Goal: Task Accomplishment & Management: Use online tool/utility

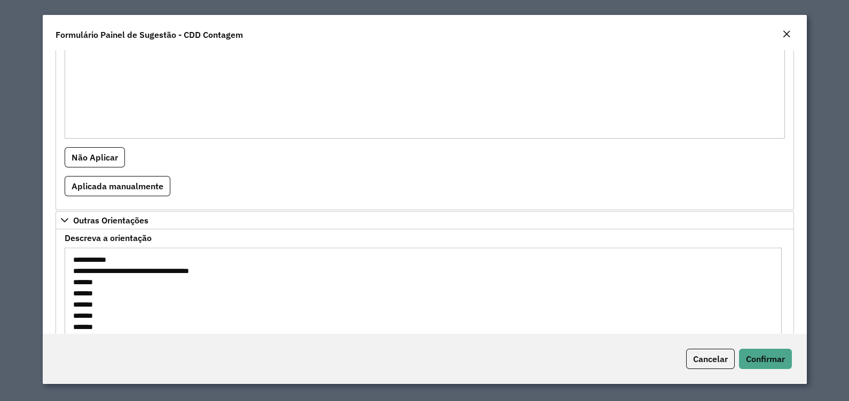
scroll to position [744, 0]
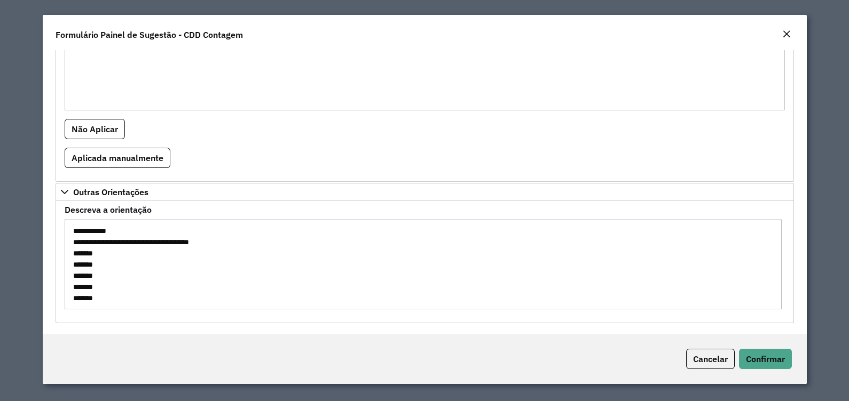
drag, startPoint x: 68, startPoint y: 259, endPoint x: 228, endPoint y: 362, distance: 190.6
click at [225, 362] on form "**********" at bounding box center [425, 199] width 764 height 369
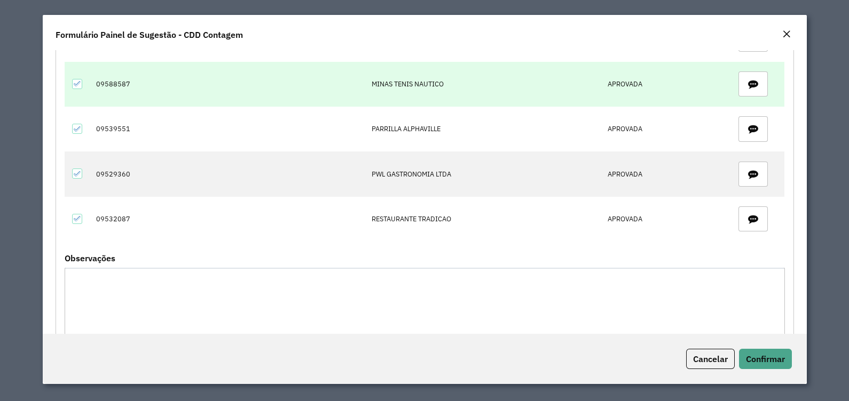
scroll to position [32, 0]
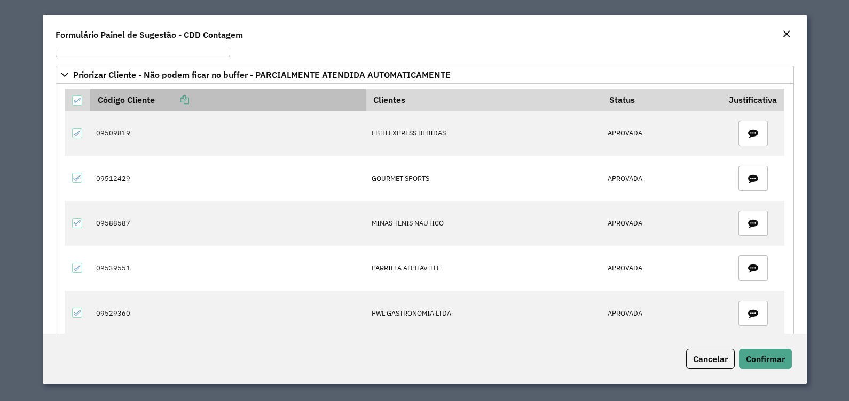
click at [185, 101] on icon at bounding box center [184, 100] width 9 height 9
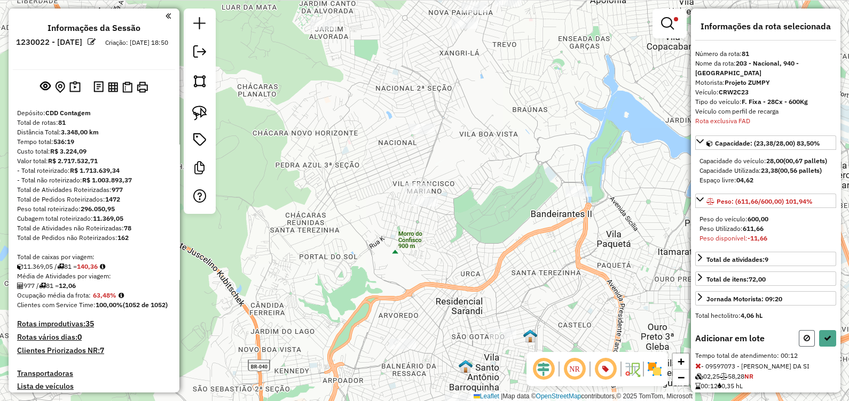
drag, startPoint x: 0, startPoint y: 0, endPoint x: 805, endPoint y: 351, distance: 877.7
click at [805, 347] on button at bounding box center [807, 338] width 16 height 17
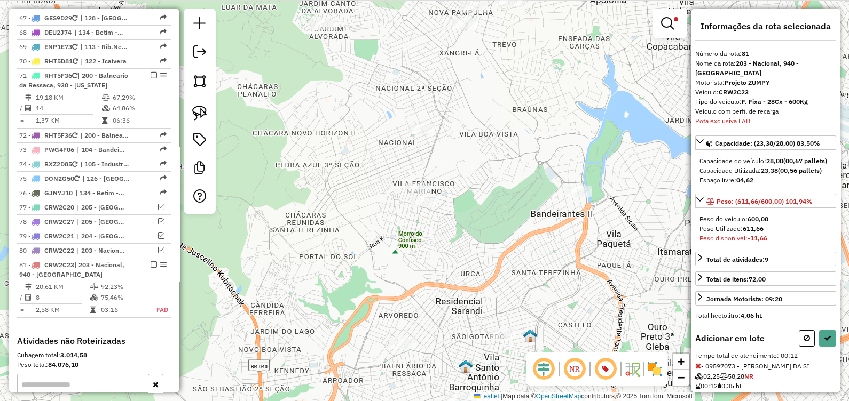
select select "*********"
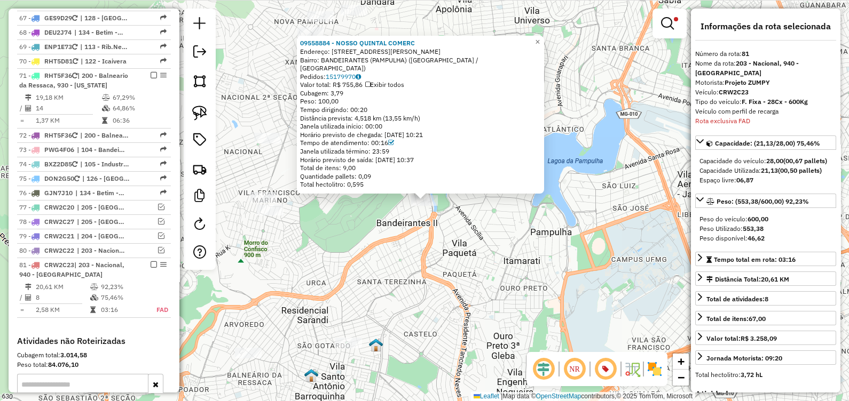
click at [440, 278] on div "09558884 - NOSSO QUINTAL COMERC Endereço: R Sebastião Antônio Carlos 350 Bairro…" at bounding box center [424, 200] width 849 height 401
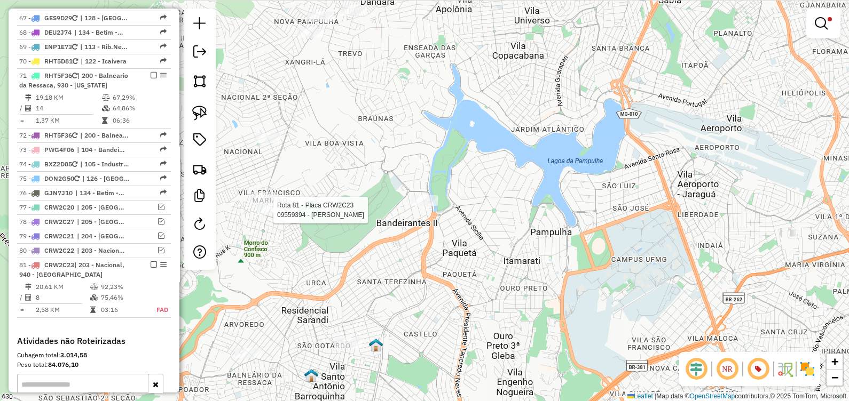
click at [269, 216] on div at bounding box center [270, 210] width 27 height 11
select select "*********"
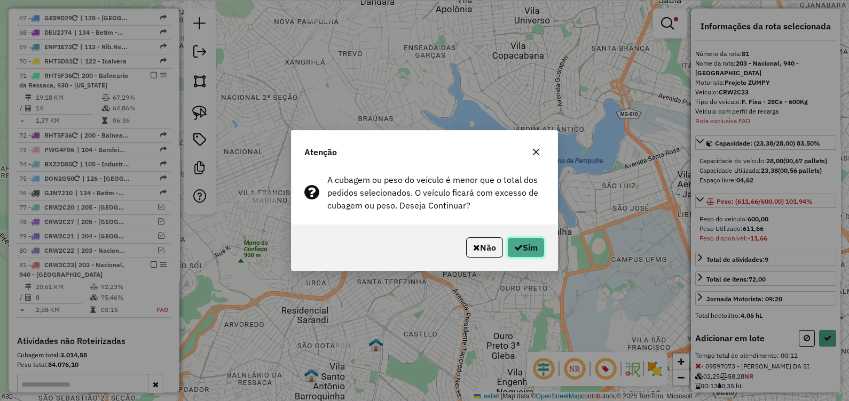
click at [517, 245] on icon "button" at bounding box center [518, 247] width 9 height 9
select select "*********"
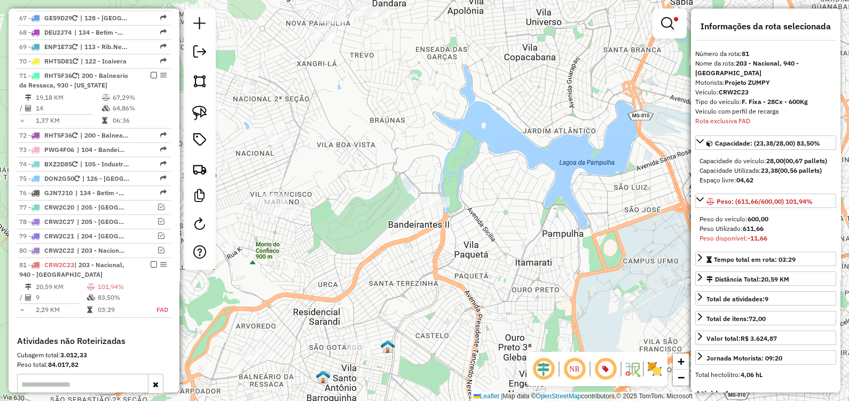
drag, startPoint x: 318, startPoint y: 254, endPoint x: 401, endPoint y: 256, distance: 83.3
click at [401, 256] on div "Limpar filtros Janela de atendimento Grade de atendimento Capacidade Transporta…" at bounding box center [424, 200] width 849 height 401
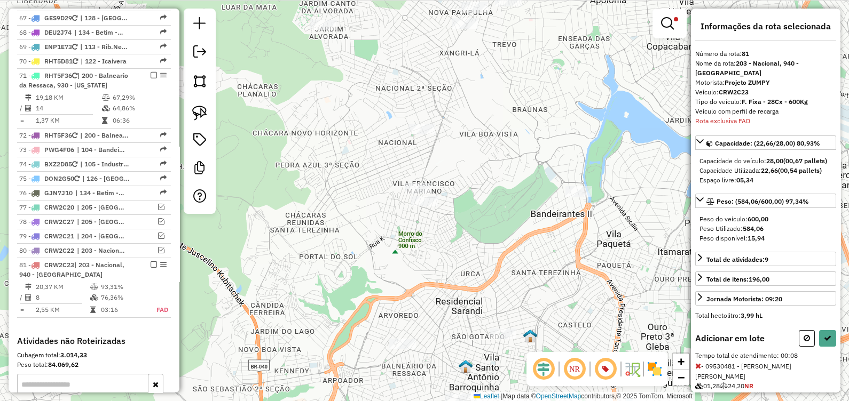
select select "*********"
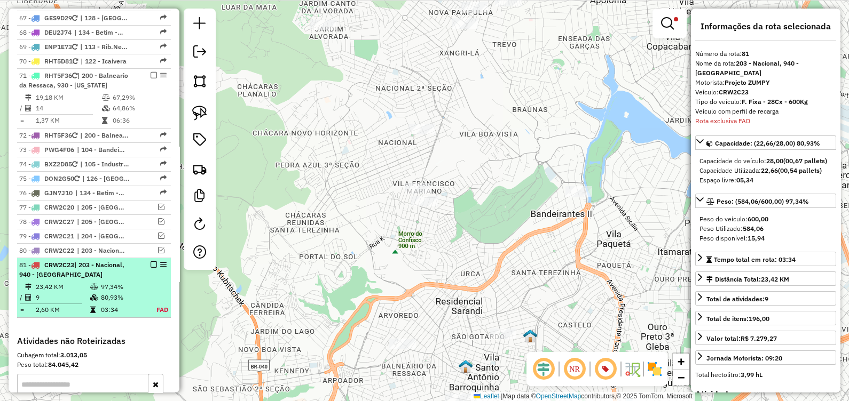
click at [151, 262] on em at bounding box center [154, 265] width 6 height 6
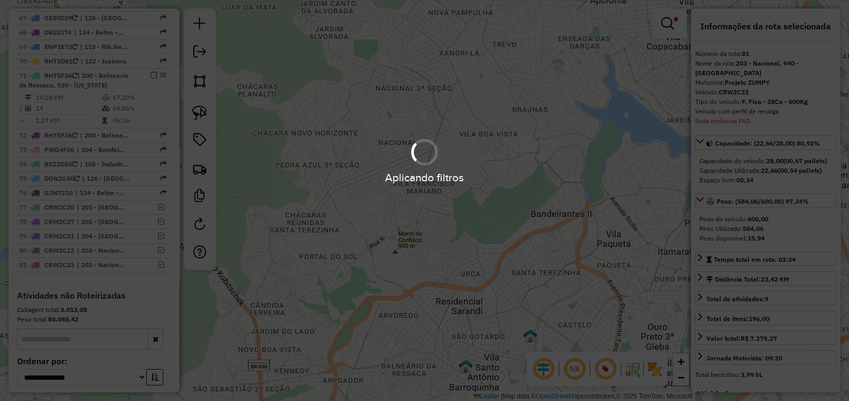
scroll to position [3749, 0]
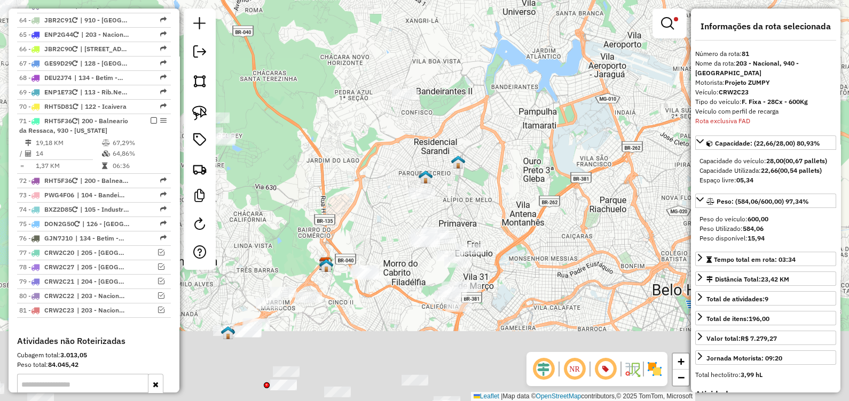
drag, startPoint x: 507, startPoint y: 244, endPoint x: 449, endPoint y: 150, distance: 110.2
click at [463, 143] on div "Limpar filtros Janela de atendimento Grade de atendimento Capacidade Transporta…" at bounding box center [424, 200] width 849 height 401
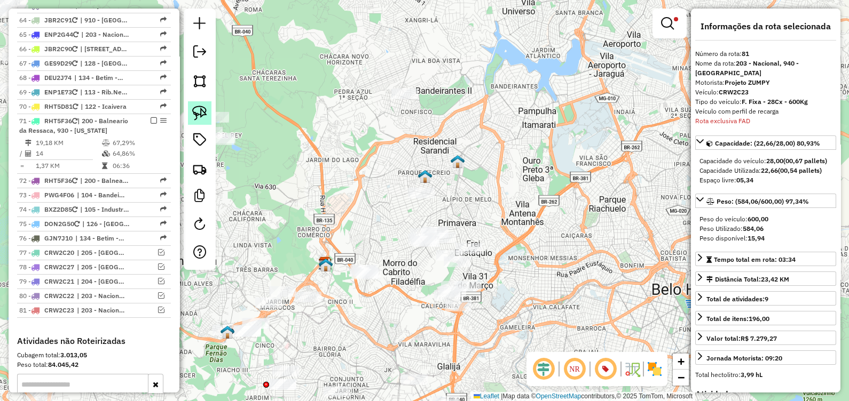
drag, startPoint x: 203, startPoint y: 114, endPoint x: 208, endPoint y: 119, distance: 6.8
click at [202, 115] on img at bounding box center [199, 113] width 15 height 15
drag, startPoint x: 468, startPoint y: 199, endPoint x: 430, endPoint y: 269, distance: 79.1
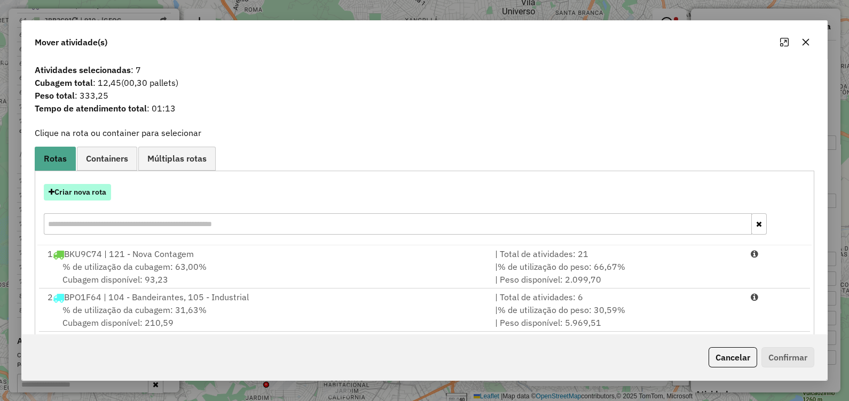
click at [86, 187] on button "Criar nova rota" at bounding box center [77, 192] width 67 height 17
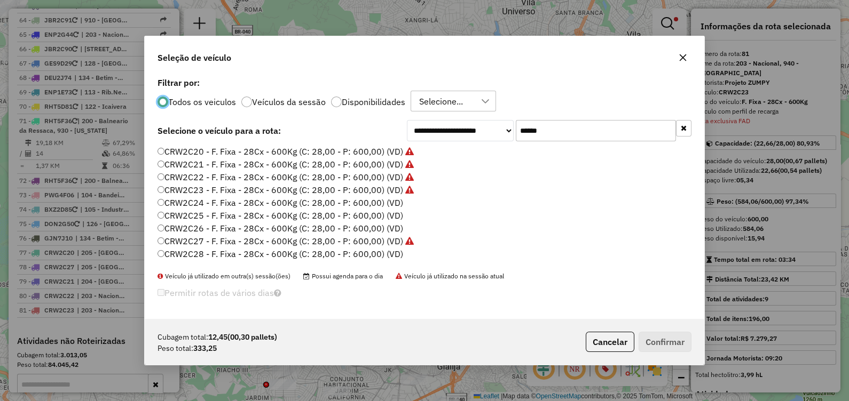
scroll to position [5, 3]
click at [383, 207] on label "CRW2C24 - F. Fixa - 28Cx - 600Kg (C: 28,00 - P: 600,00) (VD)" at bounding box center [280, 202] width 246 height 13
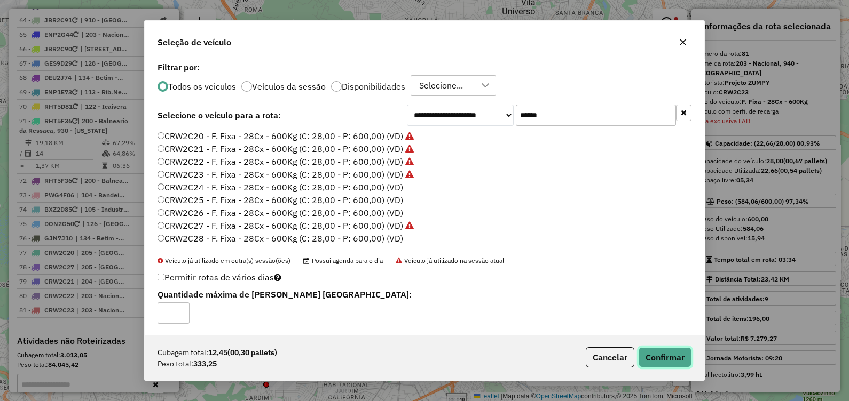
click at [677, 361] on button "Confirmar" at bounding box center [665, 358] width 53 height 20
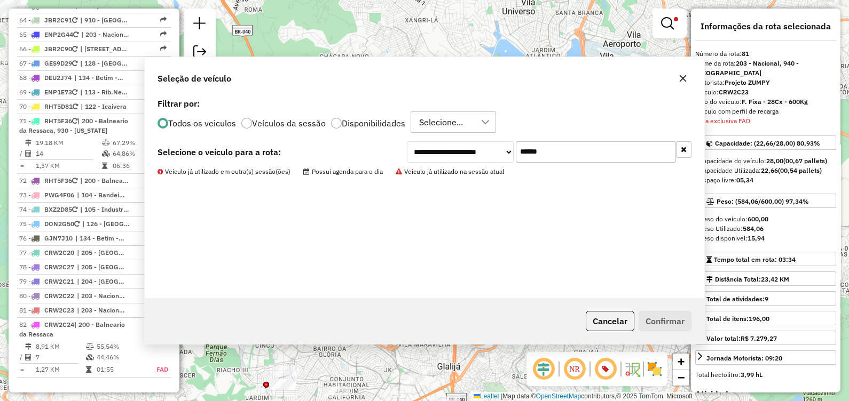
scroll to position [3809, 0]
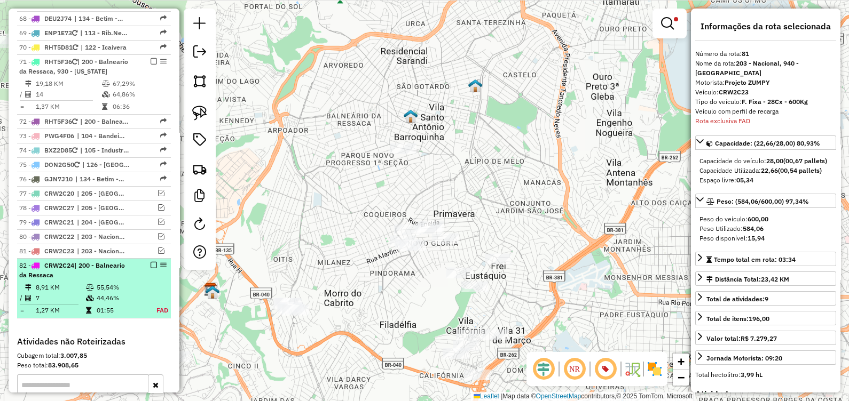
click at [125, 305] on td "01:55" at bounding box center [119, 310] width 47 height 11
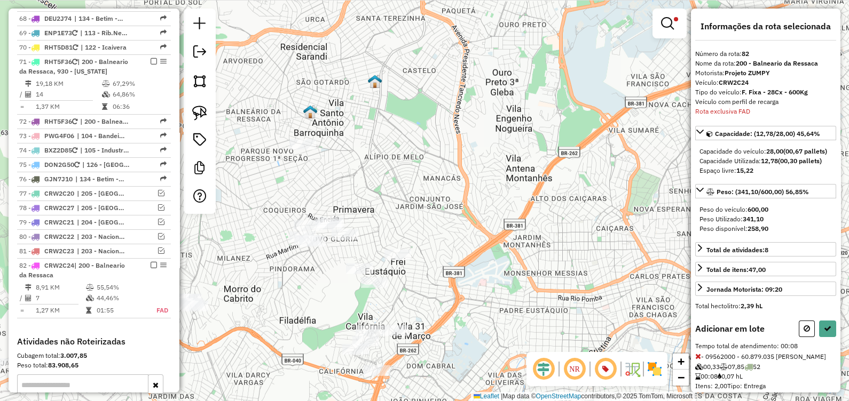
drag, startPoint x: 480, startPoint y: 266, endPoint x: 407, endPoint y: 186, distance: 108.4
click at [411, 189] on div "Limpar filtros Janela de atendimento Grade de atendimento Capacidade Transporta…" at bounding box center [424, 200] width 849 height 401
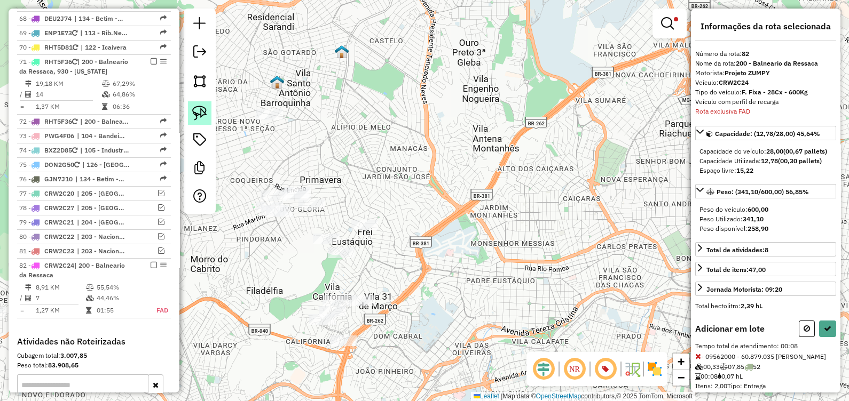
click at [201, 111] on img at bounding box center [199, 113] width 15 height 15
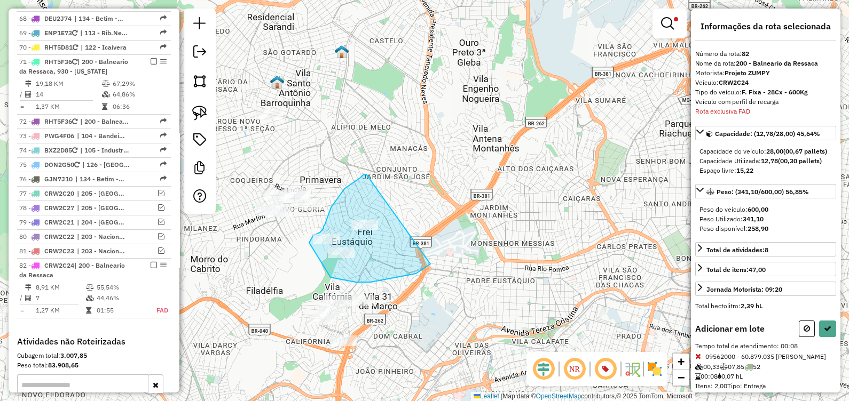
drag, startPoint x: 366, startPoint y: 175, endPoint x: 401, endPoint y: 253, distance: 85.8
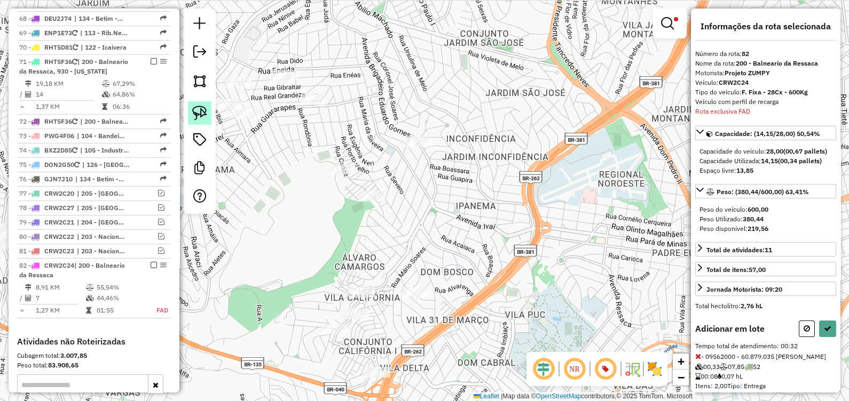
click at [201, 116] on img at bounding box center [199, 113] width 15 height 15
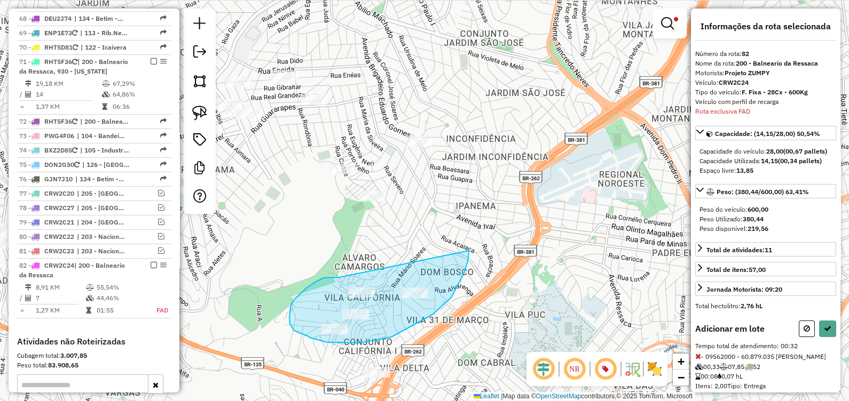
drag, startPoint x: 340, startPoint y: 278, endPoint x: 469, endPoint y: 251, distance: 131.9
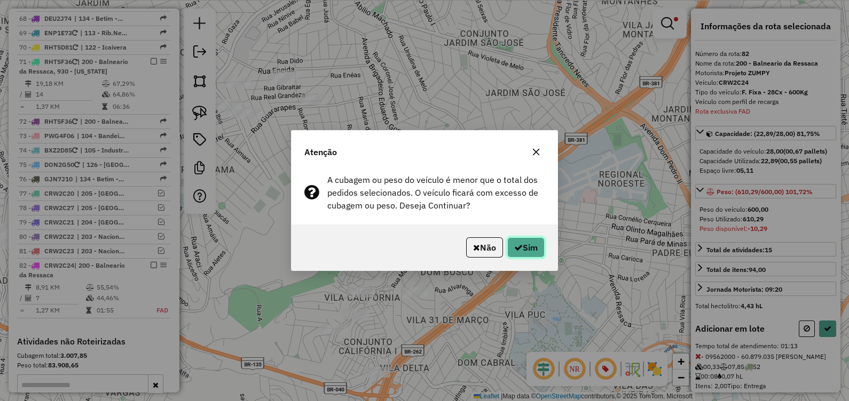
click at [533, 251] on button "Sim" at bounding box center [525, 248] width 37 height 20
select select "*********"
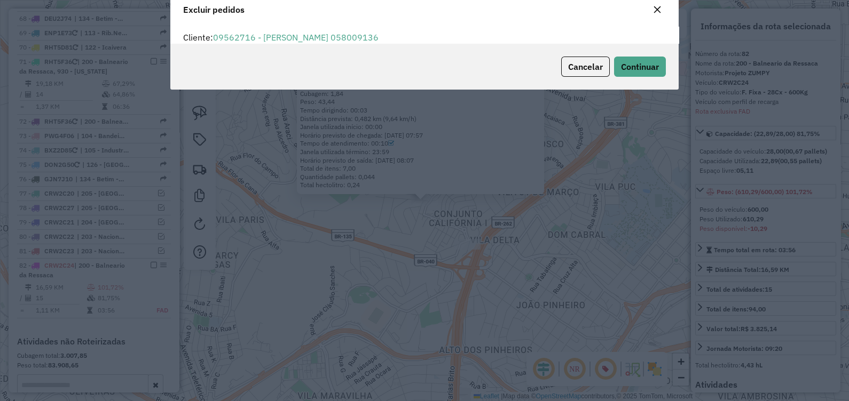
scroll to position [0, 0]
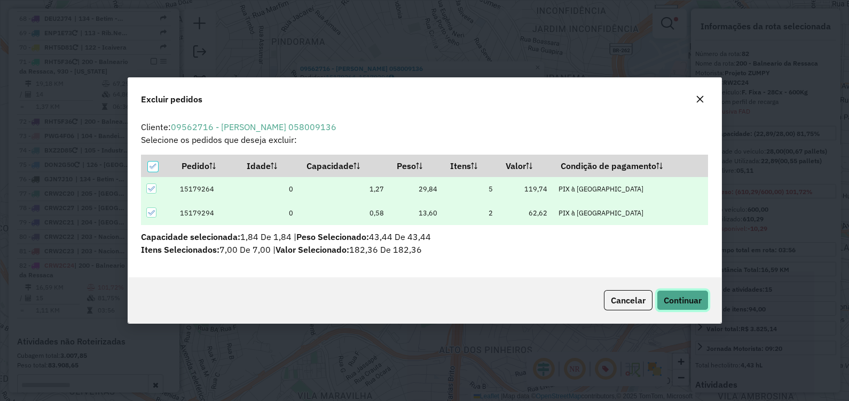
click at [669, 302] on span "Continuar" at bounding box center [683, 300] width 38 height 11
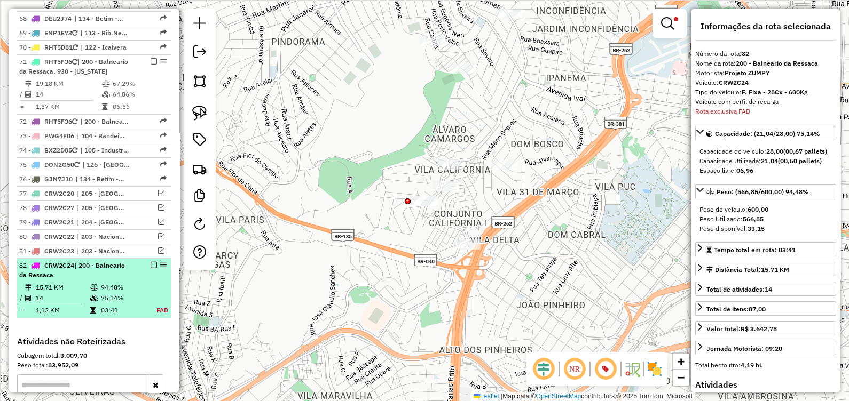
click at [151, 262] on em at bounding box center [154, 265] width 6 height 6
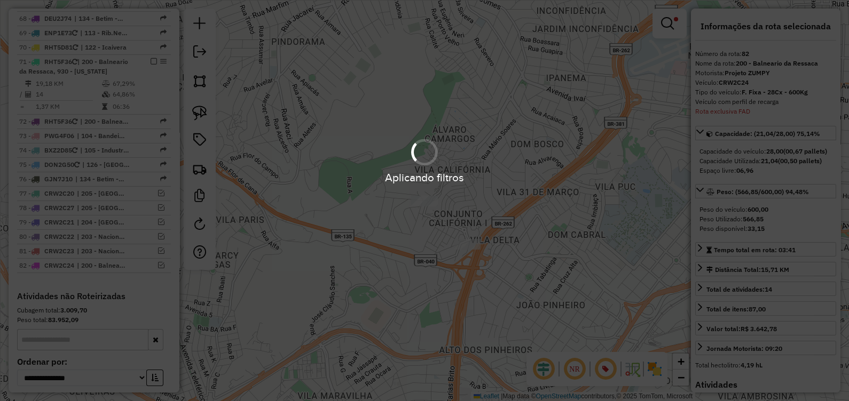
scroll to position [3763, 0]
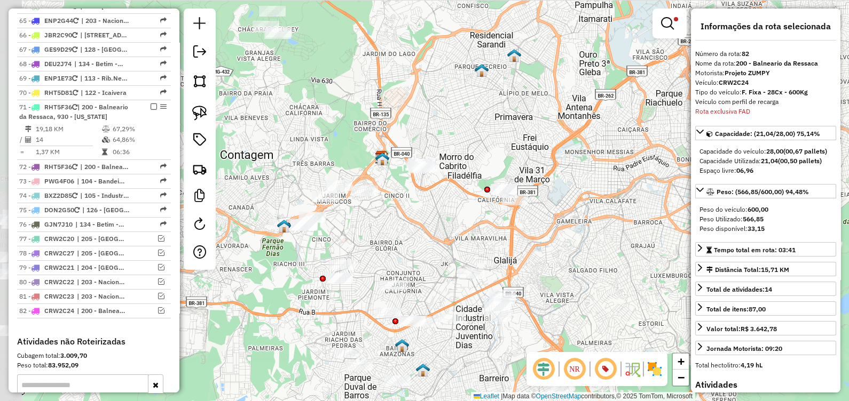
drag, startPoint x: 421, startPoint y: 243, endPoint x: 464, endPoint y: 234, distance: 44.2
click at [464, 235] on div "Limpar filtros Janela de atendimento Grade de atendimento Capacidade Transporta…" at bounding box center [424, 200] width 849 height 401
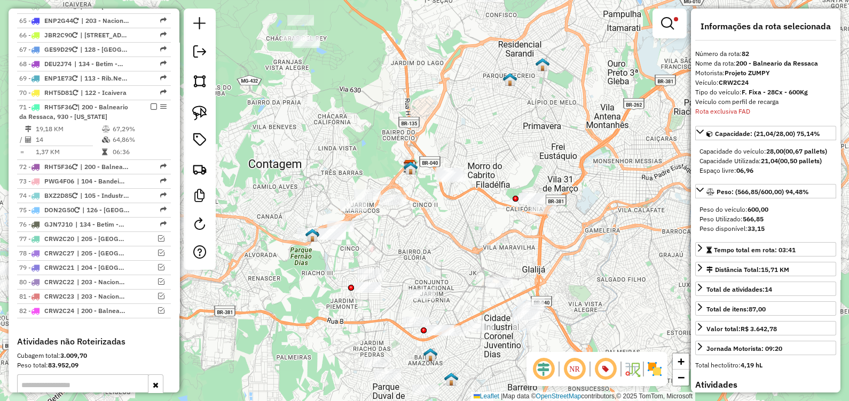
click at [401, 248] on div "Limpar filtros Janela de atendimento Grade de atendimento Capacidade Transporta…" at bounding box center [424, 200] width 849 height 401
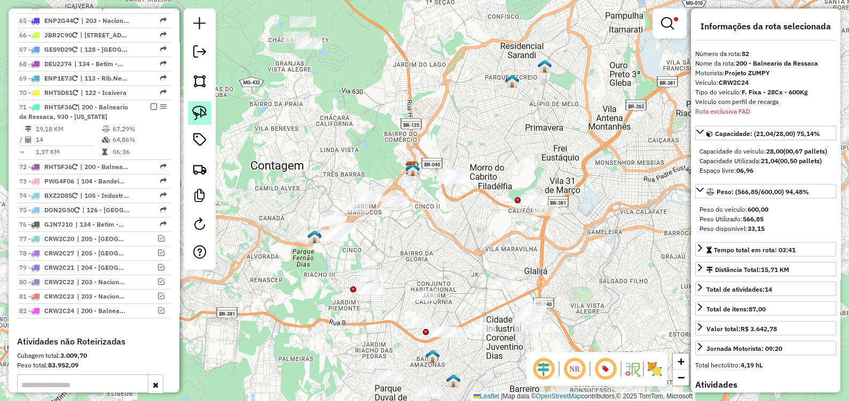
click at [196, 111] on img at bounding box center [199, 113] width 15 height 15
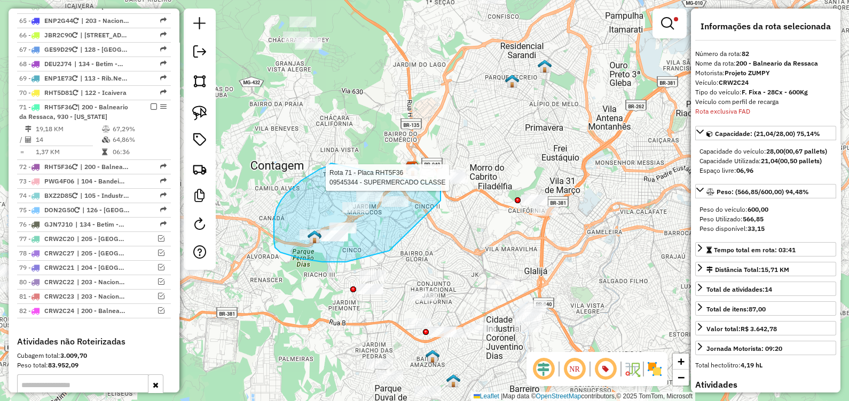
drag, startPoint x: 326, startPoint y: 167, endPoint x: 349, endPoint y: 216, distance: 54.4
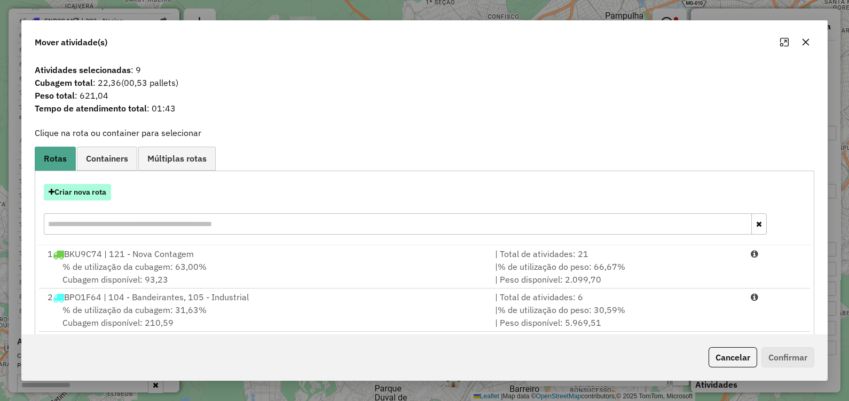
click at [104, 195] on button "Criar nova rota" at bounding box center [77, 192] width 67 height 17
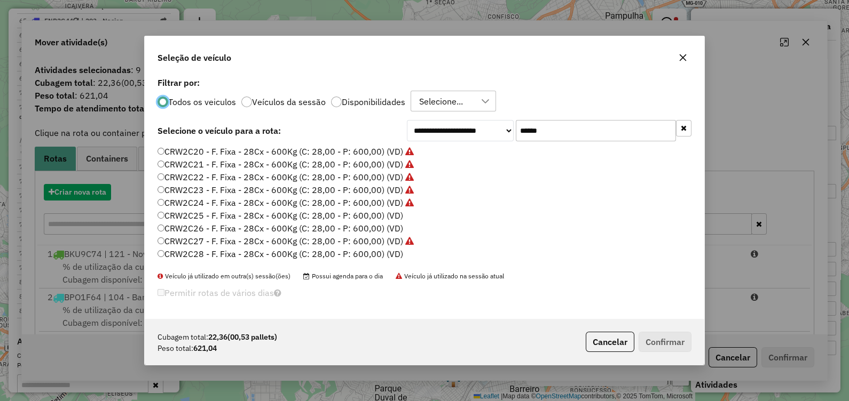
scroll to position [5, 3]
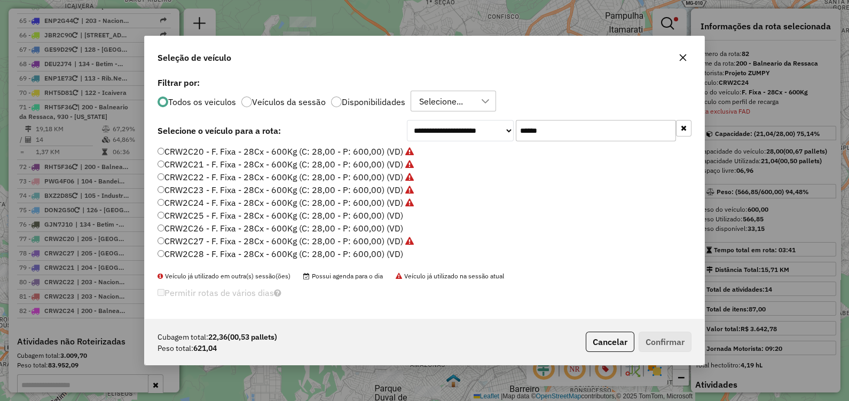
click at [365, 217] on label "CRW2C25 - F. Fixa - 28Cx - 600Kg (C: 28,00 - P: 600,00) (VD)" at bounding box center [280, 215] width 246 height 13
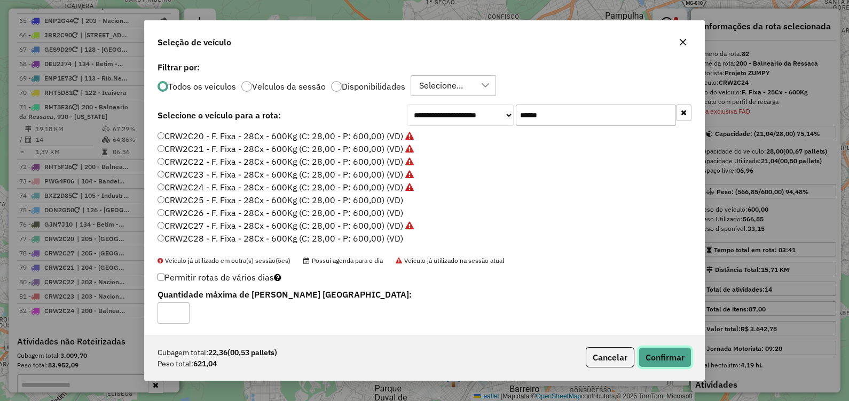
click at [661, 360] on button "Confirmar" at bounding box center [665, 358] width 53 height 20
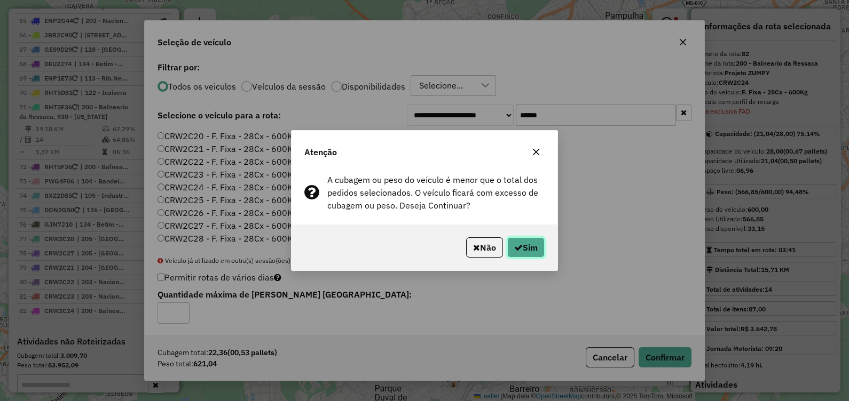
click at [521, 245] on button "Sim" at bounding box center [525, 248] width 37 height 20
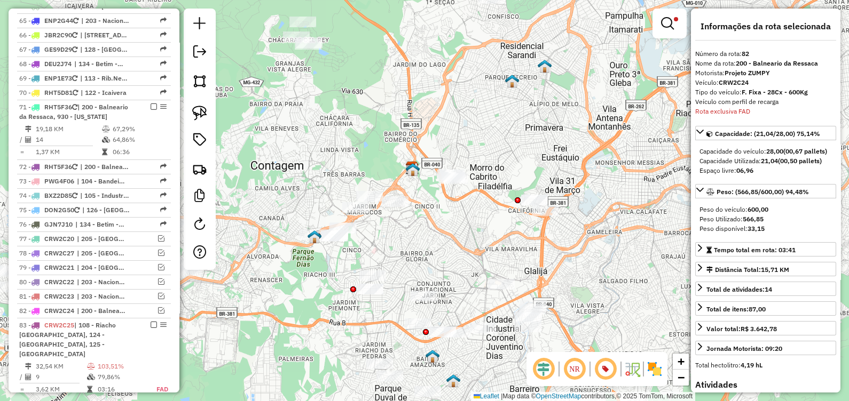
scroll to position [3833, 0]
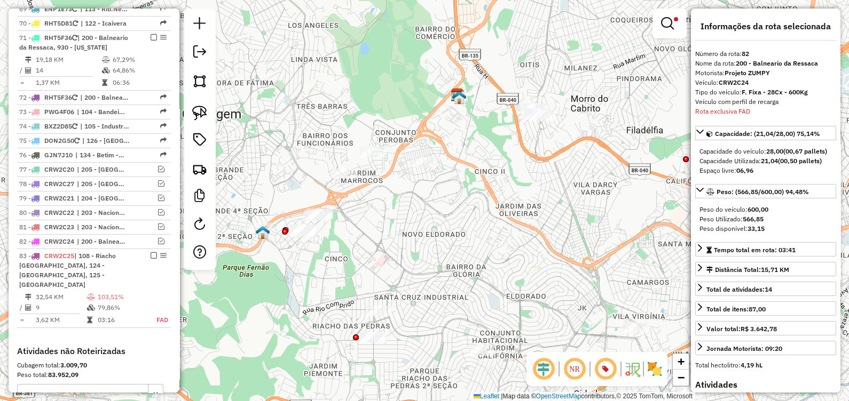
click at [353, 182] on div "Limpar filtros Janela de atendimento Grade de atendimento Capacidade Transporta…" at bounding box center [424, 200] width 849 height 401
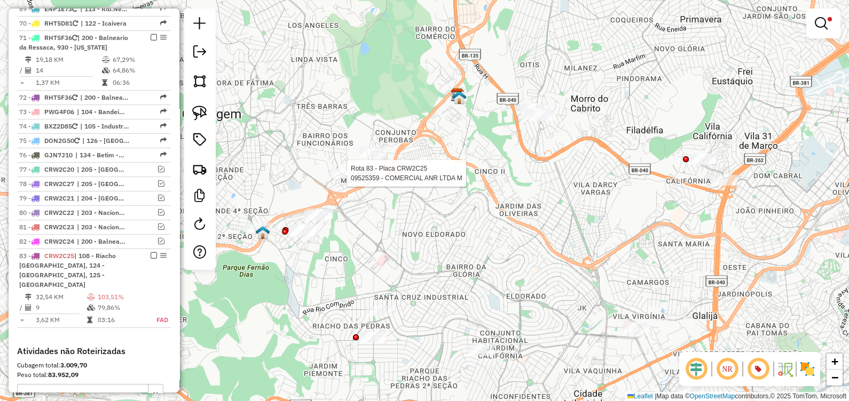
select select "*********"
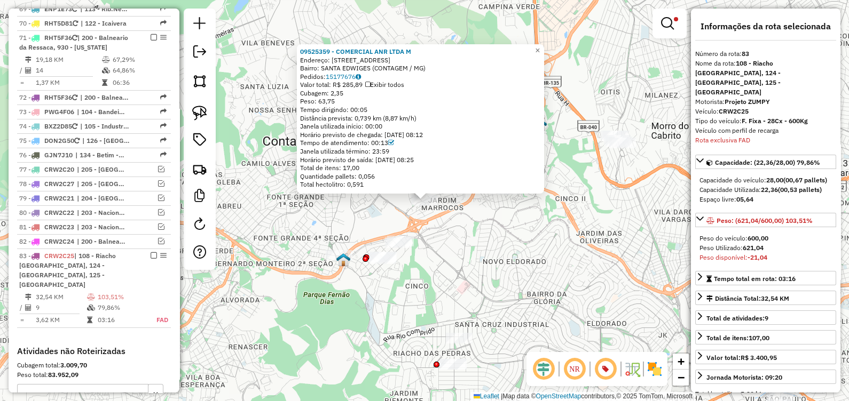
click at [480, 287] on div "09525359 - COMERCIAL ANR LTDA M Endereço: R PARA DE MINAS 372 Bairro: SANTA EDW…" at bounding box center [424, 200] width 849 height 401
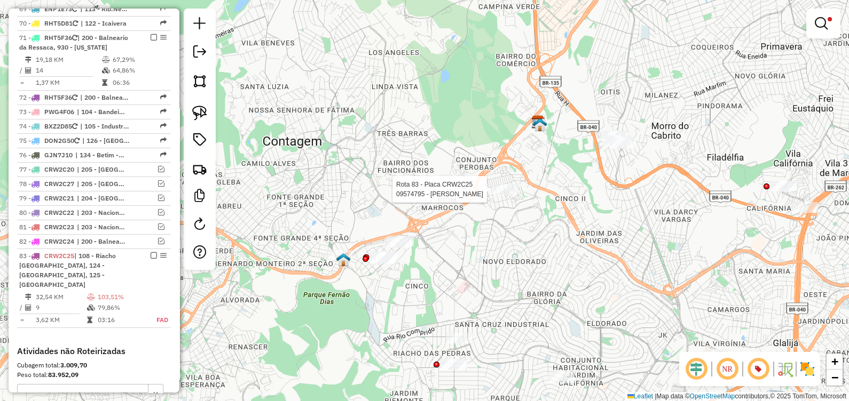
select select "*********"
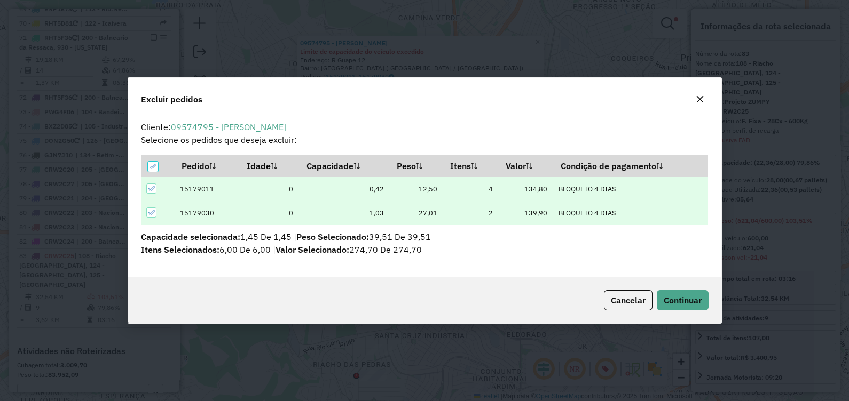
scroll to position [0, 0]
click at [685, 299] on span "Continuar" at bounding box center [683, 300] width 38 height 11
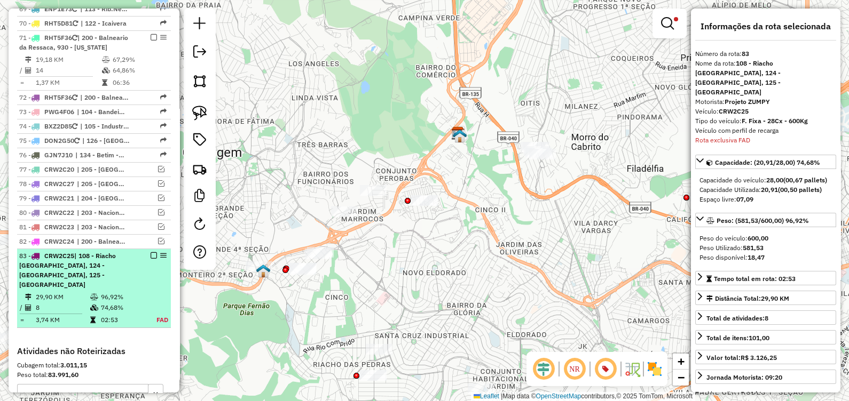
click at [151, 253] on em at bounding box center [154, 256] width 6 height 6
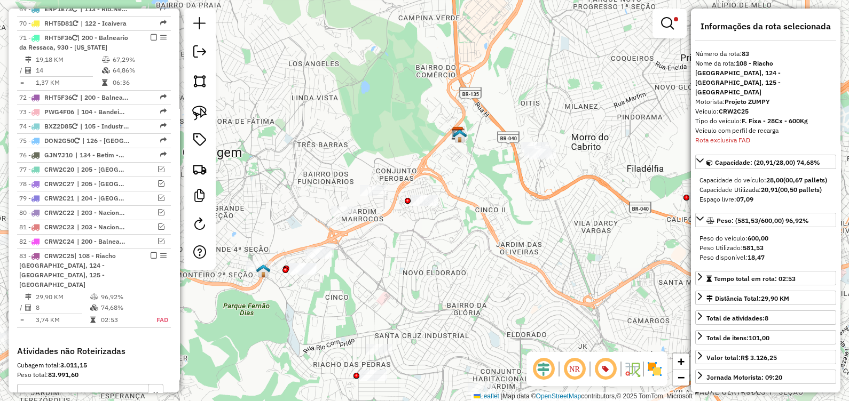
scroll to position [3778, 0]
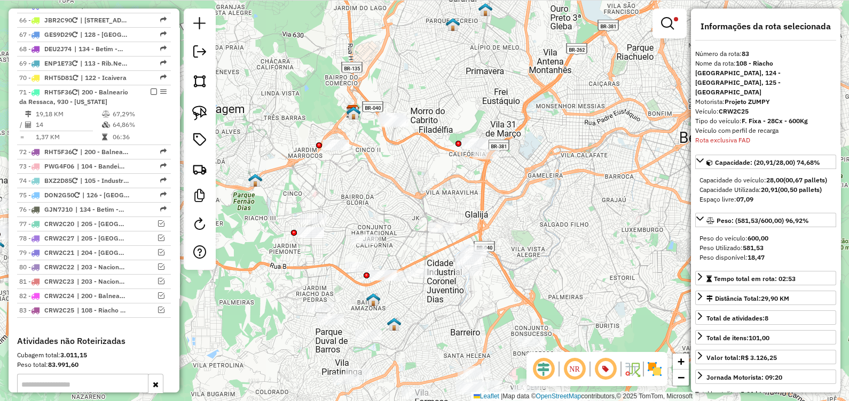
drag, startPoint x: 421, startPoint y: 225, endPoint x: 372, endPoint y: 187, distance: 61.7
click at [397, 184] on div "Limpar filtros Janela de atendimento Grade de atendimento Capacidade Transporta…" at bounding box center [424, 200] width 849 height 401
click at [198, 117] on img at bounding box center [199, 113] width 15 height 15
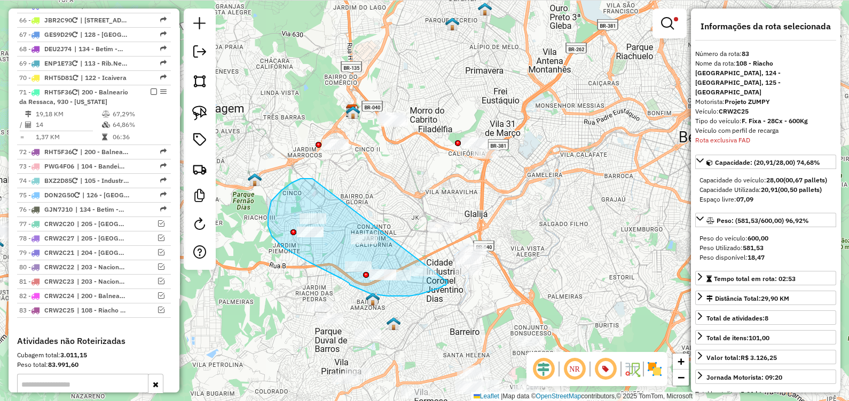
drag, startPoint x: 312, startPoint y: 179, endPoint x: 437, endPoint y: 279, distance: 159.9
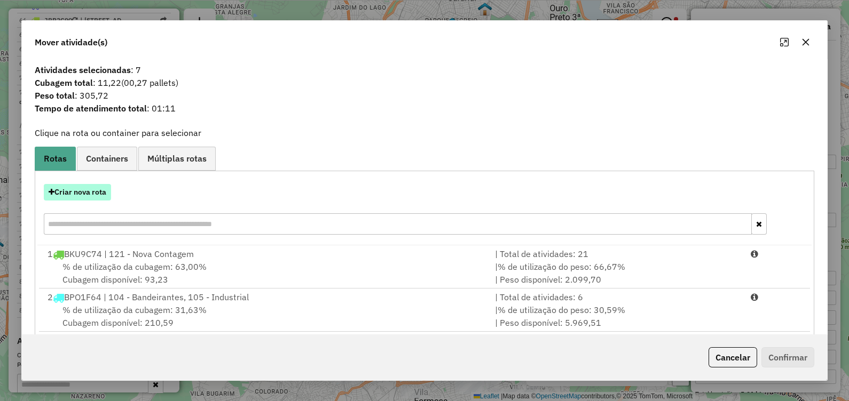
click at [101, 188] on button "Criar nova rota" at bounding box center [77, 192] width 67 height 17
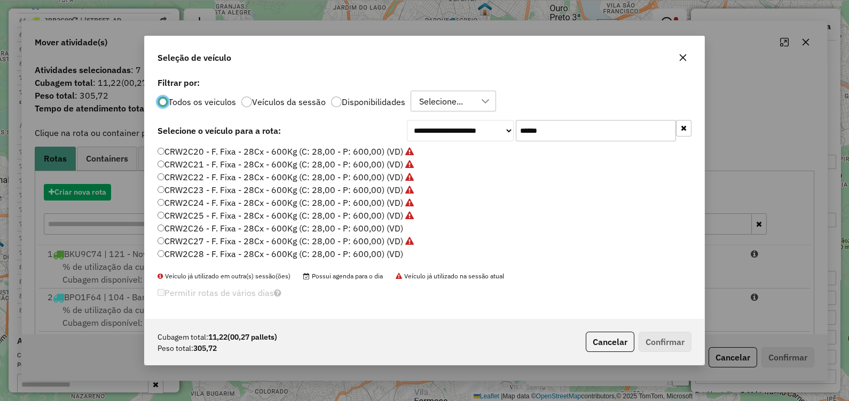
scroll to position [5, 3]
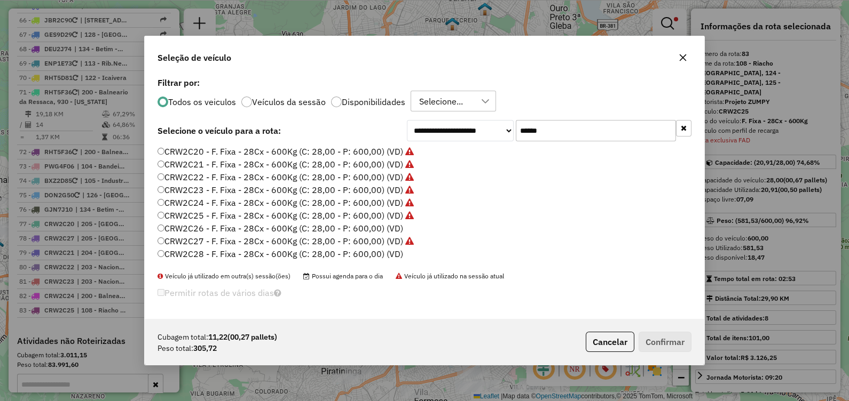
click at [382, 230] on label "CRW2C26 - F. Fixa - 28Cx - 600Kg (C: 28,00 - P: 600,00) (VD)" at bounding box center [280, 228] width 246 height 13
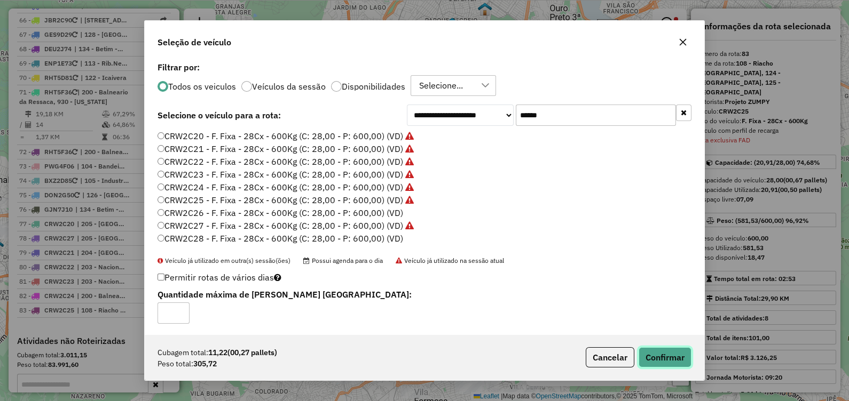
click at [670, 361] on button "Confirmar" at bounding box center [665, 358] width 53 height 20
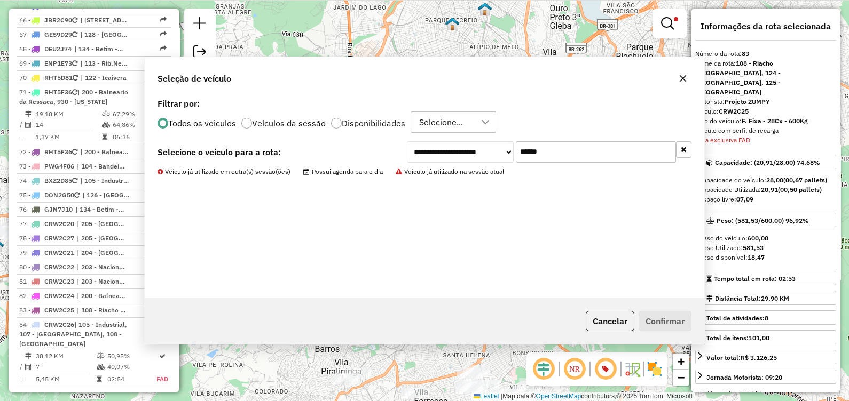
scroll to position [3847, 0]
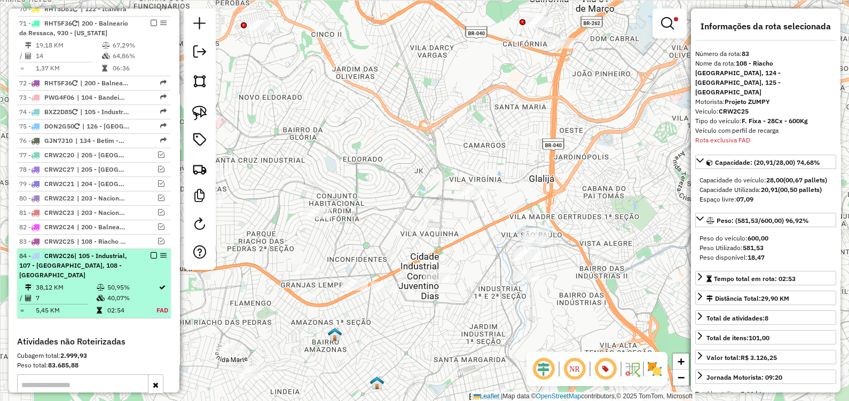
click at [109, 282] on table "38,12 KM 50,95% / 7 40,07% = 5,45 KM 02:54 FAD" at bounding box center [93, 299] width 149 height 34
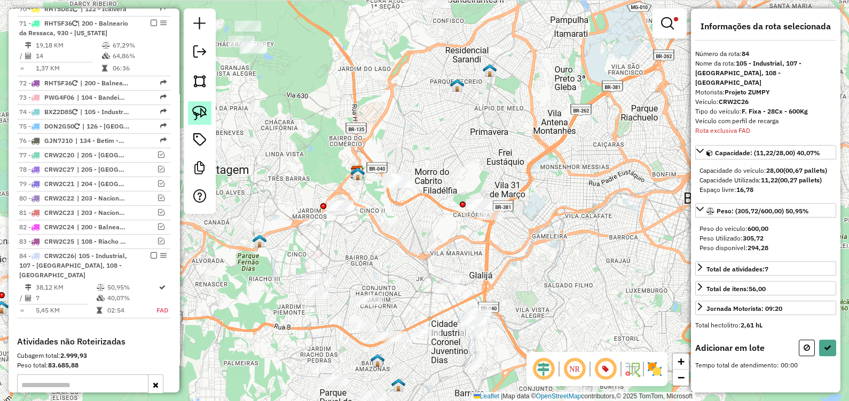
click at [203, 117] on img at bounding box center [199, 113] width 15 height 15
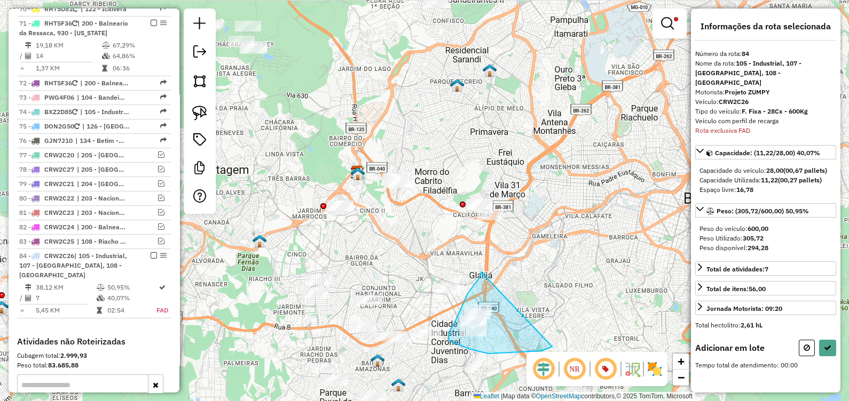
drag, startPoint x: 481, startPoint y: 272, endPoint x: 548, endPoint y: 339, distance: 94.4
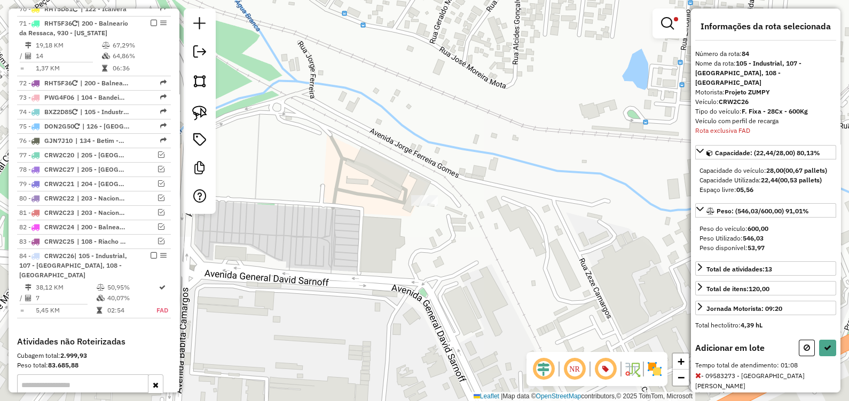
select select "*********"
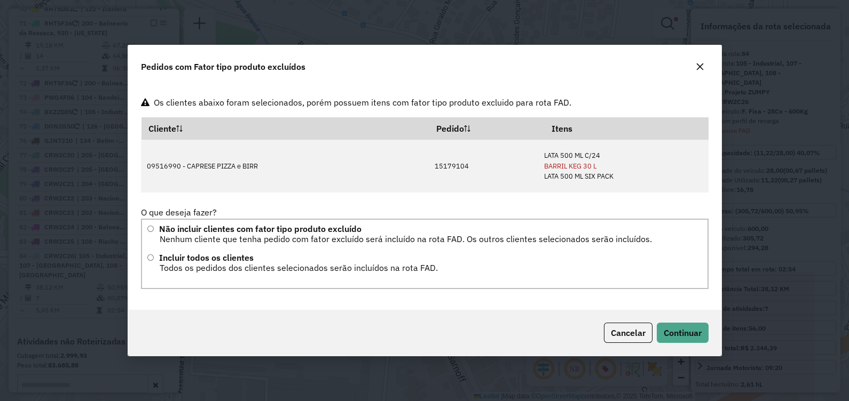
scroll to position [0, 0]
drag, startPoint x: 634, startPoint y: 336, endPoint x: 540, endPoint y: 310, distance: 97.7
click at [634, 336] on span "Cancelar" at bounding box center [628, 333] width 35 height 11
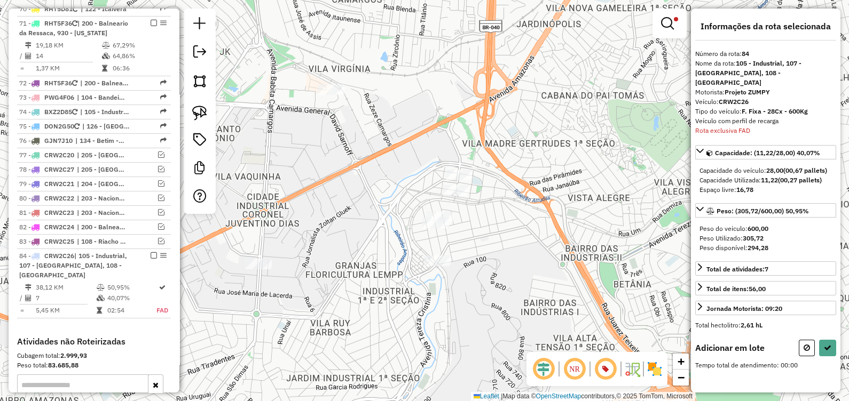
drag, startPoint x: 385, startPoint y: 210, endPoint x: 375, endPoint y: 203, distance: 12.3
click at [379, 204] on div "Limpar filtros Janela de atendimento Grade de atendimento Capacidade Transporta…" at bounding box center [424, 200] width 849 height 401
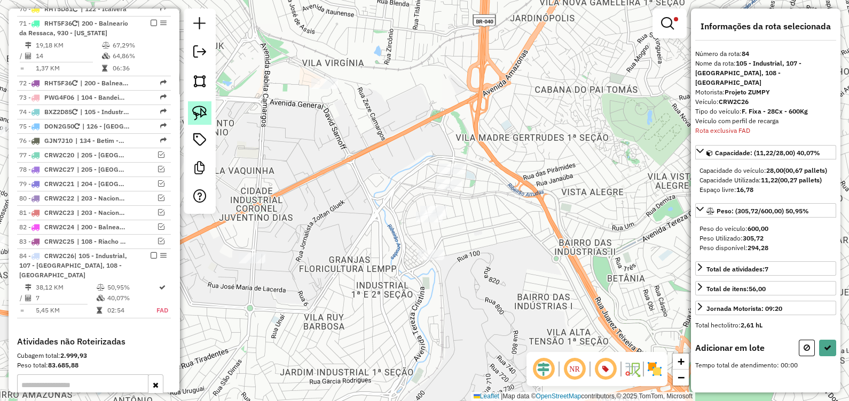
click at [203, 111] on img at bounding box center [199, 113] width 15 height 15
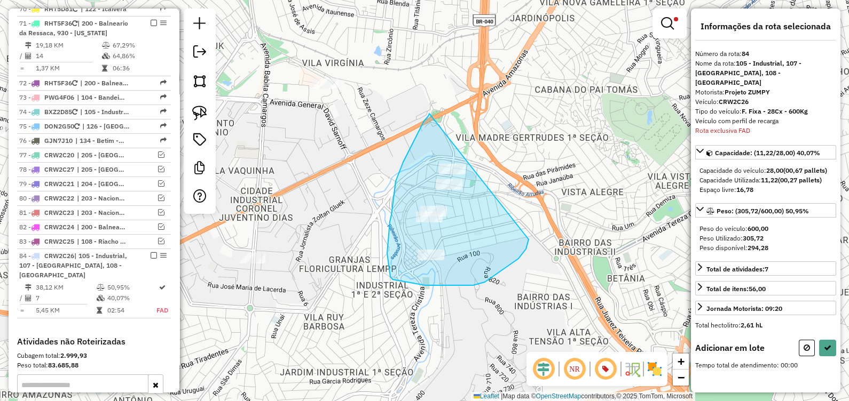
drag, startPoint x: 395, startPoint y: 187, endPoint x: 429, endPoint y: 261, distance: 80.7
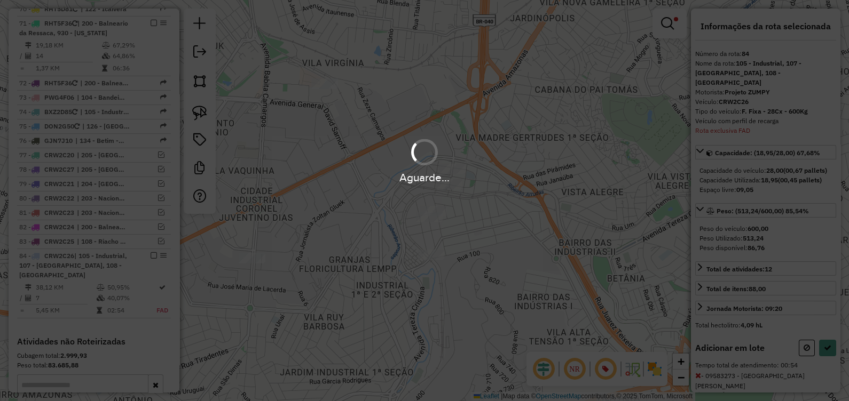
select select "*********"
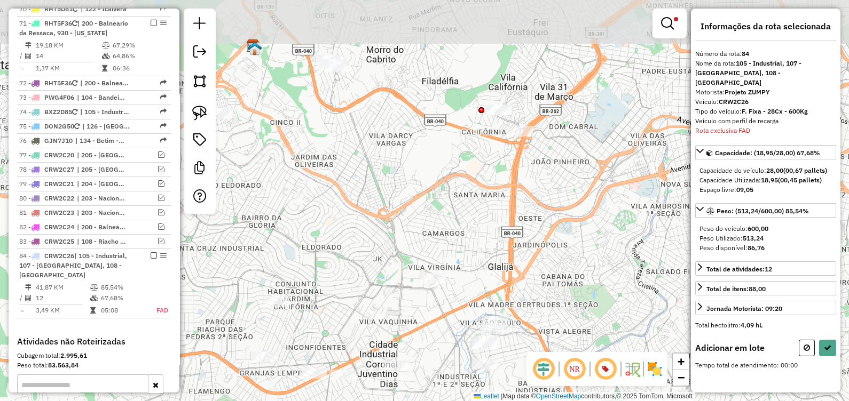
drag, startPoint x: 464, startPoint y: 119, endPoint x: 505, endPoint y: 241, distance: 128.8
click at [505, 240] on div "Limpar filtros Janela de atendimento Grade de atendimento Capacidade Transporta…" at bounding box center [424, 200] width 849 height 401
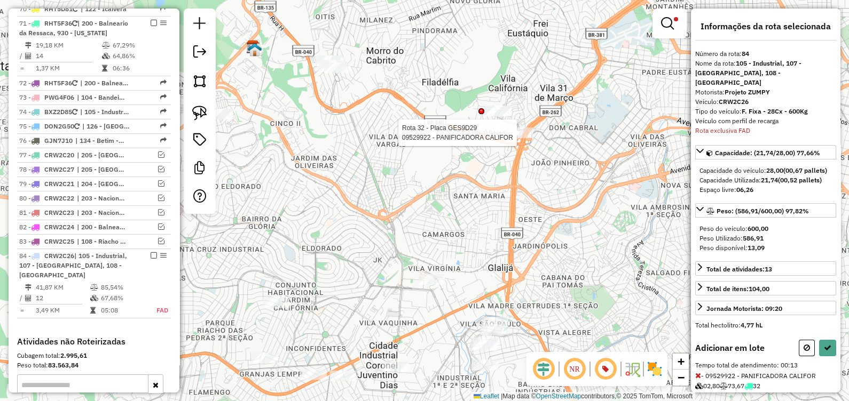
select select "*********"
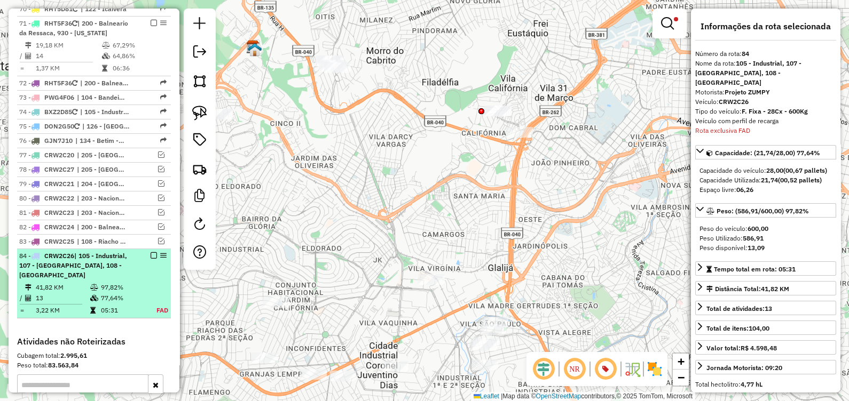
click at [151, 253] on em at bounding box center [154, 256] width 6 height 6
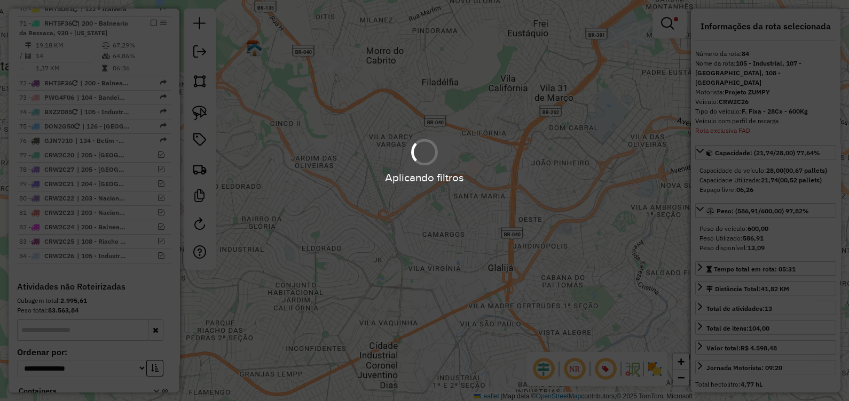
scroll to position [3793, 0]
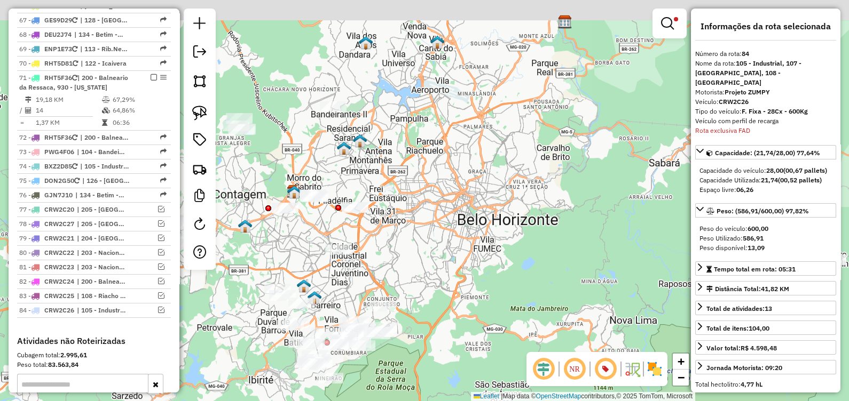
click at [462, 206] on div "Limpar filtros Janela de atendimento Grade de atendimento Capacidade Transporta…" at bounding box center [424, 200] width 849 height 401
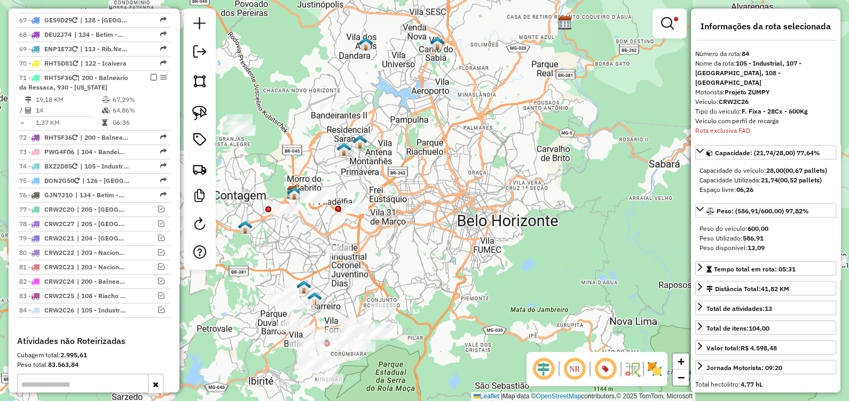
click at [360, 145] on img at bounding box center [360, 142] width 14 height 14
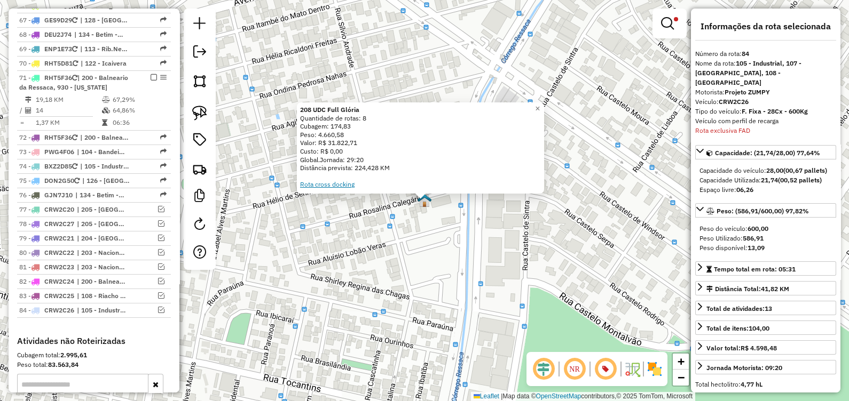
click at [326, 187] on link "Rota cross docking" at bounding box center [327, 184] width 54 height 8
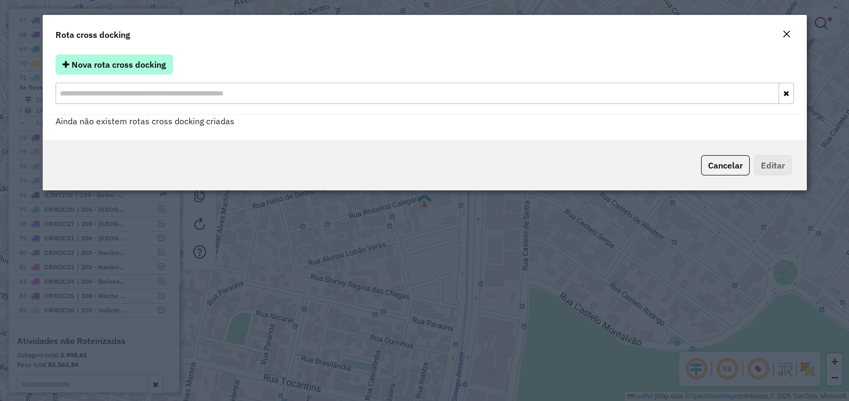
click at [115, 66] on span "Nova rota cross docking" at bounding box center [119, 64] width 94 height 11
select select "*"
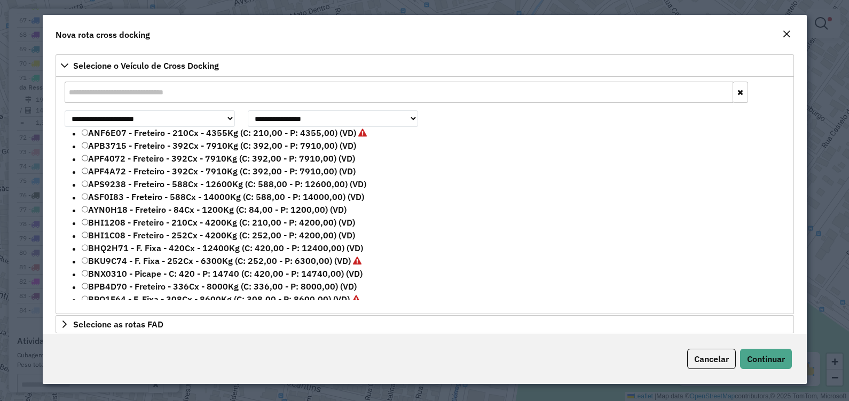
click at [159, 96] on input "text" at bounding box center [399, 92] width 668 height 21
paste input "*******"
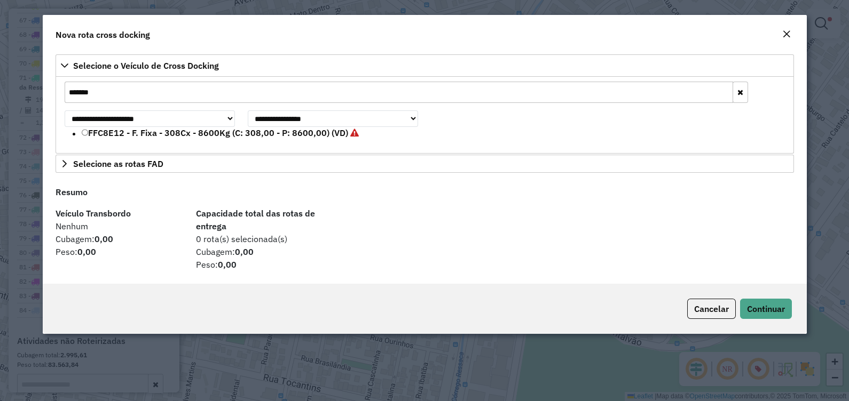
type input "*******"
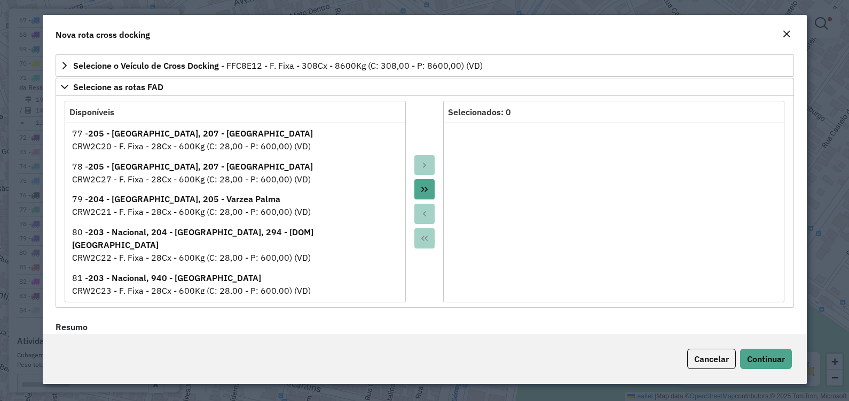
click at [423, 195] on button "Move All to Target" at bounding box center [424, 189] width 20 height 20
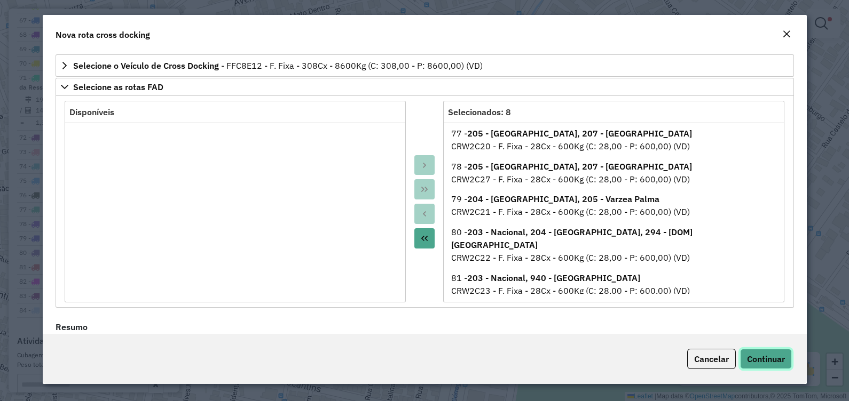
drag, startPoint x: 775, startPoint y: 357, endPoint x: 705, endPoint y: 357, distance: 70.5
click at [775, 357] on span "Continuar" at bounding box center [766, 359] width 38 height 11
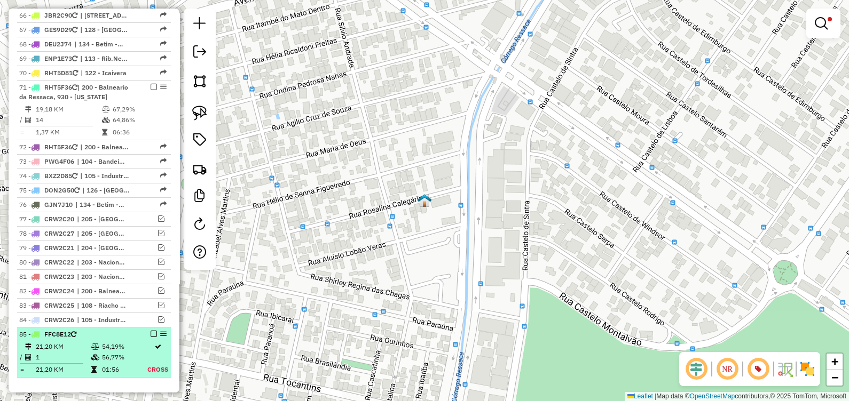
click at [151, 331] on em at bounding box center [154, 334] width 6 height 6
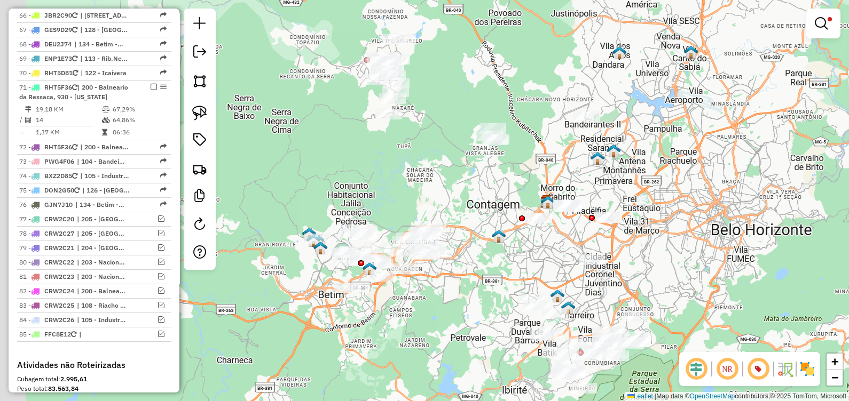
drag, startPoint x: 344, startPoint y: 251, endPoint x: 482, endPoint y: 208, distance: 144.4
click at [478, 204] on div "Limpar filtros Janela de atendimento Grade de atendimento Capacidade Transporta…" at bounding box center [424, 200] width 849 height 401
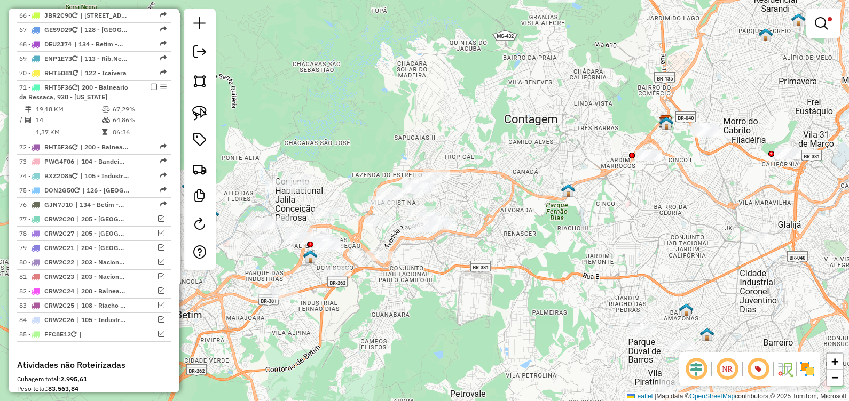
drag, startPoint x: 430, startPoint y: 294, endPoint x: 436, endPoint y: 293, distance: 6.0
click at [436, 293] on div "Limpar filtros Janela de atendimento Grade de atendimento Capacidade Transporta…" at bounding box center [424, 200] width 849 height 401
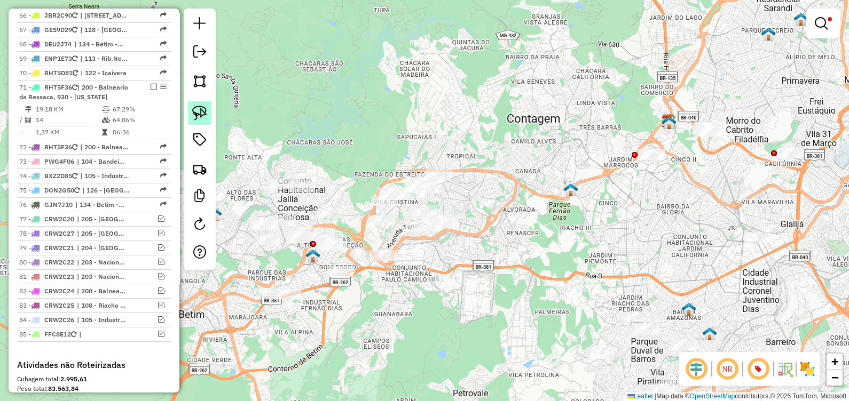
click at [197, 111] on img at bounding box center [199, 113] width 15 height 15
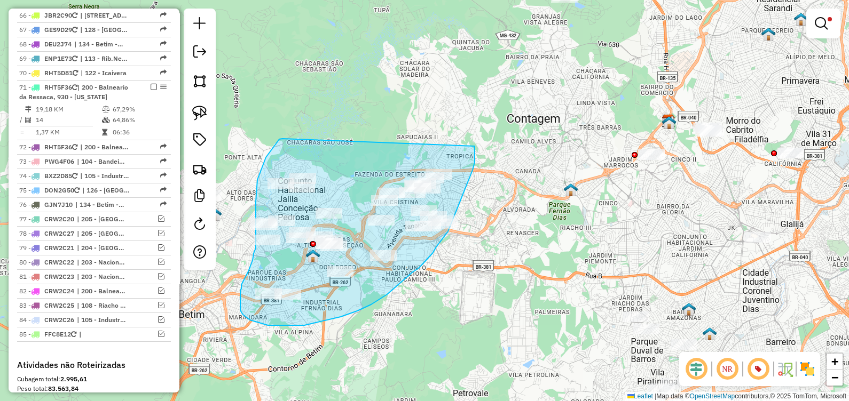
drag, startPoint x: 282, startPoint y: 139, endPoint x: 472, endPoint y: 147, distance: 190.2
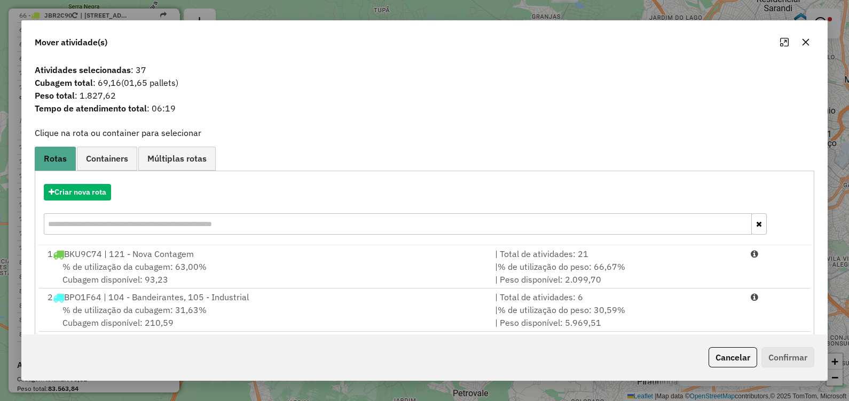
click at [806, 44] on icon "button" at bounding box center [805, 42] width 9 height 9
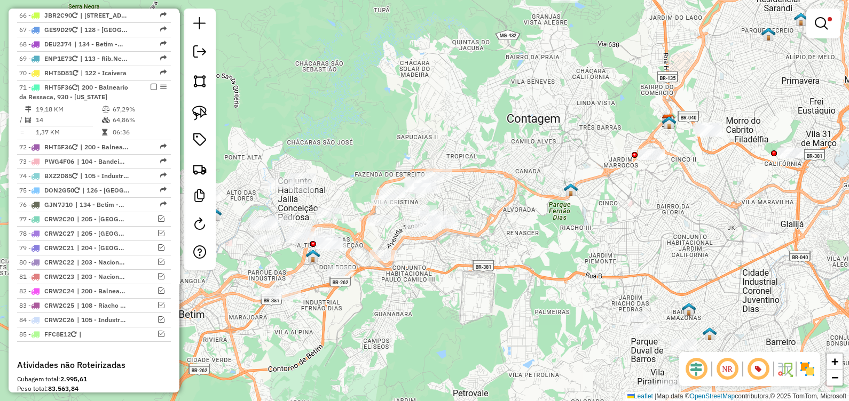
drag, startPoint x: 537, startPoint y: 299, endPoint x: 467, endPoint y: 350, distance: 86.7
click at [467, 350] on div "Limpar filtros Janela de atendimento Grade de atendimento Capacidade Transporta…" at bounding box center [424, 200] width 849 height 401
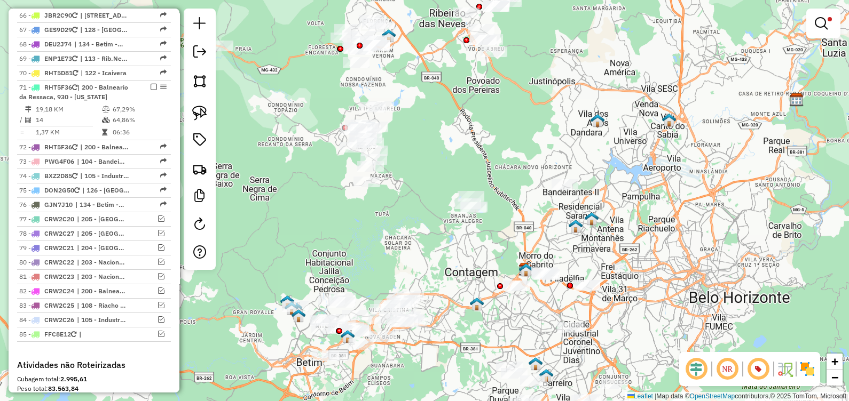
drag, startPoint x: 420, startPoint y: 186, endPoint x: 384, endPoint y: 344, distance: 162.0
click at [384, 344] on div "Limpar filtros Janela de atendimento Grade de atendimento Capacidade Transporta…" at bounding box center [424, 200] width 849 height 401
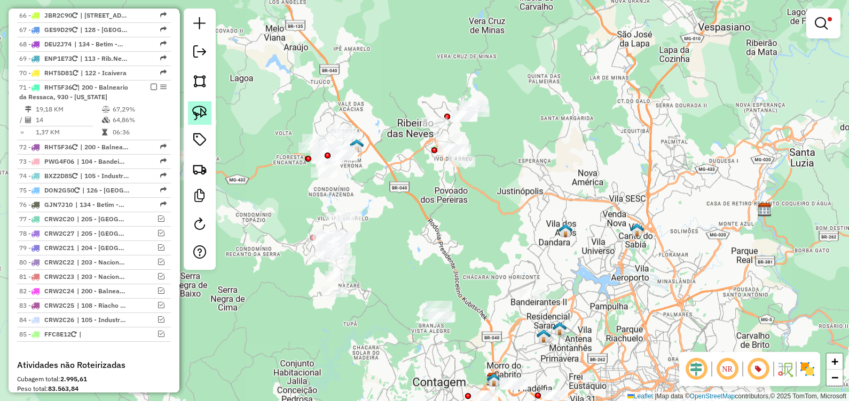
click at [200, 110] on img at bounding box center [199, 113] width 15 height 15
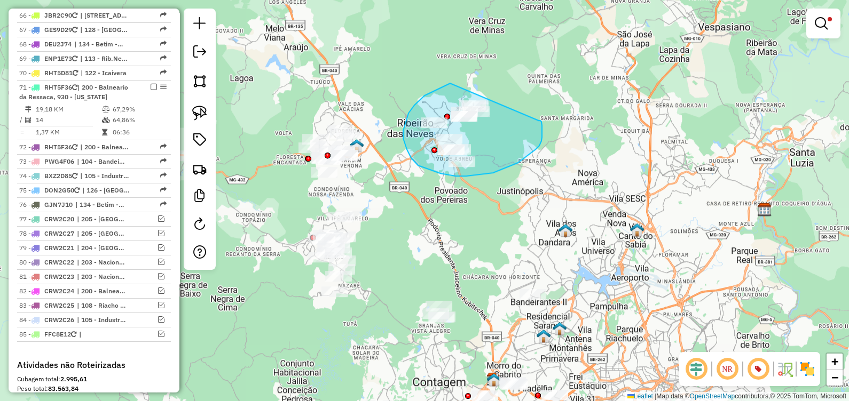
drag, startPoint x: 422, startPoint y: 99, endPoint x: 537, endPoint y: 121, distance: 117.5
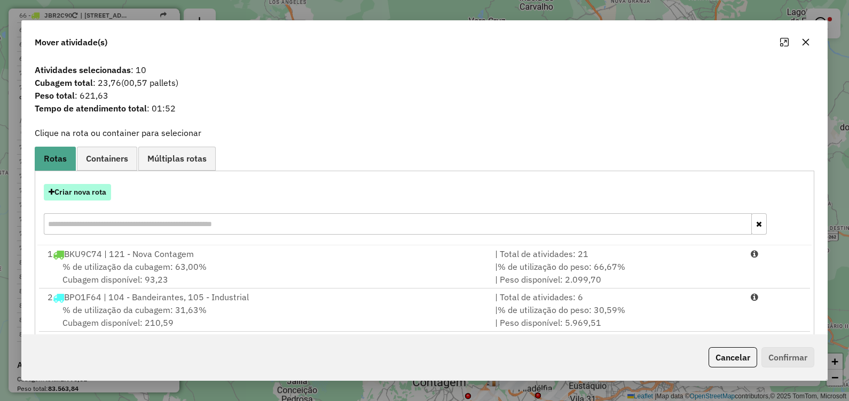
click at [86, 188] on button "Criar nova rota" at bounding box center [77, 192] width 67 height 17
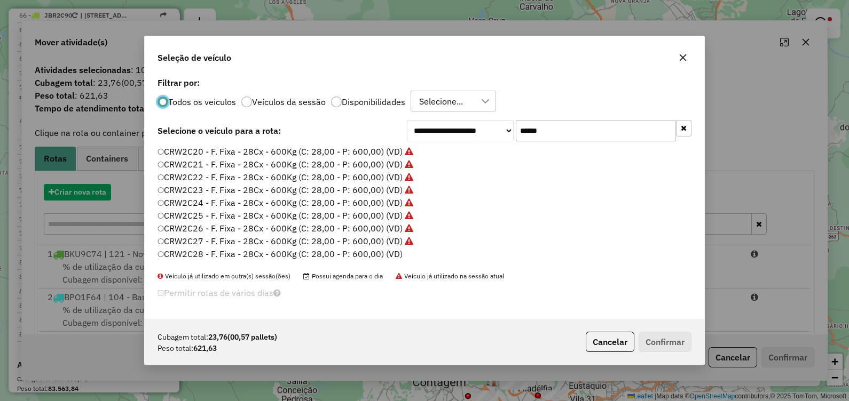
scroll to position [5, 3]
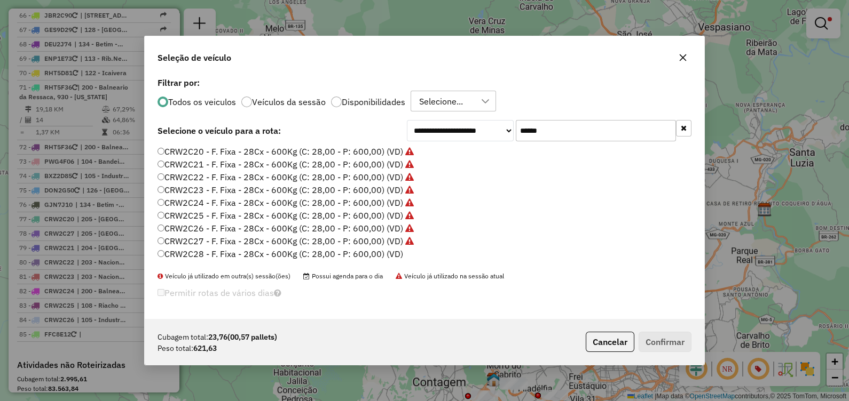
drag, startPoint x: 548, startPoint y: 132, endPoint x: 397, endPoint y: 145, distance: 151.6
click at [399, 143] on div "**********" at bounding box center [424, 197] width 559 height 245
paste input "*"
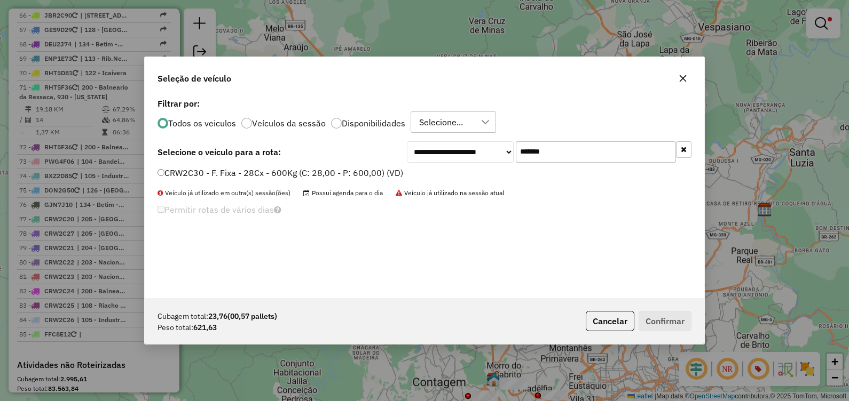
type input "*******"
click at [256, 179] on li "CRW2C30 - F. Fixa - 28Cx - 600Kg (C: 28,00 - P: 600,00) (VD)" at bounding box center [424, 173] width 534 height 13
click at [180, 173] on label "CRW2C30 - F. Fixa - 28Cx - 600Kg (C: 28,00 - P: 600,00) (VD)" at bounding box center [280, 173] width 246 height 13
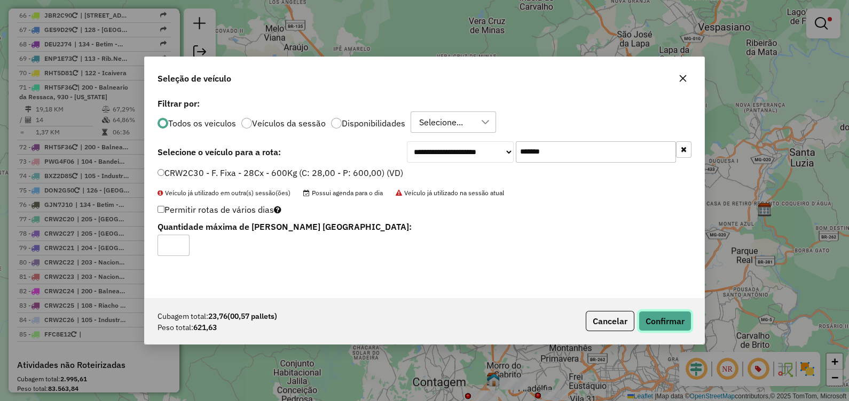
click at [673, 327] on button "Confirmar" at bounding box center [665, 321] width 53 height 20
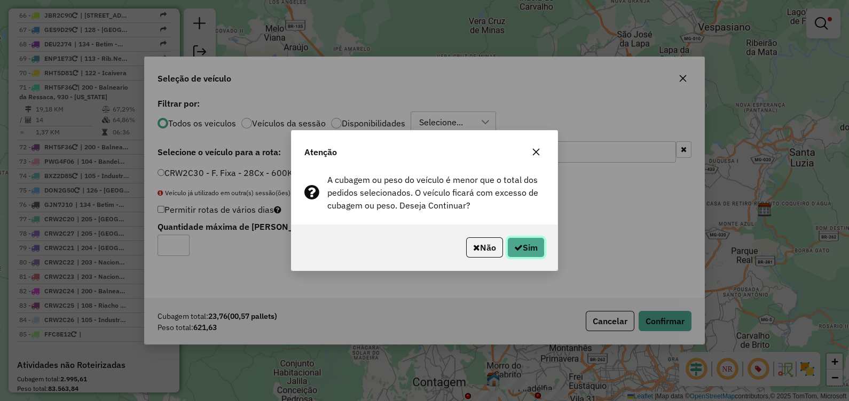
click at [540, 246] on button "Sim" at bounding box center [525, 248] width 37 height 20
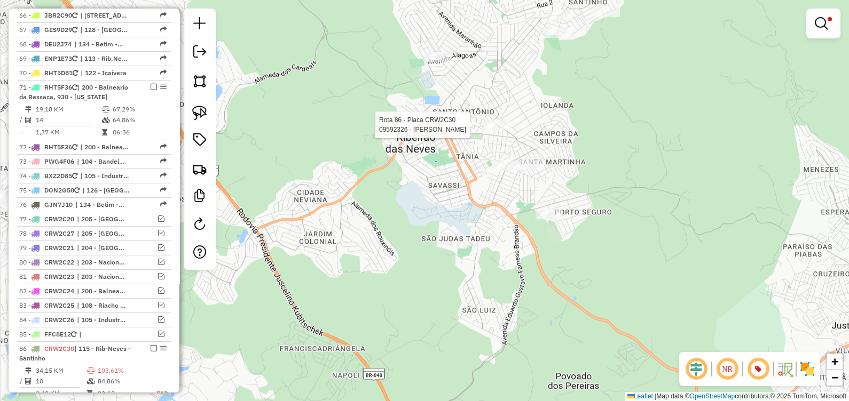
select select "*********"
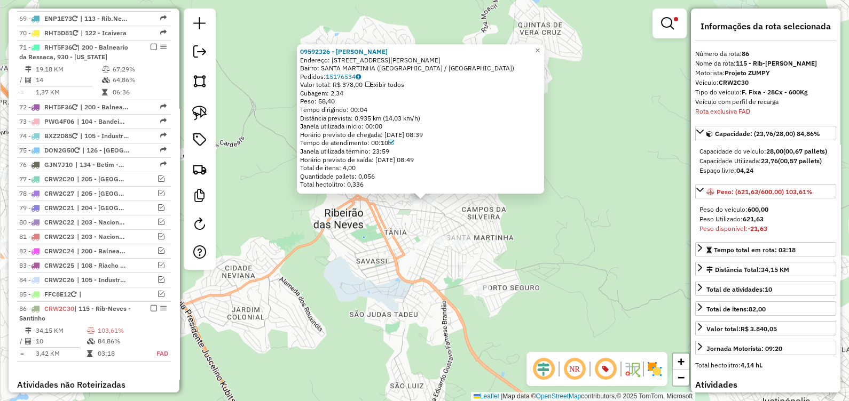
scroll to position [3866, 0]
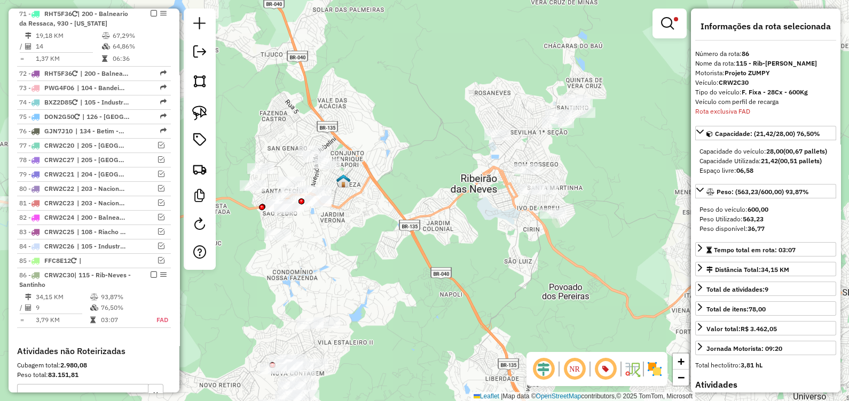
drag, startPoint x: 443, startPoint y: 253, endPoint x: 521, endPoint y: 208, distance: 89.7
click at [529, 209] on div "Limpar filtros Janela de atendimento Grade de atendimento Capacidade Transporta…" at bounding box center [424, 200] width 849 height 401
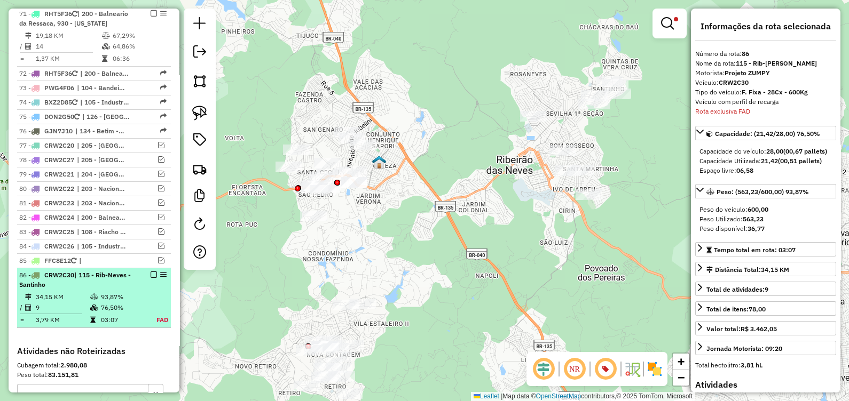
click at [151, 272] on em at bounding box center [154, 275] width 6 height 6
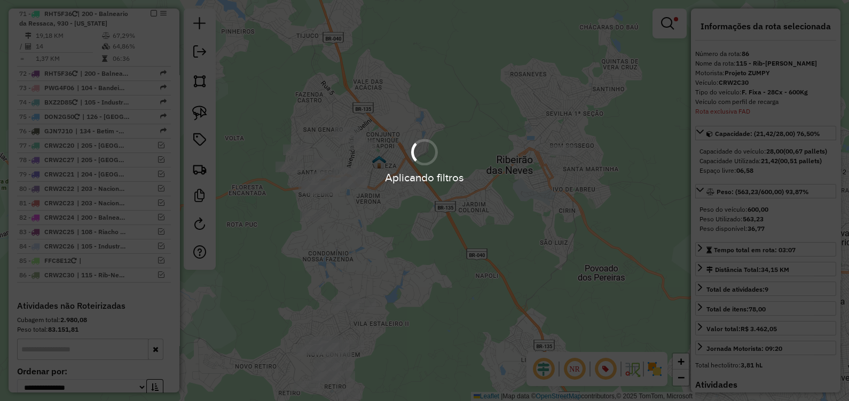
scroll to position [3821, 0]
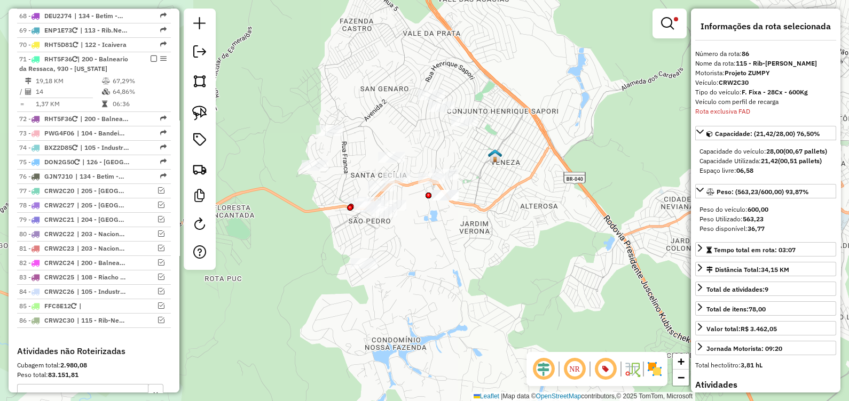
drag, startPoint x: 472, startPoint y: 270, endPoint x: 459, endPoint y: 297, distance: 30.8
click at [459, 297] on div "Limpar filtros Janela de atendimento Grade de atendimento Capacidade Transporta…" at bounding box center [424, 200] width 849 height 401
click at [209, 114] on link at bounding box center [199, 112] width 23 height 23
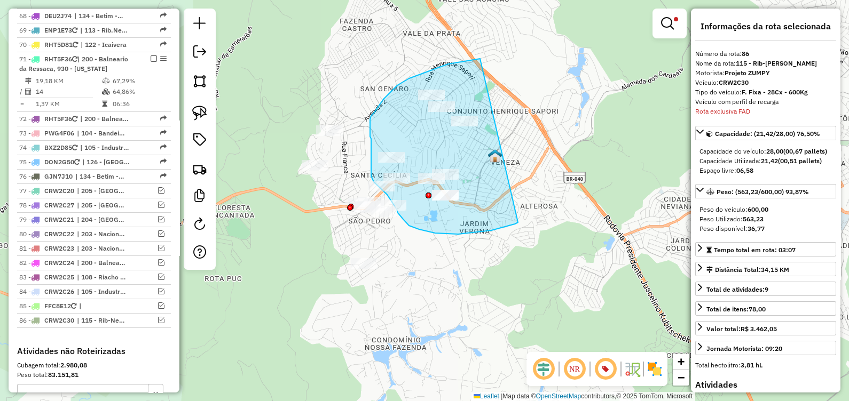
drag, startPoint x: 448, startPoint y: 64, endPoint x: 519, endPoint y: 217, distance: 168.6
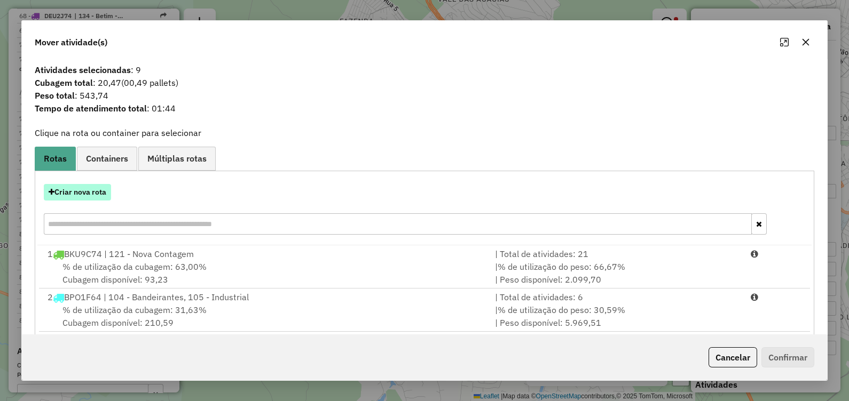
click at [97, 195] on button "Criar nova rota" at bounding box center [77, 192] width 67 height 17
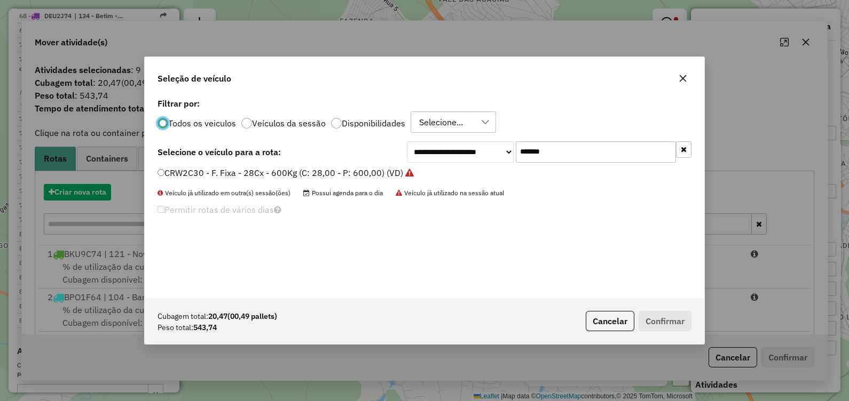
scroll to position [5, 3]
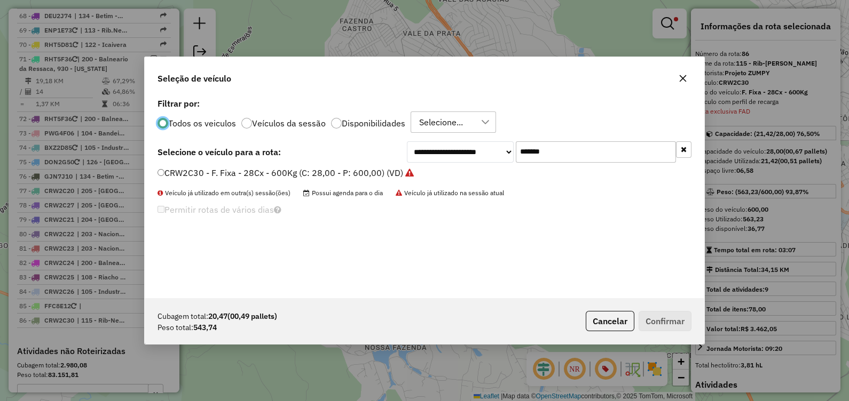
click at [585, 159] on input "*******" at bounding box center [596, 151] width 160 height 21
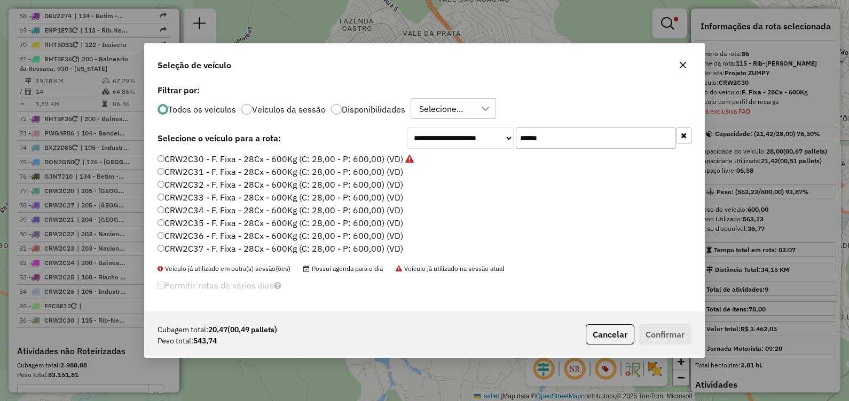
type input "******"
click at [286, 173] on label "CRW2C31 - F. Fixa - 28Cx - 600Kg (C: 28,00 - P: 600,00) (VD)" at bounding box center [280, 171] width 246 height 13
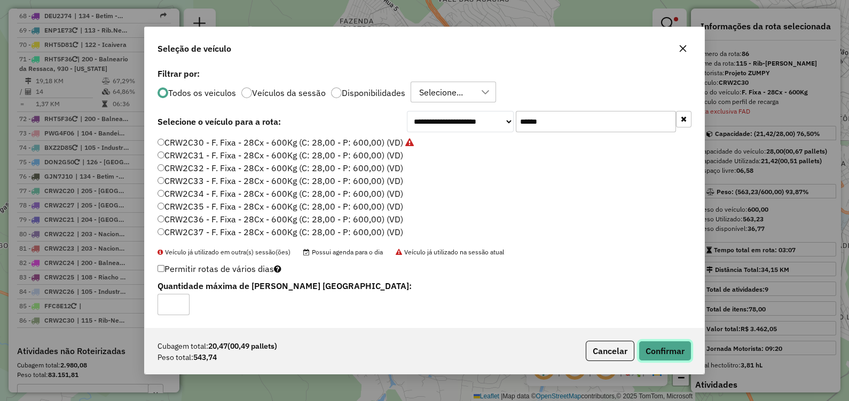
click at [667, 353] on button "Confirmar" at bounding box center [665, 351] width 53 height 20
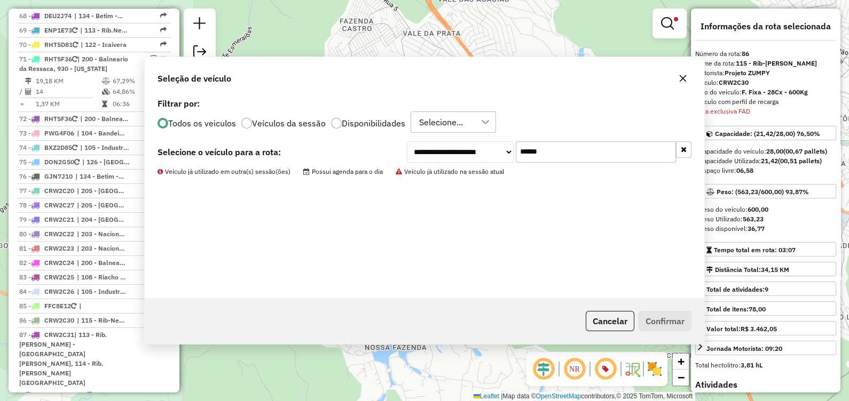
scroll to position [3890, 0]
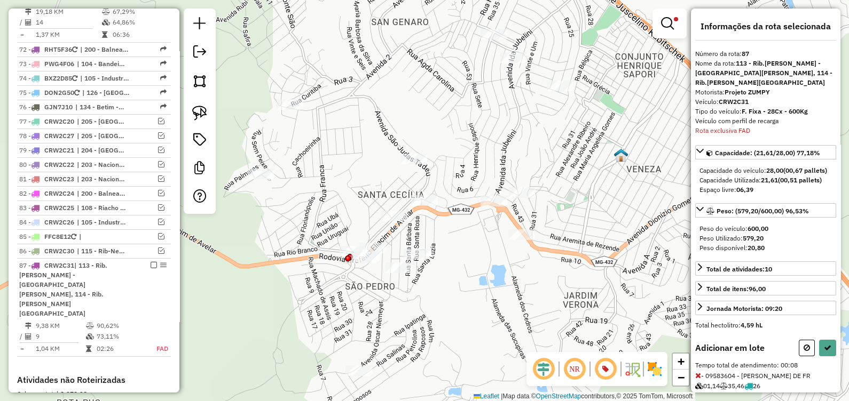
select select "*********"
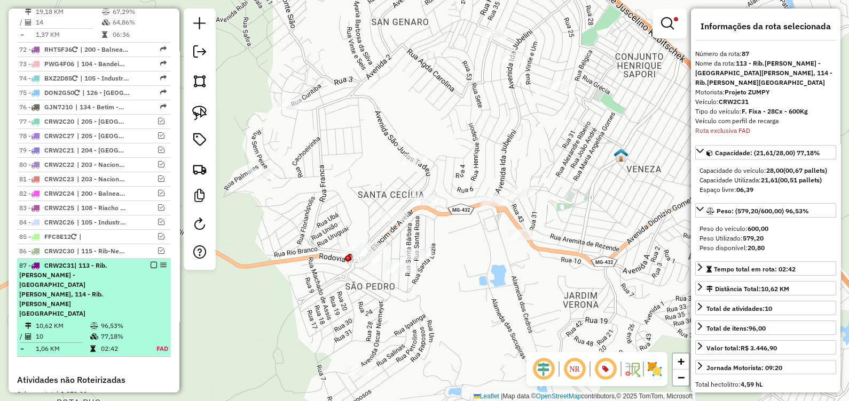
click at [151, 262] on em at bounding box center [154, 265] width 6 height 6
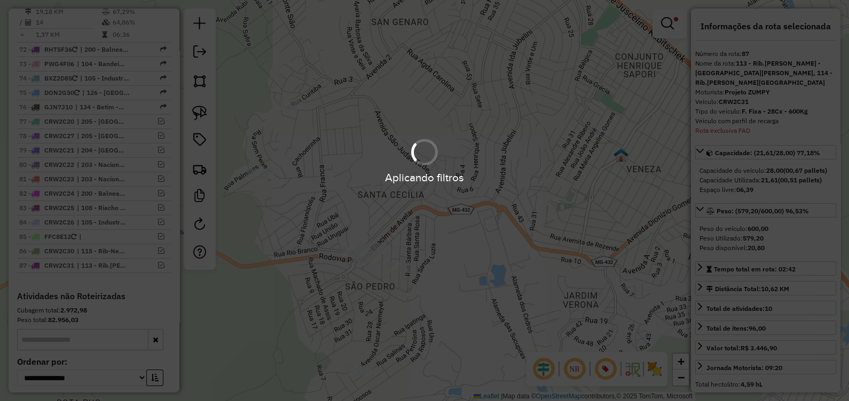
scroll to position [3835, 0]
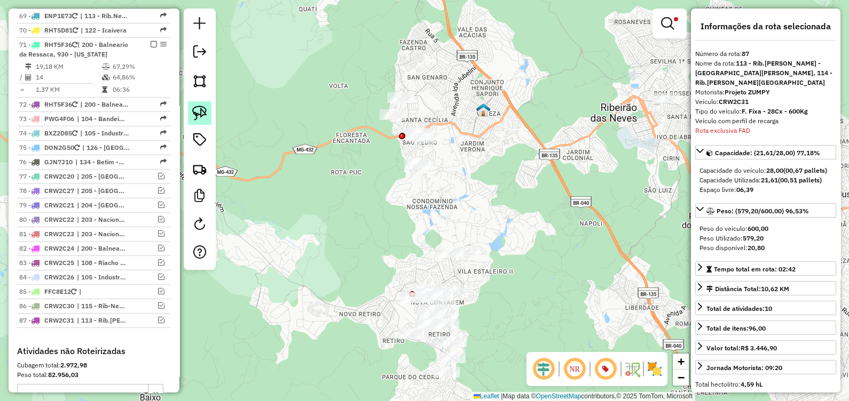
click at [192, 108] on img at bounding box center [199, 113] width 15 height 15
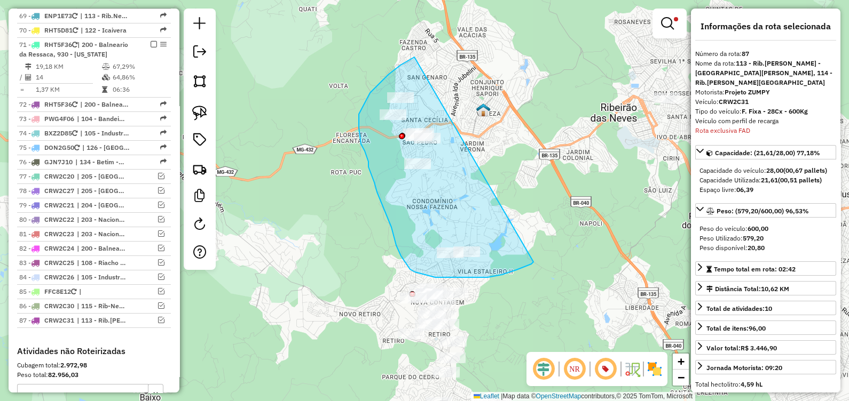
drag, startPoint x: 414, startPoint y: 57, endPoint x: 532, endPoint y: 258, distance: 233.0
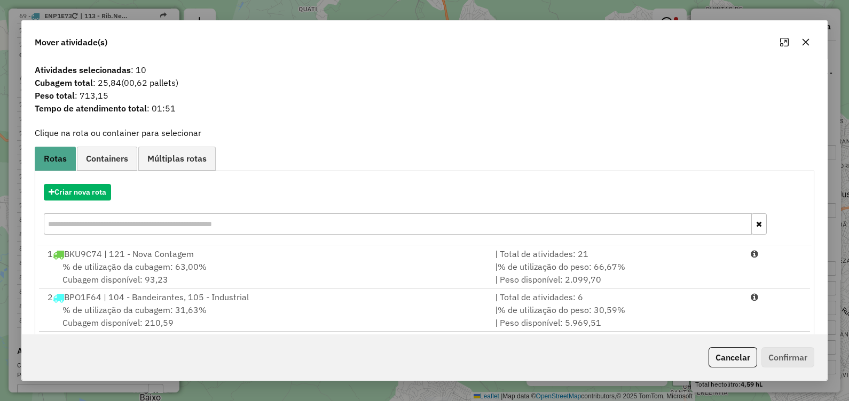
click at [808, 43] on icon "button" at bounding box center [805, 42] width 9 height 9
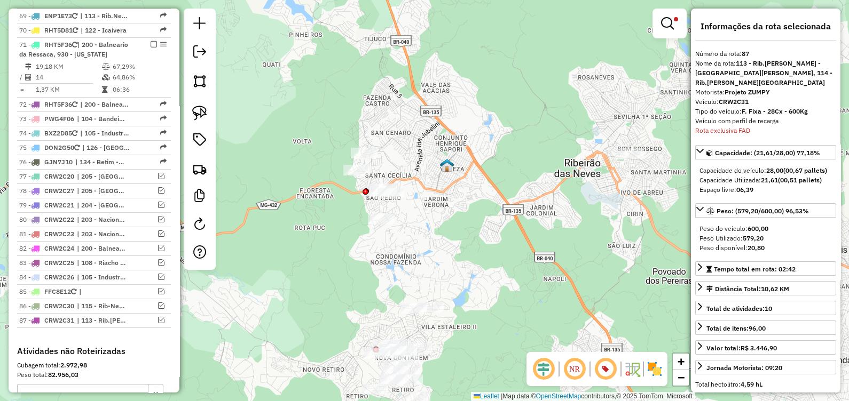
drag, startPoint x: 375, startPoint y: 74, endPoint x: 315, endPoint y: 113, distance: 71.8
click at [334, 113] on div "Limpar filtros Janela de atendimento Grade de atendimento Capacidade Transporta…" at bounding box center [424, 200] width 849 height 401
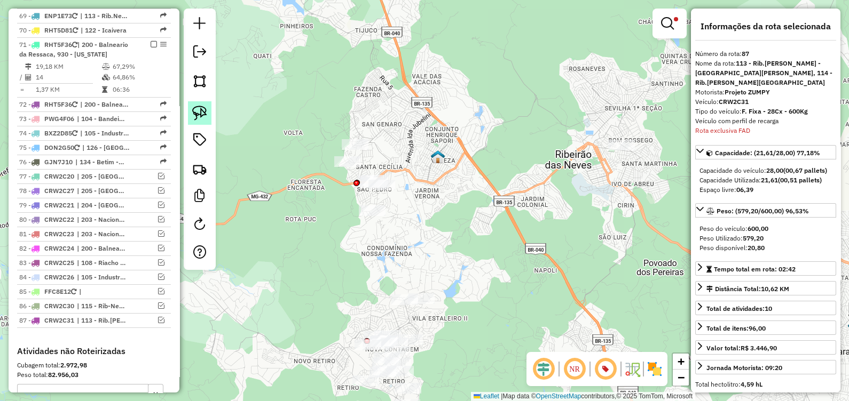
click at [206, 113] on img at bounding box center [199, 113] width 15 height 15
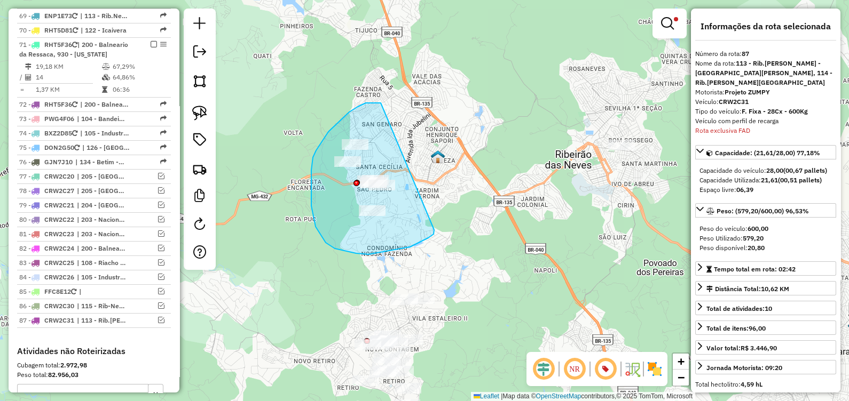
drag, startPoint x: 381, startPoint y: 103, endPoint x: 434, endPoint y: 226, distance: 134.4
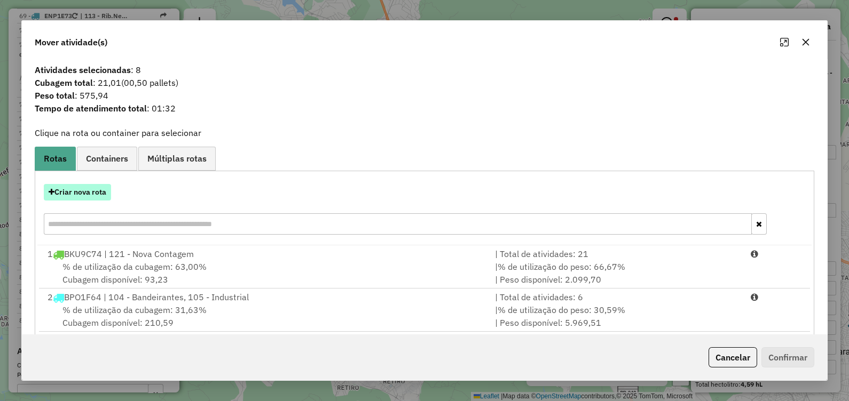
click at [95, 199] on button "Criar nova rota" at bounding box center [77, 192] width 67 height 17
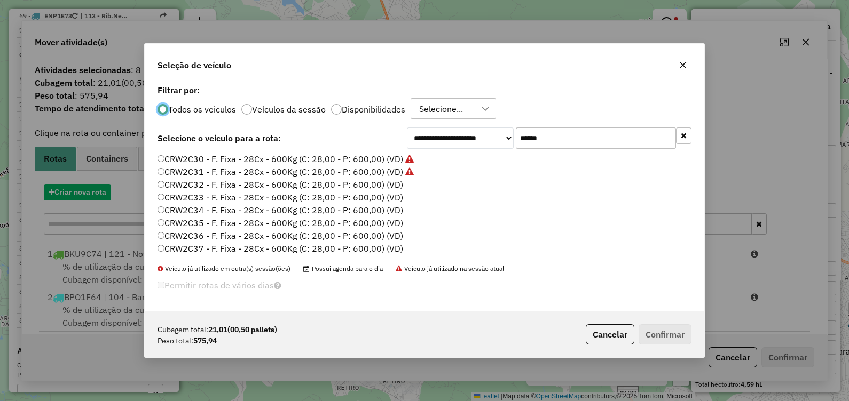
scroll to position [5, 3]
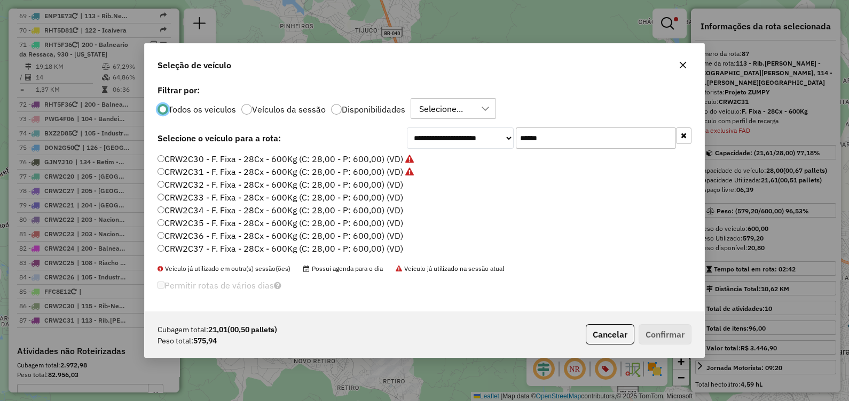
click at [363, 185] on label "CRW2C32 - F. Fixa - 28Cx - 600Kg (C: 28,00 - P: 600,00) (VD)" at bounding box center [280, 184] width 246 height 13
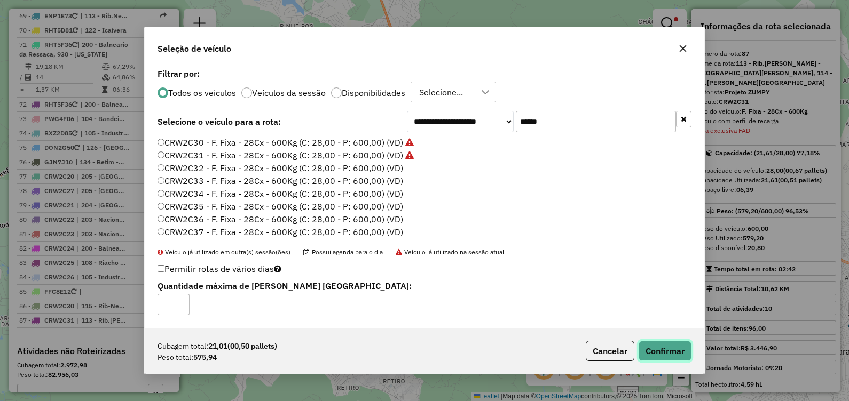
click at [661, 349] on button "Confirmar" at bounding box center [665, 351] width 53 height 20
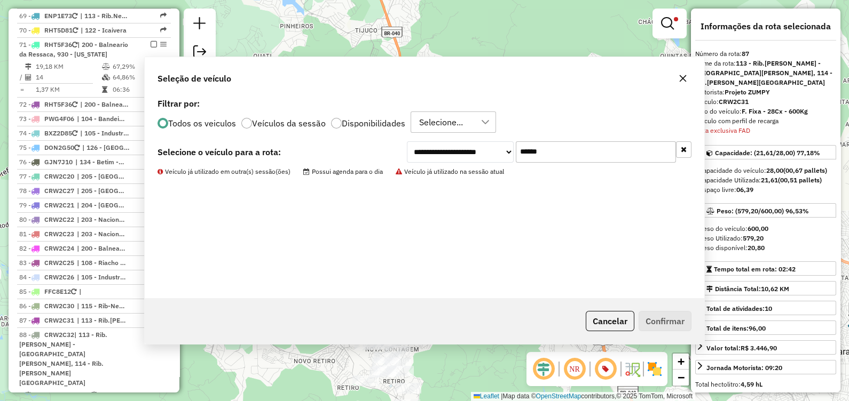
scroll to position [3905, 0]
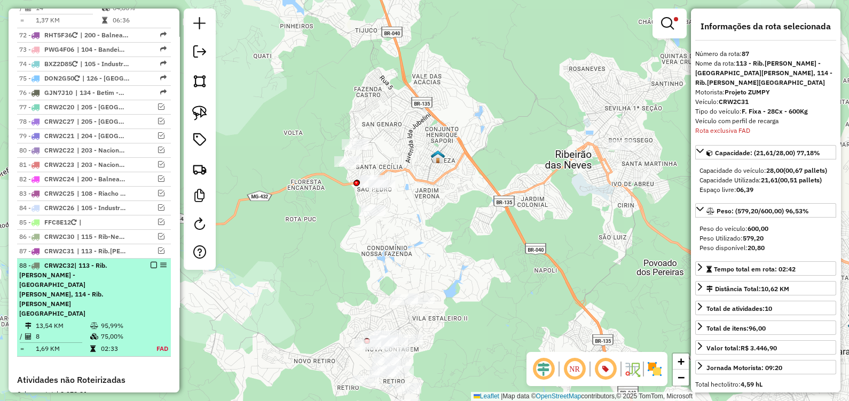
click at [151, 262] on em at bounding box center [154, 265] width 6 height 6
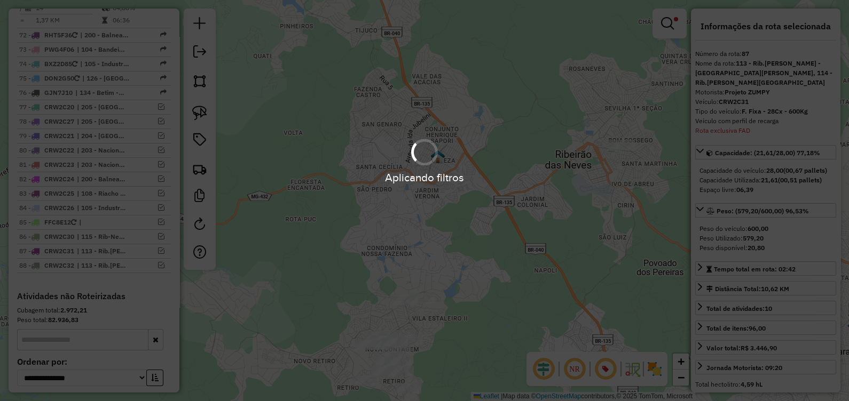
scroll to position [3850, 0]
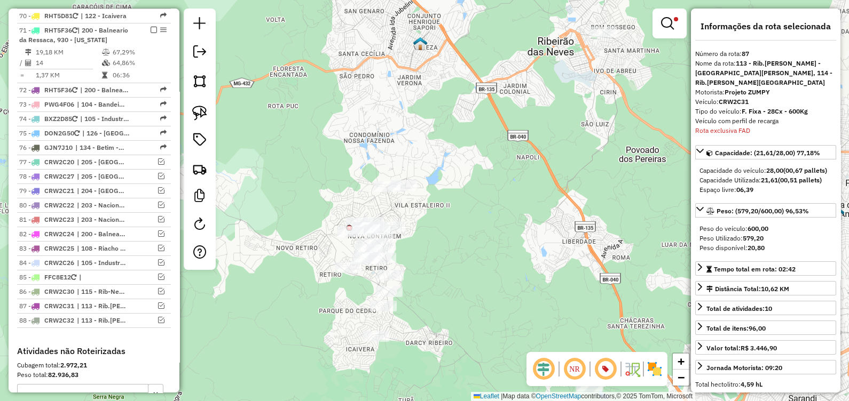
drag, startPoint x: 310, startPoint y: 261, endPoint x: 285, endPoint y: 134, distance: 129.4
click at [286, 138] on div "Limpar filtros Janela de atendimento Grade de atendimento Capacidade Transporta…" at bounding box center [424, 200] width 849 height 401
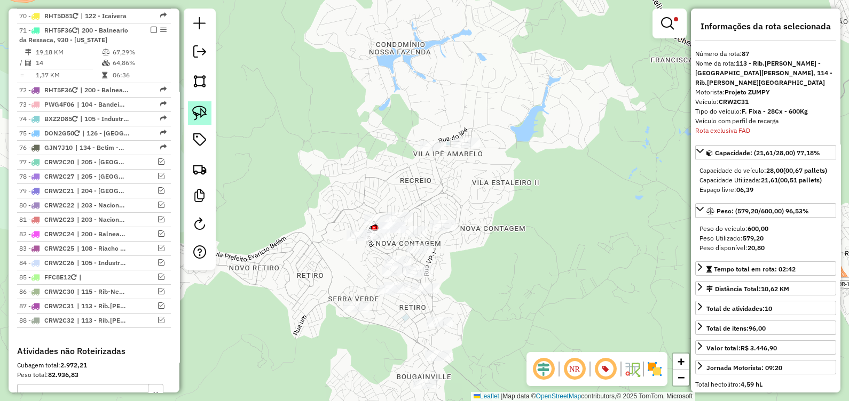
click at [200, 112] on img at bounding box center [199, 113] width 15 height 15
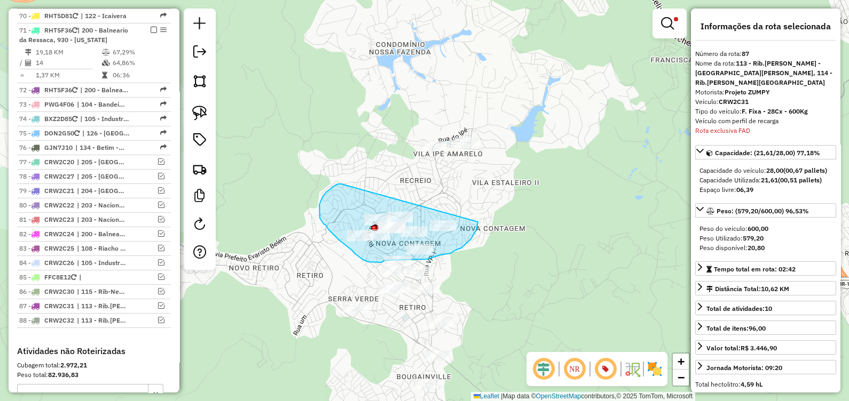
drag, startPoint x: 331, startPoint y: 188, endPoint x: 478, endPoint y: 222, distance: 150.6
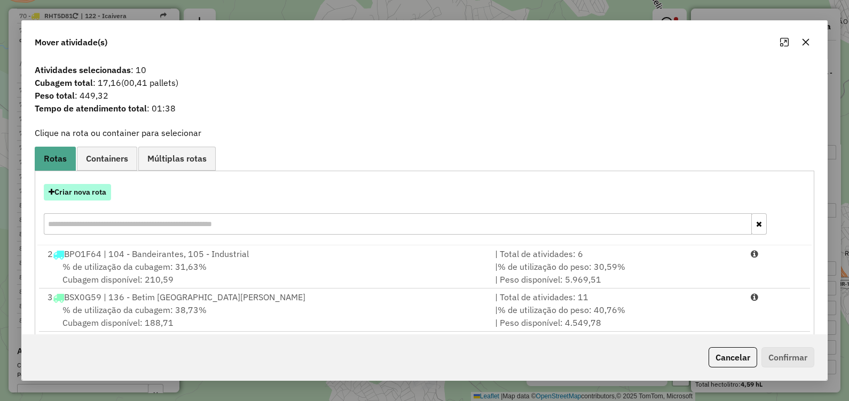
click at [98, 192] on button "Criar nova rota" at bounding box center [77, 192] width 67 height 17
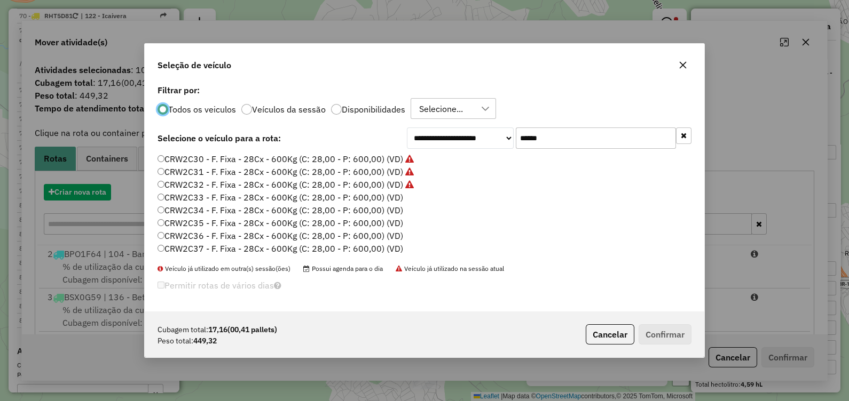
scroll to position [5, 3]
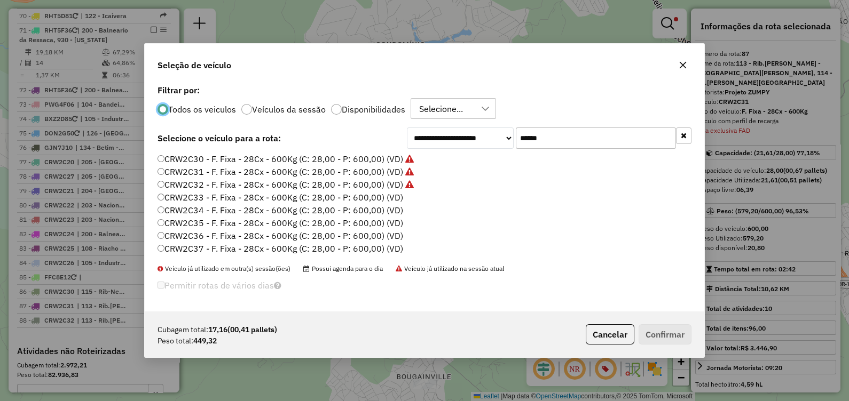
click at [365, 196] on label "CRW2C33 - F. Fixa - 28Cx - 600Kg (C: 28,00 - P: 600,00) (VD)" at bounding box center [280, 197] width 246 height 13
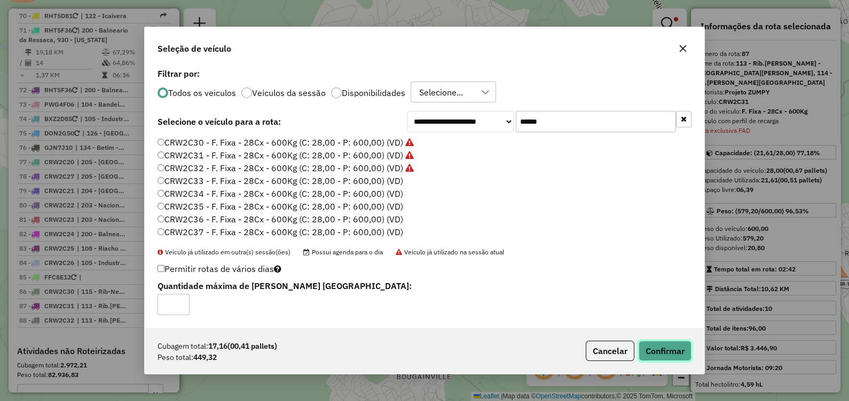
click at [669, 352] on button "Confirmar" at bounding box center [665, 351] width 53 height 20
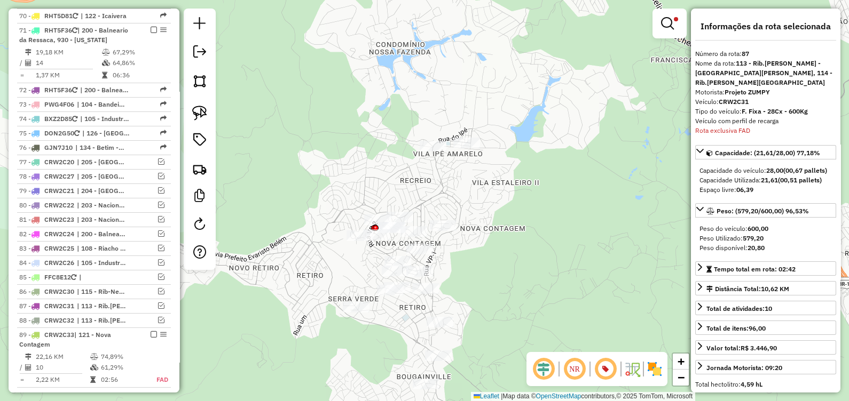
scroll to position [3910, 0]
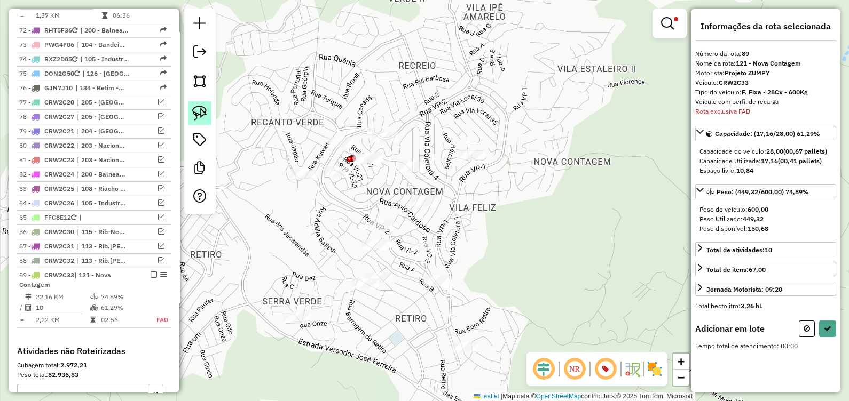
click at [200, 117] on img at bounding box center [199, 113] width 15 height 15
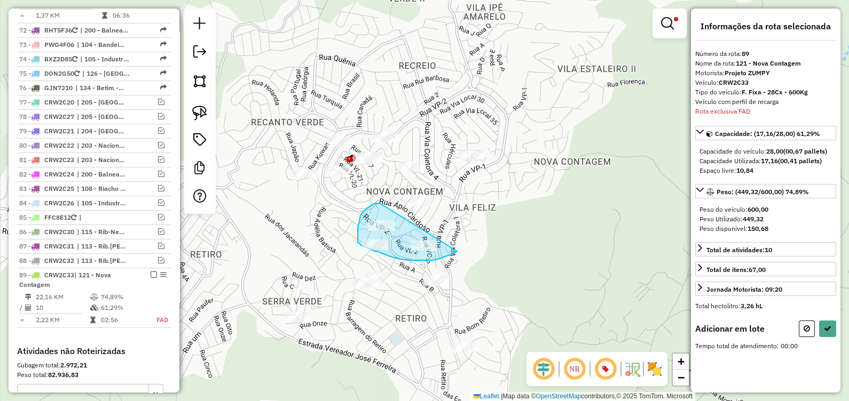
drag, startPoint x: 358, startPoint y: 229, endPoint x: 451, endPoint y: 250, distance: 95.8
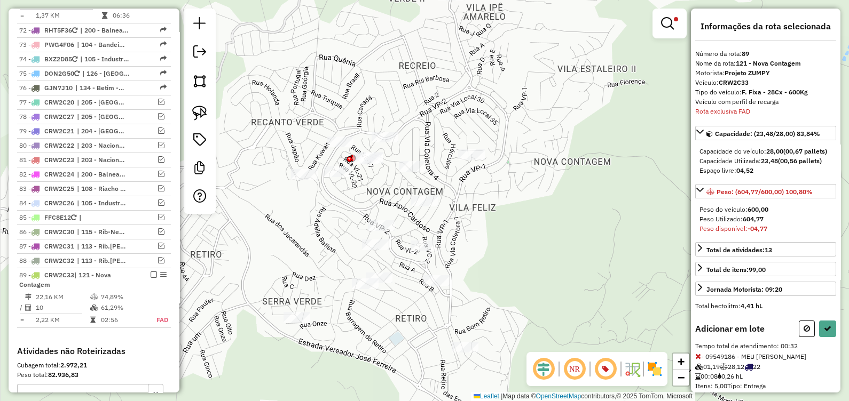
click at [699, 360] on icon at bounding box center [698, 356] width 6 height 7
select select "*********"
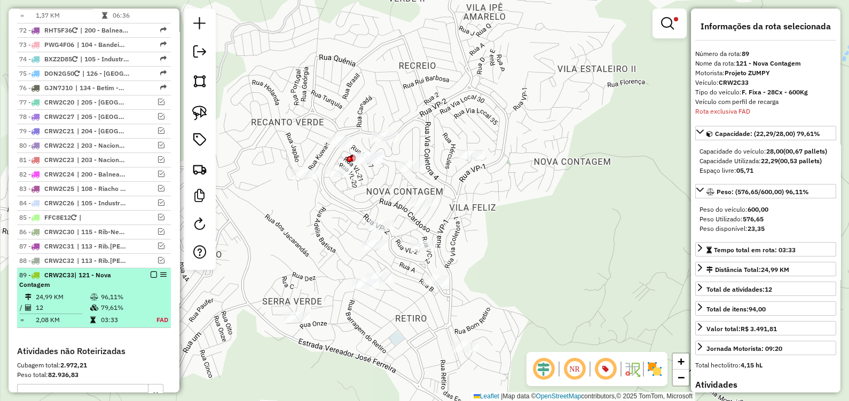
click at [151, 272] on em at bounding box center [154, 275] width 6 height 6
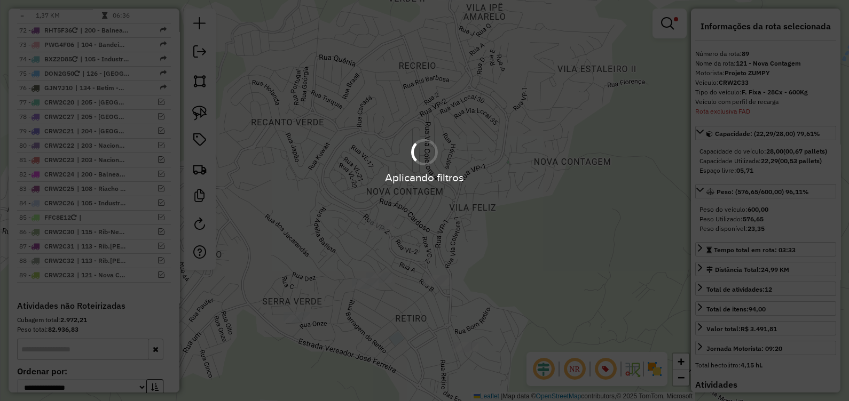
scroll to position [3864, 0]
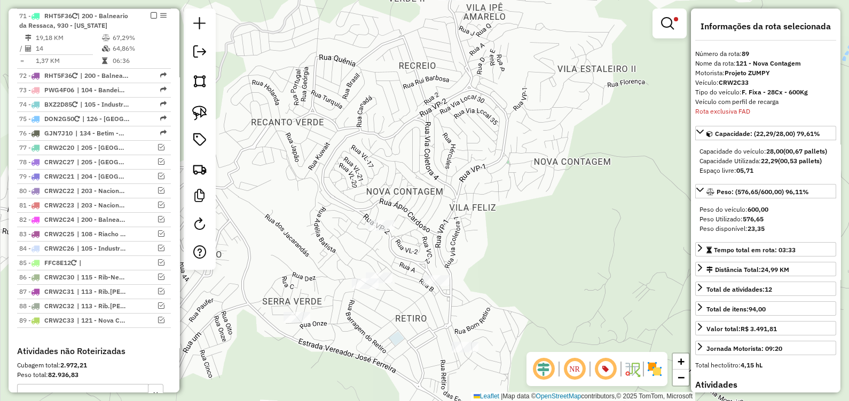
click at [670, 25] on em at bounding box center [667, 23] width 13 height 13
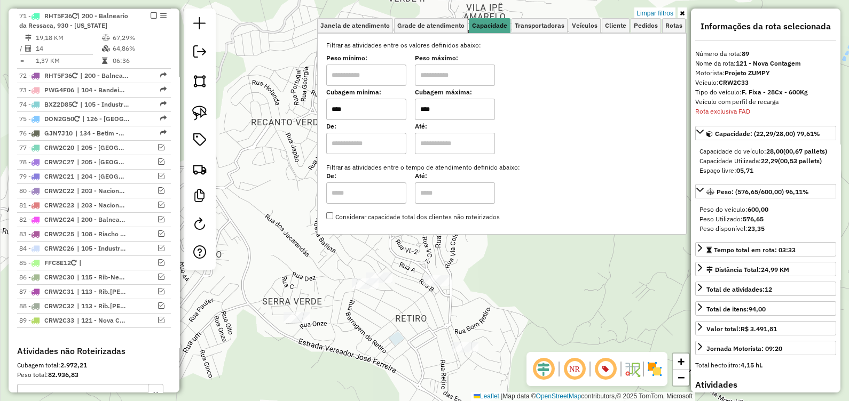
click at [654, 12] on link "Limpar filtros" at bounding box center [654, 13] width 41 height 12
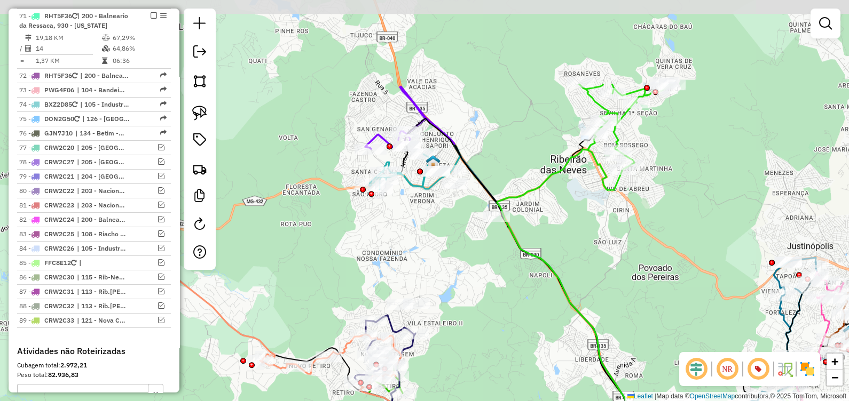
drag, startPoint x: 505, startPoint y: 207, endPoint x: 456, endPoint y: 311, distance: 114.2
click at [456, 311] on div "Janela de atendimento Grade de atendimento Capacidade Transportadoras Veículos …" at bounding box center [424, 200] width 849 height 401
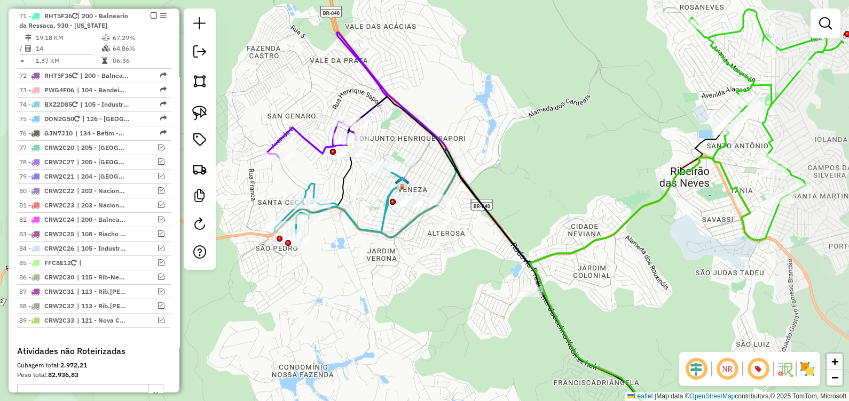
drag, startPoint x: 478, startPoint y: 280, endPoint x: 392, endPoint y: 237, distance: 96.0
click at [395, 241] on div "Janela de atendimento Grade de atendimento Capacidade Transportadoras Veículos …" at bounding box center [424, 200] width 849 height 401
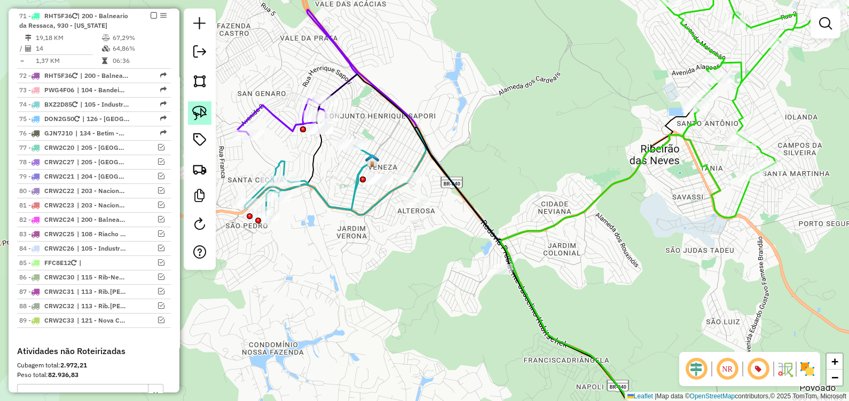
click at [200, 116] on img at bounding box center [199, 113] width 15 height 15
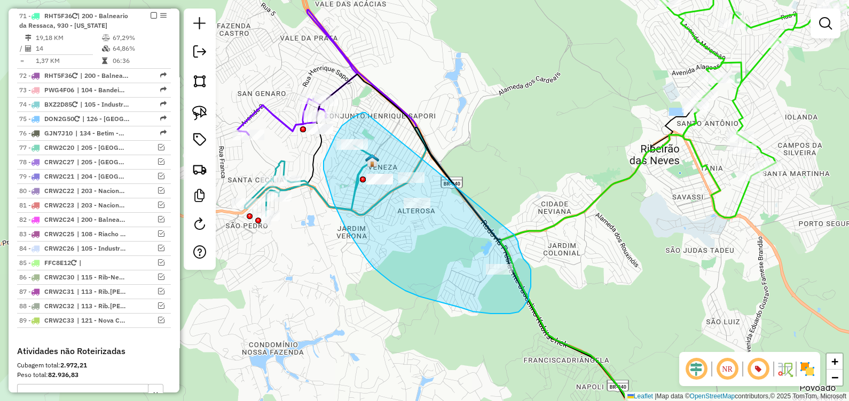
drag, startPoint x: 340, startPoint y: 130, endPoint x: 504, endPoint y: 238, distance: 196.6
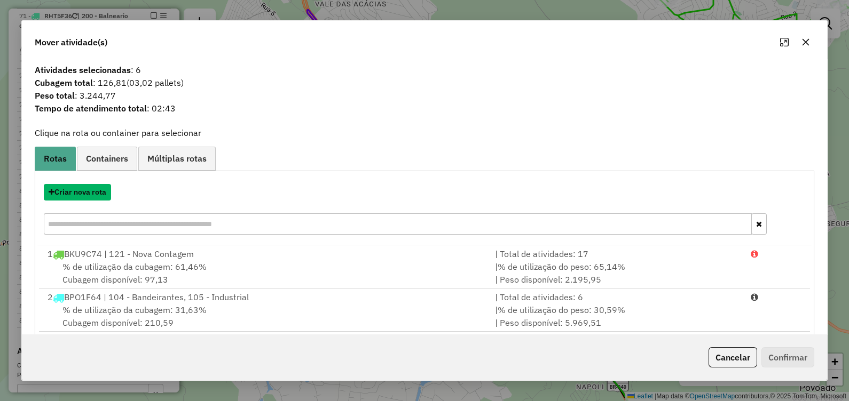
click at [75, 194] on button "Criar nova rota" at bounding box center [77, 192] width 67 height 17
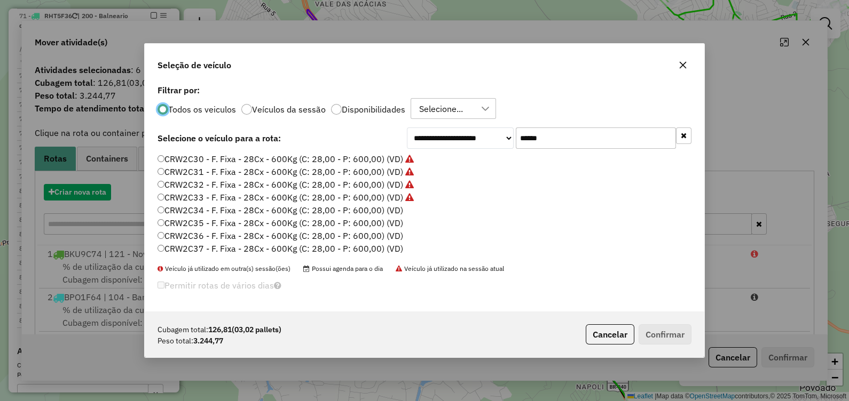
scroll to position [5, 3]
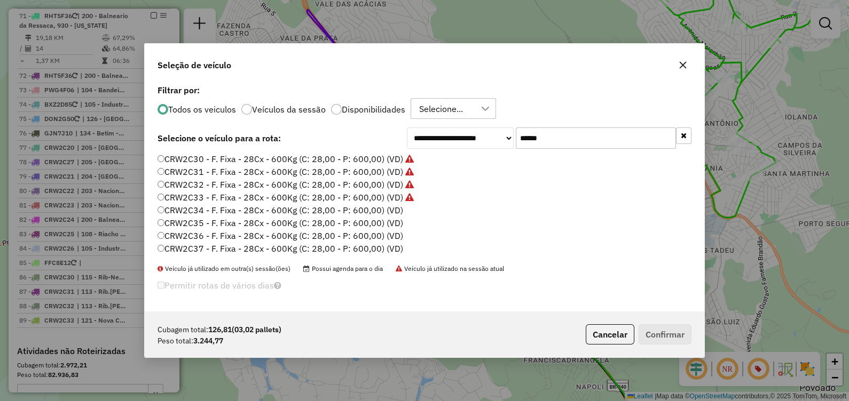
drag, startPoint x: 553, startPoint y: 145, endPoint x: 396, endPoint y: 155, distance: 157.3
click at [396, 155] on div "**********" at bounding box center [424, 197] width 559 height 230
paste input "*"
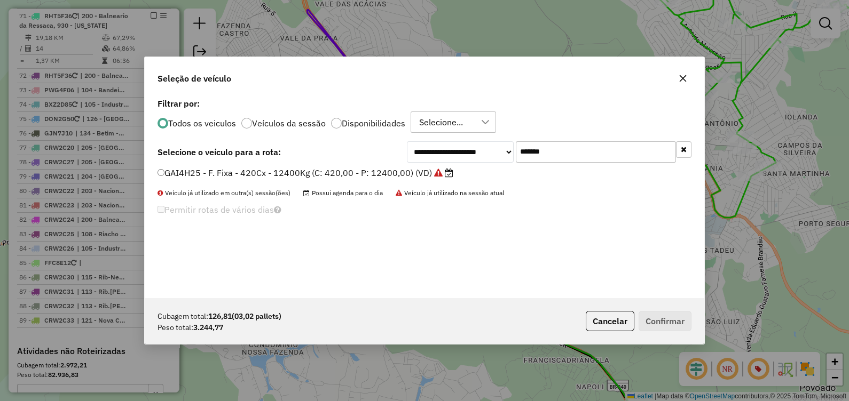
type input "*******"
click at [340, 171] on label "GAI4H25 - F. Fixa - 420Cx - 12400Kg (C: 420,00 - P: 12400,00) (VD)" at bounding box center [305, 173] width 296 height 13
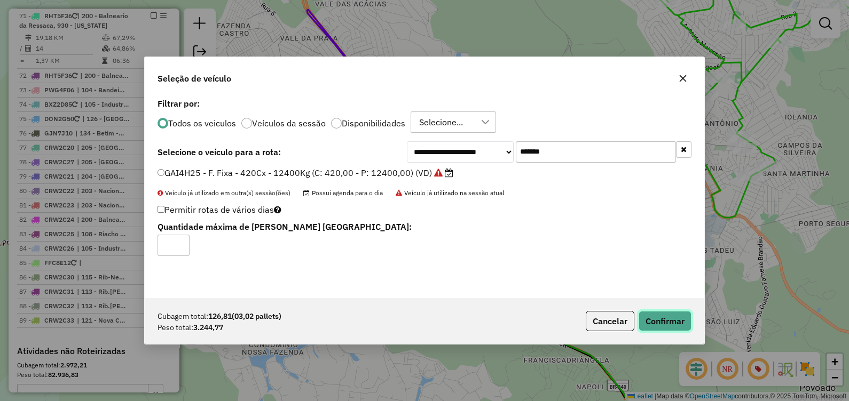
click at [674, 320] on button "Confirmar" at bounding box center [665, 321] width 53 height 20
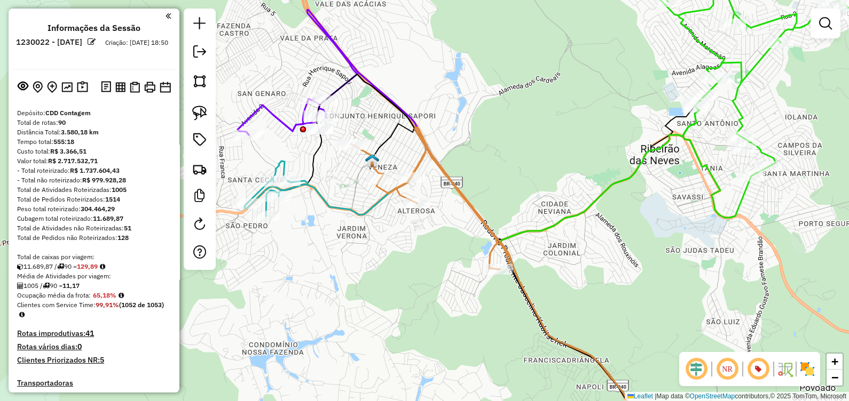
scroll to position [3910, 0]
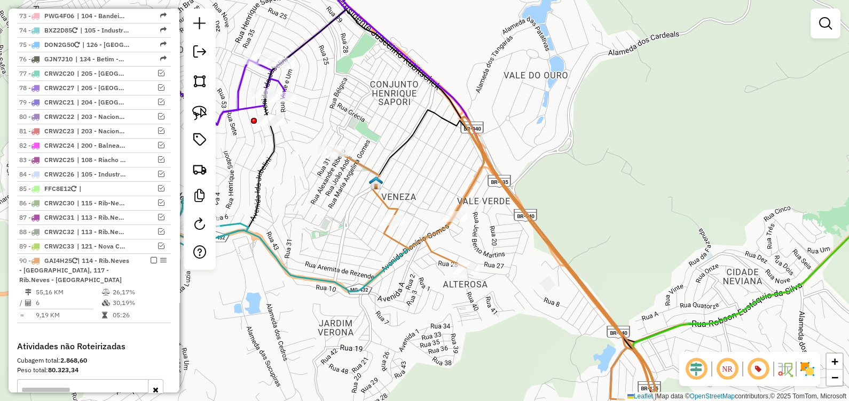
click at [379, 185] on img at bounding box center [376, 183] width 14 height 14
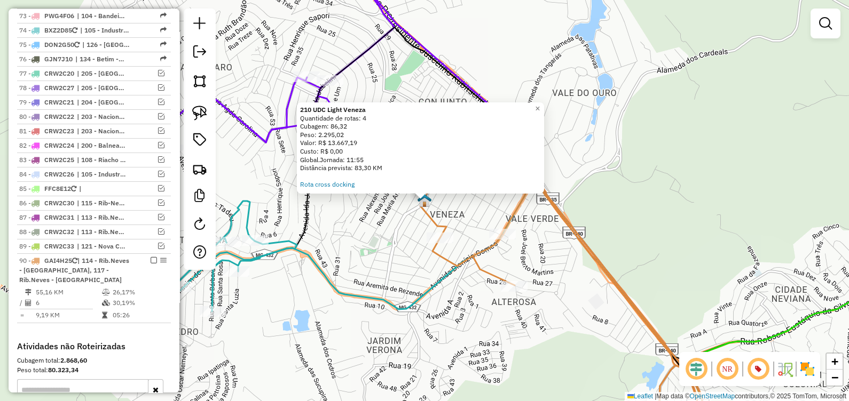
click at [360, 250] on div "210 UDC Light Veneza Quantidade de rotas: 4 Cubagem: 86,32 Peso: 2.295,02 Valor…" at bounding box center [424, 200] width 849 height 401
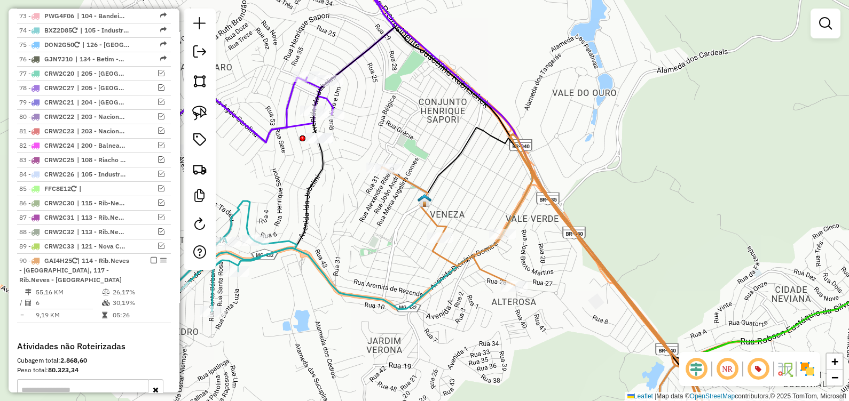
select select "*********"
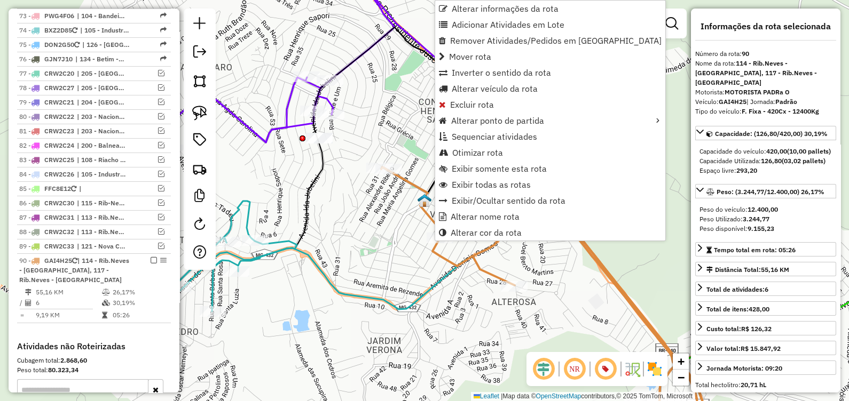
scroll to position [3934, 0]
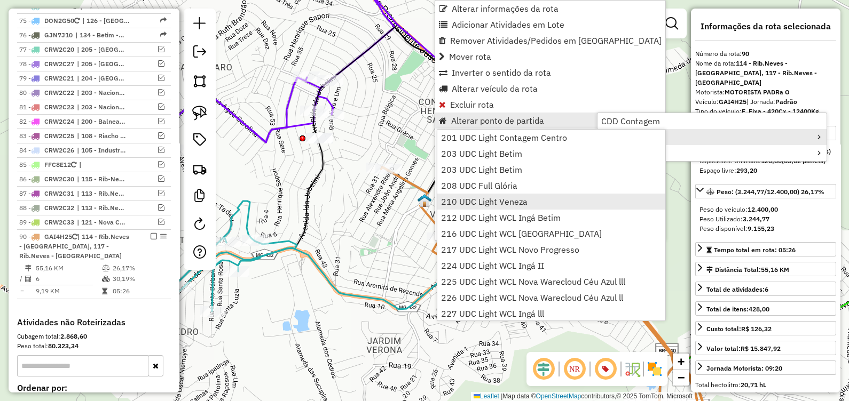
click at [477, 199] on span "210 UDC Light Veneza" at bounding box center [484, 202] width 86 height 9
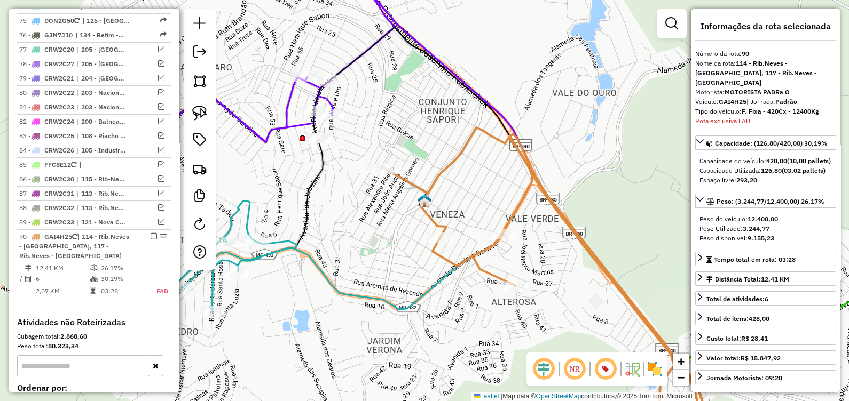
click at [427, 202] on img at bounding box center [424, 201] width 14 height 14
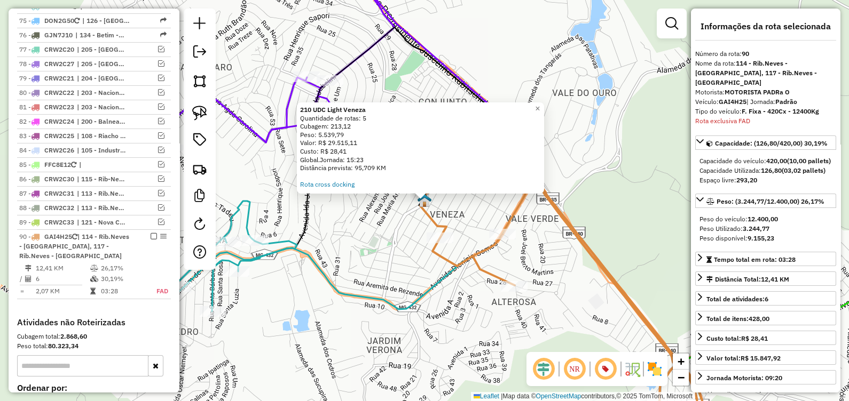
click at [439, 220] on icon at bounding box center [542, 276] width 322 height 283
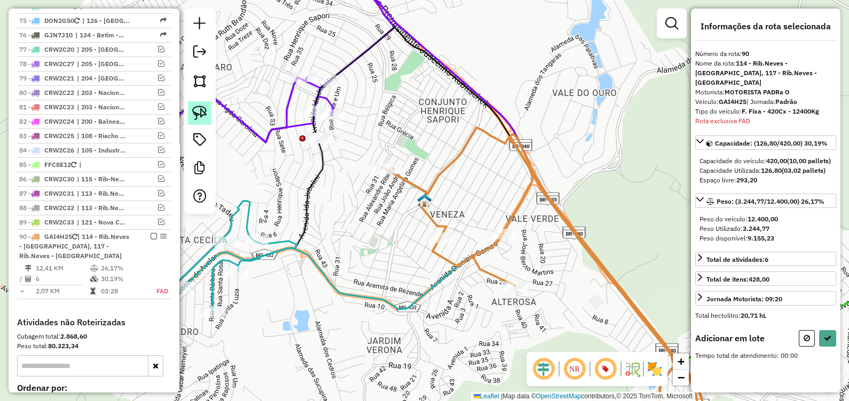
click at [202, 103] on link at bounding box center [199, 112] width 23 height 23
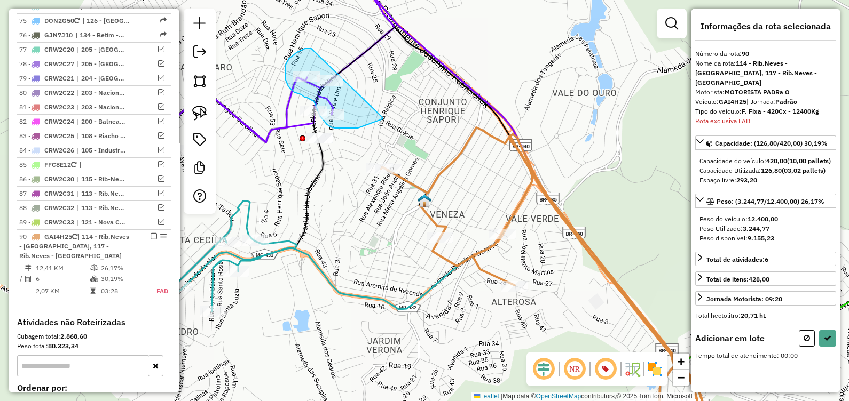
drag, startPoint x: 311, startPoint y: 49, endPoint x: 384, endPoint y: 116, distance: 99.0
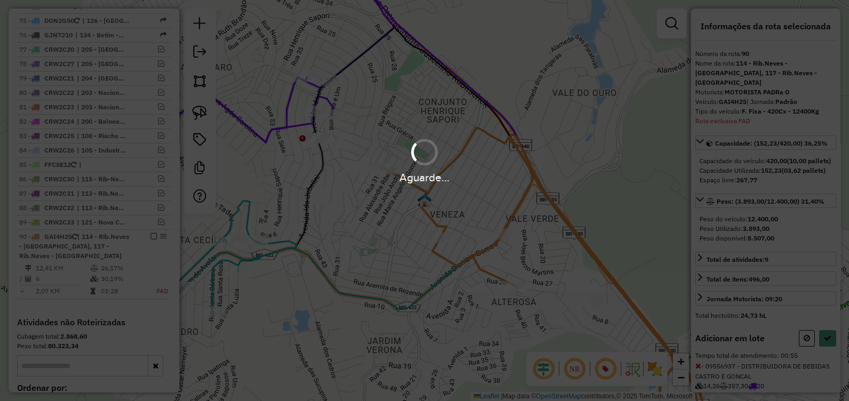
select select "*********"
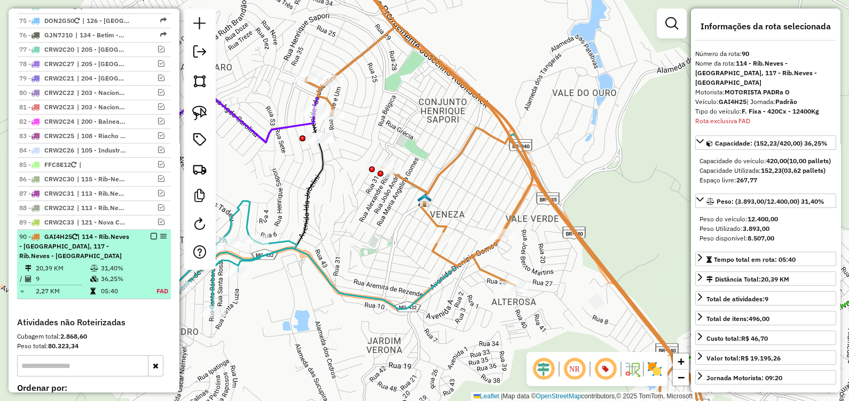
click at [151, 233] on em at bounding box center [154, 236] width 6 height 6
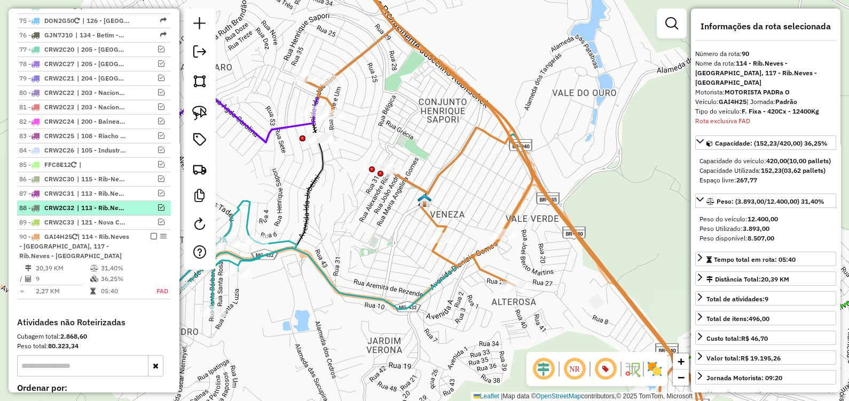
scroll to position [3878, 0]
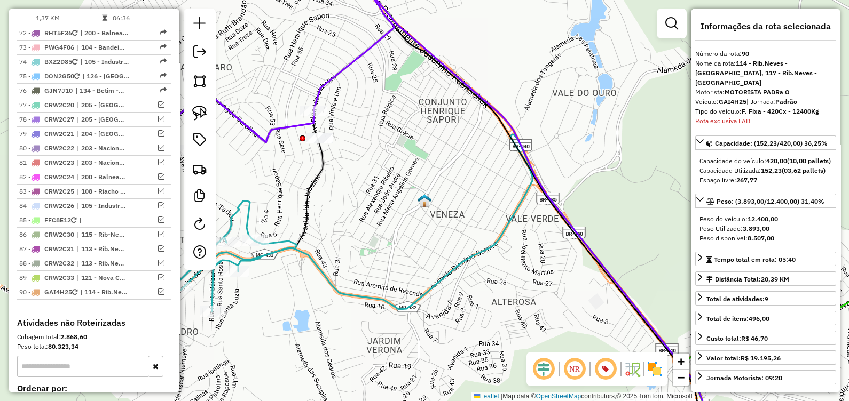
click at [427, 195] on img at bounding box center [424, 201] width 14 height 14
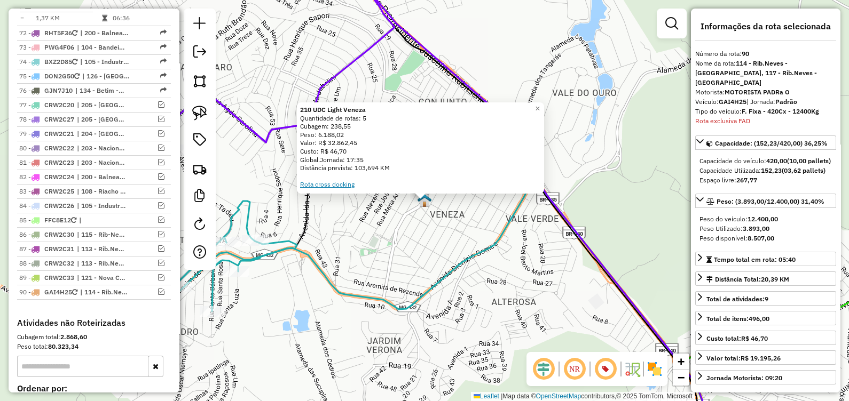
click at [335, 184] on link "Rota cross docking" at bounding box center [327, 184] width 54 height 8
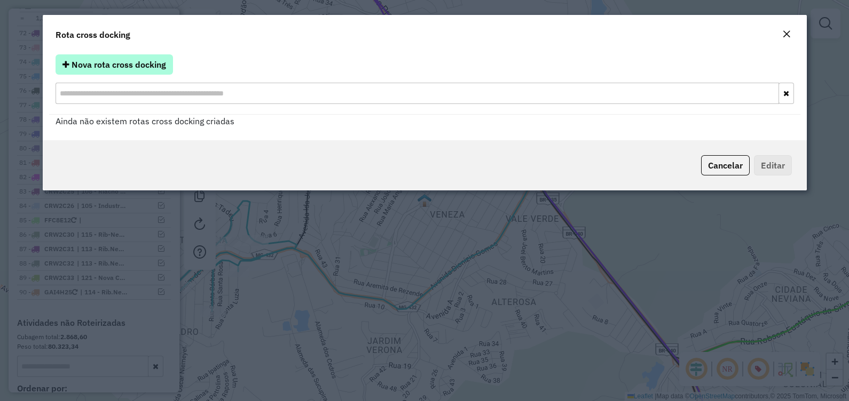
click at [140, 65] on span "Nova rota cross docking" at bounding box center [119, 64] width 94 height 11
select select "*"
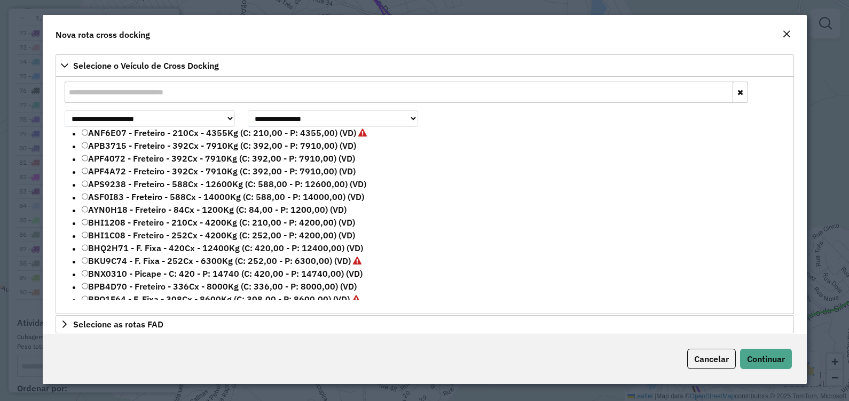
click at [89, 92] on input "text" at bounding box center [399, 92] width 668 height 21
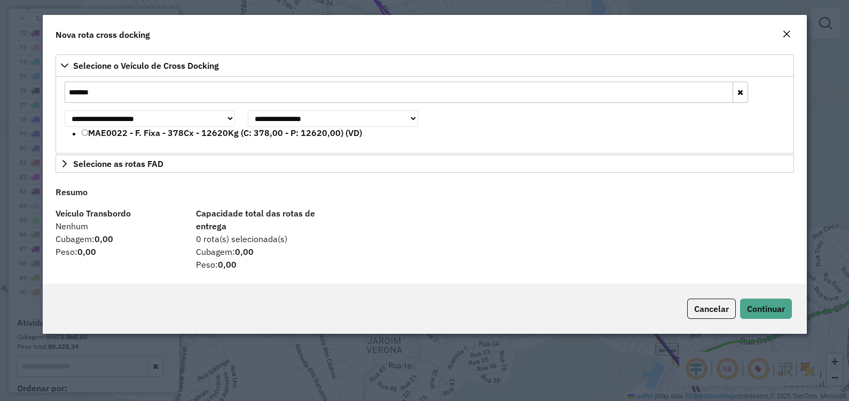
type input "*******"
click at [95, 131] on label "MAE0022 - F. Fixa - 378Cx - 12620Kg (C: 378,00 - P: 12620,00) (VD)" at bounding box center [222, 133] width 281 height 13
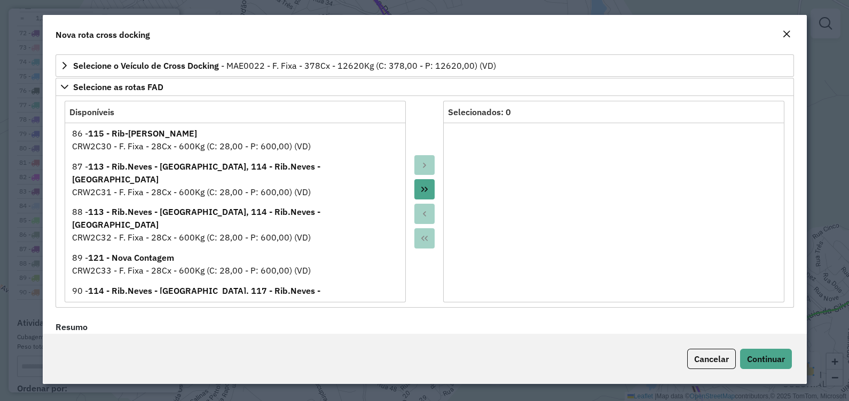
click at [427, 187] on button "Move All to Target" at bounding box center [424, 189] width 20 height 20
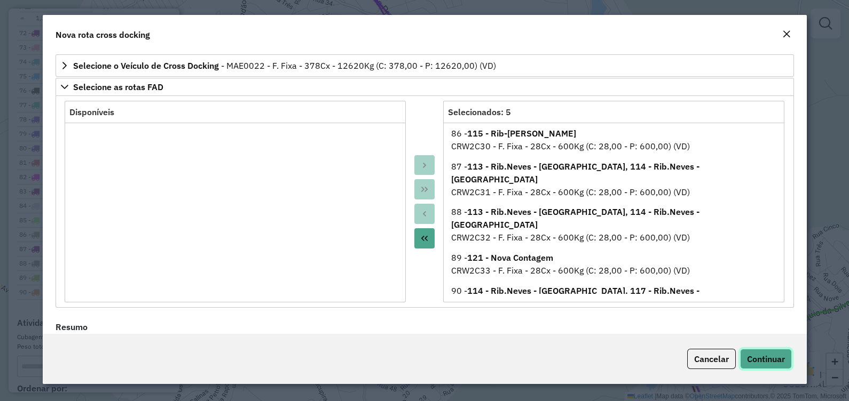
click at [763, 358] on span "Continuar" at bounding box center [766, 359] width 38 height 11
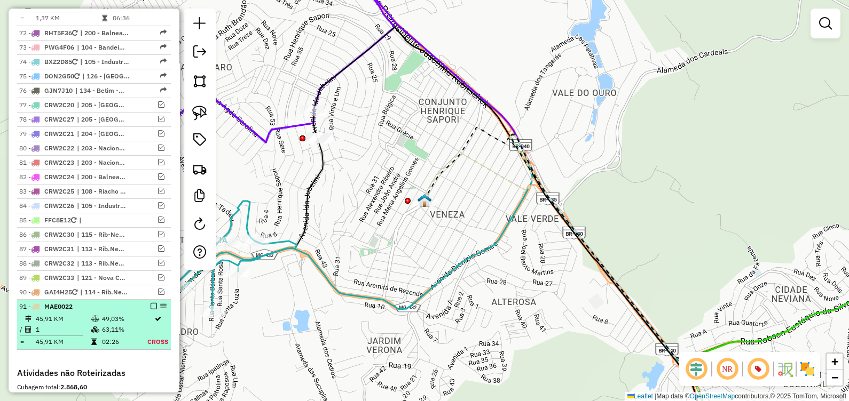
click at [151, 303] on em at bounding box center [154, 306] width 6 height 6
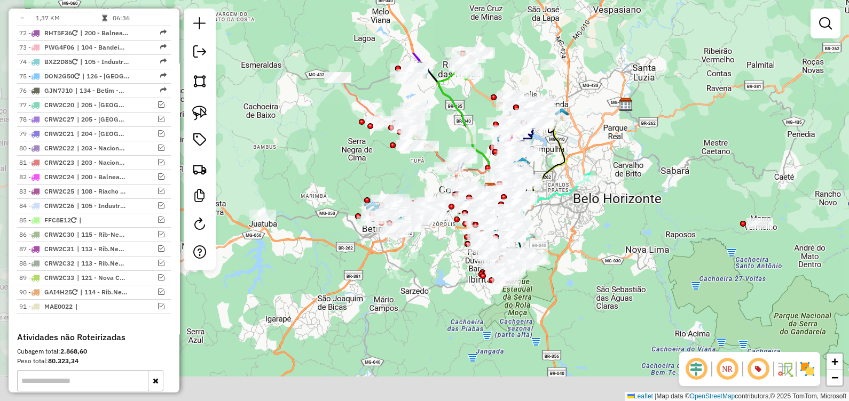
drag, startPoint x: 360, startPoint y: 333, endPoint x: 389, endPoint y: 259, distance: 78.4
click at [395, 262] on div "Janela de atendimento Grade de atendimento Capacidade Transportadoras Veículos …" at bounding box center [424, 200] width 849 height 401
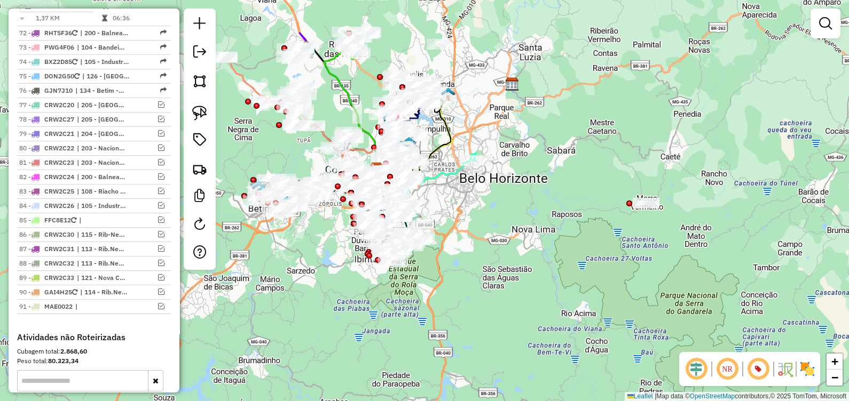
drag, startPoint x: 445, startPoint y: 297, endPoint x: 336, endPoint y: 270, distance: 112.9
click at [339, 286] on div "Janela de atendimento Grade de atendimento Capacidade Transportadoras Veículos …" at bounding box center [424, 200] width 849 height 401
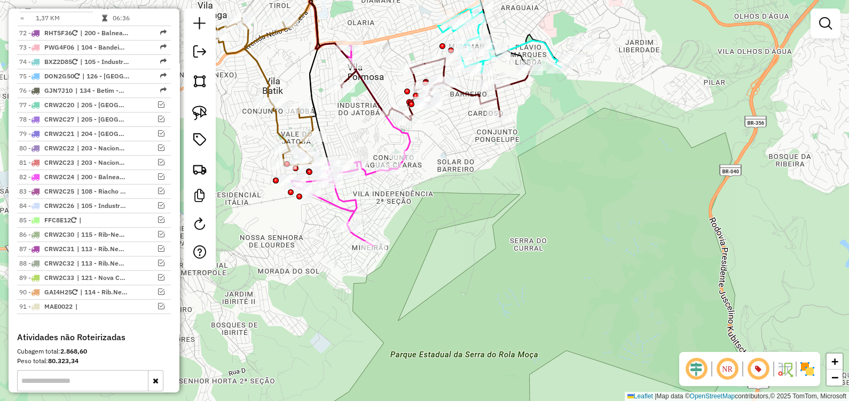
click at [355, 214] on icon at bounding box center [350, 146] width 119 height 200
select select "*********"
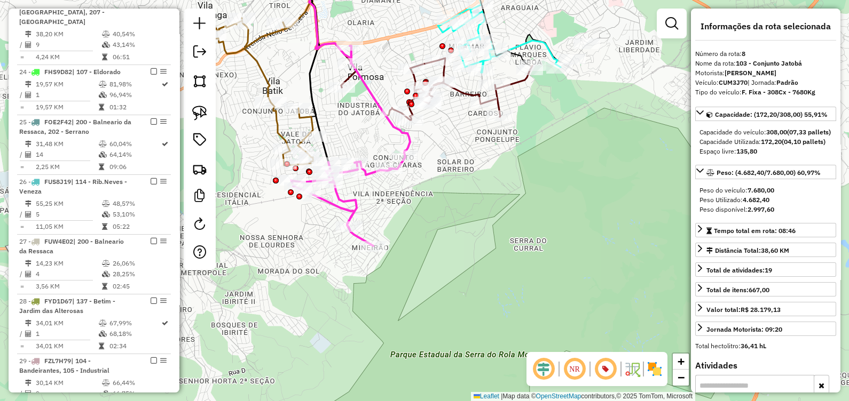
scroll to position [821, 0]
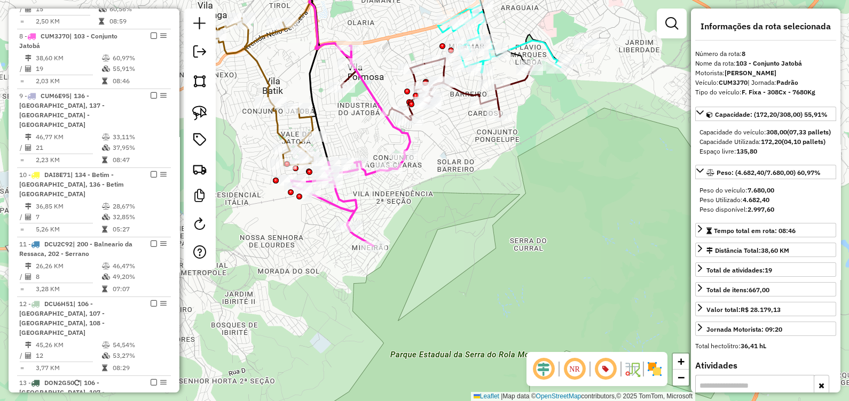
click at [342, 206] on icon at bounding box center [350, 146] width 119 height 200
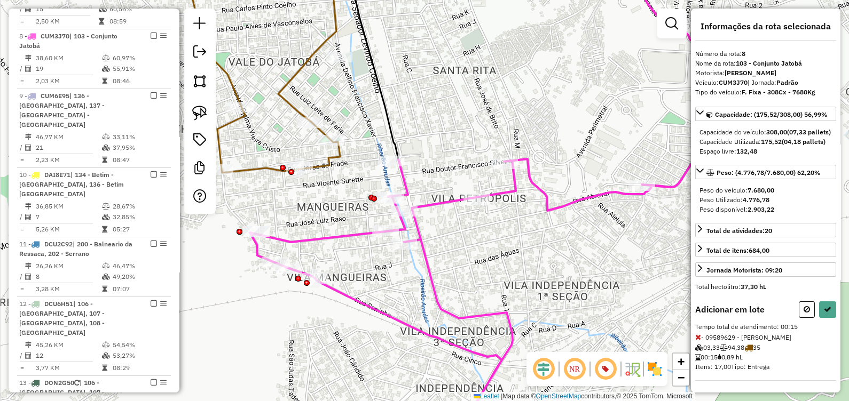
select select "*********"
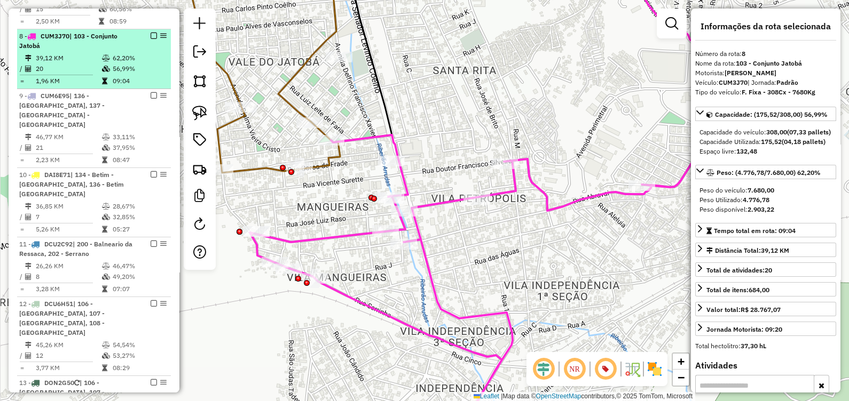
click at [152, 31] on div "8 - CUM3J70 | 103 - Conjunto Jatobá" at bounding box center [93, 40] width 149 height 19
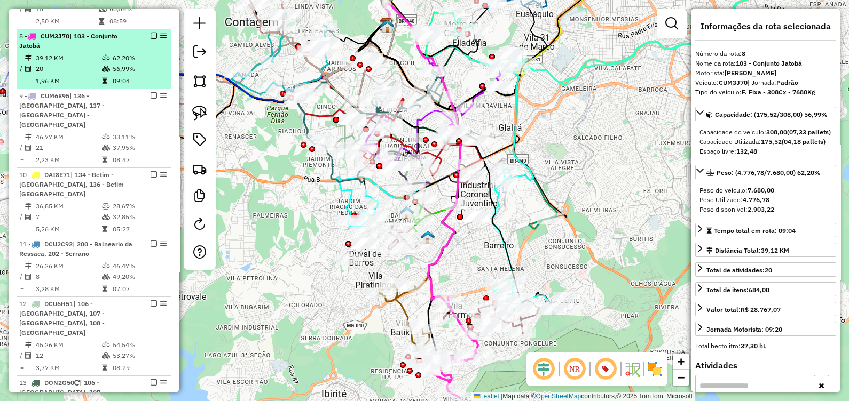
click at [151, 33] on em at bounding box center [154, 36] width 6 height 6
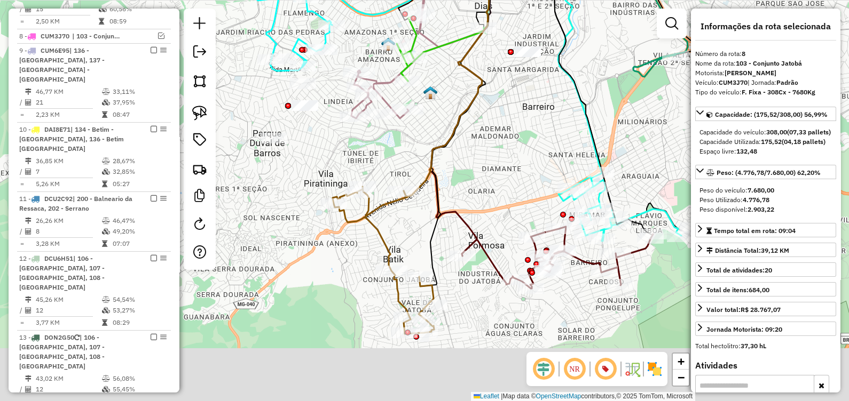
drag, startPoint x: 414, startPoint y: 305, endPoint x: 408, endPoint y: 218, distance: 86.7
click at [408, 218] on div "Janela de atendimento Grade de atendimento Capacidade Transportadoras Veículos …" at bounding box center [424, 200] width 849 height 401
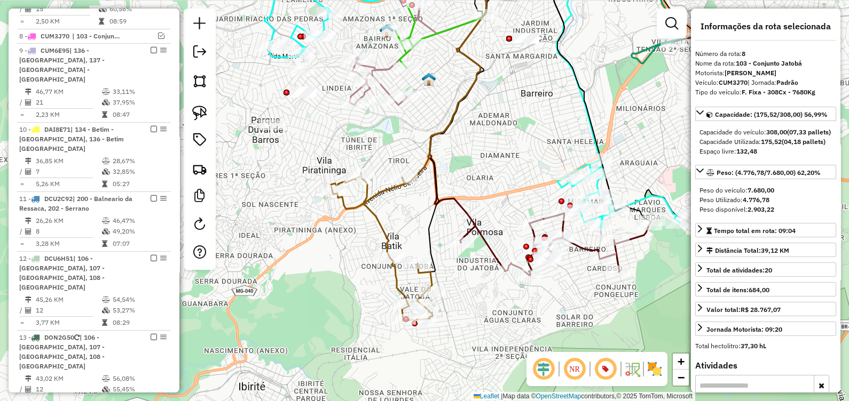
click at [372, 235] on div "Janela de atendimento Grade de atendimento Capacidade Transportadoras Veículos …" at bounding box center [424, 200] width 849 height 401
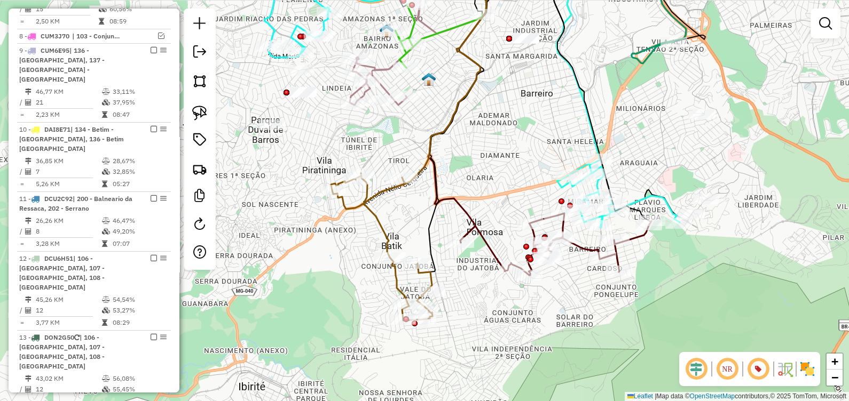
click at [385, 230] on icon at bounding box center [381, 247] width 101 height 147
select select "*********"
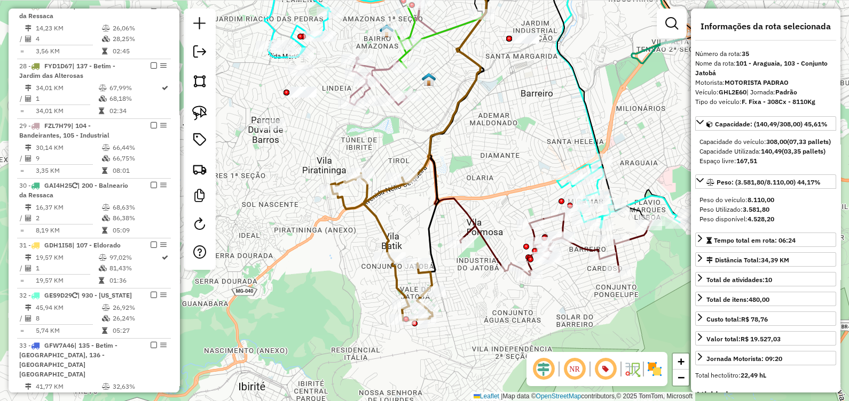
scroll to position [2296, 0]
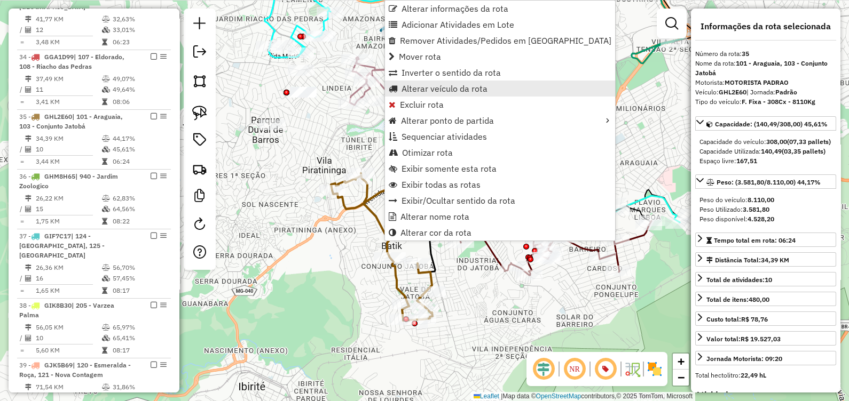
click at [442, 91] on span "Alterar veículo da rota" at bounding box center [444, 88] width 86 height 9
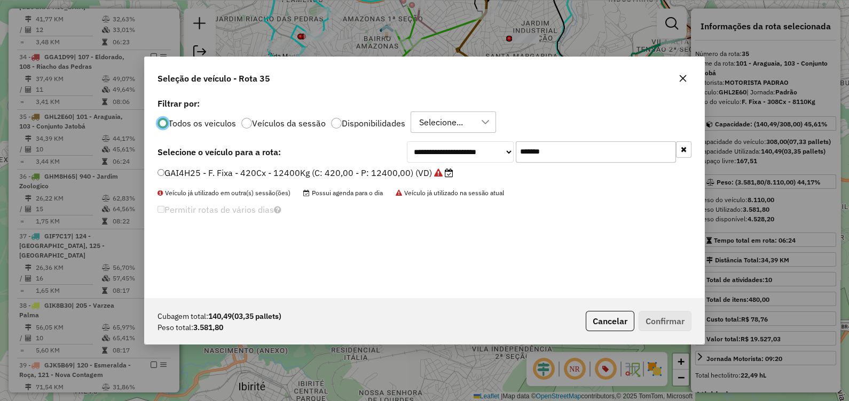
scroll to position [5, 3]
drag, startPoint x: 574, startPoint y: 154, endPoint x: 249, endPoint y: 152, distance: 325.1
click at [257, 155] on div "**********" at bounding box center [424, 151] width 534 height 21
paste input "text"
type input "*******"
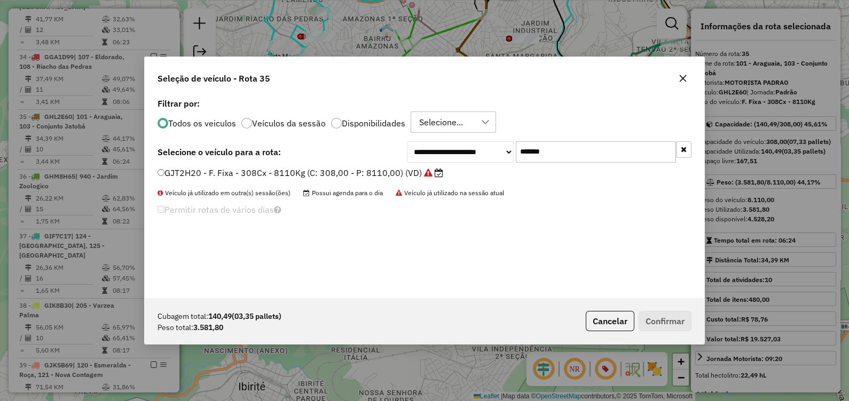
click at [319, 169] on label "GJT2H20 - F. Fixa - 308Cx - 8110Kg (C: 308,00 - P: 8110,00) (VD)" at bounding box center [300, 173] width 286 height 13
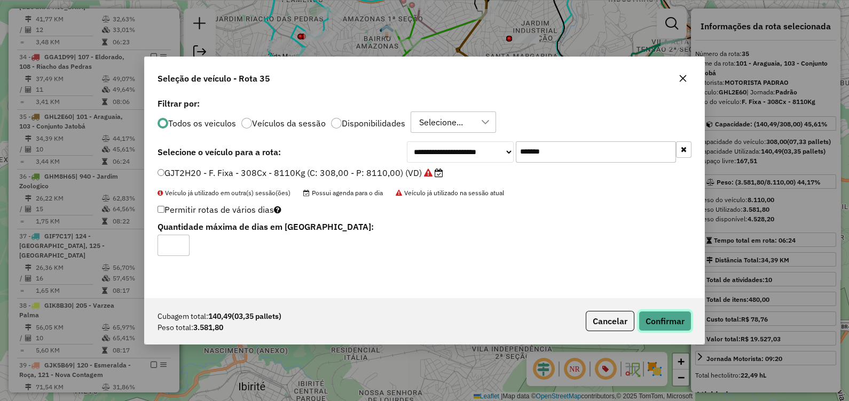
click at [654, 317] on button "Confirmar" at bounding box center [665, 321] width 53 height 20
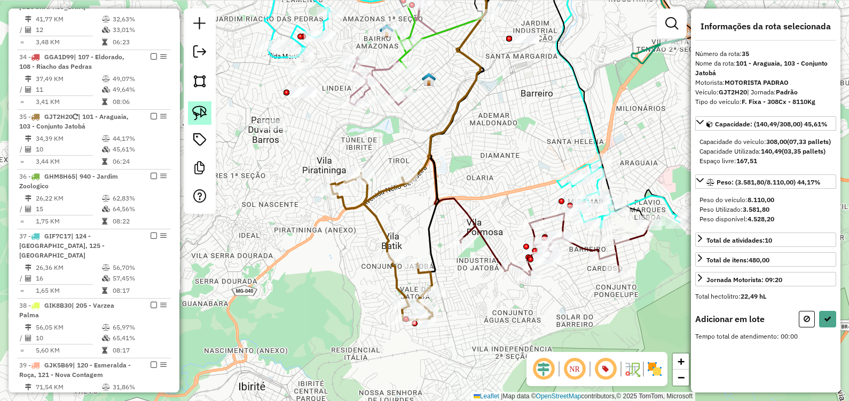
drag, startPoint x: 205, startPoint y: 115, endPoint x: 211, endPoint y: 121, distance: 8.3
click at [205, 115] on img at bounding box center [199, 113] width 15 height 15
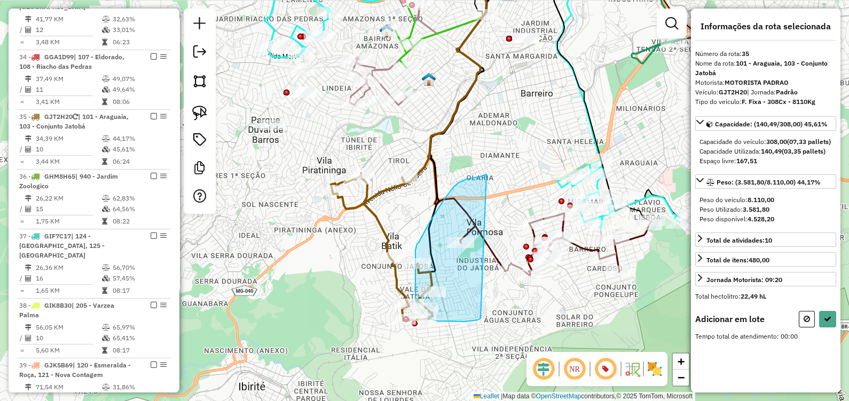
drag, startPoint x: 478, startPoint y: 177, endPoint x: 481, endPoint y: 318, distance: 141.0
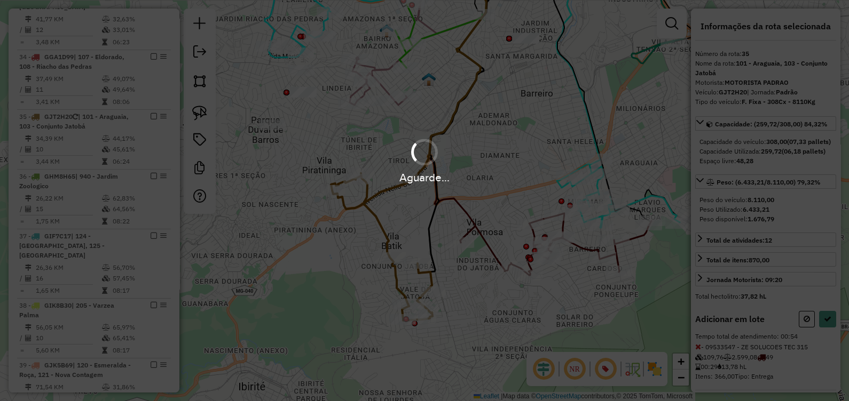
select select "*********"
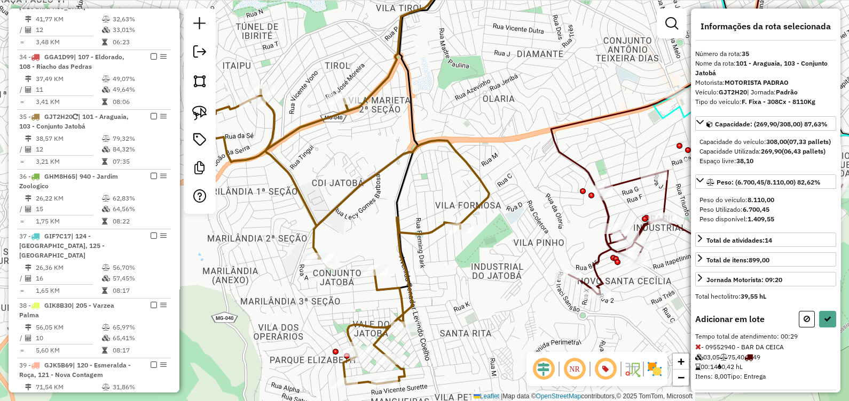
select select "*********"
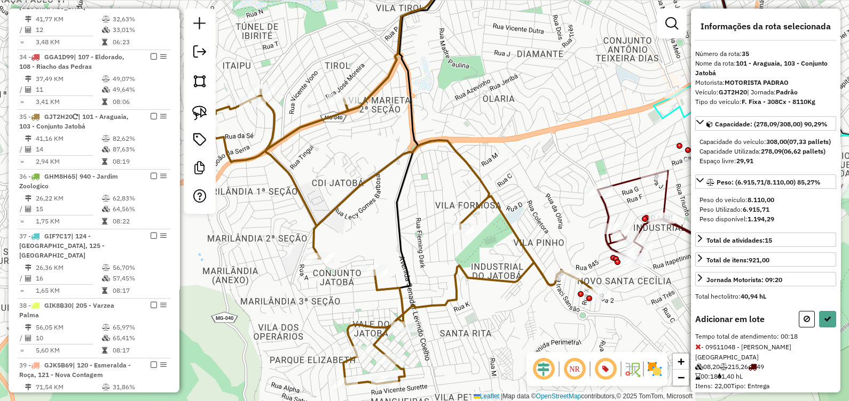
select select "*********"
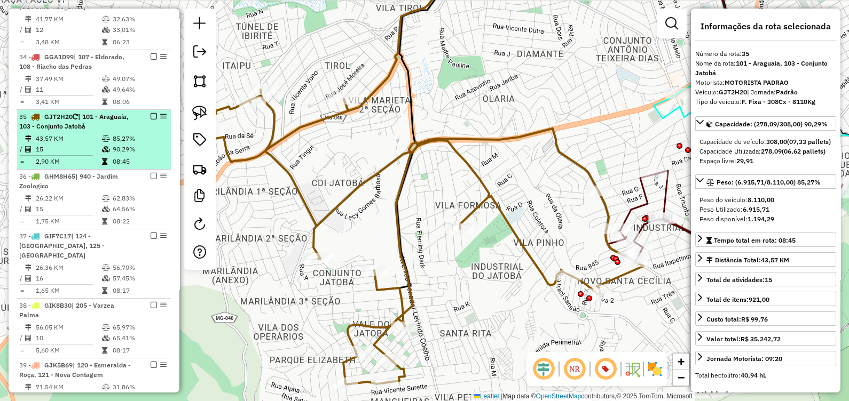
click at [151, 113] on em at bounding box center [154, 116] width 6 height 6
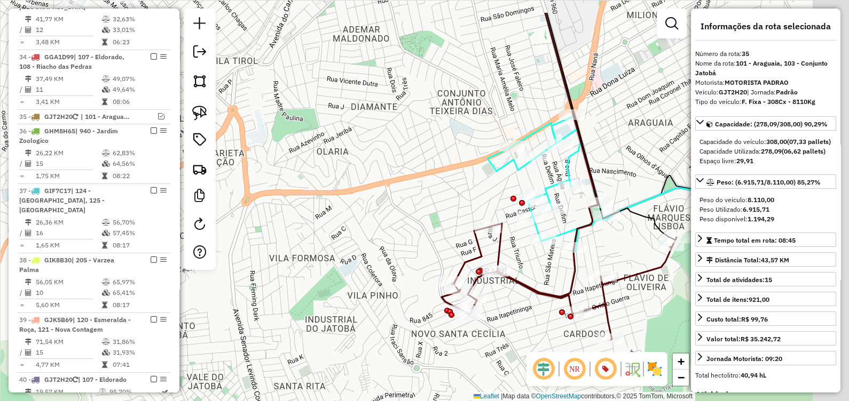
drag, startPoint x: 454, startPoint y: 197, endPoint x: 215, endPoint y: 231, distance: 242.1
click at [242, 251] on div "Janela de atendimento Grade de atendimento Capacidade Transportadoras Veículos …" at bounding box center [424, 200] width 849 height 401
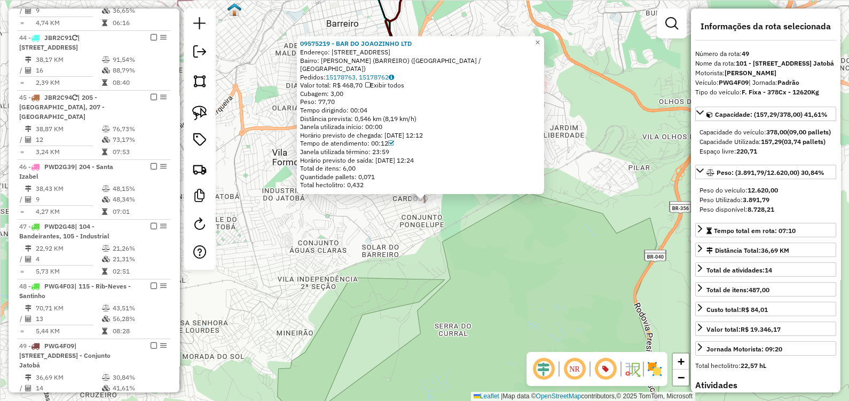
scroll to position [3096, 0]
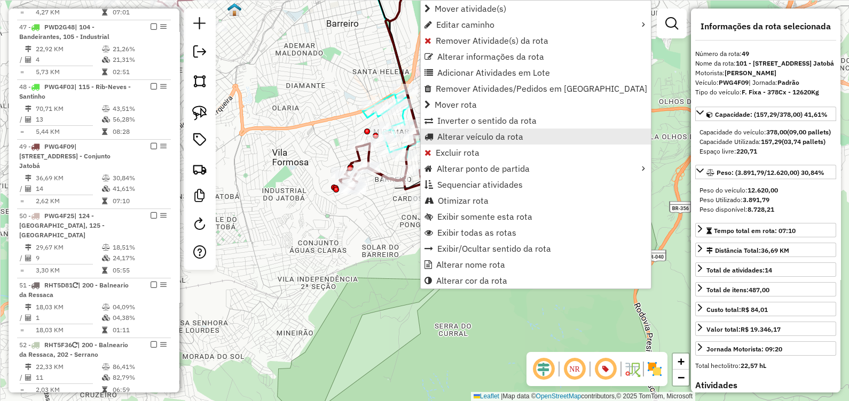
click at [491, 136] on span "Alterar veículo da rota" at bounding box center [480, 136] width 86 height 9
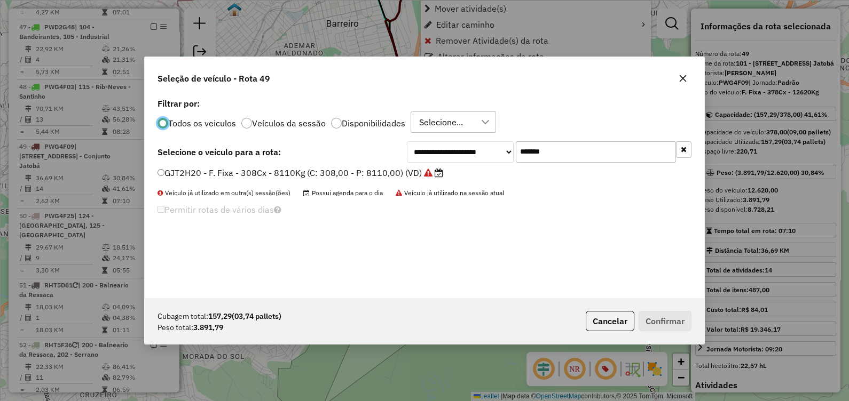
scroll to position [5, 3]
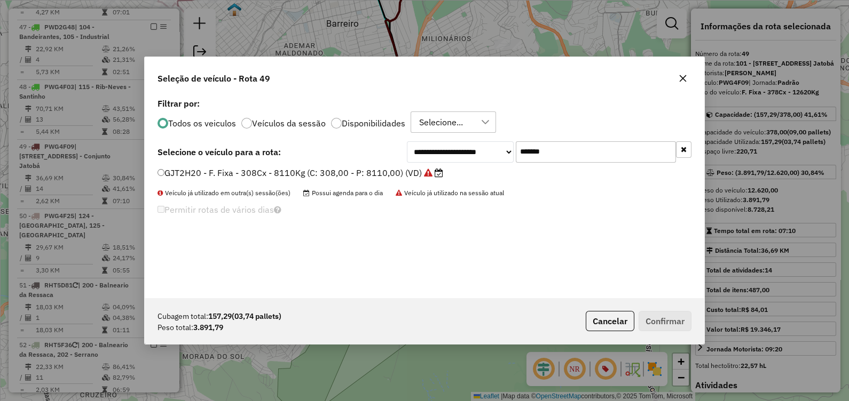
drag, startPoint x: 431, startPoint y: 154, endPoint x: 374, endPoint y: 157, distance: 57.2
click at [380, 155] on div "**********" at bounding box center [424, 151] width 534 height 21
paste input "text"
type input "*******"
click at [392, 170] on label "GHL2E60 - F. Fixa - 308Cx - 8110Kg (C: 308,00 - P: 8110,00) (VD)" at bounding box center [294, 173] width 275 height 13
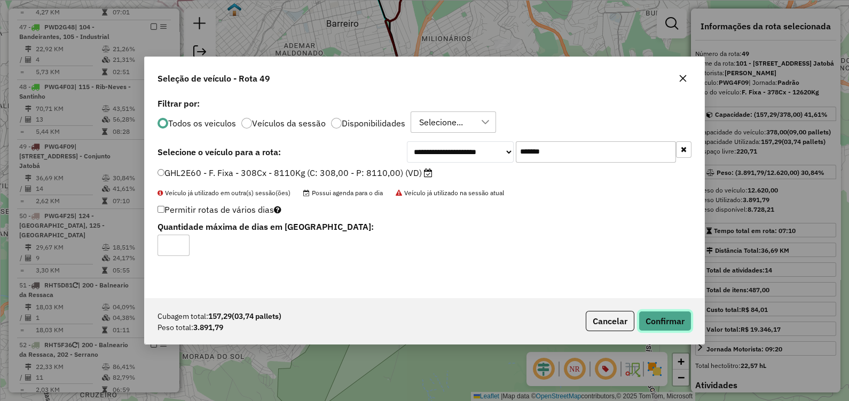
click at [662, 317] on button "Confirmar" at bounding box center [665, 321] width 53 height 20
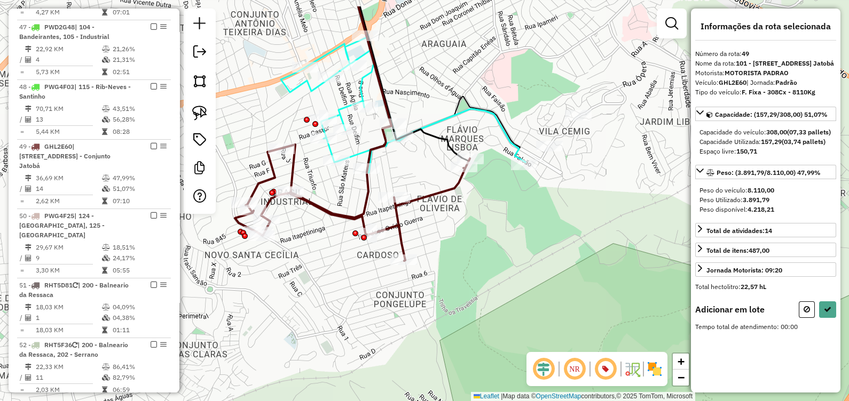
drag, startPoint x: 403, startPoint y: 245, endPoint x: 332, endPoint y: 263, distance: 73.4
click at [369, 291] on div "Janela de atendimento Grade de atendimento Capacidade Transportadoras Veículos …" at bounding box center [424, 200] width 849 height 401
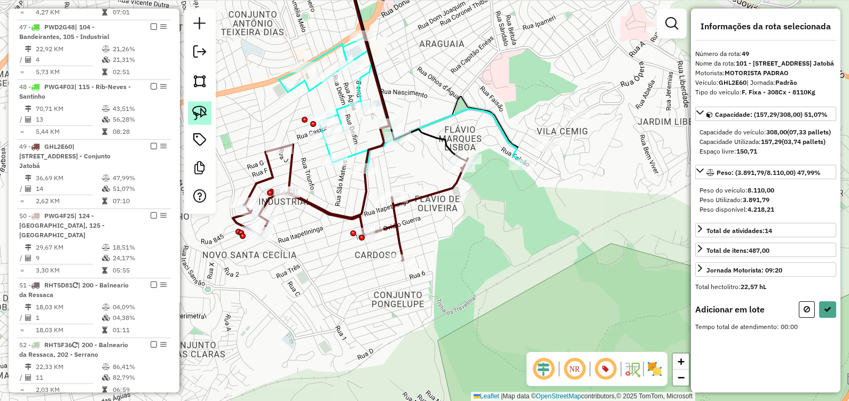
click at [201, 117] on img at bounding box center [199, 113] width 15 height 15
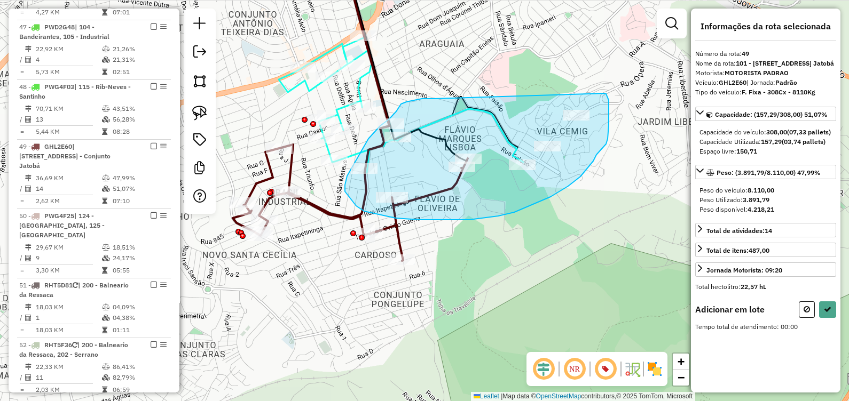
drag, startPoint x: 406, startPoint y: 102, endPoint x: 532, endPoint y: 149, distance: 134.7
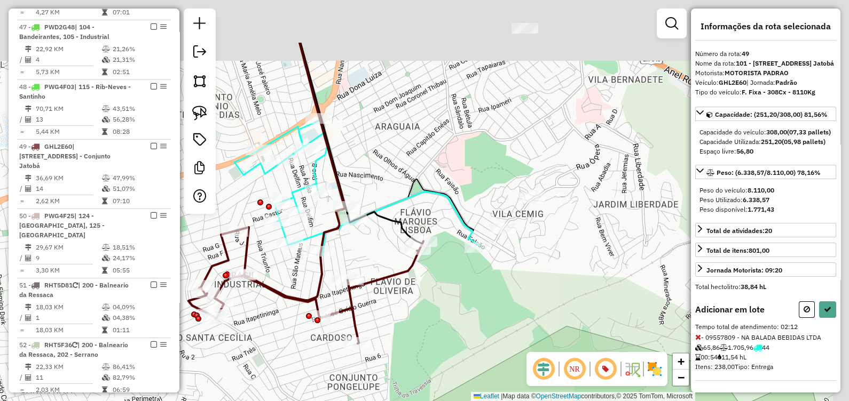
drag, startPoint x: 523, startPoint y: 230, endPoint x: 477, endPoint y: 295, distance: 80.0
click at [479, 312] on div "Janela de atendimento Grade de atendimento Capacidade Transportadoras Veículos …" at bounding box center [424, 200] width 849 height 401
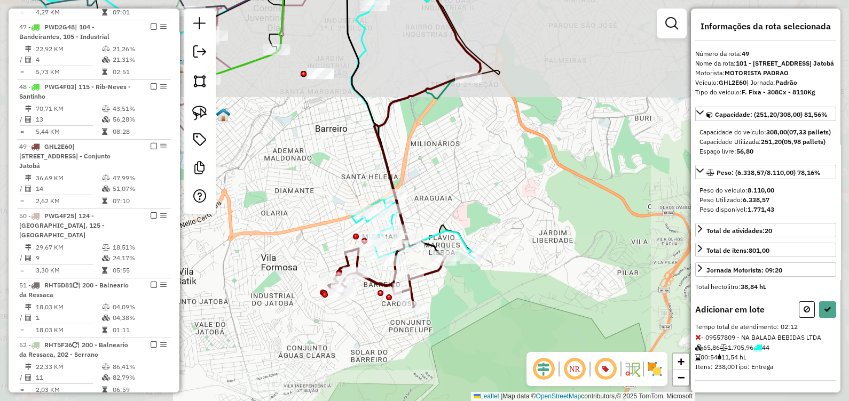
select select "*********"
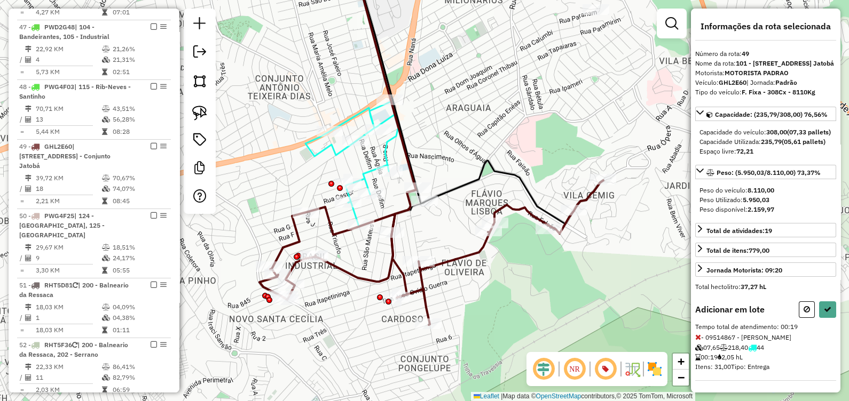
select select "*********"
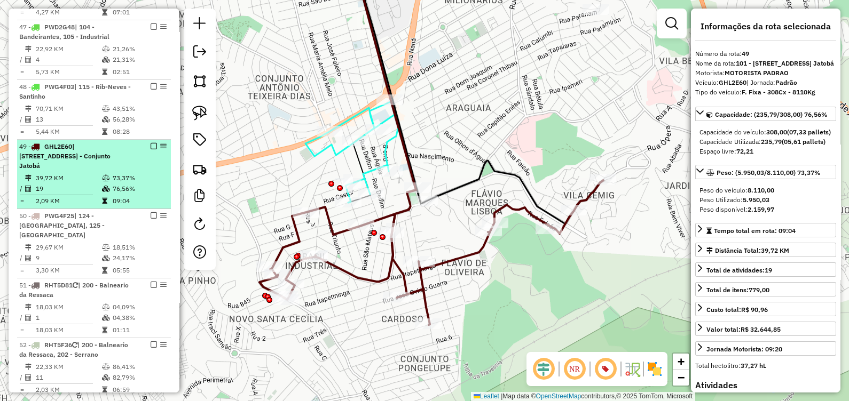
click at [151, 143] on em at bounding box center [154, 146] width 6 height 6
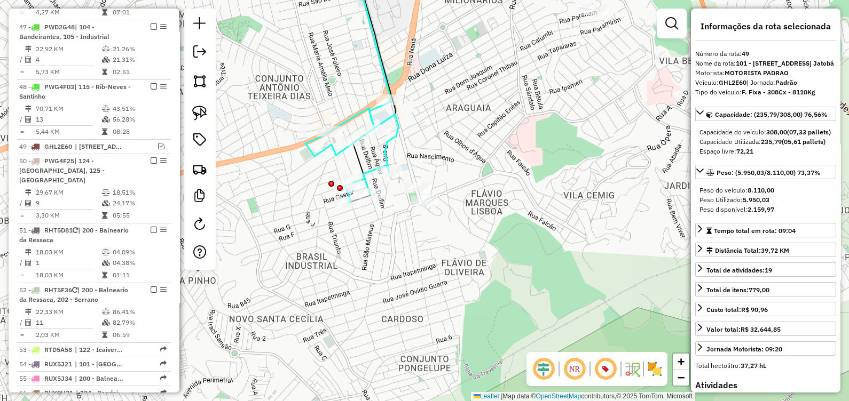
click at [330, 149] on icon at bounding box center [351, 81] width 93 height 243
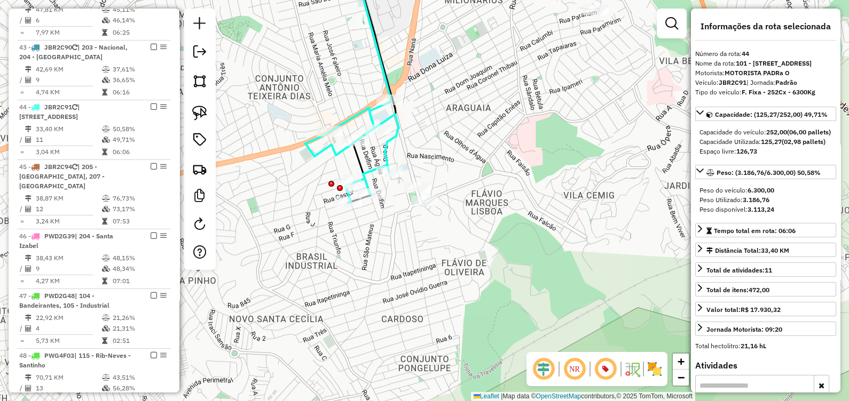
scroll to position [2797, 0]
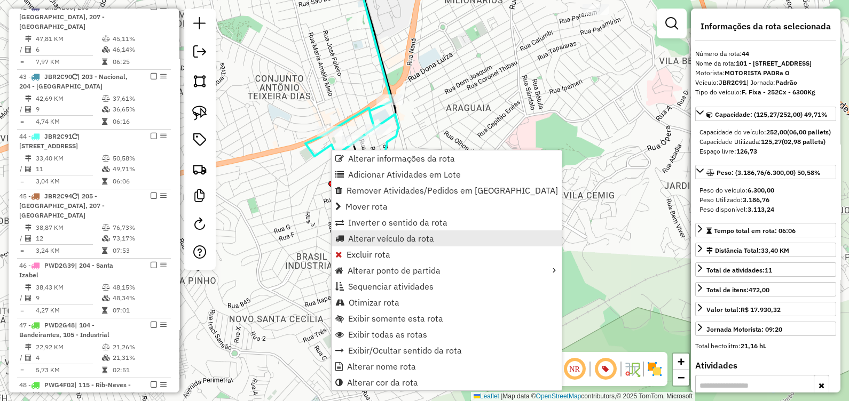
click at [377, 242] on span "Alterar veículo da rota" at bounding box center [391, 238] width 86 height 9
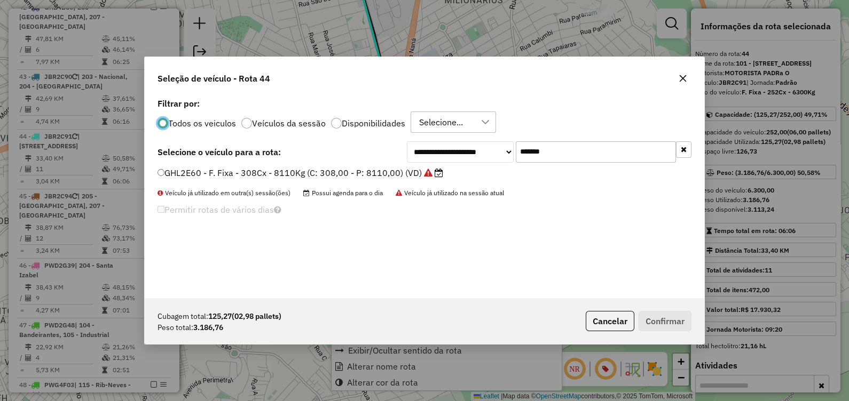
scroll to position [5, 3]
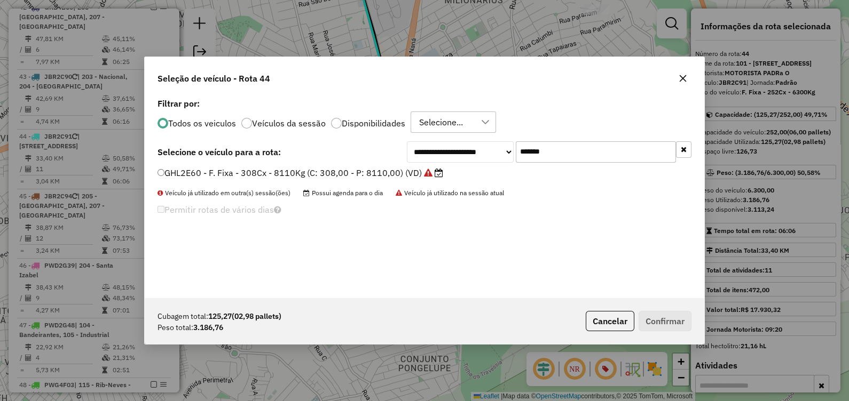
drag, startPoint x: 568, startPoint y: 143, endPoint x: 430, endPoint y: 148, distance: 138.4
click at [430, 148] on div "**********" at bounding box center [549, 151] width 285 height 21
paste input "text"
type input "*******"
click at [364, 174] on label "PWG4F09 - F. Fixa - 378Cx - 12620Kg (C: 378,00 - P: 12620,00) (VD)" at bounding box center [301, 173] width 288 height 13
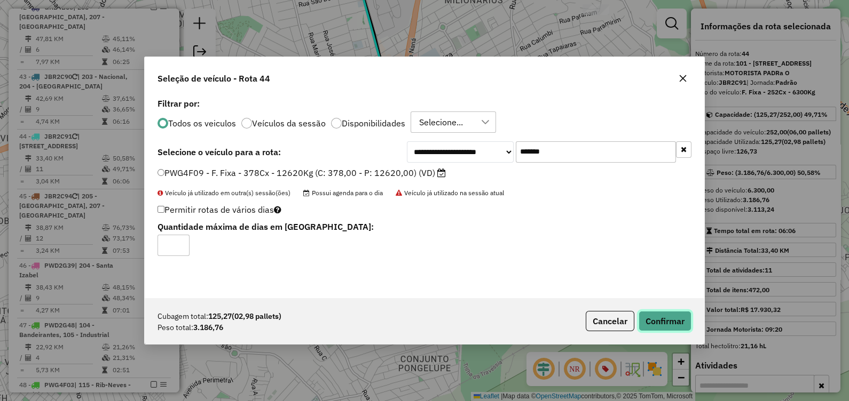
click at [676, 321] on button "Confirmar" at bounding box center [665, 321] width 53 height 20
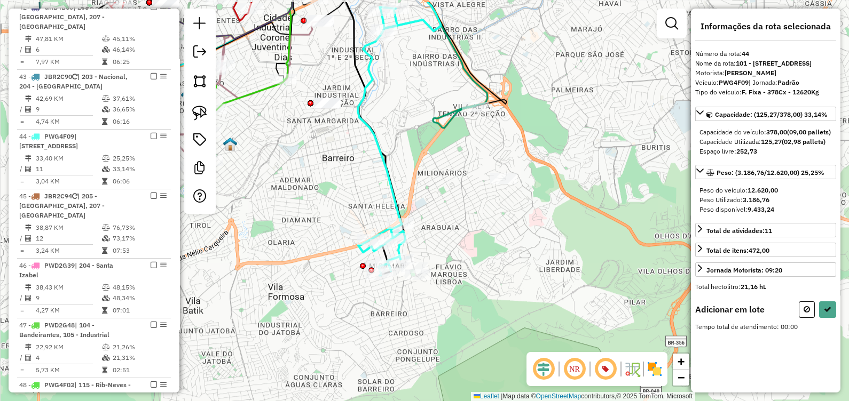
drag, startPoint x: 403, startPoint y: 307, endPoint x: 384, endPoint y: 312, distance: 19.8
click at [398, 311] on div "Janela de atendimento Grade de atendimento Capacidade Transportadoras Veículos …" at bounding box center [424, 200] width 849 height 401
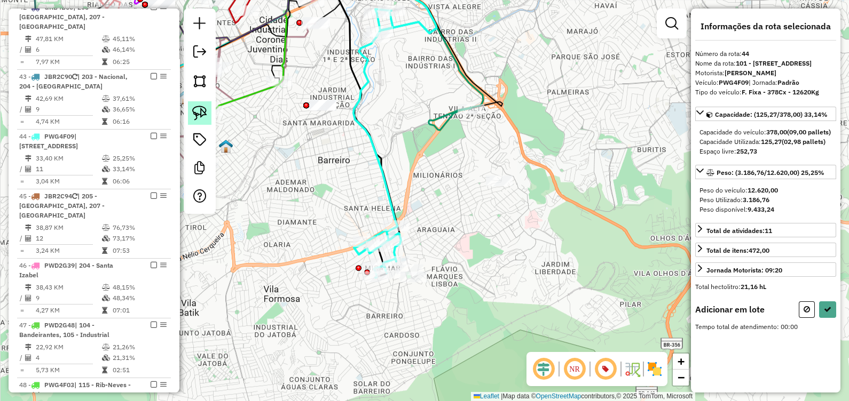
click at [197, 101] on div at bounding box center [200, 112] width 32 height 206
click at [202, 116] on img at bounding box center [199, 113] width 15 height 15
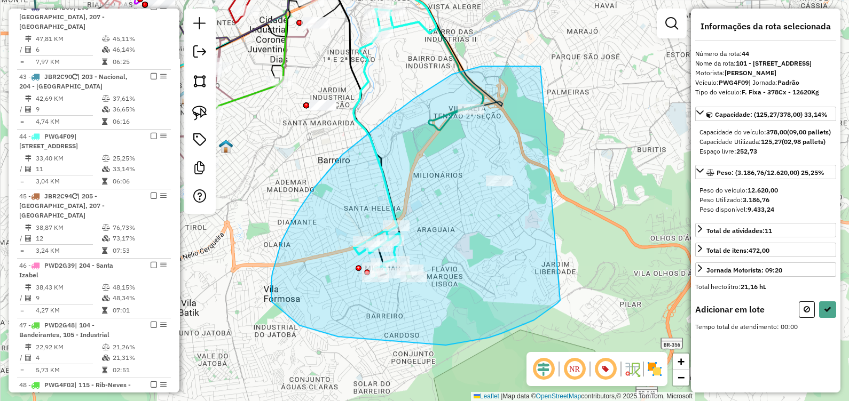
drag, startPoint x: 534, startPoint y: 66, endPoint x: 488, endPoint y: 287, distance: 225.7
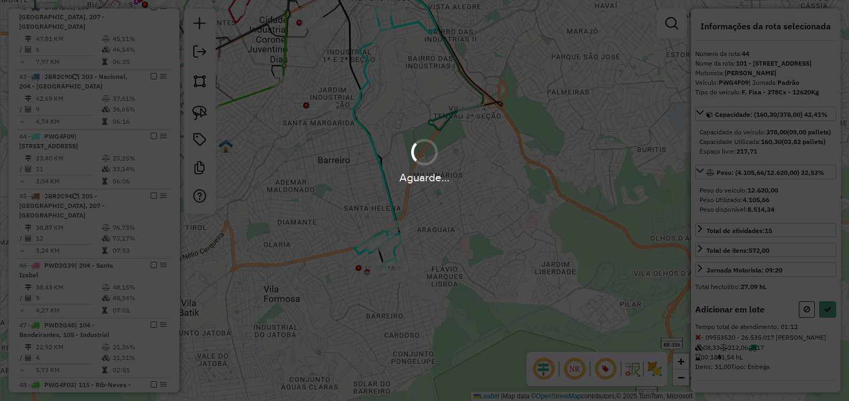
select select "*********"
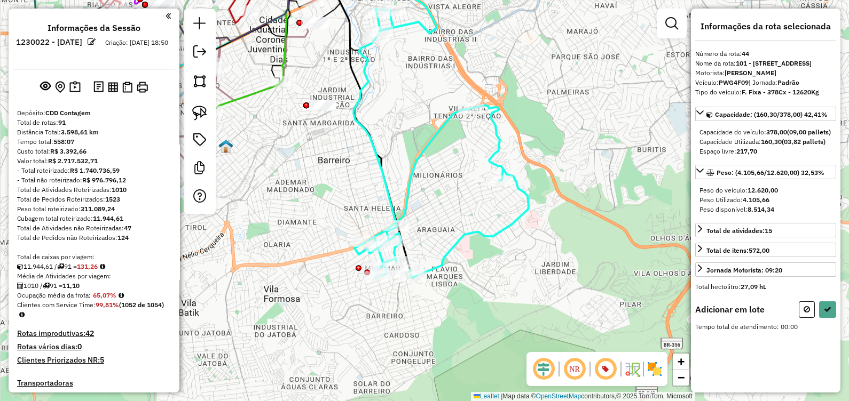
scroll to position [2797, 0]
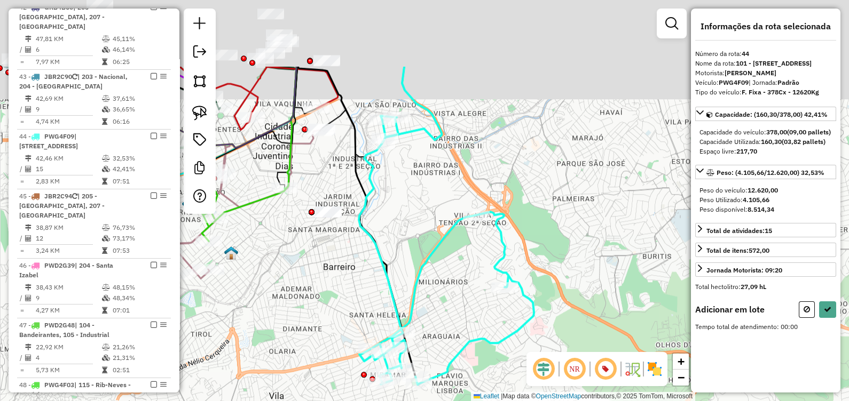
drag, startPoint x: 404, startPoint y: 158, endPoint x: 388, endPoint y: 239, distance: 82.2
click at [409, 241] on div "Janela de atendimento Grade de atendimento Capacidade Transportadoras Veículos …" at bounding box center [424, 200] width 849 height 401
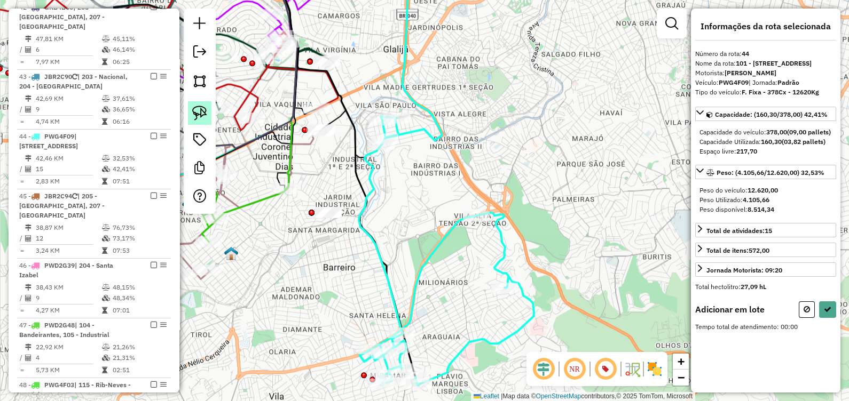
click at [202, 104] on link at bounding box center [199, 112] width 23 height 23
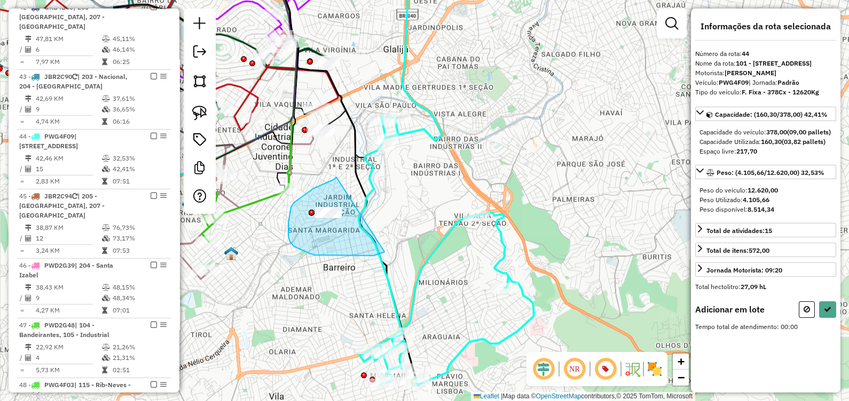
drag, startPoint x: 336, startPoint y: 177, endPoint x: 356, endPoint y: 249, distance: 74.1
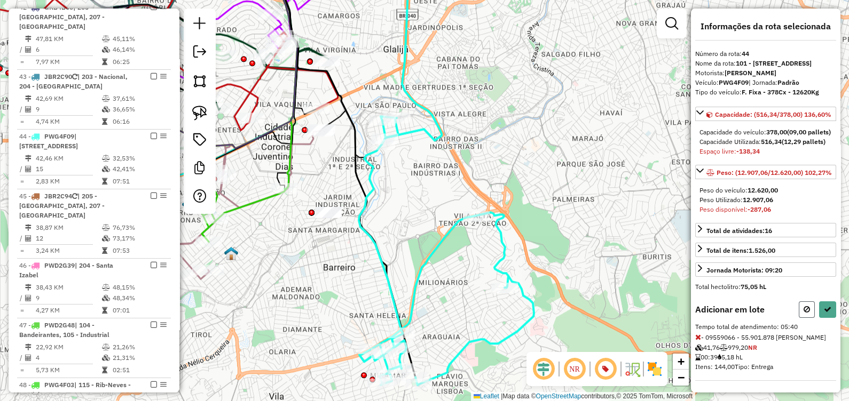
click at [805, 313] on icon at bounding box center [806, 309] width 6 height 7
select select "*********"
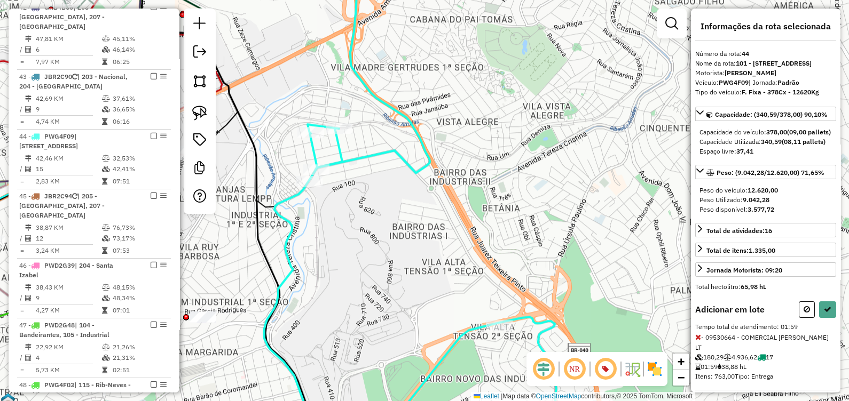
select select "*********"
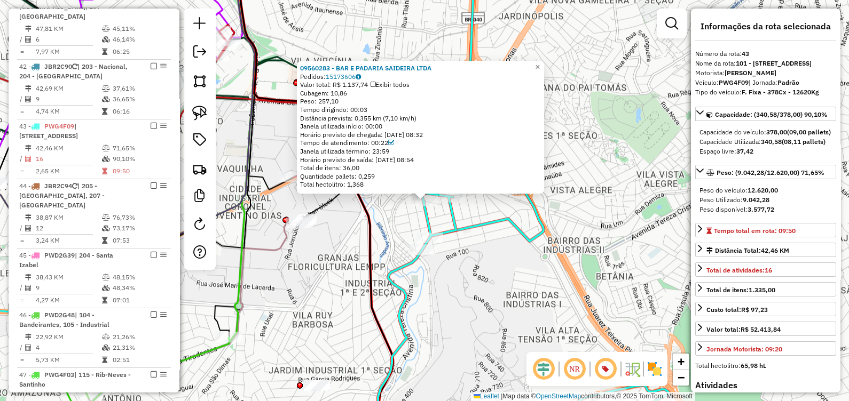
scroll to position [2747, 0]
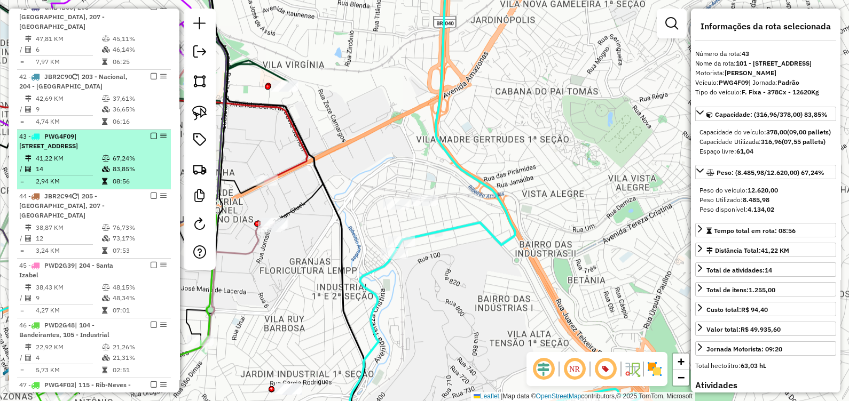
click at [152, 133] on em at bounding box center [154, 136] width 6 height 6
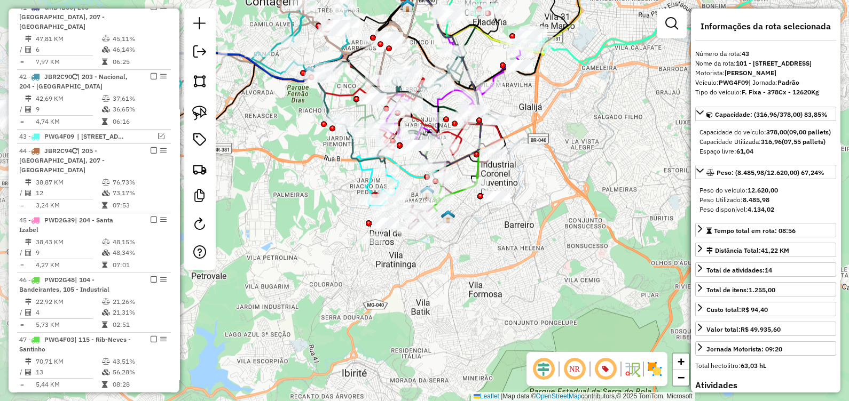
drag, startPoint x: 363, startPoint y: 283, endPoint x: 494, endPoint y: 260, distance: 132.8
click at [494, 260] on div "Janela de atendimento Grade de atendimento Capacidade Transportadoras Veículos …" at bounding box center [424, 200] width 849 height 401
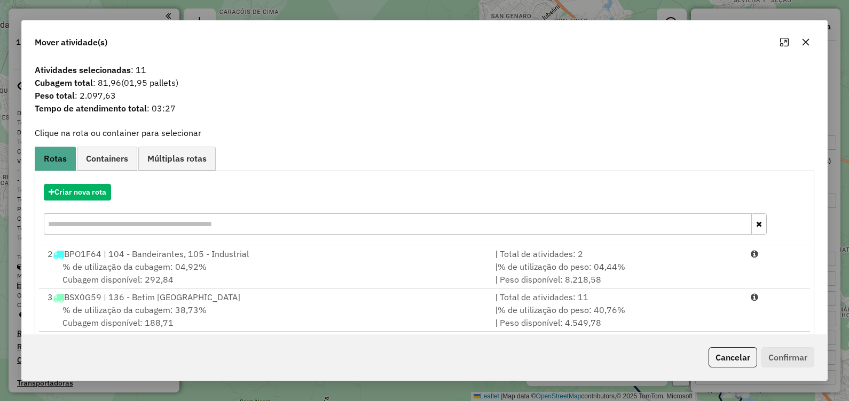
select select "*********"
click at [78, 192] on button "Criar nova rota" at bounding box center [77, 192] width 67 height 17
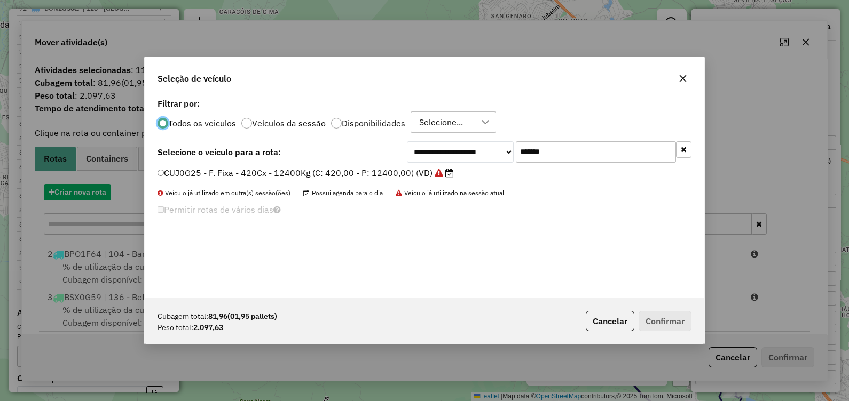
scroll to position [5, 3]
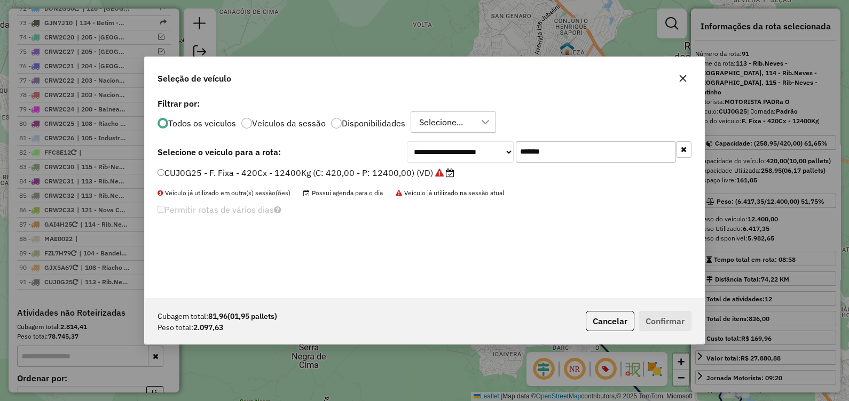
drag, startPoint x: 512, startPoint y: 154, endPoint x: 373, endPoint y: 160, distance: 139.4
click at [385, 160] on div "**********" at bounding box center [424, 151] width 534 height 21
paste input "text"
type input "*******"
click at [401, 169] on label "GJK5B69 - F. Fixa - 308Cx - 8000Kg (C: 308,00 - P: 8000,00) (VD)" at bounding box center [300, 173] width 286 height 13
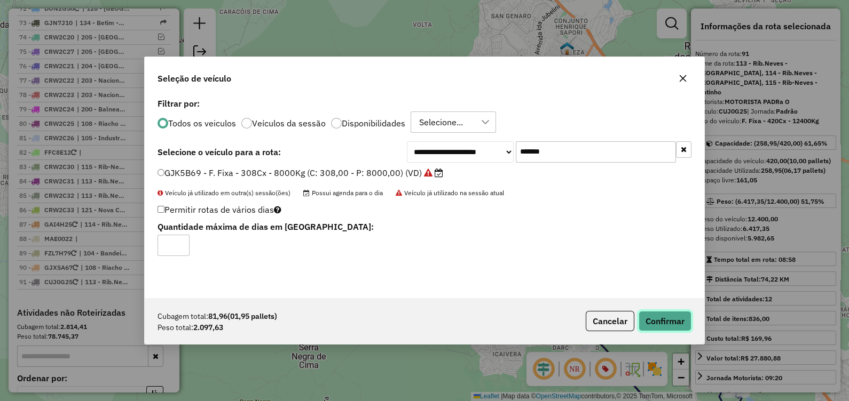
click at [663, 314] on button "Confirmar" at bounding box center [665, 321] width 53 height 20
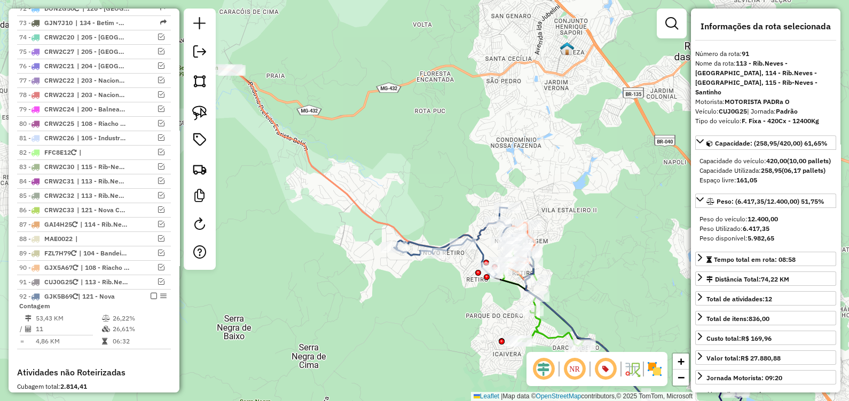
scroll to position [3608, 0]
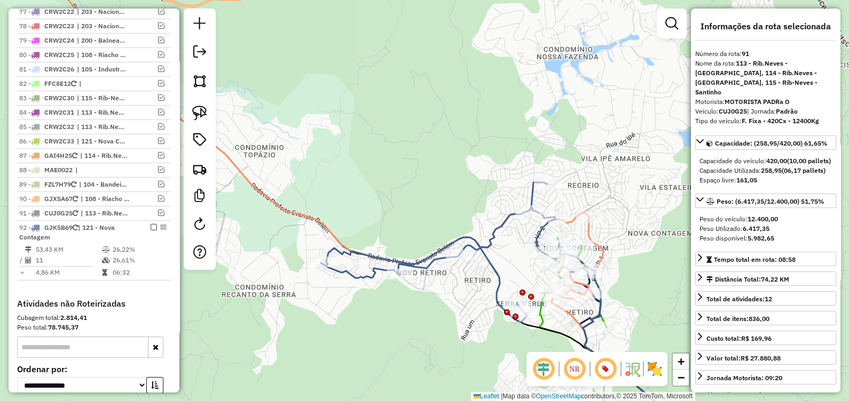
click at [498, 231] on icon at bounding box center [441, 253] width 241 height 140
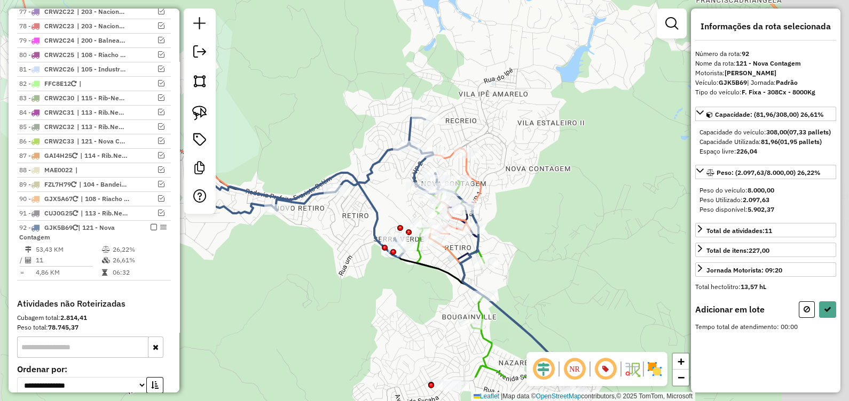
drag, startPoint x: 499, startPoint y: 259, endPoint x: 358, endPoint y: 188, distance: 158.1
click at [368, 190] on div "Janela de atendimento Grade de atendimento Capacidade Transportadoras Veículos …" at bounding box center [424, 200] width 849 height 401
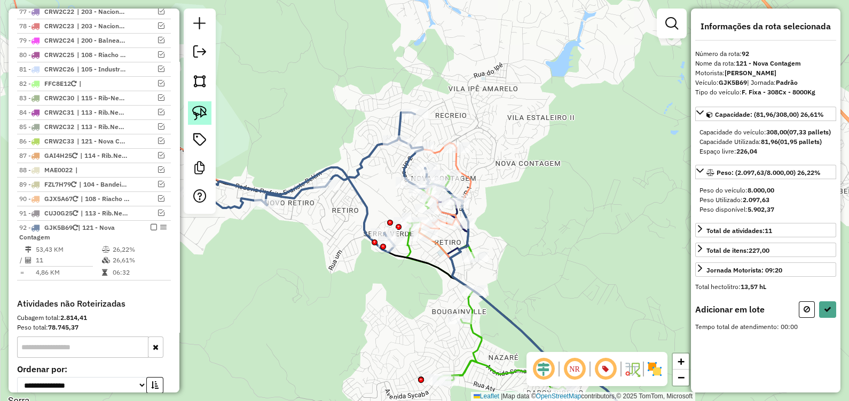
click at [208, 108] on link at bounding box center [199, 112] width 23 height 23
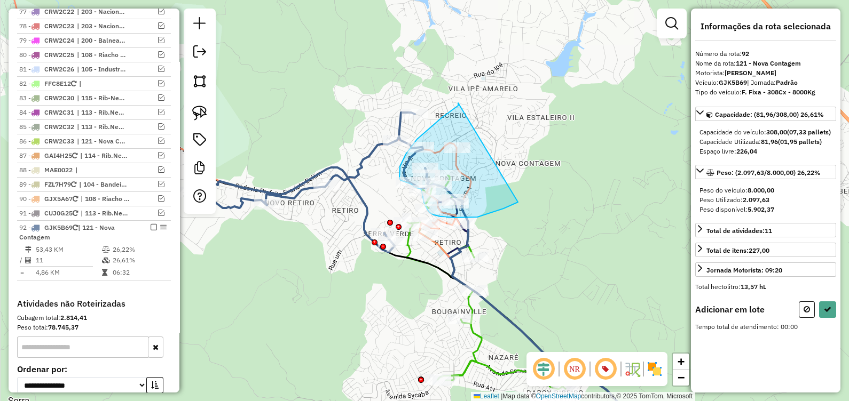
drag, startPoint x: 458, startPoint y: 104, endPoint x: 486, endPoint y: 202, distance: 101.7
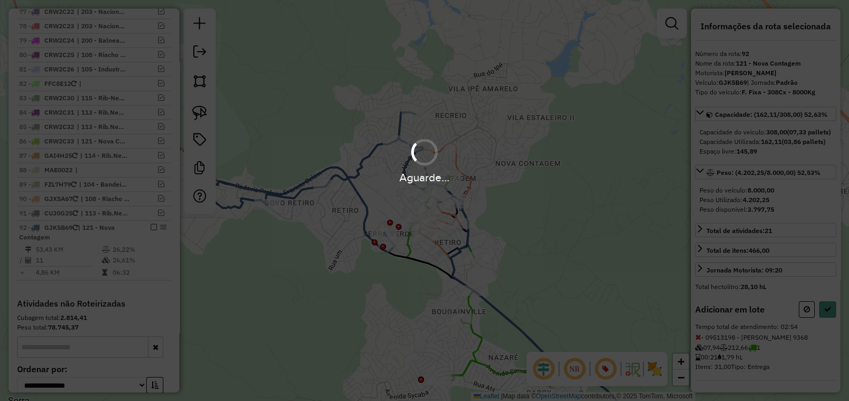
select select "*********"
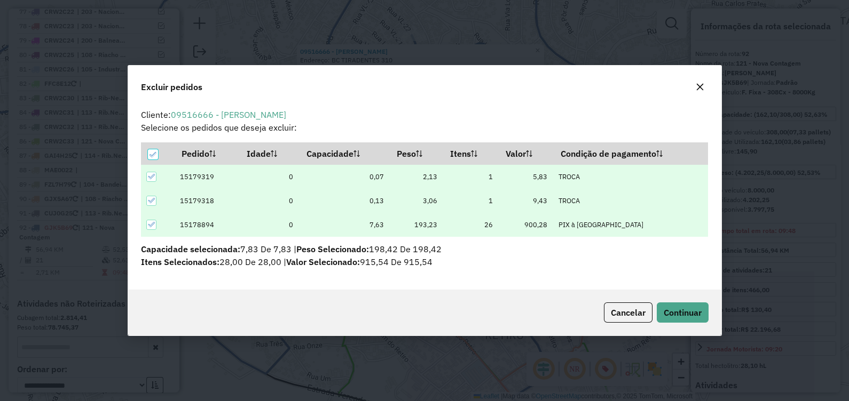
scroll to position [0, 0]
click at [675, 310] on span "Continuar" at bounding box center [683, 313] width 38 height 11
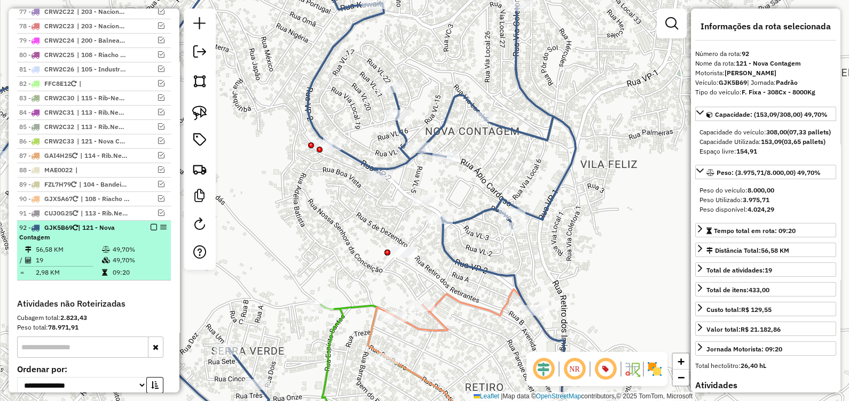
click at [151, 224] on em at bounding box center [154, 227] width 6 height 6
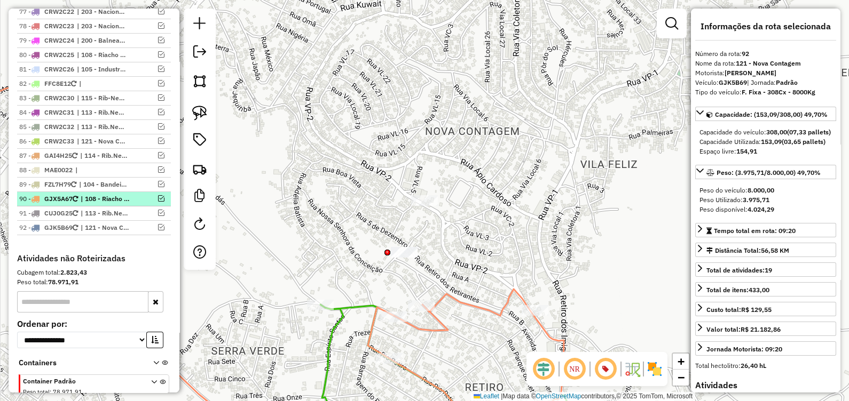
scroll to position [3563, 0]
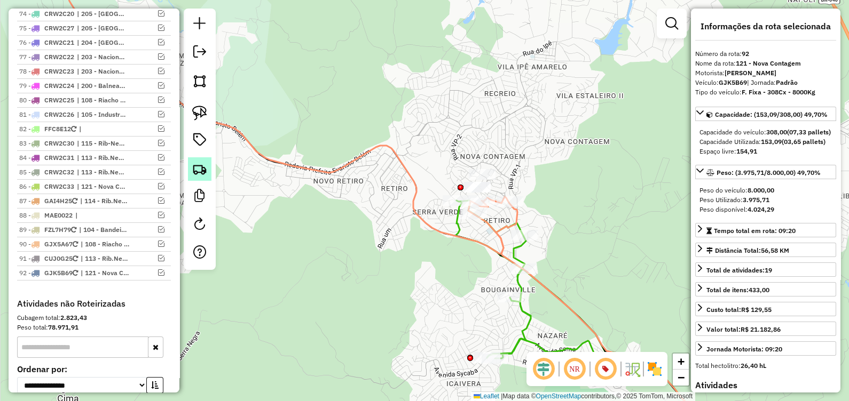
click at [198, 172] on img at bounding box center [199, 169] width 15 height 15
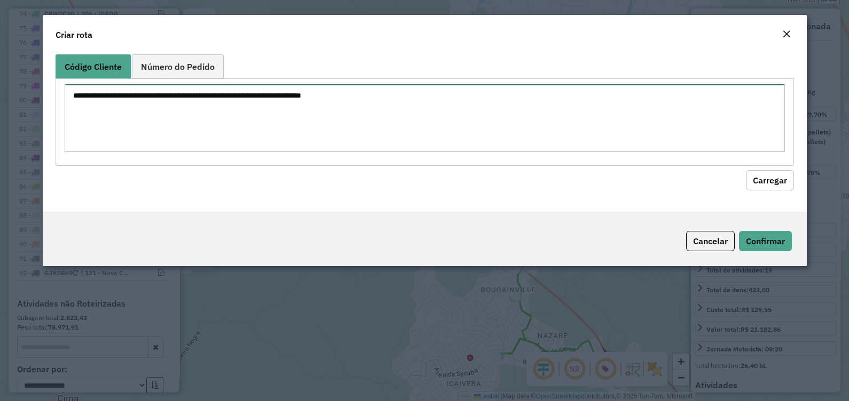
click at [281, 109] on textarea at bounding box center [425, 118] width 720 height 68
paste textarea "******** ******** ******** ******** ******** ********"
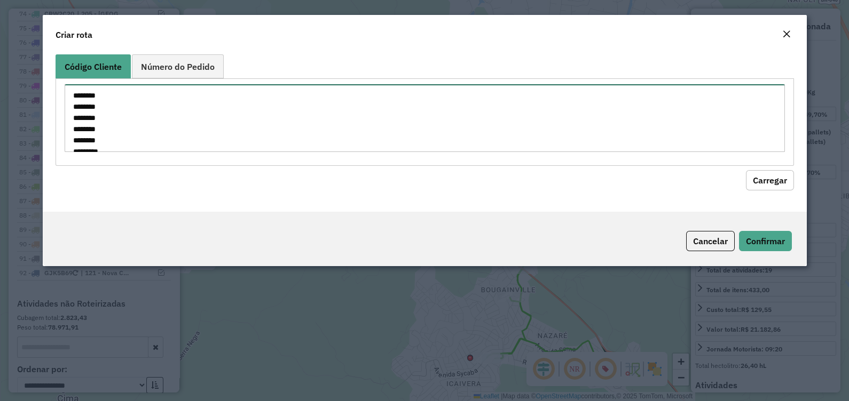
scroll to position [15, 0]
type textarea "******** ******** ******** ******** ******** ********"
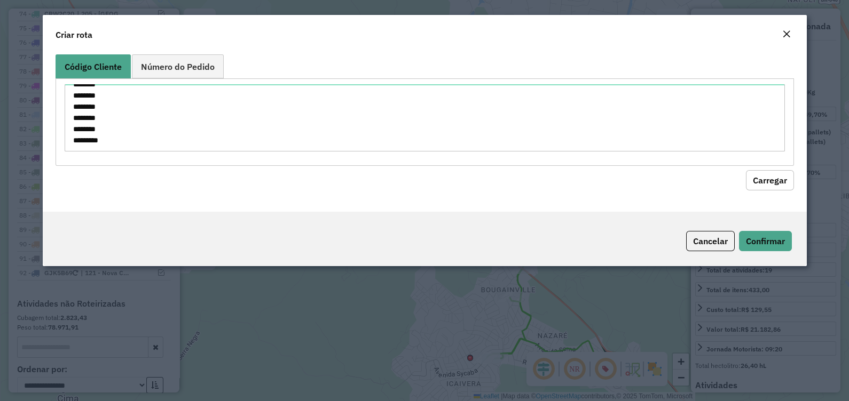
click at [758, 177] on button "Carregar" at bounding box center [770, 180] width 48 height 20
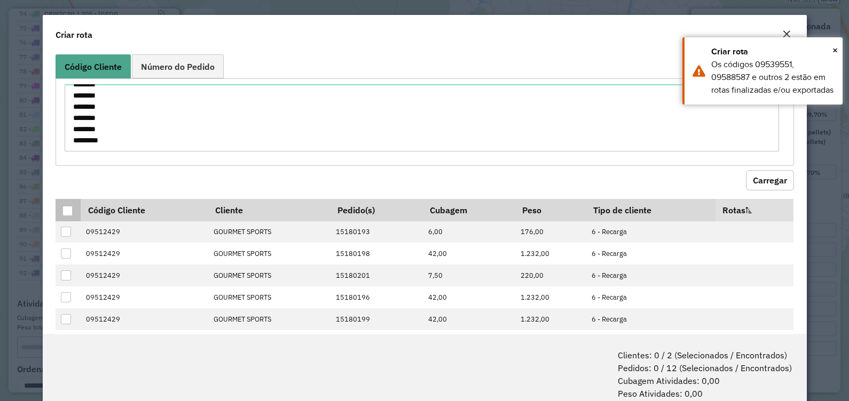
click at [69, 212] on div at bounding box center [67, 211] width 10 height 10
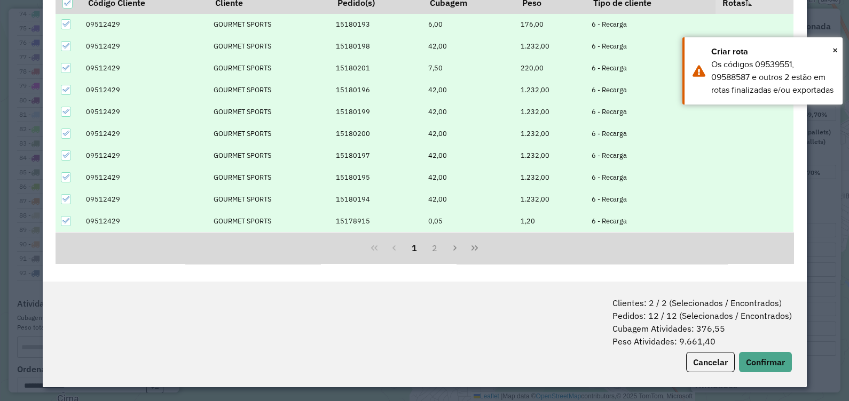
scroll to position [53, 0]
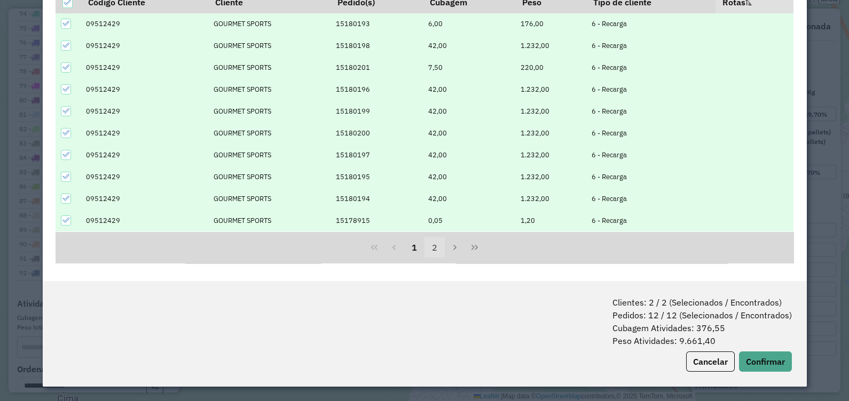
click at [439, 250] on button "2" at bounding box center [434, 248] width 20 height 20
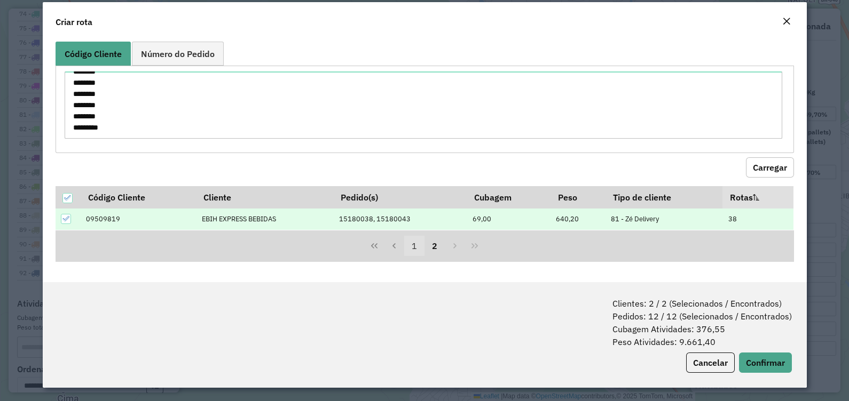
scroll to position [0, 0]
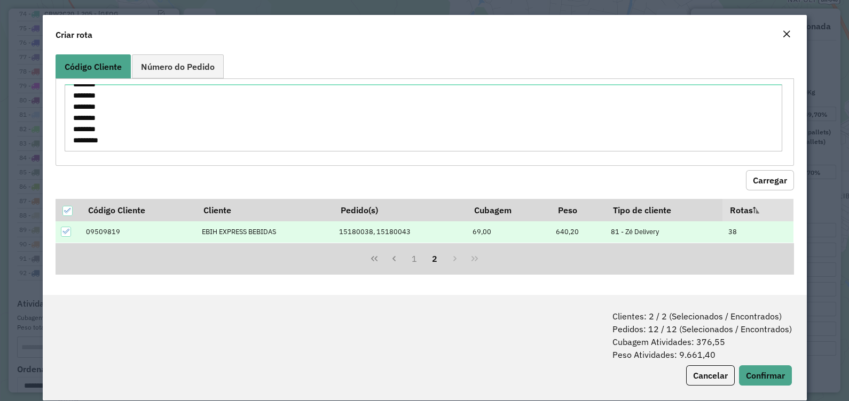
drag, startPoint x: 784, startPoint y: 32, endPoint x: 706, endPoint y: 37, distance: 78.1
click at [783, 33] on em "Close" at bounding box center [786, 34] width 9 height 9
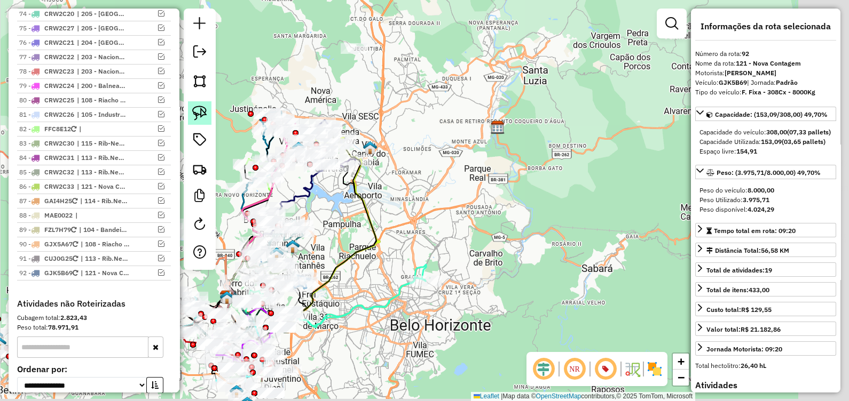
drag, startPoint x: 492, startPoint y: 168, endPoint x: 190, endPoint y: 111, distance: 308.1
click at [183, 108] on div "Janela de atendimento Grade de atendimento Capacidade Transportadoras Veículos …" at bounding box center [424, 200] width 849 height 401
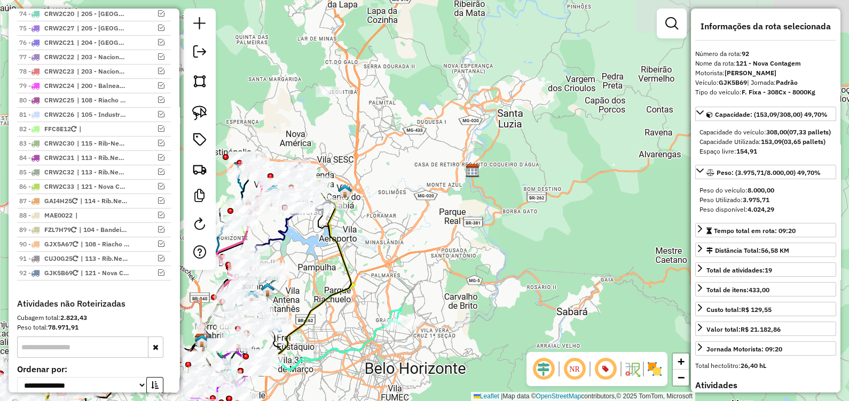
drag, startPoint x: 446, startPoint y: 198, endPoint x: 379, endPoint y: 277, distance: 104.2
click at [379, 277] on div "Janela de atendimento Grade de atendimento Capacidade Transportadoras Veículos …" at bounding box center [424, 200] width 849 height 401
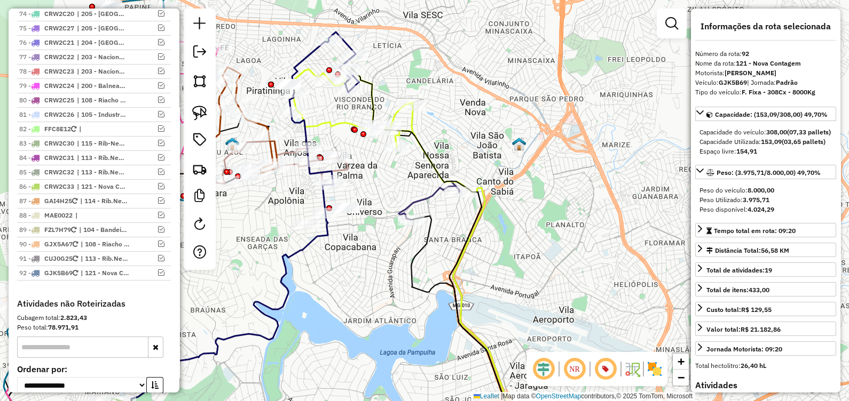
drag, startPoint x: 331, startPoint y: 251, endPoint x: 371, endPoint y: 273, distance: 45.9
click at [371, 273] on div "Janela de atendimento Grade de atendimento Capacidade Transportadoras Veículos …" at bounding box center [424, 200] width 849 height 401
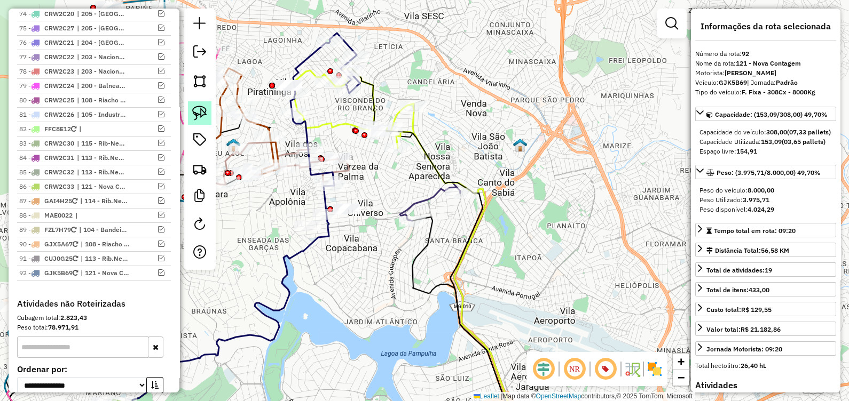
click at [201, 115] on img at bounding box center [199, 113] width 15 height 15
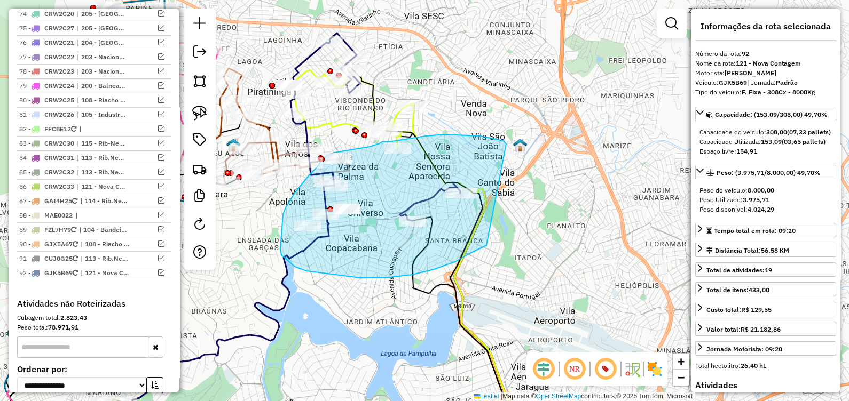
drag, startPoint x: 506, startPoint y: 144, endPoint x: 486, endPoint y: 245, distance: 102.8
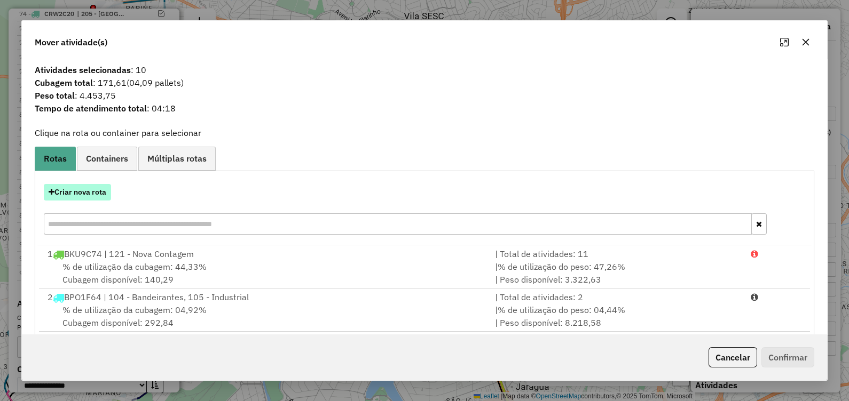
click at [79, 187] on button "Criar nova rota" at bounding box center [77, 192] width 67 height 17
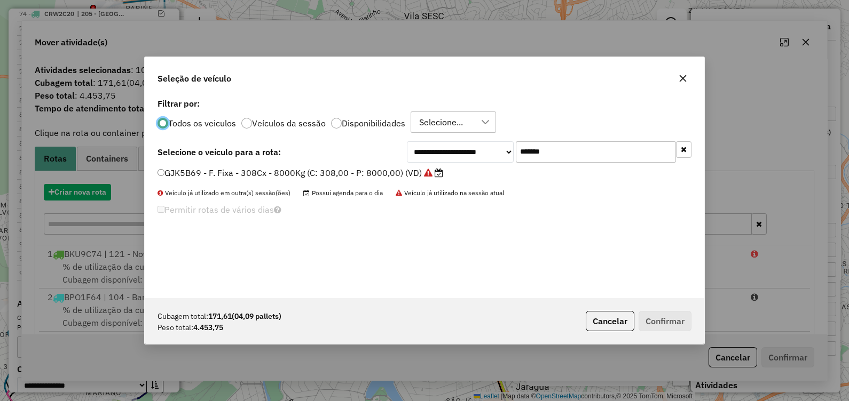
scroll to position [5, 3]
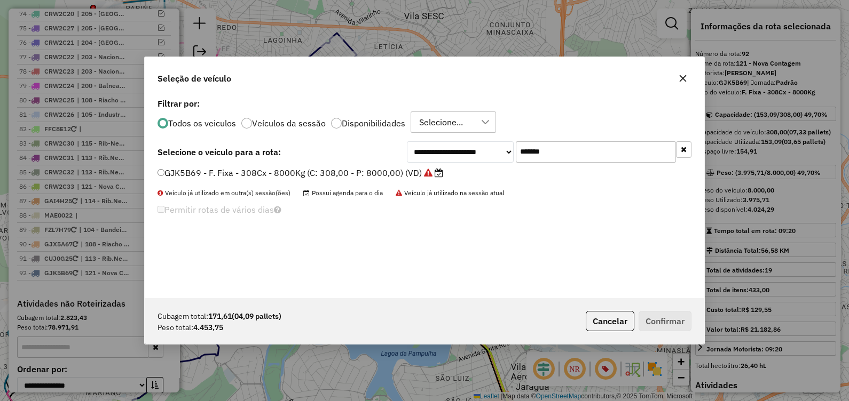
drag, startPoint x: 501, startPoint y: 153, endPoint x: 393, endPoint y: 156, distance: 107.9
click at [395, 155] on div "**********" at bounding box center [424, 151] width 534 height 21
paste input "text"
type input "*******"
click at [385, 171] on label "GIK8B30 - F. Fixa - 308Cx - 8000Kg (C: 308,00 - P: 8000,00) (VD)" at bounding box center [299, 173] width 285 height 13
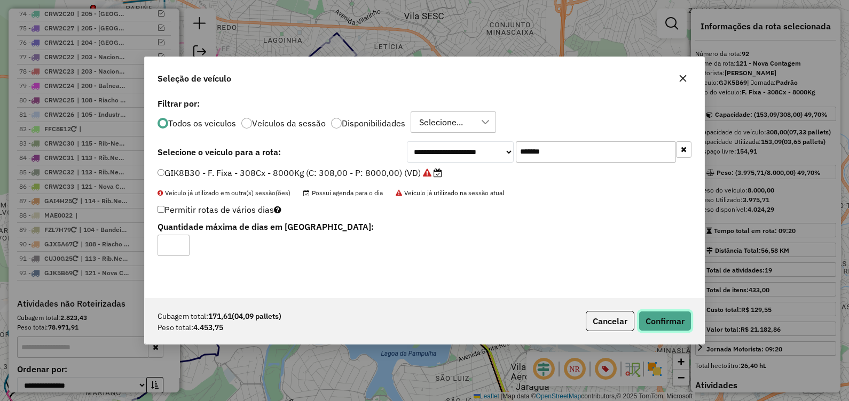
click at [657, 325] on button "Confirmar" at bounding box center [665, 321] width 53 height 20
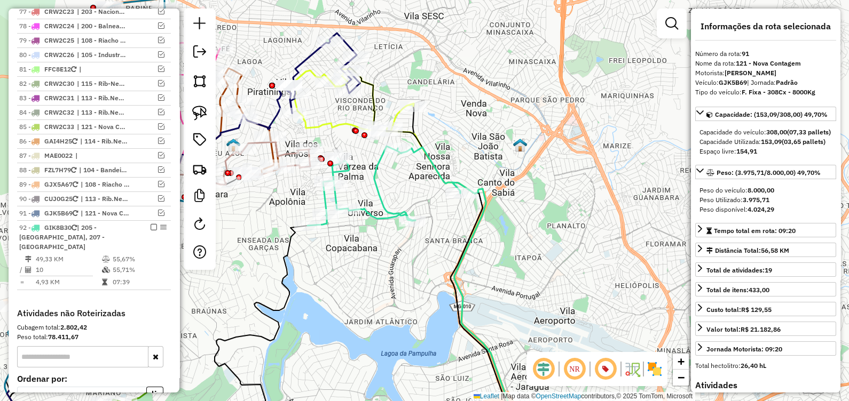
scroll to position [3563, 0]
click at [379, 201] on icon at bounding box center [384, 186] width 153 height 80
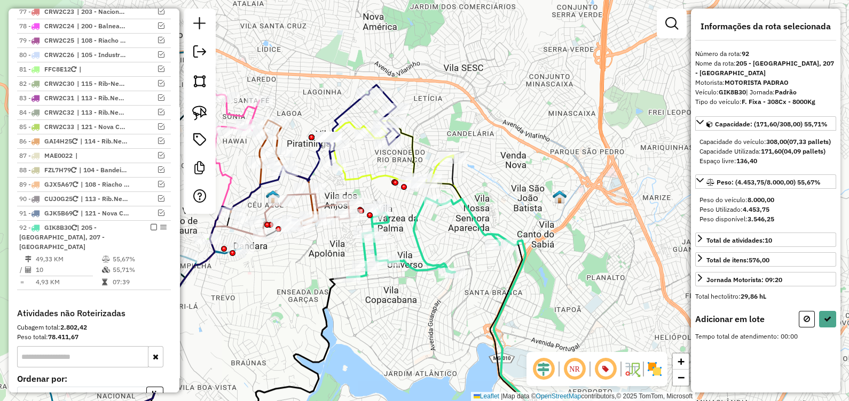
drag, startPoint x: 337, startPoint y: 288, endPoint x: 405, endPoint y: 347, distance: 90.1
click at [395, 352] on div "Janela de atendimento Grade de atendimento Capacidade Transportadoras Veículos …" at bounding box center [424, 200] width 849 height 401
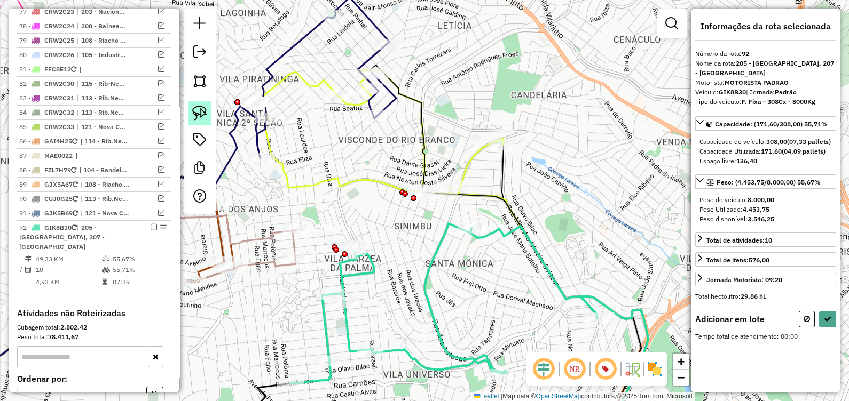
click at [200, 113] on img at bounding box center [199, 113] width 15 height 15
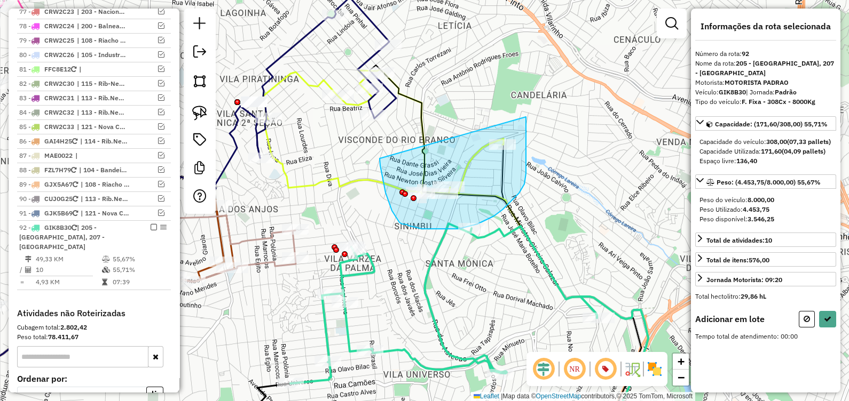
drag, startPoint x: 380, startPoint y: 159, endPoint x: 446, endPoint y: 122, distance: 75.3
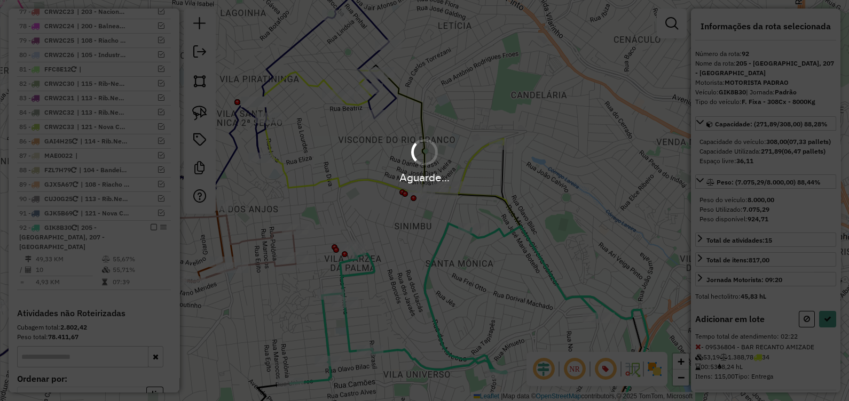
select select "*********"
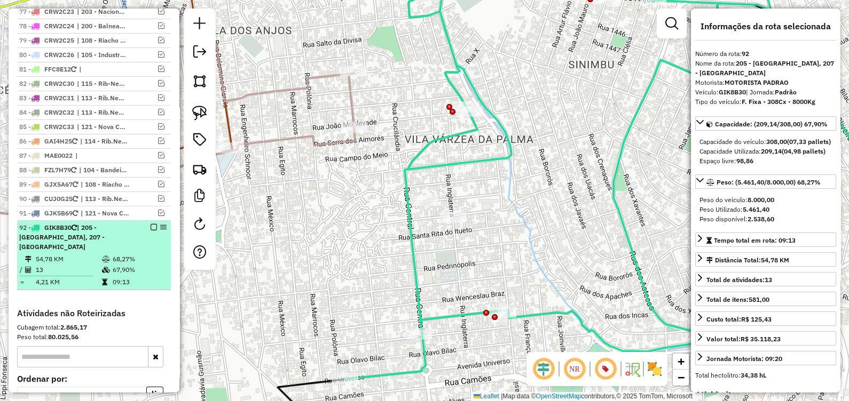
click at [152, 224] on em at bounding box center [154, 227] width 6 height 6
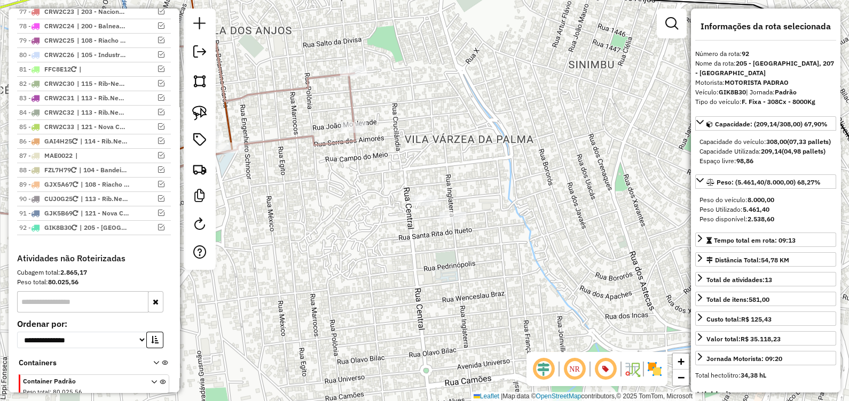
scroll to position [3518, 0]
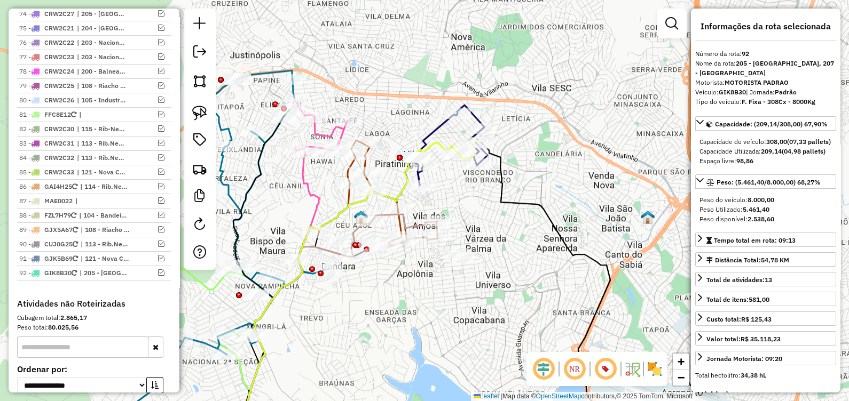
drag, startPoint x: 555, startPoint y: 188, endPoint x: 520, endPoint y: 220, distance: 47.2
click at [529, 222] on div "Janela de atendimento Grade de atendimento Capacidade Transportadoras Veículos …" at bounding box center [424, 200] width 849 height 401
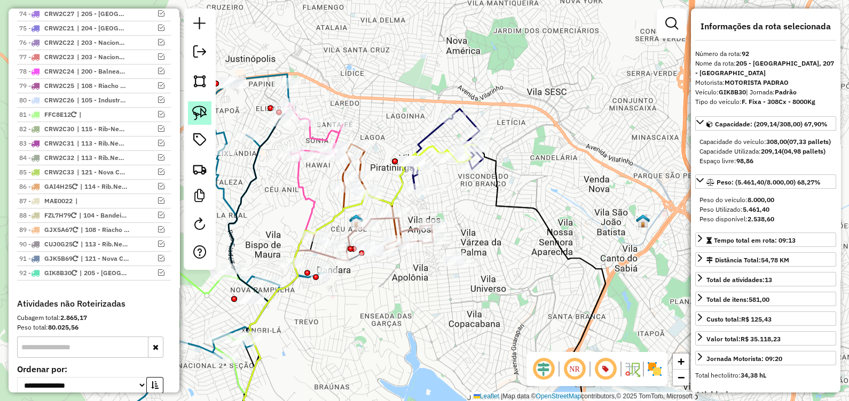
click at [207, 119] on img at bounding box center [199, 113] width 15 height 15
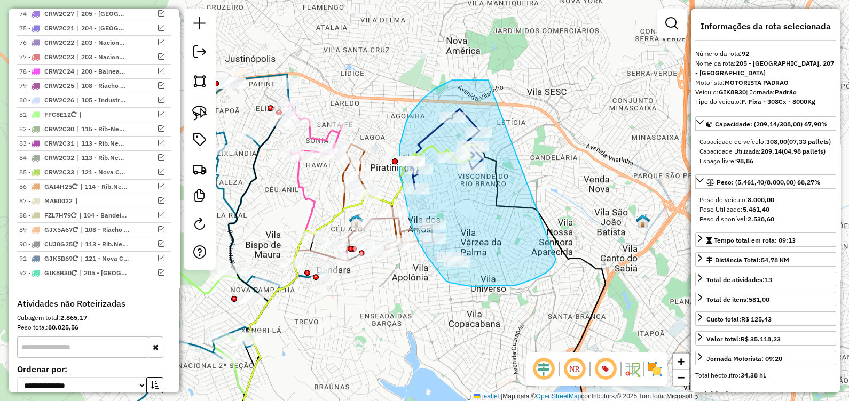
drag, startPoint x: 488, startPoint y: 80, endPoint x: 553, endPoint y: 254, distance: 185.1
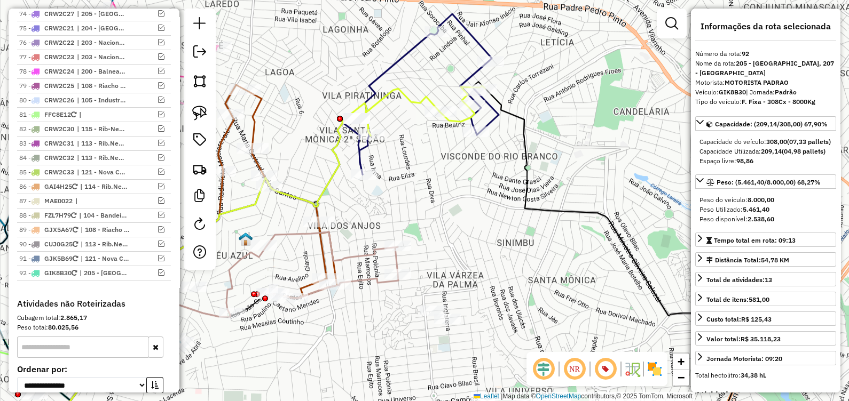
click at [468, 231] on div "Janela de atendimento Grade de atendimento Capacidade Transportadoras Veículos …" at bounding box center [424, 200] width 849 height 401
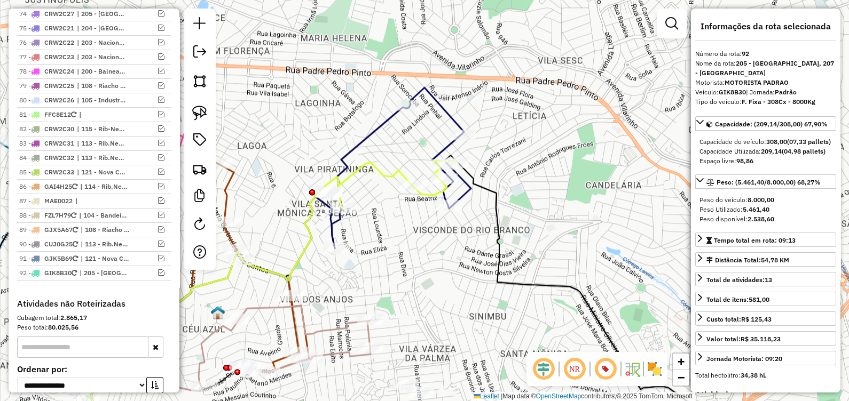
drag, startPoint x: 438, startPoint y: 254, endPoint x: 417, endPoint y: 297, distance: 48.0
click at [417, 297] on div "Janela de atendimento Grade de atendimento Capacidade Transportadoras Veículos …" at bounding box center [424, 200] width 849 height 401
click at [198, 120] on img at bounding box center [199, 113] width 15 height 15
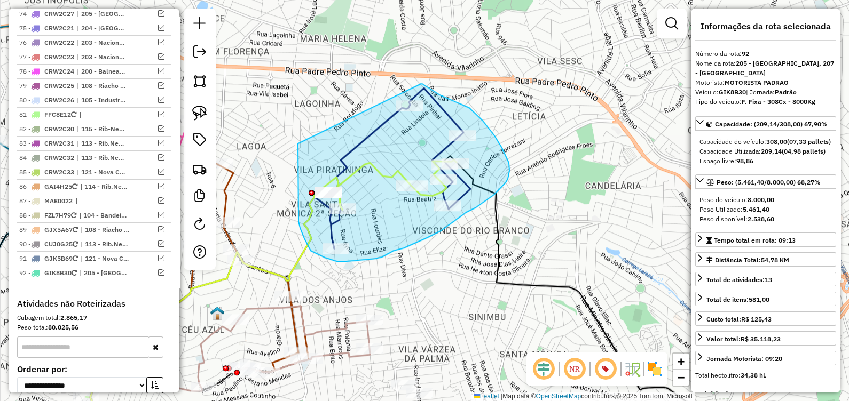
drag, startPoint x: 298, startPoint y: 160, endPoint x: 411, endPoint y: 87, distance: 134.3
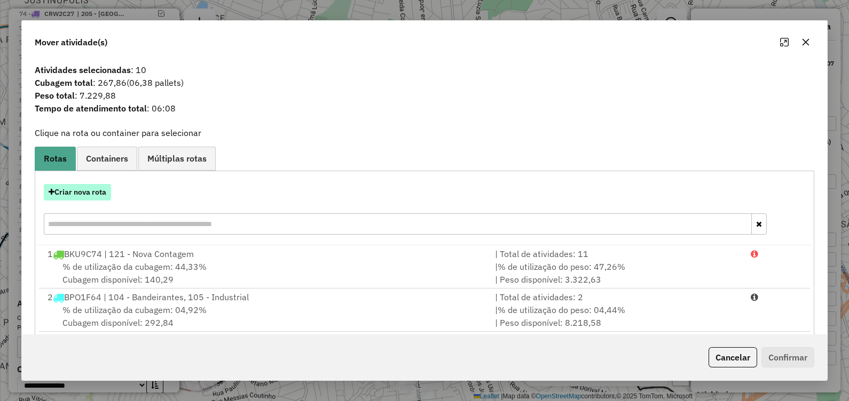
click at [90, 194] on button "Criar nova rota" at bounding box center [77, 192] width 67 height 17
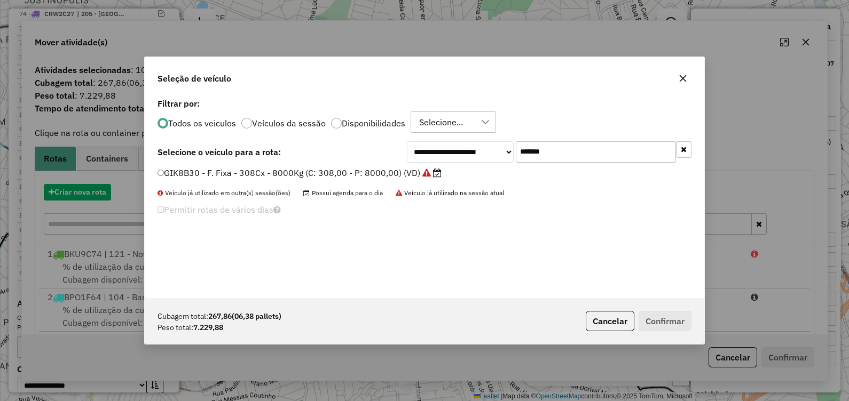
scroll to position [5, 3]
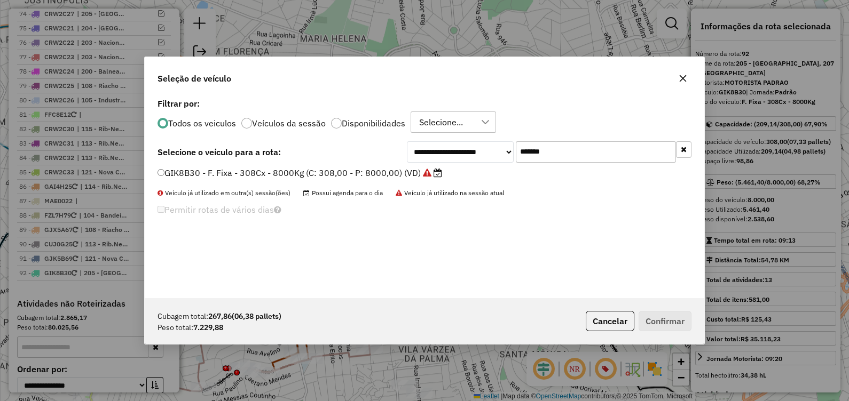
drag, startPoint x: 558, startPoint y: 147, endPoint x: 328, endPoint y: 171, distance: 231.3
click at [329, 171] on div "**********" at bounding box center [424, 197] width 559 height 203
paste input "text"
type input "*******"
click at [315, 171] on label "PWD2G39 - F. Fixa - 308Cx - 7890Kg (C: 308,00 - P: 7890,00) (VD)" at bounding box center [301, 173] width 289 height 13
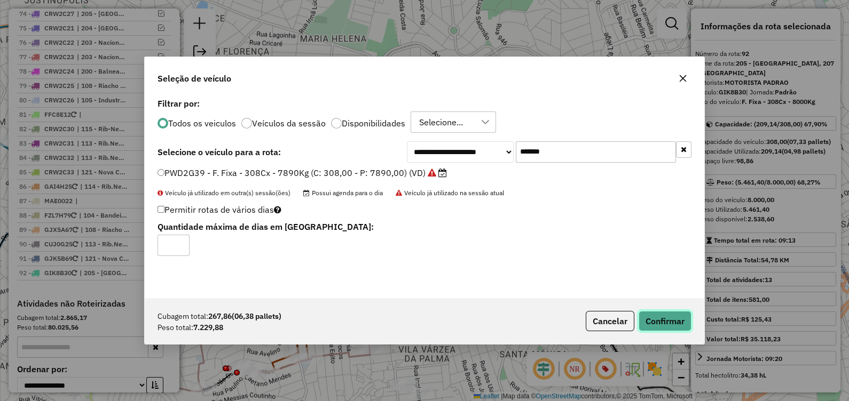
click at [675, 324] on button "Confirmar" at bounding box center [665, 321] width 53 height 20
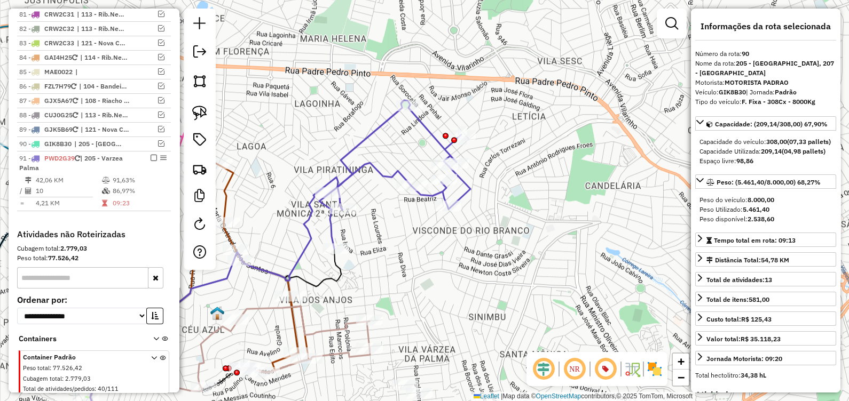
scroll to position [3458, 0]
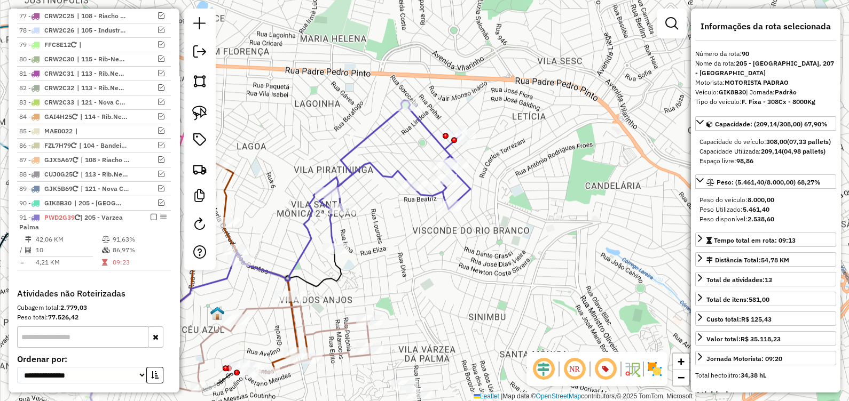
click at [334, 227] on icon at bounding box center [394, 174] width 151 height 148
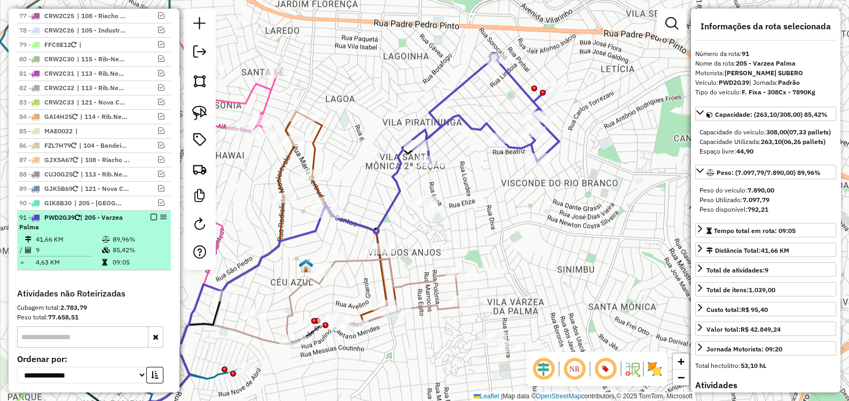
click at [151, 214] on em at bounding box center [154, 217] width 6 height 6
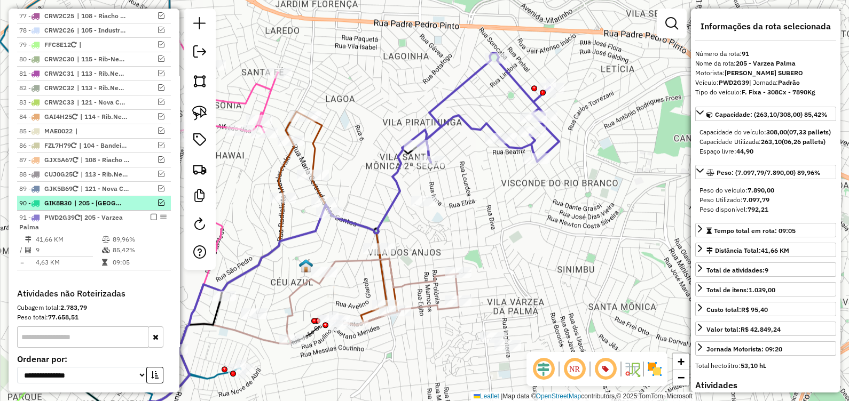
scroll to position [3413, 0]
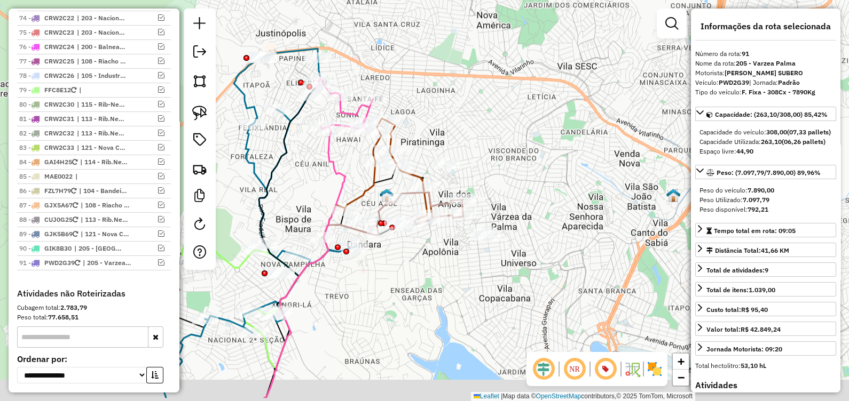
drag, startPoint x: 563, startPoint y: 217, endPoint x: 486, endPoint y: 164, distance: 93.3
click at [489, 167] on div "Janela de atendimento Grade de atendimento Capacidade Transportadoras Veículos …" at bounding box center [424, 200] width 849 height 401
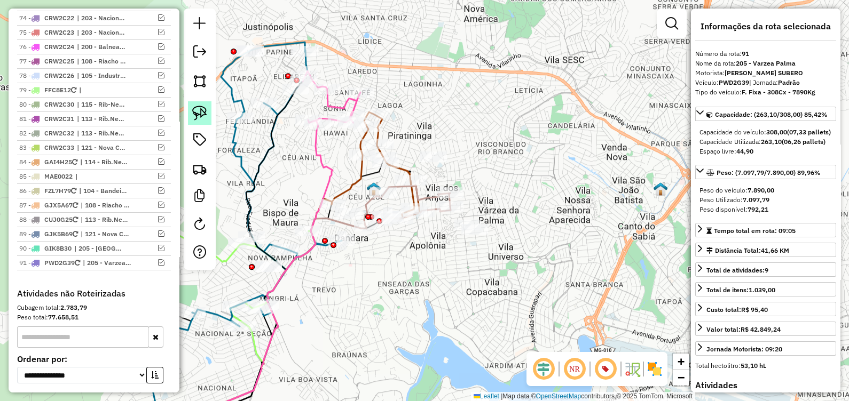
click at [193, 112] on img at bounding box center [199, 113] width 15 height 15
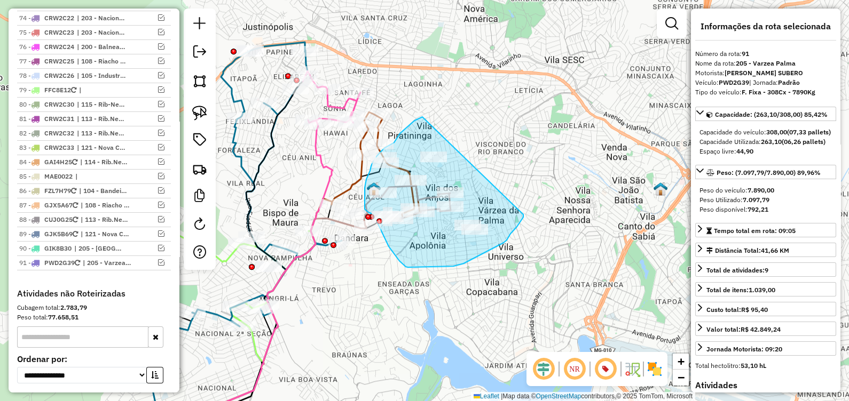
drag, startPoint x: 422, startPoint y: 117, endPoint x: 370, endPoint y: 249, distance: 142.4
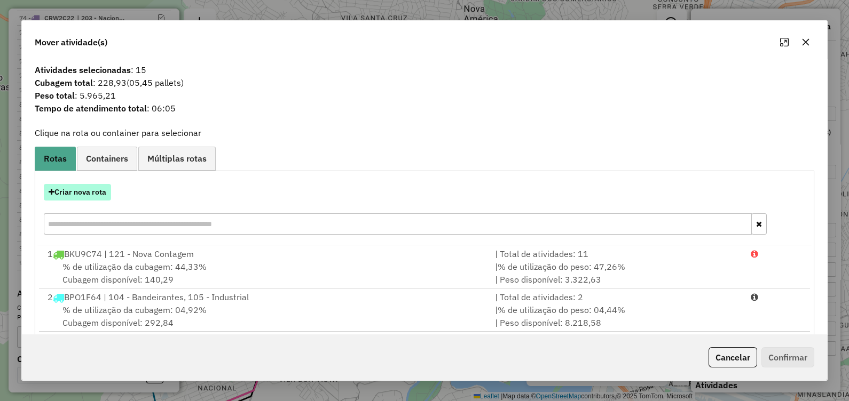
click at [99, 195] on button "Criar nova rota" at bounding box center [77, 192] width 67 height 17
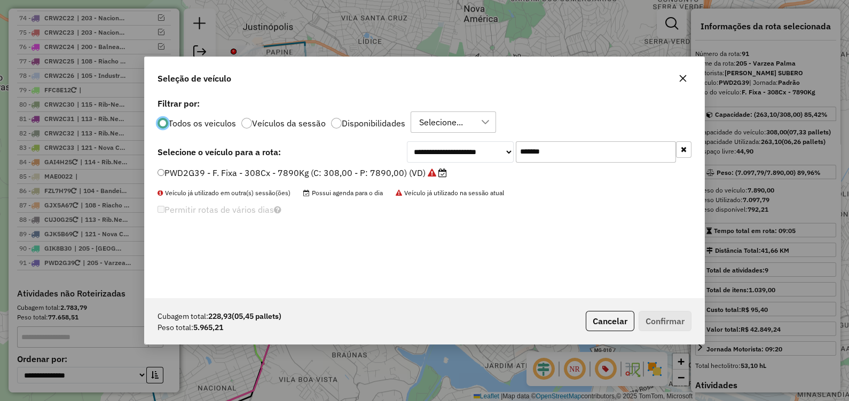
scroll to position [5, 3]
drag, startPoint x: 509, startPoint y: 155, endPoint x: 374, endPoint y: 157, distance: 135.1
click at [374, 157] on div "**********" at bounding box center [424, 151] width 534 height 21
paste input "text"
type input "*******"
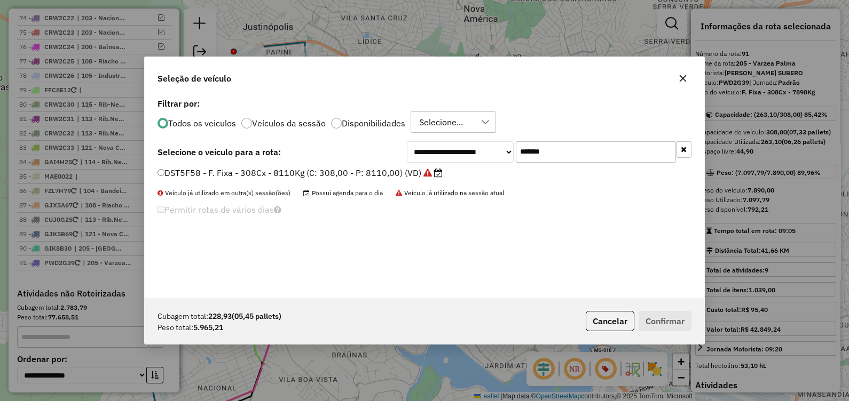
click at [389, 174] on label "DST5F58 - F. Fixa - 308Cx - 8110Kg (C: 308,00 - P: 8110,00) (VD)" at bounding box center [299, 173] width 285 height 13
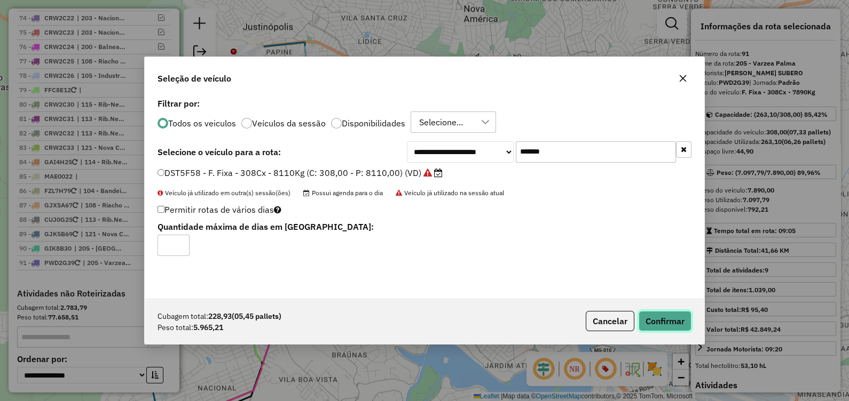
click at [660, 320] on button "Confirmar" at bounding box center [665, 321] width 53 height 20
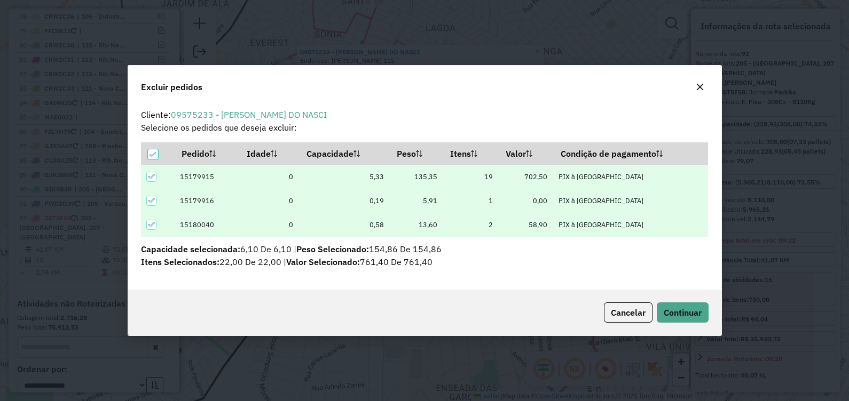
scroll to position [5, 3]
click at [674, 308] on span "Continuar" at bounding box center [683, 313] width 38 height 11
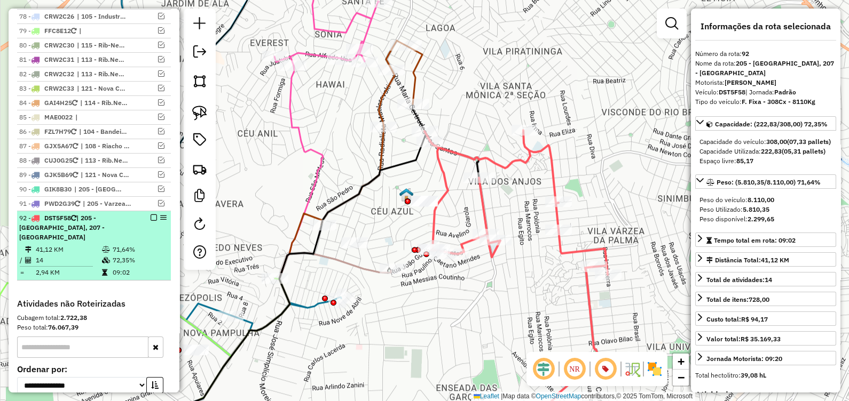
click at [151, 215] on em at bounding box center [154, 218] width 6 height 6
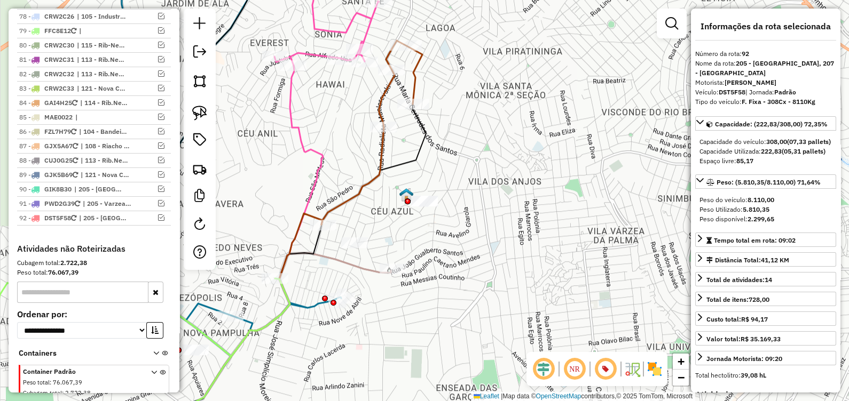
scroll to position [3427, 0]
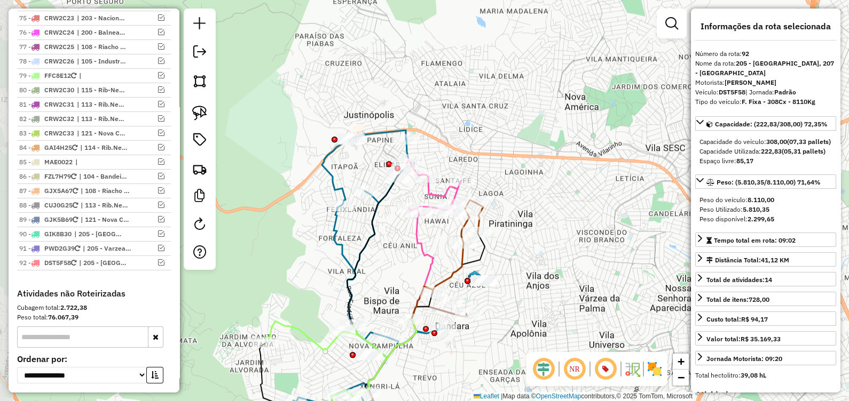
drag, startPoint x: 502, startPoint y: 218, endPoint x: 533, endPoint y: 252, distance: 45.7
click at [533, 252] on div "Janela de atendimento Grade de atendimento Capacidade Transportadoras Veículos …" at bounding box center [424, 200] width 849 height 401
click at [208, 116] on link at bounding box center [199, 112] width 23 height 23
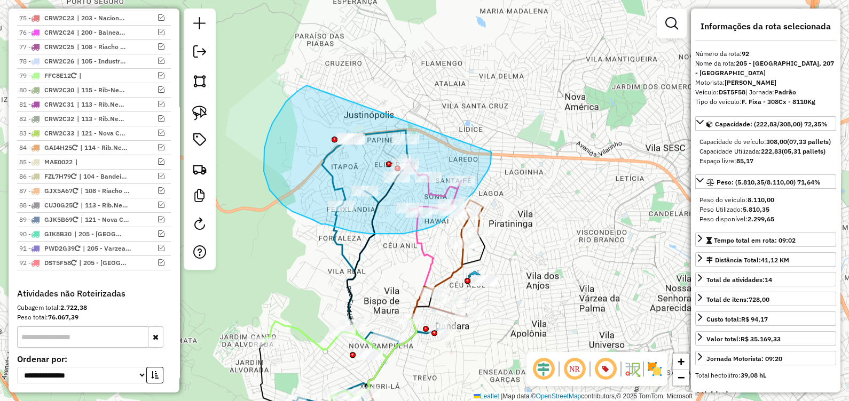
drag, startPoint x: 274, startPoint y: 120, endPoint x: 444, endPoint y: 165, distance: 175.2
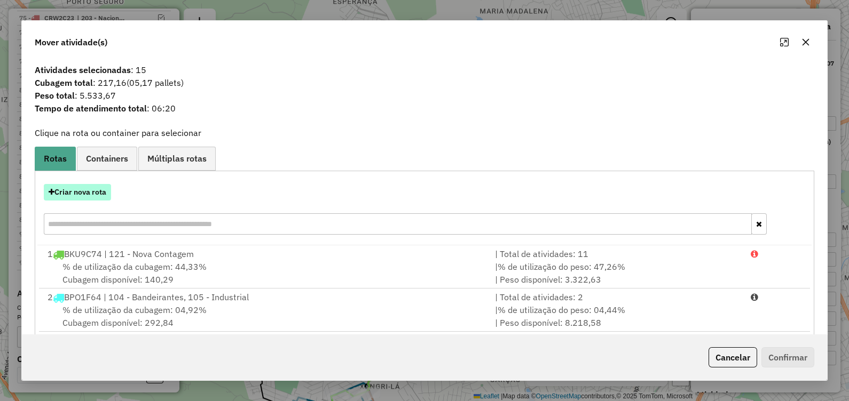
click at [99, 195] on button "Criar nova rota" at bounding box center [77, 192] width 67 height 17
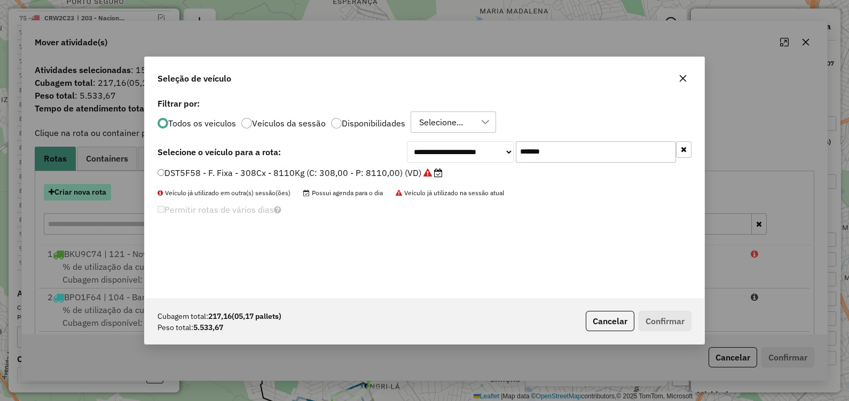
scroll to position [5, 3]
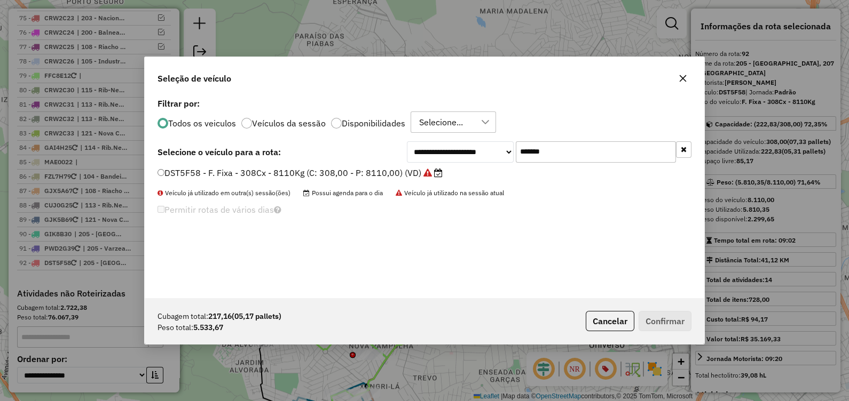
drag, startPoint x: 553, startPoint y: 152, endPoint x: 412, endPoint y: 155, distance: 141.0
click at [415, 155] on div "**********" at bounding box center [549, 151] width 285 height 21
paste input "text"
type input "*******"
click at [398, 171] on label "FOE2F42 - F. Fixa - 308Cx - 8600Kg (C: 308,00 - P: 8600,00) (VD)" at bounding box center [299, 173] width 285 height 13
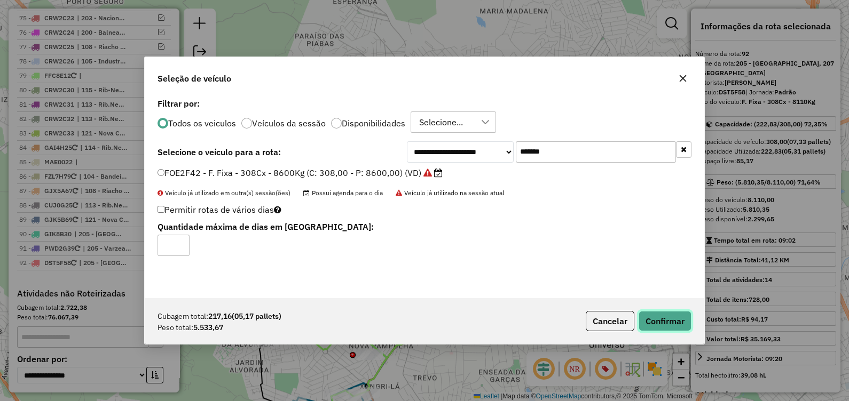
click at [674, 326] on button "Confirmar" at bounding box center [665, 321] width 53 height 20
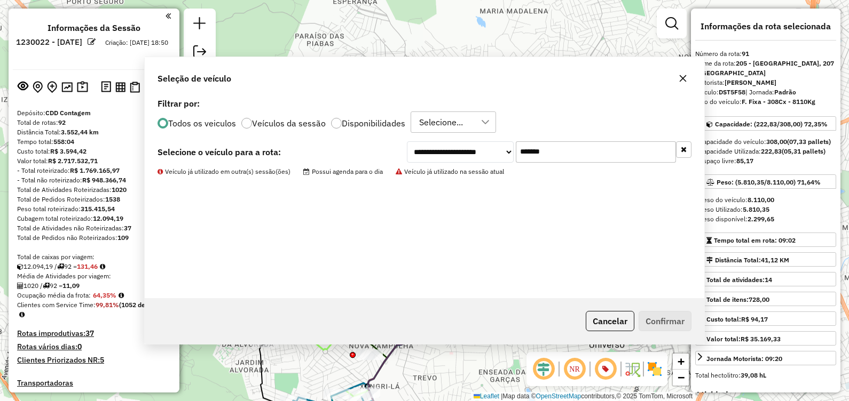
select select "*********"
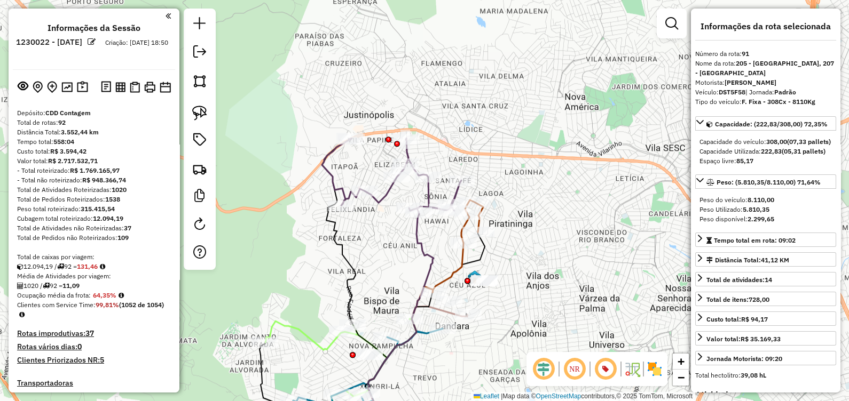
scroll to position [3427, 0]
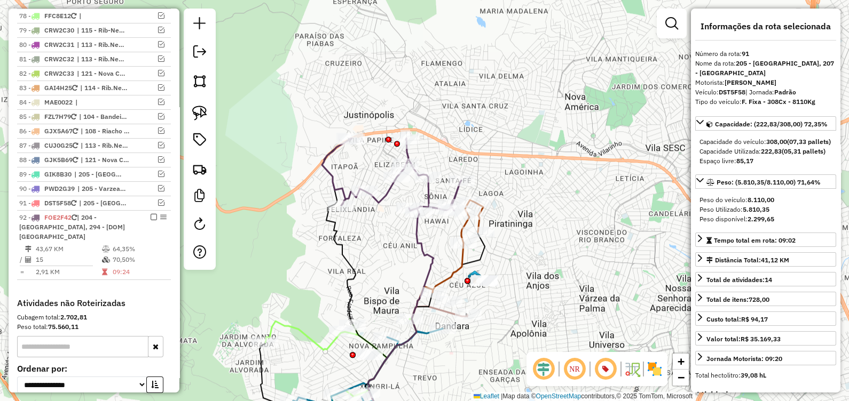
click at [380, 202] on icon at bounding box center [391, 175] width 139 height 74
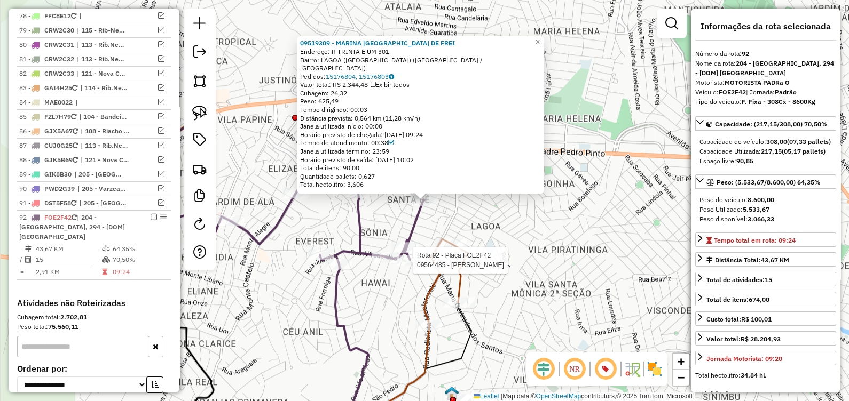
click at [414, 266] on div at bounding box center [410, 260] width 27 height 11
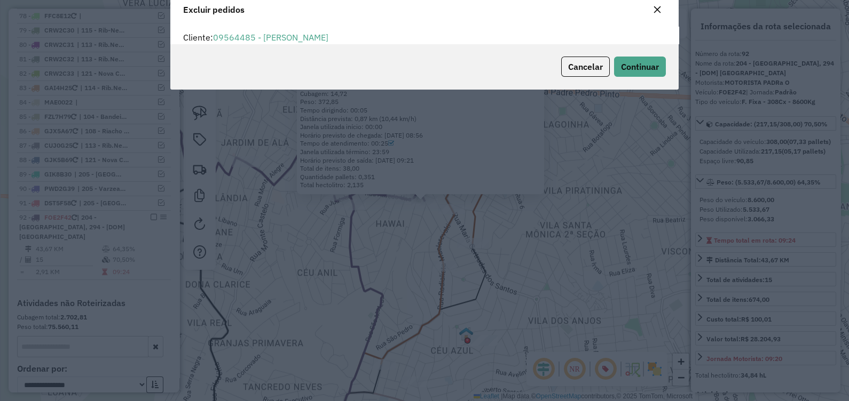
scroll to position [0, 0]
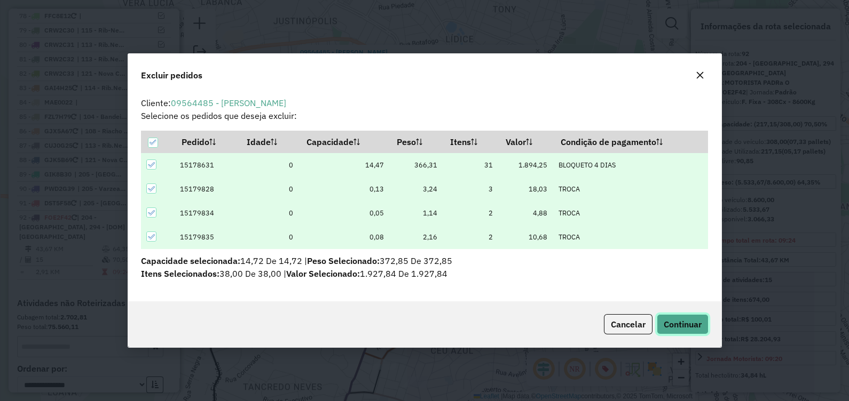
click at [690, 320] on span "Continuar" at bounding box center [683, 324] width 38 height 11
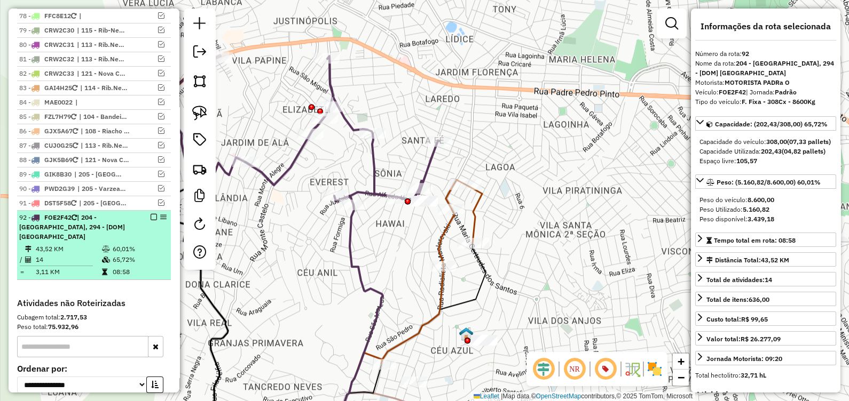
click at [151, 214] on em at bounding box center [154, 217] width 6 height 6
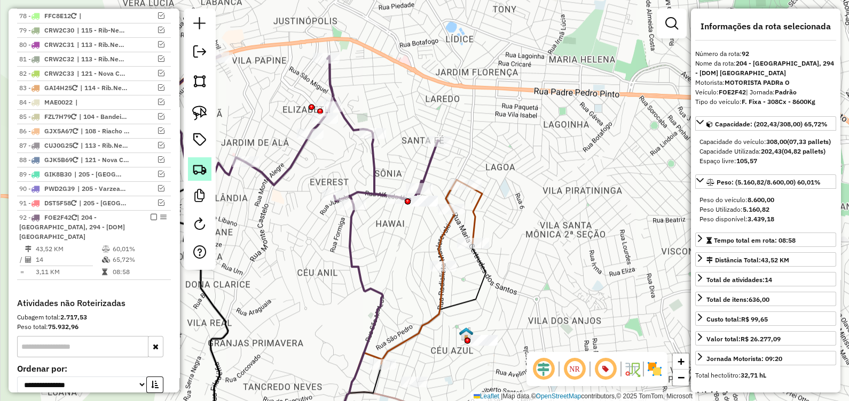
scroll to position [3382, 0]
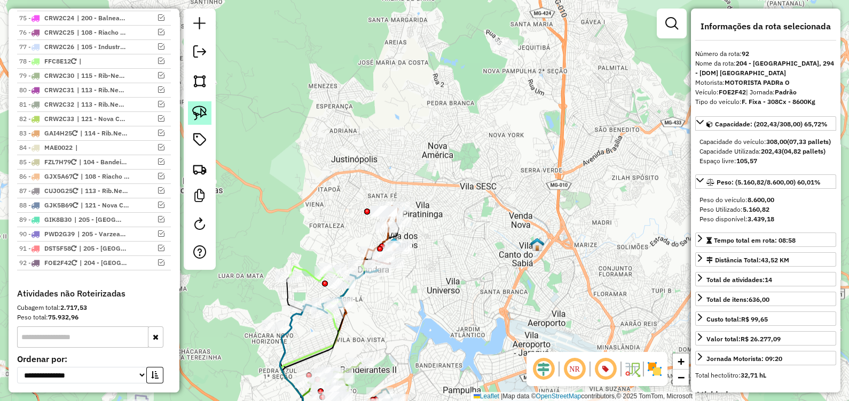
click at [202, 115] on img at bounding box center [199, 113] width 15 height 15
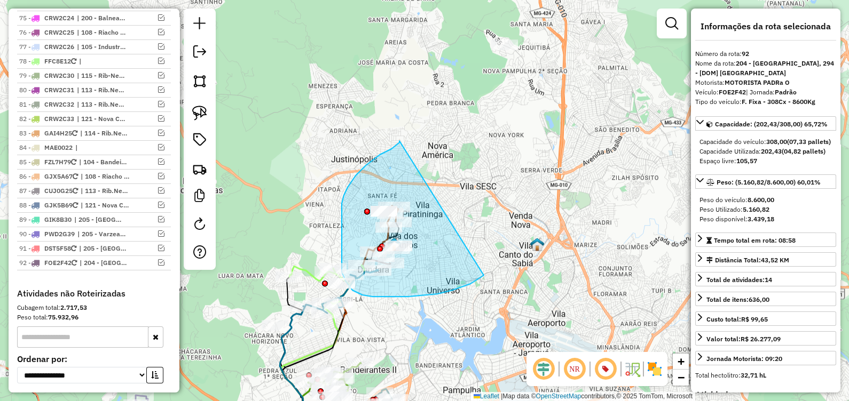
drag, startPoint x: 397, startPoint y: 145, endPoint x: 485, endPoint y: 270, distance: 153.2
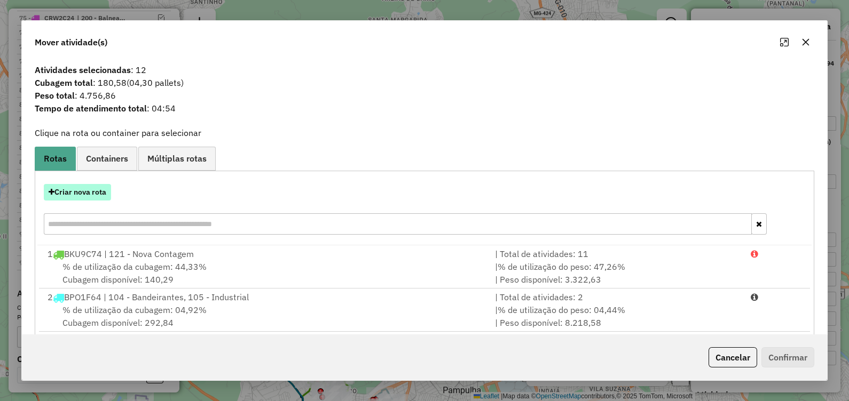
click at [91, 190] on button "Criar nova rota" at bounding box center [77, 192] width 67 height 17
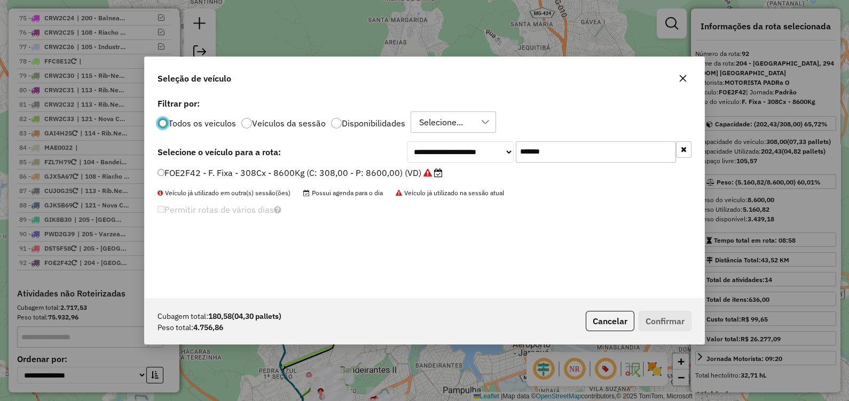
scroll to position [5, 3]
drag, startPoint x: 572, startPoint y: 147, endPoint x: 372, endPoint y: 153, distance: 200.3
click at [379, 156] on div "**********" at bounding box center [424, 151] width 534 height 21
paste input "text"
type input "*******"
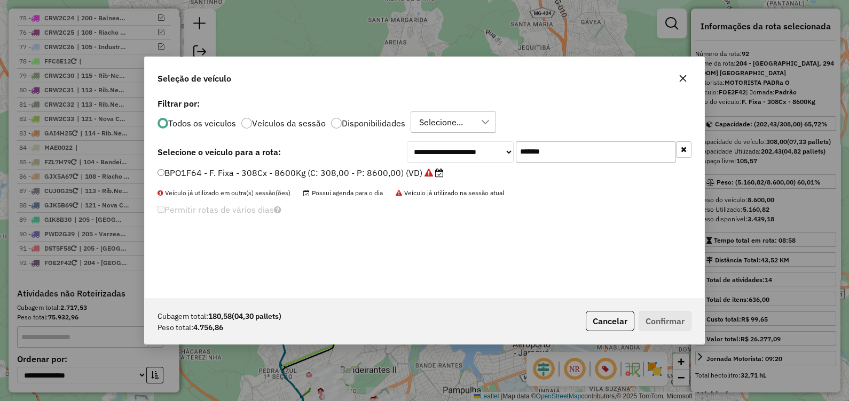
click at [381, 169] on label "BPO1F64 - F. Fixa - 308Cx - 8600Kg (C: 308,00 - P: 8600,00) (VD)" at bounding box center [300, 173] width 286 height 13
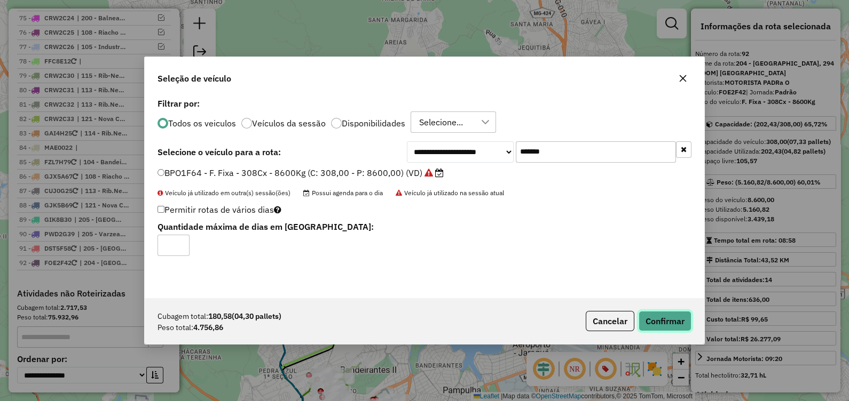
drag, startPoint x: 663, startPoint y: 325, endPoint x: 579, endPoint y: 308, distance: 85.5
click at [663, 325] on button "Confirmar" at bounding box center [665, 321] width 53 height 20
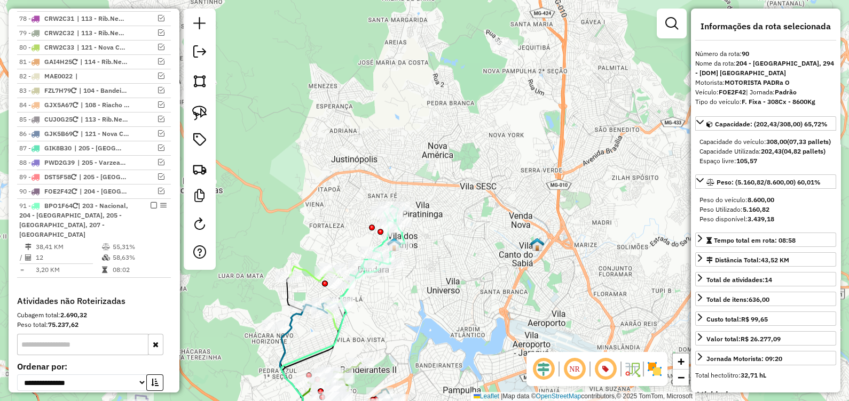
scroll to position [3332, 0]
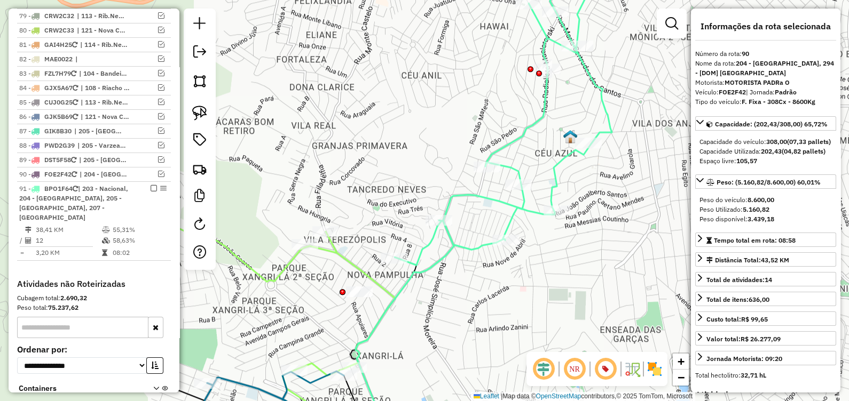
click at [427, 270] on icon at bounding box center [455, 318] width 199 height 247
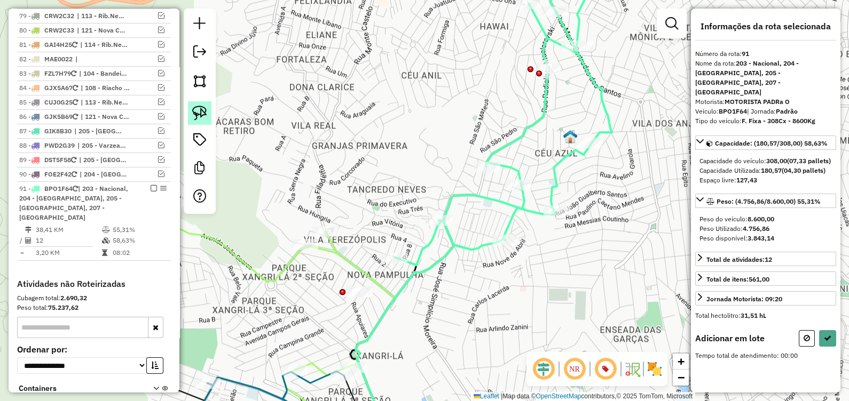
click at [198, 112] on img at bounding box center [199, 113] width 15 height 15
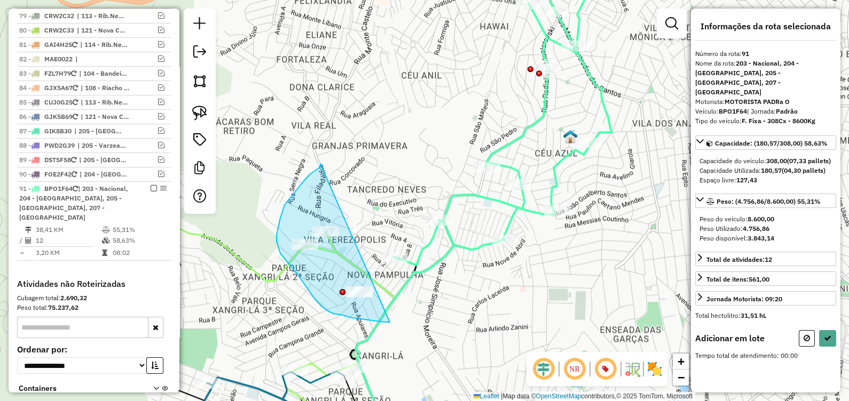
drag, startPoint x: 299, startPoint y: 186, endPoint x: 412, endPoint y: 302, distance: 161.6
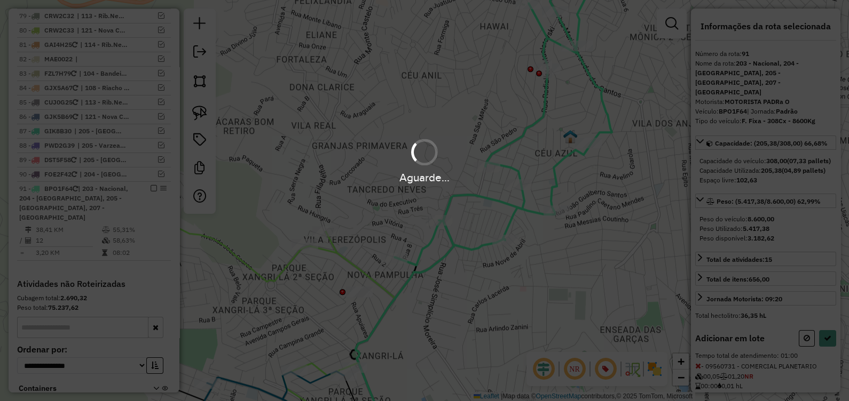
select select "*********"
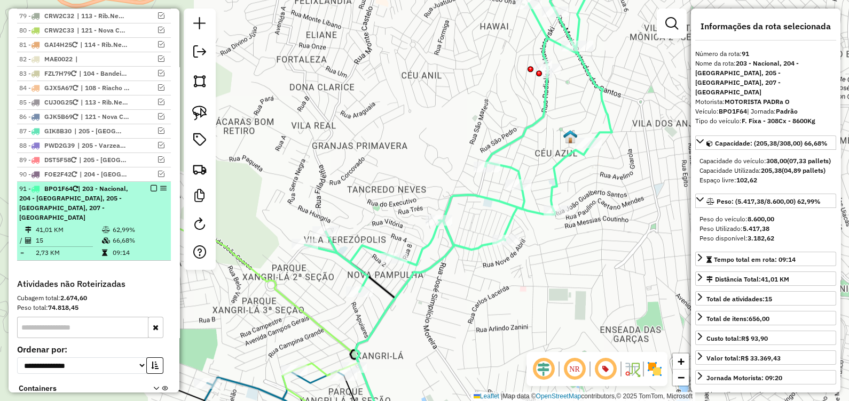
click at [151, 185] on em at bounding box center [154, 188] width 6 height 6
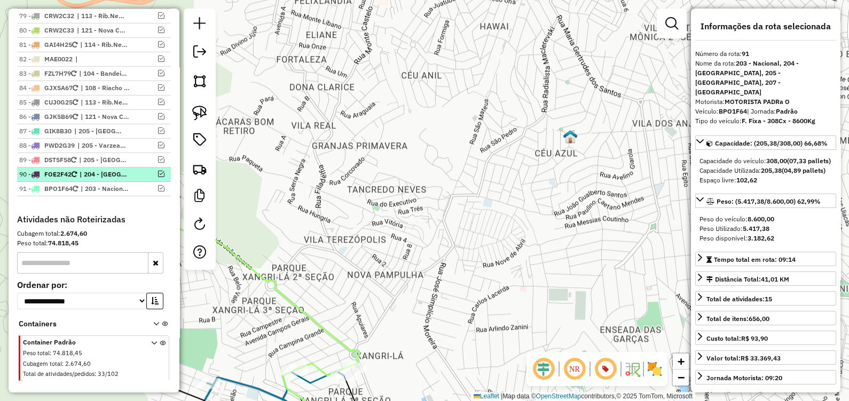
scroll to position [3277, 0]
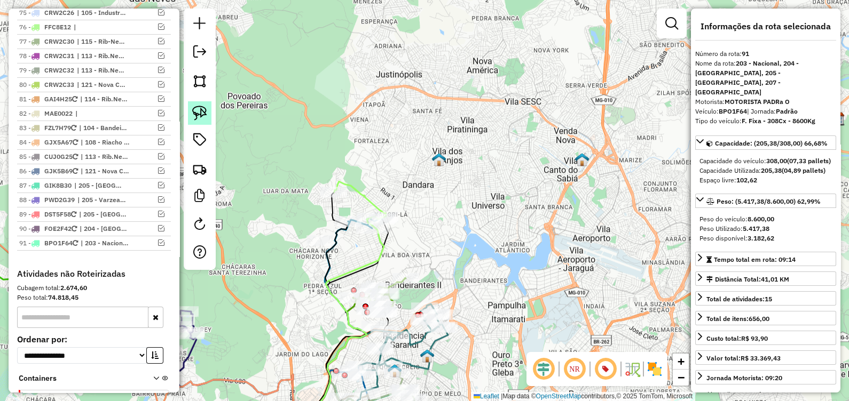
click at [203, 116] on img at bounding box center [199, 113] width 15 height 15
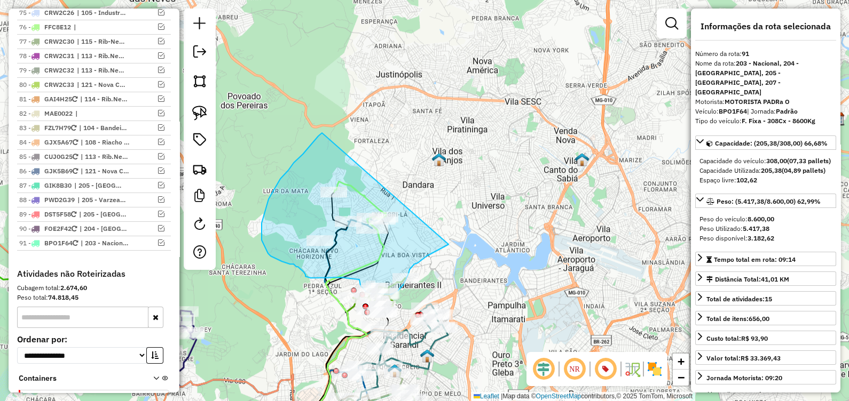
drag, startPoint x: 299, startPoint y: 157, endPoint x: 448, endPoint y: 242, distance: 171.9
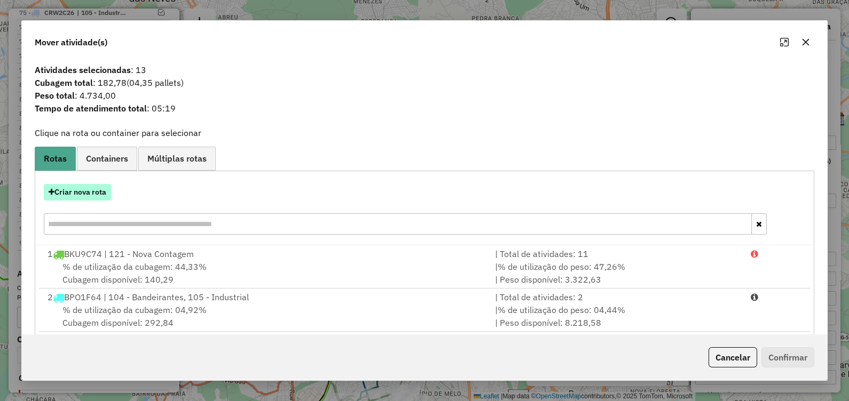
click at [96, 191] on button "Criar nova rota" at bounding box center [77, 192] width 67 height 17
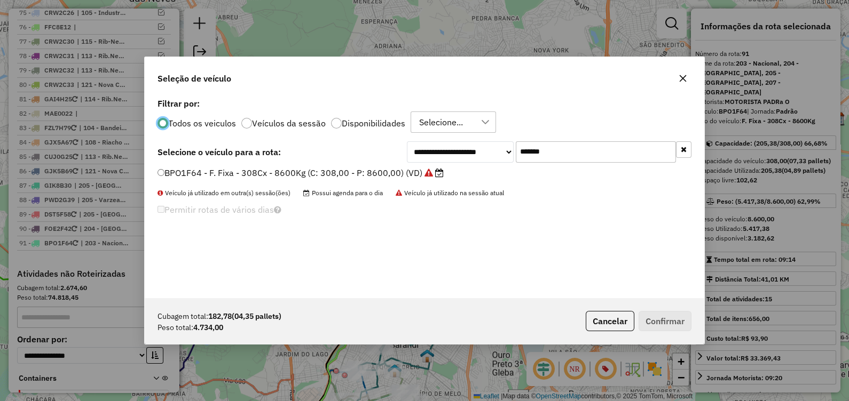
scroll to position [5, 3]
drag, startPoint x: 563, startPoint y: 151, endPoint x: 380, endPoint y: 172, distance: 184.9
click at [391, 168] on div "**********" at bounding box center [424, 197] width 559 height 203
paste input "text"
type input "*******"
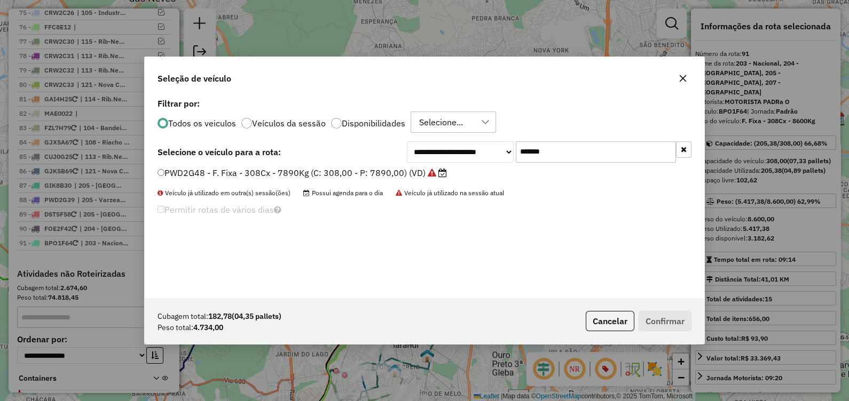
click at [351, 176] on label "PWD2G48 - F. Fixa - 308Cx - 7890Kg (C: 308,00 - P: 7890,00) (VD)" at bounding box center [301, 173] width 289 height 13
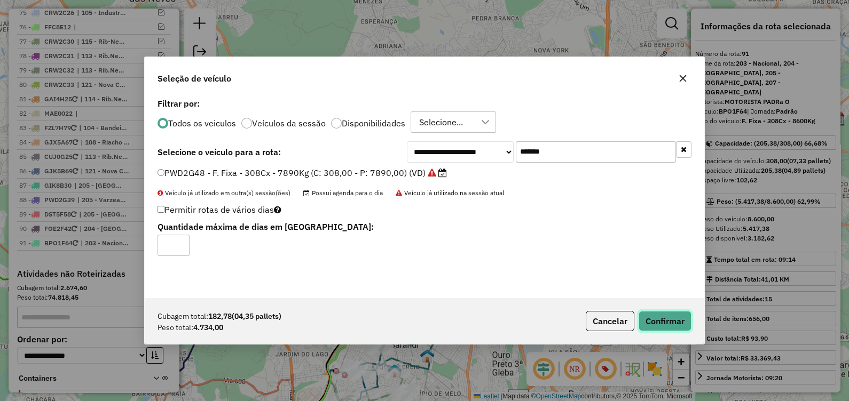
click at [651, 320] on button "Confirmar" at bounding box center [665, 321] width 53 height 20
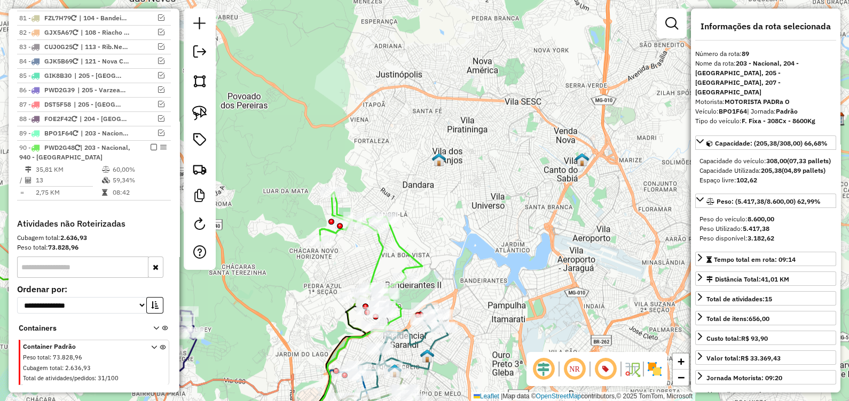
scroll to position [3227, 0]
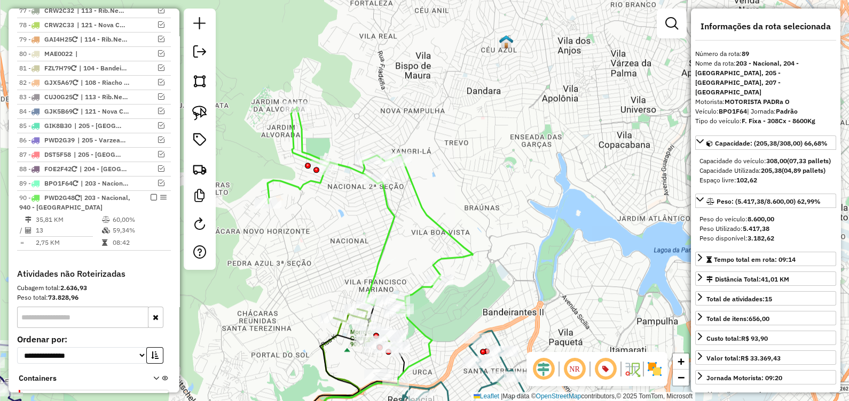
click at [375, 267] on icon at bounding box center [369, 210] width 205 height 206
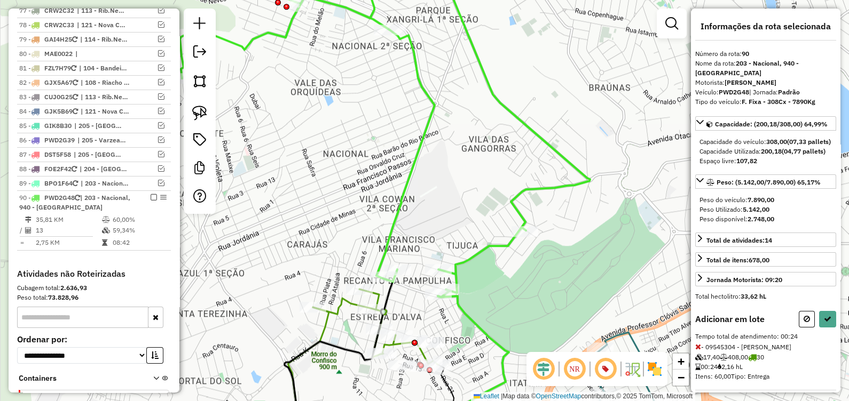
select select "*********"
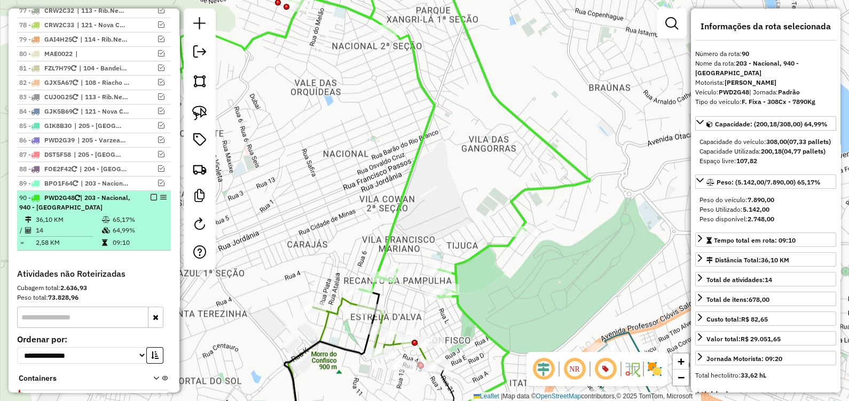
click at [152, 194] on em at bounding box center [154, 197] width 6 height 6
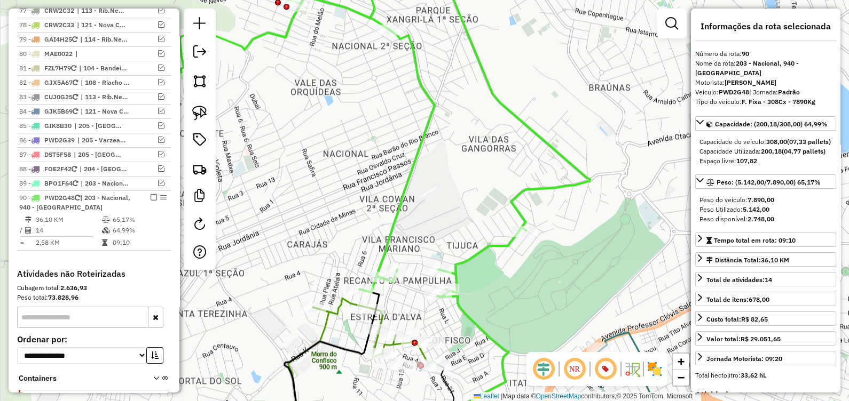
scroll to position [3182, 0]
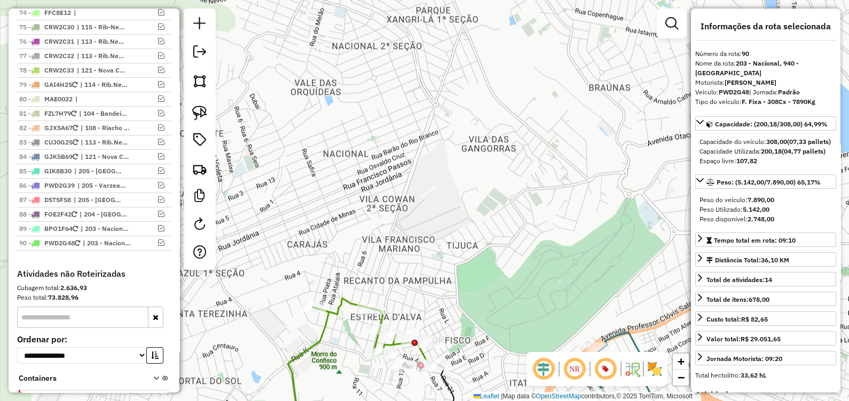
click at [343, 310] on icon at bounding box center [375, 331] width 125 height 67
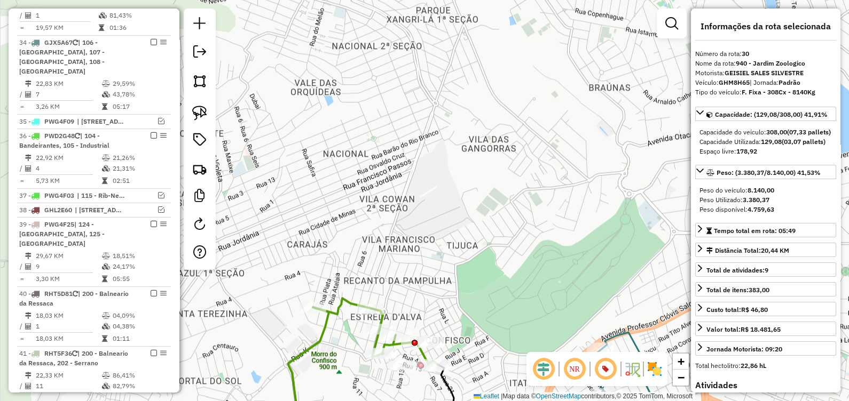
scroll to position [1972, 0]
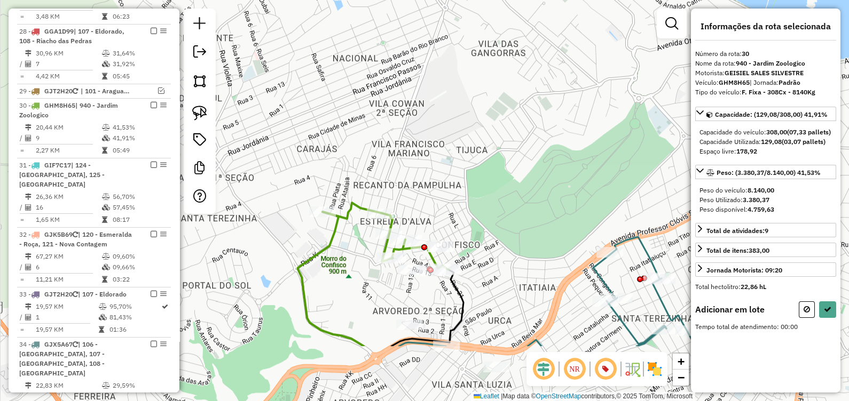
drag, startPoint x: 411, startPoint y: 199, endPoint x: 421, endPoint y: 130, distance: 69.6
click at [421, 130] on div "Janela de atendimento Grade de atendimento Capacidade Transportadoras Veículos …" at bounding box center [424, 200] width 849 height 401
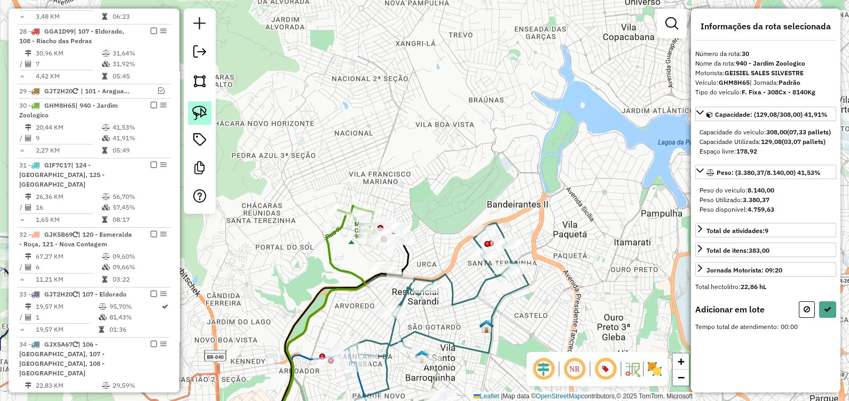
click at [205, 120] on img at bounding box center [199, 113] width 15 height 15
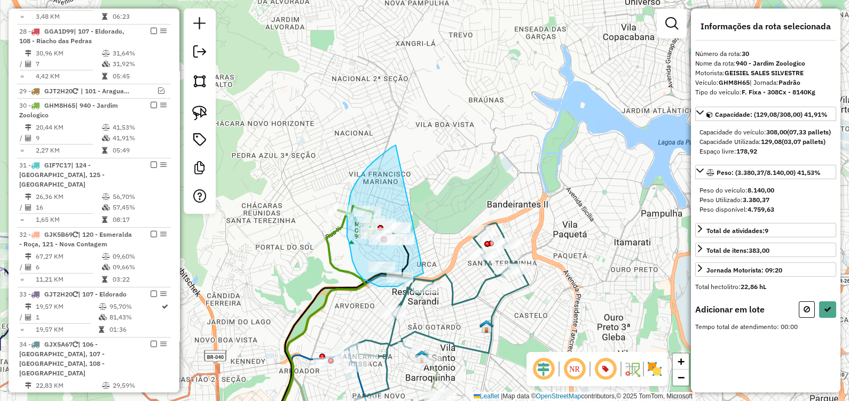
drag, startPoint x: 385, startPoint y: 153, endPoint x: 422, endPoint y: 259, distance: 112.4
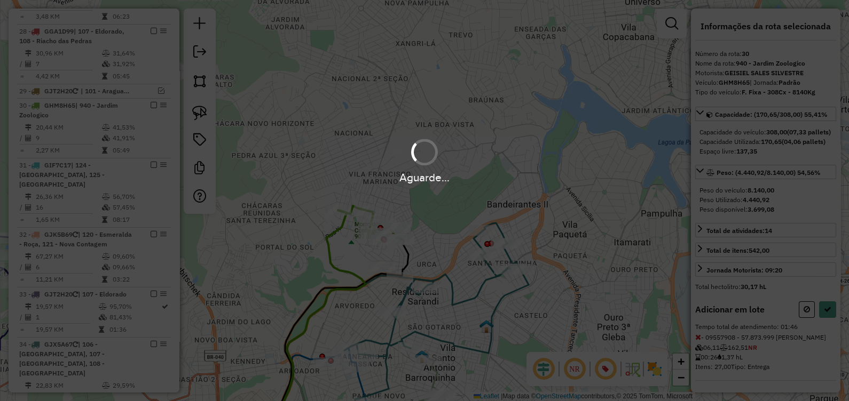
select select "*********"
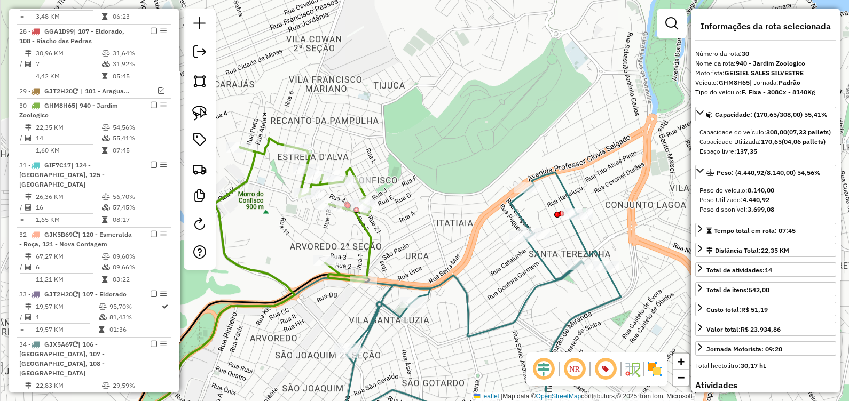
click at [371, 257] on icon at bounding box center [305, 210] width 131 height 144
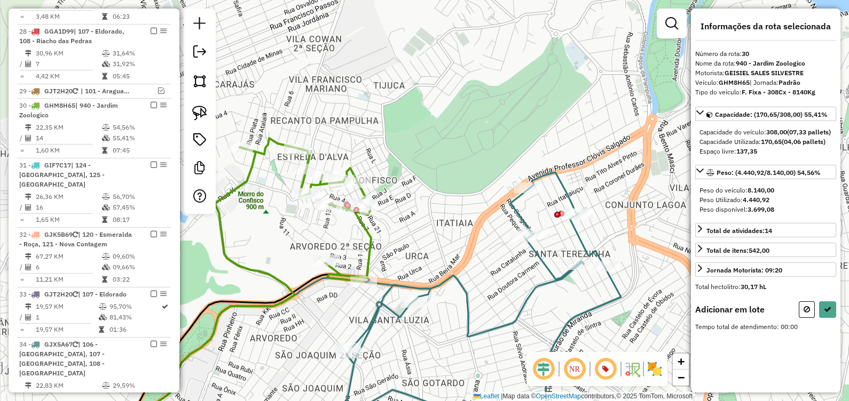
drag, startPoint x: 203, startPoint y: 117, endPoint x: 446, endPoint y: 123, distance: 243.0
click at [203, 117] on img at bounding box center [199, 113] width 15 height 15
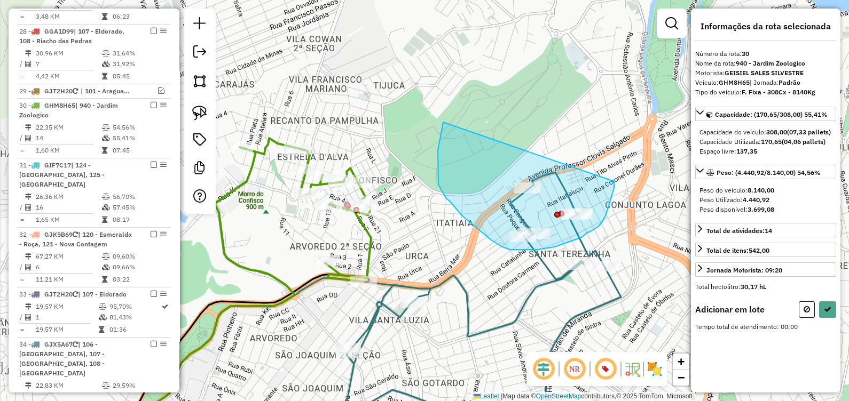
drag, startPoint x: 438, startPoint y: 174, endPoint x: 516, endPoint y: 202, distance: 83.4
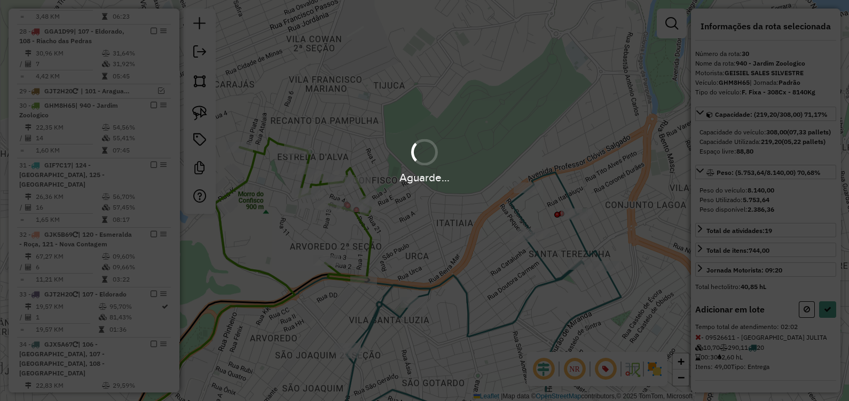
select select "*********"
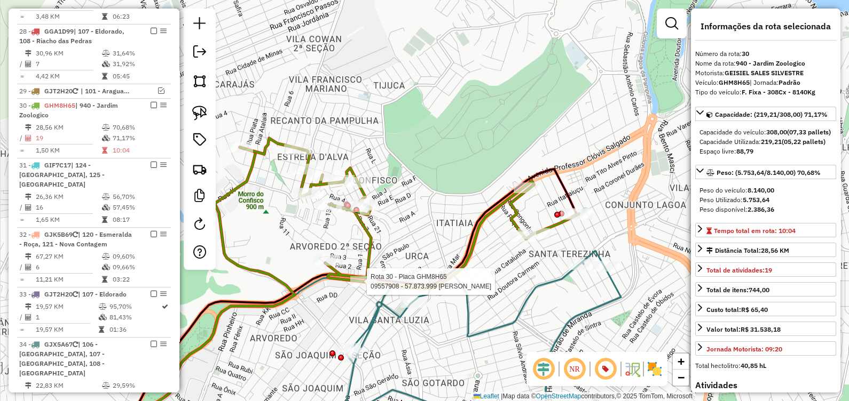
click at [363, 287] on div at bounding box center [363, 282] width 27 height 11
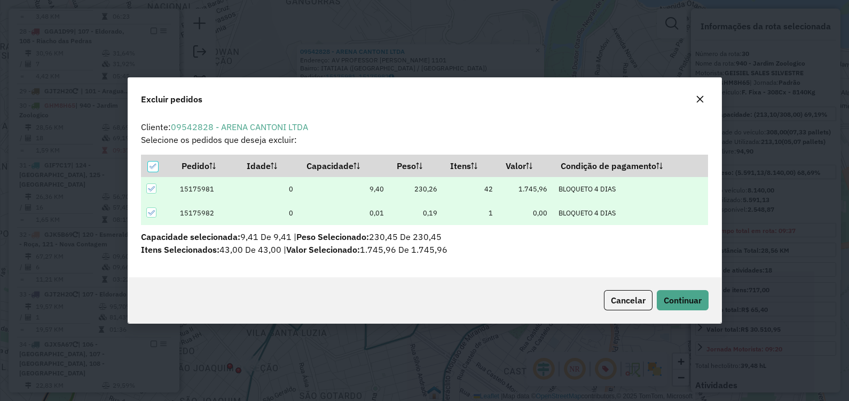
scroll to position [0, 0]
click at [684, 302] on span "Continuar" at bounding box center [683, 300] width 38 height 11
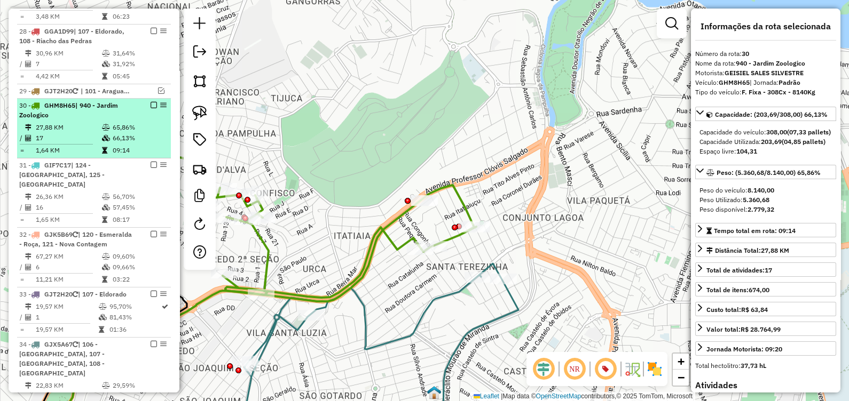
click at [151, 102] on em at bounding box center [154, 105] width 6 height 6
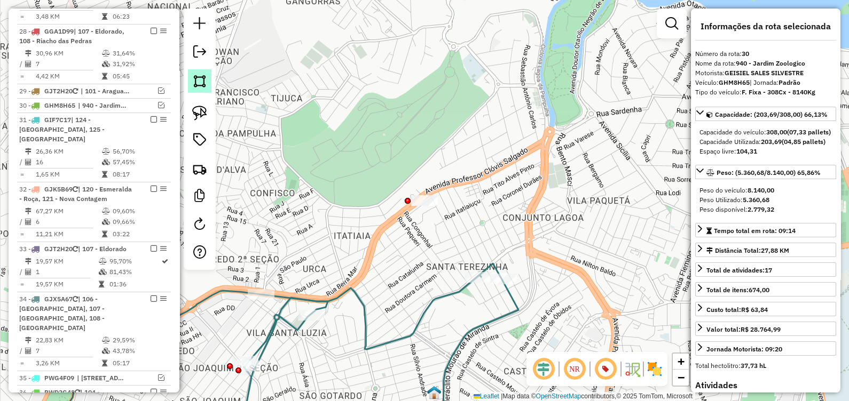
scroll to position [1927, 0]
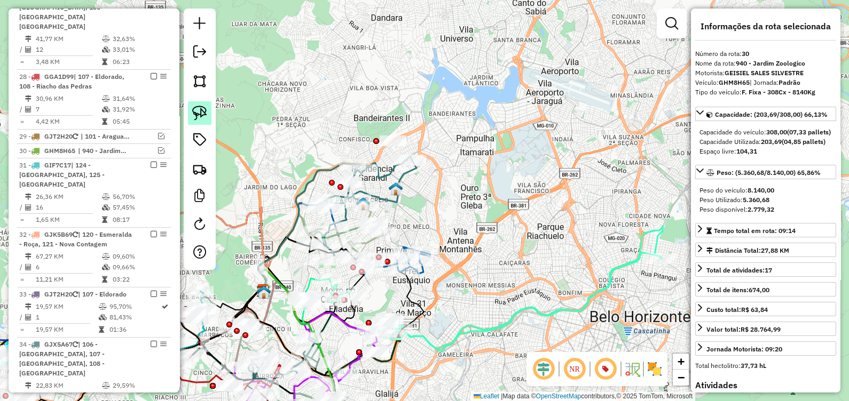
click at [200, 116] on img at bounding box center [199, 113] width 15 height 15
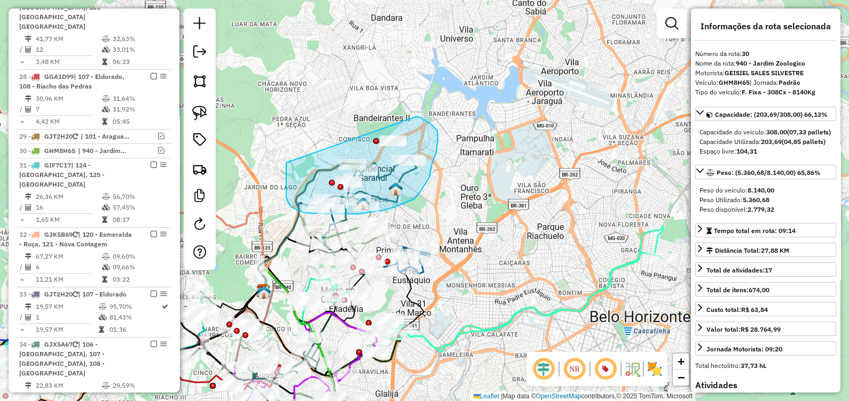
drag, startPoint x: 286, startPoint y: 163, endPoint x: 414, endPoint y: 117, distance: 135.6
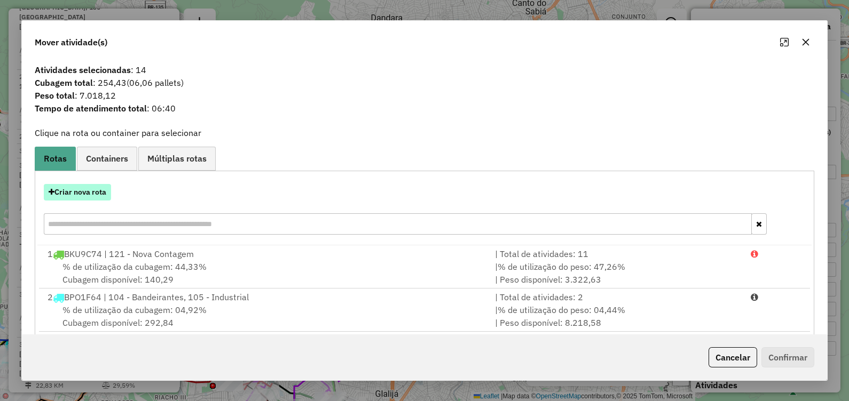
click at [99, 191] on button "Criar nova rota" at bounding box center [77, 192] width 67 height 17
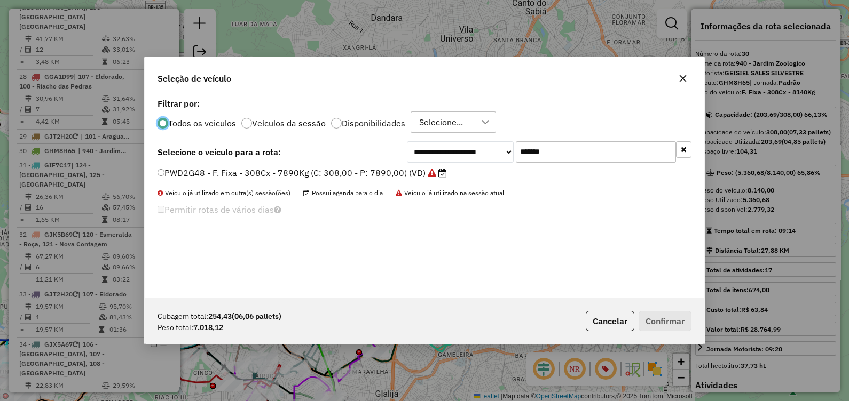
scroll to position [5, 3]
drag, startPoint x: 573, startPoint y: 153, endPoint x: 422, endPoint y: 165, distance: 151.6
click at [432, 162] on div "**********" at bounding box center [549, 151] width 285 height 21
paste input "text"
type input "*******"
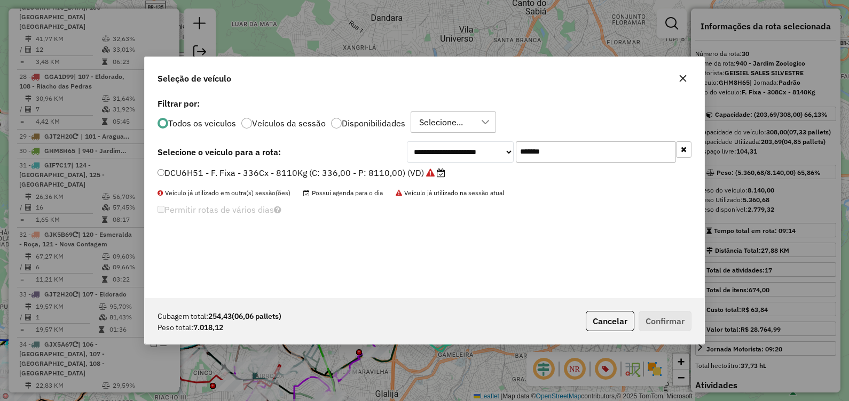
click at [408, 174] on label "DCU6H51 - F. Fixa - 336Cx - 8110Kg (C: 336,00 - P: 8110,00) (VD)" at bounding box center [301, 173] width 288 height 13
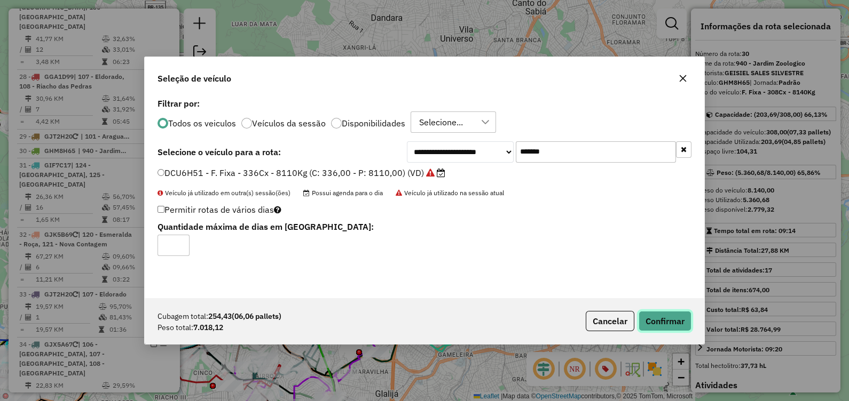
click at [667, 330] on button "Confirmar" at bounding box center [665, 321] width 53 height 20
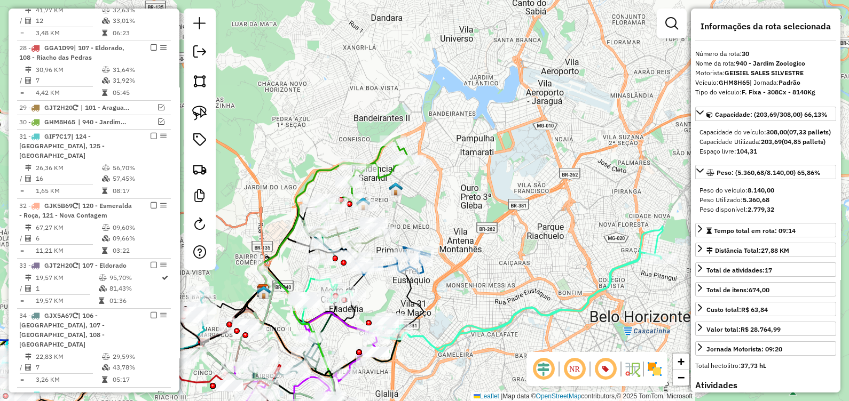
scroll to position [1972, 0]
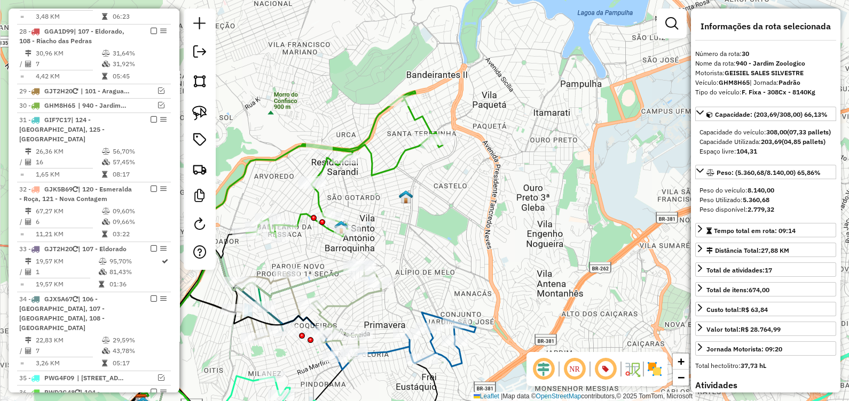
click at [383, 177] on icon at bounding box center [280, 271] width 297 height 266
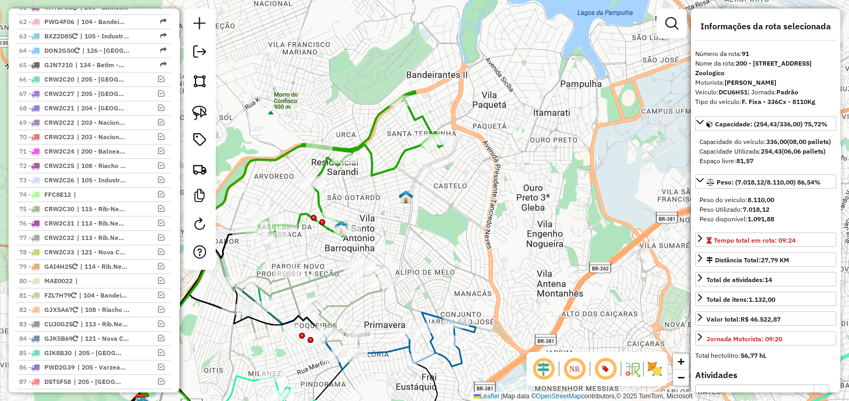
scroll to position [3206, 0]
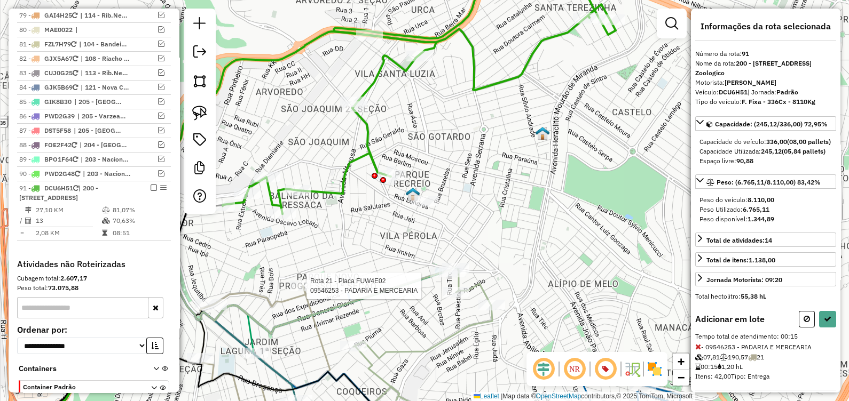
select select "*********"
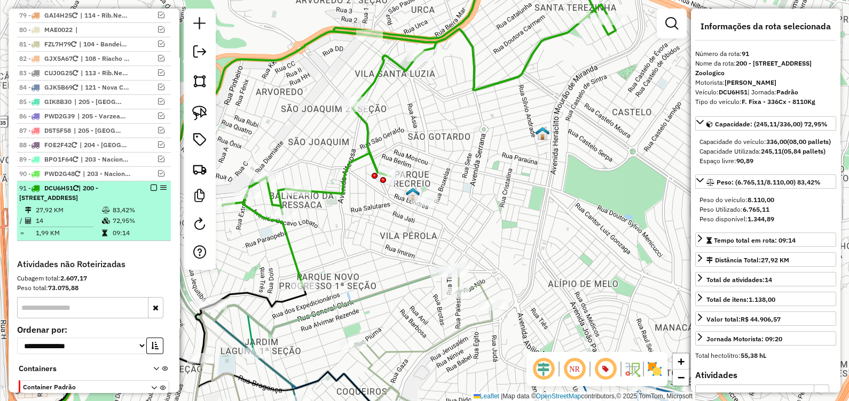
click at [151, 185] on em at bounding box center [154, 188] width 6 height 6
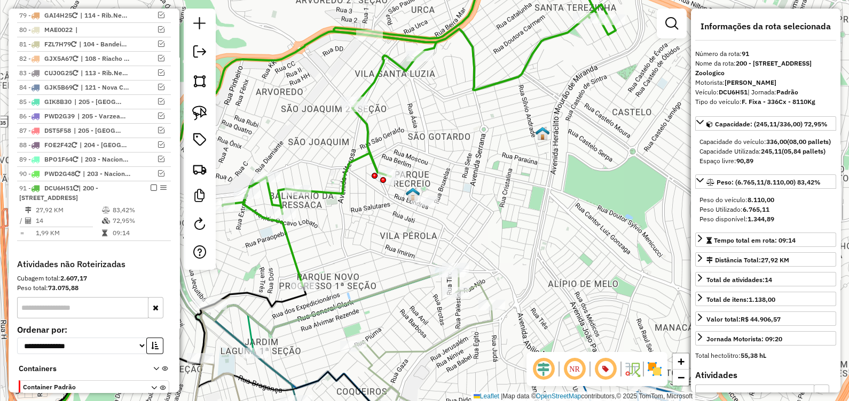
scroll to position [3150, 0]
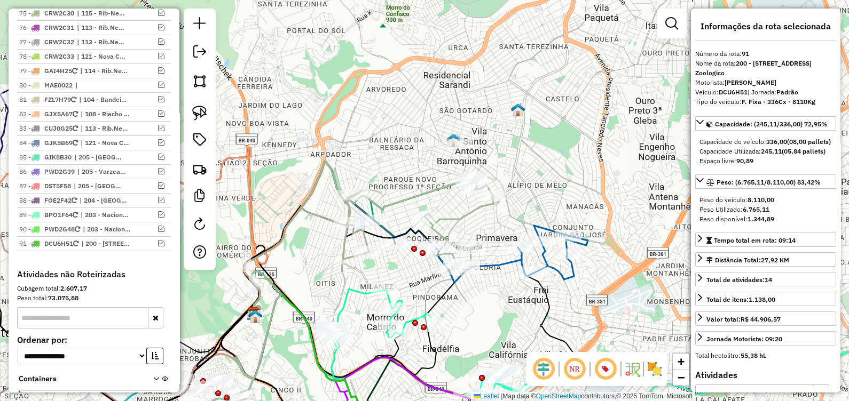
drag, startPoint x: 346, startPoint y: 162, endPoint x: 359, endPoint y: 124, distance: 40.2
click at [421, 125] on div "Janela de atendimento Grade de atendimento Capacidade Transportadoras Veículos …" at bounding box center [424, 200] width 849 height 401
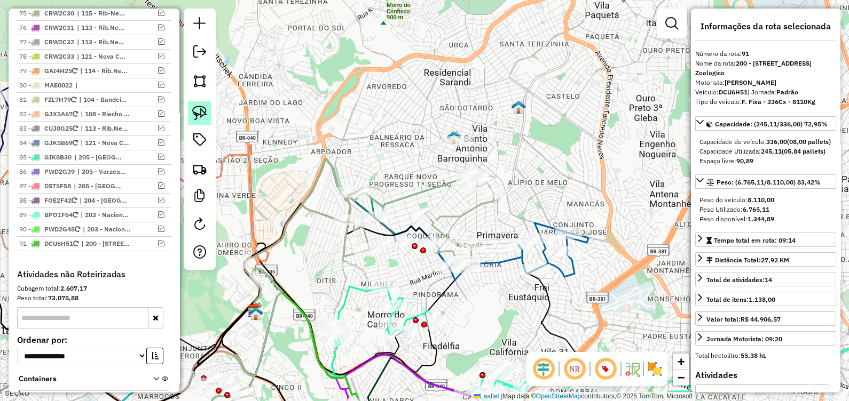
click at [208, 113] on link at bounding box center [199, 112] width 23 height 23
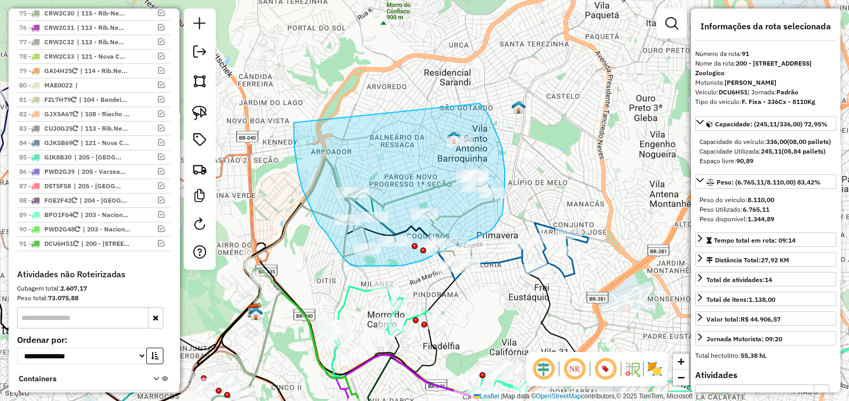
drag, startPoint x: 294, startPoint y: 123, endPoint x: 473, endPoint y: 110, distance: 179.8
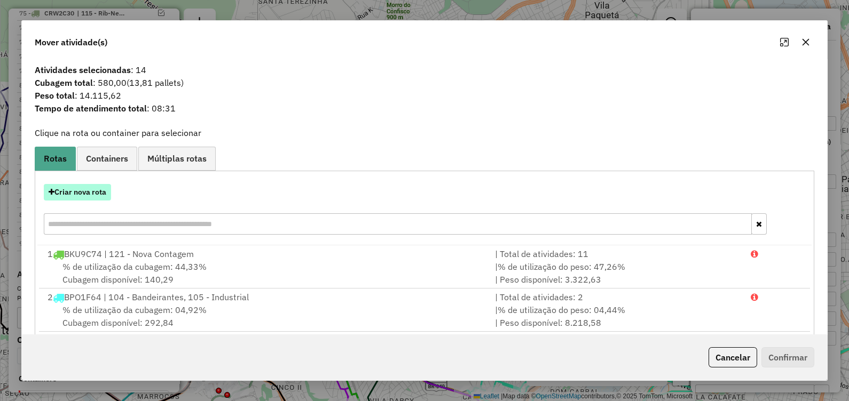
click at [97, 193] on button "Criar nova rota" at bounding box center [77, 192] width 67 height 17
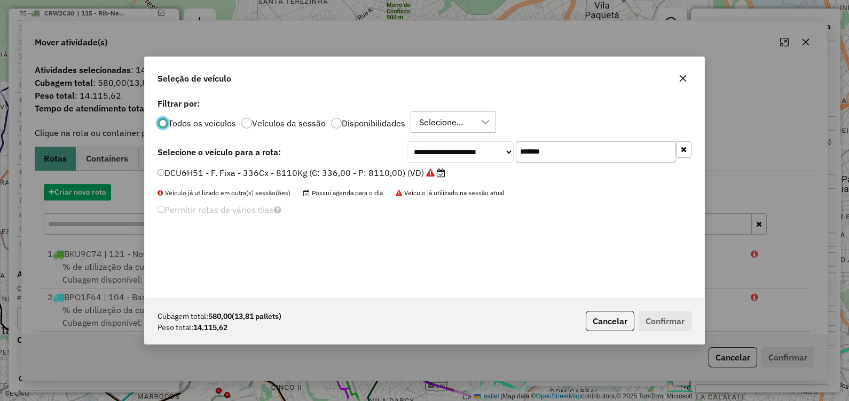
scroll to position [5, 3]
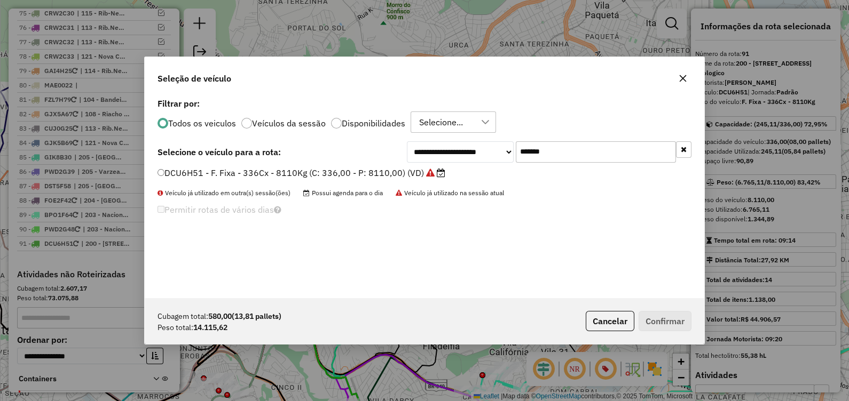
drag, startPoint x: 571, startPoint y: 148, endPoint x: 376, endPoint y: 154, distance: 195.0
click at [383, 153] on div "**********" at bounding box center [424, 151] width 534 height 21
paste input "text"
type input "*******"
click at [378, 172] on label "FUS8J19 - F. Fixa - 308Cx - 8110Kg (C: 308,00 - P: 8110,00) (VD)" at bounding box center [294, 173] width 274 height 13
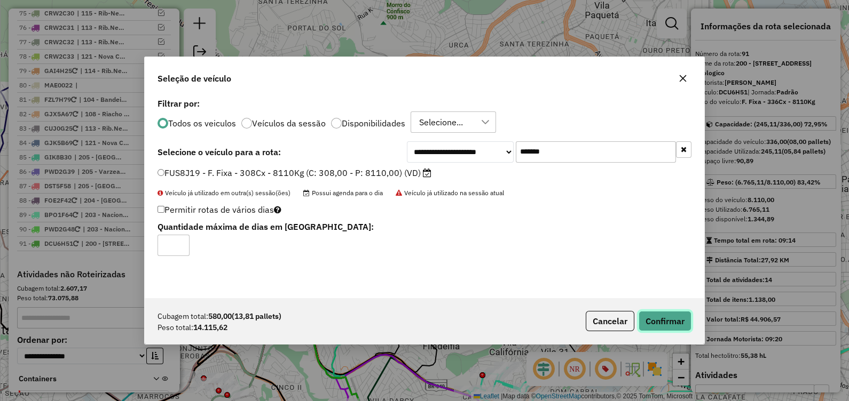
click at [669, 325] on button "Confirmar" at bounding box center [665, 321] width 53 height 20
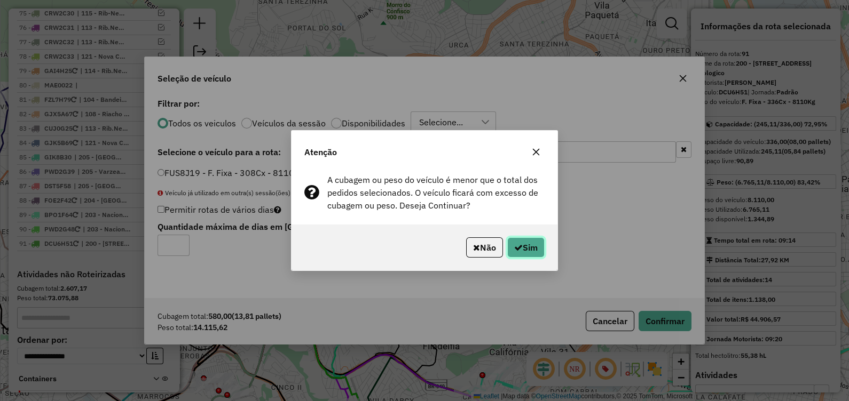
click at [524, 243] on button "Sim" at bounding box center [525, 248] width 37 height 20
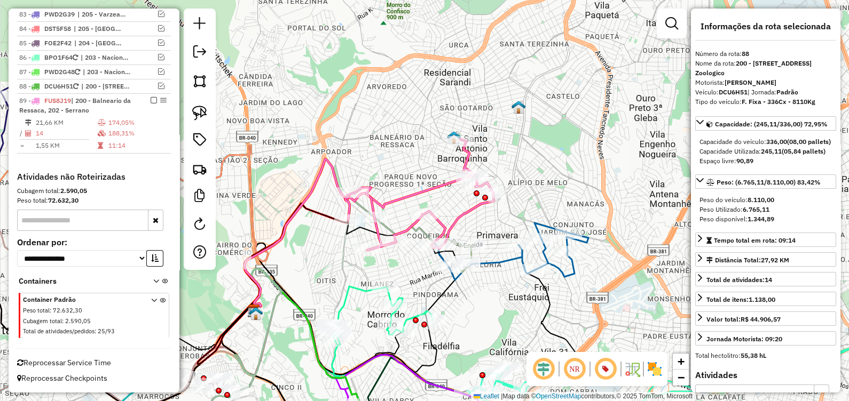
scroll to position [3031, 0]
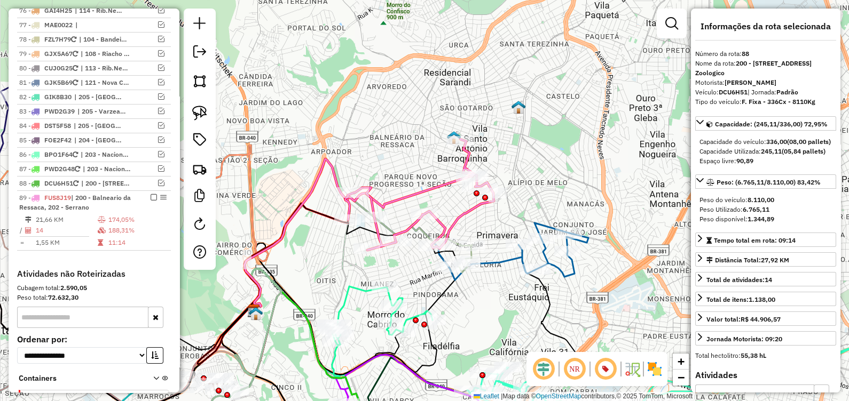
click at [459, 218] on icon at bounding box center [419, 194] width 148 height 111
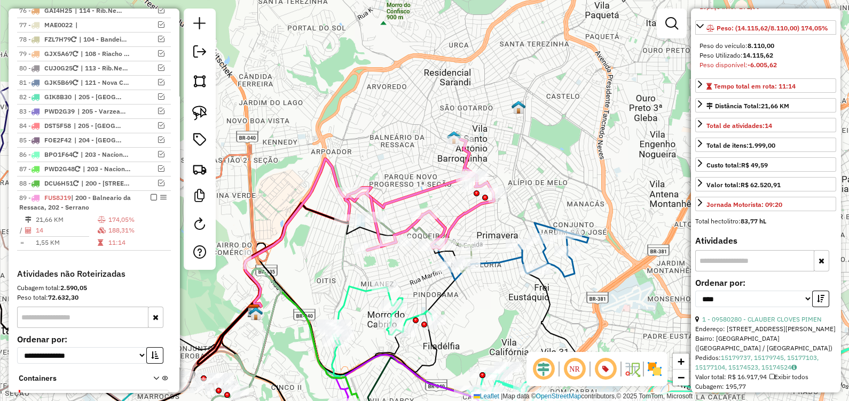
scroll to position [356, 0]
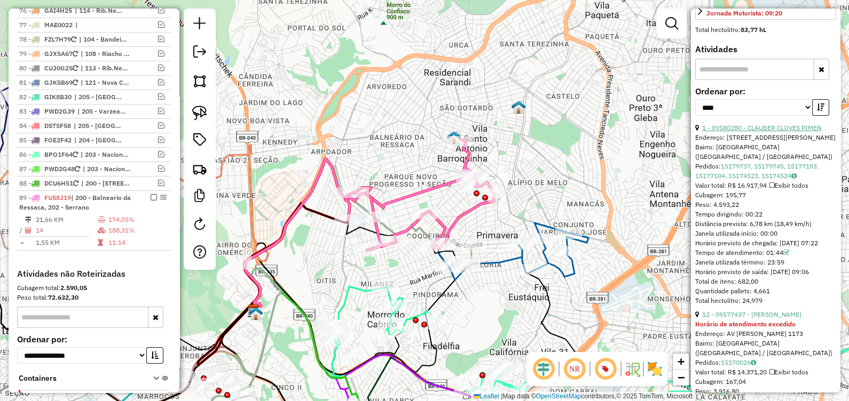
click at [758, 132] on link "1 - 09580280 - CLAUBER CLOVES PIMEN" at bounding box center [761, 128] width 119 height 8
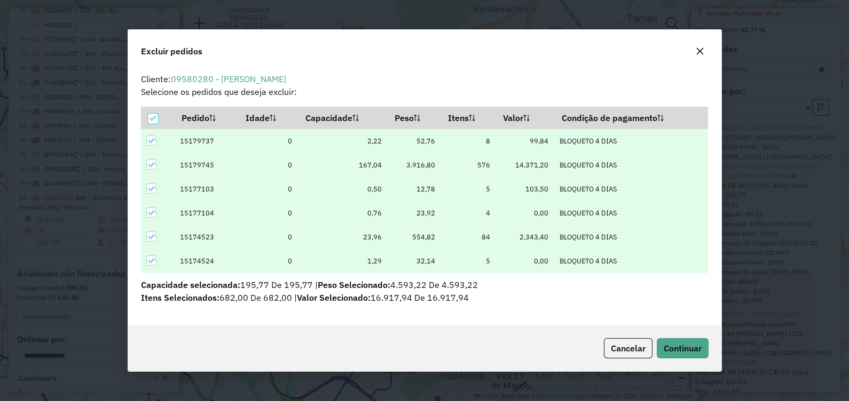
scroll to position [0, 0]
click at [674, 347] on span "Continuar" at bounding box center [683, 348] width 38 height 11
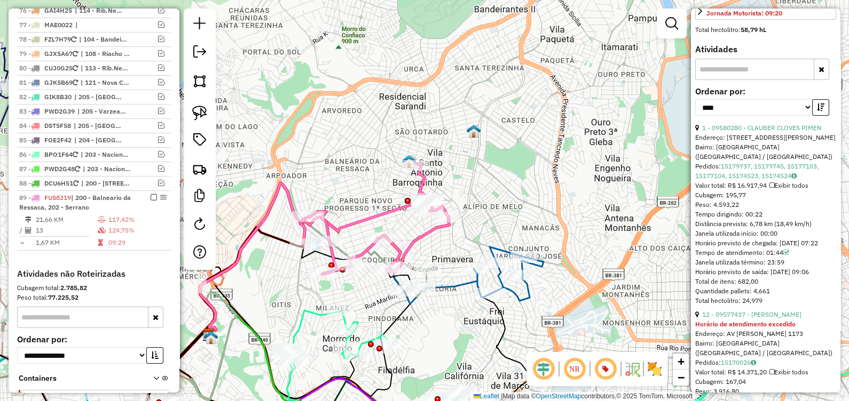
click at [360, 252] on icon at bounding box center [375, 218] width 148 height 111
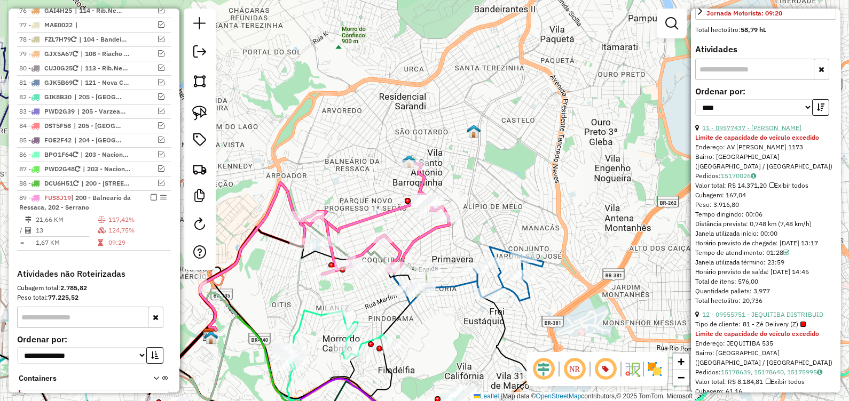
click at [772, 132] on link "11 - 09577437 - MARIA APARECIDA RODR" at bounding box center [751, 128] width 99 height 8
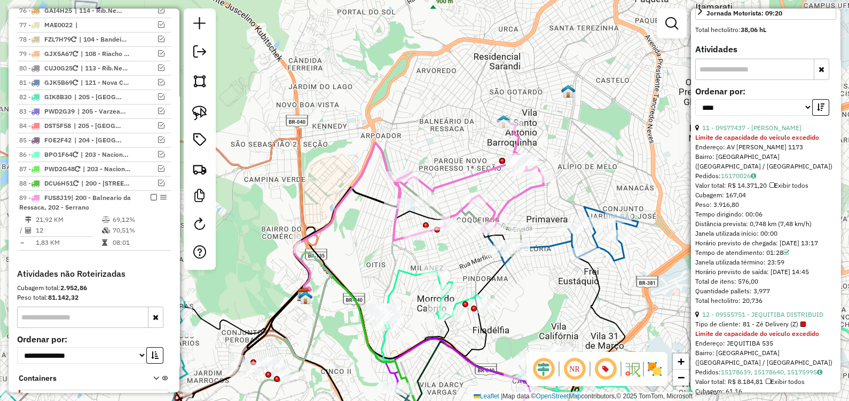
scroll to position [346, 0]
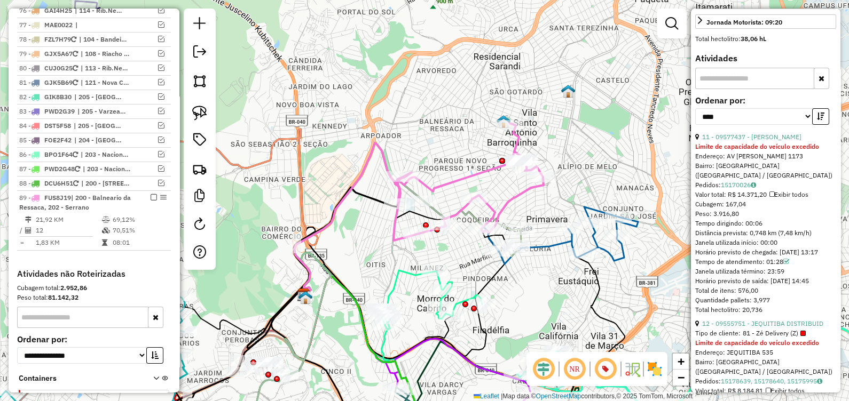
click at [521, 199] on icon at bounding box center [468, 181] width 150 height 117
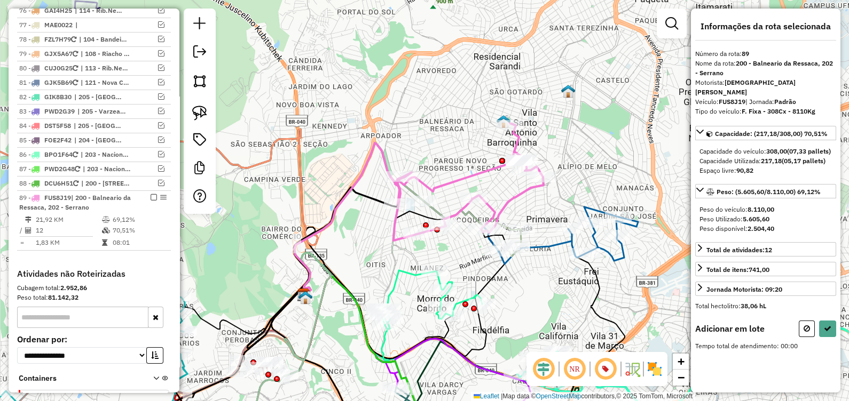
scroll to position [0, 0]
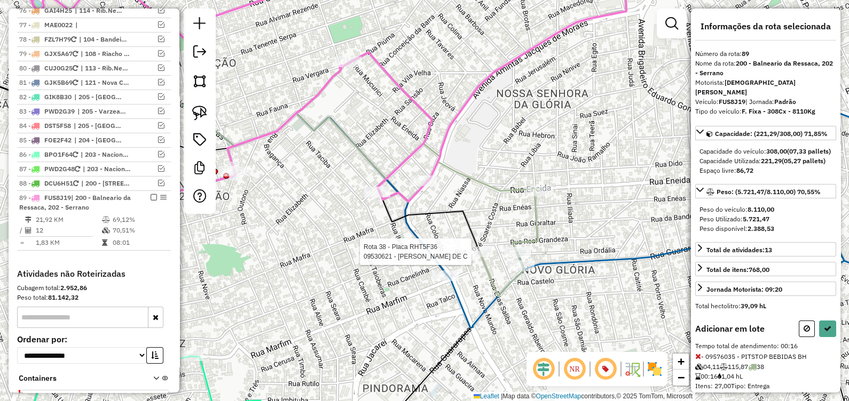
select select "*********"
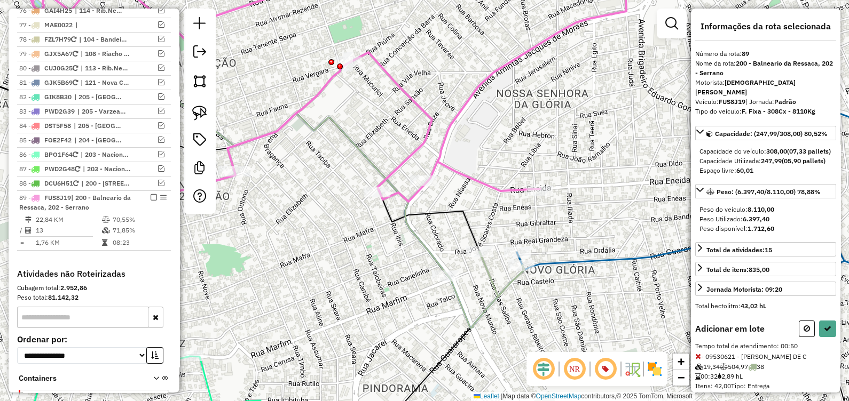
select select "*********"
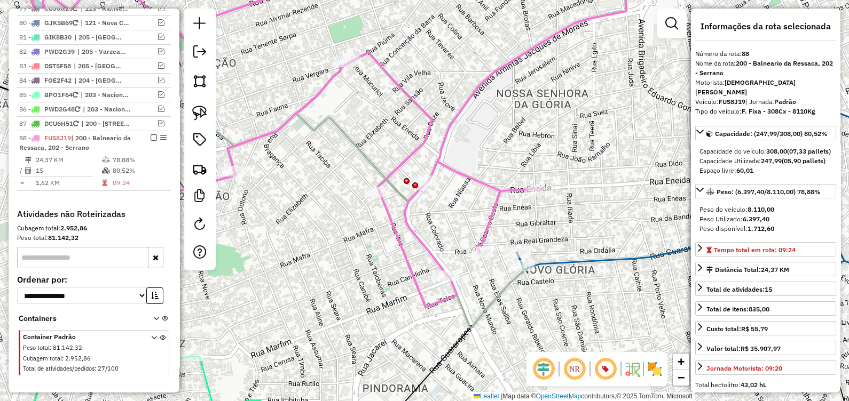
scroll to position [2972, 0]
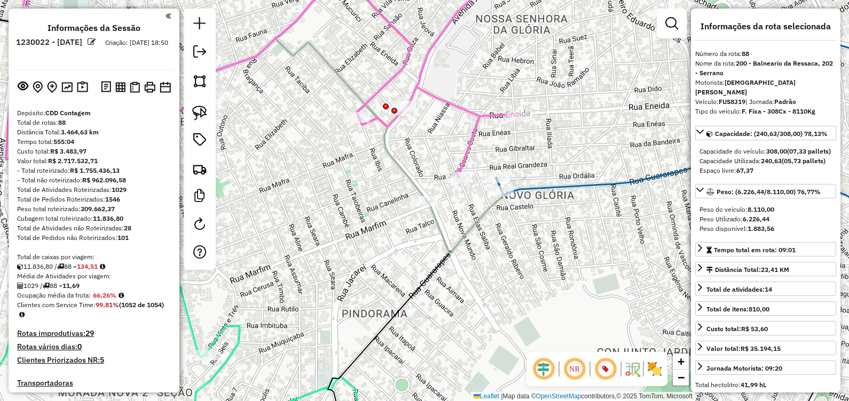
select select "*********"
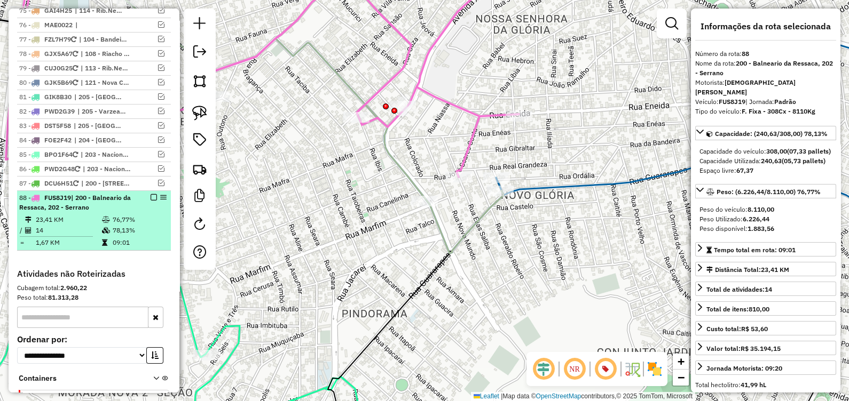
drag, startPoint x: 151, startPoint y: 101, endPoint x: 175, endPoint y: 167, distance: 70.1
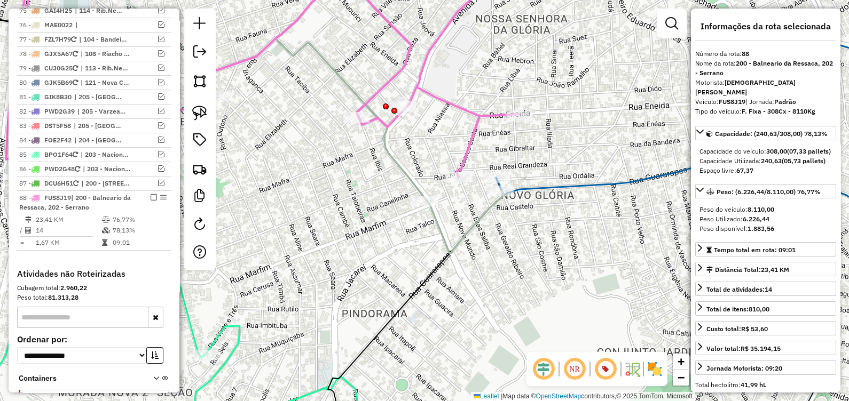
click at [151, 194] on em at bounding box center [154, 197] width 6 height 6
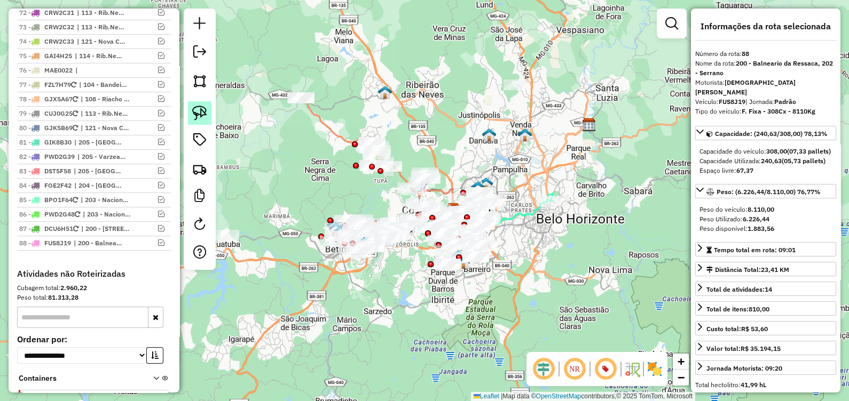
click at [206, 111] on img at bounding box center [199, 113] width 15 height 15
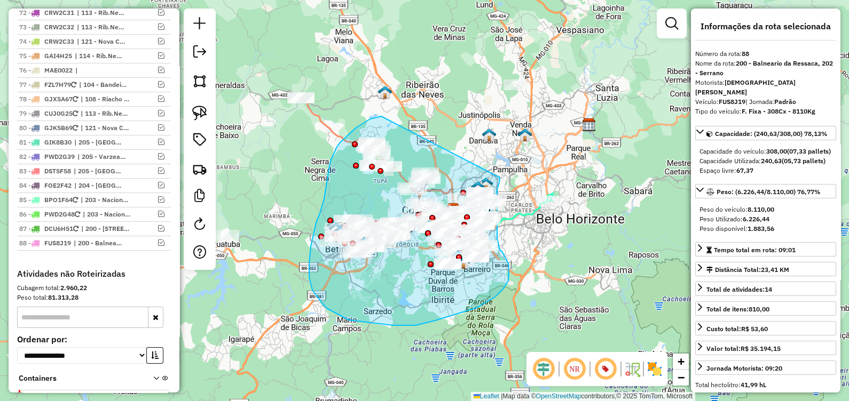
drag, startPoint x: 367, startPoint y: 121, endPoint x: 500, endPoint y: 177, distance: 143.8
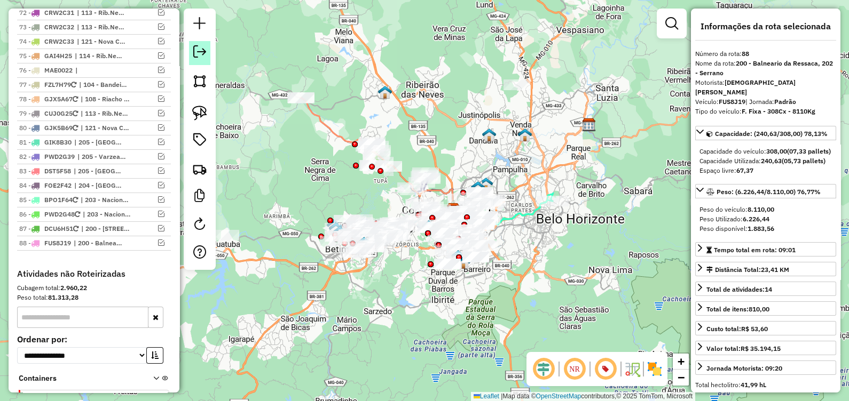
click at [202, 54] on em at bounding box center [199, 51] width 13 height 13
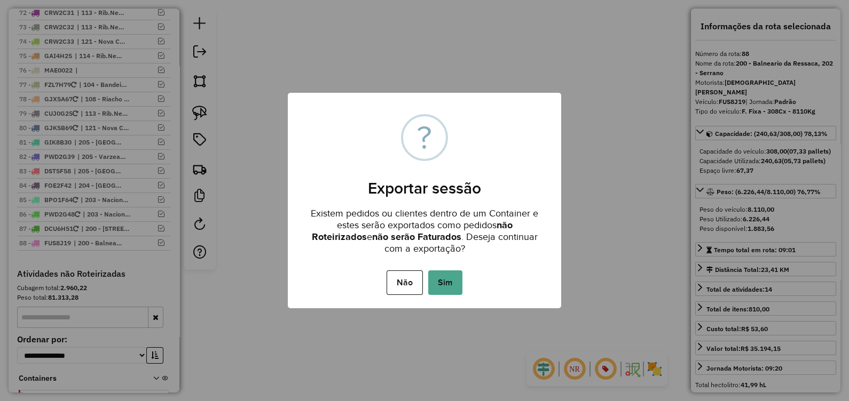
drag, startPoint x: 448, startPoint y: 285, endPoint x: 412, endPoint y: 290, distance: 36.8
click at [447, 287] on button "Sim" at bounding box center [445, 283] width 34 height 25
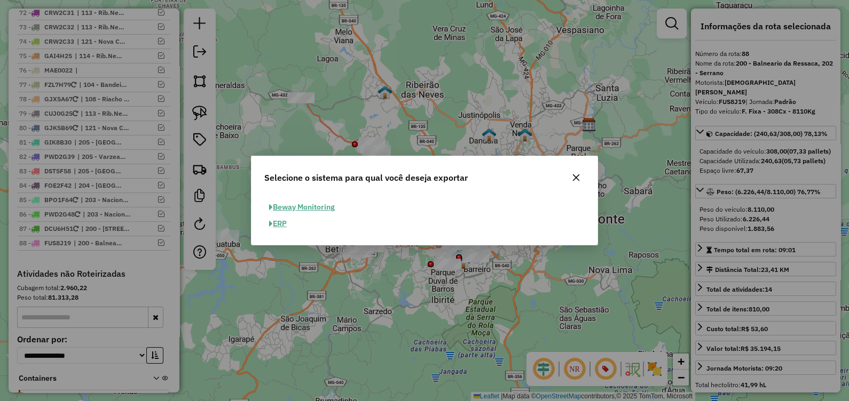
click at [279, 224] on button "ERP" at bounding box center [277, 224] width 27 height 17
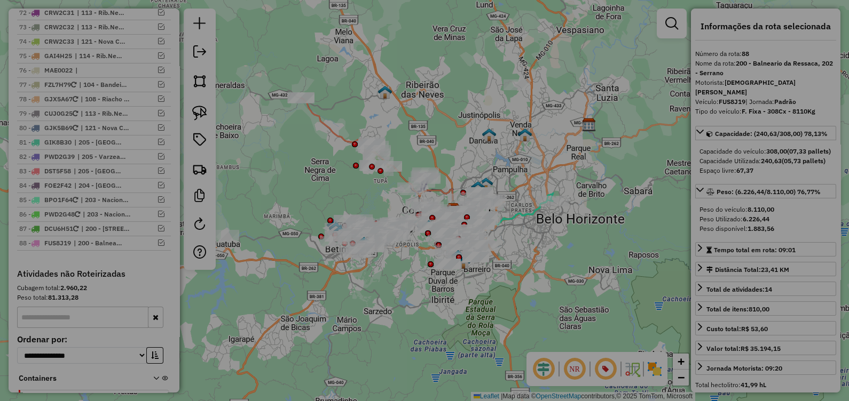
select select "*********"
select select "**"
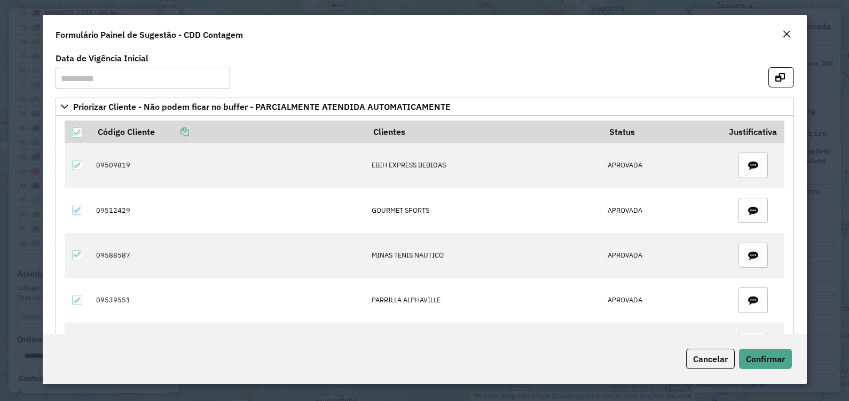
click at [787, 39] on div "Close" at bounding box center [786, 34] width 9 height 13
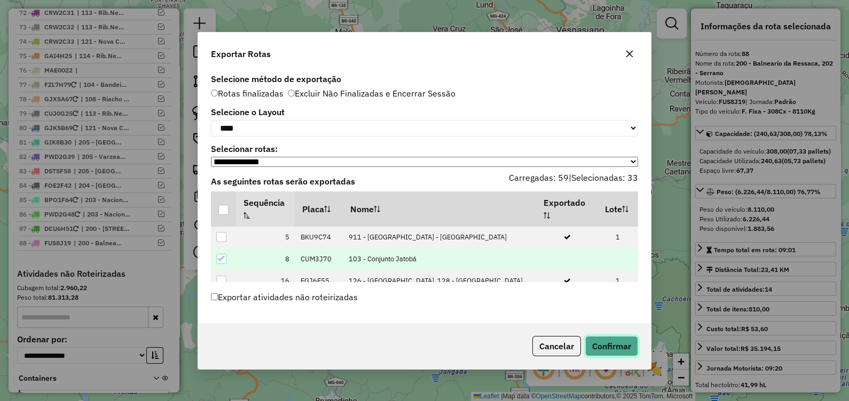
click at [633, 345] on button "Confirmar" at bounding box center [611, 346] width 53 height 20
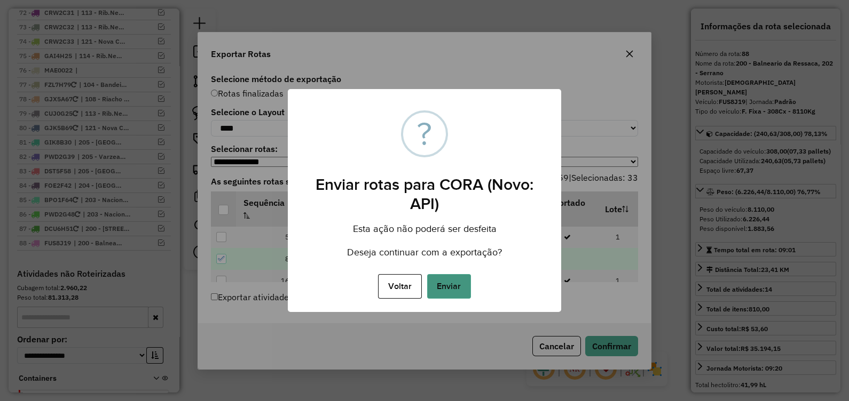
click at [456, 289] on button "Enviar" at bounding box center [449, 286] width 44 height 25
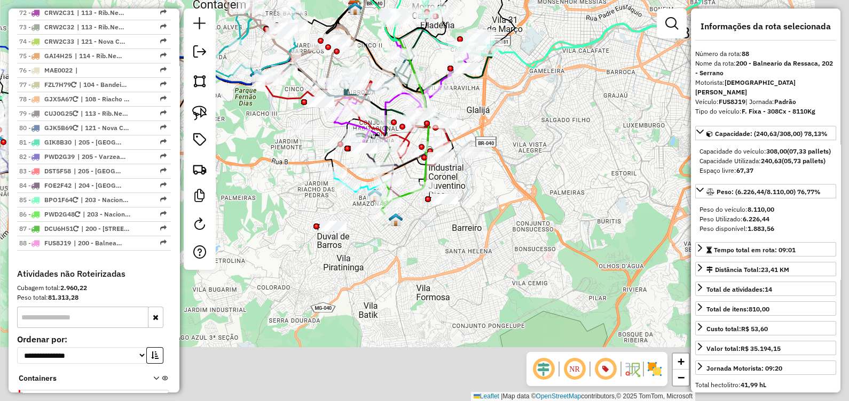
drag, startPoint x: 376, startPoint y: 274, endPoint x: 248, endPoint y: 200, distance: 148.5
click at [248, 200] on div "Janela de atendimento Grade de atendimento Capacidade Transportadoras Veículos …" at bounding box center [424, 200] width 849 height 401
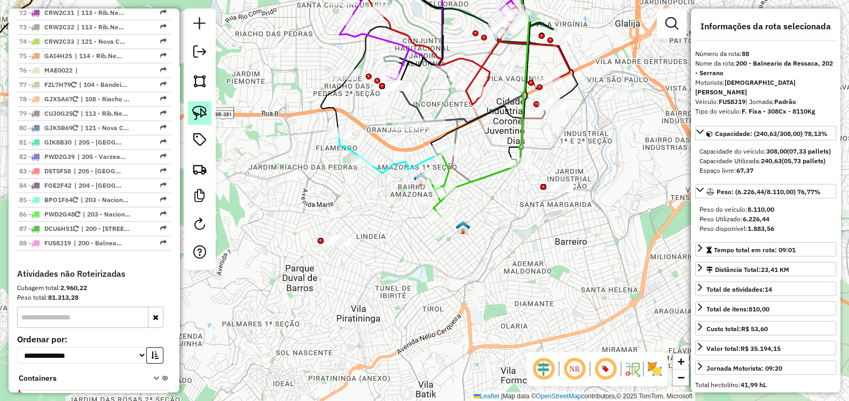
click at [205, 112] on img at bounding box center [199, 113] width 15 height 15
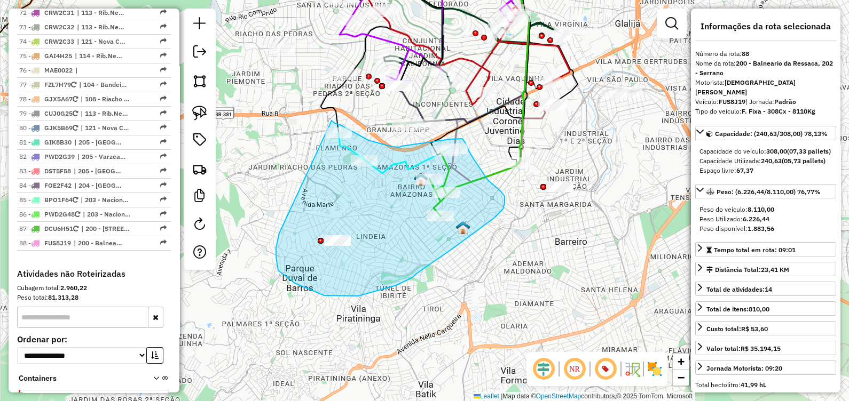
drag, startPoint x: 295, startPoint y: 283, endPoint x: 332, endPoint y: 121, distance: 166.9
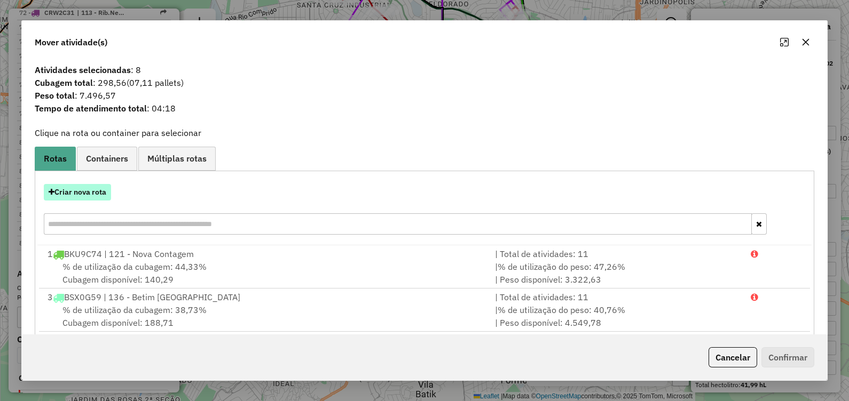
click at [84, 191] on button "Criar nova rota" at bounding box center [77, 192] width 67 height 17
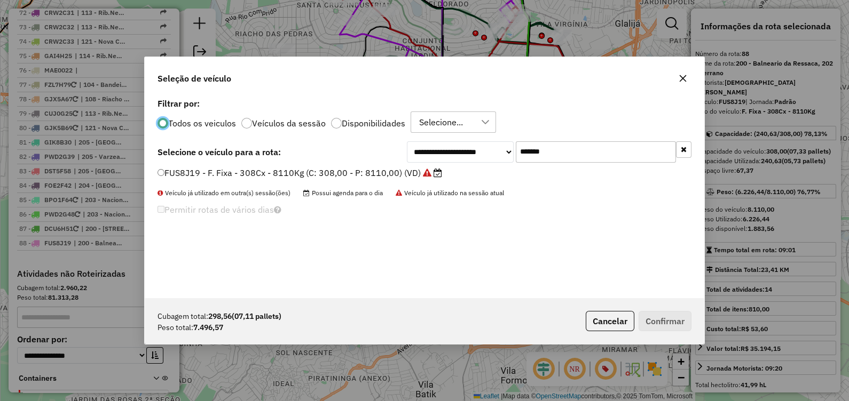
scroll to position [5, 3]
drag, startPoint x: 567, startPoint y: 152, endPoint x: 323, endPoint y: 168, distance: 244.5
click at [328, 166] on div "**********" at bounding box center [424, 197] width 559 height 203
paste input "text"
type input "*******"
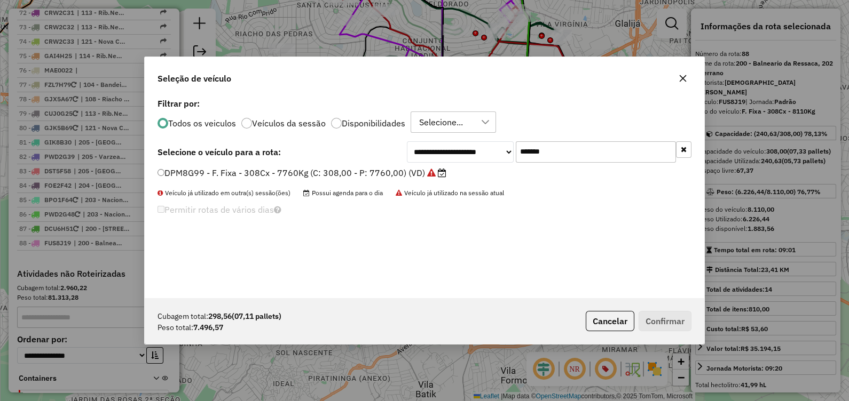
click at [336, 178] on label "DPM8G99 - F. Fixa - 308Cx - 7760Kg (C: 308,00 - P: 7760,00) (VD)" at bounding box center [301, 173] width 289 height 13
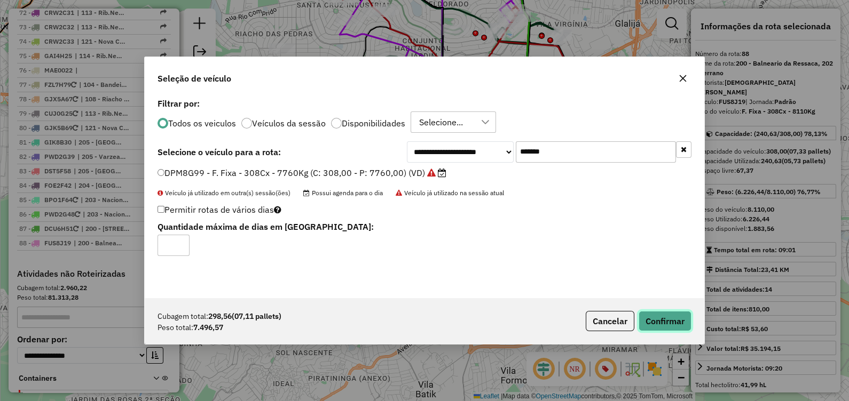
click at [668, 321] on button "Confirmar" at bounding box center [665, 321] width 53 height 20
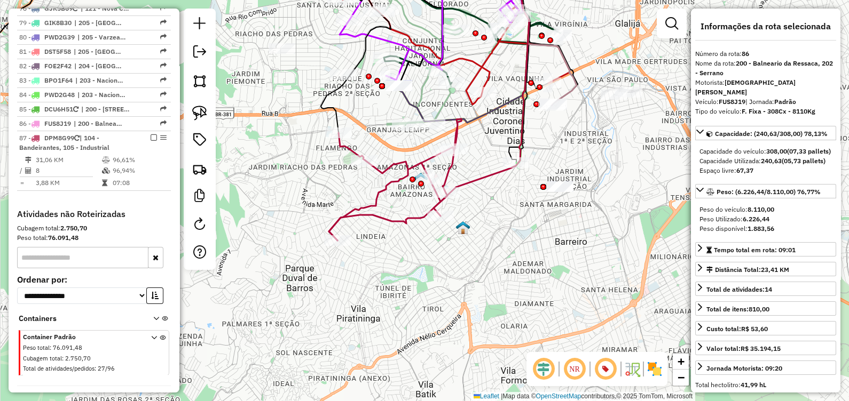
scroll to position [2867, 0]
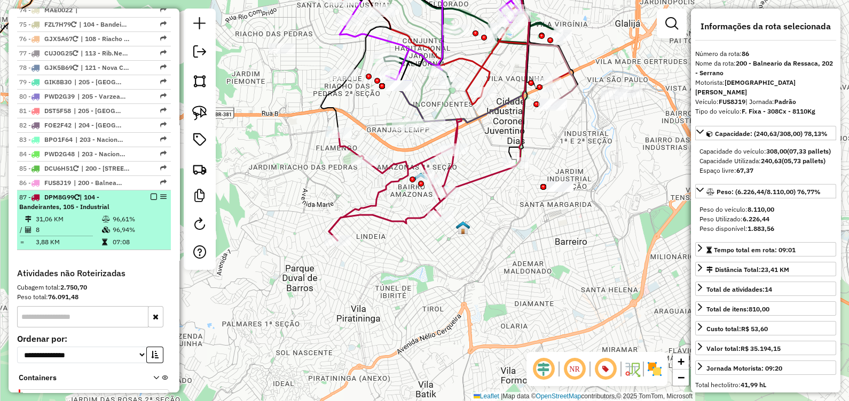
click at [151, 194] on em at bounding box center [154, 197] width 6 height 6
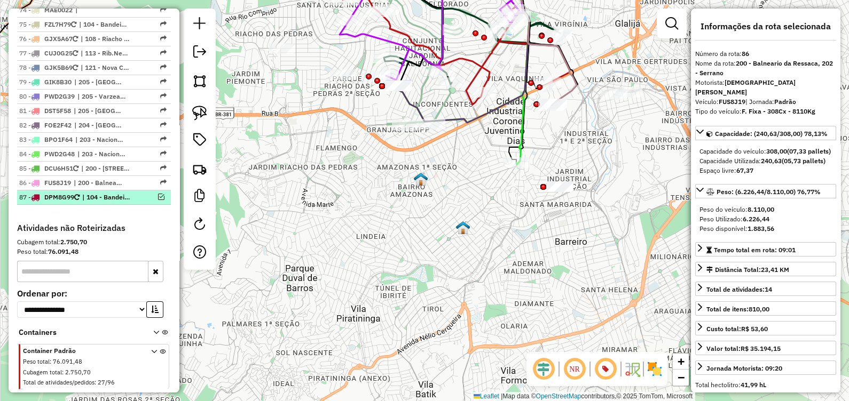
scroll to position [2822, 0]
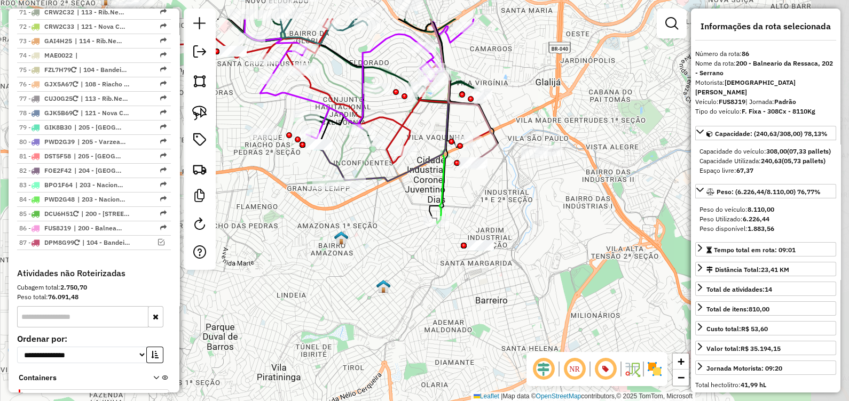
drag, startPoint x: 306, startPoint y: 266, endPoint x: 279, endPoint y: 278, distance: 29.7
click at [279, 278] on div "Janela de atendimento Grade de atendimento Capacidade Transportadoras Veículos …" at bounding box center [424, 200] width 849 height 401
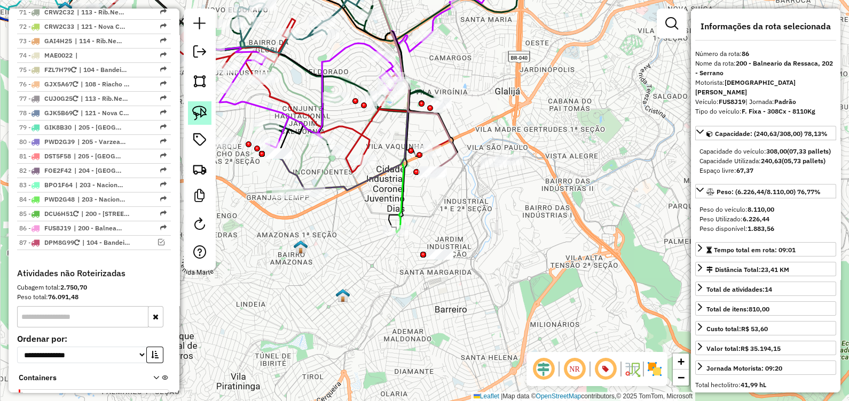
click at [198, 115] on img at bounding box center [199, 113] width 15 height 15
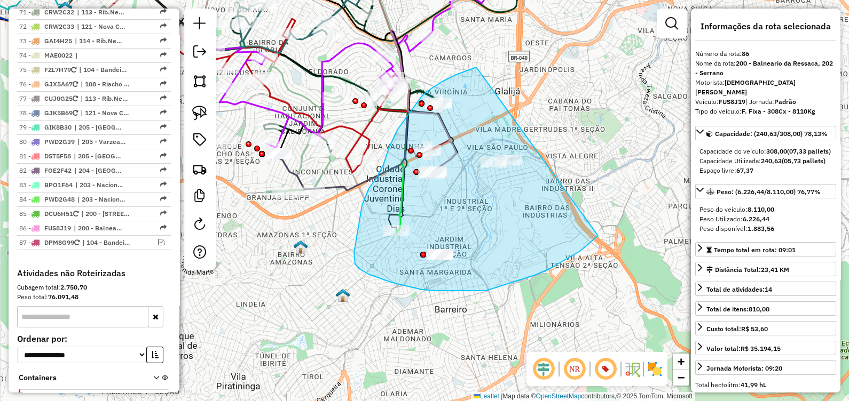
drag, startPoint x: 450, startPoint y: 78, endPoint x: 597, endPoint y: 215, distance: 201.3
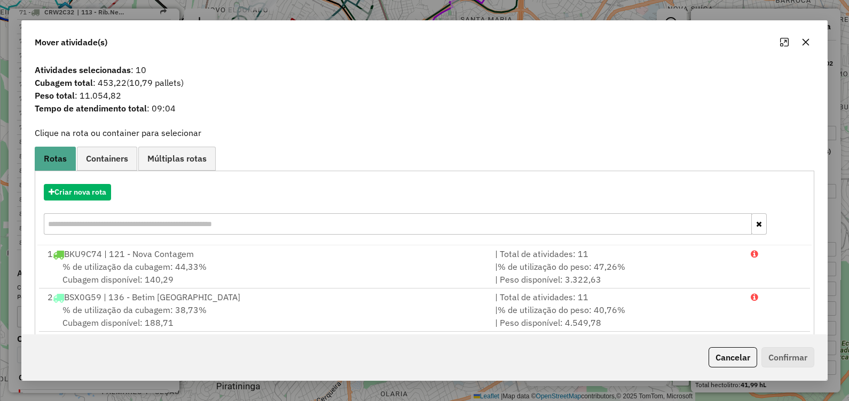
click at [804, 44] on icon "button" at bounding box center [805, 42] width 9 height 9
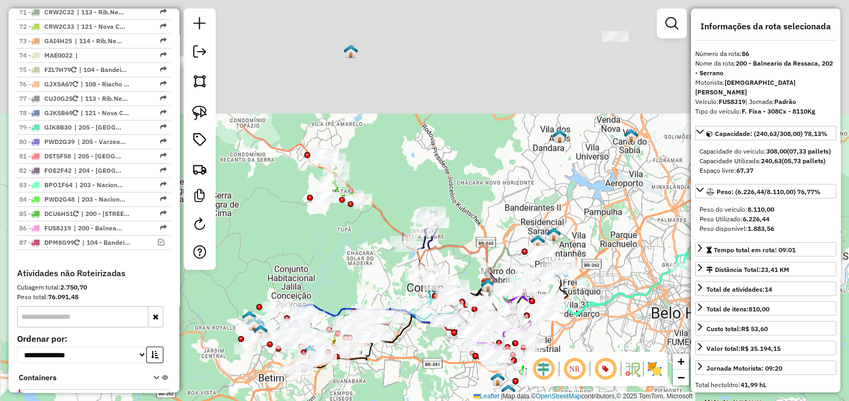
drag, startPoint x: 267, startPoint y: 85, endPoint x: 315, endPoint y: 276, distance: 197.1
click at [305, 295] on div "Janela de atendimento Grade de atendimento Capacidade Transportadoras Veículos …" at bounding box center [424, 200] width 849 height 401
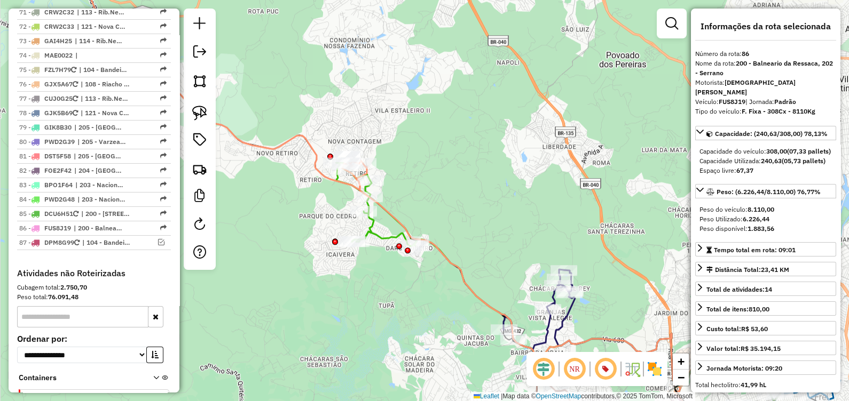
click at [387, 238] on icon at bounding box center [516, 325] width 328 height 187
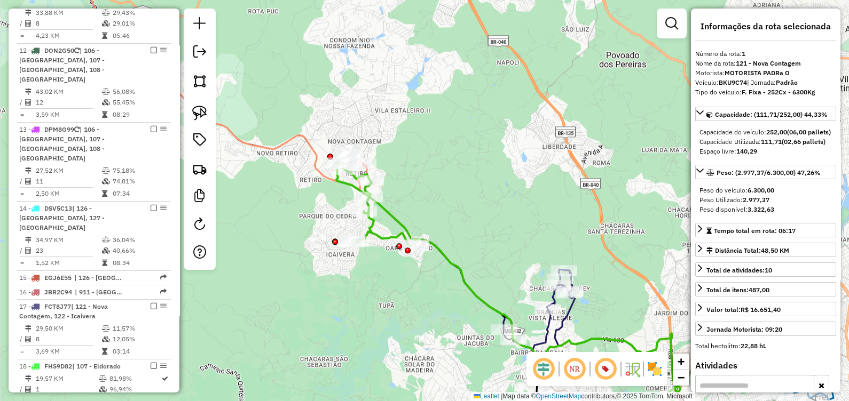
scroll to position [459, 0]
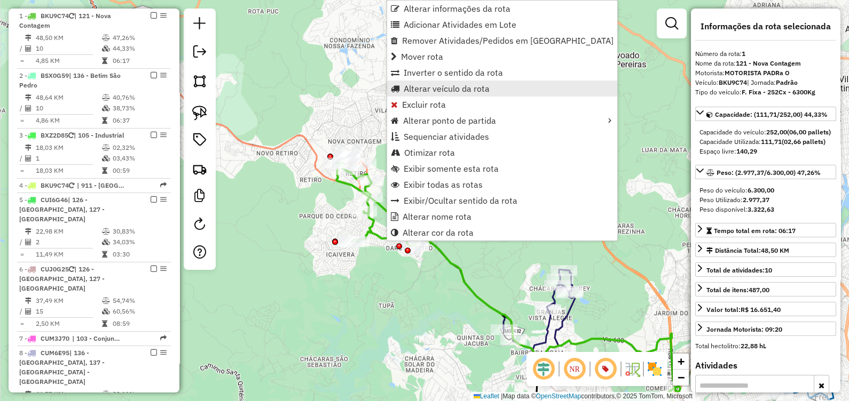
click at [430, 88] on span "Alterar veículo da rota" at bounding box center [447, 88] width 86 height 9
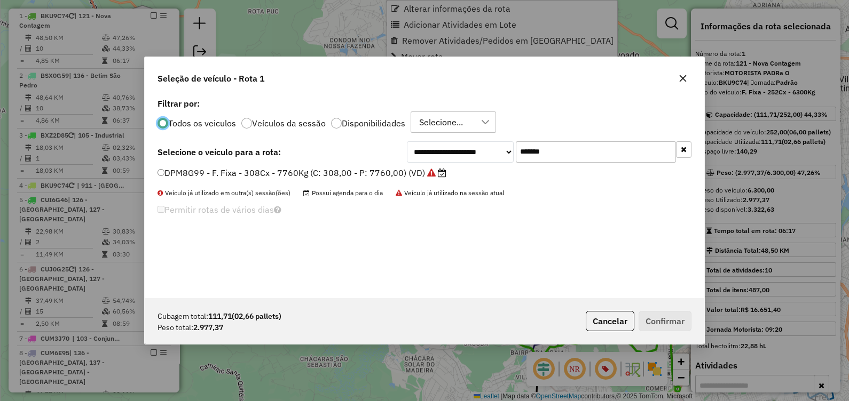
scroll to position [5, 3]
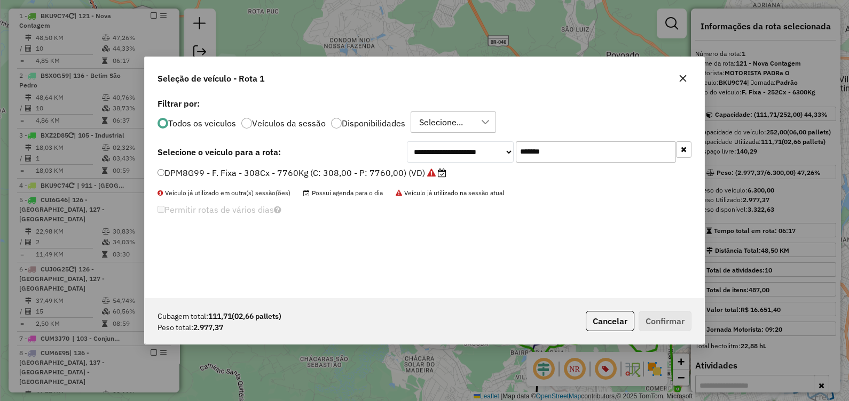
drag, startPoint x: 575, startPoint y: 152, endPoint x: 386, endPoint y: 152, distance: 189.0
click at [388, 152] on div "**********" at bounding box center [424, 151] width 534 height 21
paste input "text"
type input "*******"
click at [356, 175] on label "GDX4I19 - F. Fixa - 308Cx - 8000Kg (C: 308,00 - P: 8000,00) (VD)" at bounding box center [294, 173] width 274 height 13
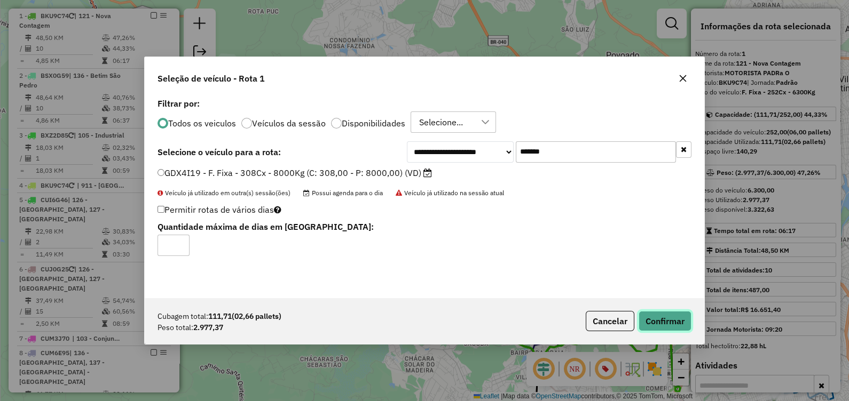
drag, startPoint x: 663, startPoint y: 319, endPoint x: 525, endPoint y: 293, distance: 140.2
click at [664, 319] on button "Confirmar" at bounding box center [665, 321] width 53 height 20
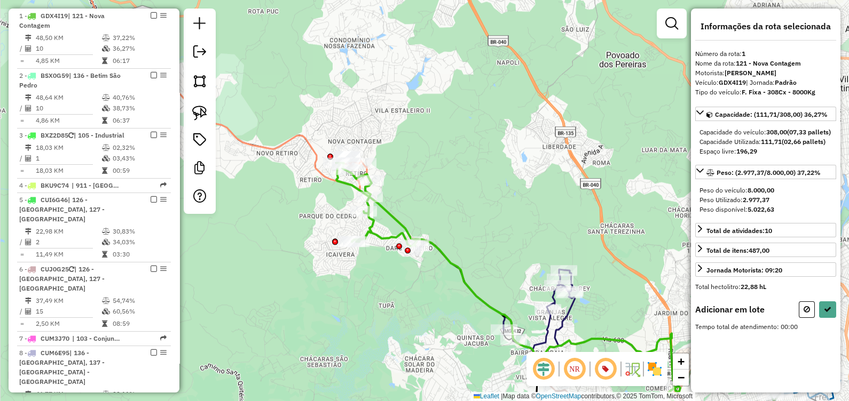
drag, startPoint x: 210, startPoint y: 109, endPoint x: 216, endPoint y: 111, distance: 6.2
click at [210, 109] on link at bounding box center [199, 112] width 23 height 23
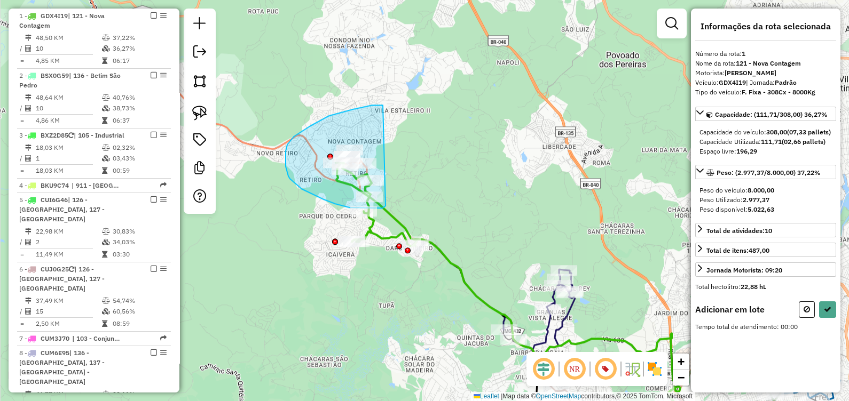
drag, startPoint x: 383, startPoint y: 105, endPoint x: 388, endPoint y: 198, distance: 93.0
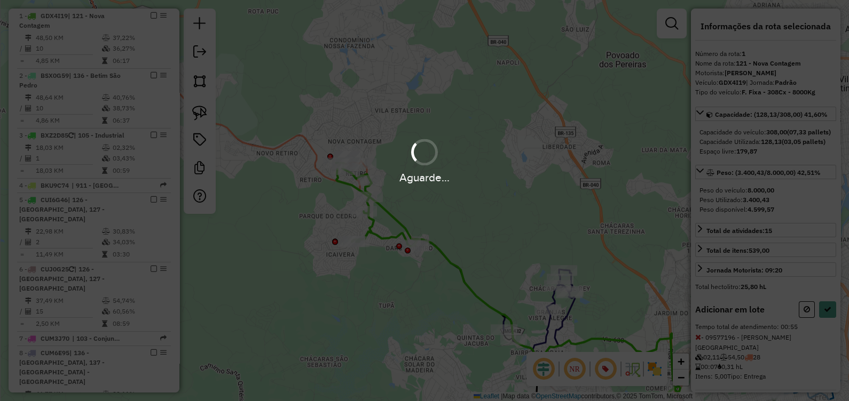
select select "*********"
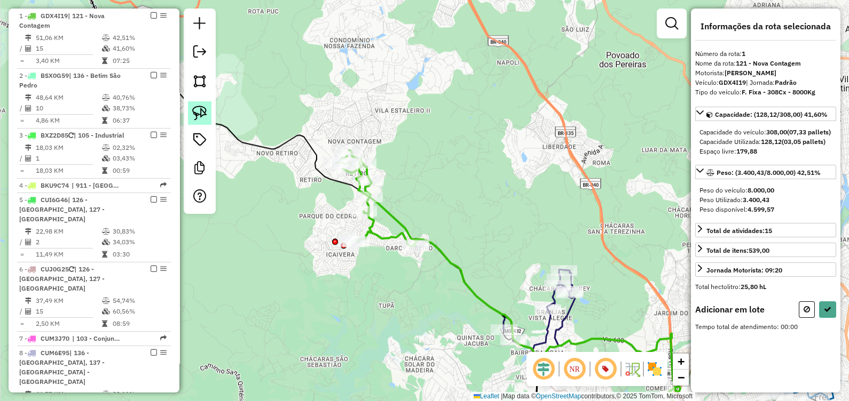
click at [199, 118] on img at bounding box center [199, 113] width 15 height 15
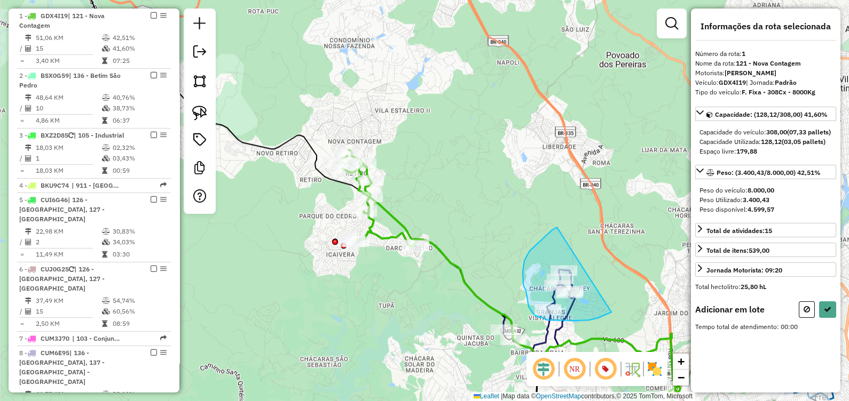
drag, startPoint x: 538, startPoint y: 242, endPoint x: 611, endPoint y: 312, distance: 101.2
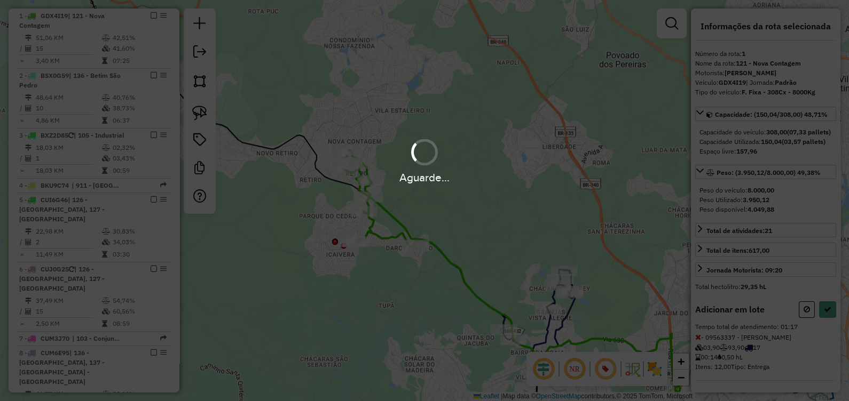
select select "*********"
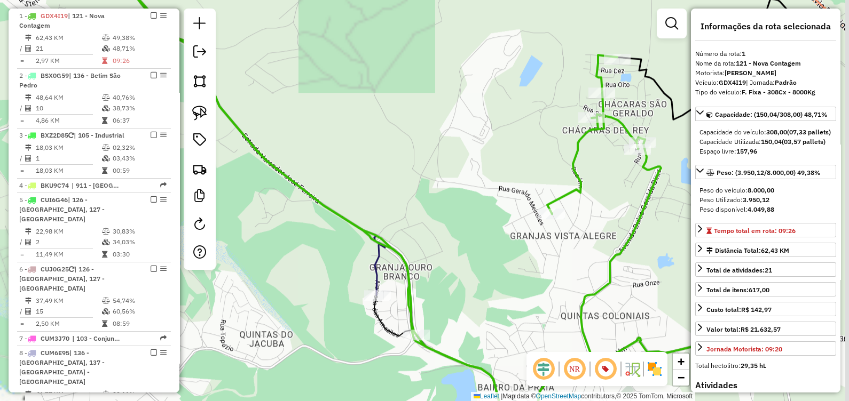
drag, startPoint x: 467, startPoint y: 277, endPoint x: 451, endPoint y: 265, distance: 20.3
click at [451, 267] on div "Janela de atendimento Grade de atendimento Capacidade Transportadoras Veículos …" at bounding box center [424, 200] width 849 height 401
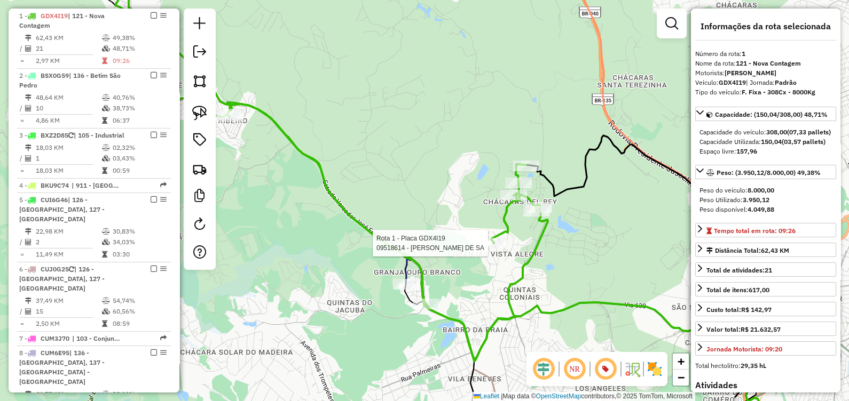
click at [495, 249] on div at bounding box center [493, 243] width 27 height 11
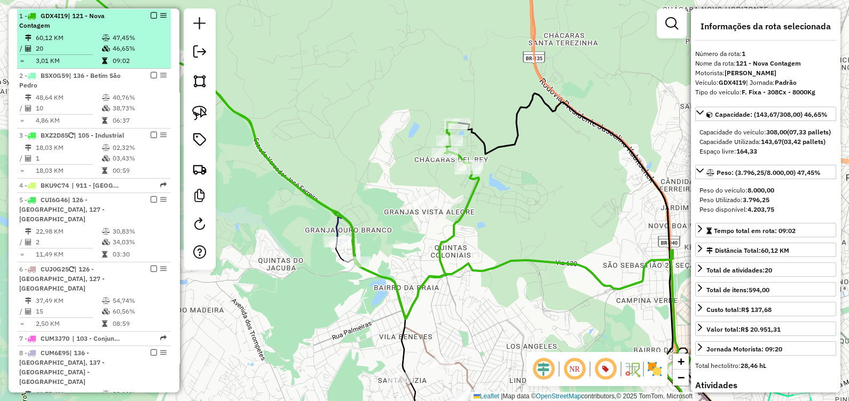
click at [151, 15] on em at bounding box center [154, 15] width 6 height 6
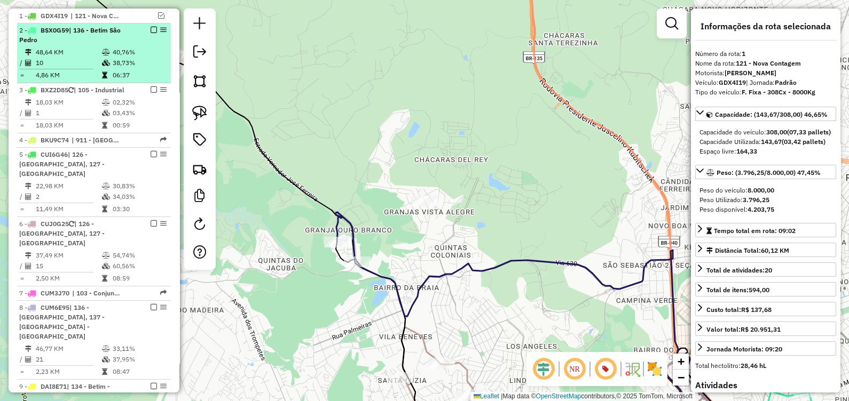
scroll to position [413, 0]
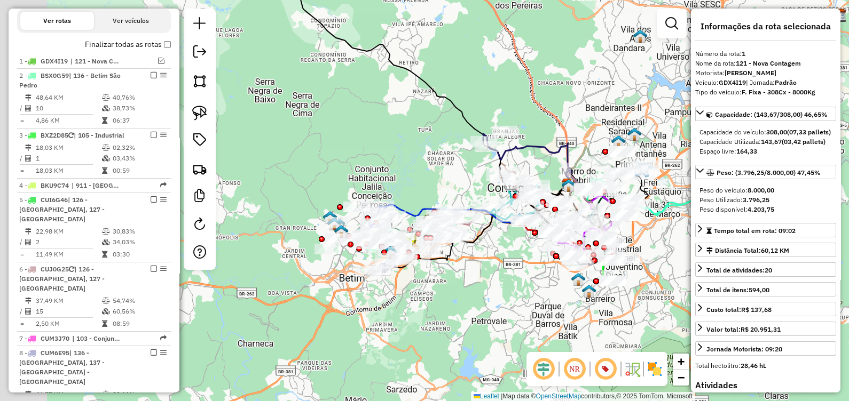
drag, startPoint x: 368, startPoint y: 229, endPoint x: 407, endPoint y: 167, distance: 73.2
click at [419, 164] on div "Janela de atendimento Grade de atendimento Capacidade Transportadoras Veículos …" at bounding box center [424, 200] width 849 height 401
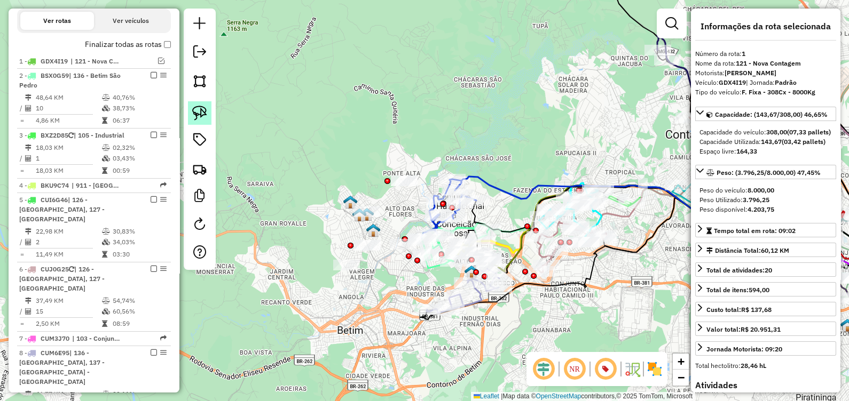
click at [203, 117] on img at bounding box center [199, 113] width 15 height 15
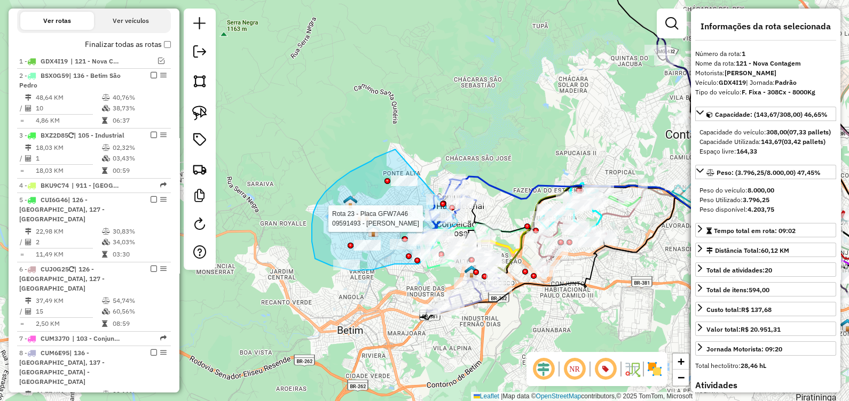
click at [455, 222] on div "Rota 23 - Placa GFW7A46 09591493 - [PERSON_NAME] de atendimento Grade de atendi…" at bounding box center [424, 200] width 849 height 401
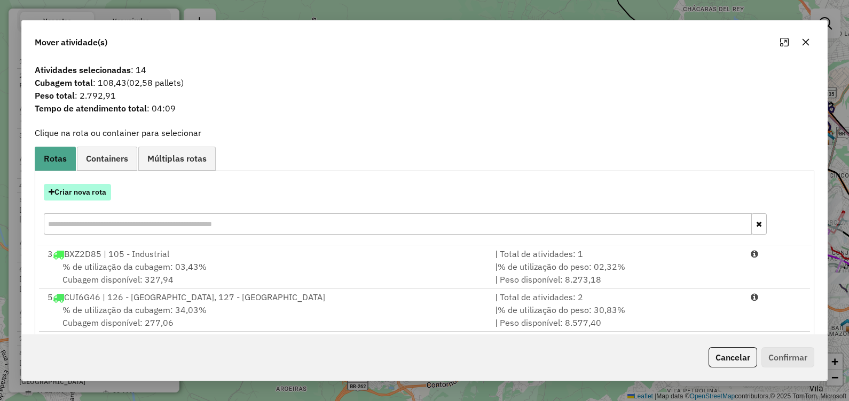
click at [95, 186] on button "Criar nova rota" at bounding box center [77, 192] width 67 height 17
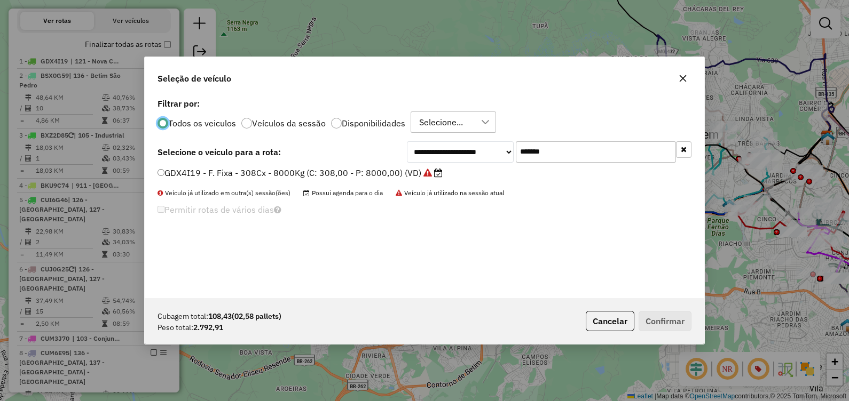
scroll to position [5, 3]
drag, startPoint x: 564, startPoint y: 144, endPoint x: 382, endPoint y: 165, distance: 183.9
click at [395, 165] on div "**********" at bounding box center [424, 197] width 559 height 203
paste input "text"
type input "*******"
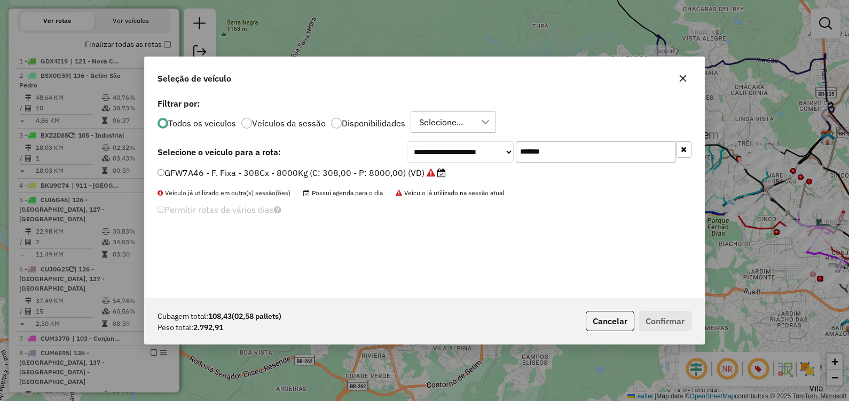
click at [387, 171] on label "GFW7A46 - F. Fixa - 308Cx - 8000Kg (C: 308,00 - P: 8000,00) (VD)" at bounding box center [301, 173] width 288 height 13
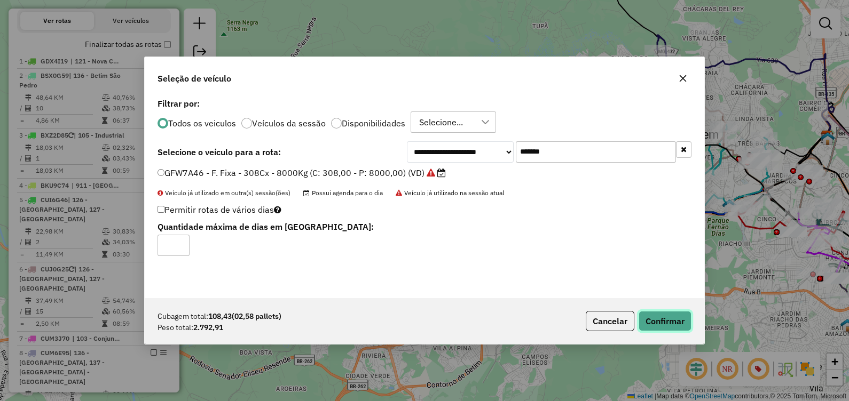
click at [653, 324] on button "Confirmar" at bounding box center [665, 321] width 53 height 20
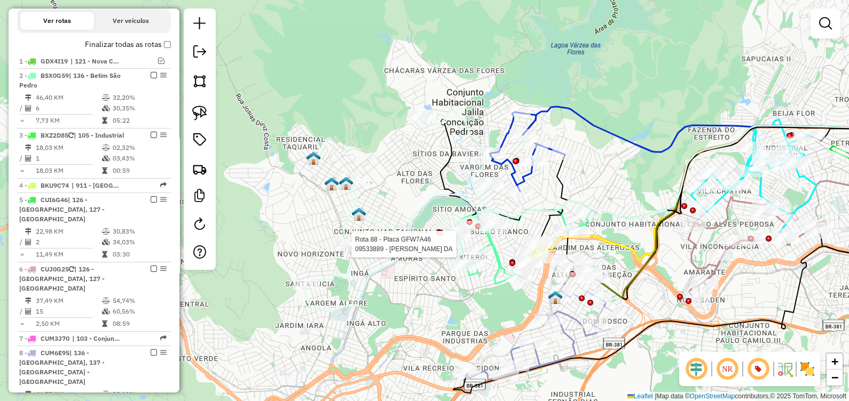
click at [356, 250] on div at bounding box center [348, 244] width 27 height 11
select select "*********"
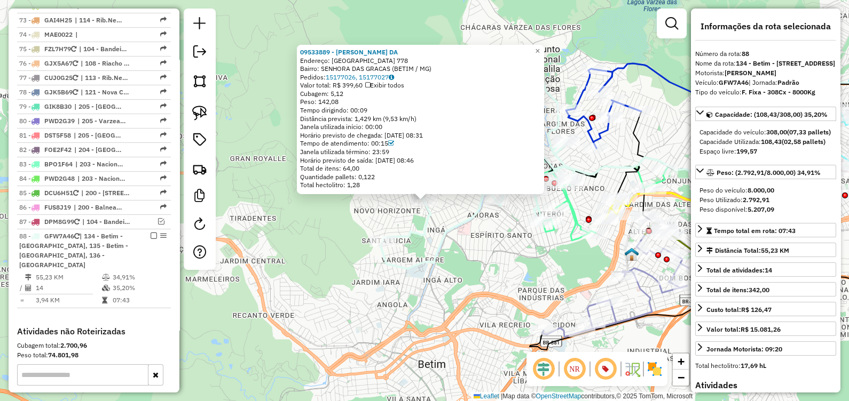
scroll to position [2846, 0]
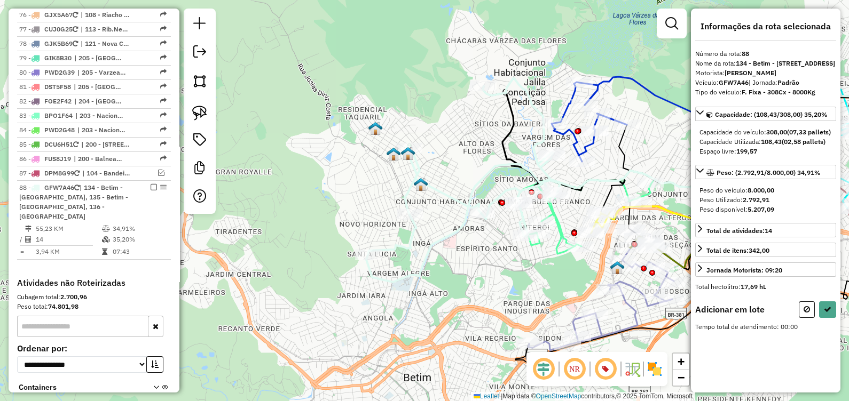
drag, startPoint x: 439, startPoint y: 278, endPoint x: 349, endPoint y: 281, distance: 90.8
click at [371, 302] on div "Janela de atendimento Grade de atendimento Capacidade Transportadoras Veículos …" at bounding box center [424, 200] width 849 height 401
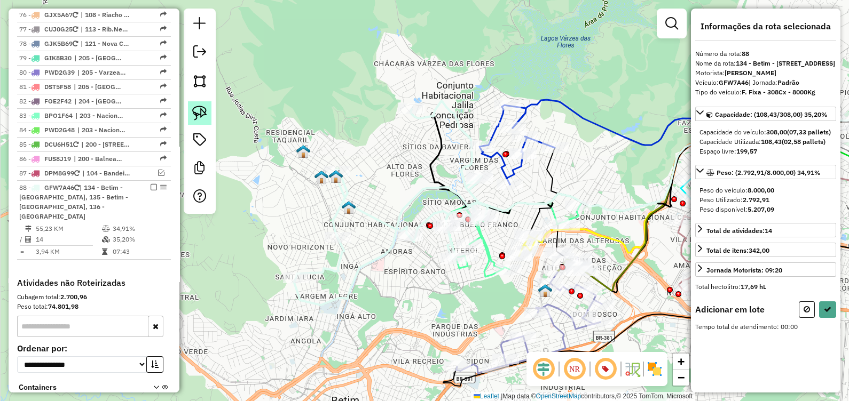
click at [210, 117] on link at bounding box center [199, 112] width 23 height 23
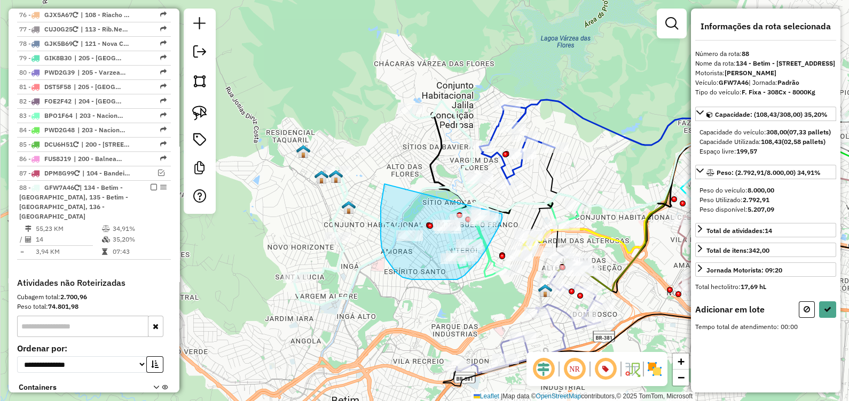
click at [498, 212] on div "Janela de atendimento Grade de atendimento Capacidade Transportadoras Veículos …" at bounding box center [424, 200] width 849 height 401
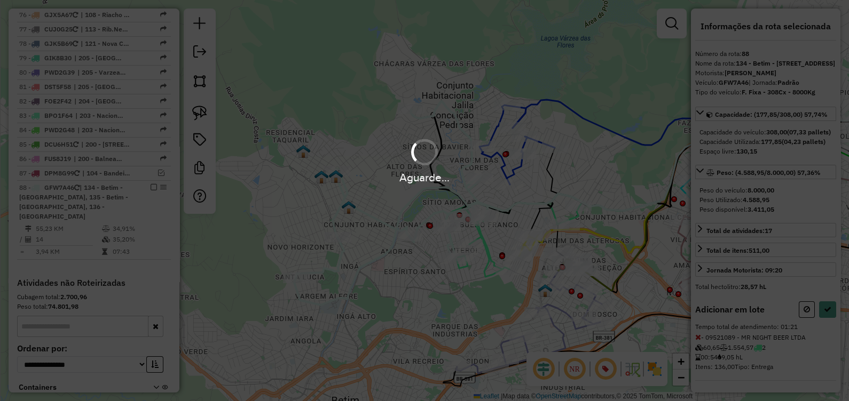
select select "*********"
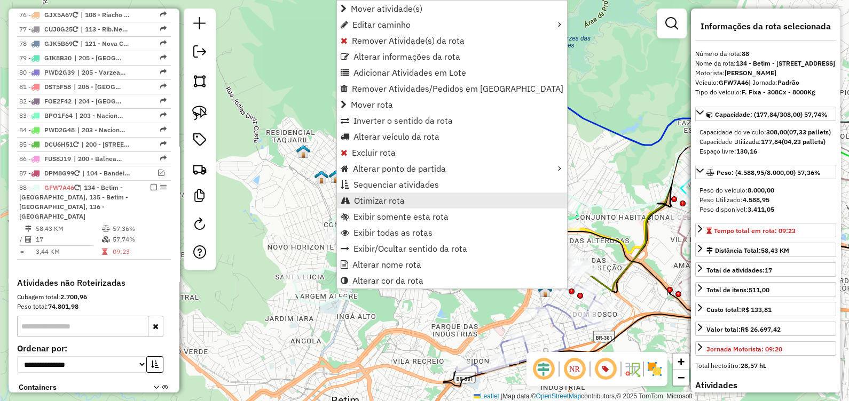
click at [368, 200] on span "Otimizar rota" at bounding box center [379, 200] width 51 height 9
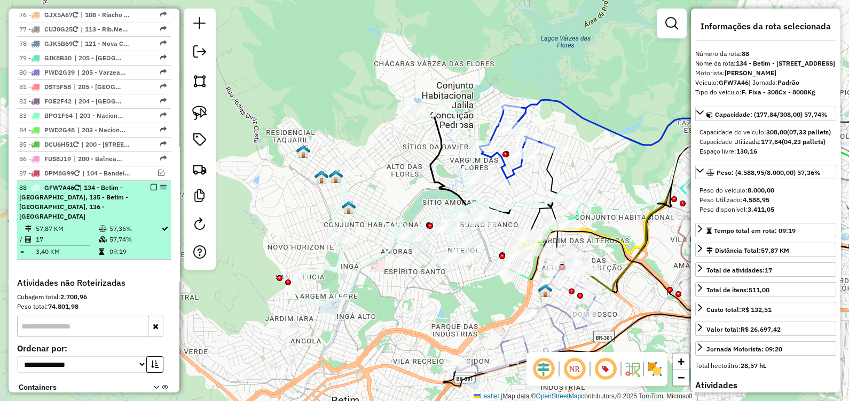
click at [151, 184] on em at bounding box center [154, 187] width 6 height 6
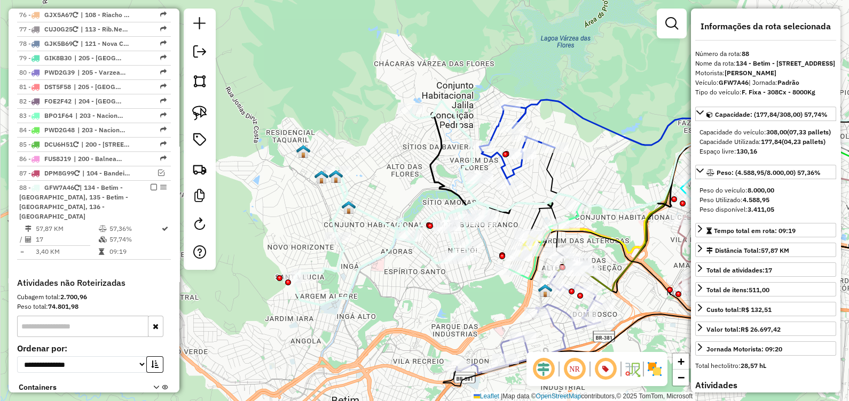
scroll to position [2790, 0]
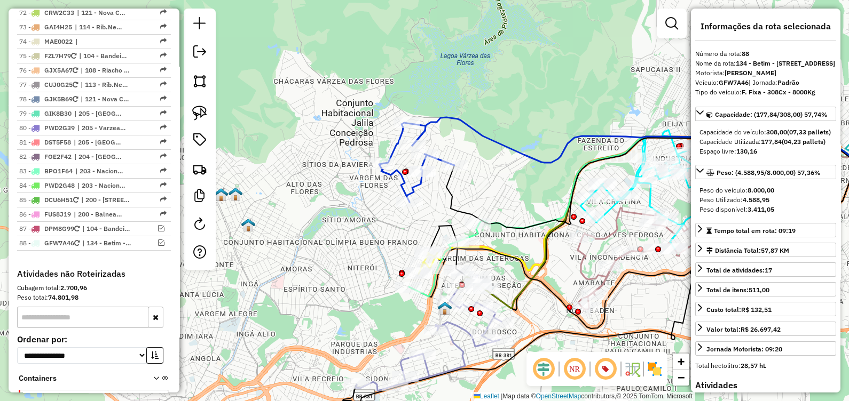
click at [503, 144] on icon at bounding box center [673, 154] width 522 height 74
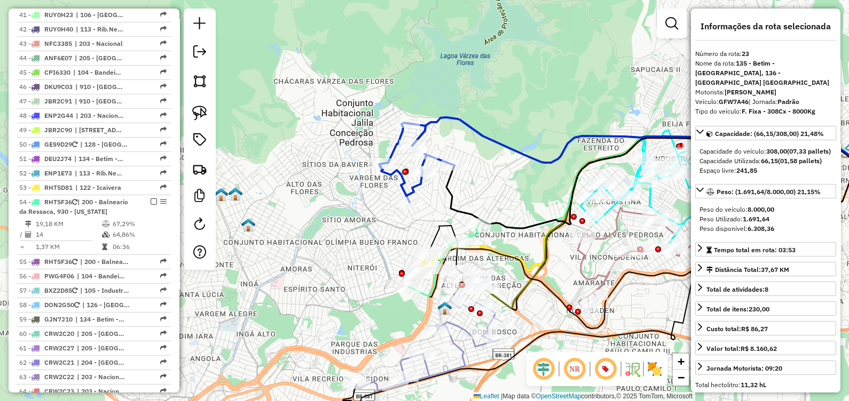
scroll to position [1554, 0]
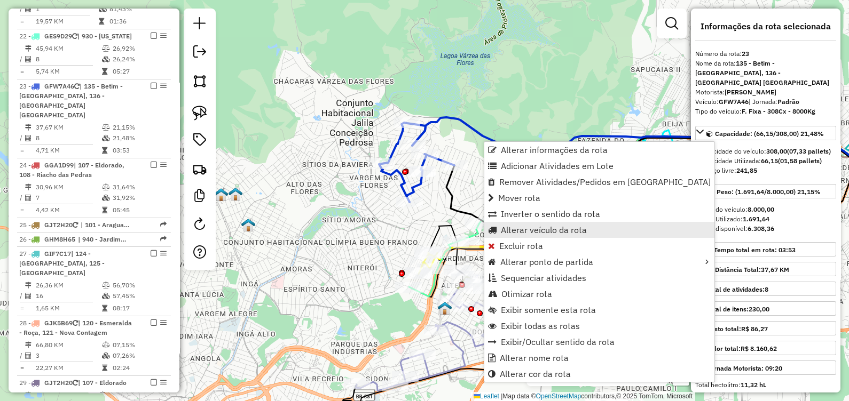
click at [527, 230] on span "Alterar veículo da rota" at bounding box center [544, 230] width 86 height 9
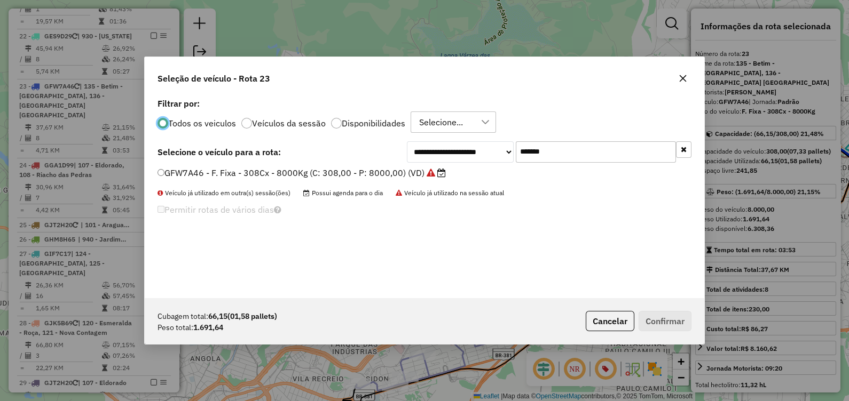
scroll to position [5, 3]
drag, startPoint x: 558, startPoint y: 152, endPoint x: 407, endPoint y: 164, distance: 151.1
click at [414, 165] on div "**********" at bounding box center [424, 197] width 559 height 203
paste input "text"
type input "*******"
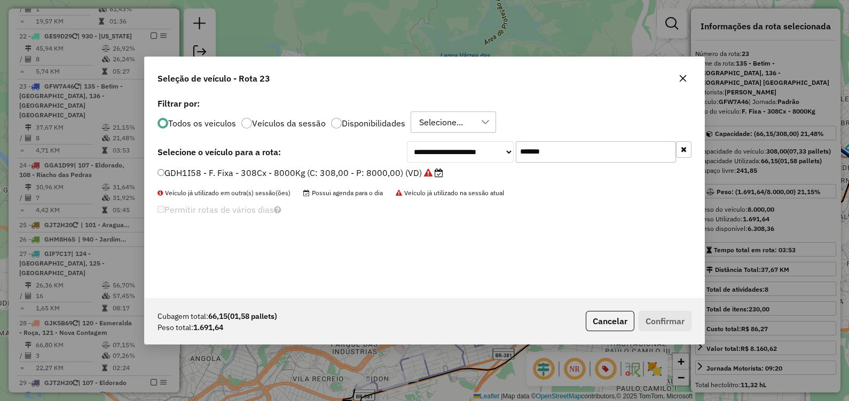
click at [387, 175] on label "GDH1I58 - F. Fixa - 308Cx - 8000Kg (C: 308,00 - P: 8000,00) (VD)" at bounding box center [300, 173] width 286 height 13
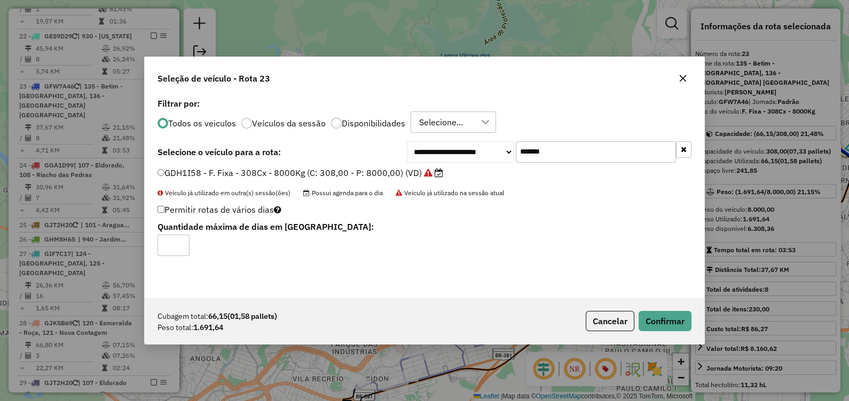
click at [658, 310] on div "Cubagem total: 66,15 (01,58 pallets) Peso total: 1.691,64 Cancelar Confirmar" at bounding box center [424, 321] width 559 height 46
click at [647, 315] on button "Confirmar" at bounding box center [665, 321] width 53 height 20
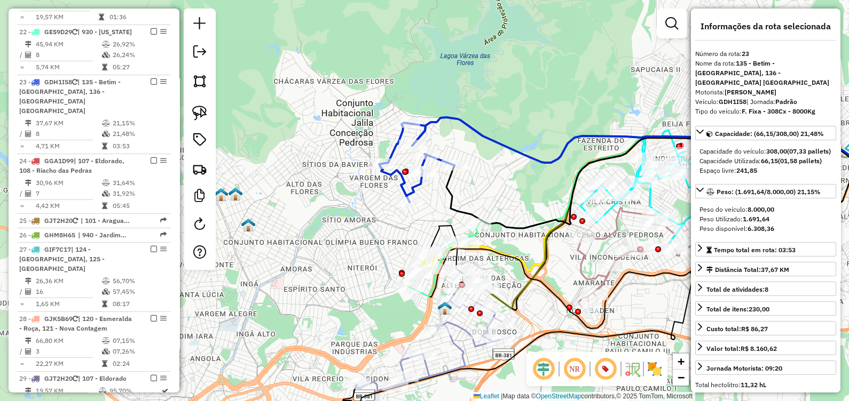
scroll to position [1554, 0]
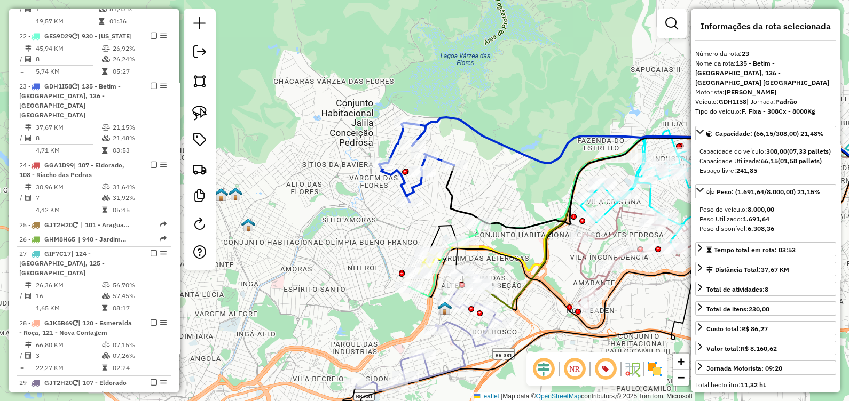
click at [490, 141] on icon at bounding box center [673, 154] width 522 height 74
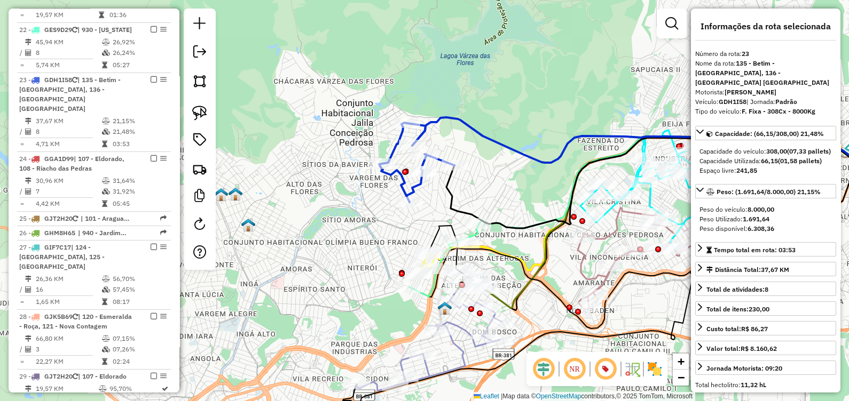
scroll to position [1564, 0]
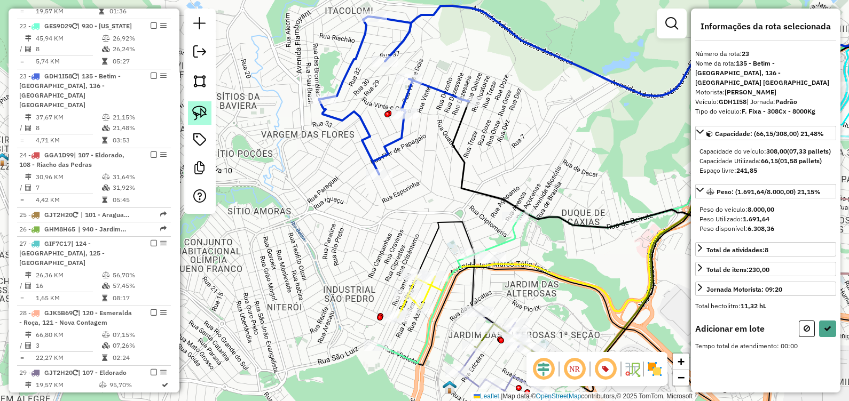
click at [208, 118] on link at bounding box center [199, 112] width 23 height 23
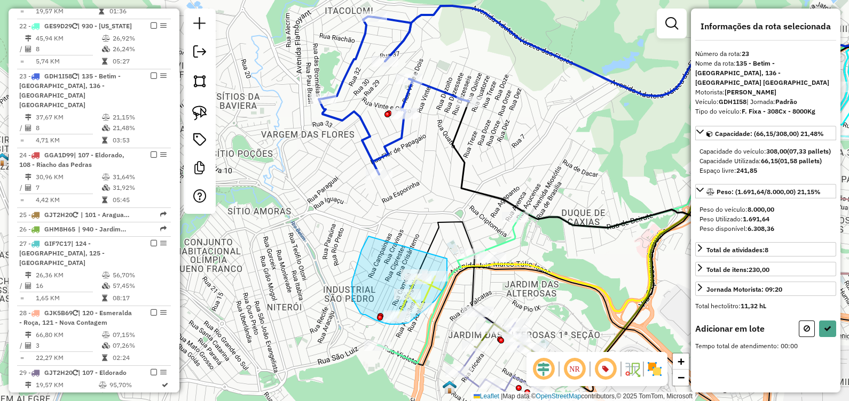
drag, startPoint x: 364, startPoint y: 245, endPoint x: 409, endPoint y: 268, distance: 50.6
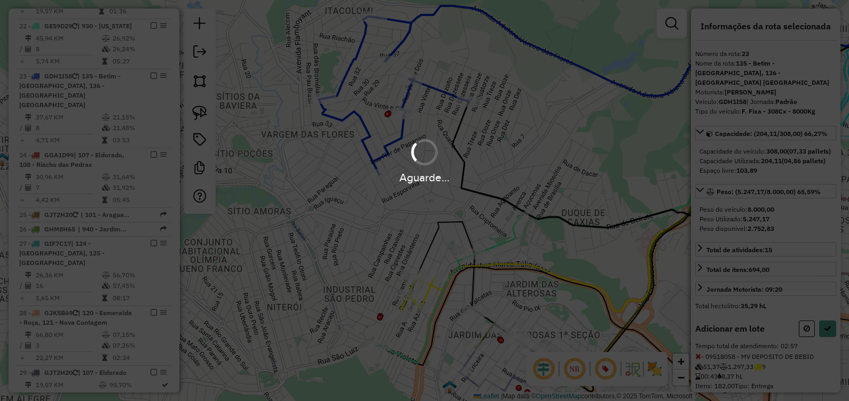
select select "*********"
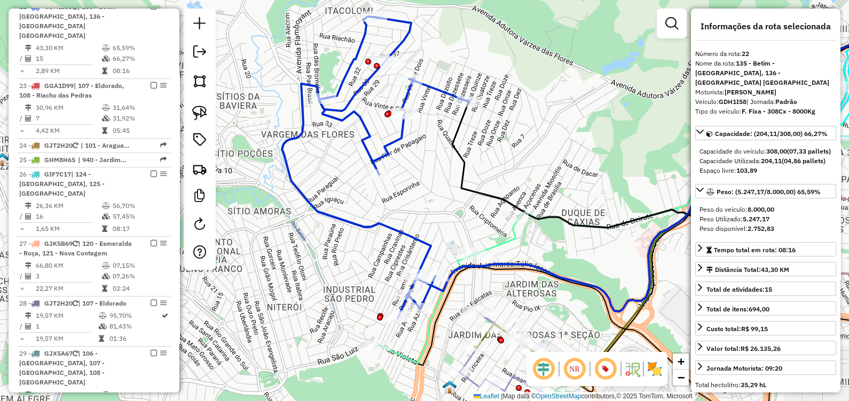
click at [402, 234] on icon at bounding box center [375, 168] width 187 height 302
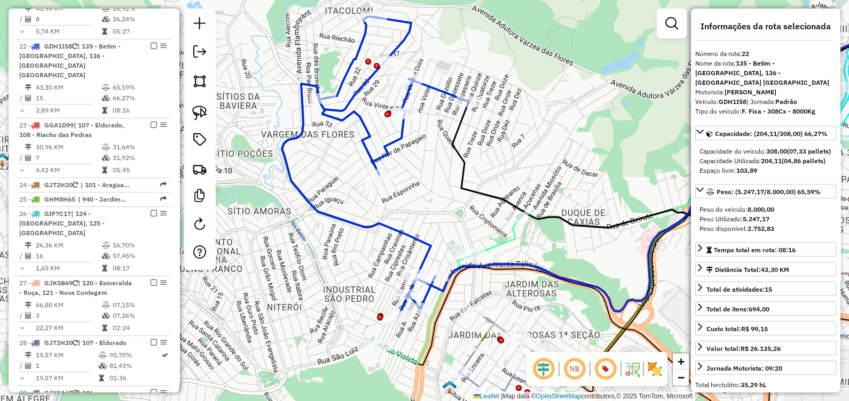
scroll to position [1504, 0]
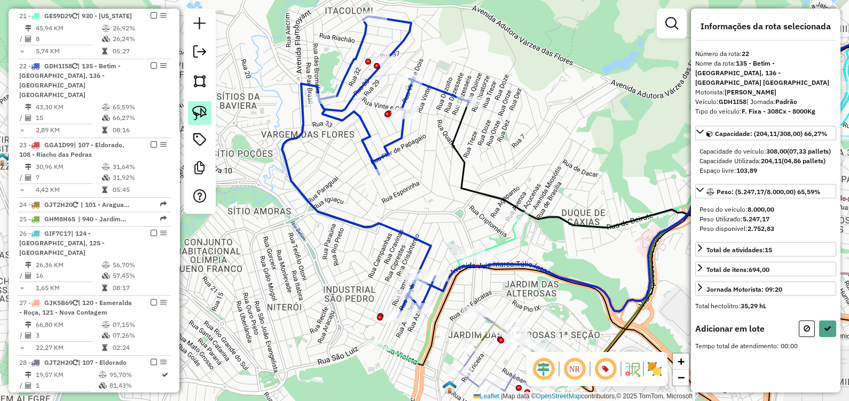
click at [200, 112] on img at bounding box center [199, 113] width 15 height 15
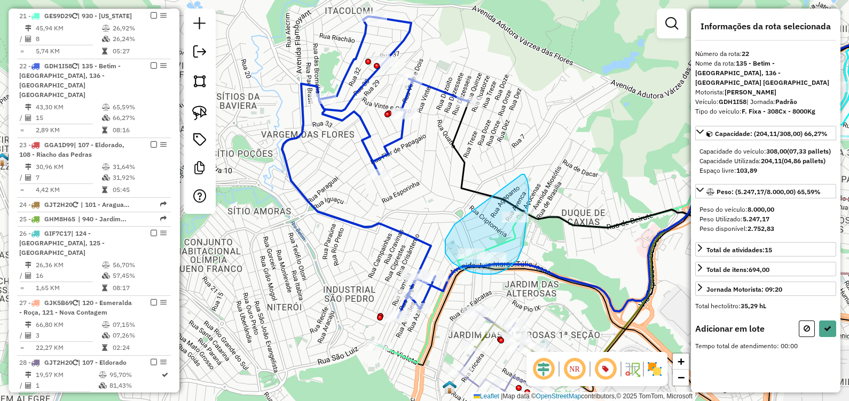
drag, startPoint x: 454, startPoint y: 225, endPoint x: 461, endPoint y: 200, distance: 25.4
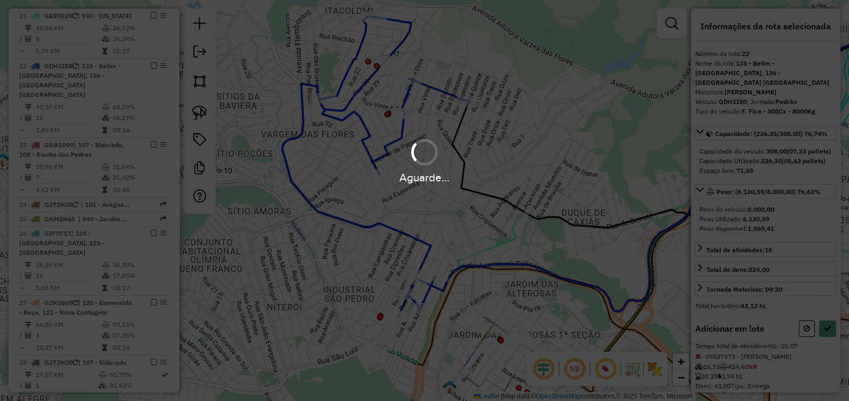
select select "*********"
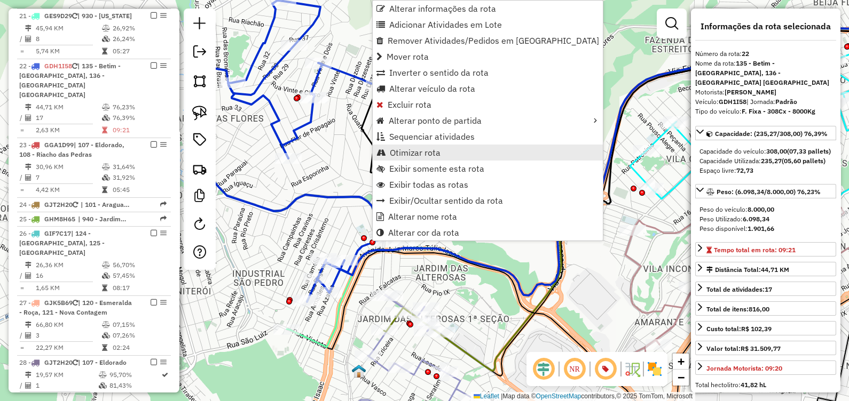
click at [426, 154] on span "Otimizar rota" at bounding box center [415, 152] width 51 height 9
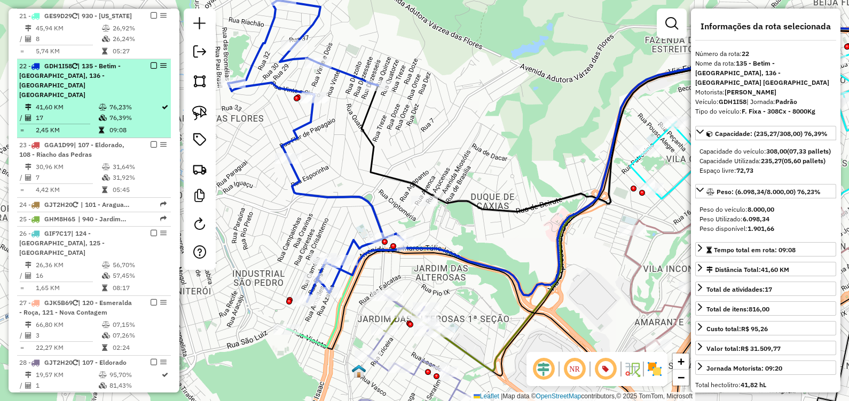
click at [151, 62] on em at bounding box center [154, 65] width 6 height 6
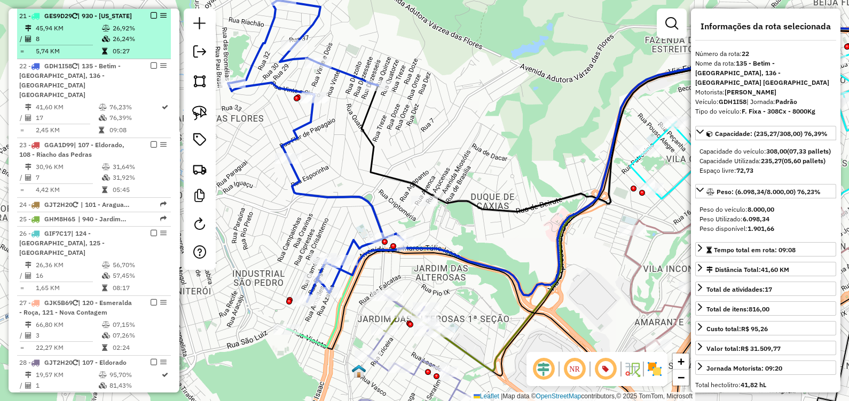
scroll to position [1459, 0]
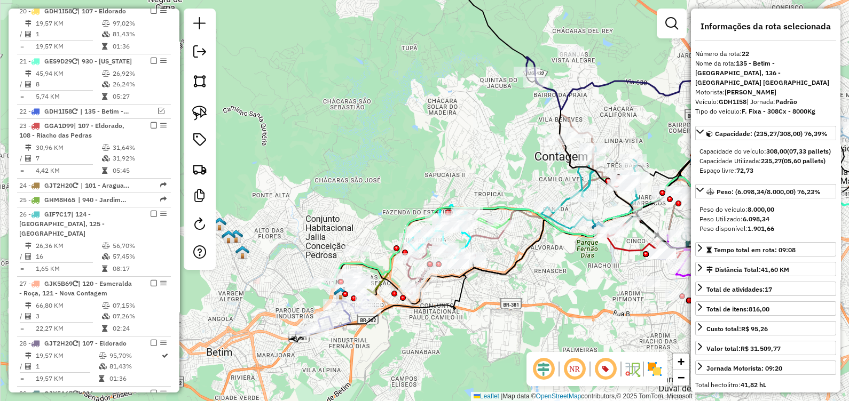
drag, startPoint x: 483, startPoint y: 316, endPoint x: 362, endPoint y: 378, distance: 135.6
click at [362, 378] on div "Janela de atendimento Grade de atendimento Capacidade Transportadoras Veículos …" at bounding box center [424, 200] width 849 height 401
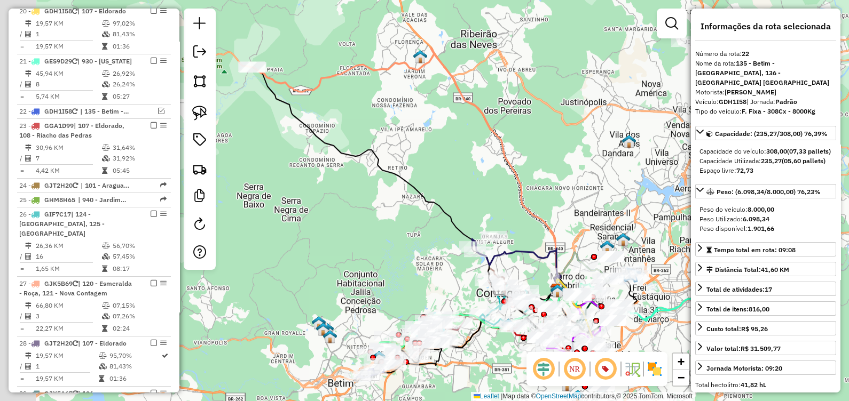
drag, startPoint x: 329, startPoint y: 184, endPoint x: 481, endPoint y: 280, distance: 180.0
click at [481, 280] on div "Janela de atendimento Grade de atendimento Capacidade Transportadoras Veículos …" at bounding box center [424, 200] width 849 height 401
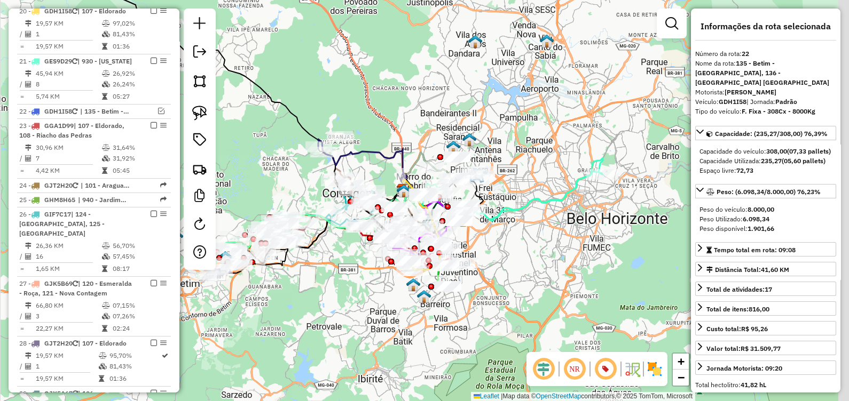
drag, startPoint x: 463, startPoint y: 241, endPoint x: 227, endPoint y: 99, distance: 275.7
click at [227, 99] on div "Janela de atendimento Grade de atendimento Capacidade Transportadoras Veículos …" at bounding box center [424, 200] width 849 height 401
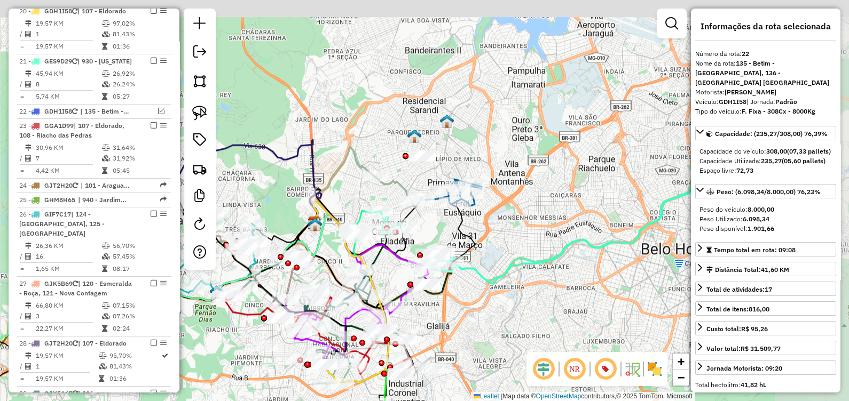
drag, startPoint x: 534, startPoint y: 274, endPoint x: 513, endPoint y: 322, distance: 52.6
click at [513, 322] on div "Janela de atendimento Grade de atendimento Capacidade Transportadoras Veículos …" at bounding box center [424, 200] width 849 height 401
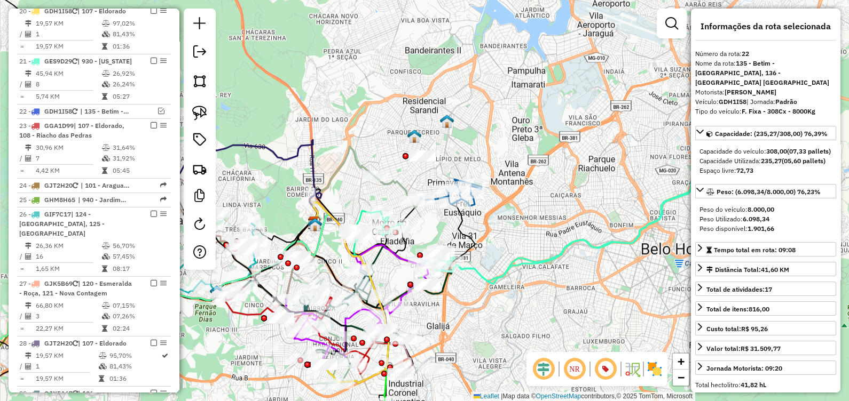
drag, startPoint x: 208, startPoint y: 113, endPoint x: 227, endPoint y: 122, distance: 21.5
click at [208, 113] on link at bounding box center [199, 112] width 23 height 23
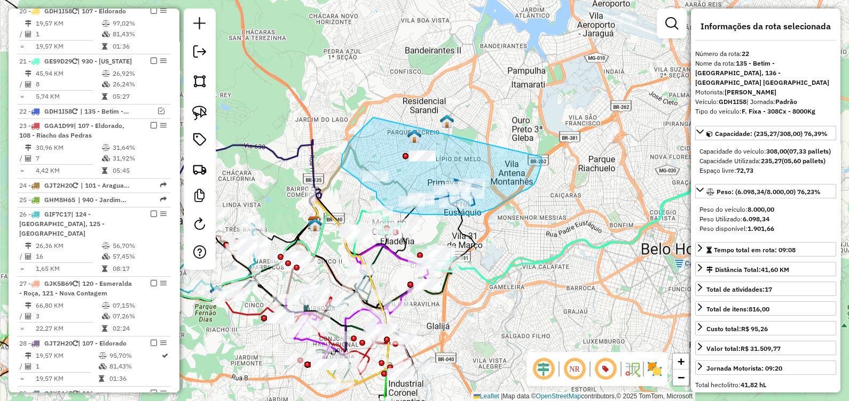
drag, startPoint x: 347, startPoint y: 146, endPoint x: 533, endPoint y: 160, distance: 186.3
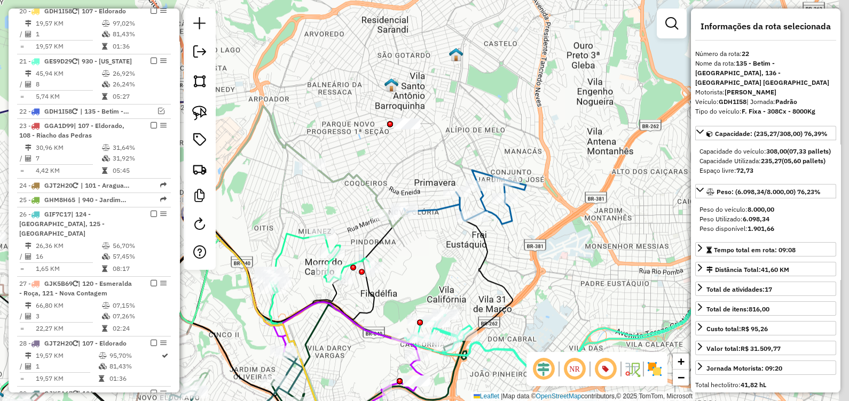
drag, startPoint x: 453, startPoint y: 273, endPoint x: 419, endPoint y: 273, distance: 33.6
click at [427, 276] on div "Janela de atendimento Grade de atendimento Capacidade Transportadoras Veículos …" at bounding box center [424, 200] width 849 height 401
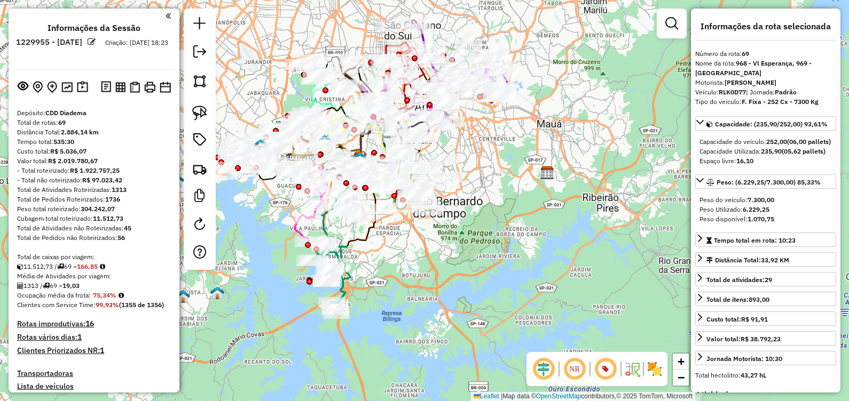
select select "**********"
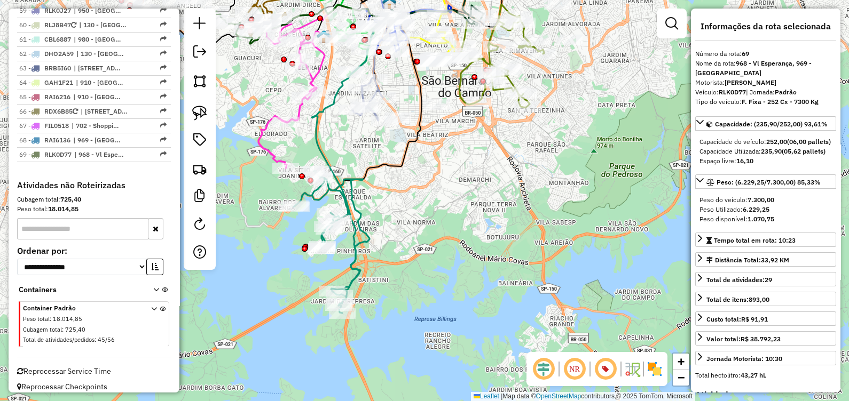
click at [352, 273] on icon at bounding box center [332, 242] width 76 height 142
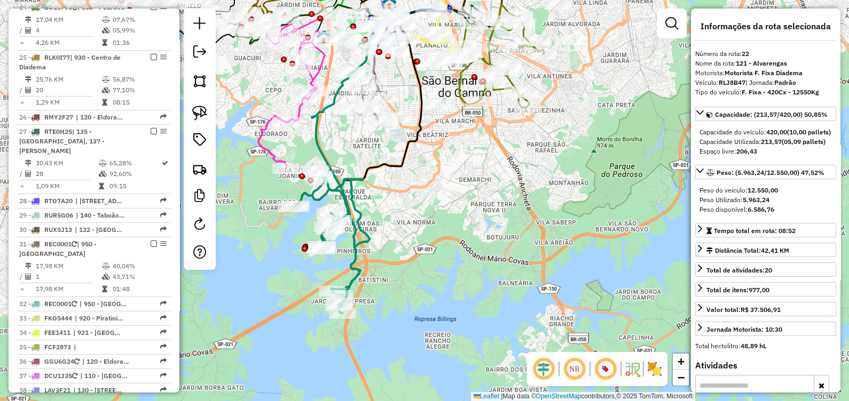
scroll to position [1476, 0]
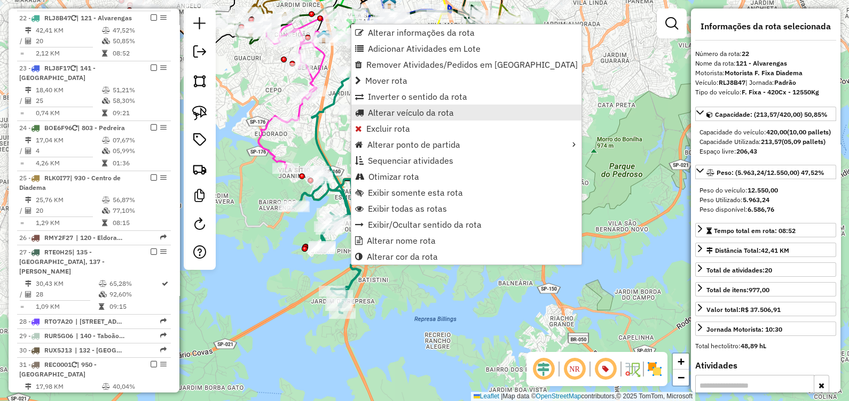
click at [405, 117] on link "Alterar veículo da rota" at bounding box center [466, 113] width 230 height 16
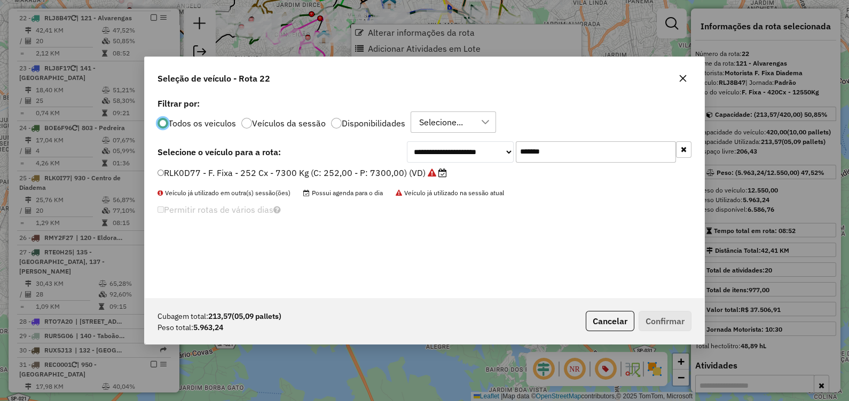
scroll to position [5, 3]
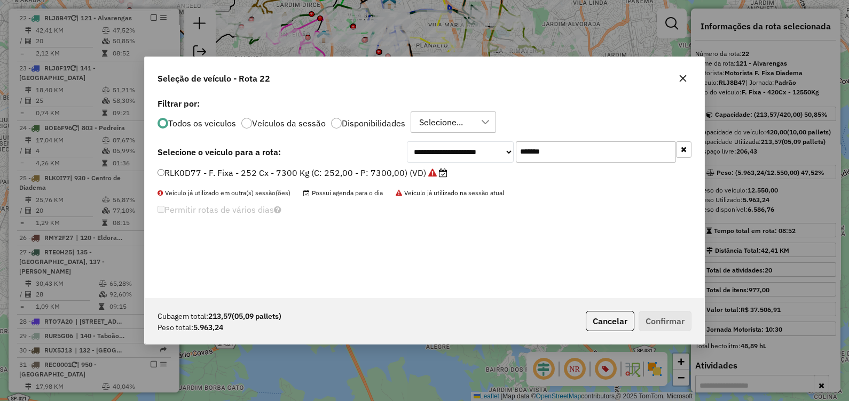
drag, startPoint x: 597, startPoint y: 145, endPoint x: 355, endPoint y: 137, distance: 242.5
click at [357, 136] on div "**********" at bounding box center [424, 197] width 559 height 203
paste input "text"
click at [355, 168] on label "FYQ3111 - F. Fixa - 210Cx - 7220Kg (C: 210,00 - P: 7220,00) (VD)" at bounding box center [294, 173] width 275 height 13
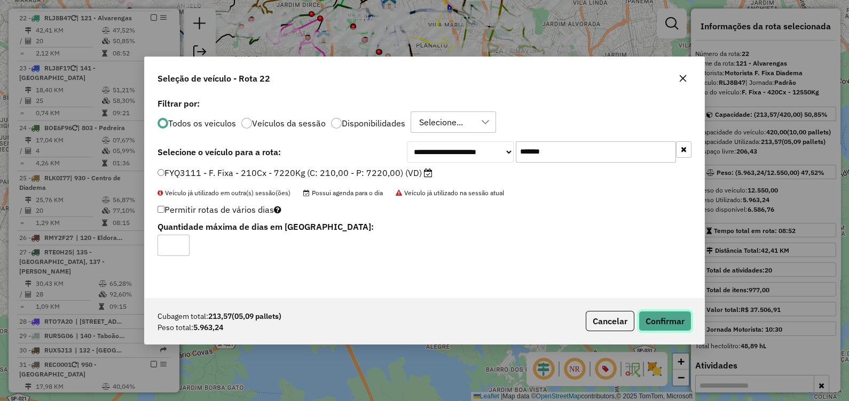
click at [660, 320] on button "Confirmar" at bounding box center [665, 321] width 53 height 20
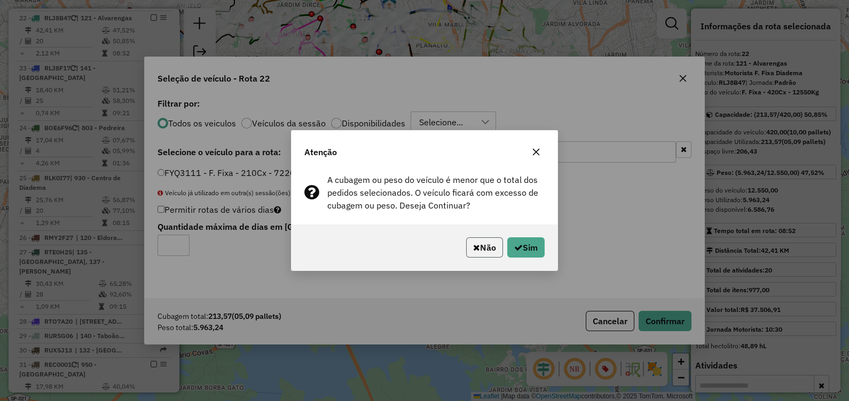
click at [479, 247] on button "Não" at bounding box center [484, 248] width 37 height 20
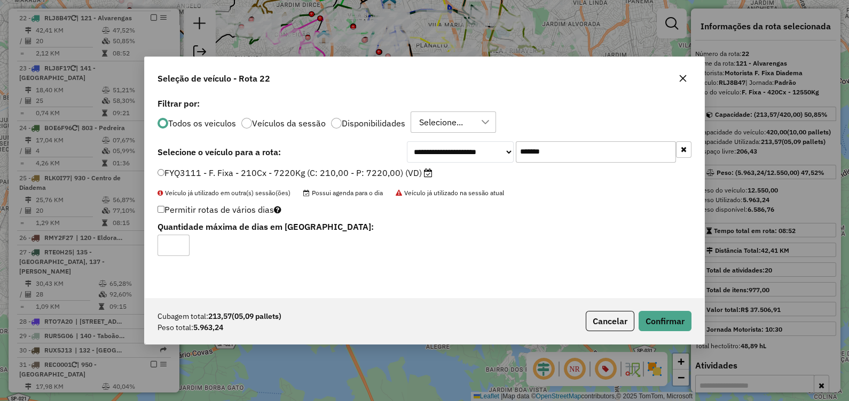
drag, startPoint x: 571, startPoint y: 159, endPoint x: 417, endPoint y: 176, distance: 155.2
click at [417, 176] on div "**********" at bounding box center [424, 197] width 559 height 203
paste input "text"
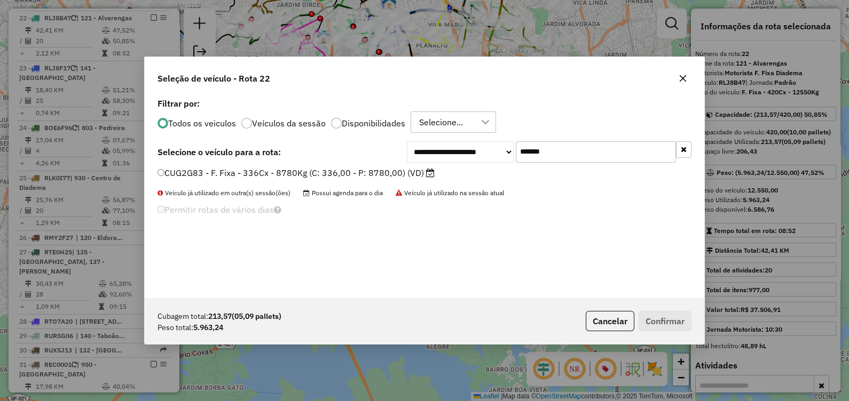
type input "*******"
drag, startPoint x: 390, startPoint y: 167, endPoint x: 387, endPoint y: 185, distance: 17.8
click at [389, 174] on label "CUG2G83 - F. Fixa - 336Cx - 8780Kg (C: 336,00 - P: 8780,00) (VD)" at bounding box center [295, 173] width 277 height 13
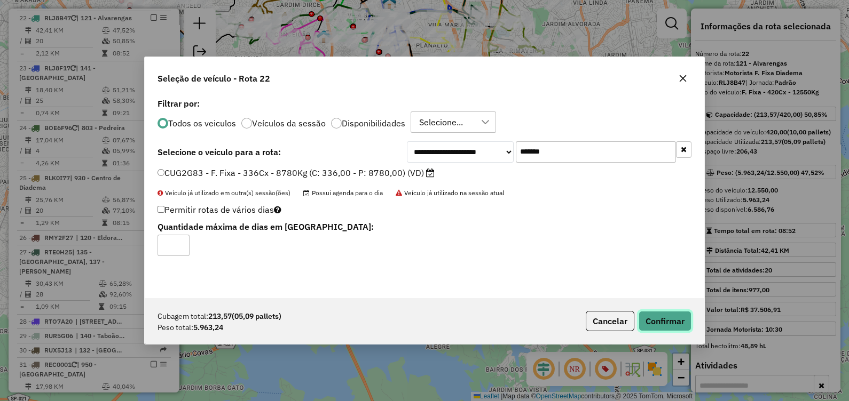
drag, startPoint x: 656, startPoint y: 320, endPoint x: 605, endPoint y: 328, distance: 50.7
click at [656, 321] on button "Confirmar" at bounding box center [665, 321] width 53 height 20
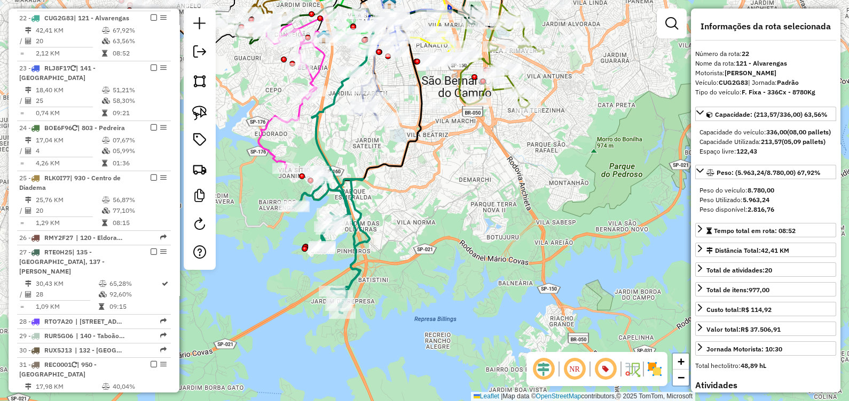
click at [352, 274] on icon at bounding box center [332, 242] width 76 height 142
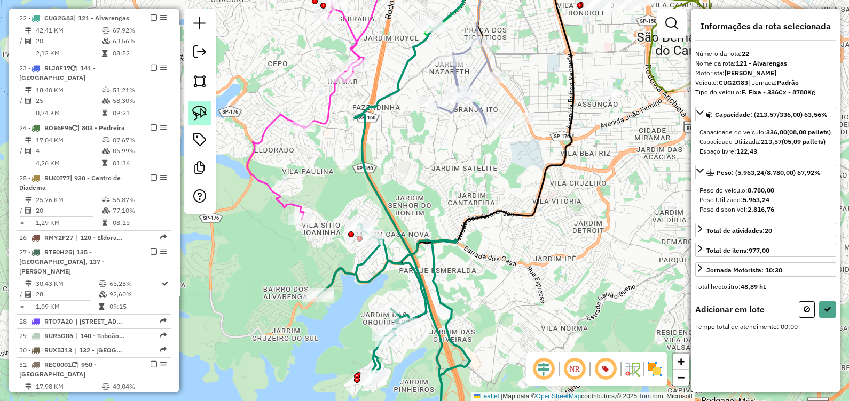
click at [206, 114] on img at bounding box center [199, 113] width 15 height 15
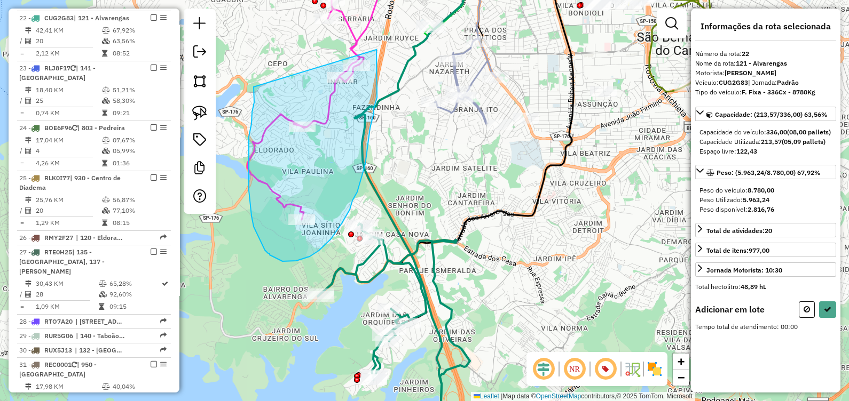
drag, startPoint x: 254, startPoint y: 87, endPoint x: 359, endPoint y: 59, distance: 108.9
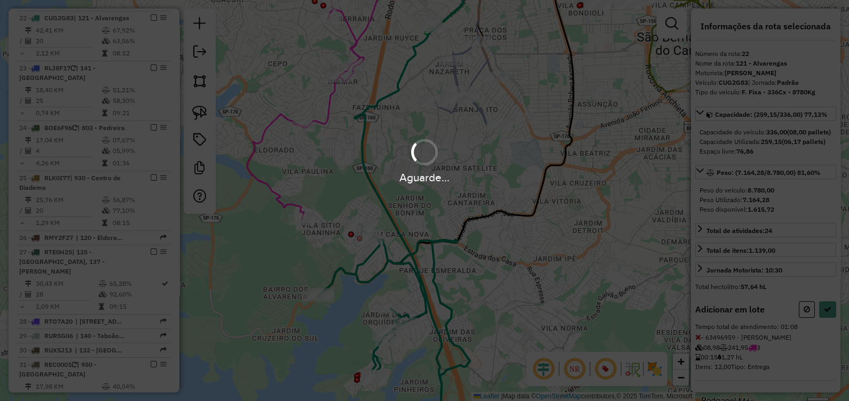
select select "**********"
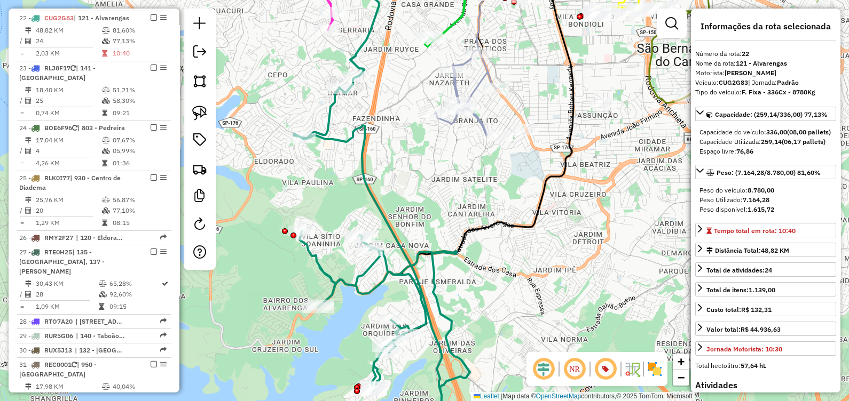
drag, startPoint x: 267, startPoint y: 100, endPoint x: 265, endPoint y: 237, distance: 137.2
click at [265, 237] on div "Janela de atendimento Grade de atendimento Capacidade Transportadoras Veículos …" at bounding box center [424, 200] width 849 height 401
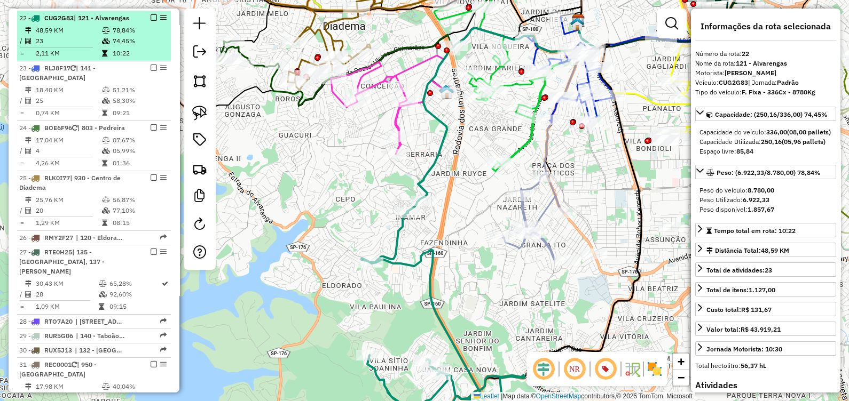
click at [151, 14] on em at bounding box center [154, 17] width 6 height 6
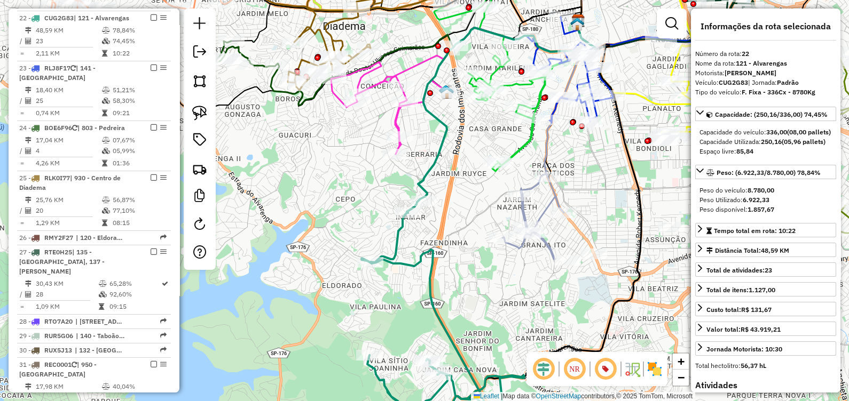
scroll to position [1430, 0]
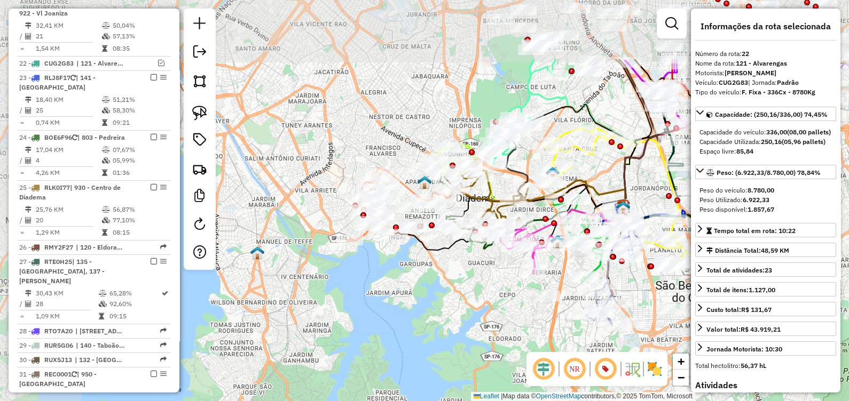
drag, startPoint x: 320, startPoint y: 261, endPoint x: 480, endPoint y: 352, distance: 184.6
click at [480, 352] on div "Janela de atendimento Grade de atendimento Capacidade Transportadoras Veículos …" at bounding box center [424, 200] width 849 height 401
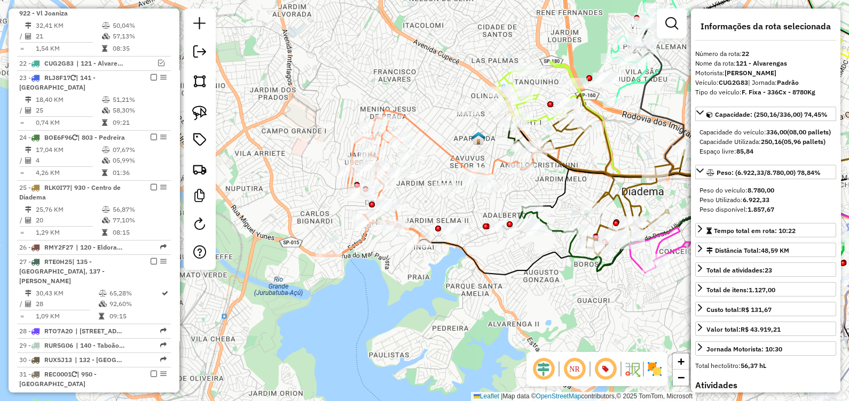
click at [346, 253] on icon at bounding box center [371, 189] width 98 height 136
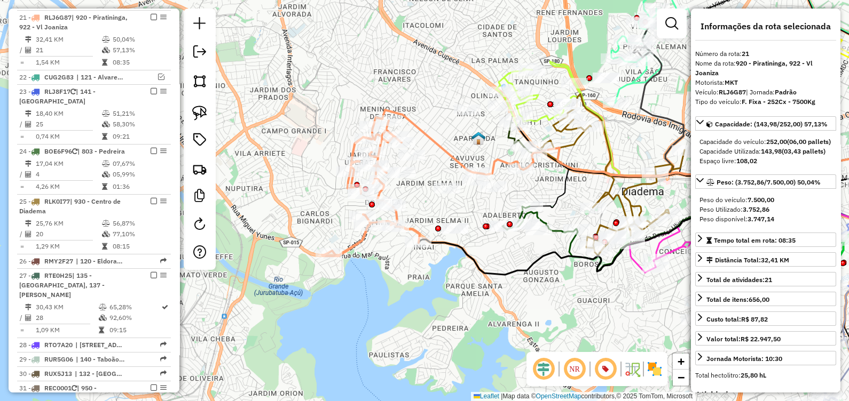
scroll to position [1415, 0]
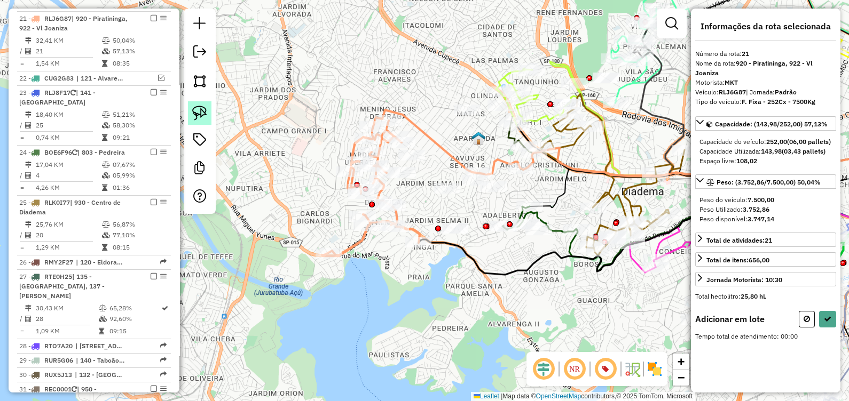
click at [198, 118] on img at bounding box center [199, 113] width 15 height 15
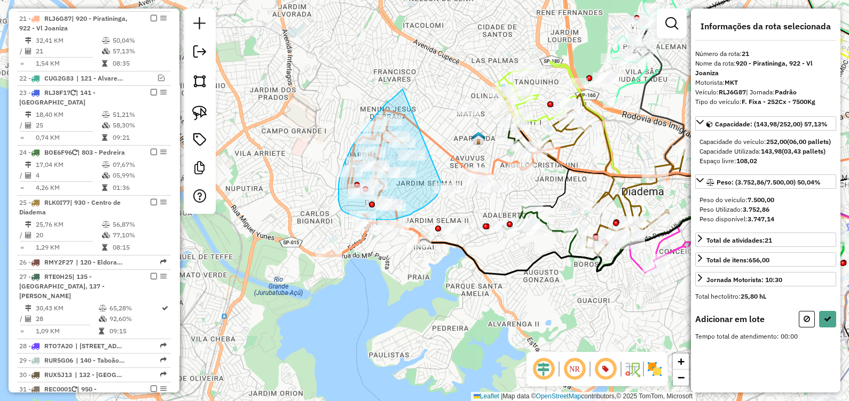
drag, startPoint x: 403, startPoint y: 89, endPoint x: 391, endPoint y: 188, distance: 99.9
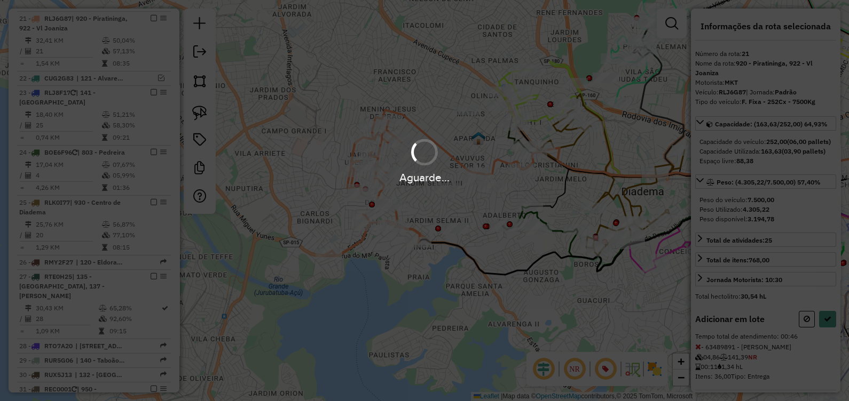
select select "**********"
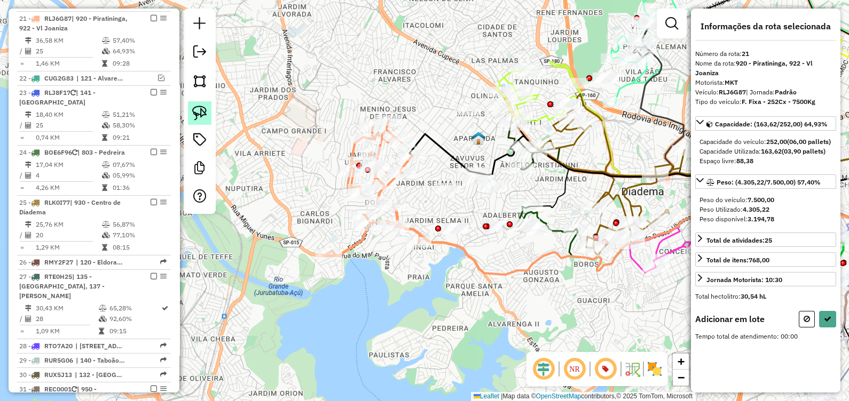
click at [200, 117] on img at bounding box center [199, 113] width 15 height 15
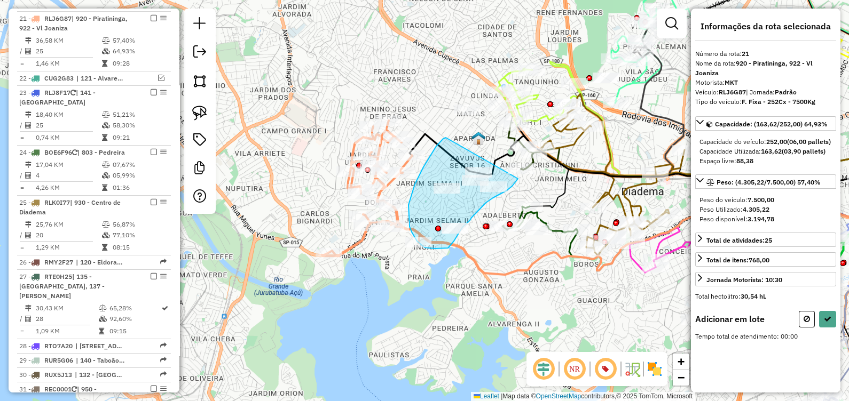
drag, startPoint x: 446, startPoint y: 138, endPoint x: 479, endPoint y: 187, distance: 60.0
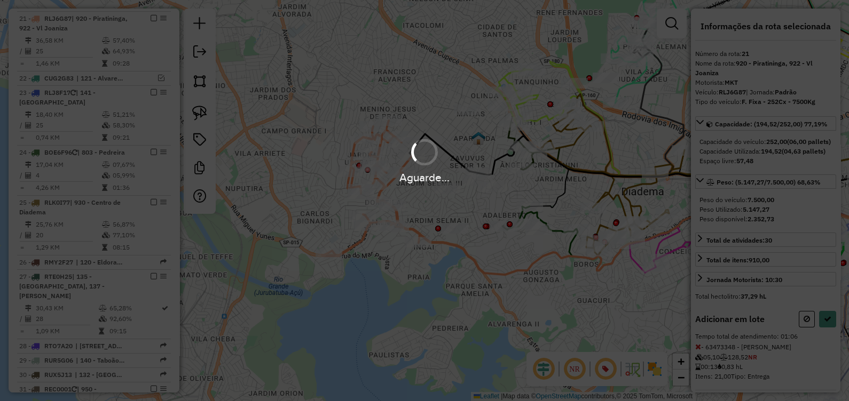
select select "**********"
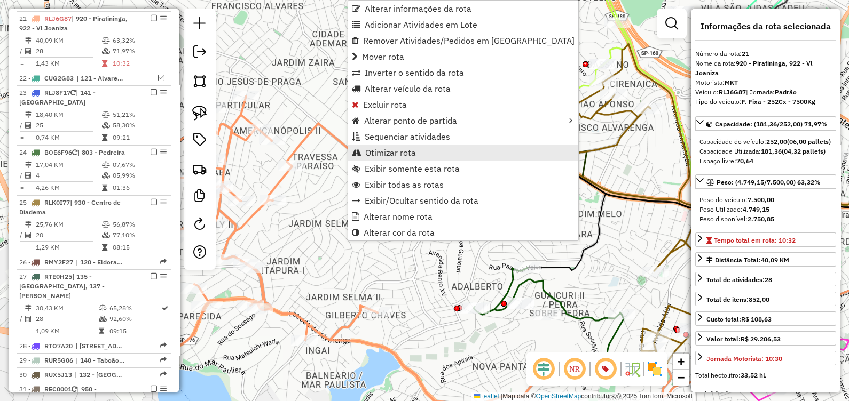
click at [382, 153] on span "Otimizar rota" at bounding box center [390, 152] width 51 height 9
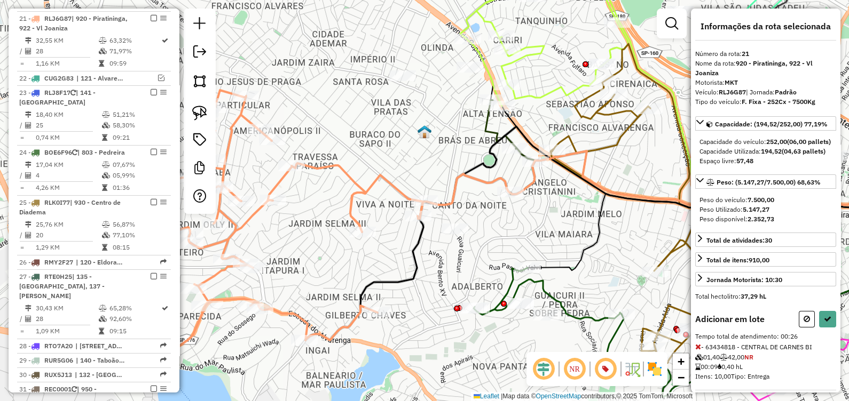
select select "**********"
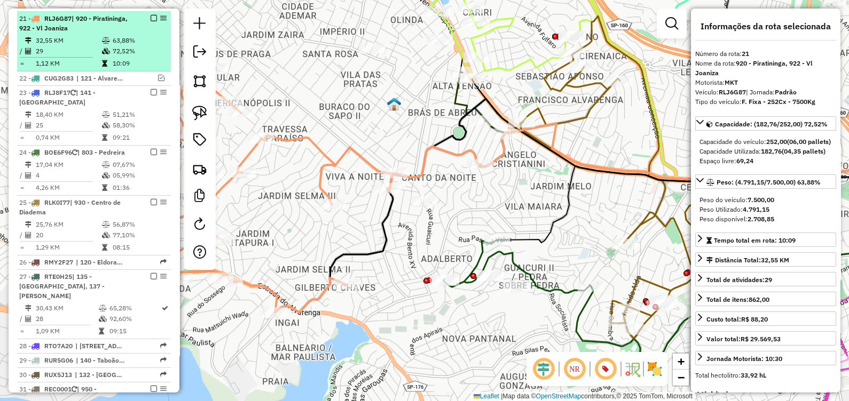
click at [147, 14] on div "21 - RLJ6G87 | 920 - Piratininga, 922 - Vl Joaniza" at bounding box center [93, 23] width 149 height 19
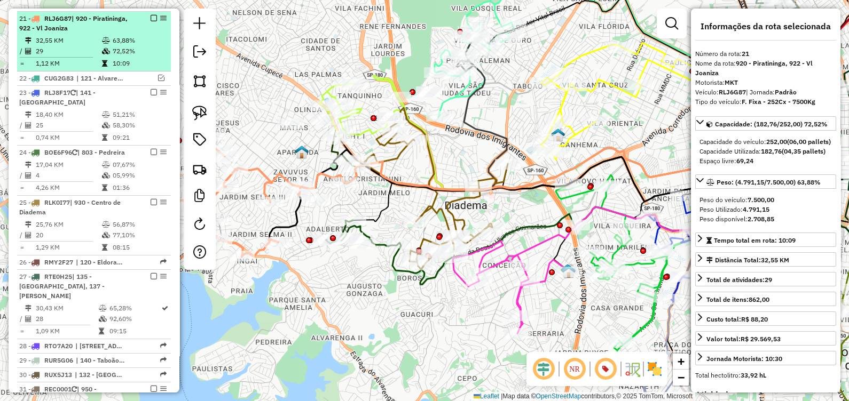
click at [151, 15] on em at bounding box center [154, 18] width 6 height 6
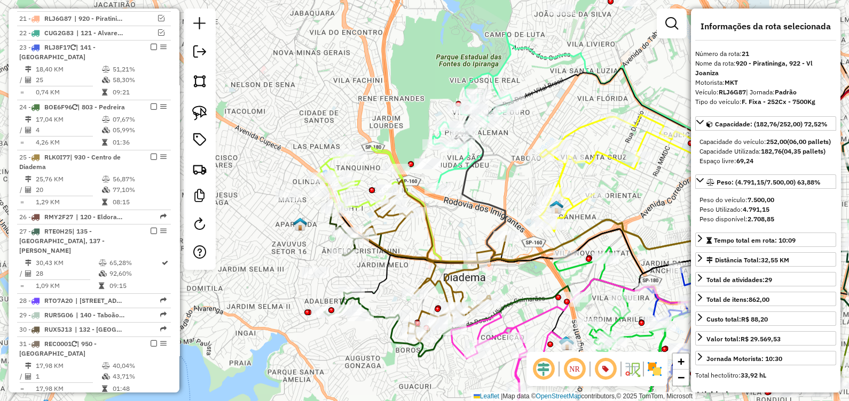
drag, startPoint x: 246, startPoint y: 195, endPoint x: 248, endPoint y: 223, distance: 27.9
click at [248, 223] on div "Janela de atendimento Grade de atendimento Capacidade Transportadoras Veículos …" at bounding box center [424, 200] width 849 height 401
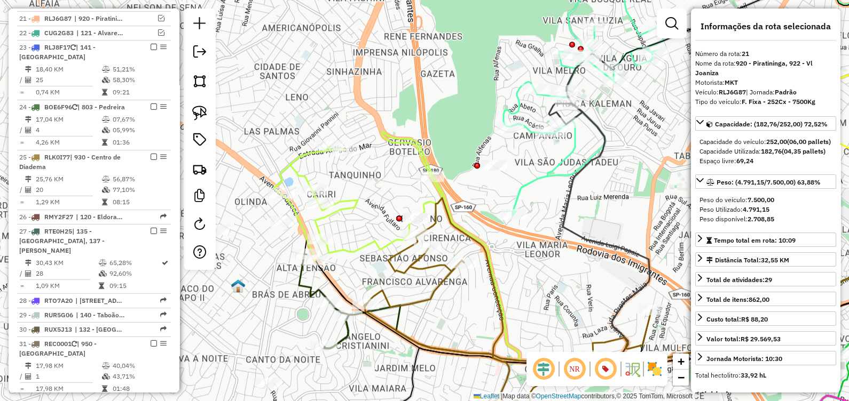
click at [382, 139] on icon at bounding box center [656, 247] width 551 height 230
click at [398, 144] on icon at bounding box center [657, 247] width 553 height 230
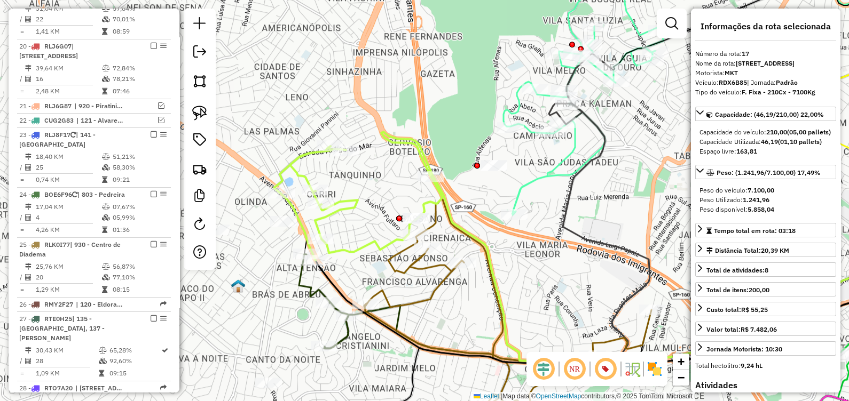
scroll to position [1223, 0]
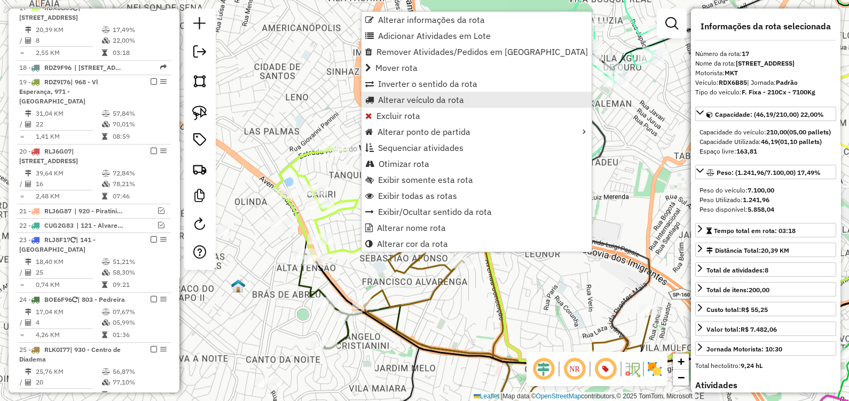
click at [417, 102] on span "Alterar veículo da rota" at bounding box center [421, 100] width 86 height 9
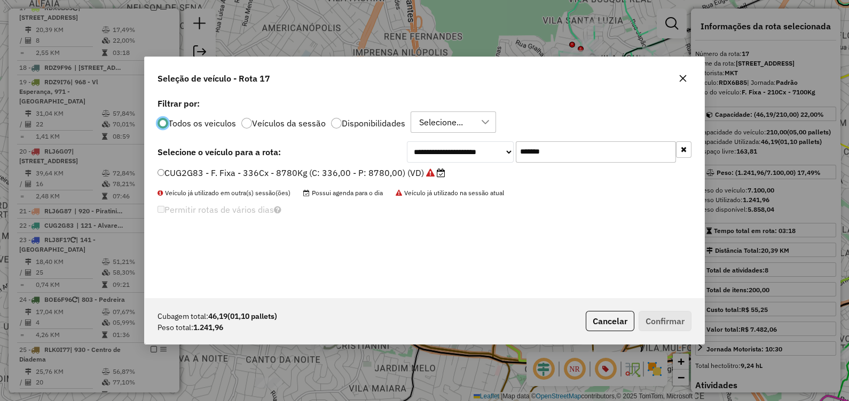
scroll to position [5, 3]
drag, startPoint x: 587, startPoint y: 157, endPoint x: 289, endPoint y: 177, distance: 298.5
click at [289, 177] on div "**********" at bounding box center [424, 197] width 559 height 203
paste input "text"
type input "*******"
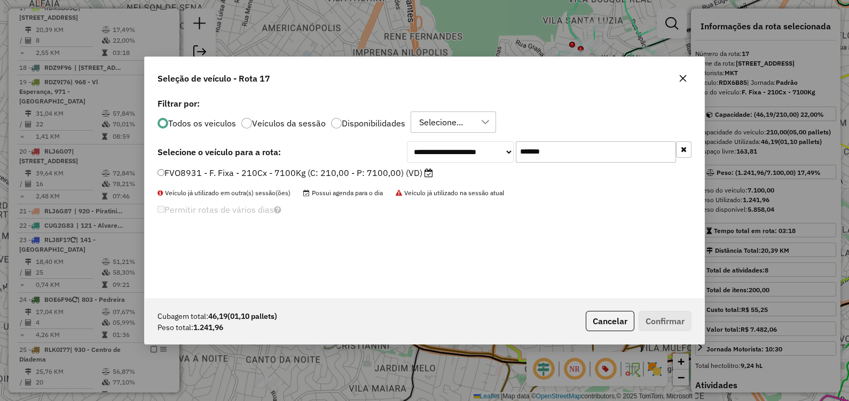
click at [342, 178] on label "FVO8931 - F. Fixa - 210Cx - 7100Kg (C: 210,00 - P: 7100,00) (VD)" at bounding box center [294, 173] width 275 height 13
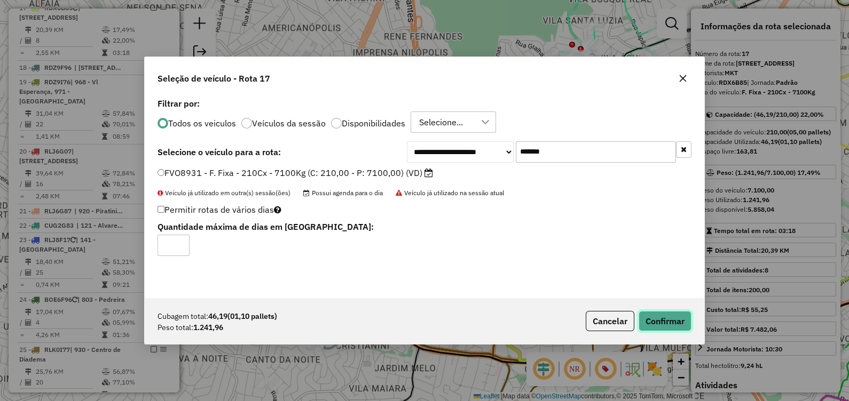
click at [661, 325] on button "Confirmar" at bounding box center [665, 321] width 53 height 20
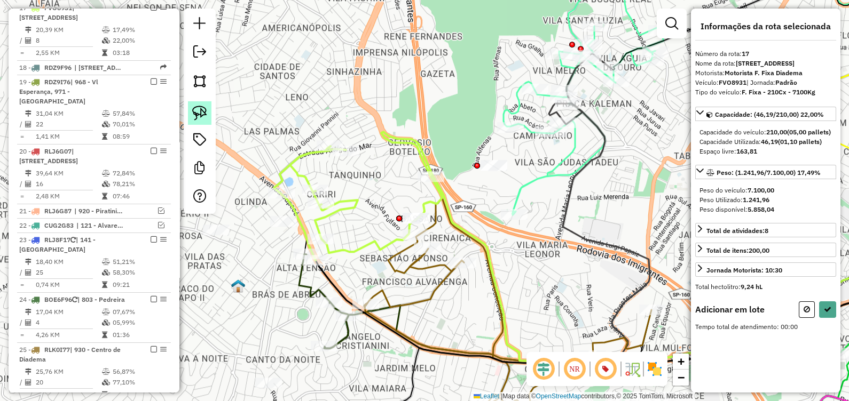
click at [204, 117] on img at bounding box center [199, 113] width 15 height 15
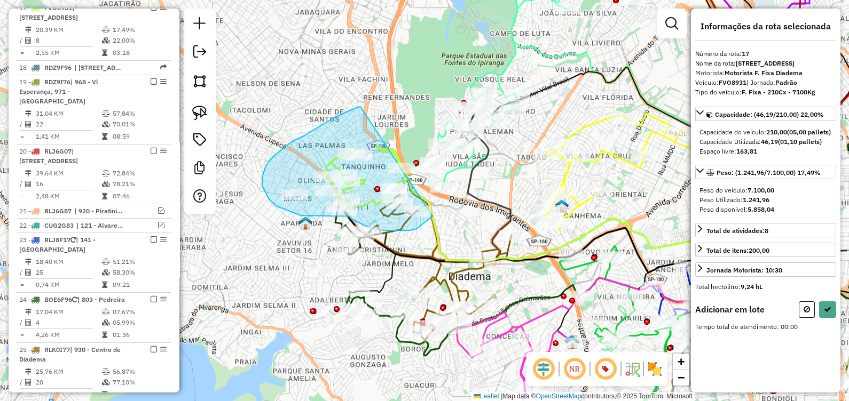
drag, startPoint x: 335, startPoint y: 117, endPoint x: 432, endPoint y: 216, distance: 138.9
click at [432, 216] on div "Rota 25 - Placa RLK0I77 63494201 - PIMENTA PANUCI Janela de atendimento Grade d…" at bounding box center [424, 200] width 849 height 401
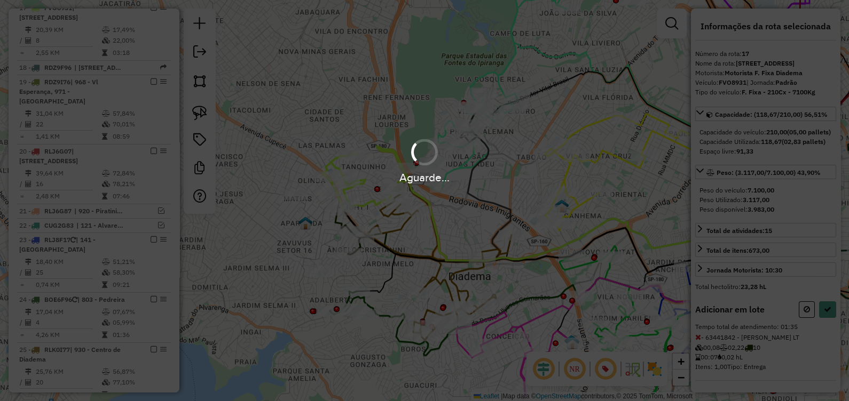
select select "**********"
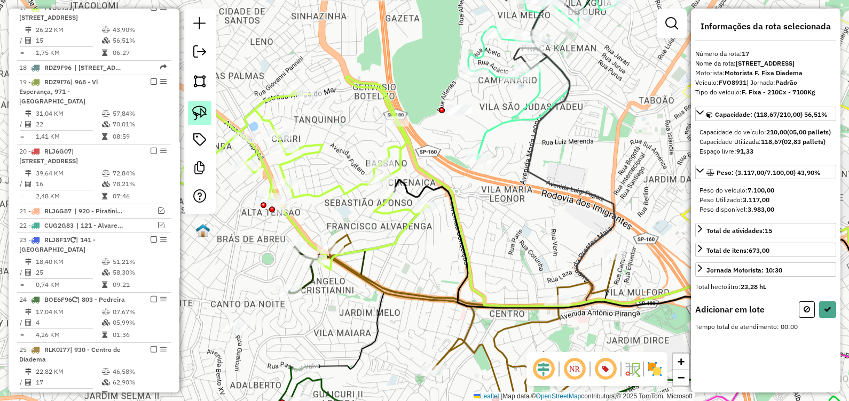
click at [208, 117] on link at bounding box center [199, 112] width 23 height 23
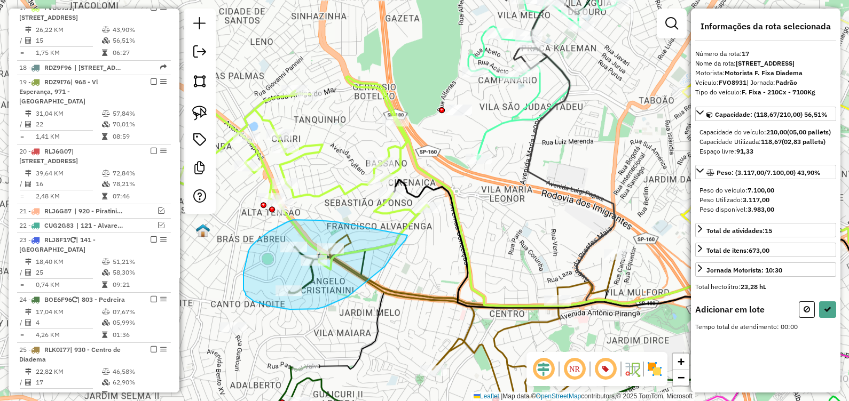
drag, startPoint x: 332, startPoint y: 222, endPoint x: 336, endPoint y: 255, distance: 34.0
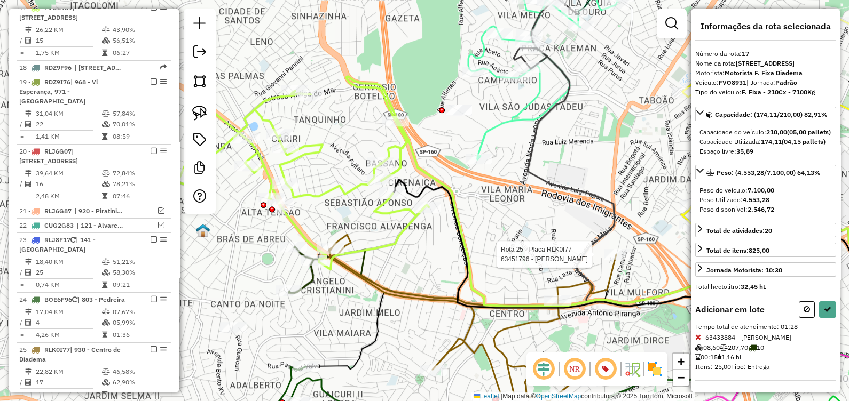
click at [620, 260] on div at bounding box center [617, 254] width 27 height 11
select select "**********"
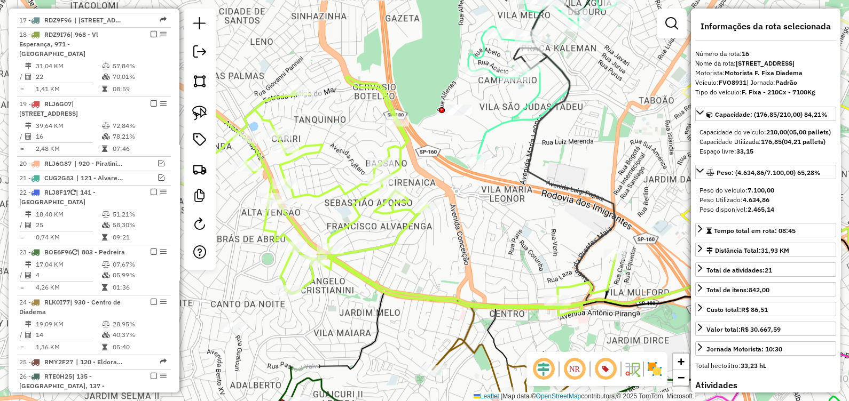
scroll to position [1223, 0]
click at [376, 245] on icon at bounding box center [397, 195] width 438 height 239
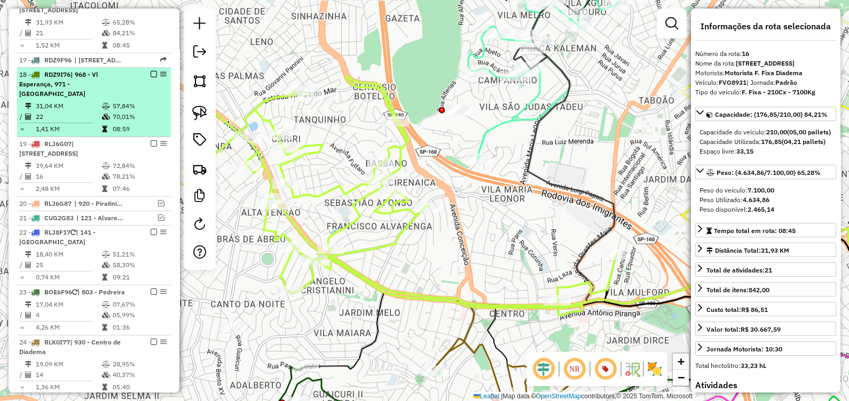
scroll to position [1172, 0]
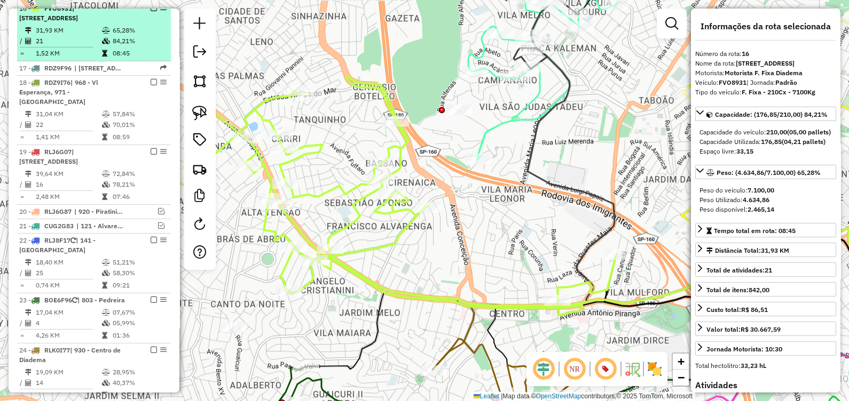
click at [151, 11] on em at bounding box center [154, 8] width 6 height 6
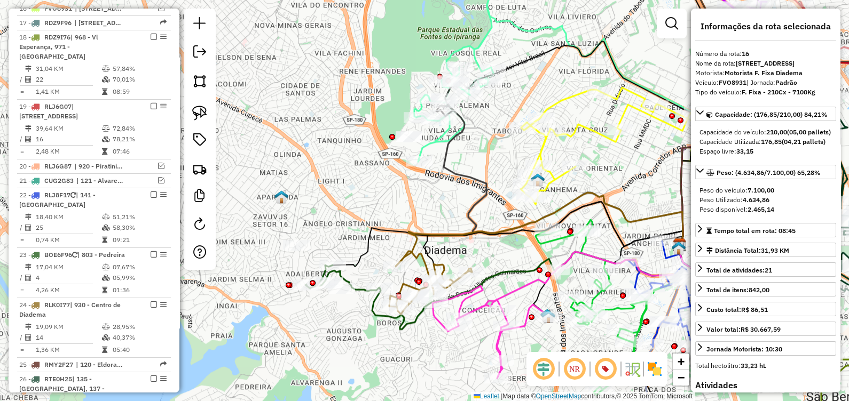
click at [497, 350] on icon at bounding box center [490, 332] width 116 height 92
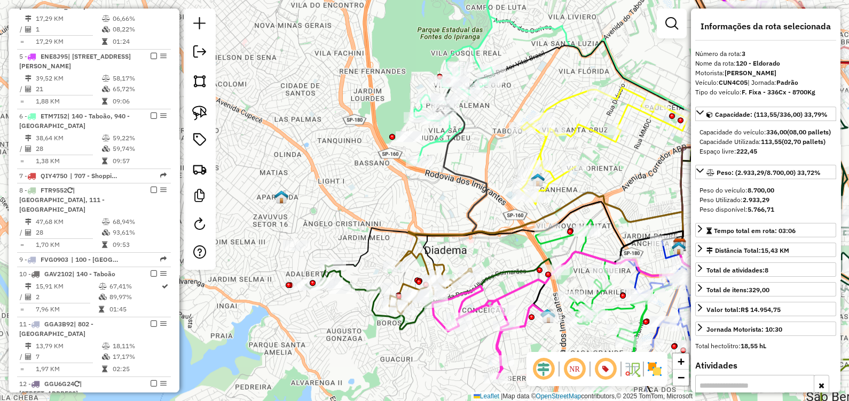
scroll to position [477, 0]
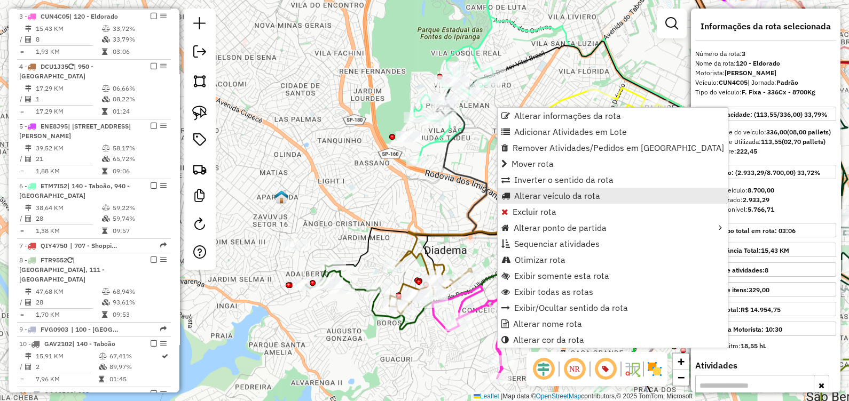
click at [556, 199] on span "Alterar veículo da rota" at bounding box center [557, 196] width 86 height 9
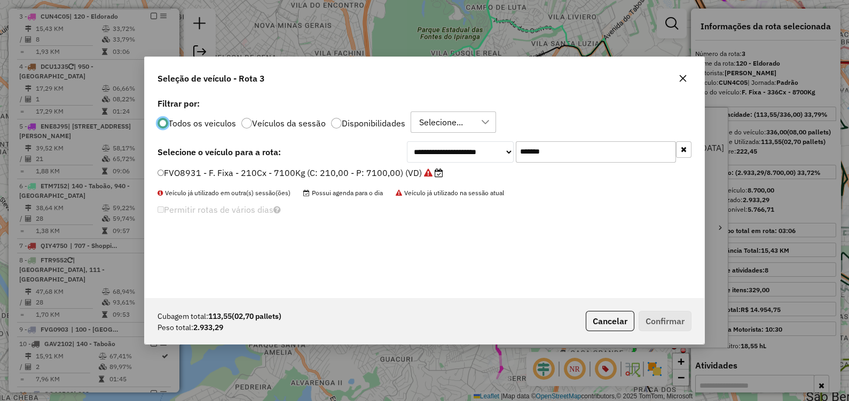
scroll to position [5, 3]
drag, startPoint x: 577, startPoint y: 157, endPoint x: 305, endPoint y: 165, distance: 271.8
click at [313, 163] on div "**********" at bounding box center [424, 197] width 559 height 203
paste input "text"
type input "*******"
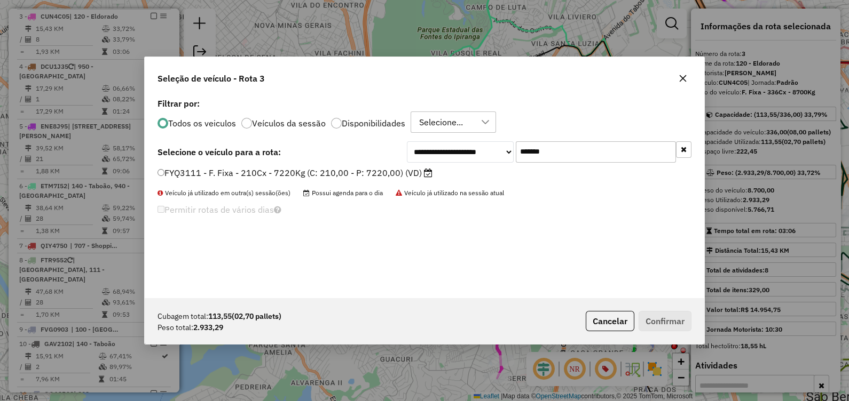
click at [368, 177] on label "FYQ3111 - F. Fixa - 210Cx - 7220Kg (C: 210,00 - P: 7220,00) (VD)" at bounding box center [294, 173] width 275 height 13
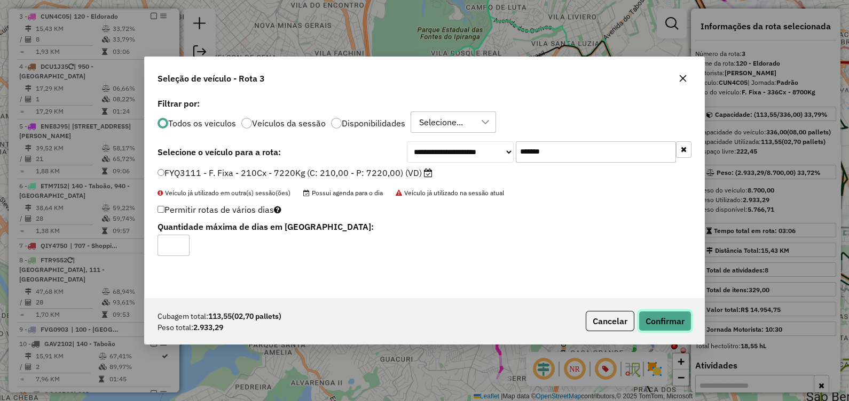
click at [658, 325] on button "Confirmar" at bounding box center [665, 321] width 53 height 20
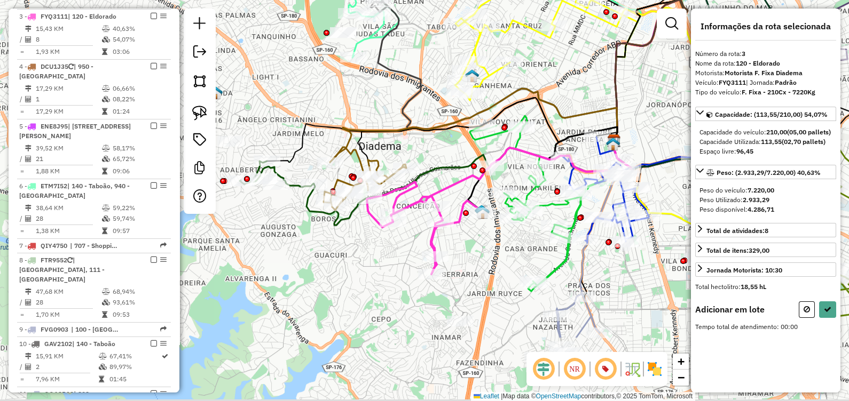
drag, startPoint x: 447, startPoint y: 356, endPoint x: 375, endPoint y: 243, distance: 134.2
click at [376, 243] on div "Janela de atendimento Grade de atendimento Capacidade Transportadoras Veículos …" at bounding box center [424, 200] width 849 height 401
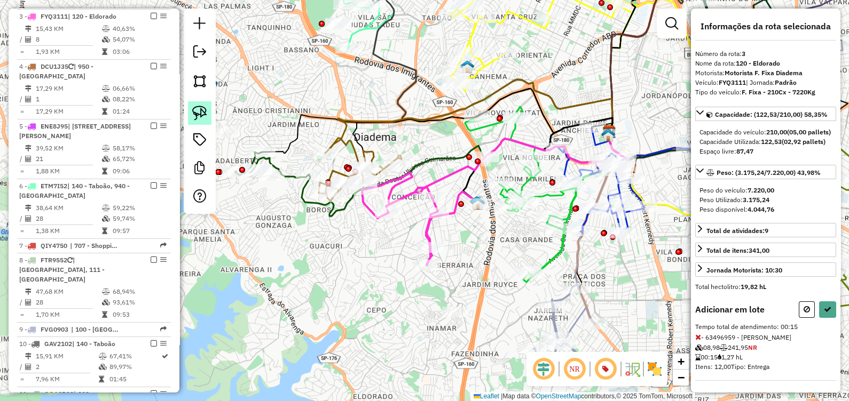
click at [200, 109] on img at bounding box center [199, 113] width 15 height 15
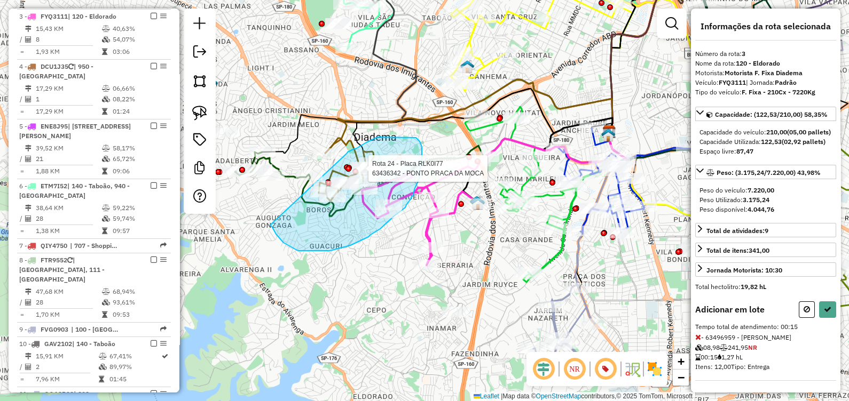
drag, startPoint x: 298, startPoint y: 251, endPoint x: 346, endPoint y: 154, distance: 107.9
click at [346, 154] on div "Rota 24 - Placa RLK0I77 63421525 - DKAP COMERCIO DE ALI Rota 24 - Placa RLK0I77…" at bounding box center [424, 200] width 849 height 401
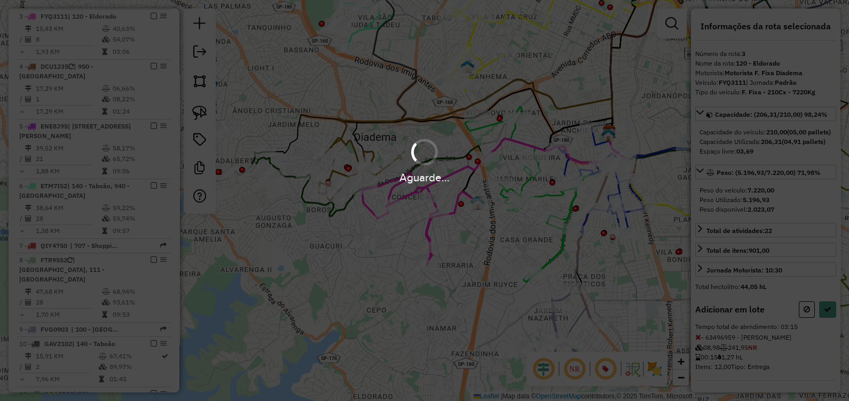
select select "**********"
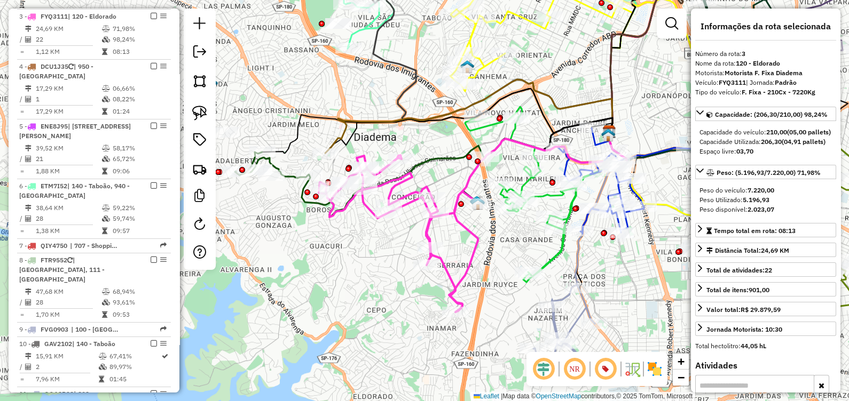
drag, startPoint x: 149, startPoint y: 13, endPoint x: 149, endPoint y: 19, distance: 6.4
click at [151, 13] on em at bounding box center [154, 16] width 6 height 6
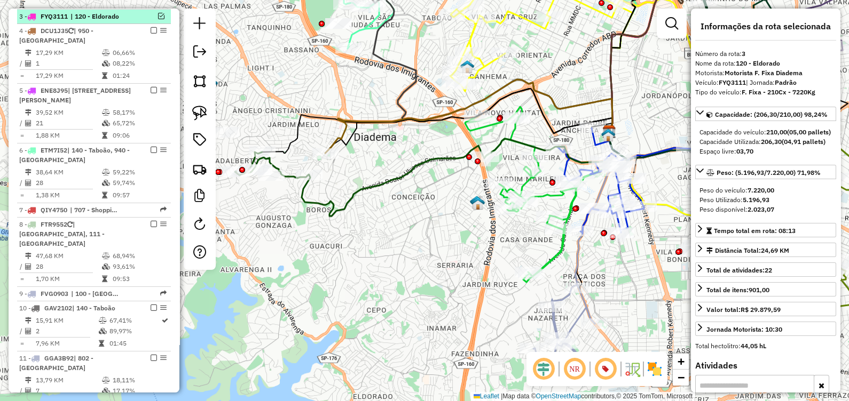
scroll to position [442, 0]
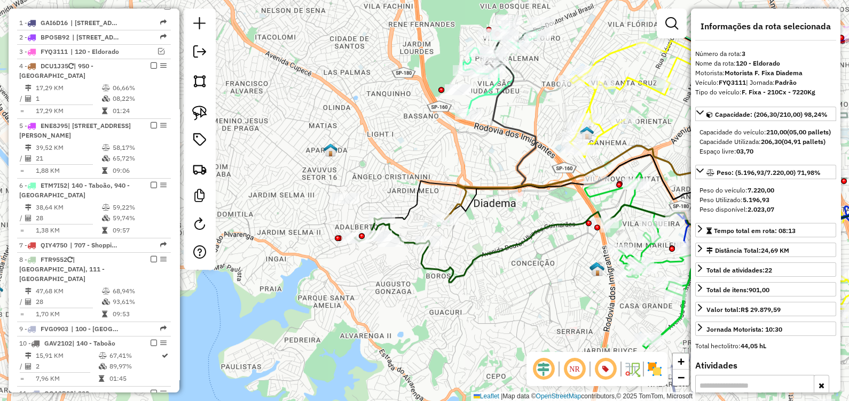
drag, startPoint x: 304, startPoint y: 249, endPoint x: 413, endPoint y: 294, distance: 117.3
click at [413, 302] on div "Janela de atendimento Grade de atendimento Capacidade Transportadoras Veículos …" at bounding box center [424, 200] width 849 height 401
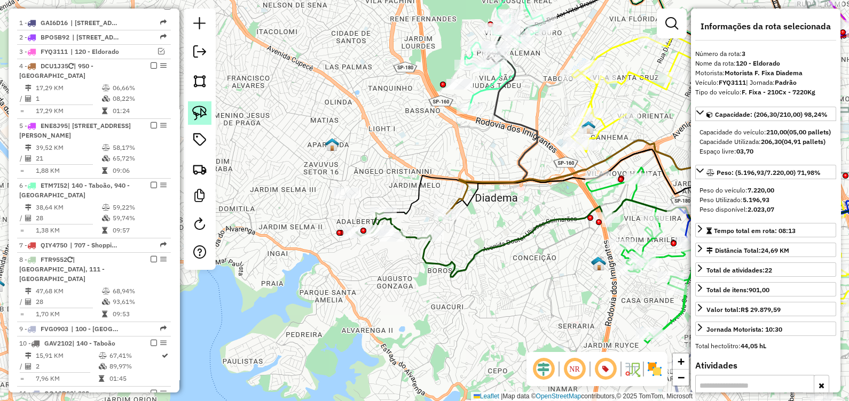
click at [196, 113] on img at bounding box center [199, 113] width 15 height 15
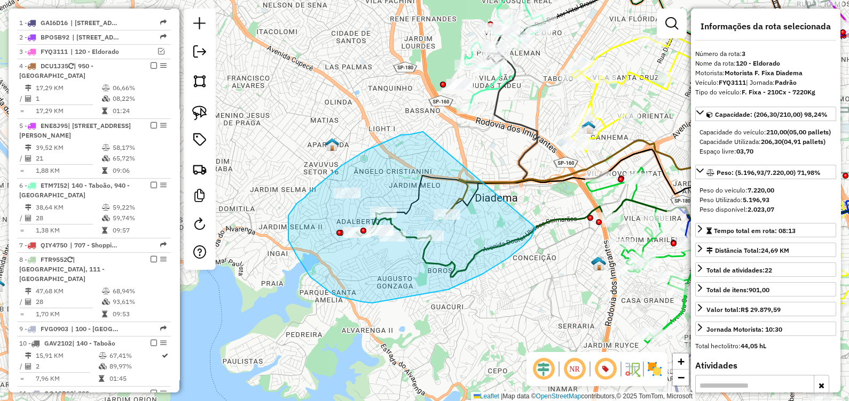
drag, startPoint x: 401, startPoint y: 135, endPoint x: 530, endPoint y: 223, distance: 156.4
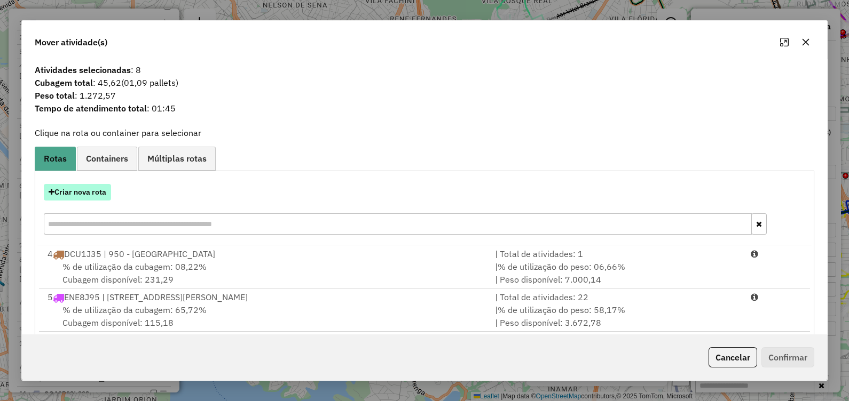
click at [98, 192] on button "Criar nova rota" at bounding box center [77, 192] width 67 height 17
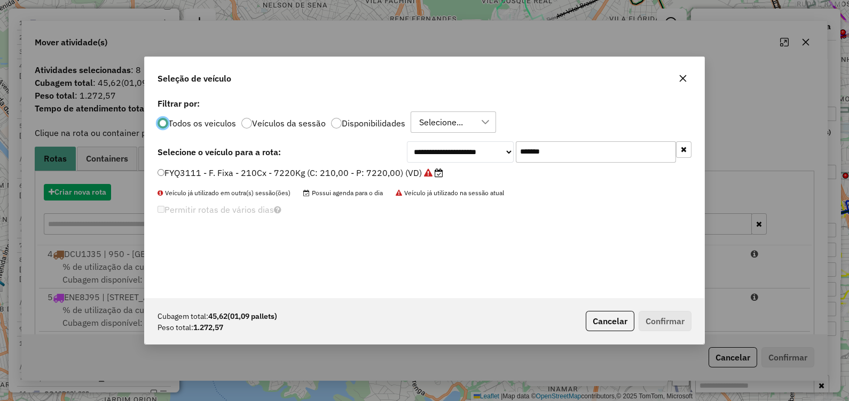
scroll to position [5, 3]
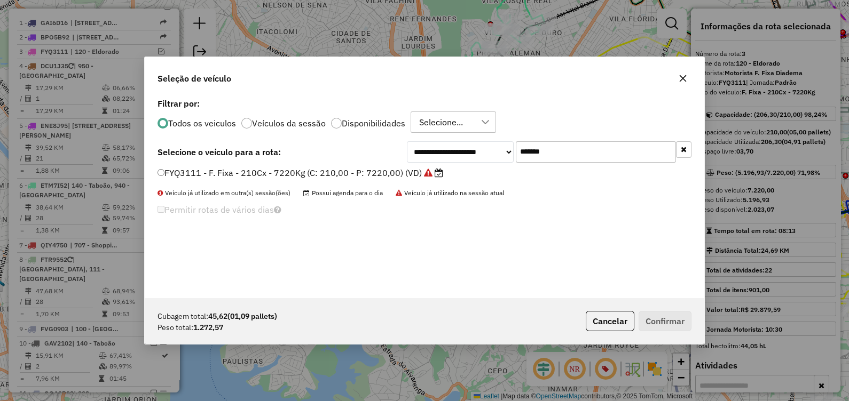
drag, startPoint x: 550, startPoint y: 146, endPoint x: 415, endPoint y: 165, distance: 136.4
click at [419, 165] on div "**********" at bounding box center [424, 197] width 559 height 203
paste input "text"
type input "*******"
click at [411, 171] on label "RLJ6G97 - F. Fixa - 210Cx - 7500Kg (C: 210,00 - P: 7500,00) (VD)" at bounding box center [294, 173] width 274 height 13
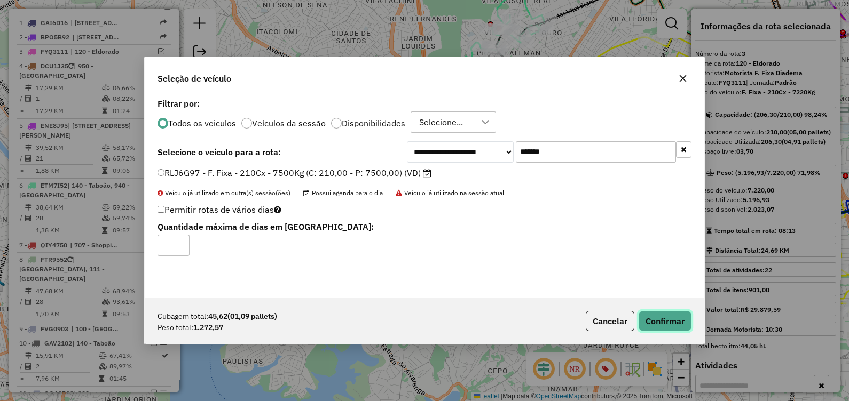
click at [664, 329] on button "Confirmar" at bounding box center [665, 321] width 53 height 20
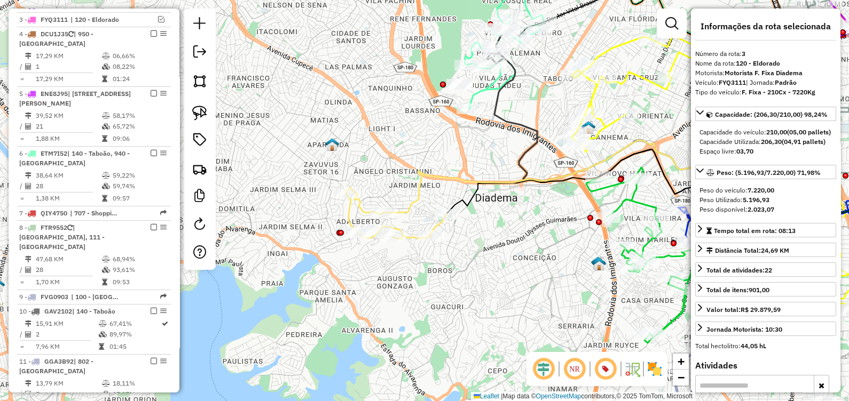
scroll to position [477, 0]
click at [469, 196] on icon at bounding box center [589, 181] width 287 height 65
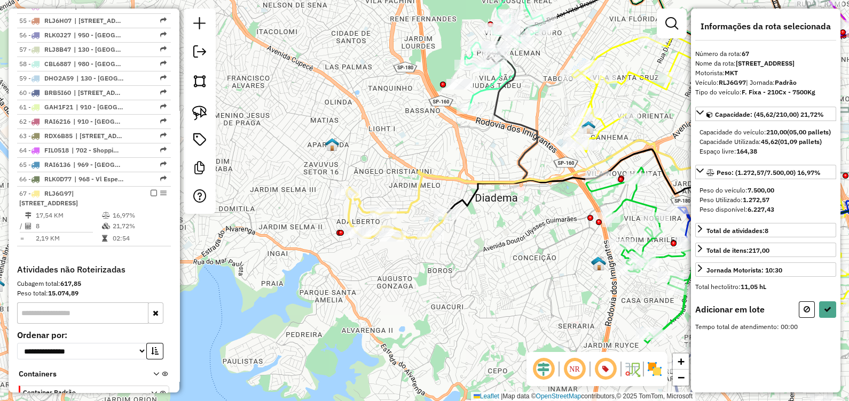
scroll to position [2017, 0]
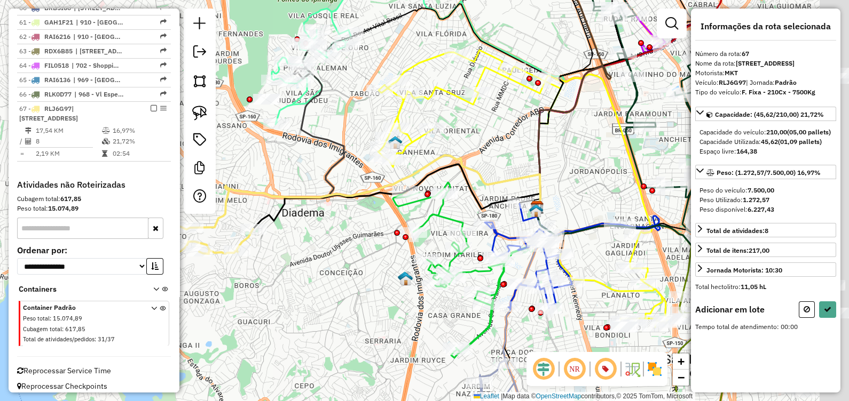
drag, startPoint x: 517, startPoint y: 252, endPoint x: 313, endPoint y: 265, distance: 204.3
click at [316, 267] on div "Janela de atendimento Grade de atendimento Capacidade Transportadoras Veículos …" at bounding box center [424, 200] width 849 height 401
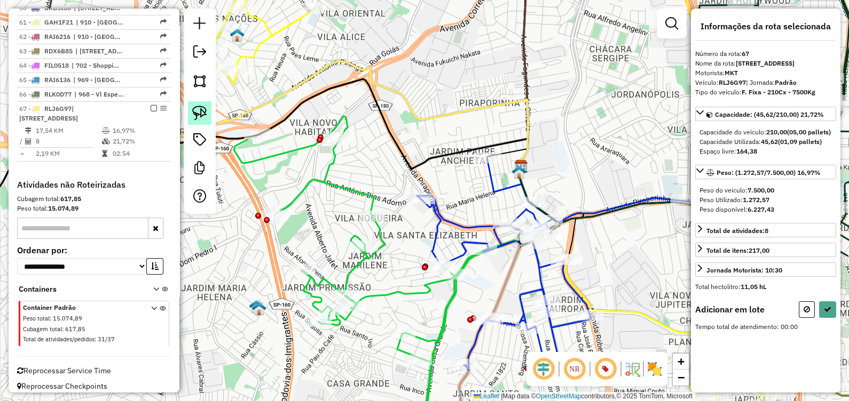
click at [190, 114] on link at bounding box center [199, 112] width 23 height 23
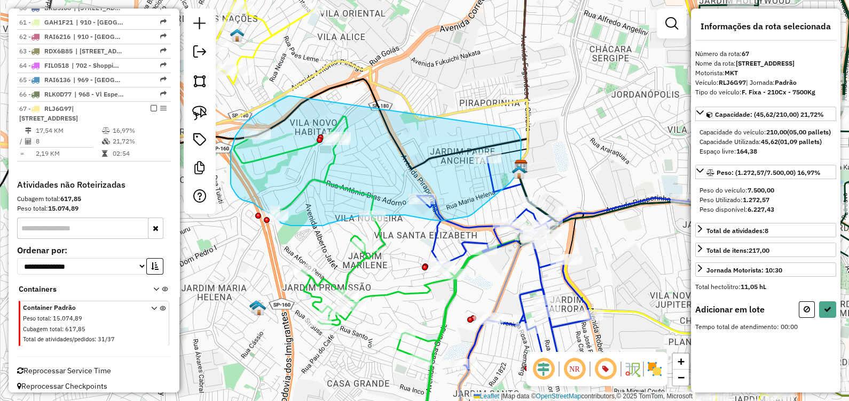
drag, startPoint x: 291, startPoint y: 96, endPoint x: 464, endPoint y: 147, distance: 180.3
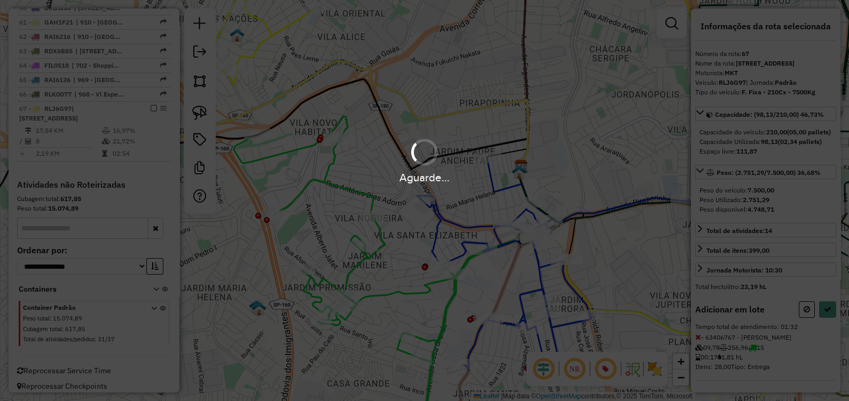
select select "**********"
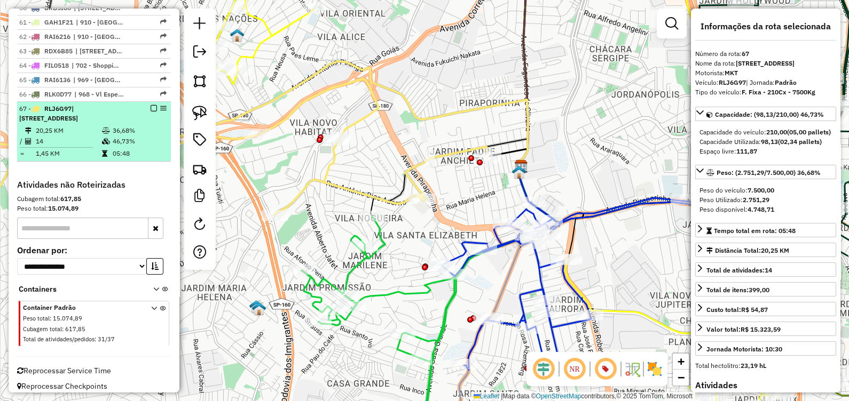
click at [151, 105] on em at bounding box center [154, 108] width 6 height 6
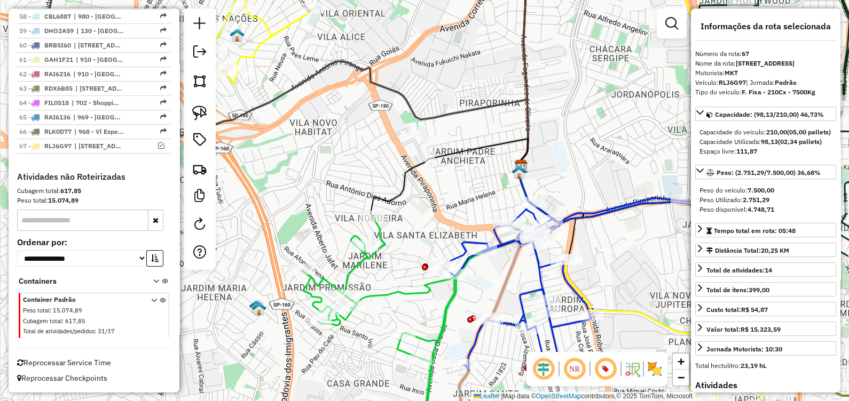
scroll to position [1961, 0]
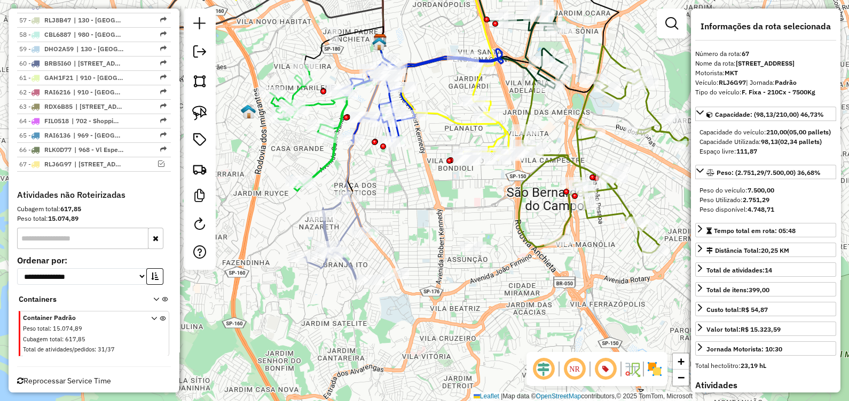
drag, startPoint x: 390, startPoint y: 336, endPoint x: 483, endPoint y: 336, distance: 93.4
click at [483, 336] on div "Janela de atendimento Grade de atendimento Capacidade Transportadoras Veículos …" at bounding box center [424, 200] width 849 height 401
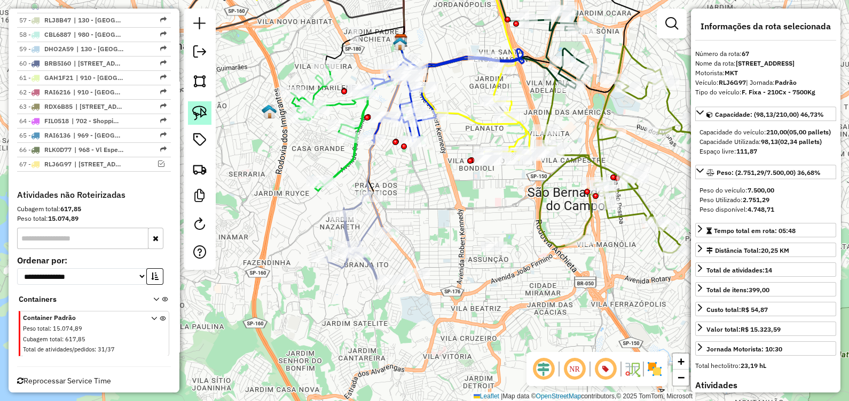
click at [202, 115] on img at bounding box center [199, 113] width 15 height 15
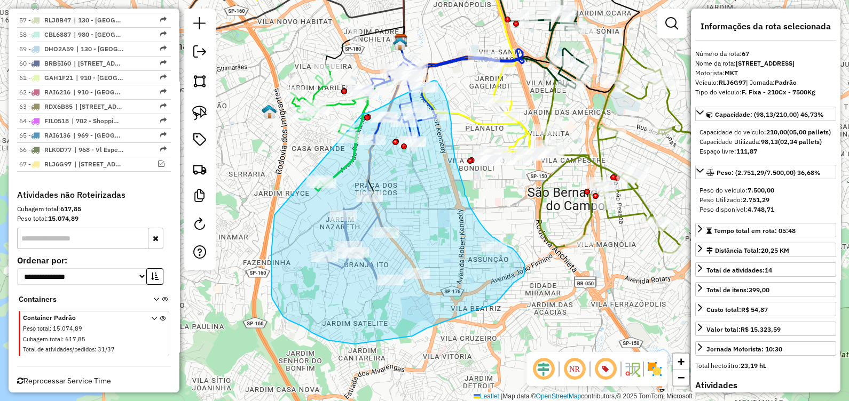
drag, startPoint x: 274, startPoint y: 215, endPoint x: 363, endPoint y: 113, distance: 135.1
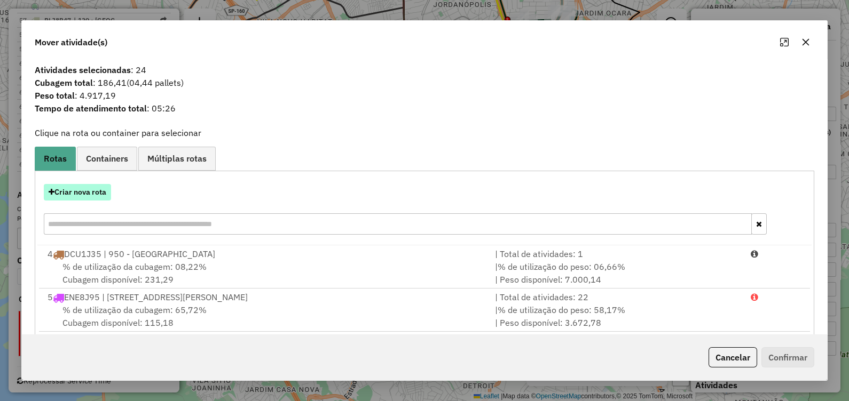
click at [96, 188] on button "Criar nova rota" at bounding box center [77, 192] width 67 height 17
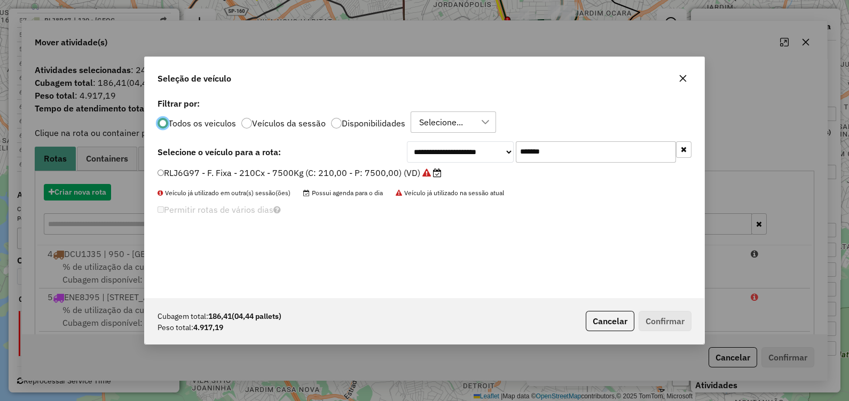
scroll to position [5, 3]
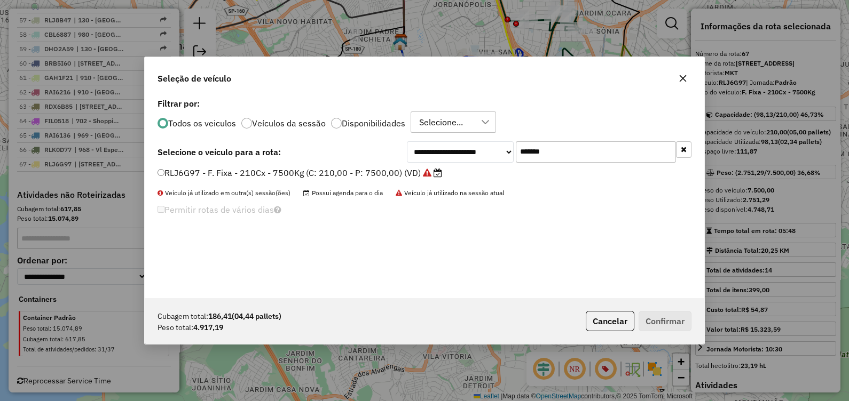
drag, startPoint x: 572, startPoint y: 149, endPoint x: 328, endPoint y: 175, distance: 244.7
click at [332, 174] on div "**********" at bounding box center [424, 197] width 559 height 203
paste input "text"
type input "*******"
click at [366, 169] on label "GGA3B92 - F. Fixa - 336Cx - 8780Kg (C: 336,00 - P: 8780,00) (VD)" at bounding box center [300, 173] width 287 height 13
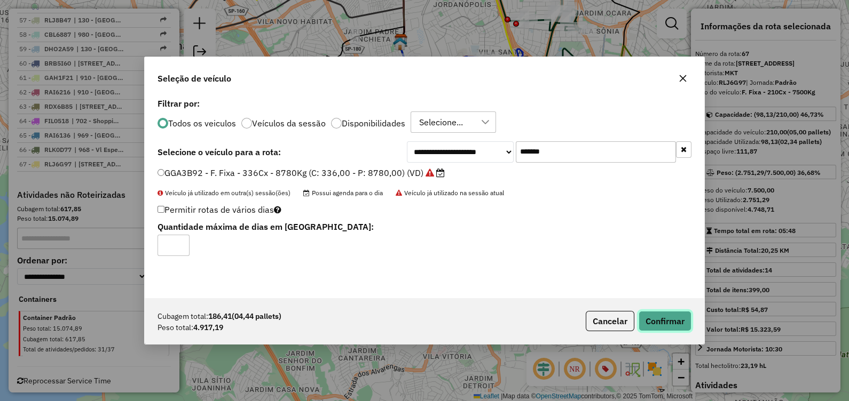
click at [657, 328] on button "Confirmar" at bounding box center [665, 321] width 53 height 20
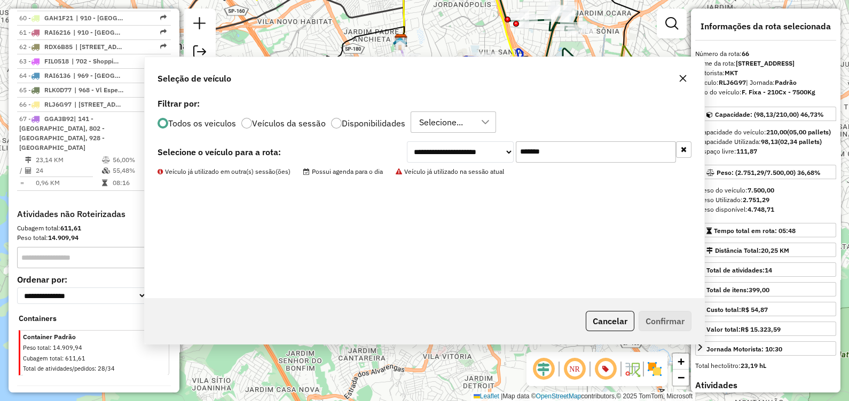
scroll to position [1972, 0]
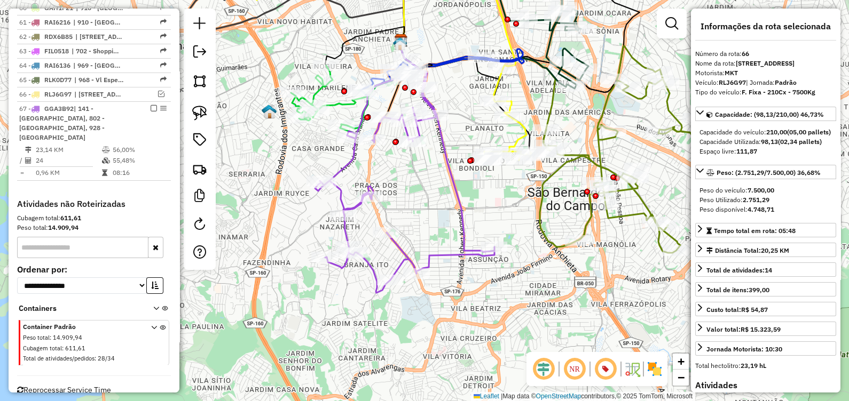
click at [399, 261] on icon at bounding box center [404, 183] width 179 height 222
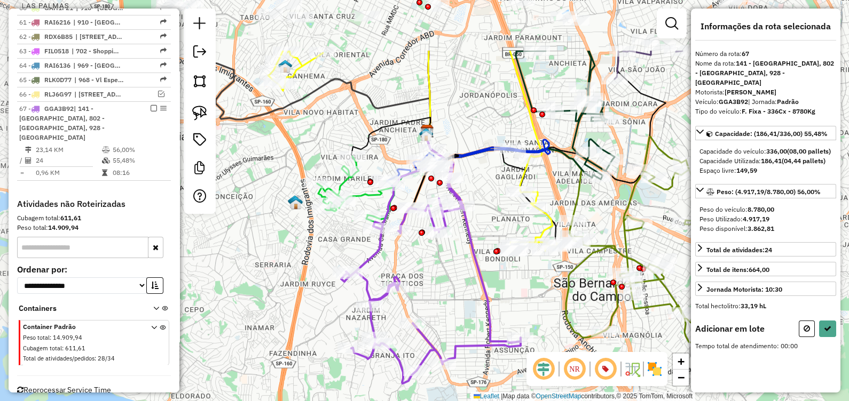
drag, startPoint x: 434, startPoint y: 264, endPoint x: 400, endPoint y: 246, distance: 38.0
click at [443, 296] on div "Janela de atendimento Grade de atendimento Capacidade Transportadoras Veículos …" at bounding box center [424, 200] width 849 height 401
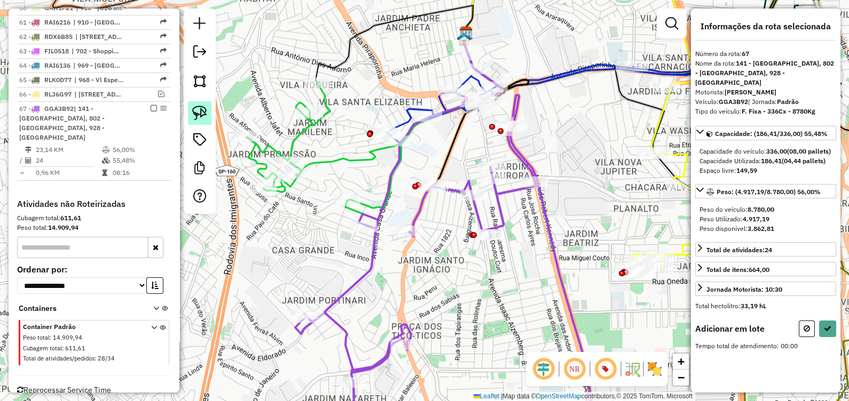
click at [208, 115] on link at bounding box center [199, 112] width 23 height 23
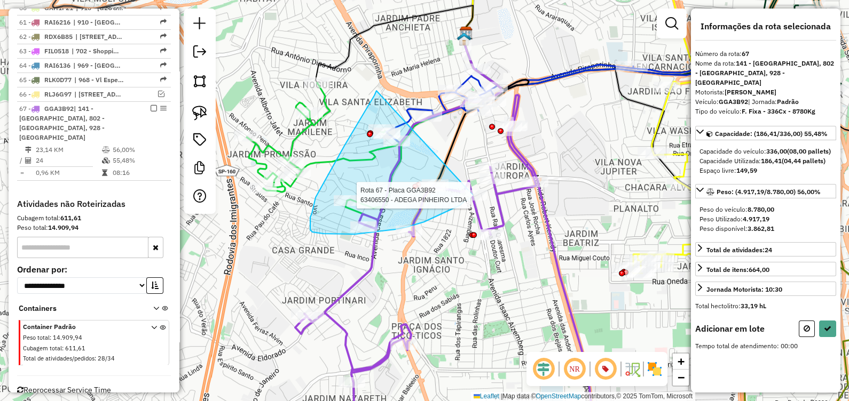
click at [472, 195] on div "Rota 67 - Placa GGA3B92 63406550 - ADEGA PINHEIRO LTDA Janela de atendimento Gr…" at bounding box center [424, 200] width 849 height 401
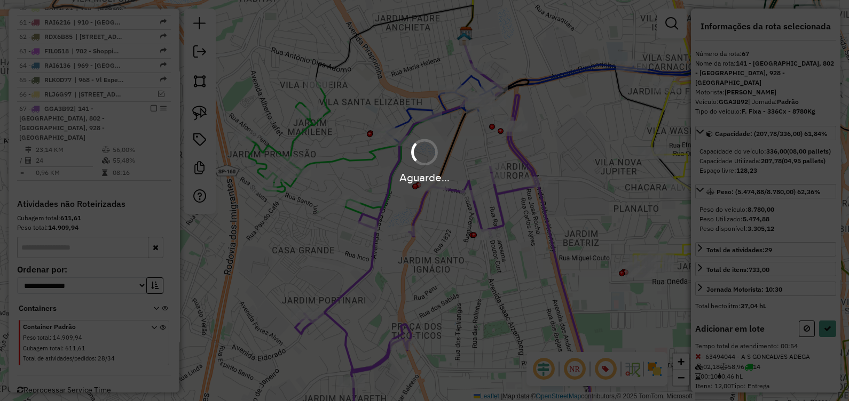
select select "**********"
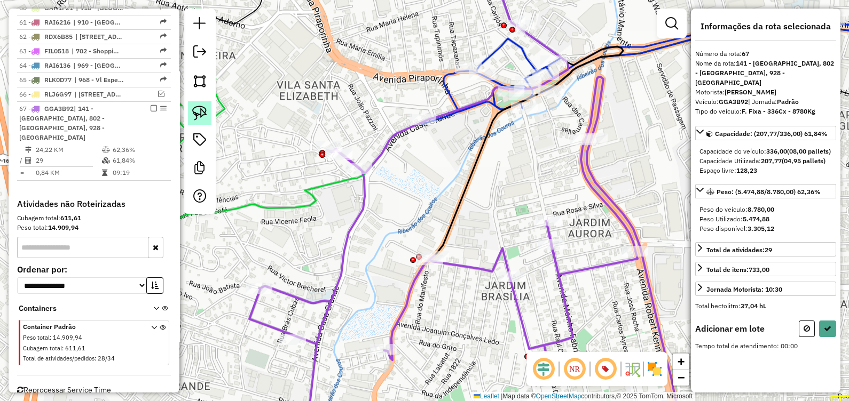
click at [201, 109] on img at bounding box center [199, 113] width 15 height 15
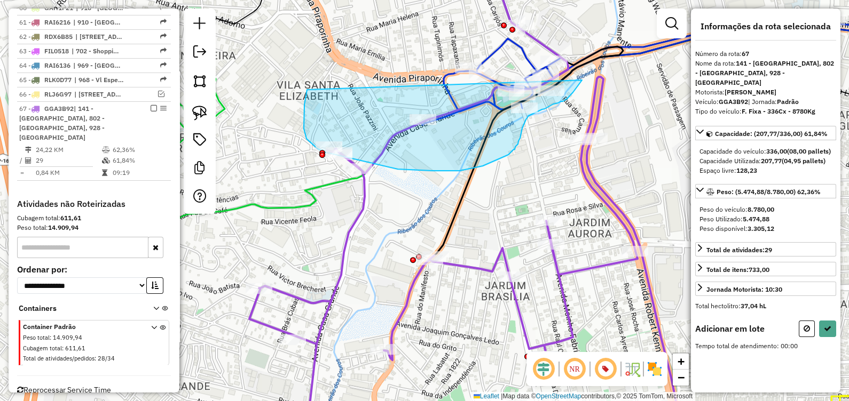
drag, startPoint x: 304, startPoint y: 117, endPoint x: 577, endPoint y: 86, distance: 275.1
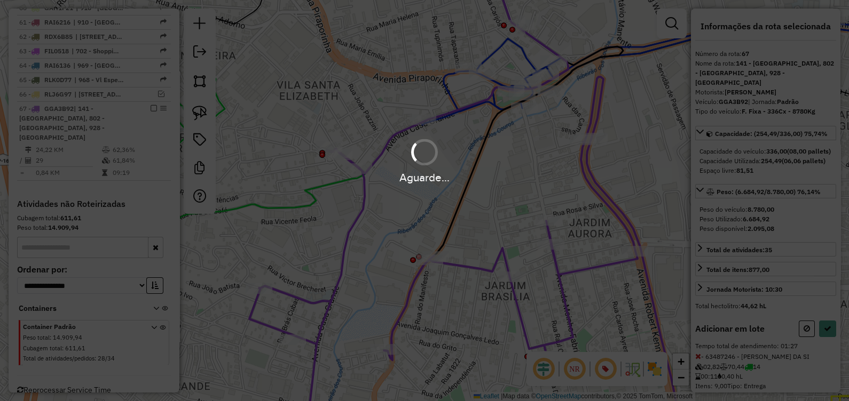
select select "**********"
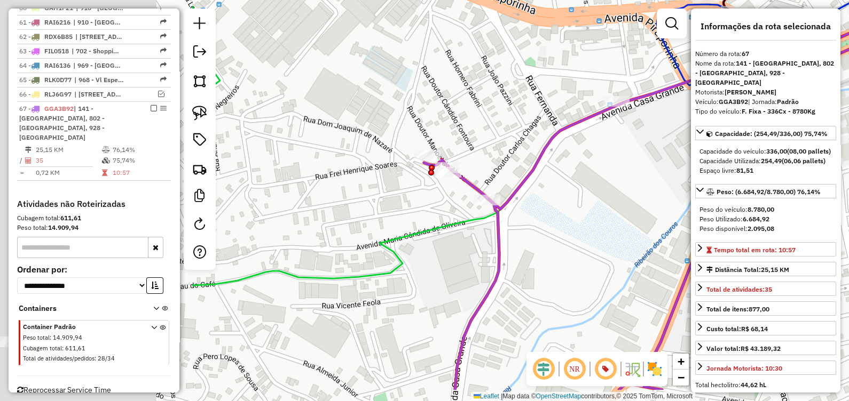
drag, startPoint x: 498, startPoint y: 225, endPoint x: 675, endPoint y: 190, distance: 180.8
click at [679, 191] on div "Janela de atendimento Grade de atendimento Capacidade Transportadoras Veículos …" at bounding box center [424, 200] width 849 height 401
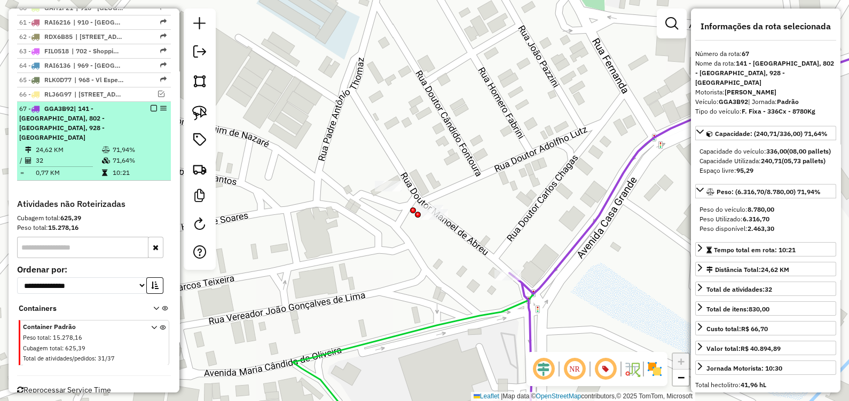
click at [151, 105] on em at bounding box center [154, 108] width 6 height 6
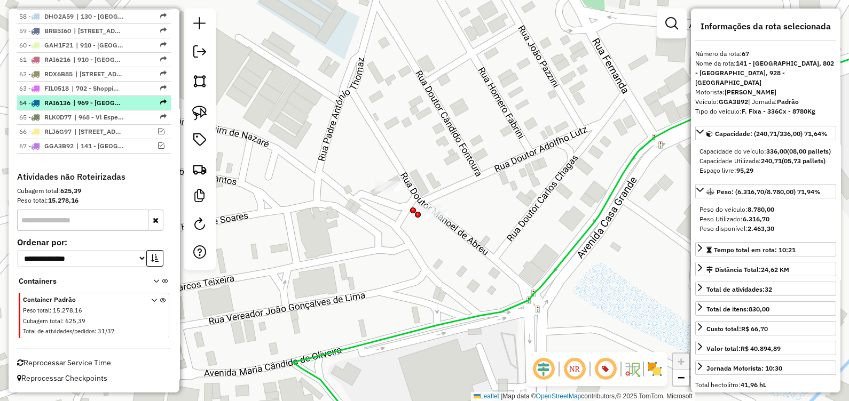
scroll to position [1916, 0]
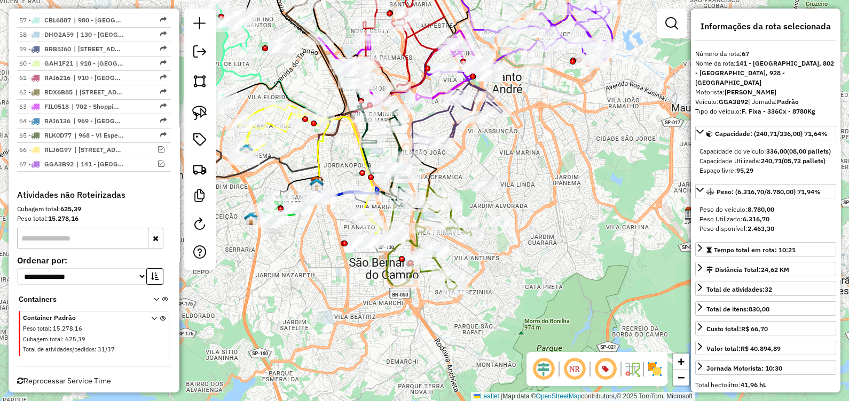
drag, startPoint x: 408, startPoint y: 305, endPoint x: 305, endPoint y: 262, distance: 111.5
click at [306, 262] on div "Janela de atendimento Grade de atendimento Capacidade Transportadoras Veículos …" at bounding box center [424, 200] width 849 height 401
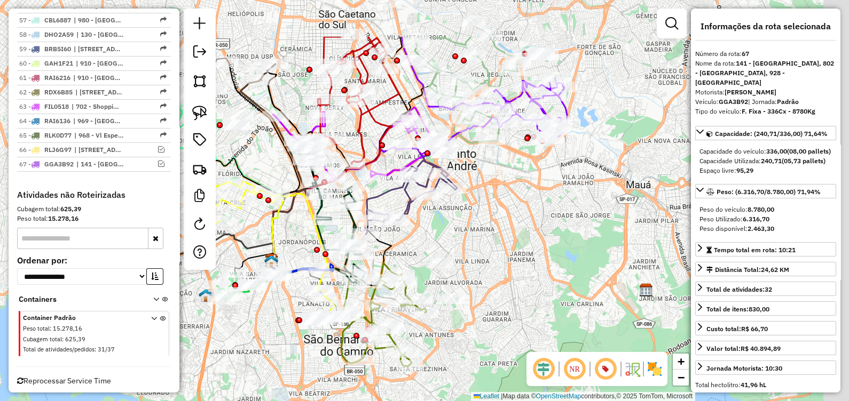
drag, startPoint x: 533, startPoint y: 259, endPoint x: 502, endPoint y: 339, distance: 85.9
click at [502, 338] on div "Janela de atendimento Grade de atendimento Capacidade Transportadoras Veículos …" at bounding box center [424, 200] width 849 height 401
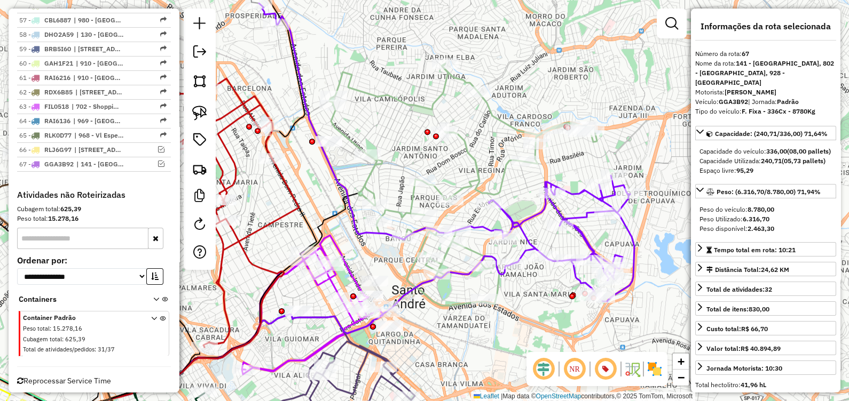
click at [367, 184] on icon at bounding box center [462, 185] width 267 height 242
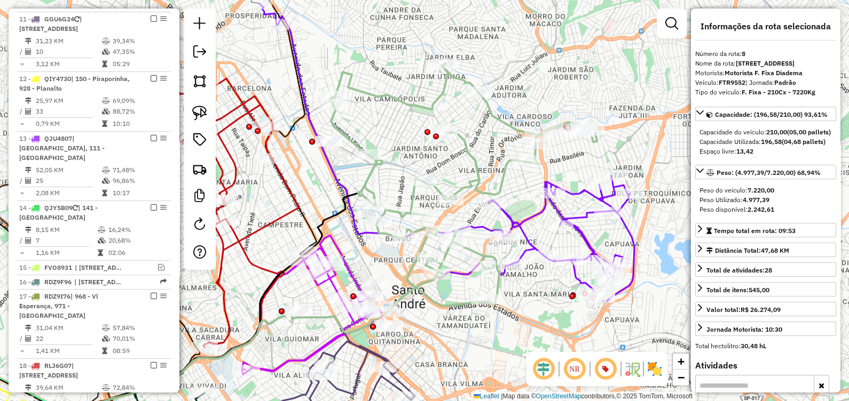
scroll to position [695, 0]
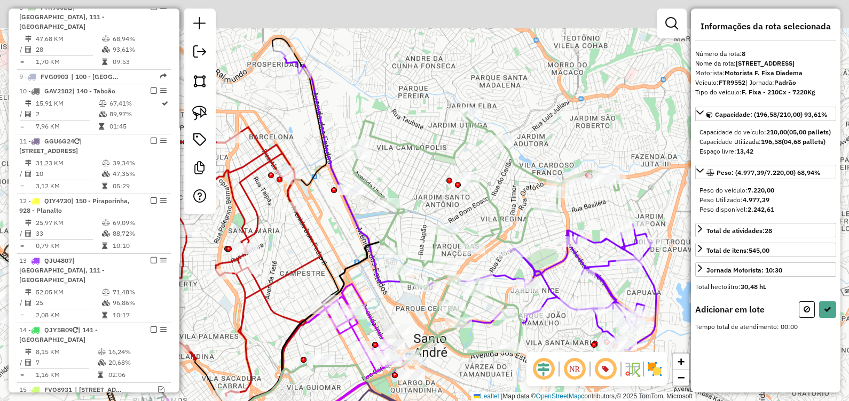
drag, startPoint x: 414, startPoint y: 166, endPoint x: 445, endPoint y: 214, distance: 56.4
click at [445, 214] on div "Janela de atendimento Grade de atendimento Capacidade Transportadoras Veículos …" at bounding box center [424, 200] width 849 height 401
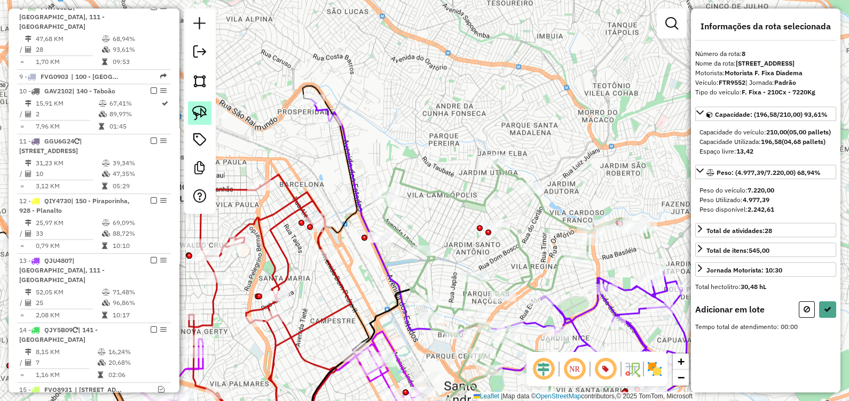
click at [203, 113] on img at bounding box center [199, 113] width 15 height 15
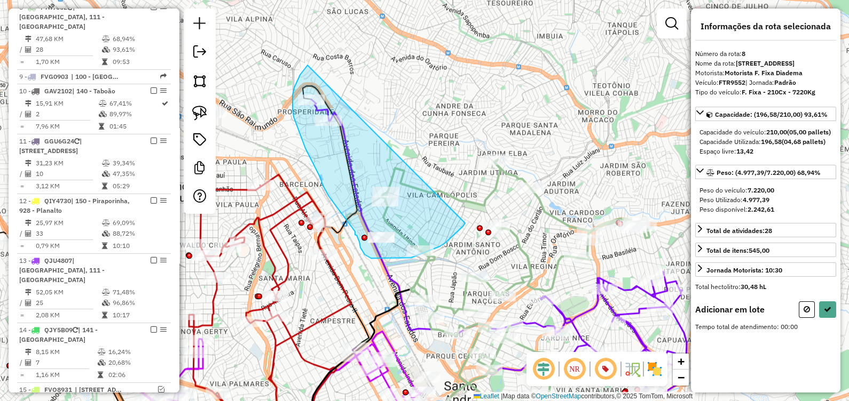
drag, startPoint x: 300, startPoint y: 75, endPoint x: 431, endPoint y: 213, distance: 190.3
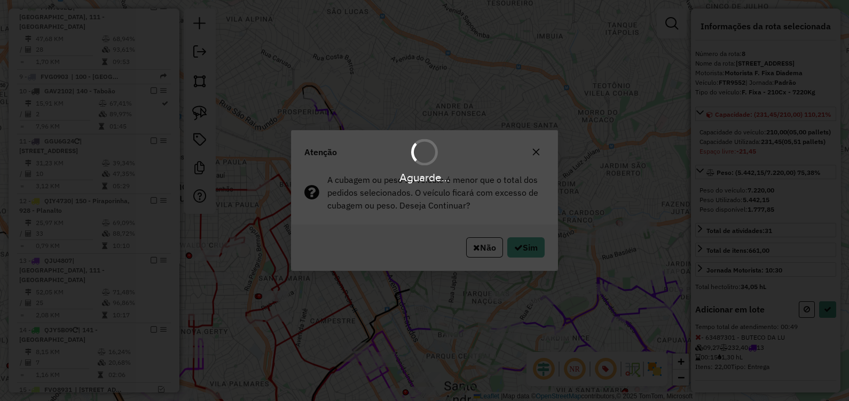
click at [534, 251] on div "Aguarde..." at bounding box center [424, 200] width 849 height 401
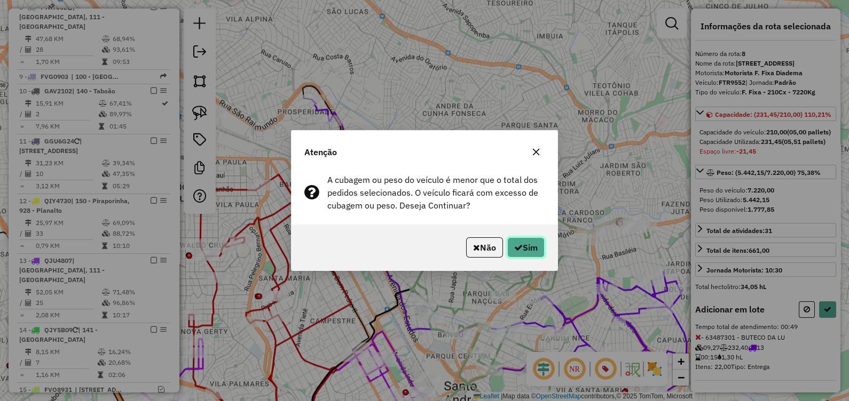
click at [514, 252] on button "Sim" at bounding box center [525, 248] width 37 height 20
select select "**********"
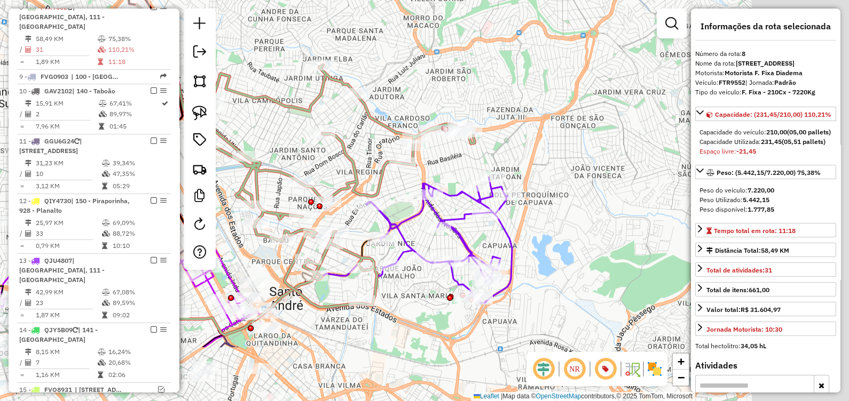
drag, startPoint x: 574, startPoint y: 172, endPoint x: 379, endPoint y: 57, distance: 226.9
click at [380, 57] on div "Janela de atendimento Grade de atendimento Capacidade Transportadoras Veículos …" at bounding box center [424, 200] width 849 height 401
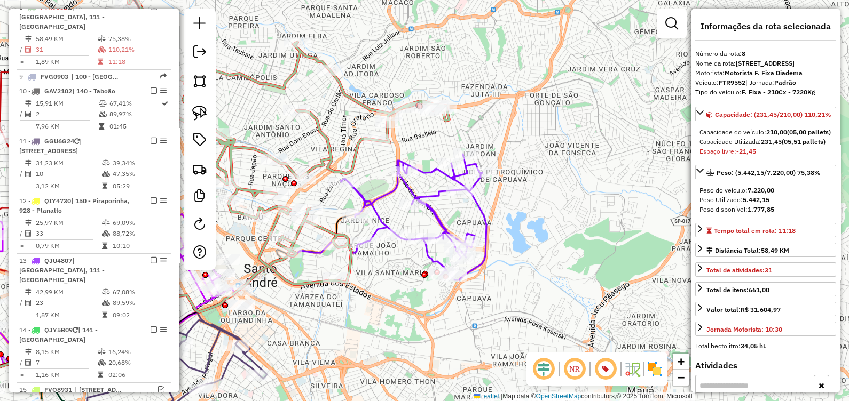
click at [435, 226] on icon at bounding box center [414, 217] width 146 height 126
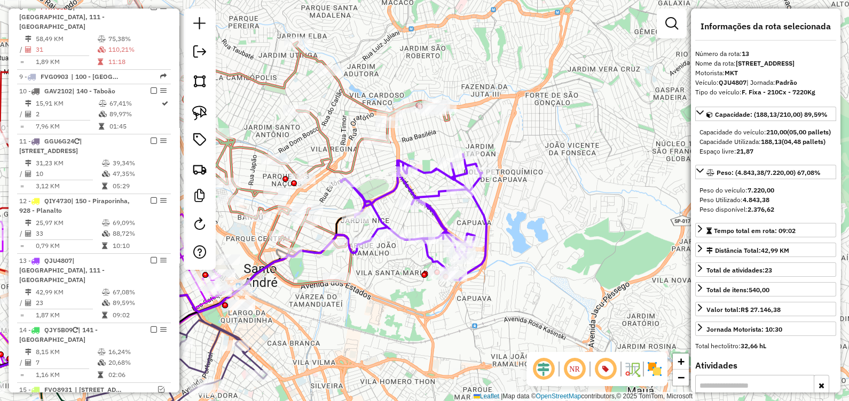
scroll to position [948, 0]
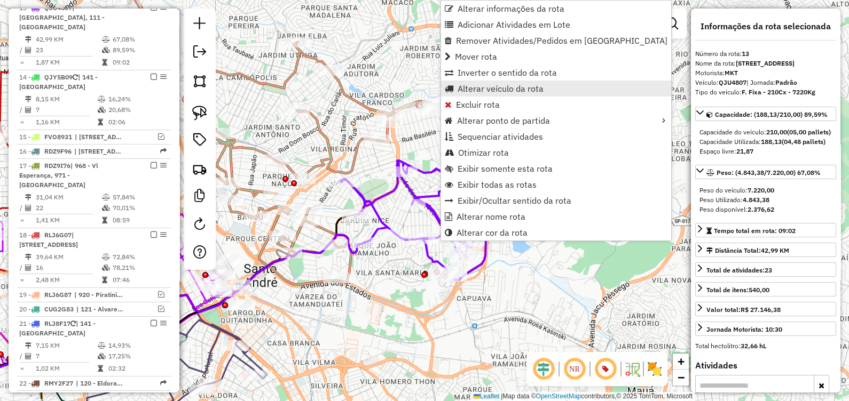
click at [493, 91] on span "Alterar veículo da rota" at bounding box center [501, 88] width 86 height 9
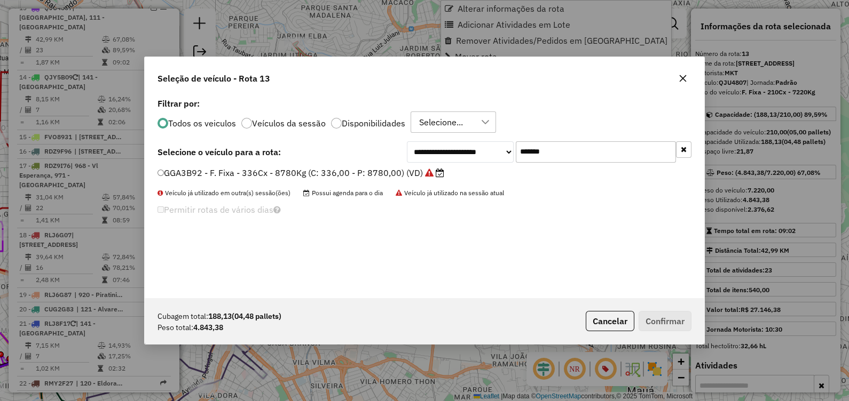
scroll to position [5, 3]
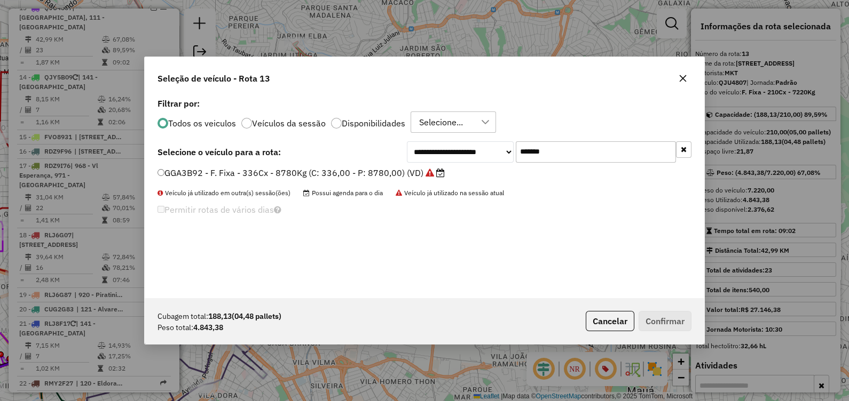
drag, startPoint x: 564, startPoint y: 157, endPoint x: 307, endPoint y: 170, distance: 257.1
click at [310, 168] on div "**********" at bounding box center [424, 197] width 559 height 203
paste input "text"
type input "*******"
drag, startPoint x: 357, startPoint y: 175, endPoint x: 350, endPoint y: 182, distance: 9.8
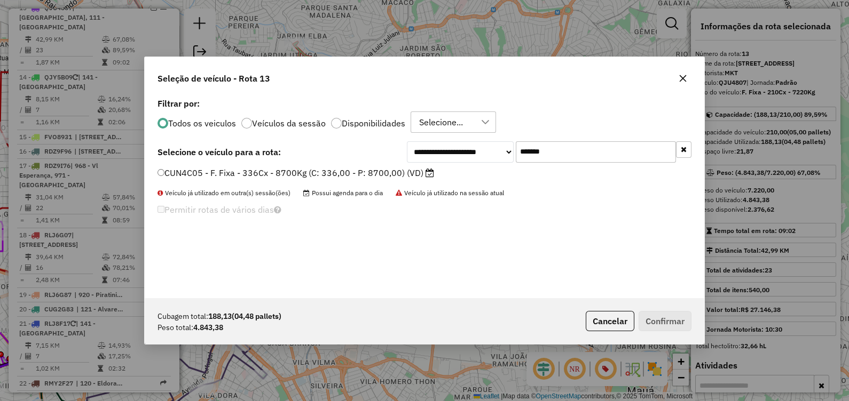
click at [356, 174] on label "CUN4C05 - F. Fixa - 336Cx - 8700Kg (C: 336,00 - P: 8700,00) (VD)" at bounding box center [295, 173] width 277 height 13
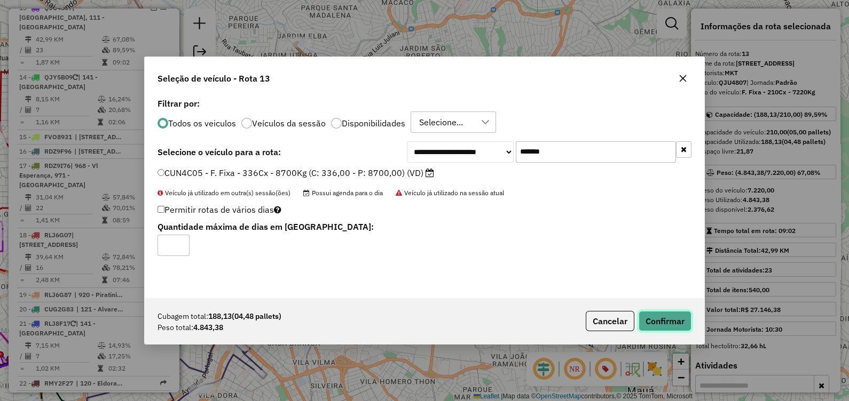
click at [659, 320] on button "Confirmar" at bounding box center [665, 321] width 53 height 20
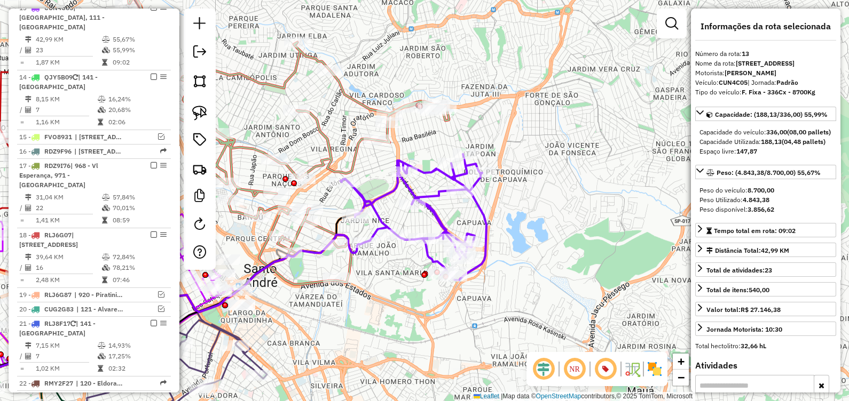
click at [432, 220] on icon at bounding box center [414, 217] width 146 height 126
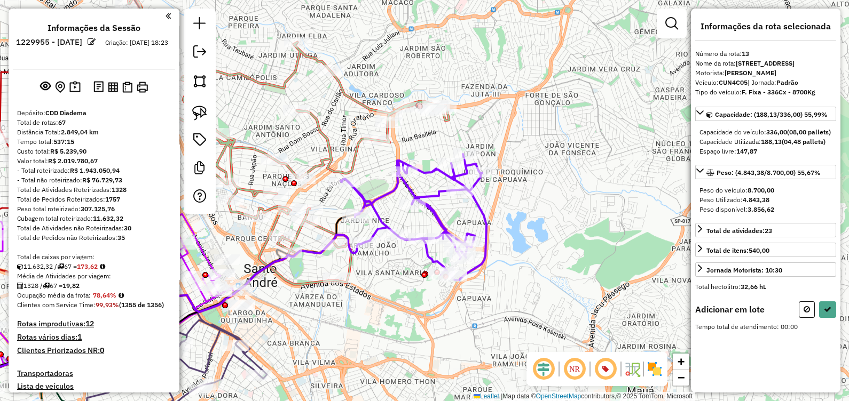
scroll to position [948, 0]
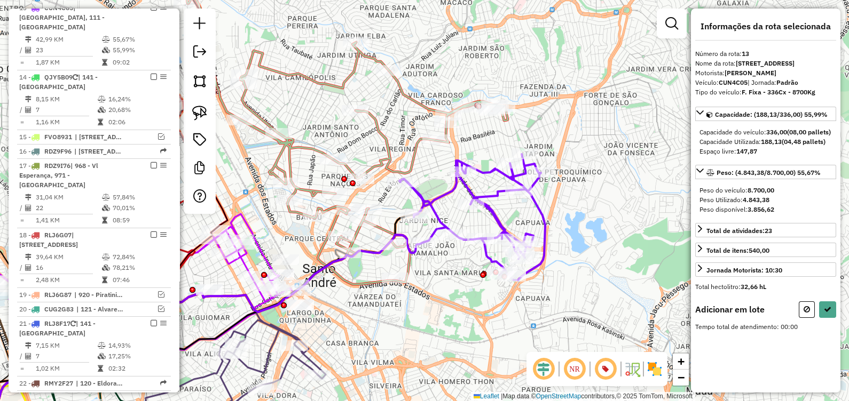
drag, startPoint x: 408, startPoint y: 318, endPoint x: 414, endPoint y: 261, distance: 57.4
click at [447, 311] on div "Janela de atendimento Grade de atendimento Capacidade Transportadoras Veículos …" at bounding box center [424, 200] width 849 height 401
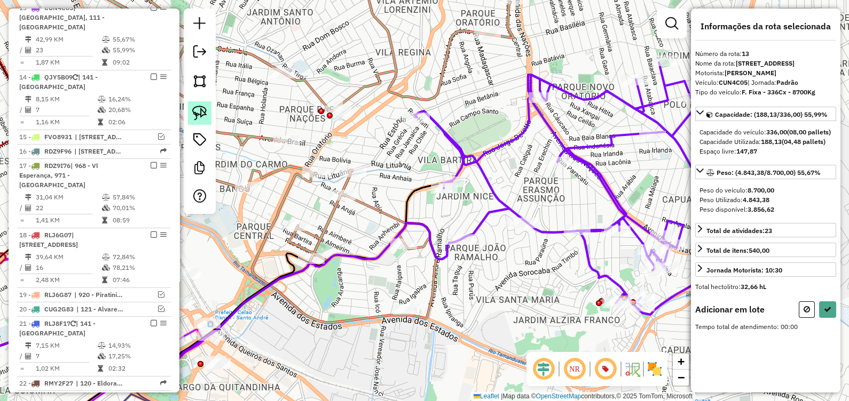
click at [208, 111] on link at bounding box center [199, 112] width 23 height 23
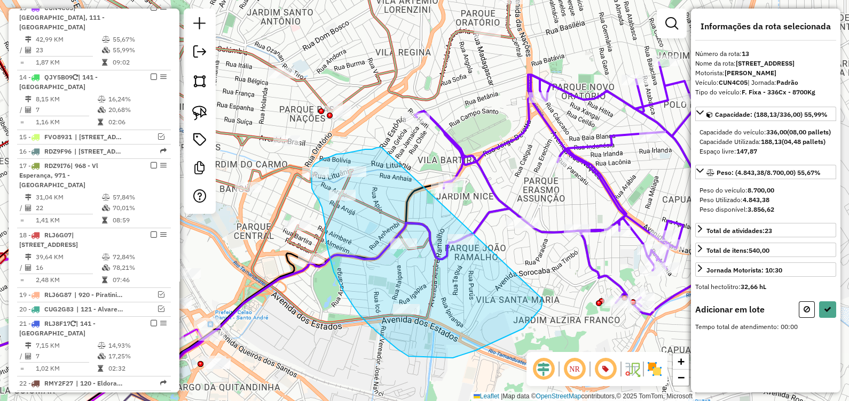
drag, startPoint x: 380, startPoint y: 148, endPoint x: 534, endPoint y: 293, distance: 212.3
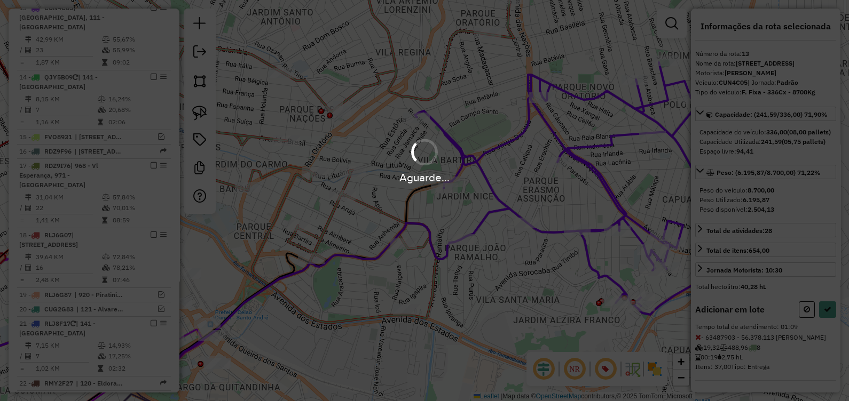
select select "**********"
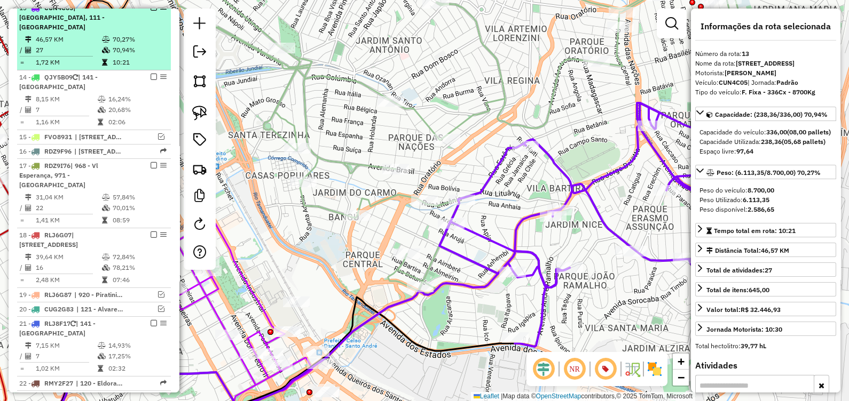
click at [151, 11] on em at bounding box center [154, 7] width 6 height 6
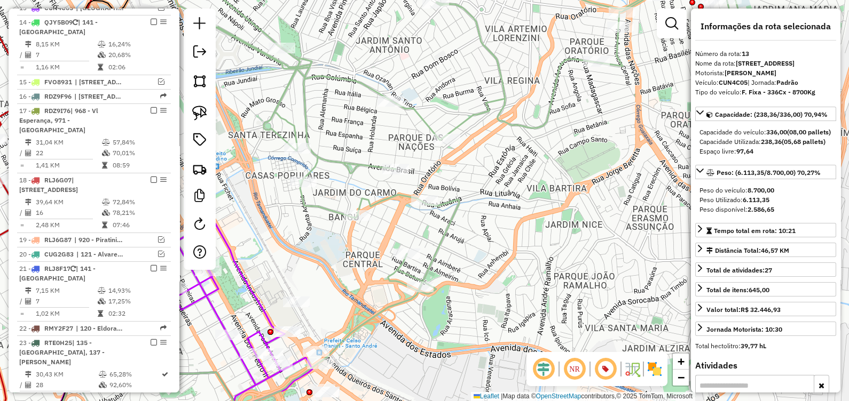
scroll to position [893, 0]
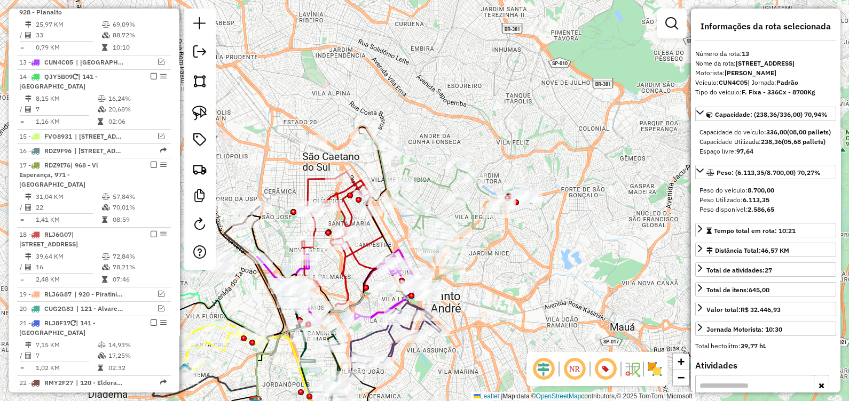
click at [472, 225] on icon at bounding box center [447, 202] width 169 height 137
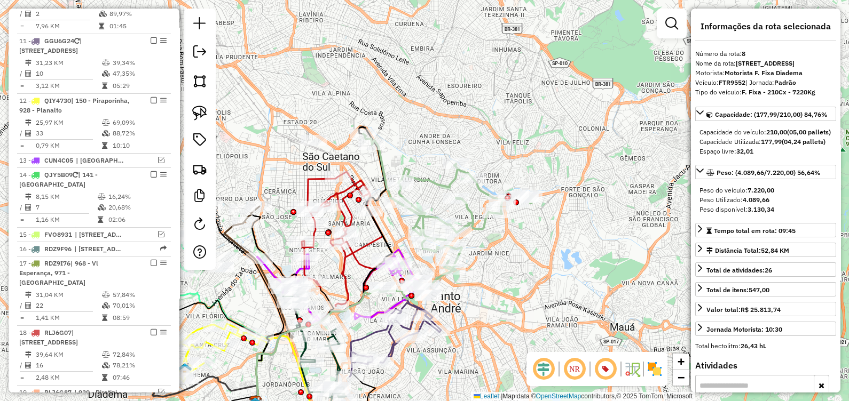
scroll to position [695, 0]
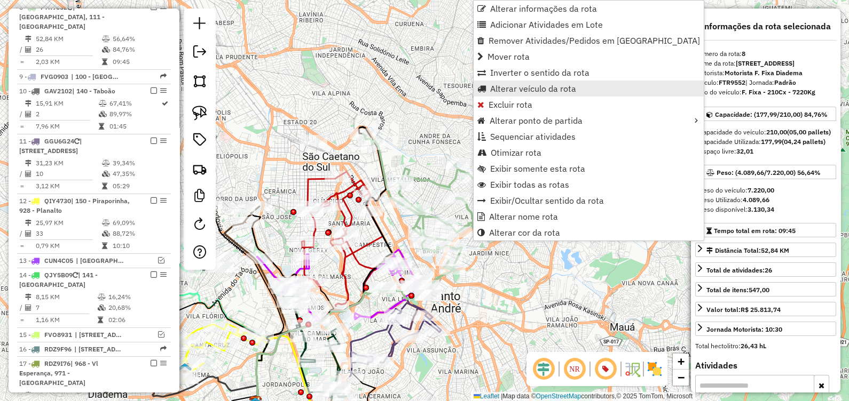
click at [532, 91] on span "Alterar veículo da rota" at bounding box center [533, 88] width 86 height 9
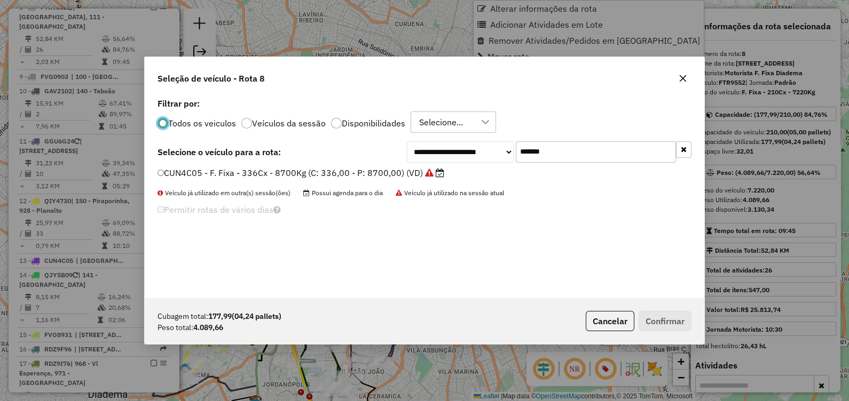
scroll to position [5, 3]
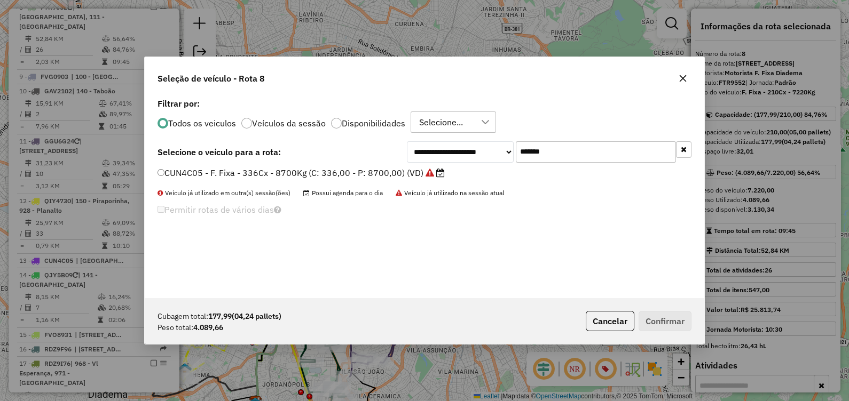
drag, startPoint x: 561, startPoint y: 154, endPoint x: 365, endPoint y: 158, distance: 196.0
click at [368, 156] on div "**********" at bounding box center [424, 151] width 534 height 21
paste input "text"
type input "*******"
click at [371, 173] on label "QJU4807 - F. Fixa - 210Cx - 7220Kg (C: 210,00 - P: 7220,00) (VD)" at bounding box center [294, 173] width 275 height 13
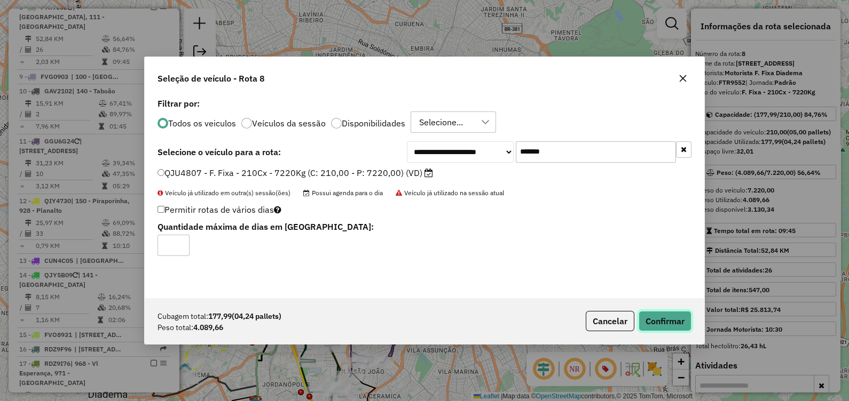
click at [655, 323] on button "Confirmar" at bounding box center [665, 321] width 53 height 20
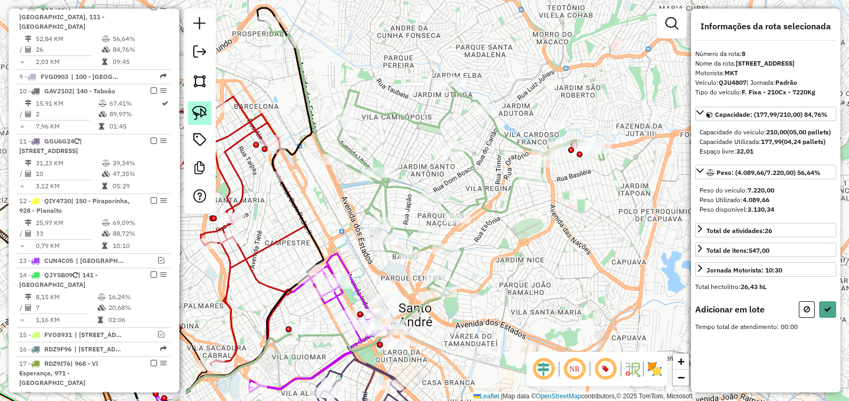
click at [206, 114] on img at bounding box center [199, 113] width 15 height 15
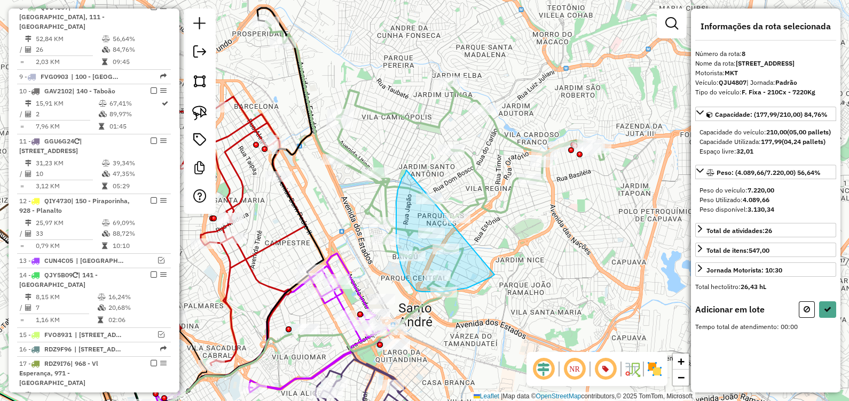
drag, startPoint x: 396, startPoint y: 202, endPoint x: 508, endPoint y: 266, distance: 128.4
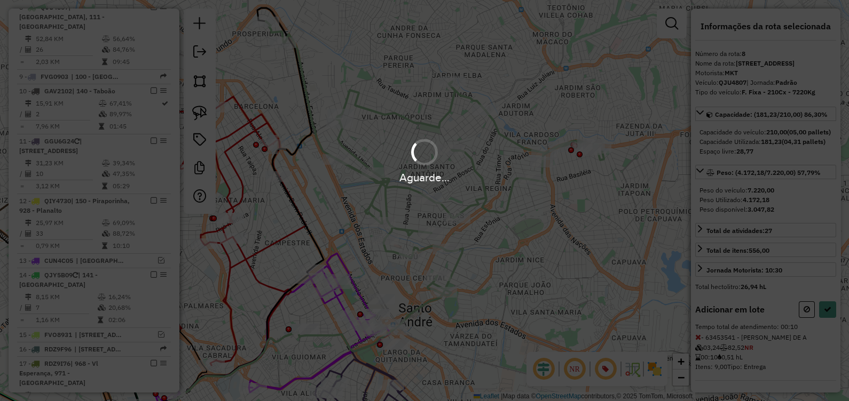
select select "**********"
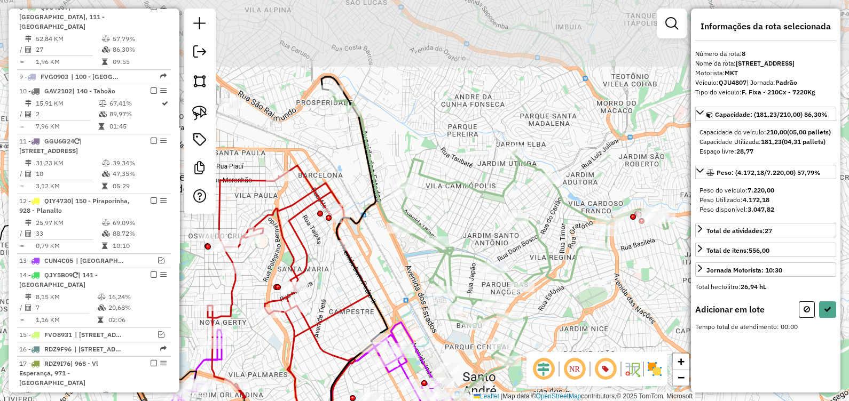
drag, startPoint x: 387, startPoint y: 248, endPoint x: 432, endPoint y: 272, distance: 51.1
click at [434, 277] on div "Janela de atendimento Grade de atendimento Capacidade Transportadoras Veículos …" at bounding box center [424, 200] width 849 height 401
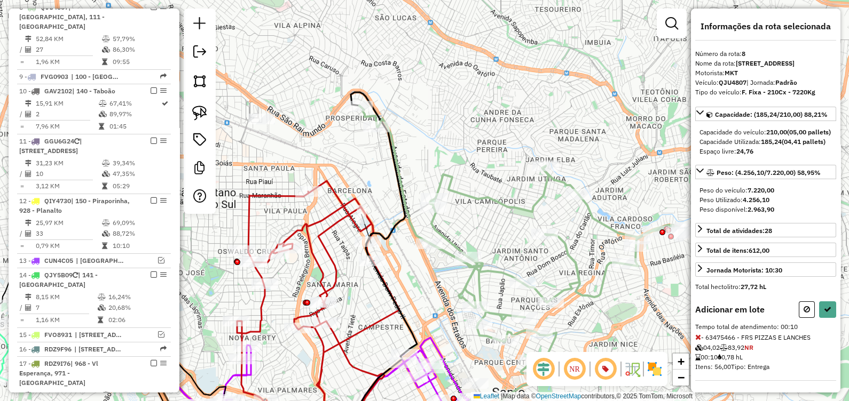
select select "**********"
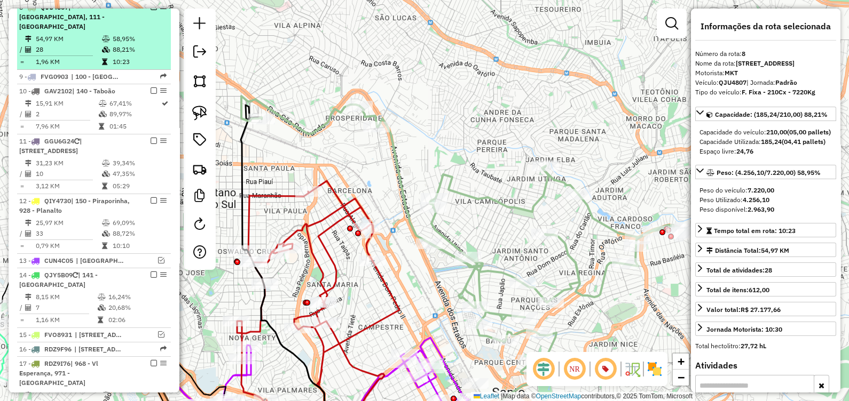
click at [151, 10] on em at bounding box center [154, 7] width 6 height 6
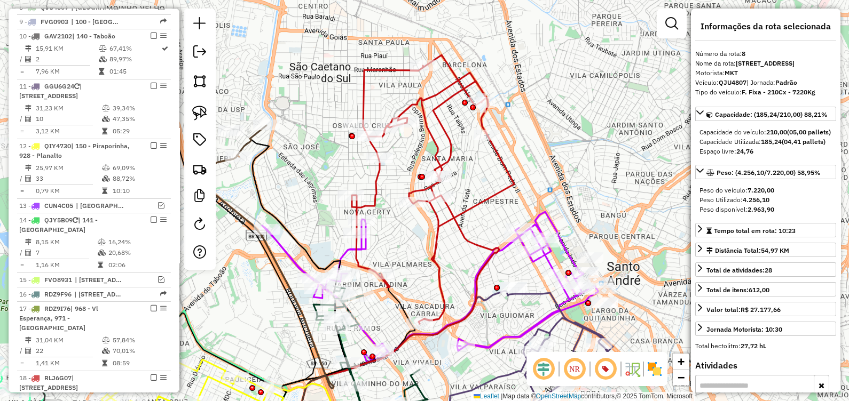
click at [443, 271] on icon at bounding box center [433, 189] width 162 height 269
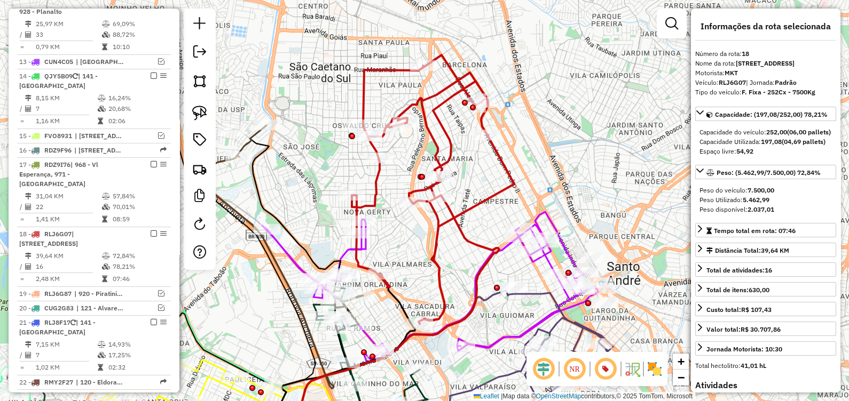
scroll to position [1055, 0]
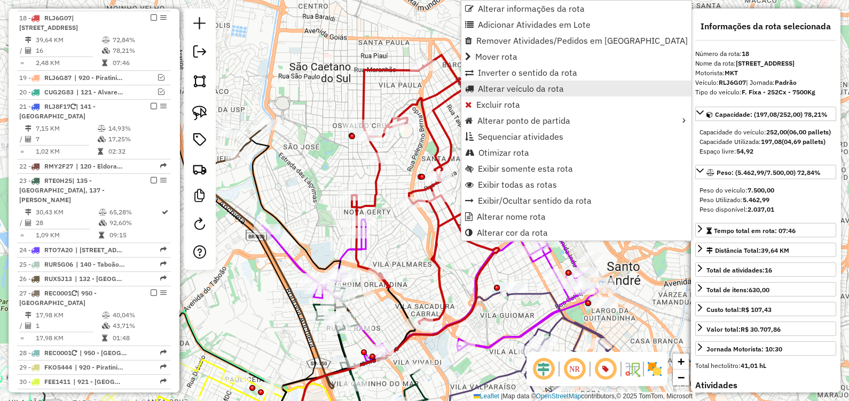
click at [499, 91] on span "Alterar veículo da rota" at bounding box center [521, 88] width 86 height 9
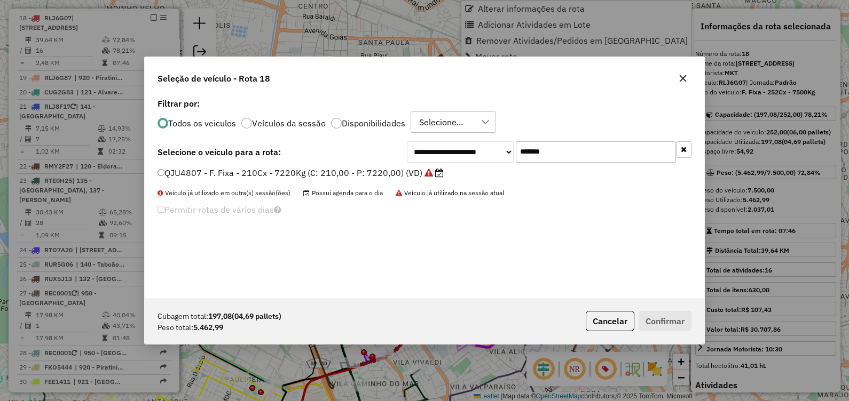
scroll to position [5, 3]
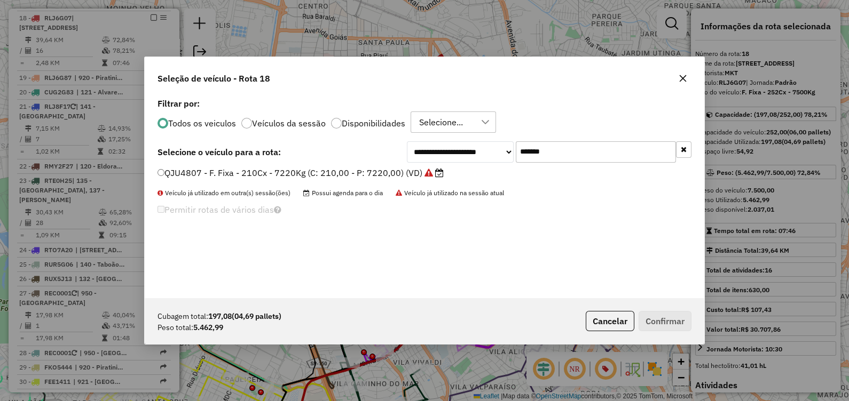
drag, startPoint x: 571, startPoint y: 139, endPoint x: 539, endPoint y: 152, distance: 34.5
click at [539, 152] on div "**********" at bounding box center [424, 197] width 559 height 203
drag, startPoint x: 564, startPoint y: 151, endPoint x: 397, endPoint y: 178, distance: 169.3
click at [397, 178] on div "**********" at bounding box center [424, 197] width 559 height 203
paste input "text"
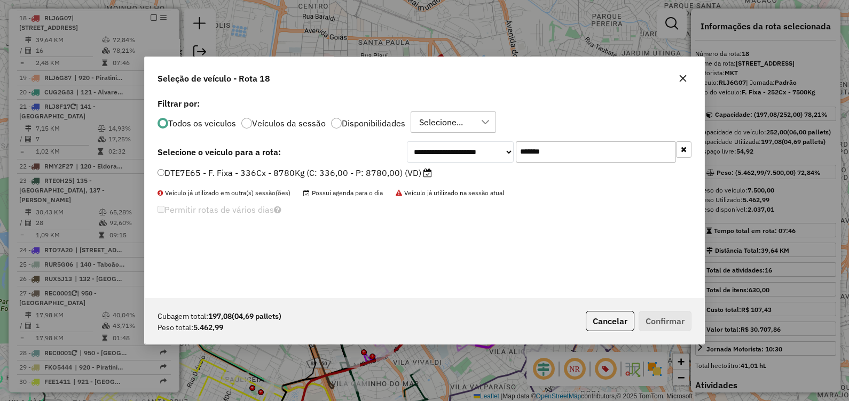
type input "*******"
click at [355, 171] on label "DTE7E65 - F. Fixa - 336Cx - 8780Kg (C: 336,00 - P: 8780,00) (VD)" at bounding box center [294, 173] width 274 height 13
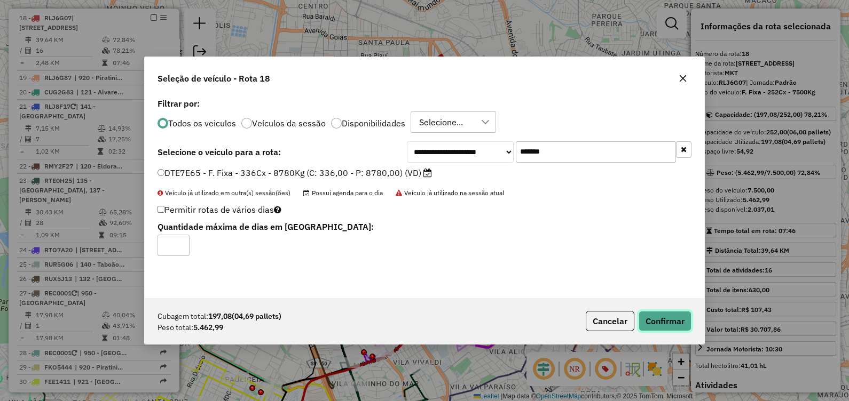
click at [651, 323] on button "Confirmar" at bounding box center [665, 321] width 53 height 20
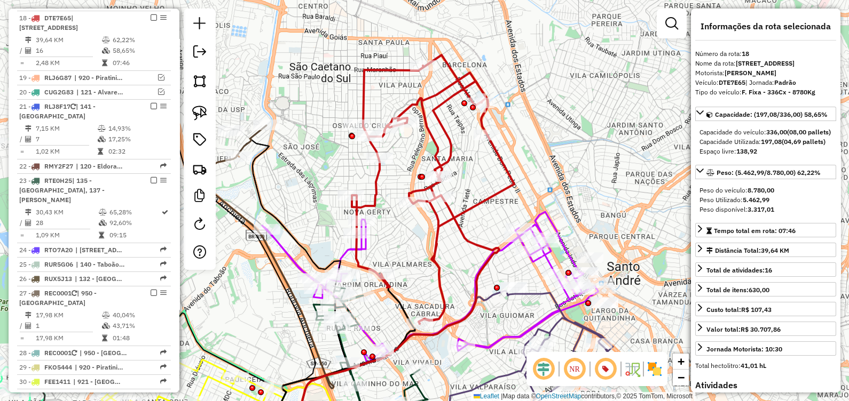
click at [436, 256] on icon at bounding box center [433, 189] width 162 height 269
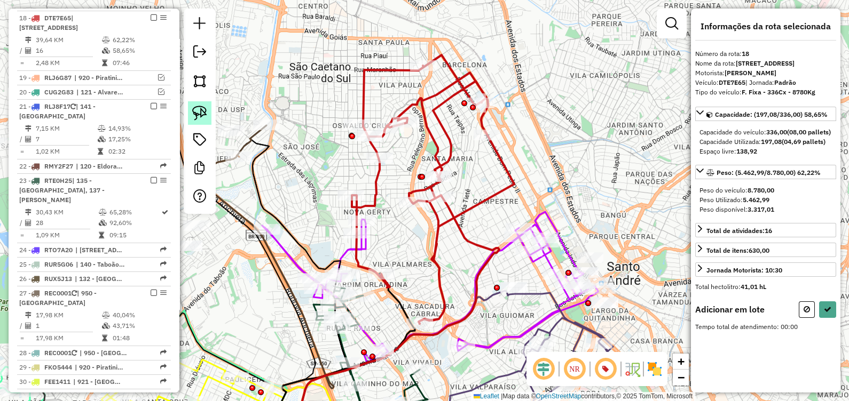
click at [202, 109] on img at bounding box center [199, 113] width 15 height 15
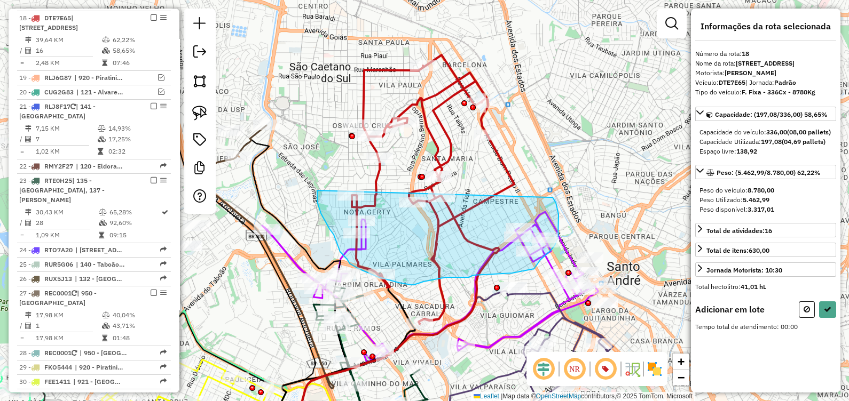
drag, startPoint x: 317, startPoint y: 193, endPoint x: 503, endPoint y: 204, distance: 186.6
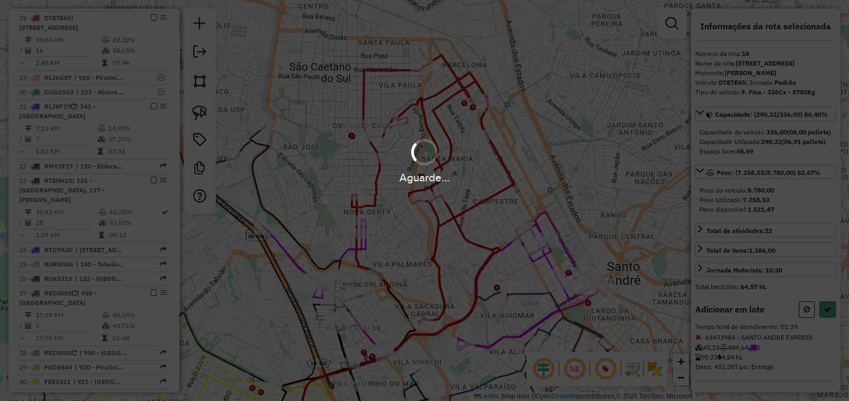
select select "**********"
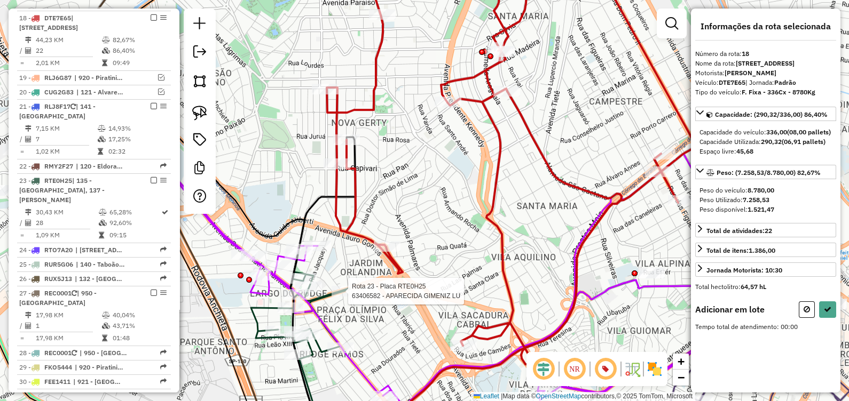
click at [354, 297] on div at bounding box center [345, 291] width 27 height 11
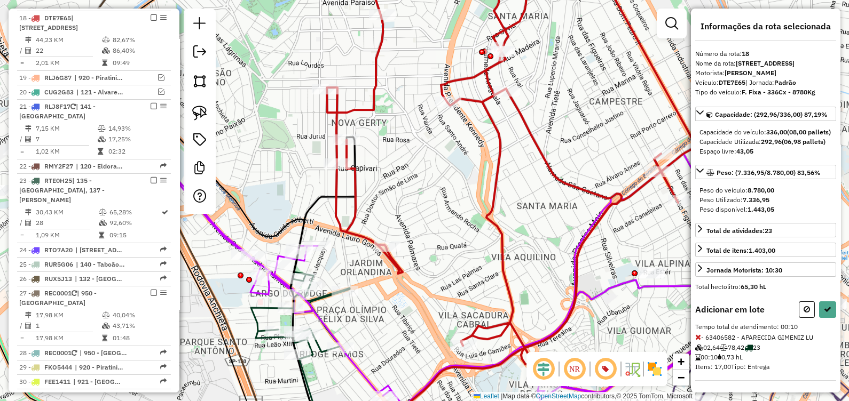
select select "**********"
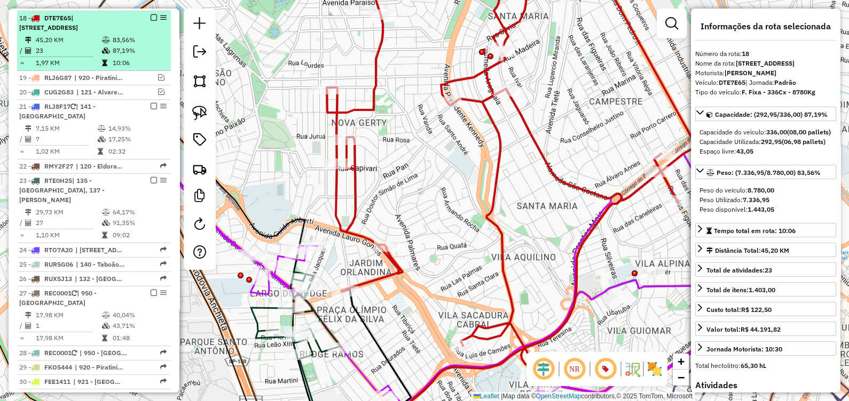
click at [152, 14] on em at bounding box center [154, 17] width 6 height 6
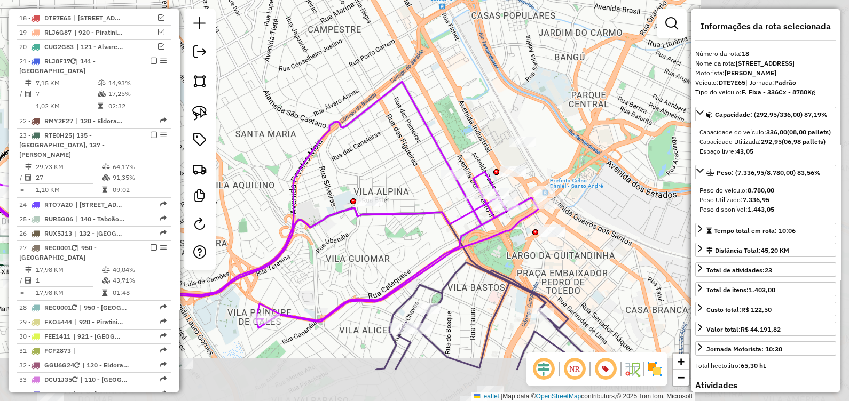
drag, startPoint x: 500, startPoint y: 206, endPoint x: 219, endPoint y: 134, distance: 290.4
click at [219, 134] on div "Janela de atendimento Grade de atendimento Capacidade Transportadoras Veículos …" at bounding box center [424, 200] width 849 height 401
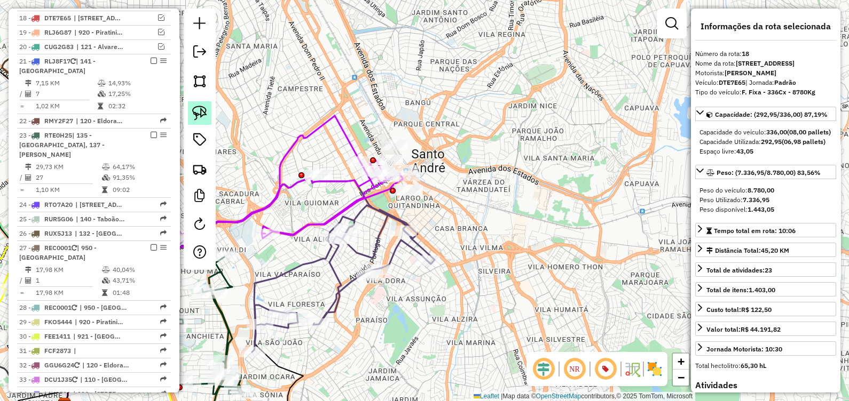
click at [200, 115] on img at bounding box center [199, 113] width 15 height 15
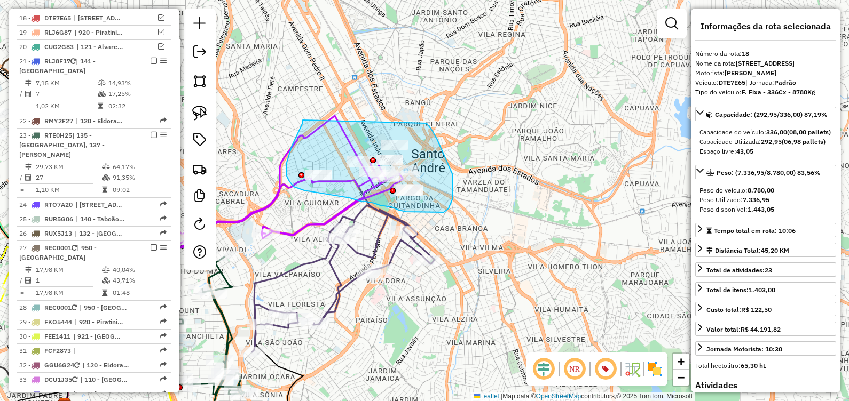
drag, startPoint x: 303, startPoint y: 120, endPoint x: 425, endPoint y: 123, distance: 122.3
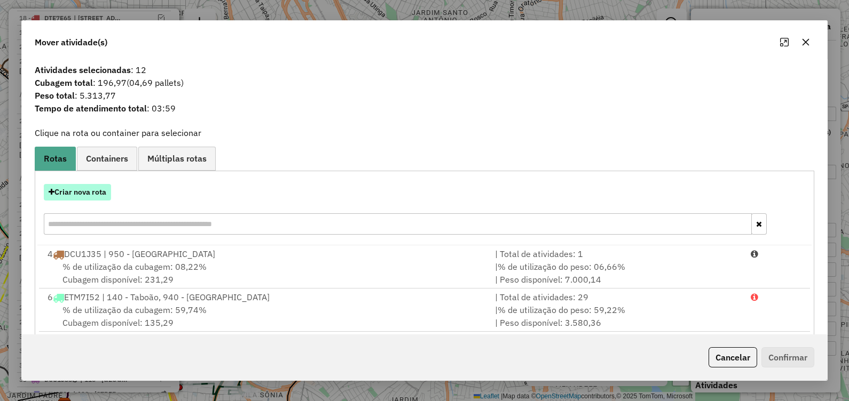
click at [78, 193] on button "Criar nova rota" at bounding box center [77, 192] width 67 height 17
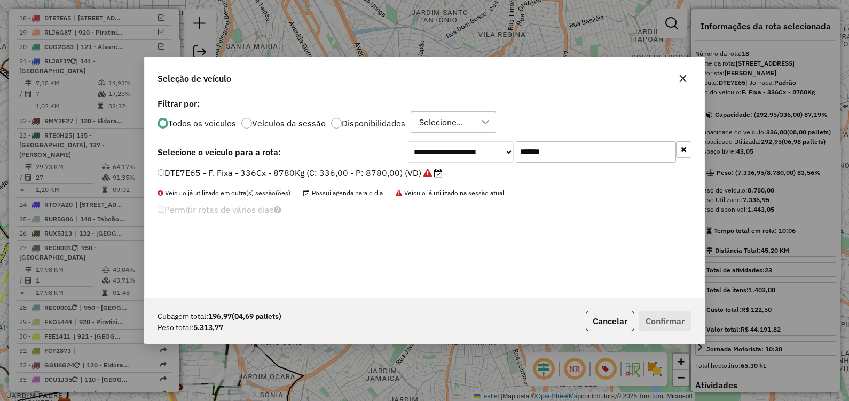
drag, startPoint x: 572, startPoint y: 152, endPoint x: 362, endPoint y: 163, distance: 210.1
click at [374, 163] on div "**********" at bounding box center [424, 197] width 559 height 203
paste input "text"
type input "*******"
click at [389, 170] on label "RAI6B66 - F. Fixa - 210Cx - 7220Kg (C: 210,00 - P: 7220,00) (VD)" at bounding box center [293, 173] width 273 height 13
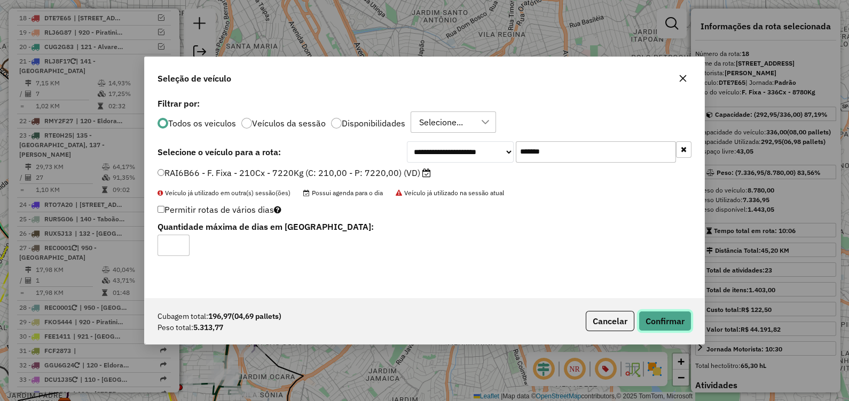
drag, startPoint x: 665, startPoint y: 320, endPoint x: 564, endPoint y: 311, distance: 101.4
click at [665, 320] on button "Confirmar" at bounding box center [665, 321] width 53 height 20
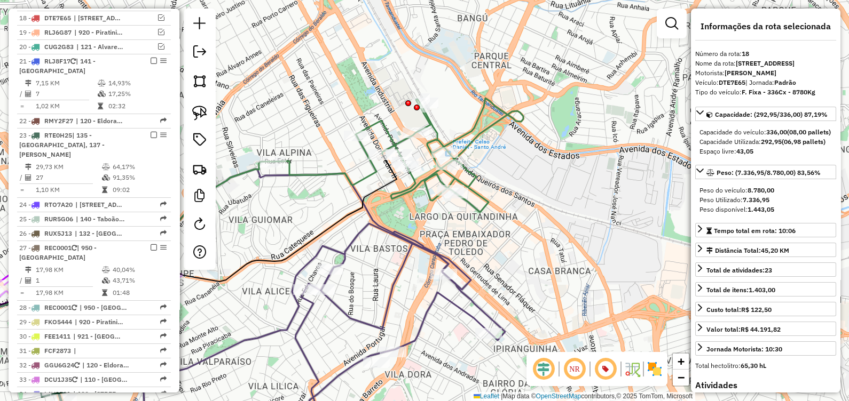
click at [395, 196] on icon at bounding box center [398, 155] width 250 height 114
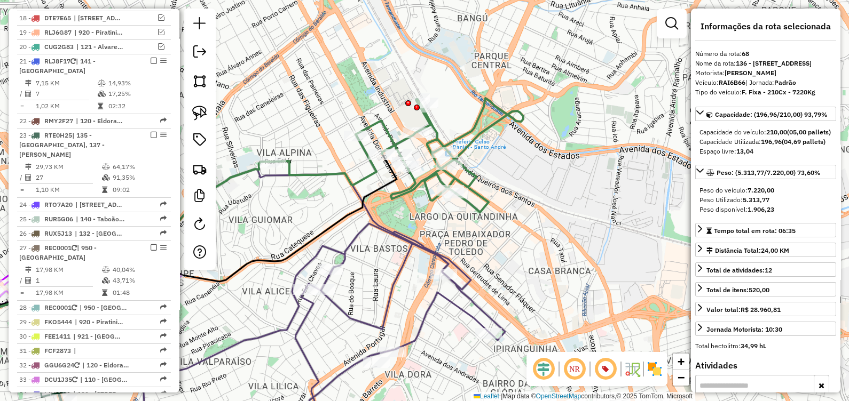
scroll to position [1831, 0]
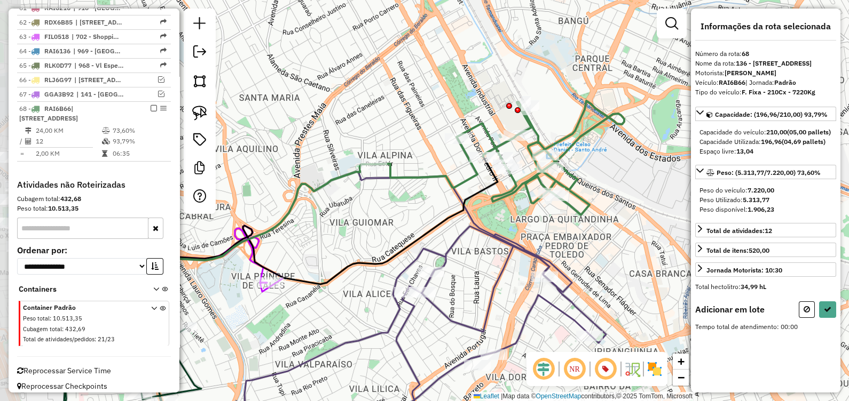
drag, startPoint x: 302, startPoint y: 211, endPoint x: 401, endPoint y: 211, distance: 99.8
click at [400, 212] on div "Janela de atendimento Grade de atendimento Capacidade Transportadoras Veículos …" at bounding box center [424, 200] width 849 height 401
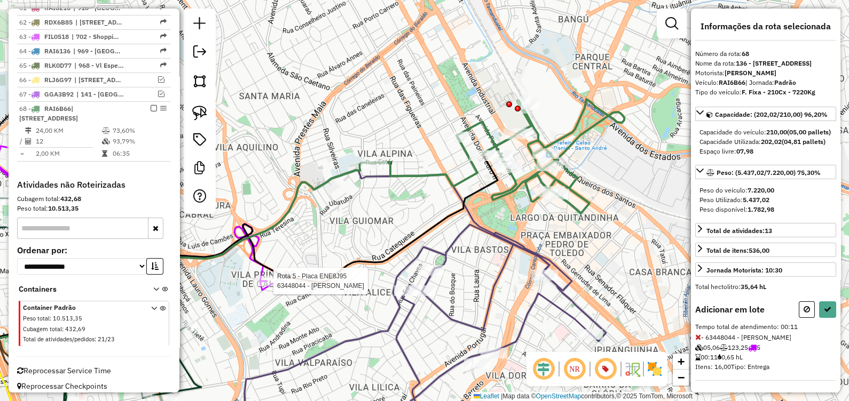
select select "**********"
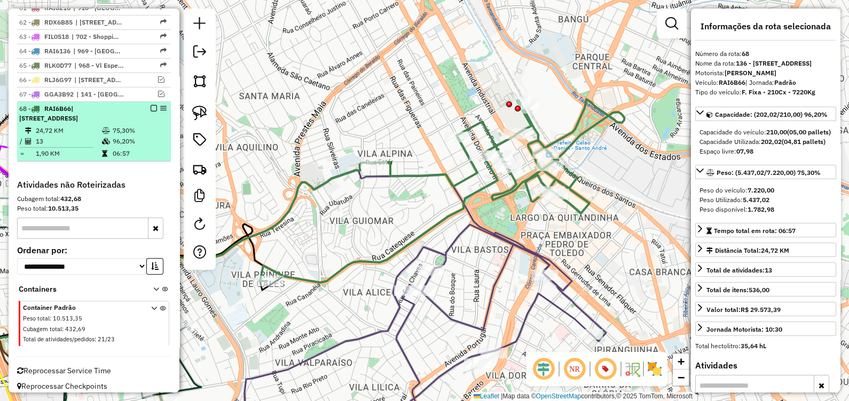
click at [151, 105] on em at bounding box center [154, 108] width 6 height 6
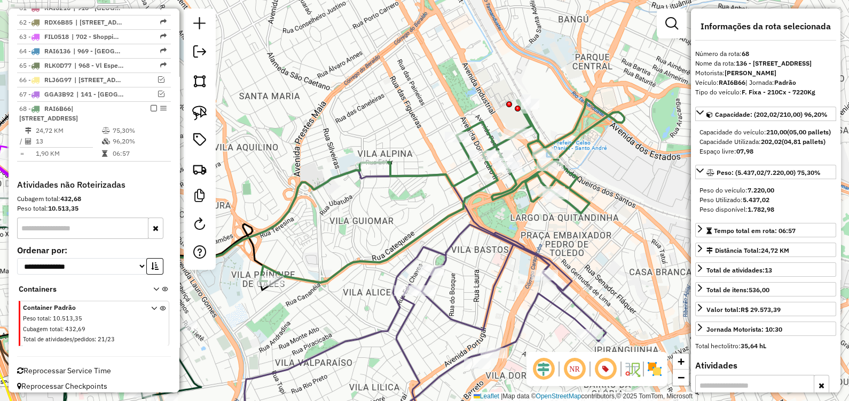
scroll to position [1775, 0]
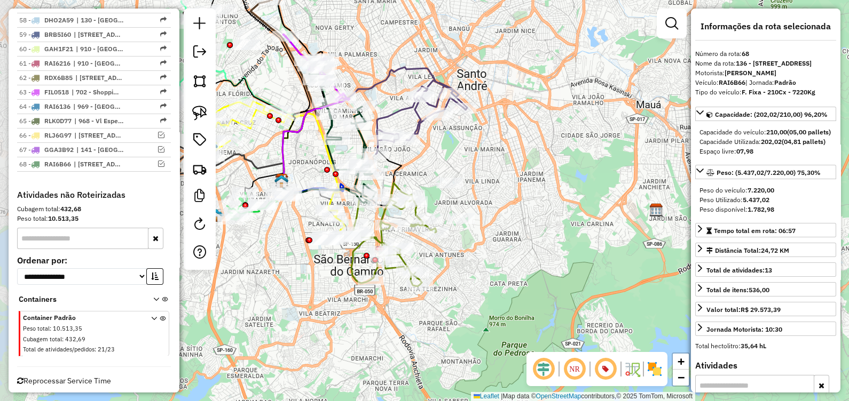
drag, startPoint x: 470, startPoint y: 267, endPoint x: 525, endPoint y: 219, distance: 73.0
click at [525, 219] on div "Janela de atendimento Grade de atendimento Capacidade Transportadoras Veículos …" at bounding box center [424, 200] width 849 height 401
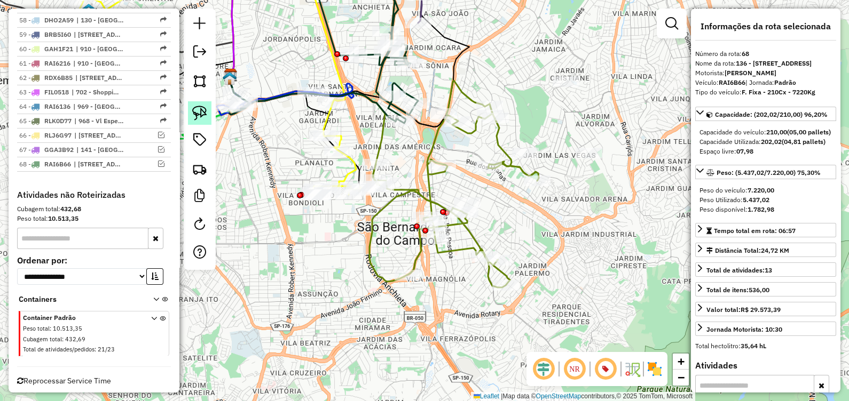
click at [196, 115] on img at bounding box center [199, 113] width 15 height 15
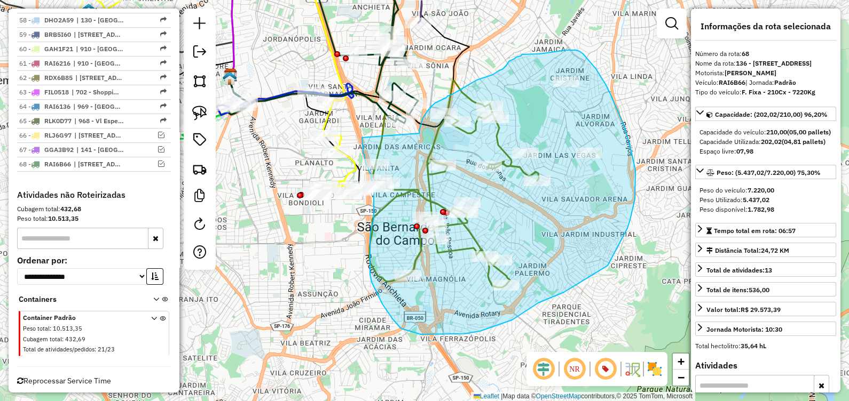
drag, startPoint x: 362, startPoint y: 138, endPoint x: 419, endPoint y: 133, distance: 57.3
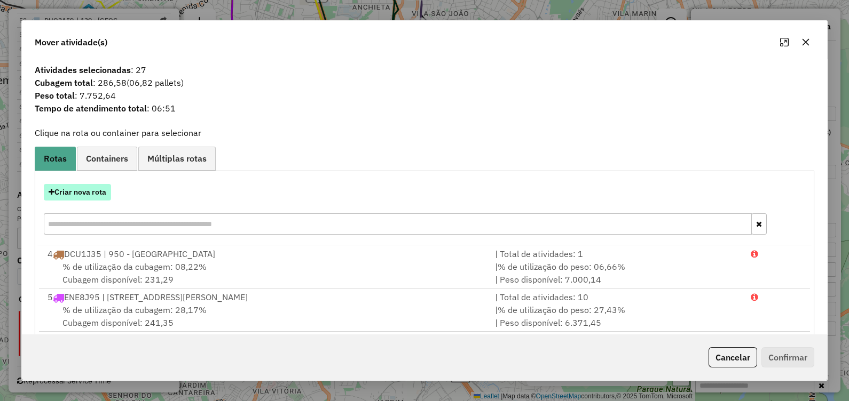
click at [85, 198] on button "Criar nova rota" at bounding box center [77, 192] width 67 height 17
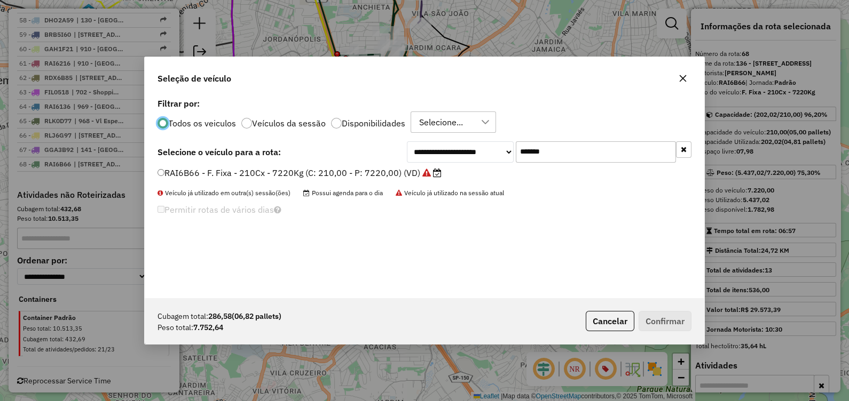
scroll to position [5, 3]
drag, startPoint x: 553, startPoint y: 152, endPoint x: 340, endPoint y: 176, distance: 214.4
click at [347, 174] on div "**********" at bounding box center [424, 197] width 559 height 203
paste input "text"
type input "*******"
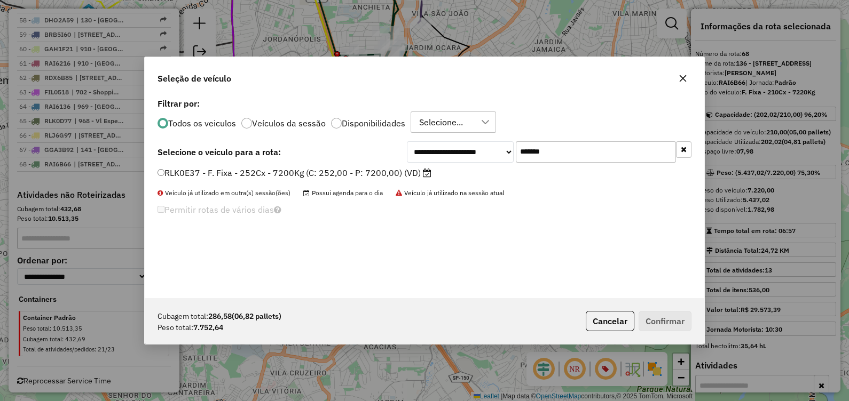
click at [322, 171] on label "RLK0E37 - F. Fixa - 252Cx - 7200Kg (C: 252,00 - P: 7200,00) (VD)" at bounding box center [294, 173] width 274 height 13
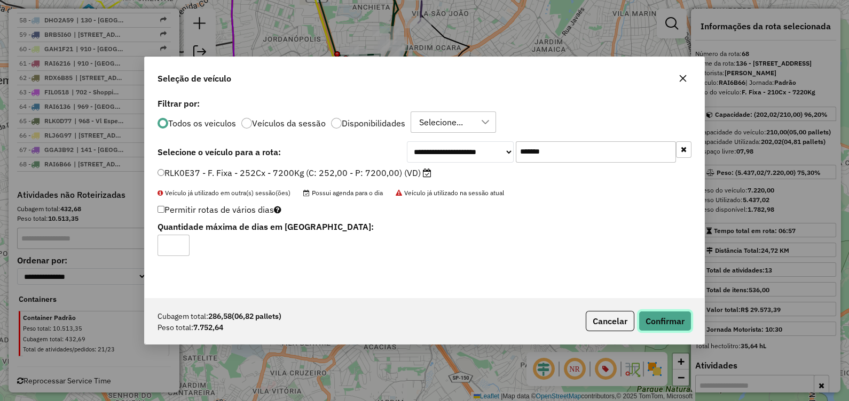
click at [662, 321] on button "Confirmar" at bounding box center [665, 321] width 53 height 20
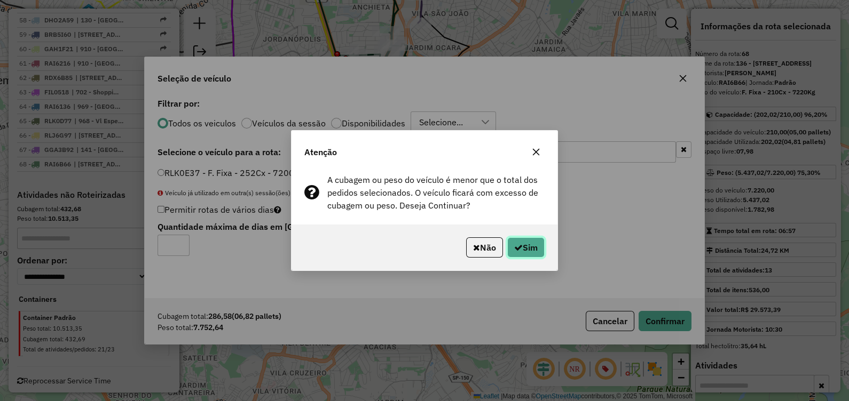
click at [531, 248] on button "Sim" at bounding box center [525, 248] width 37 height 20
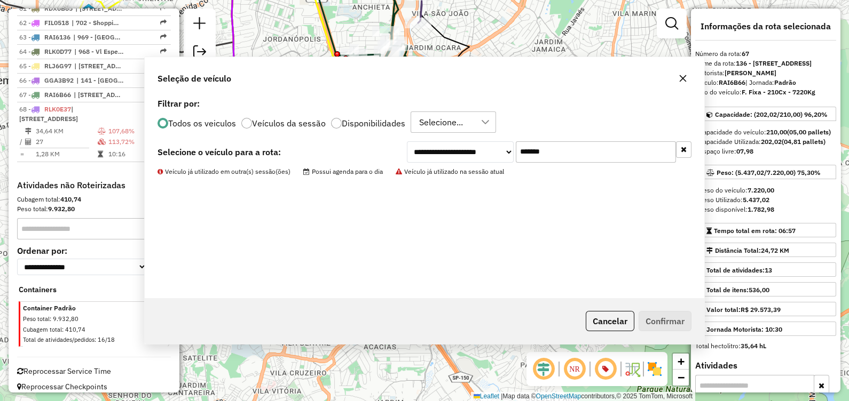
scroll to position [1775, 0]
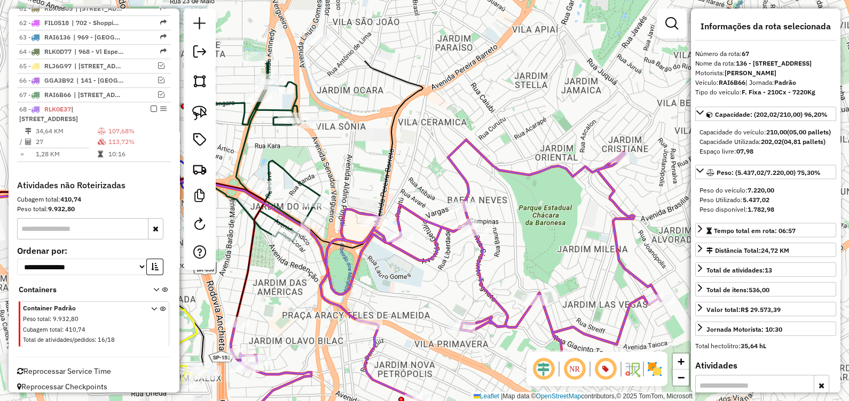
drag, startPoint x: 435, startPoint y: 170, endPoint x: 422, endPoint y: 193, distance: 26.8
click at [422, 193] on div "Janela de atendimento Grade de atendimento Capacidade Transportadoras Veículos …" at bounding box center [424, 200] width 849 height 401
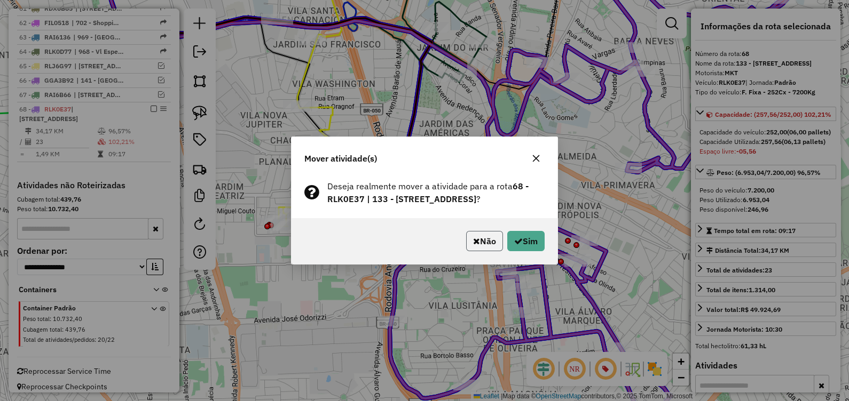
click at [480, 247] on button "Não" at bounding box center [484, 241] width 37 height 20
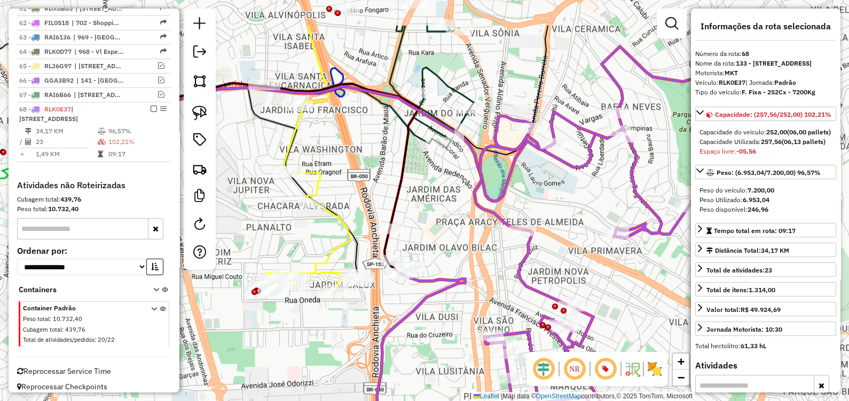
drag, startPoint x: 442, startPoint y: 167, endPoint x: 410, endPoint y: 262, distance: 100.3
click at [410, 262] on div "Janela de atendimento Grade de atendimento Capacidade Transportadoras Veículos …" at bounding box center [424, 200] width 849 height 401
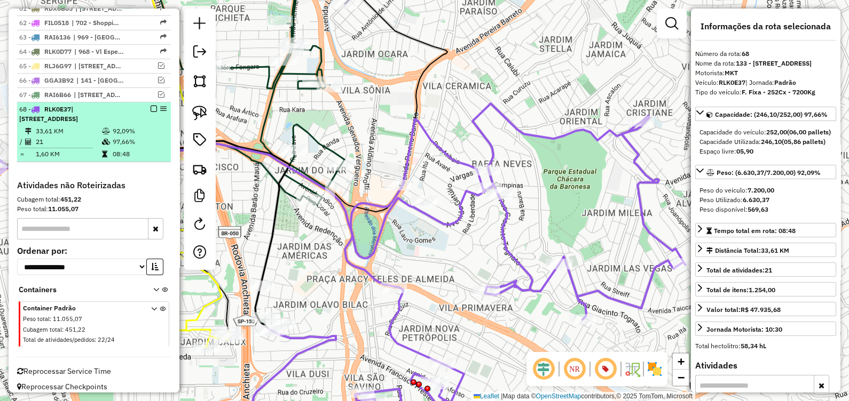
click at [151, 106] on em at bounding box center [154, 109] width 6 height 6
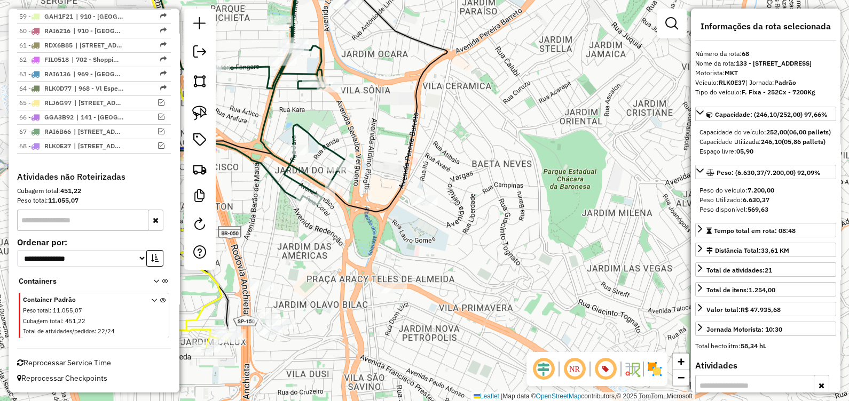
scroll to position [1730, 0]
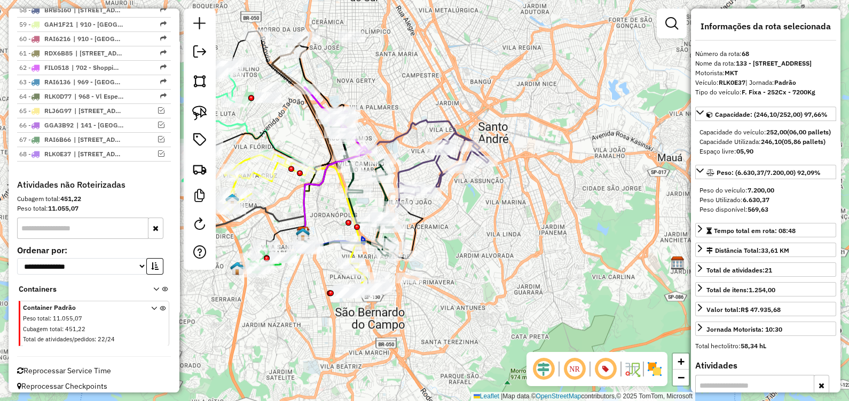
drag, startPoint x: 501, startPoint y: 233, endPoint x: 491, endPoint y: 245, distance: 15.5
click at [491, 245] on div "Janela de atendimento Grade de atendimento Capacidade Transportadoras Veículos …" at bounding box center [424, 200] width 849 height 401
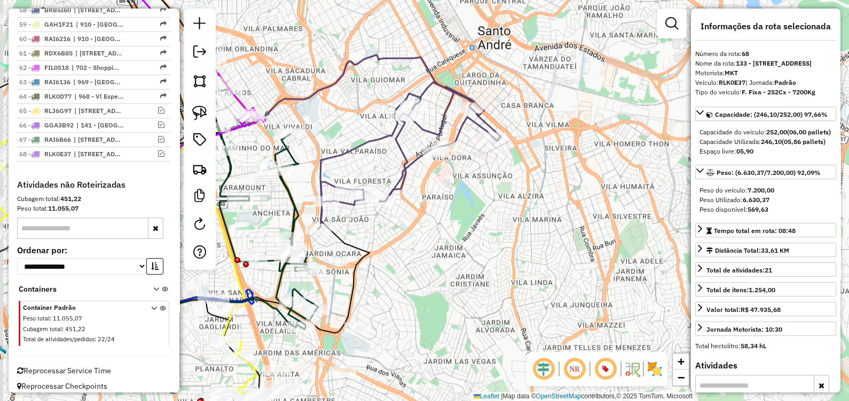
drag, startPoint x: 470, startPoint y: 247, endPoint x: 490, endPoint y: 285, distance: 42.3
click at [490, 285] on div "Janela de atendimento Grade de atendimento Capacidade Transportadoras Veículos …" at bounding box center [424, 200] width 849 height 401
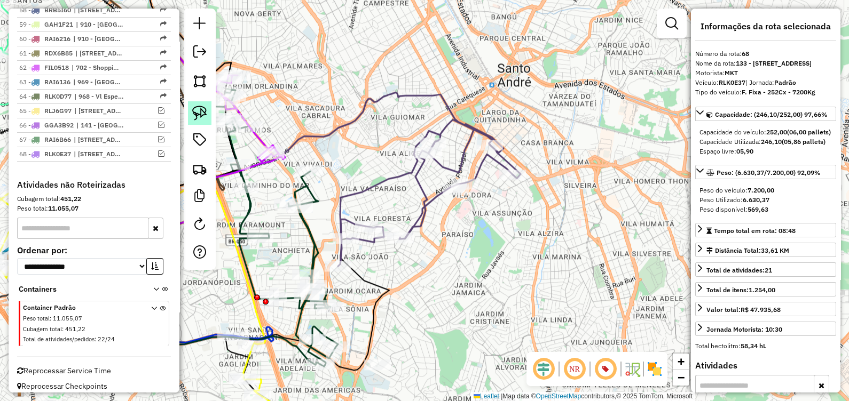
click at [198, 117] on img at bounding box center [199, 113] width 15 height 15
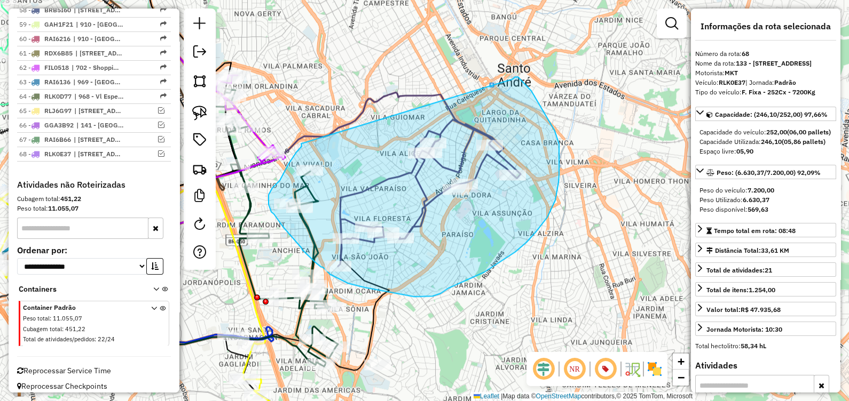
drag, startPoint x: 301, startPoint y: 144, endPoint x: 421, endPoint y: 151, distance: 119.8
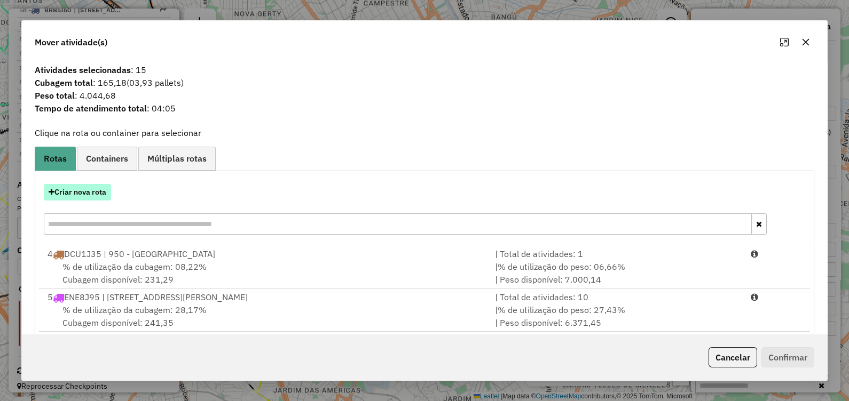
click at [85, 192] on button "Criar nova rota" at bounding box center [77, 192] width 67 height 17
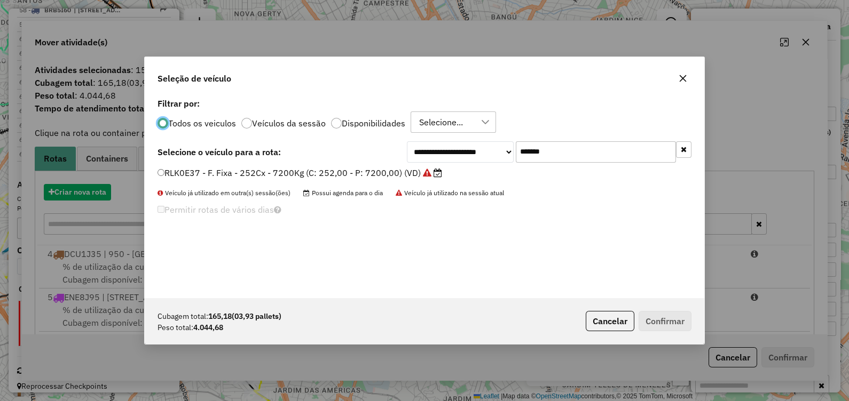
scroll to position [5, 3]
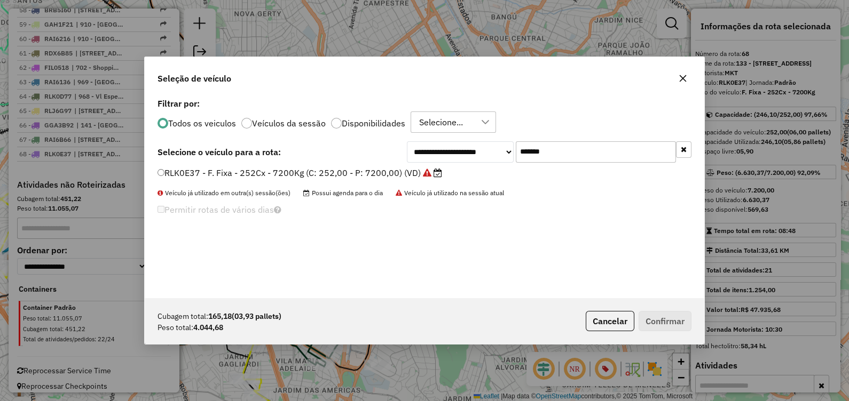
drag, startPoint x: 579, startPoint y: 161, endPoint x: 303, endPoint y: 157, distance: 276.0
click at [303, 157] on div "**********" at bounding box center [424, 151] width 534 height 21
paste input "text"
type input "*******"
click at [359, 169] on label "RTE0H25 - F. Fixa - 210Cx - 7100Kg (C: 210,00 - P: 7100,00) (VD)" at bounding box center [300, 173] width 286 height 13
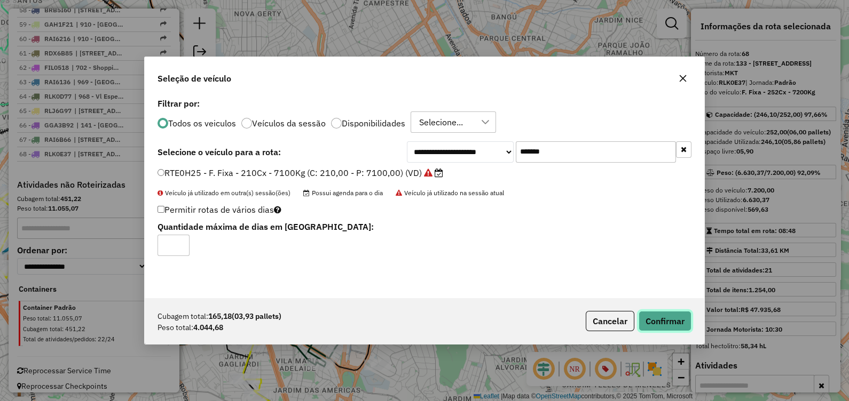
click at [664, 327] on button "Confirmar" at bounding box center [665, 321] width 53 height 20
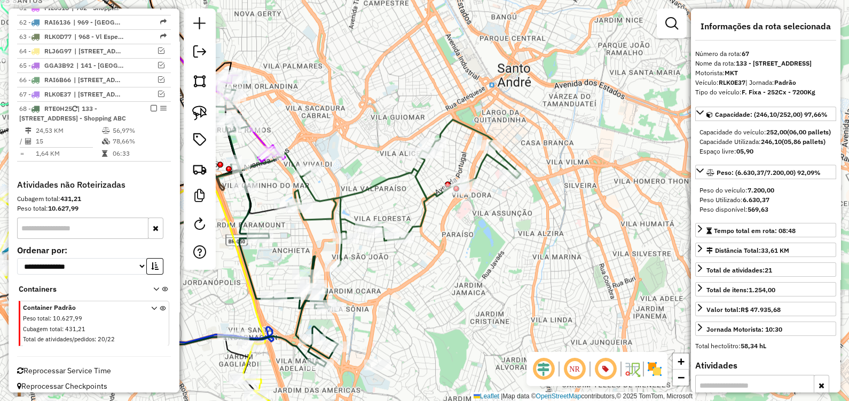
scroll to position [1749, 0]
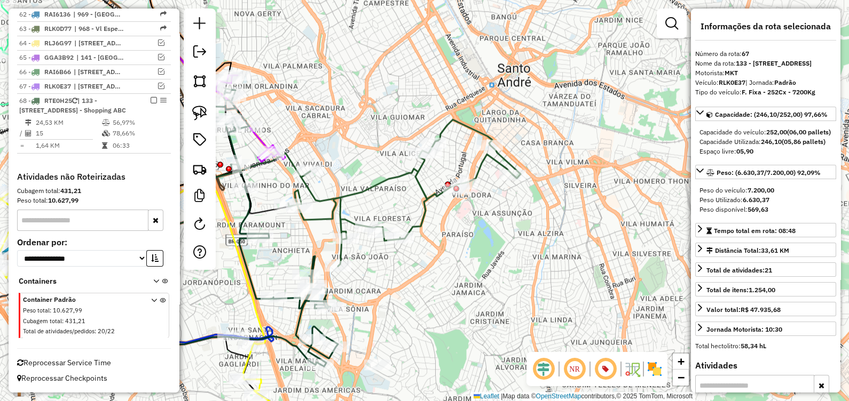
click at [419, 220] on icon at bounding box center [404, 193] width 232 height 147
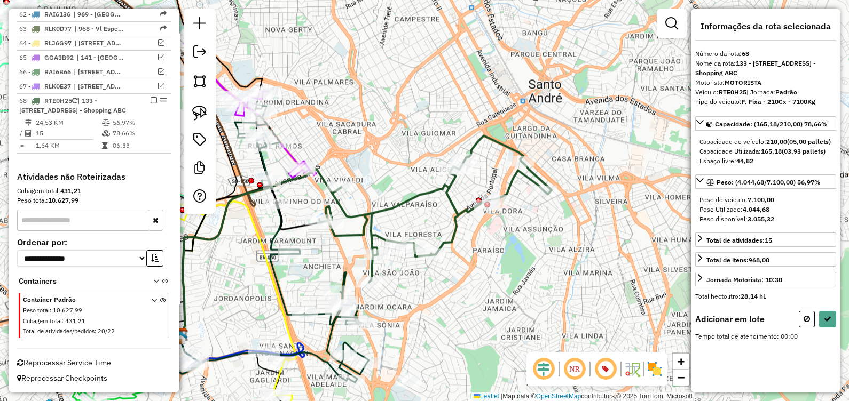
drag, startPoint x: 358, startPoint y: 123, endPoint x: 390, endPoint y: 139, distance: 36.1
click at [390, 139] on div "Janela de atendimento Grade de atendimento Capacidade Transportadoras Veículos …" at bounding box center [424, 200] width 849 height 401
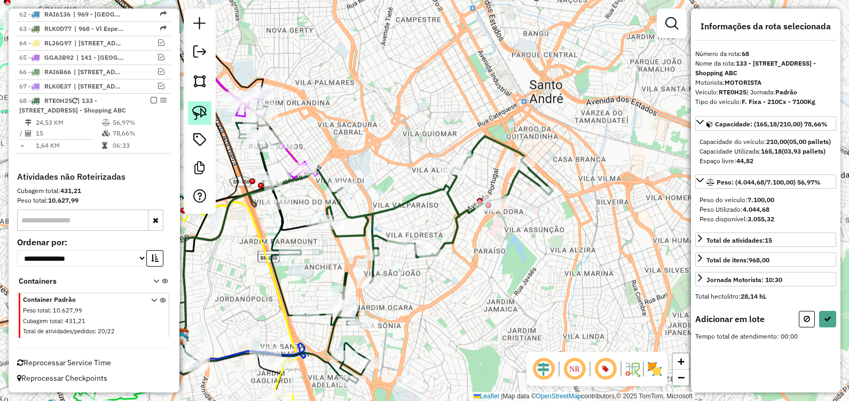
click at [207, 113] on img at bounding box center [199, 113] width 15 height 15
drag, startPoint x: 310, startPoint y: 154, endPoint x: 350, endPoint y: 219, distance: 76.7
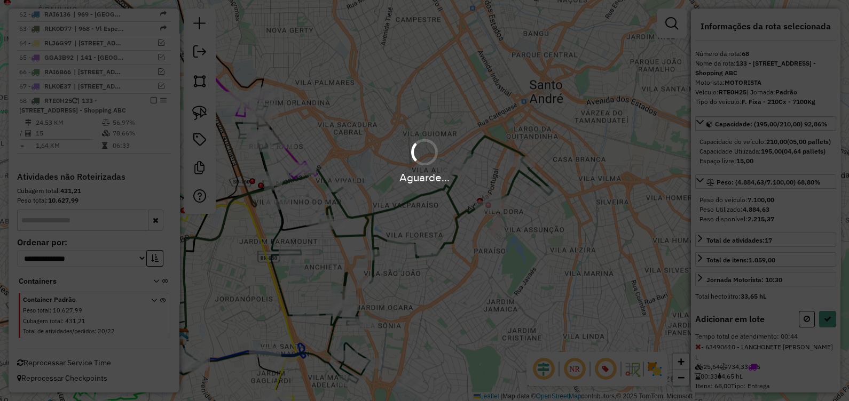
select select "**********"
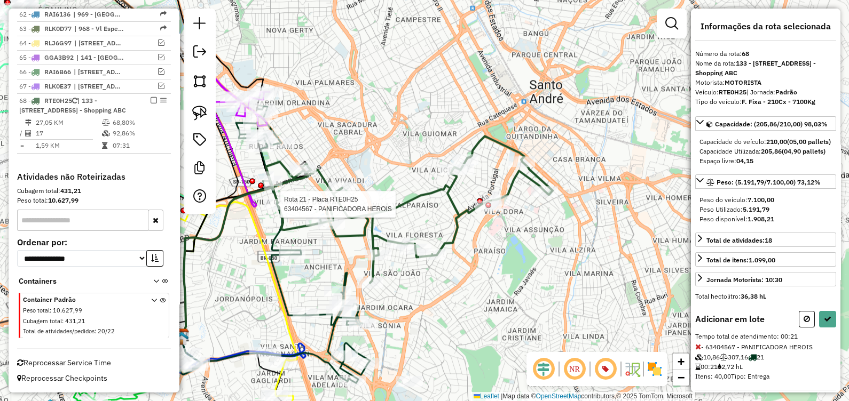
select select "**********"
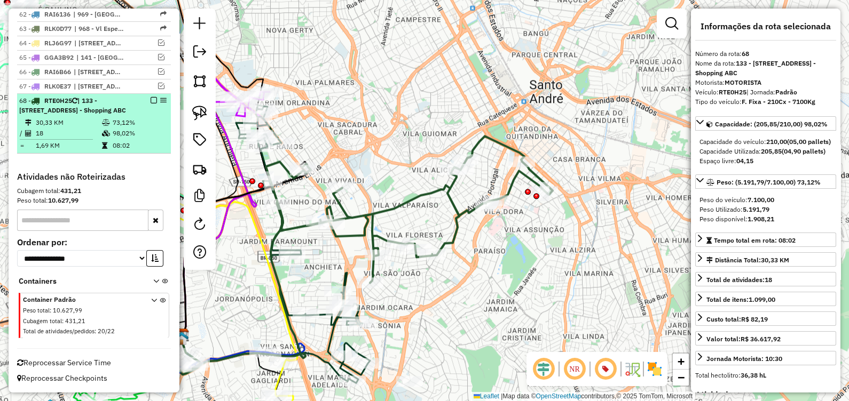
click at [151, 97] on em at bounding box center [154, 100] width 6 height 6
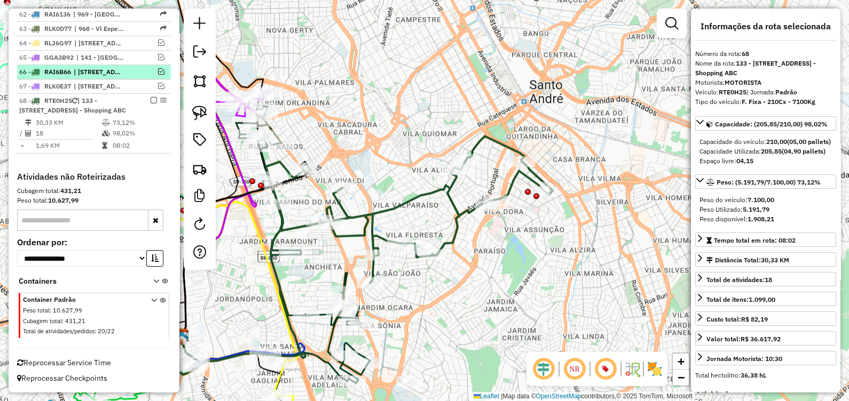
scroll to position [1685, 0]
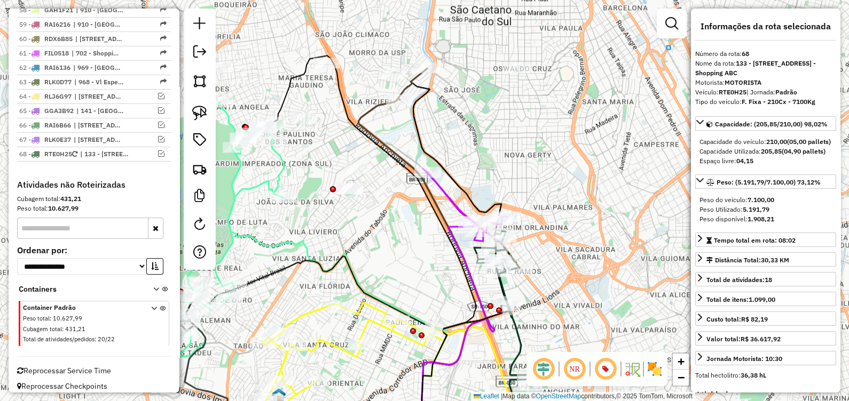
drag, startPoint x: 411, startPoint y: 135, endPoint x: 376, endPoint y: 201, distance: 74.7
click at [377, 201] on div "Janela de atendimento Grade de atendimento Capacidade Transportadoras Veículos …" at bounding box center [424, 200] width 849 height 401
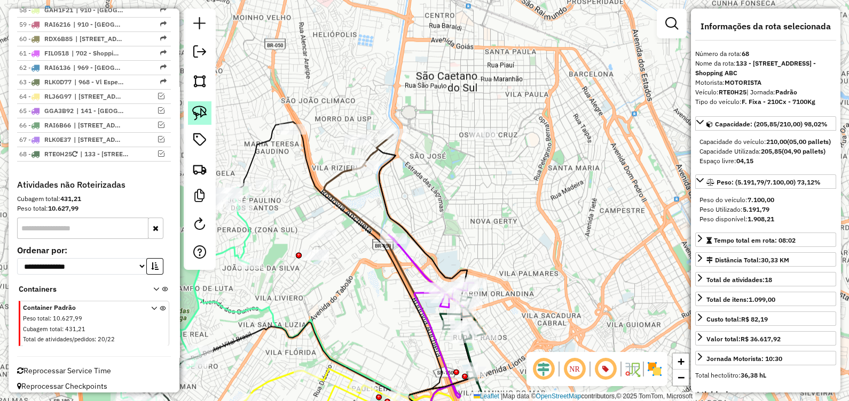
click at [205, 116] on img at bounding box center [199, 113] width 15 height 15
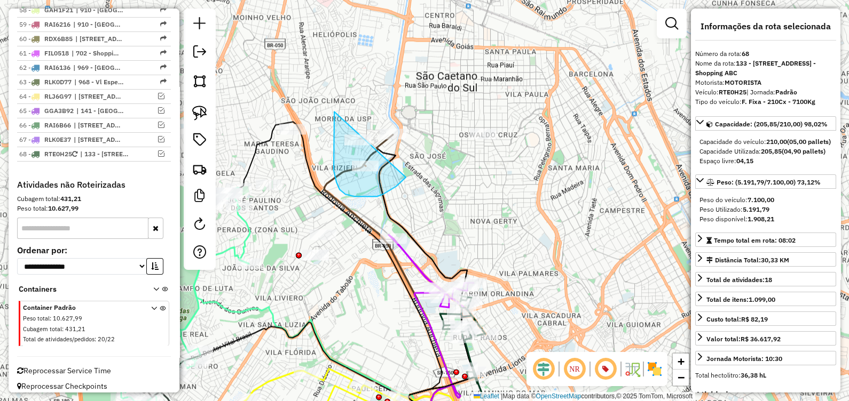
drag, startPoint x: 334, startPoint y: 157, endPoint x: 405, endPoint y: 177, distance: 73.7
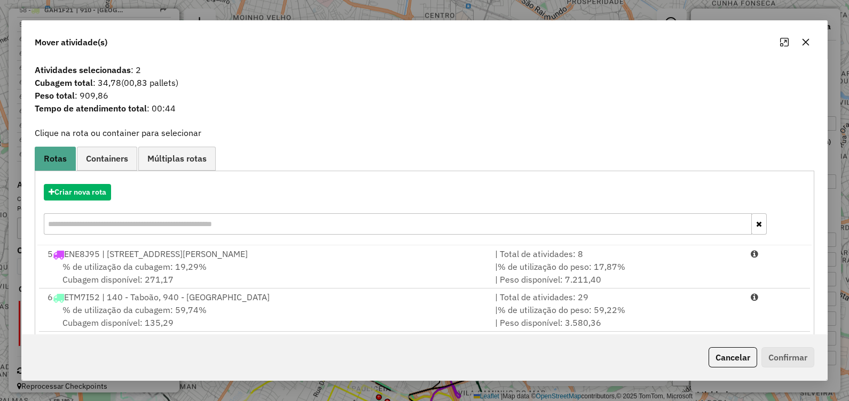
click at [803, 35] on button "button" at bounding box center [805, 42] width 17 height 17
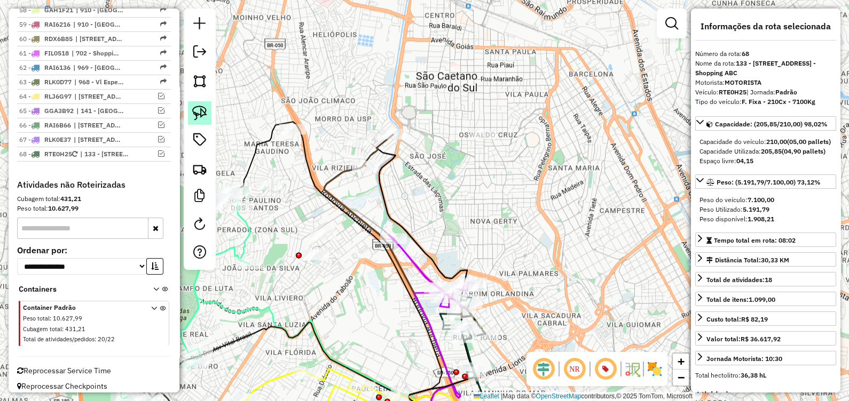
click at [203, 109] on img at bounding box center [199, 113] width 15 height 15
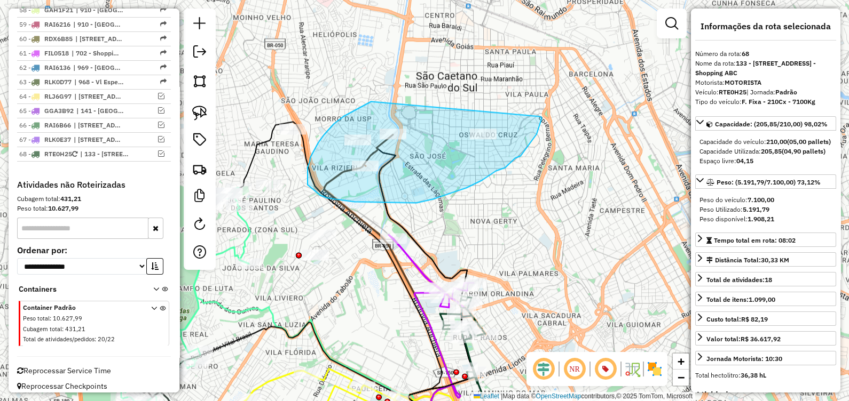
drag, startPoint x: 371, startPoint y: 101, endPoint x: 524, endPoint y: 119, distance: 154.2
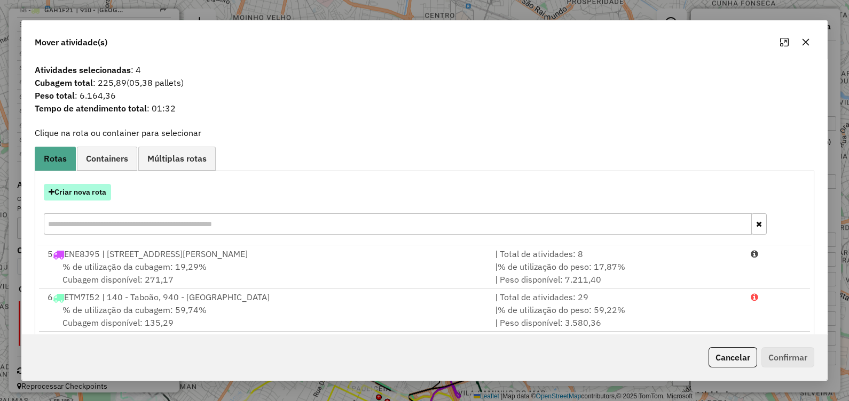
click at [94, 191] on button "Criar nova rota" at bounding box center [77, 192] width 67 height 17
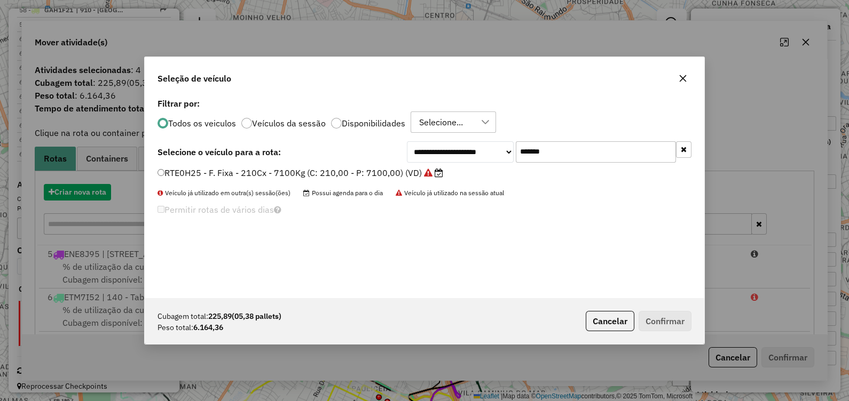
scroll to position [5, 3]
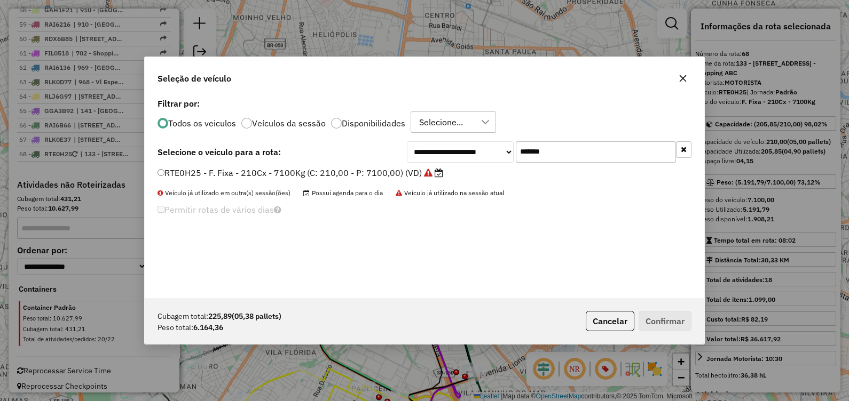
drag, startPoint x: 563, startPoint y: 154, endPoint x: 310, endPoint y: 156, distance: 253.1
click at [312, 155] on div "**********" at bounding box center [424, 151] width 534 height 21
paste input "text"
type input "*******"
click at [396, 173] on label "FZU6G99 - F. Fixa - 252Cx - 7500Kg (C: 252,00 - P: 7500,00) (VD)" at bounding box center [294, 173] width 275 height 13
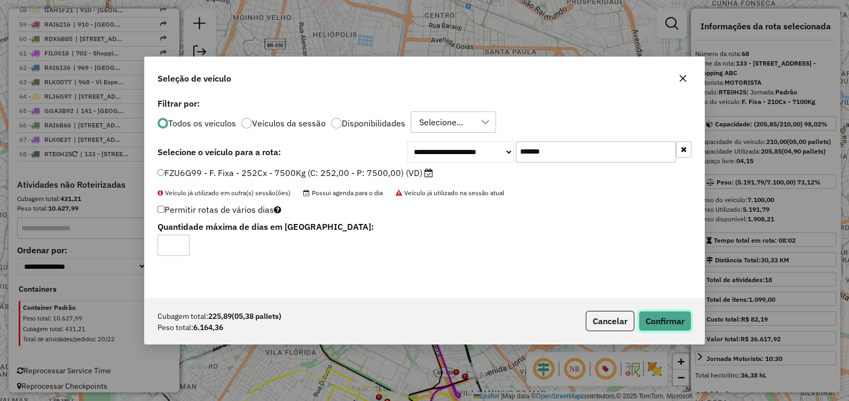
click at [661, 320] on button "Confirmar" at bounding box center [665, 321] width 53 height 20
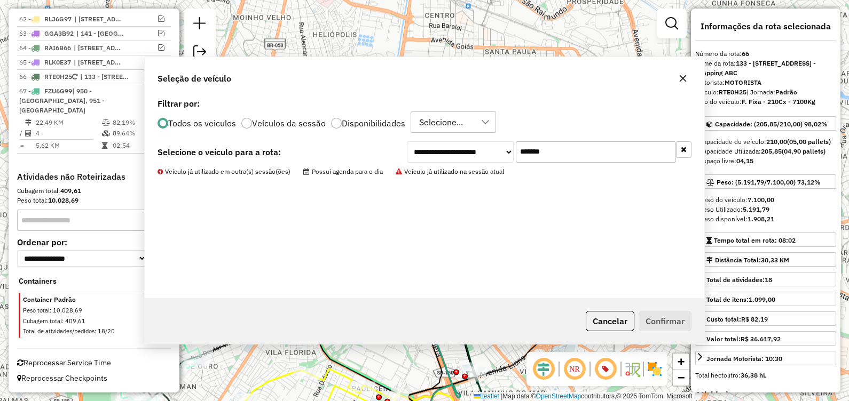
scroll to position [1625, 0]
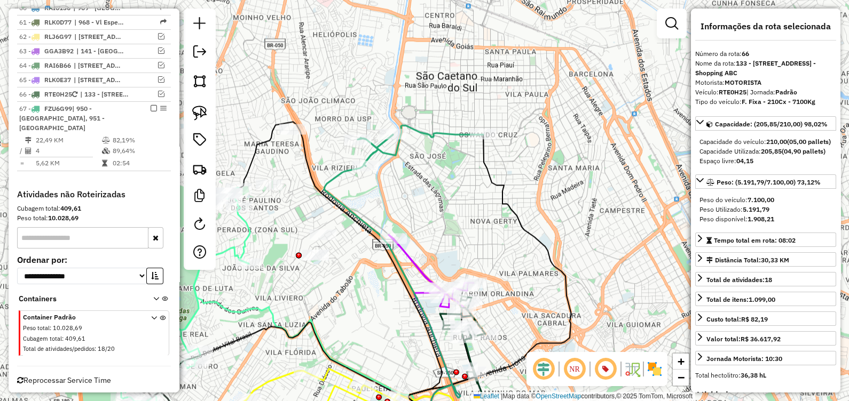
click at [342, 174] on icon at bounding box center [392, 289] width 136 height 308
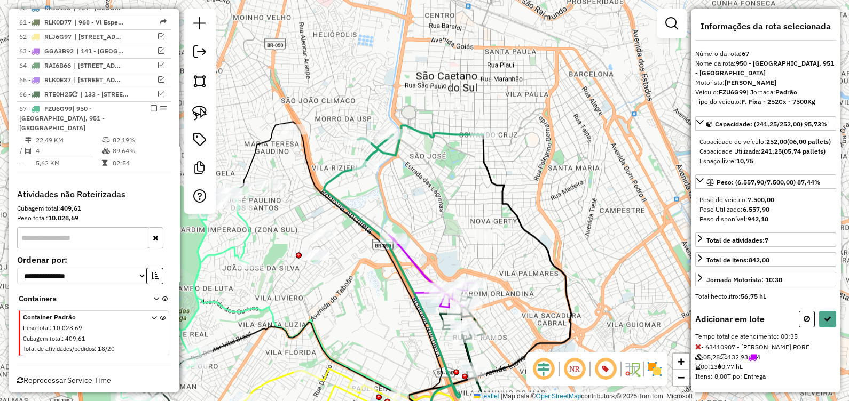
select select "**********"
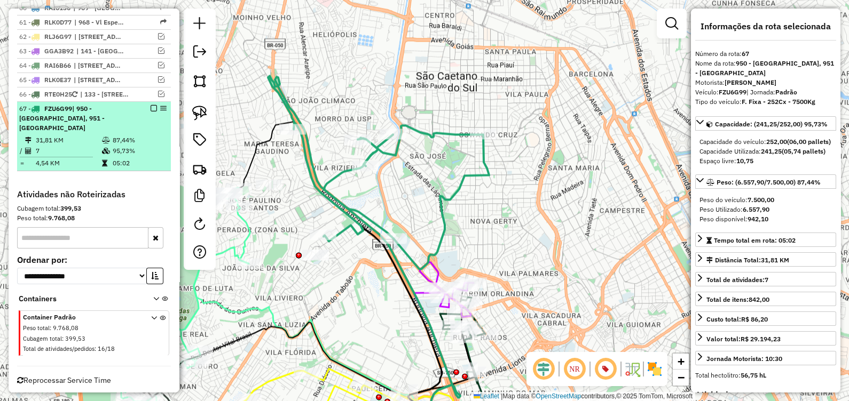
click at [151, 105] on em at bounding box center [154, 108] width 6 height 6
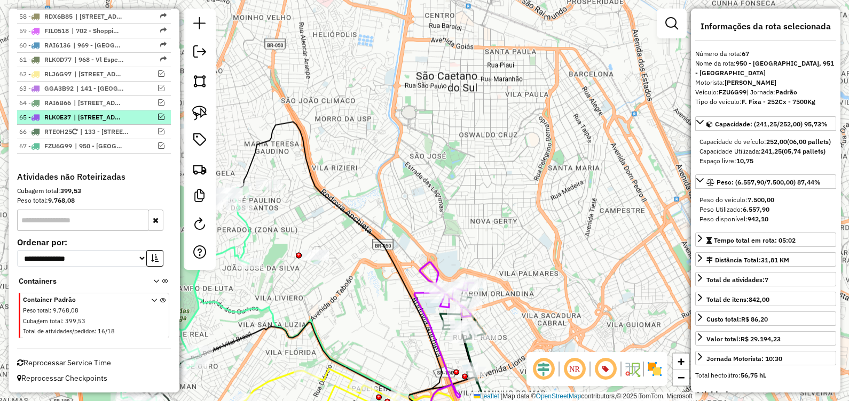
scroll to position [1580, 0]
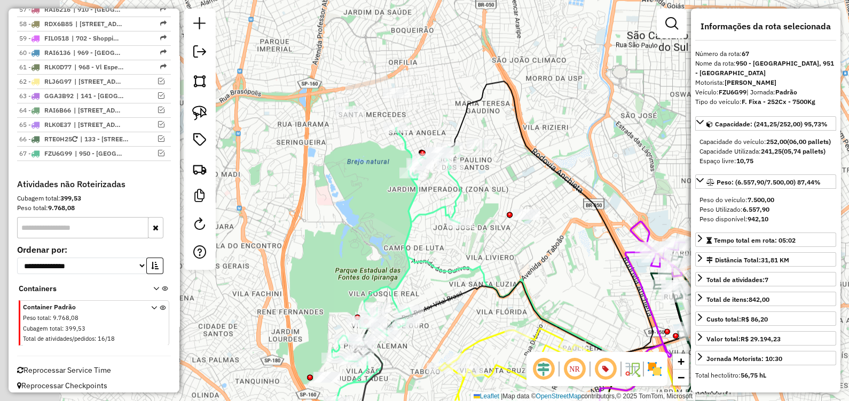
drag, startPoint x: 429, startPoint y: 150, endPoint x: 564, endPoint y: 108, distance: 142.0
click at [638, 102] on div "Janela de atendimento Grade de atendimento Capacidade Transportadoras Veículos …" at bounding box center [424, 200] width 849 height 401
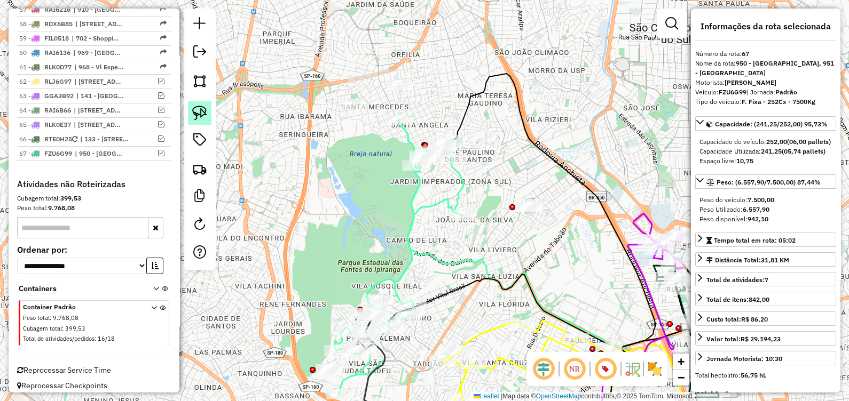
click at [199, 111] on img at bounding box center [199, 113] width 15 height 15
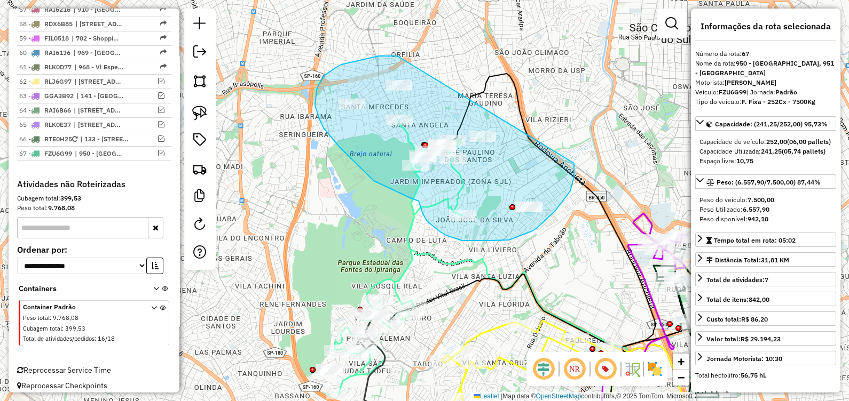
drag, startPoint x: 397, startPoint y: 56, endPoint x: 568, endPoint y: 164, distance: 201.6
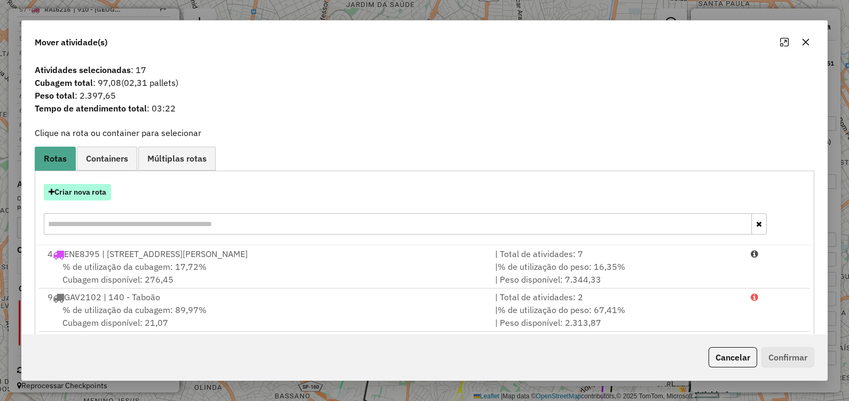
click at [66, 187] on button "Criar nova rota" at bounding box center [77, 192] width 67 height 17
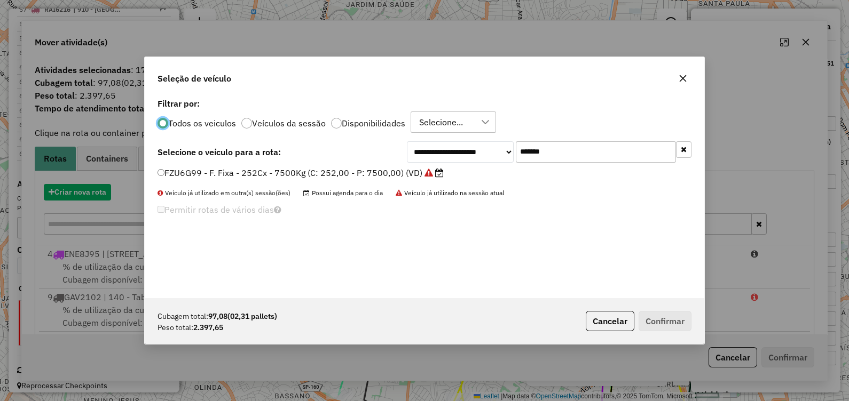
scroll to position [5, 3]
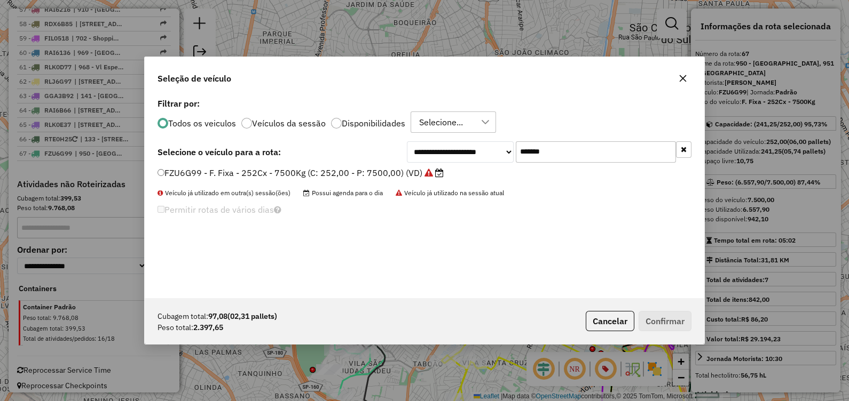
drag, startPoint x: 571, startPoint y: 159, endPoint x: 358, endPoint y: 161, distance: 213.6
click at [366, 159] on div "**********" at bounding box center [424, 151] width 534 height 21
paste input "text"
type input "*******"
click at [365, 180] on div "RLK0J37 - F. Fixa - 210Cx - 7070Kg (C: 210,00 - P: 7070,00) (VD)" at bounding box center [424, 177] width 547 height 21
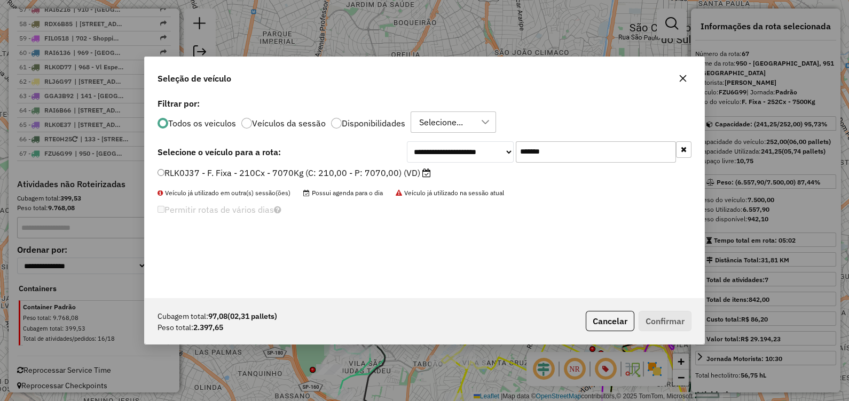
click at [339, 168] on label "RLK0J37 - F. Fixa - 210Cx - 7070Kg (C: 210,00 - P: 7070,00) (VD)" at bounding box center [293, 173] width 273 height 13
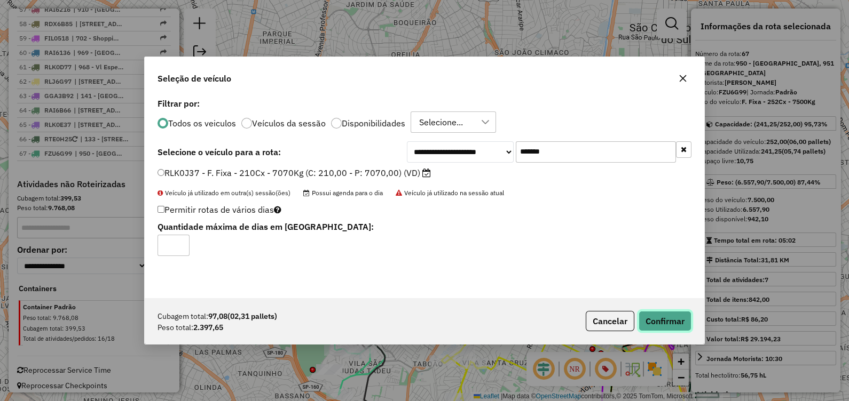
click at [675, 331] on button "Confirmar" at bounding box center [665, 321] width 53 height 20
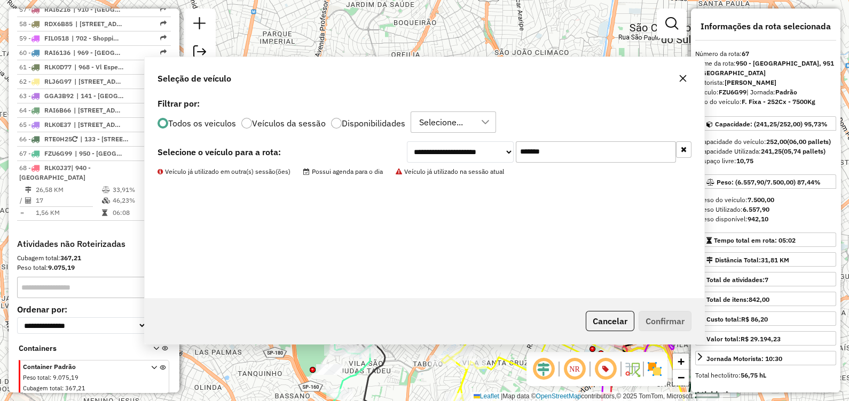
scroll to position [1640, 0]
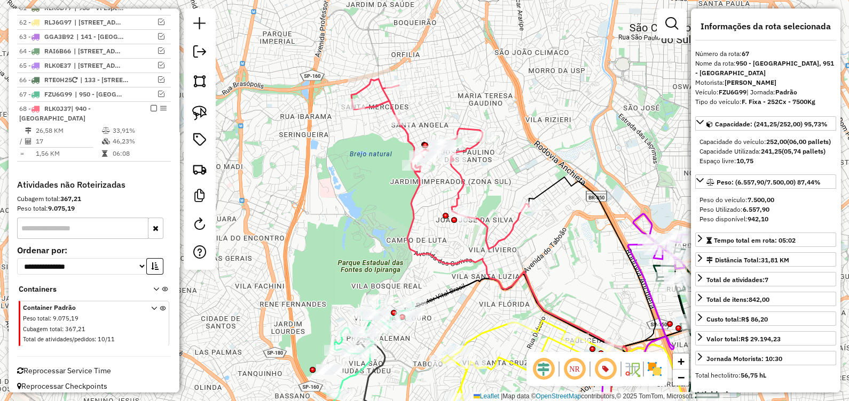
click at [449, 266] on icon at bounding box center [516, 303] width 219 height 277
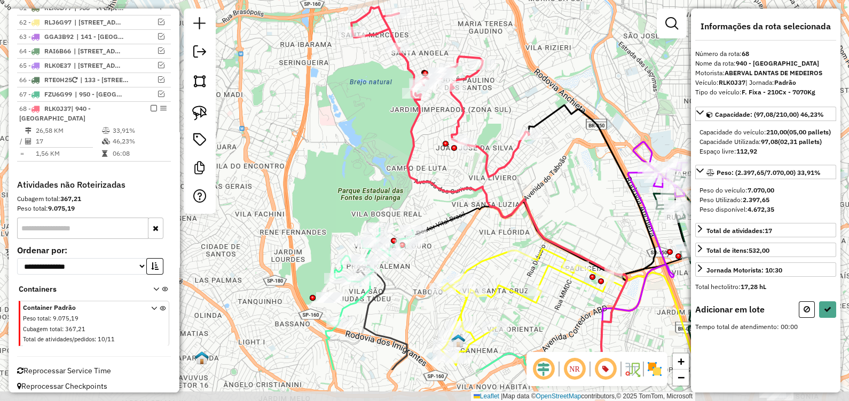
drag, startPoint x: 379, startPoint y: 268, endPoint x: 375, endPoint y: 192, distance: 76.5
click at [378, 194] on div "Janela de atendimento Grade de atendimento Capacidade Transportadoras Veículos …" at bounding box center [424, 200] width 849 height 401
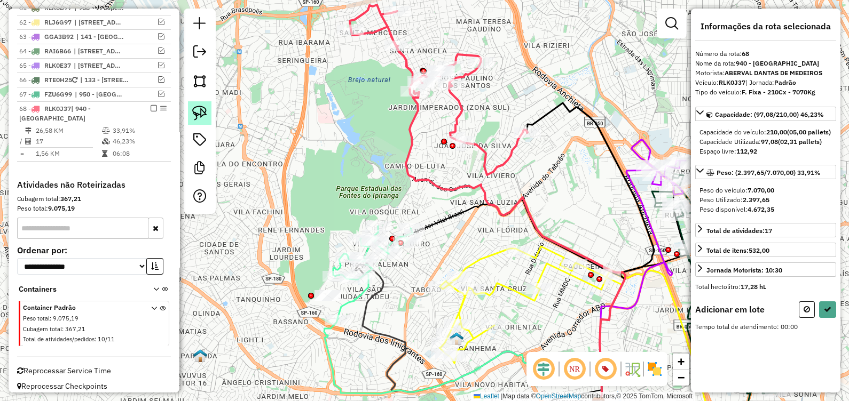
click at [200, 116] on img at bounding box center [199, 113] width 15 height 15
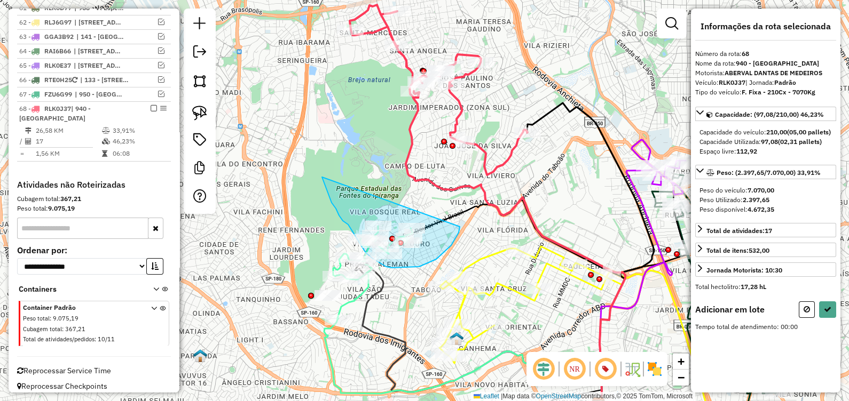
drag, startPoint x: 322, startPoint y: 177, endPoint x: 434, endPoint y: 227, distance: 122.6
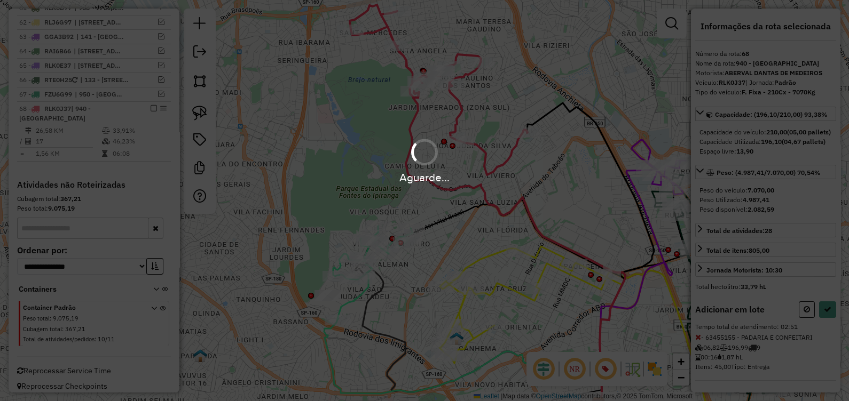
select select "**********"
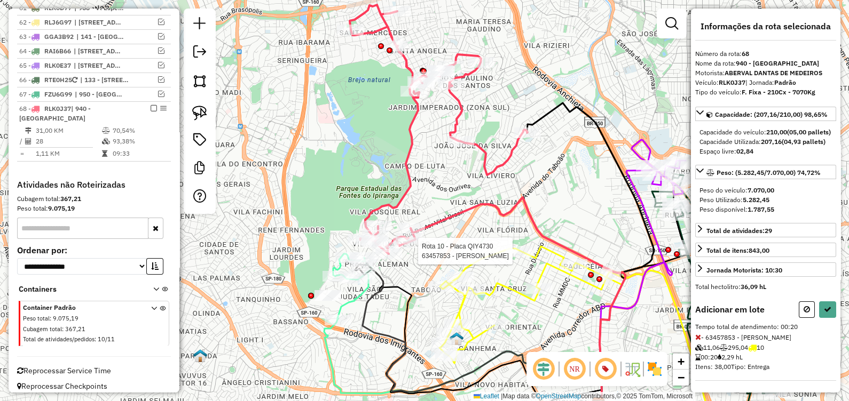
select select "**********"
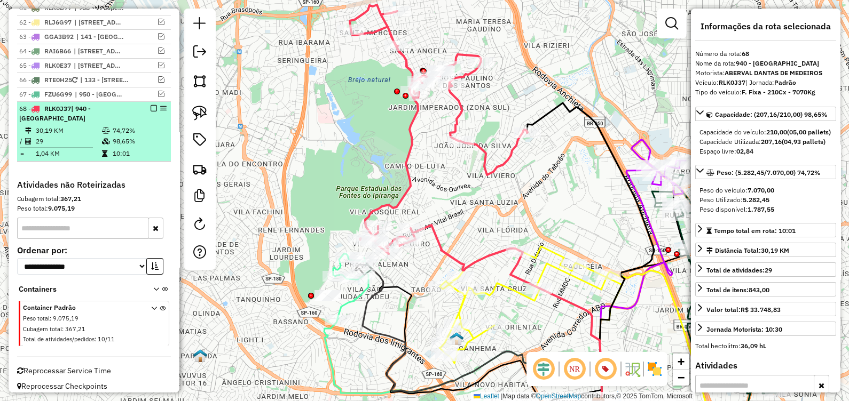
click at [151, 105] on em at bounding box center [154, 108] width 6 height 6
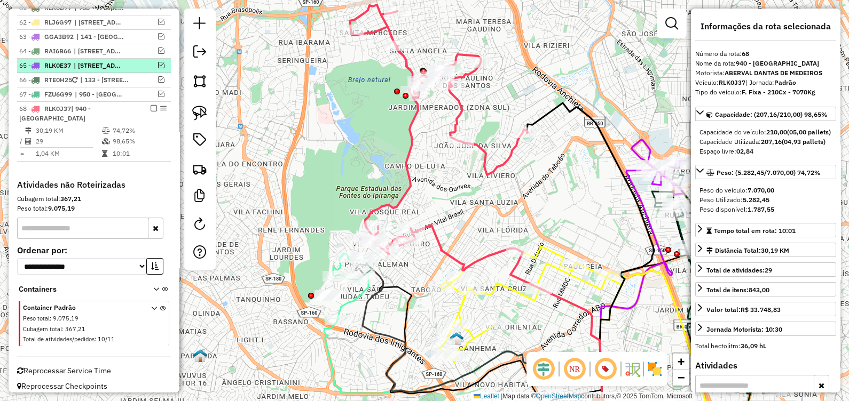
scroll to position [1594, 0]
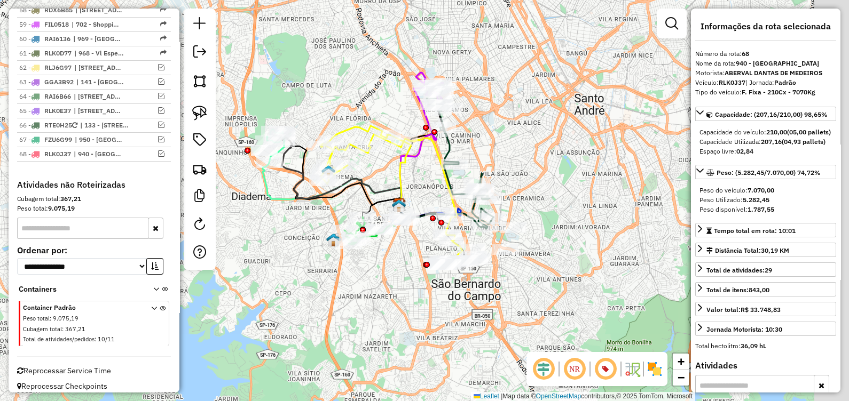
drag, startPoint x: 601, startPoint y: 211, endPoint x: 478, endPoint y: 126, distance: 149.6
click at [478, 127] on div "Janela de atendimento Grade de atendimento Capacidade Transportadoras Veículos …" at bounding box center [424, 200] width 849 height 401
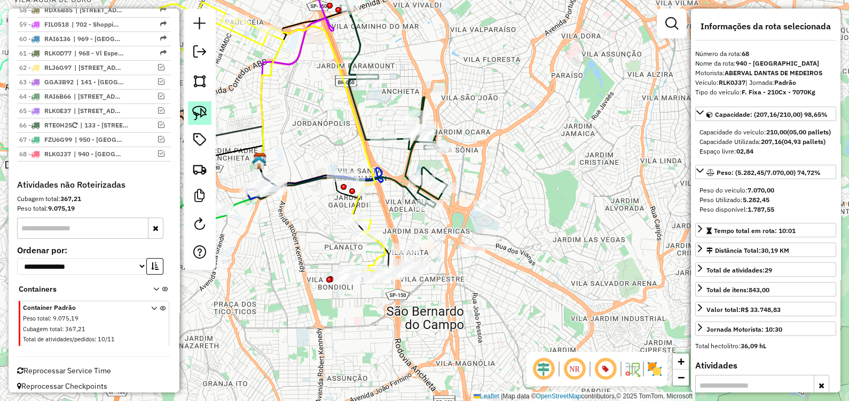
click at [206, 109] on img at bounding box center [199, 113] width 15 height 15
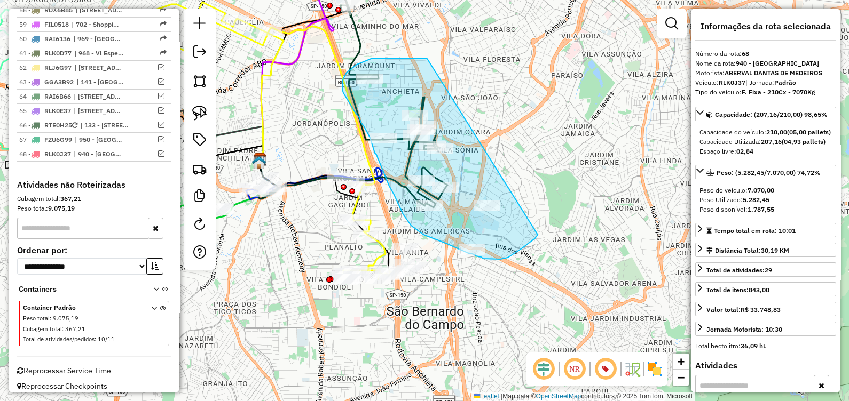
drag, startPoint x: 396, startPoint y: 59, endPoint x: 532, endPoint y: 227, distance: 216.4
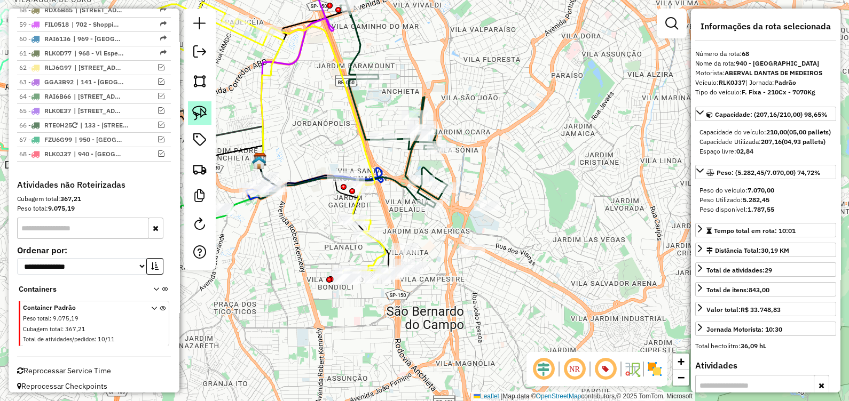
click at [200, 113] on img at bounding box center [199, 113] width 15 height 15
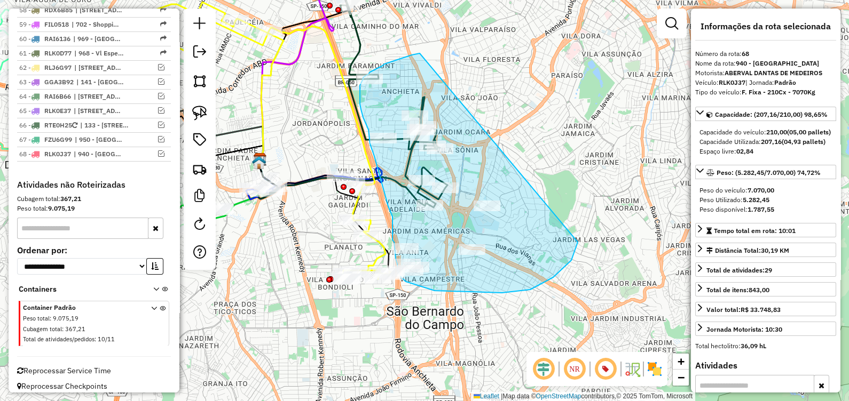
drag, startPoint x: 384, startPoint y: 64, endPoint x: 574, endPoint y: 240, distance: 259.2
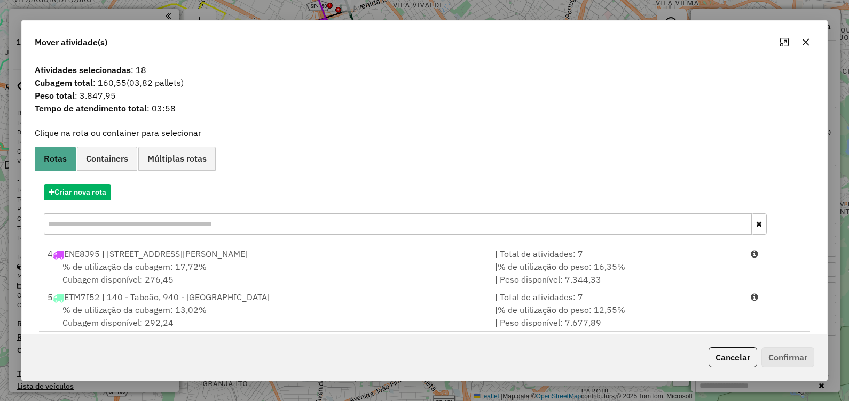
select select "**********"
click at [94, 198] on button "Criar nova rota" at bounding box center [77, 192] width 67 height 17
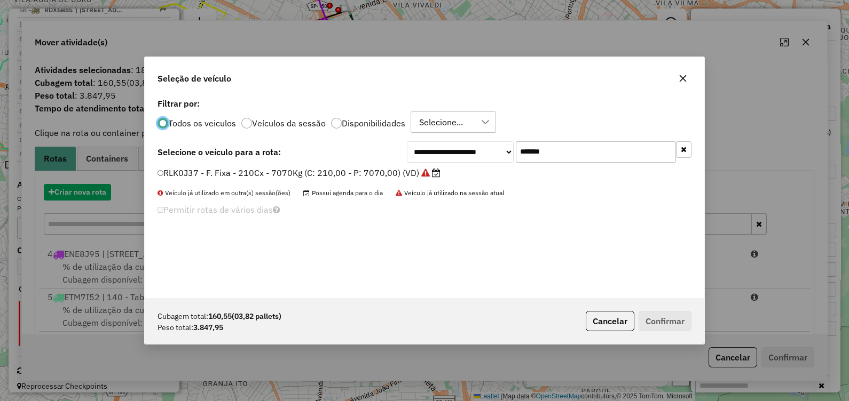
scroll to position [5, 3]
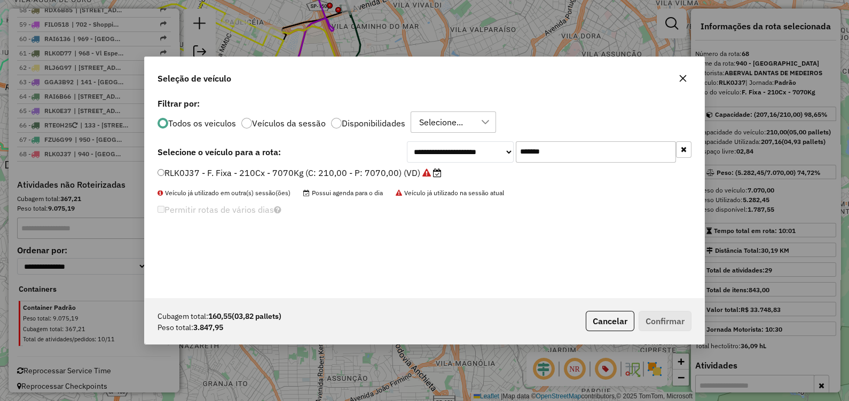
drag, startPoint x: 570, startPoint y: 152, endPoint x: 387, endPoint y: 162, distance: 183.4
click at [396, 162] on div "**********" at bounding box center [424, 151] width 534 height 21
paste input "text"
type input "*******"
click at [369, 175] on label "GAV2102 - F. Fixa - 210Cx - 7100Kg (C: 210,00 - P: 7100,00) (VD)" at bounding box center [300, 173] width 286 height 13
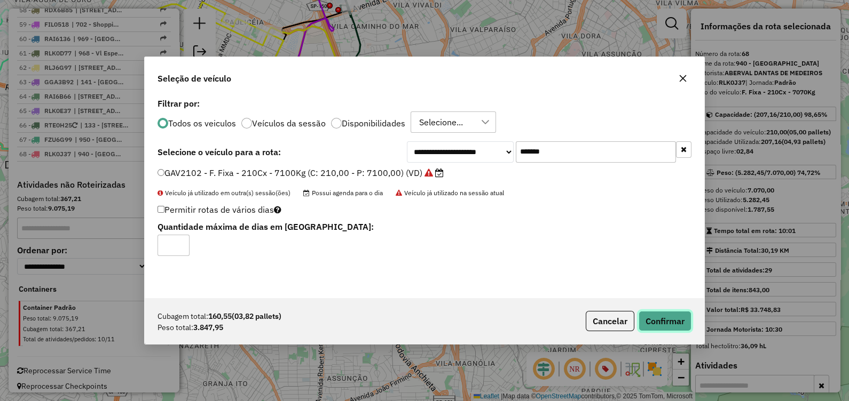
click at [669, 325] on button "Confirmar" at bounding box center [665, 321] width 53 height 20
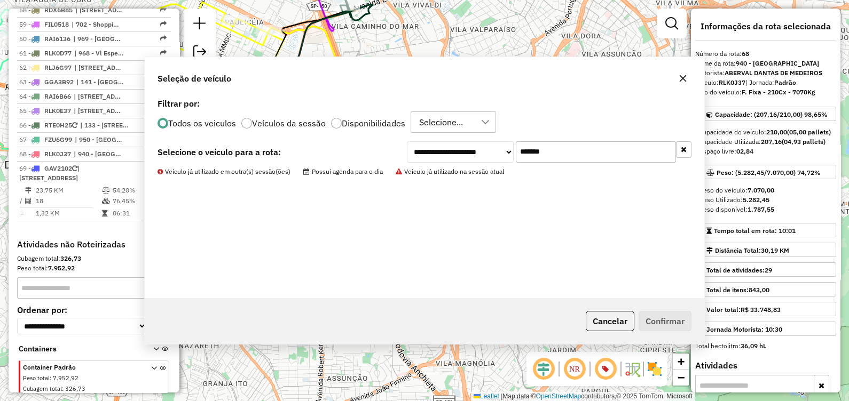
scroll to position [1654, 0]
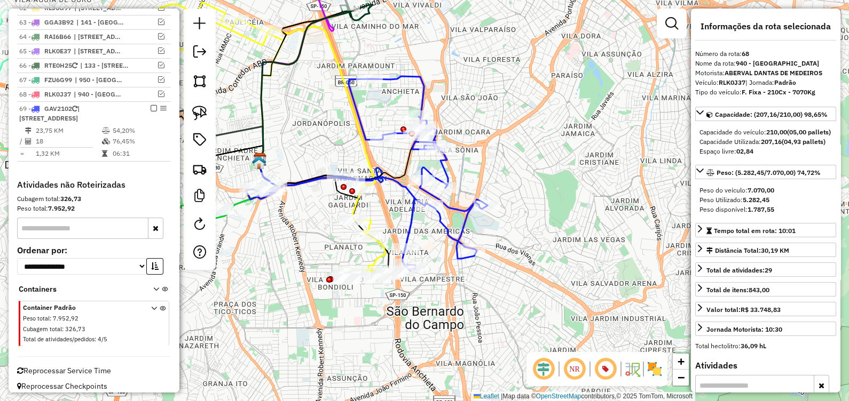
click at [446, 228] on icon at bounding box center [418, 173] width 139 height 195
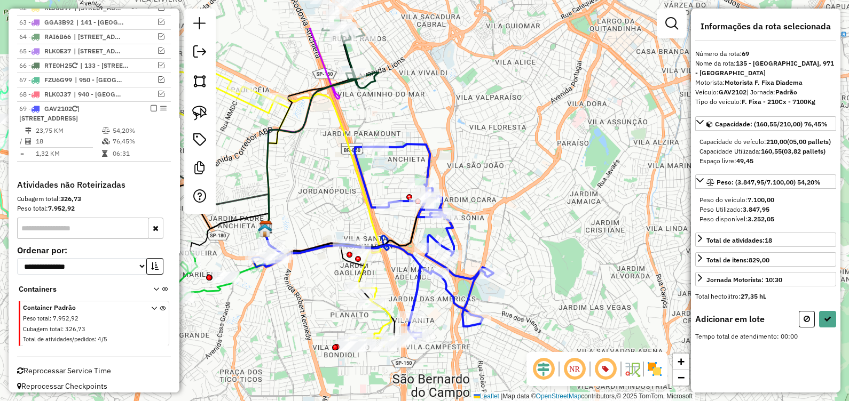
drag, startPoint x: 476, startPoint y: 146, endPoint x: 481, endPoint y: 207, distance: 60.5
click at [481, 207] on div "Janela de atendimento Grade de atendimento Capacidade Transportadoras Veículos …" at bounding box center [424, 200] width 849 height 401
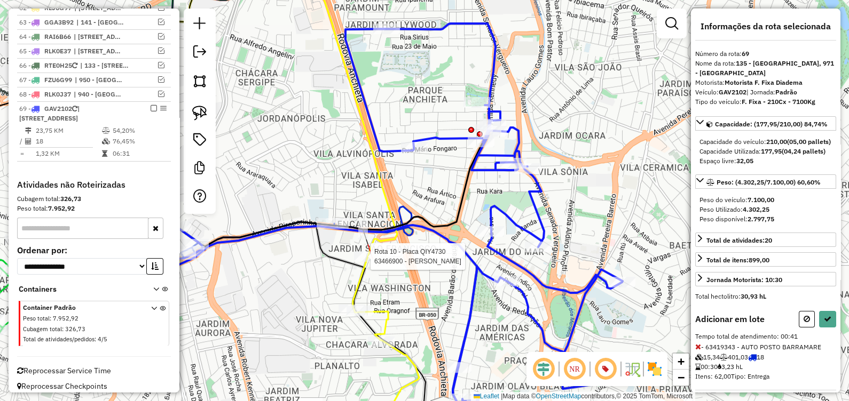
select select "**********"
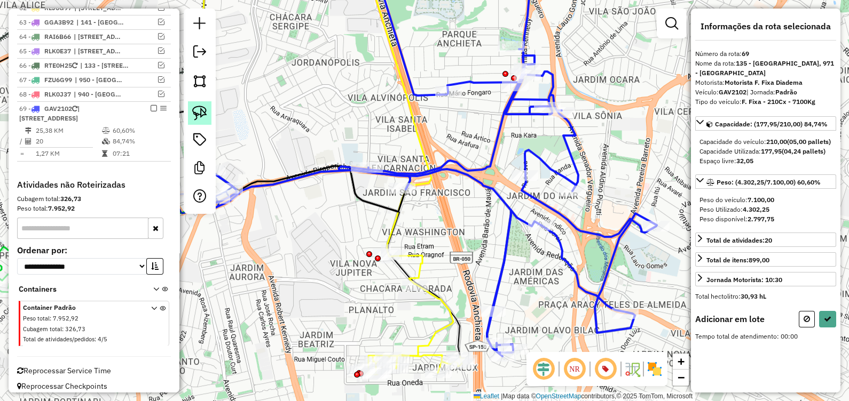
click at [204, 113] on img at bounding box center [199, 113] width 15 height 15
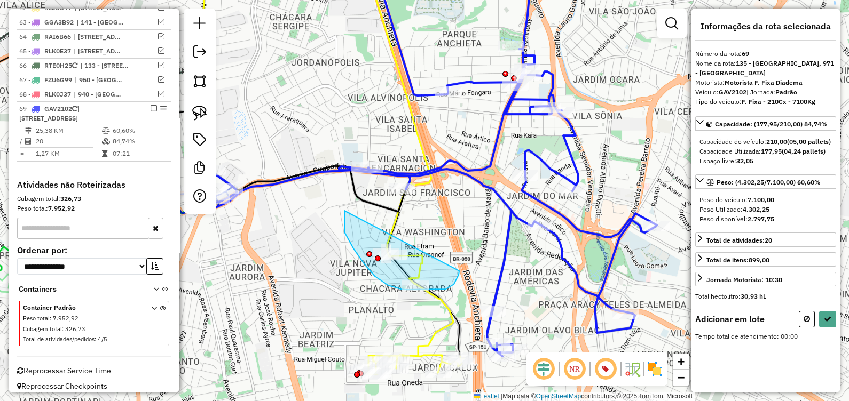
drag, startPoint x: 368, startPoint y: 268, endPoint x: 451, endPoint y: 264, distance: 82.9
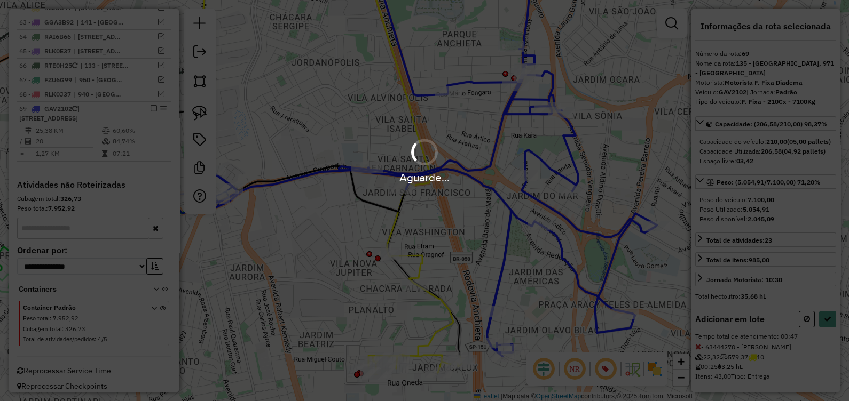
select select "**********"
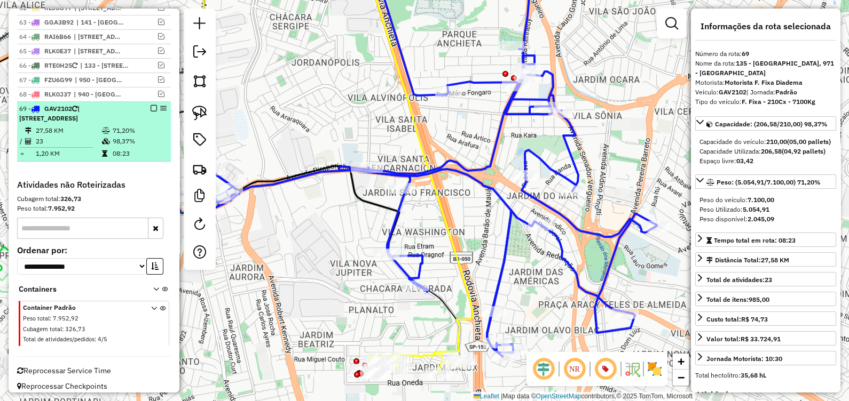
click at [151, 105] on em at bounding box center [154, 108] width 6 height 6
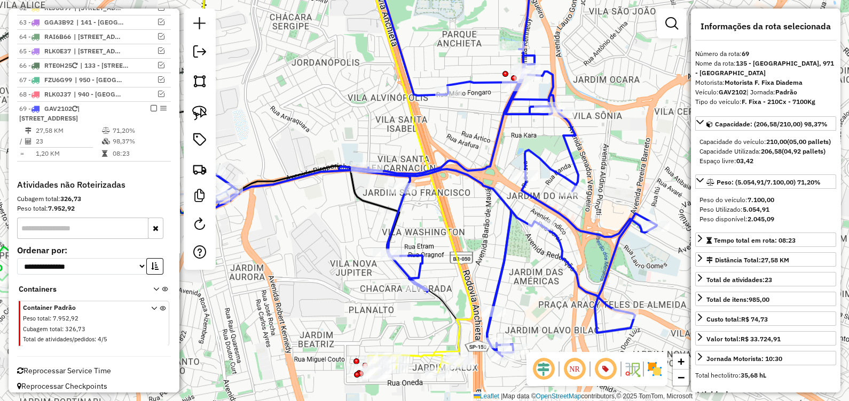
scroll to position [1609, 0]
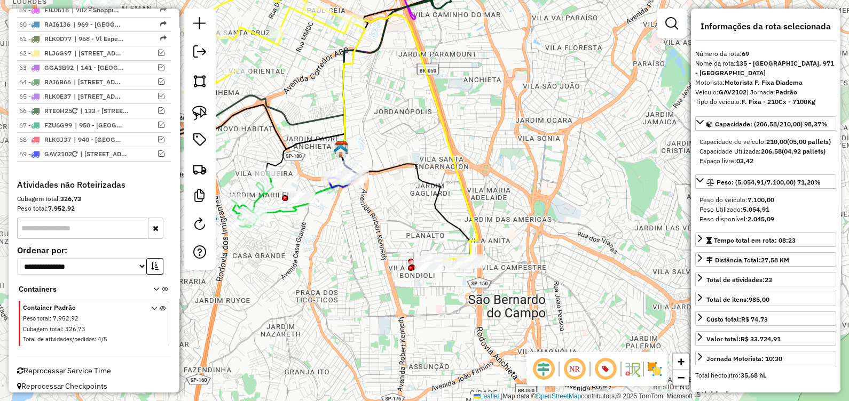
drag, startPoint x: 345, startPoint y: 218, endPoint x: 366, endPoint y: 208, distance: 22.7
click at [368, 209] on div "Janela de atendimento Grade de atendimento Capacidade Transportadoras Veículos …" at bounding box center [424, 200] width 849 height 401
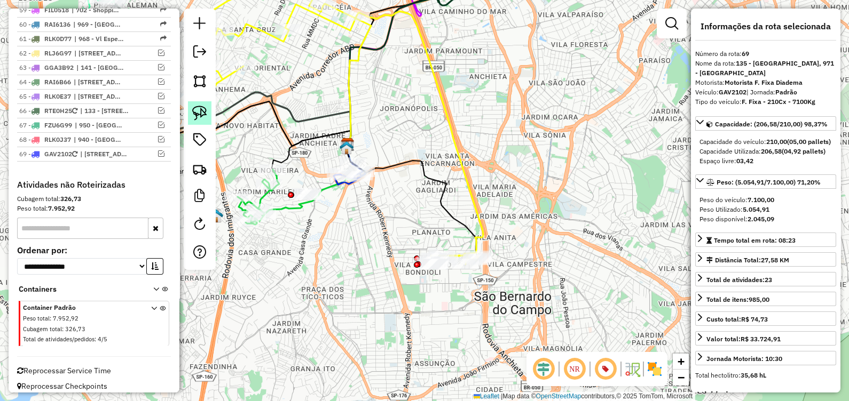
click at [209, 118] on link at bounding box center [199, 112] width 23 height 23
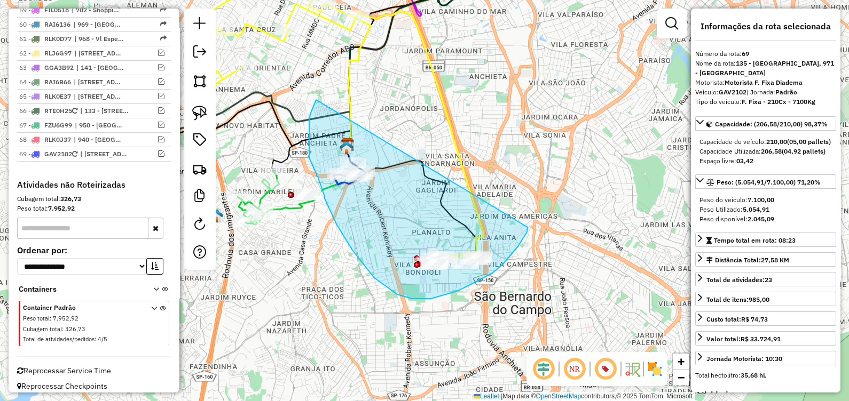
drag, startPoint x: 316, startPoint y: 101, endPoint x: 527, endPoint y: 227, distance: 246.6
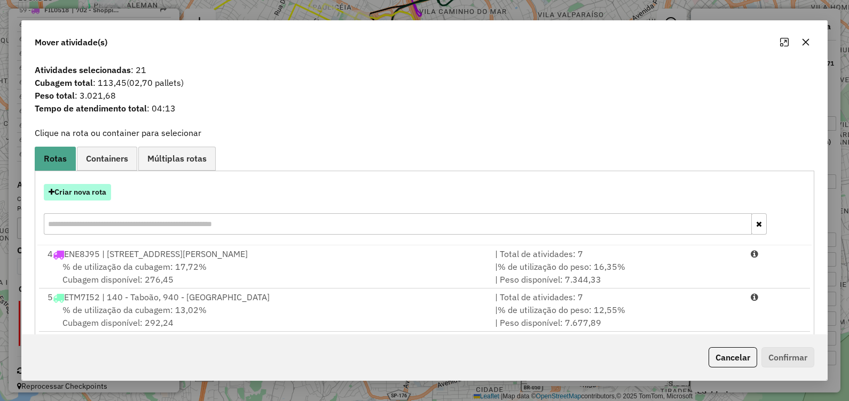
click at [104, 190] on button "Criar nova rota" at bounding box center [77, 192] width 67 height 17
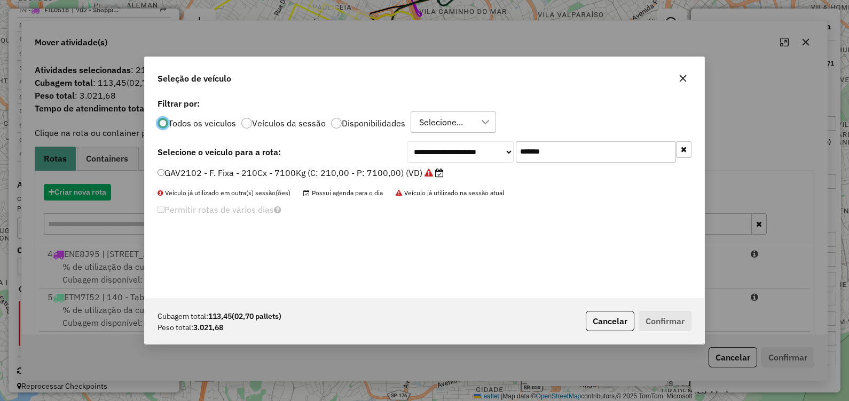
scroll to position [5, 3]
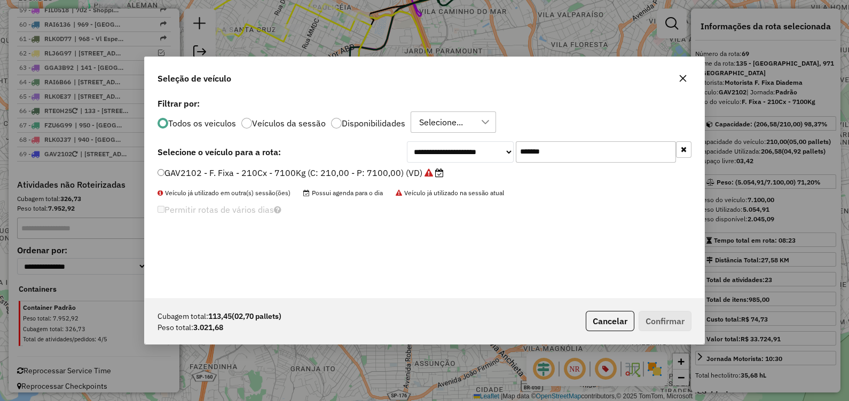
drag, startPoint x: 563, startPoint y: 153, endPoint x: 393, endPoint y: 164, distance: 170.1
click at [395, 163] on div "**********" at bounding box center [424, 197] width 559 height 203
paste input "text"
type input "*******"
click at [411, 174] on label "QIY4730 - F. Fixa - 210Cx - 7220Kg (C: 210,00 - P: 7220,00) (VD)" at bounding box center [299, 173] width 284 height 13
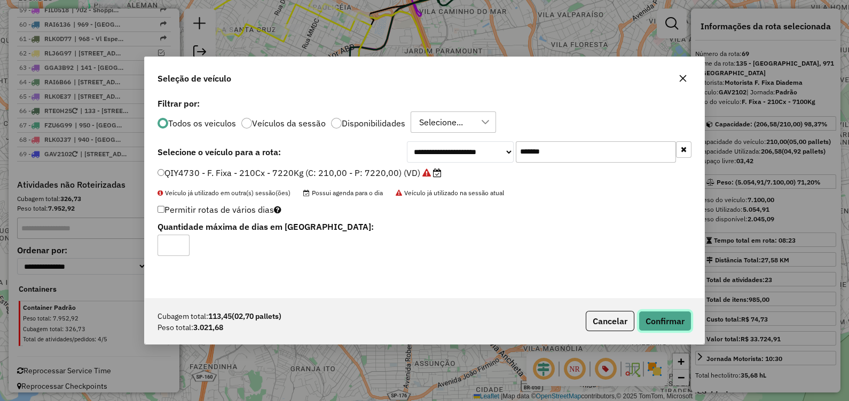
click at [663, 325] on button "Confirmar" at bounding box center [665, 321] width 53 height 20
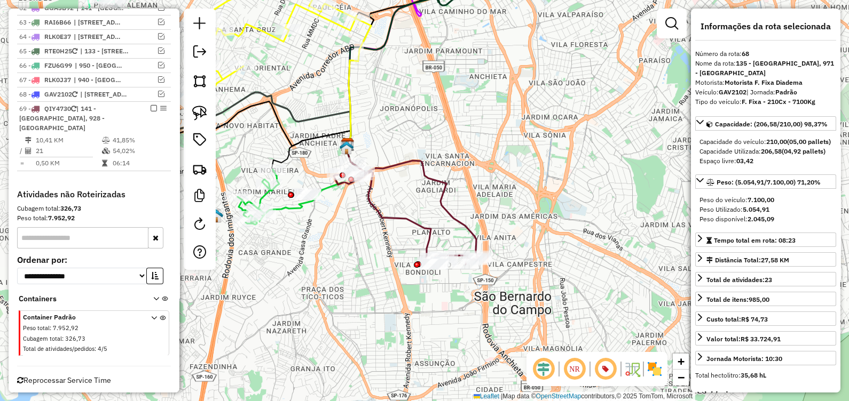
scroll to position [1609, 0]
click at [431, 239] on icon at bounding box center [406, 213] width 145 height 105
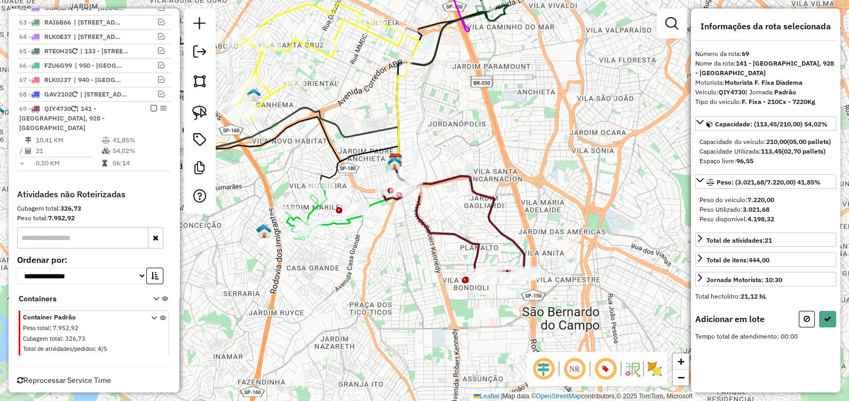
drag, startPoint x: 398, startPoint y: 267, endPoint x: 426, endPoint y: 275, distance: 29.6
click at [426, 275] on div "Janela de atendimento Grade de atendimento Capacidade Transportadoras Veículos …" at bounding box center [424, 200] width 849 height 401
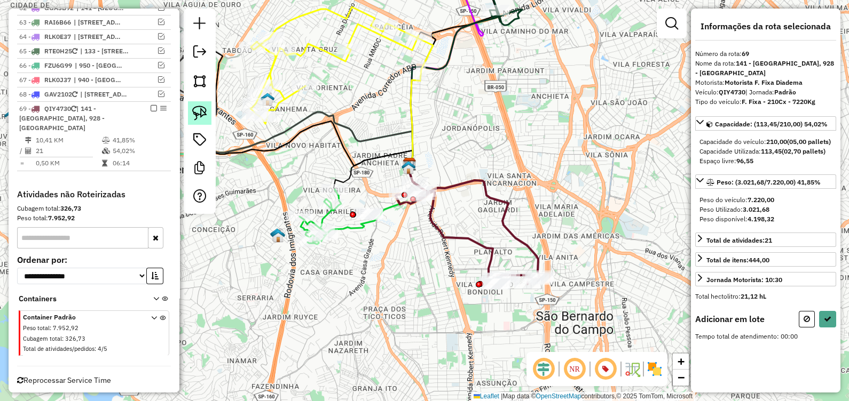
click at [201, 120] on img at bounding box center [199, 113] width 15 height 15
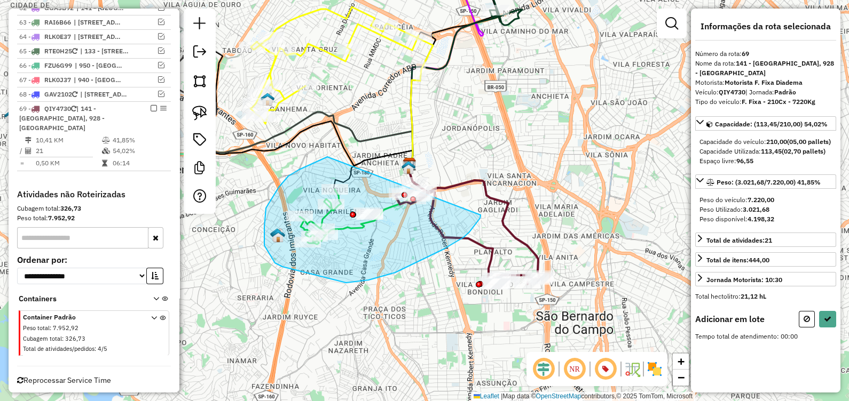
drag, startPoint x: 327, startPoint y: 157, endPoint x: 435, endPoint y: 215, distance: 122.3
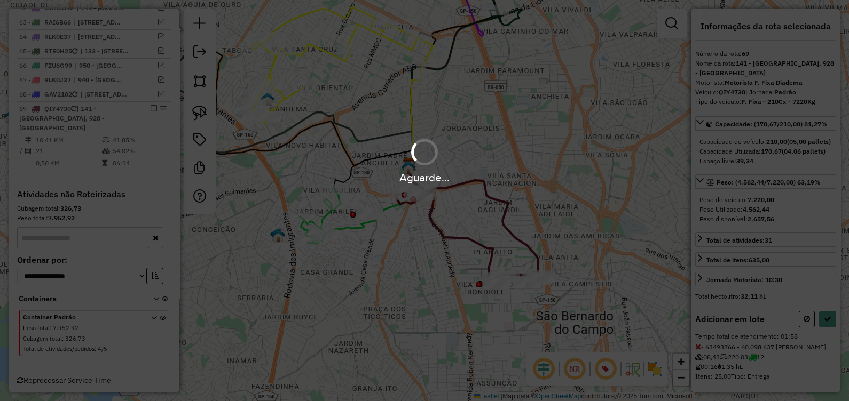
select select "**********"
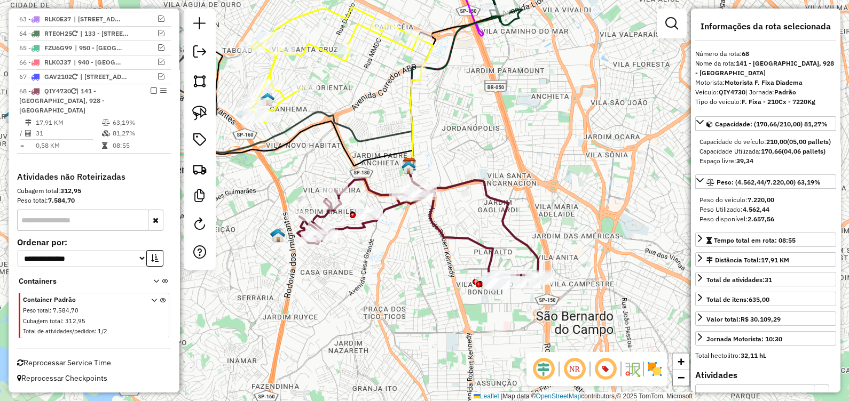
scroll to position [1549, 0]
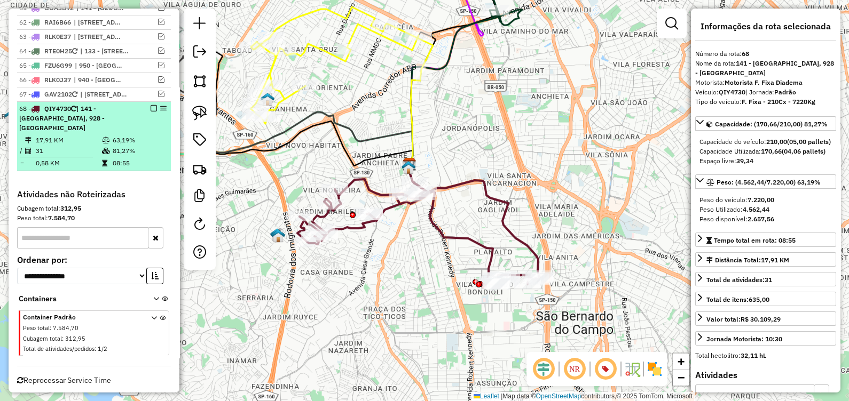
click at [151, 105] on em at bounding box center [154, 108] width 6 height 6
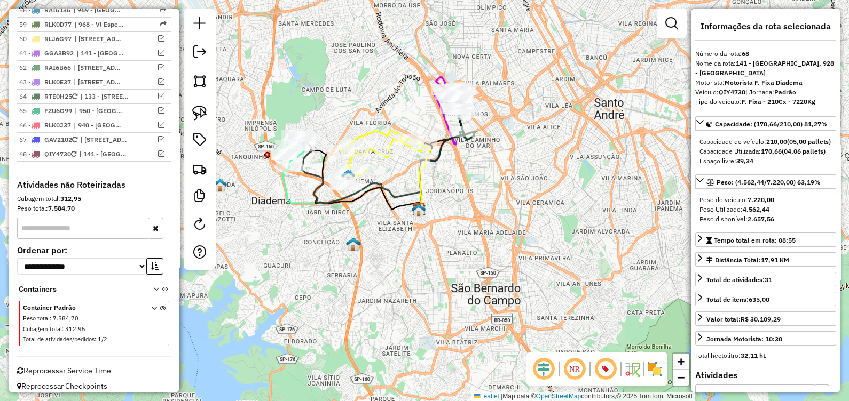
click at [447, 289] on div "Janela de atendimento Grade de atendimento Capacidade Transportadoras Veículos …" at bounding box center [424, 200] width 849 height 401
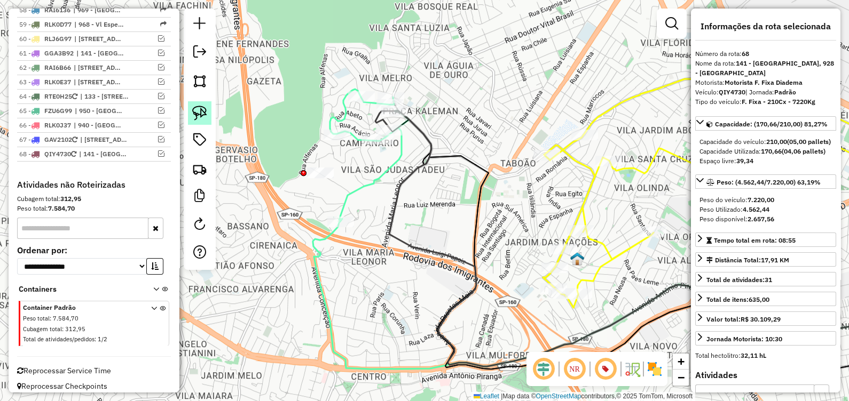
click at [200, 112] on img at bounding box center [199, 113] width 15 height 15
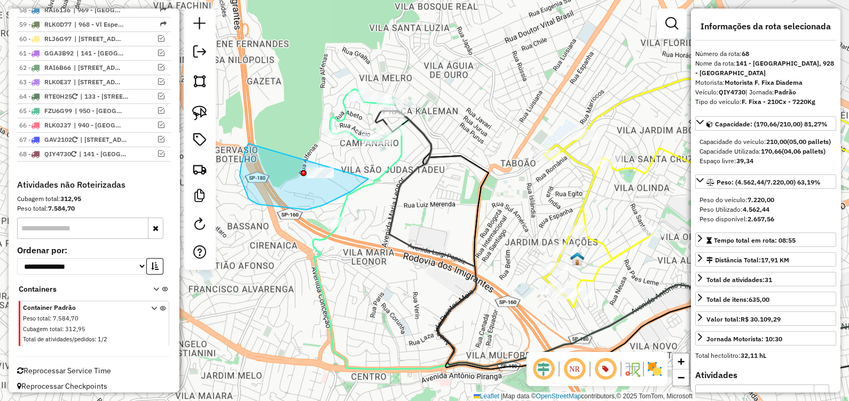
drag, startPoint x: 241, startPoint y: 168, endPoint x: 371, endPoint y: 175, distance: 130.4
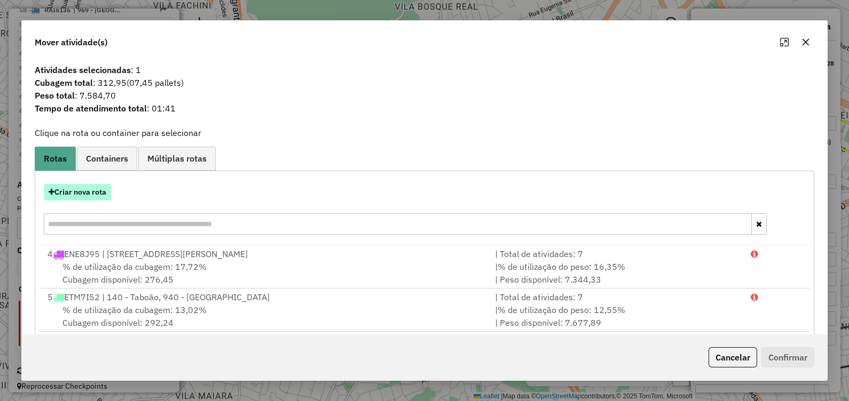
click at [74, 194] on button "Criar nova rota" at bounding box center [77, 192] width 67 height 17
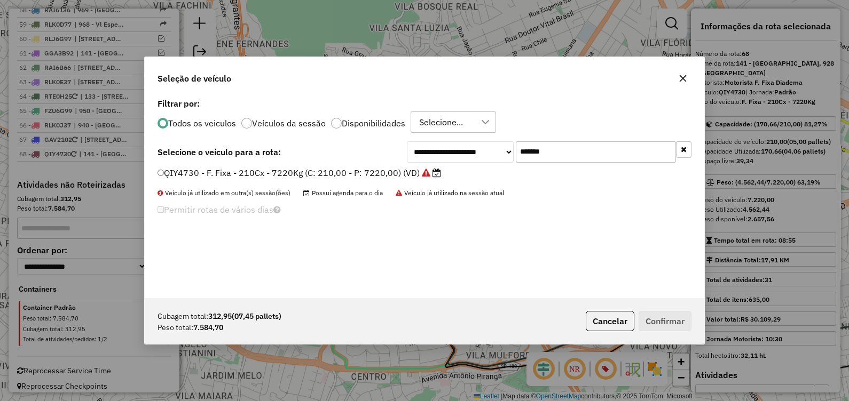
scroll to position [5, 3]
drag, startPoint x: 570, startPoint y: 151, endPoint x: 382, endPoint y: 157, distance: 188.1
click at [382, 157] on div "**********" at bounding box center [424, 151] width 534 height 21
paste input "text"
type input "*******"
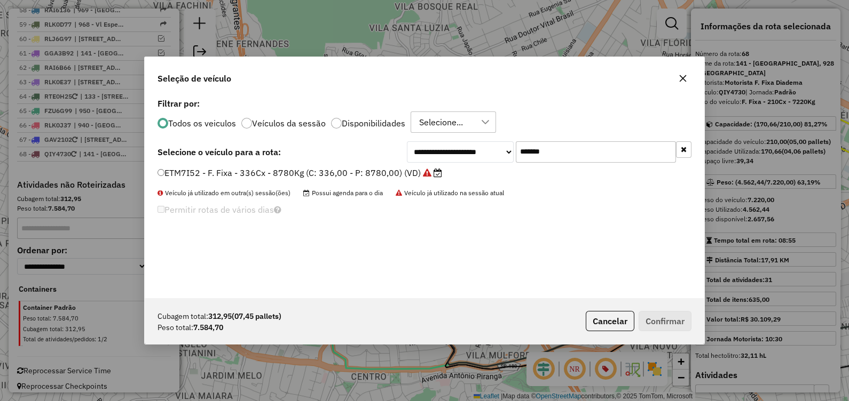
click at [366, 170] on label "ETM7I52 - F. Fixa - 336Cx - 8780Kg (C: 336,00 - P: 8780,00) (VD)" at bounding box center [299, 173] width 285 height 13
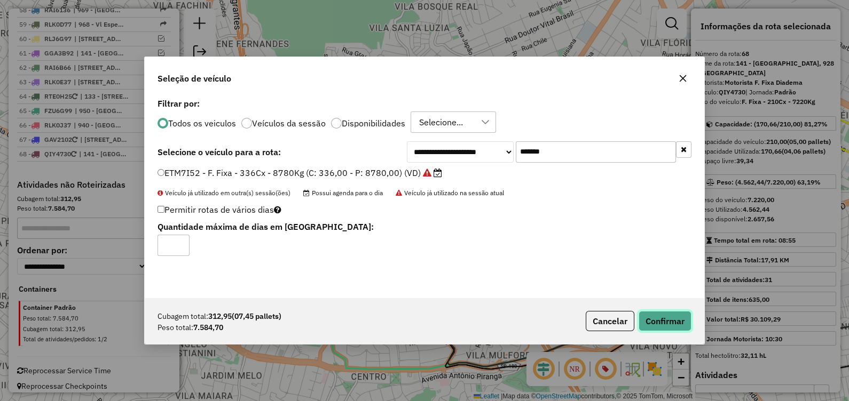
click at [671, 321] on button "Confirmar" at bounding box center [665, 321] width 53 height 20
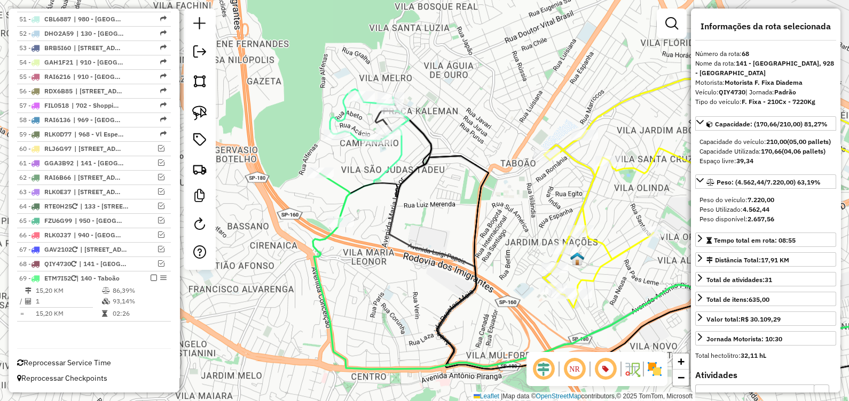
scroll to position [1386, 0]
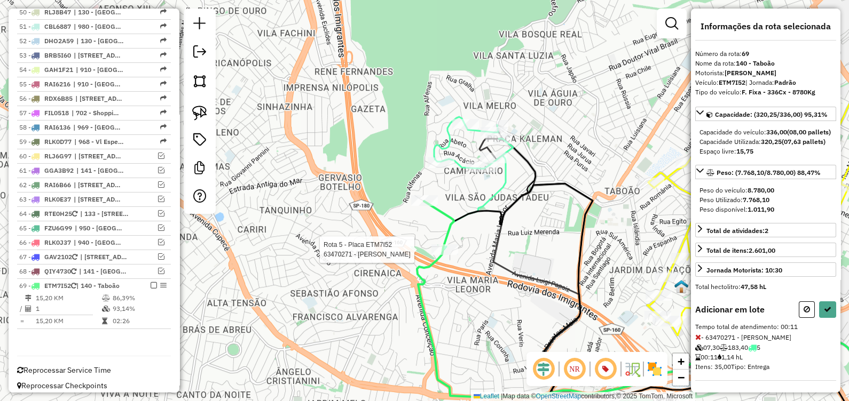
select select "**********"
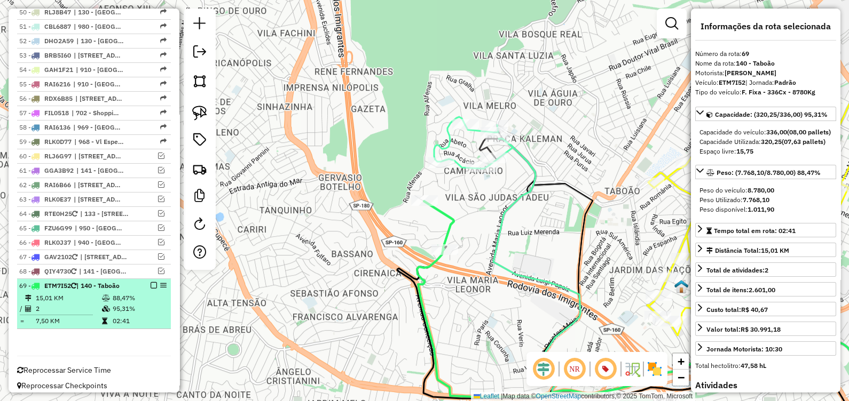
click at [151, 282] on em at bounding box center [154, 285] width 6 height 6
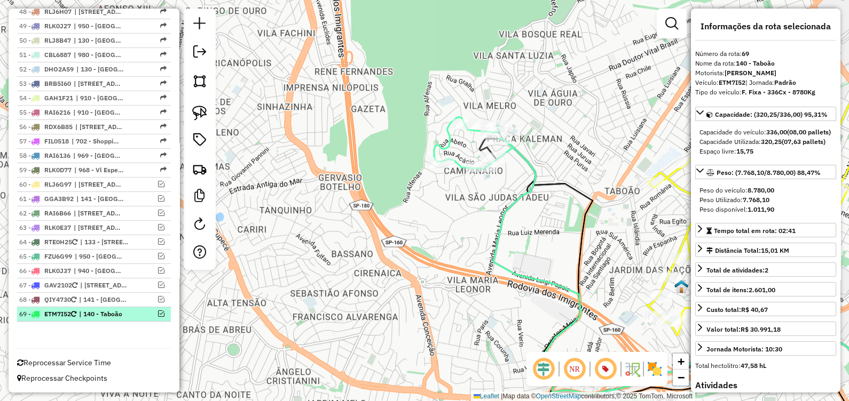
scroll to position [1350, 0]
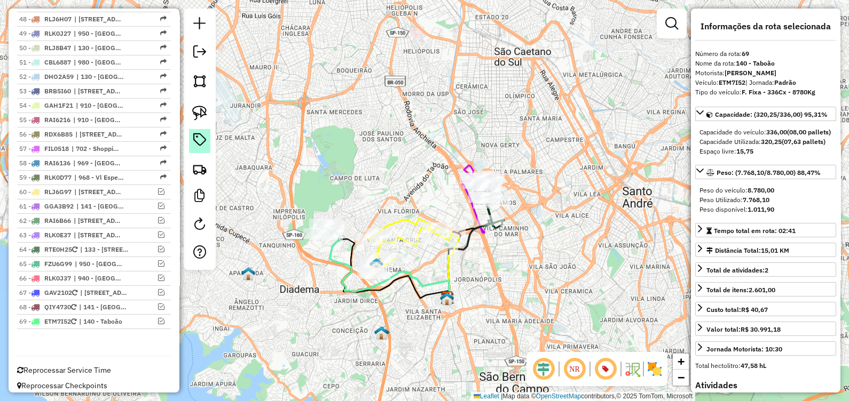
click at [207, 137] on link at bounding box center [199, 141] width 21 height 24
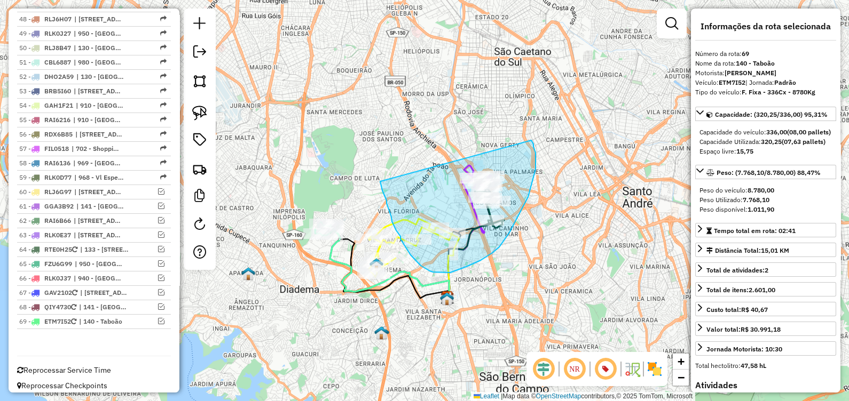
drag, startPoint x: 387, startPoint y: 201, endPoint x: 529, endPoint y: 140, distance: 155.0
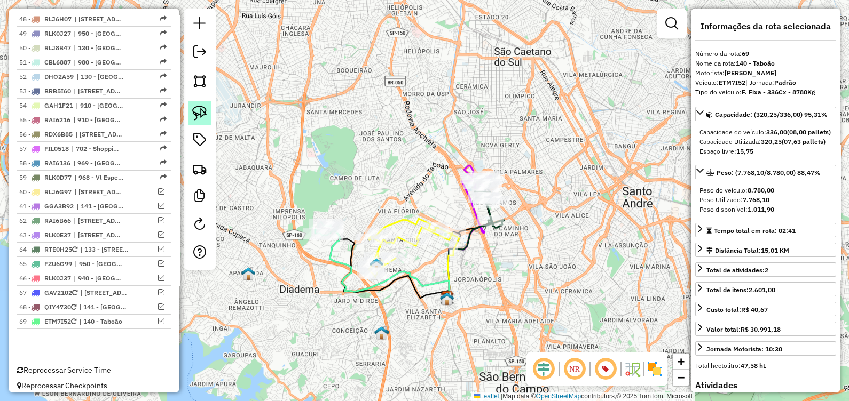
click at [207, 114] on link at bounding box center [199, 112] width 23 height 23
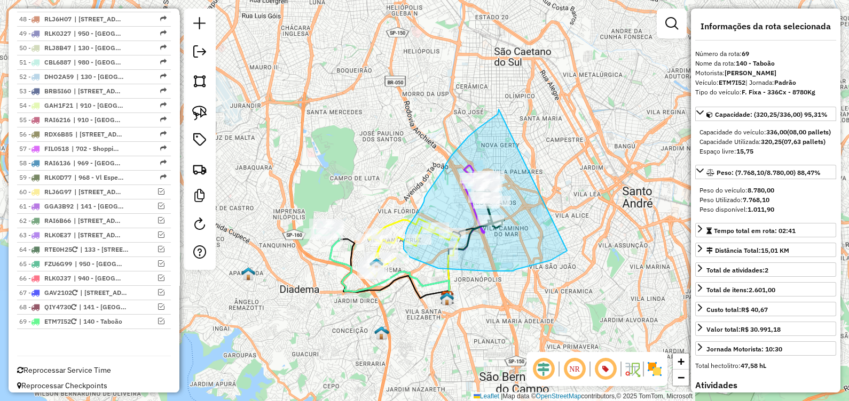
drag, startPoint x: 499, startPoint y: 109, endPoint x: 569, endPoint y: 245, distance: 152.3
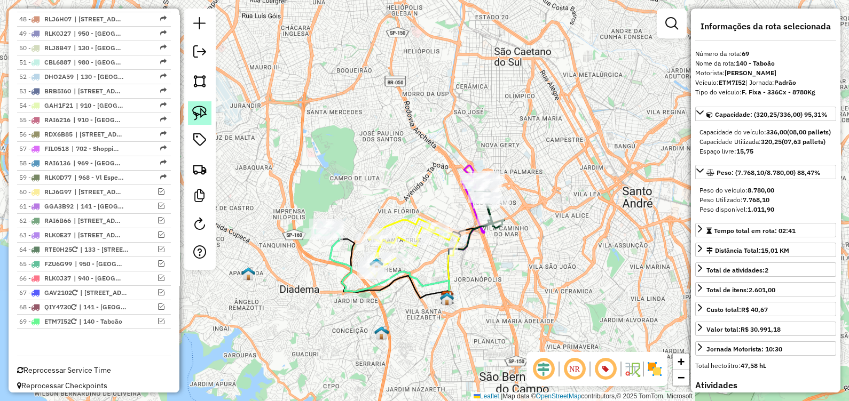
click at [200, 114] on img at bounding box center [199, 113] width 15 height 15
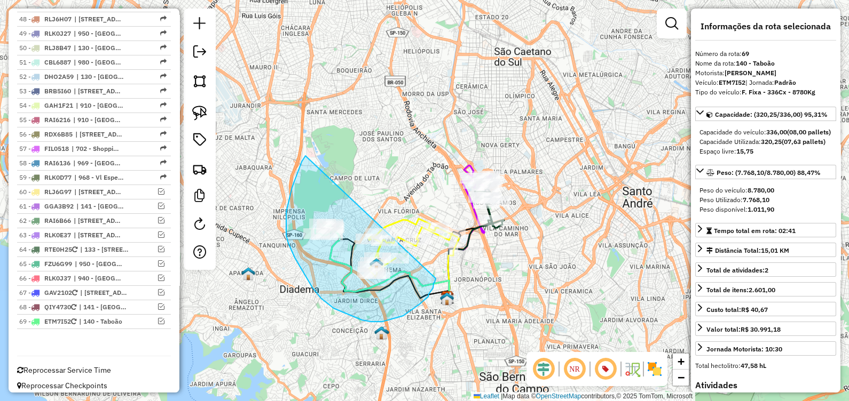
drag, startPoint x: 305, startPoint y: 156, endPoint x: 436, endPoint y: 279, distance: 179.0
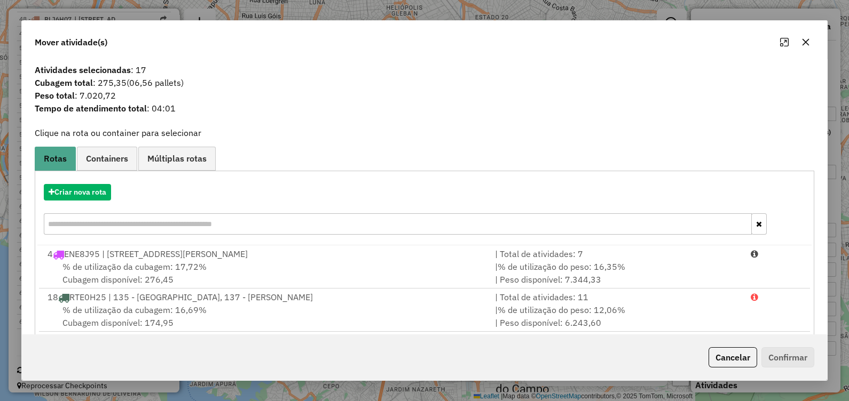
click at [805, 45] on icon "button" at bounding box center [805, 42] width 9 height 9
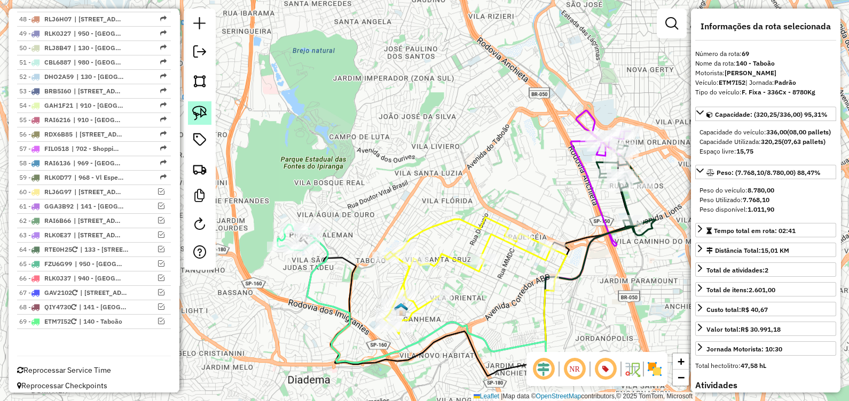
drag, startPoint x: 193, startPoint y: 112, endPoint x: 200, endPoint y: 111, distance: 7.1
click at [194, 111] on img at bounding box center [199, 113] width 15 height 15
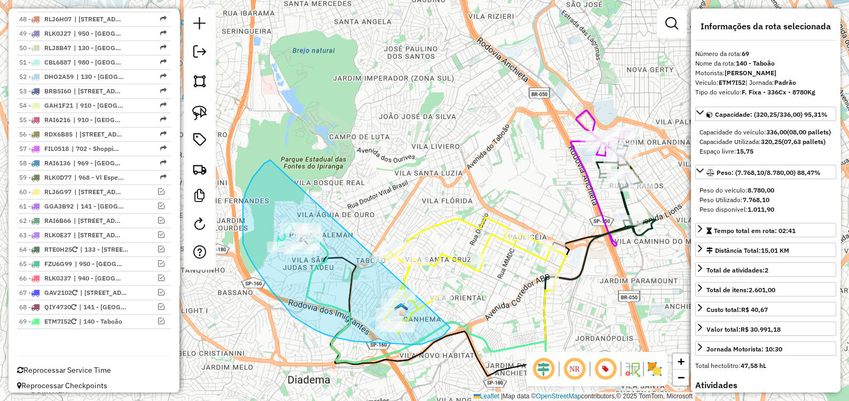
drag, startPoint x: 243, startPoint y: 203, endPoint x: 450, endPoint y: 328, distance: 241.9
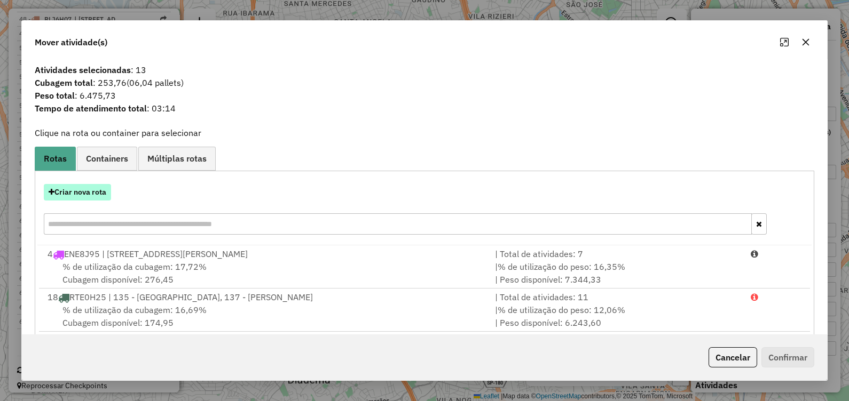
click at [91, 191] on button "Criar nova rota" at bounding box center [77, 192] width 67 height 17
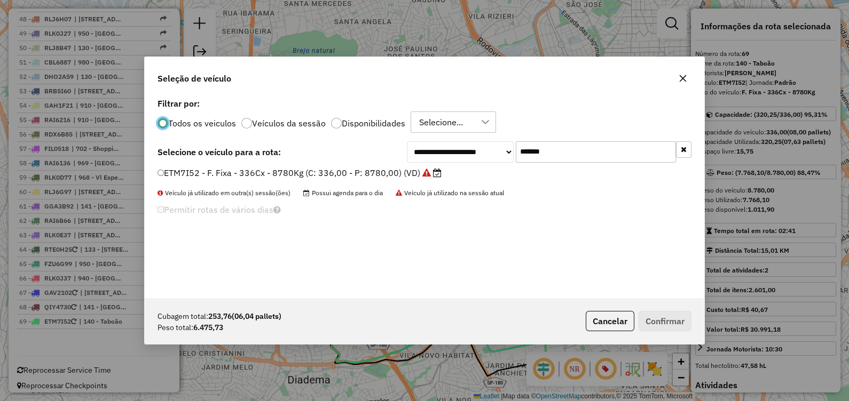
scroll to position [5, 3]
drag, startPoint x: 571, startPoint y: 152, endPoint x: 373, endPoint y: 165, distance: 199.1
click at [373, 165] on div "**********" at bounding box center [424, 197] width 559 height 203
paste input "text"
type input "*******"
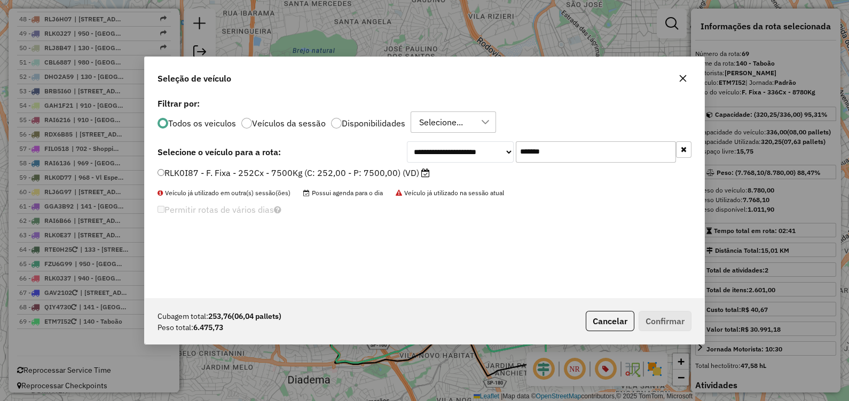
click at [376, 173] on label "RLK0I87 - F. Fixa - 252Cx - 7500Kg (C: 252,00 - P: 7500,00) (VD)" at bounding box center [293, 173] width 272 height 13
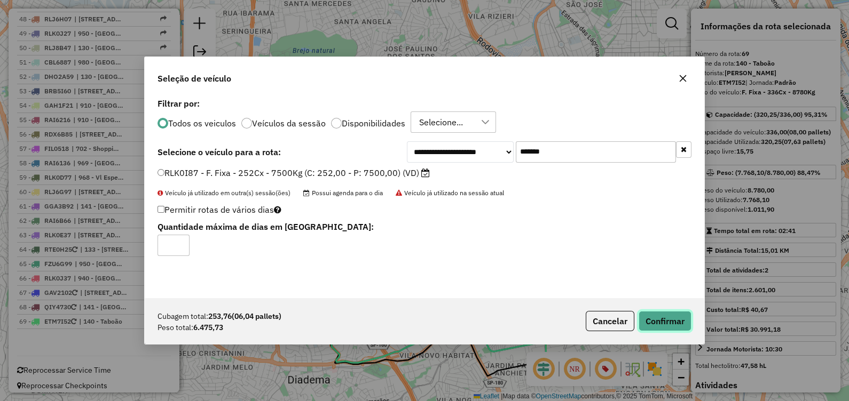
click at [674, 317] on button "Confirmar" at bounding box center [665, 321] width 53 height 20
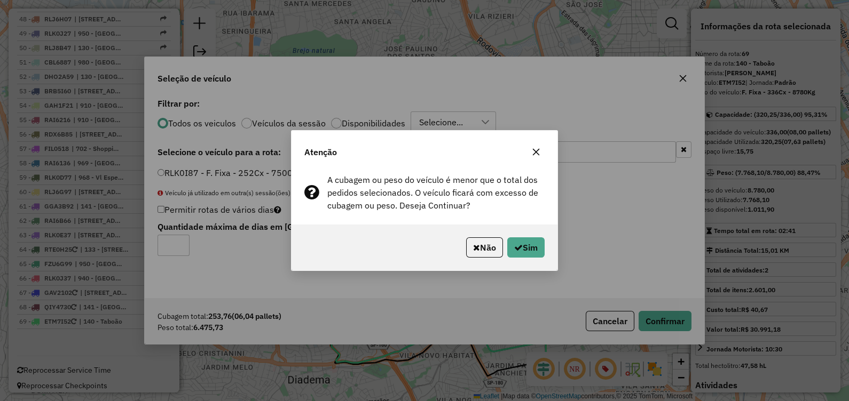
click at [546, 246] on div "Não Sim" at bounding box center [424, 248] width 266 height 46
click at [515, 256] on button "Sim" at bounding box center [525, 248] width 37 height 20
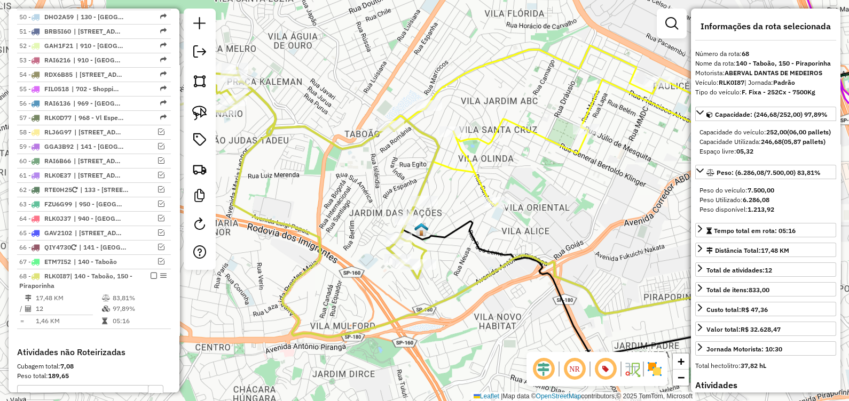
scroll to position [1468, 0]
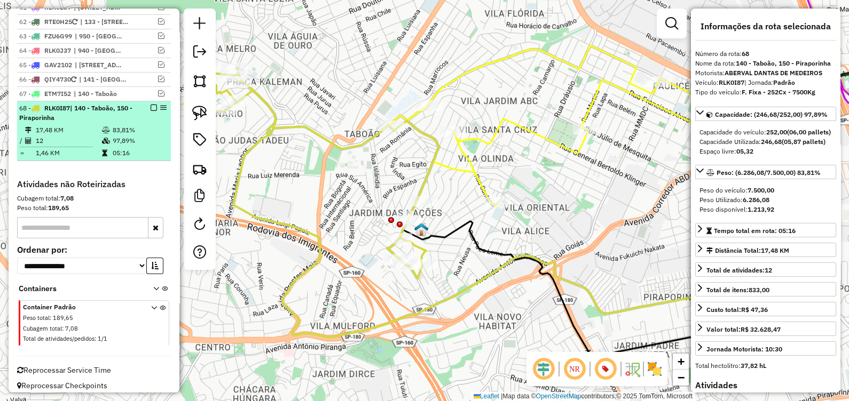
click at [151, 105] on em at bounding box center [154, 108] width 6 height 6
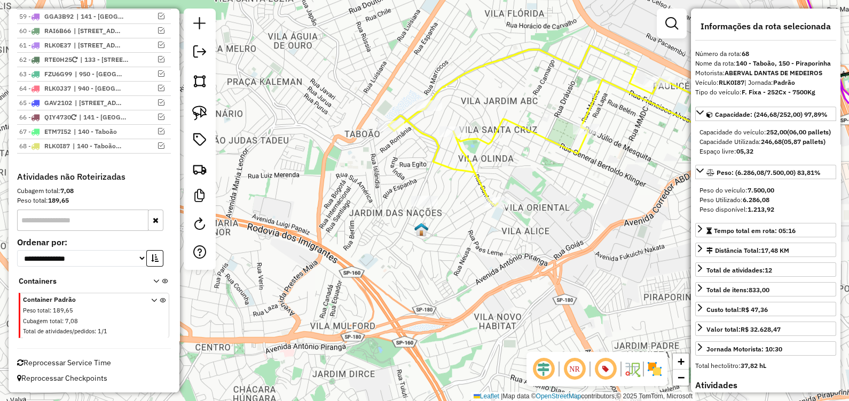
scroll to position [1423, 0]
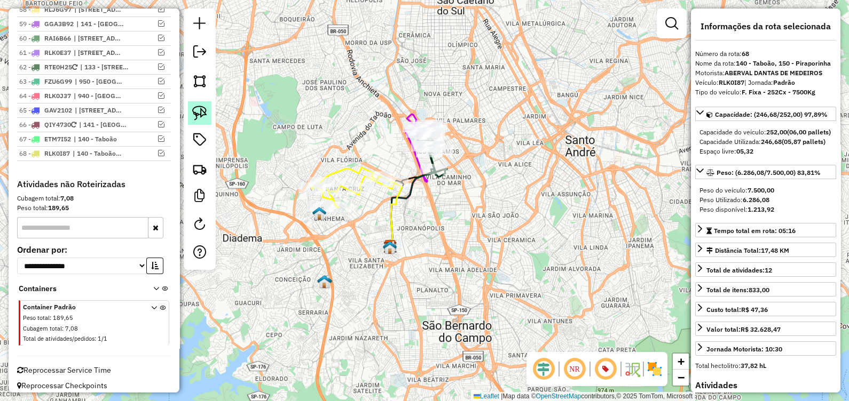
click at [199, 108] on img at bounding box center [199, 113] width 15 height 15
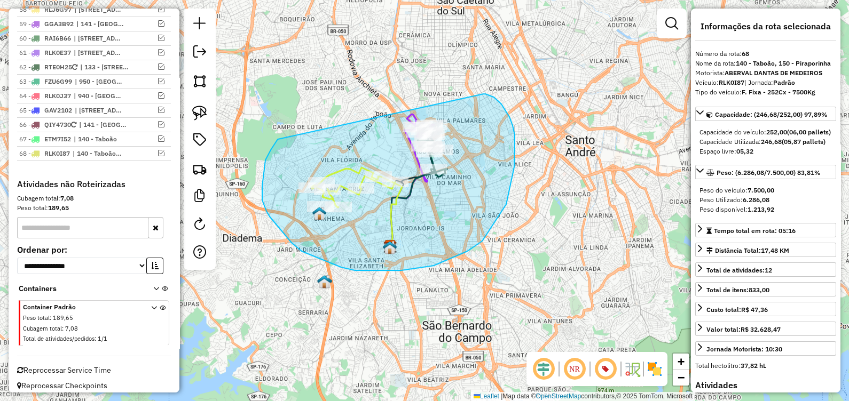
drag, startPoint x: 265, startPoint y: 160, endPoint x: 341, endPoint y: 155, distance: 75.5
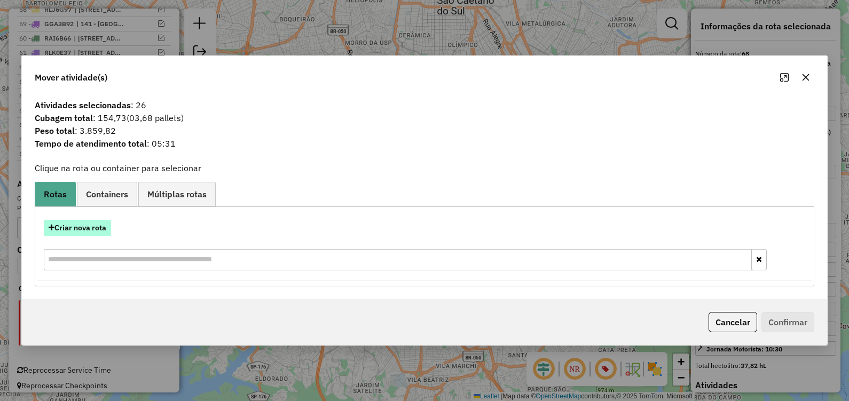
click at [100, 227] on button "Criar nova rota" at bounding box center [77, 228] width 67 height 17
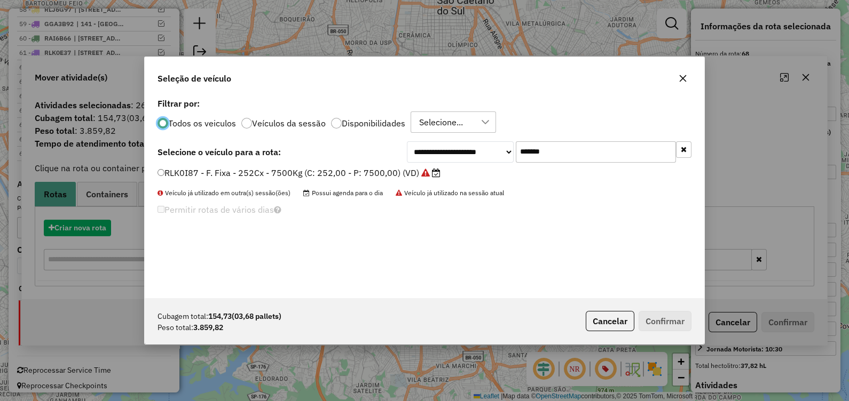
scroll to position [5, 3]
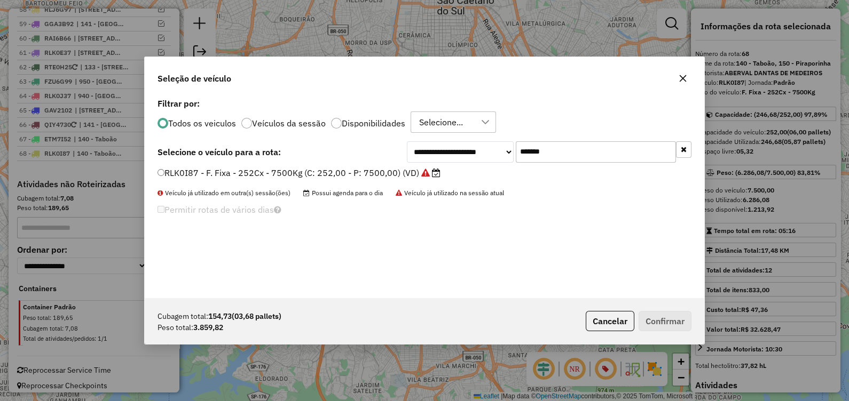
drag, startPoint x: 562, startPoint y: 151, endPoint x: 328, endPoint y: 171, distance: 235.2
click at [331, 171] on div "**********" at bounding box center [424, 197] width 559 height 203
paste input "text"
type input "*******"
click at [335, 176] on label "RAI6B46 - F. Fixa - 210Cx - 7220Kg (C: 210,00 - P: 7220,00) (VD)" at bounding box center [293, 173] width 273 height 13
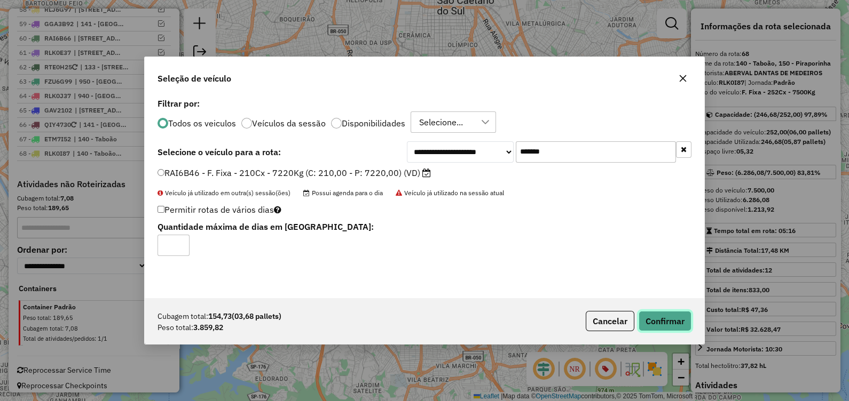
click at [670, 321] on button "Confirmar" at bounding box center [665, 321] width 53 height 20
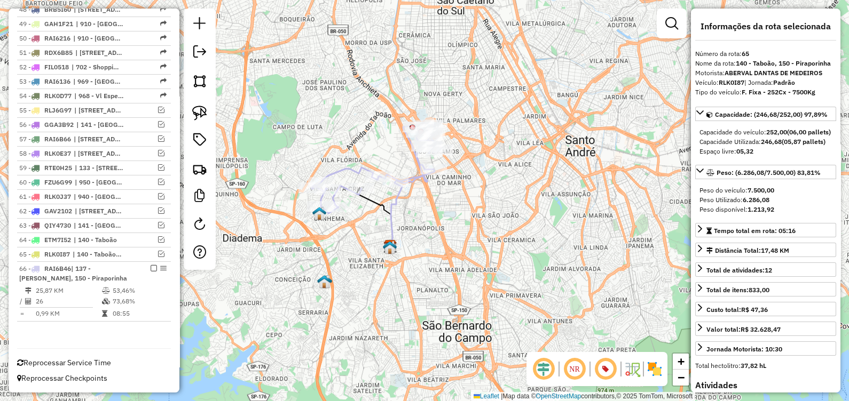
scroll to position [1126, 0]
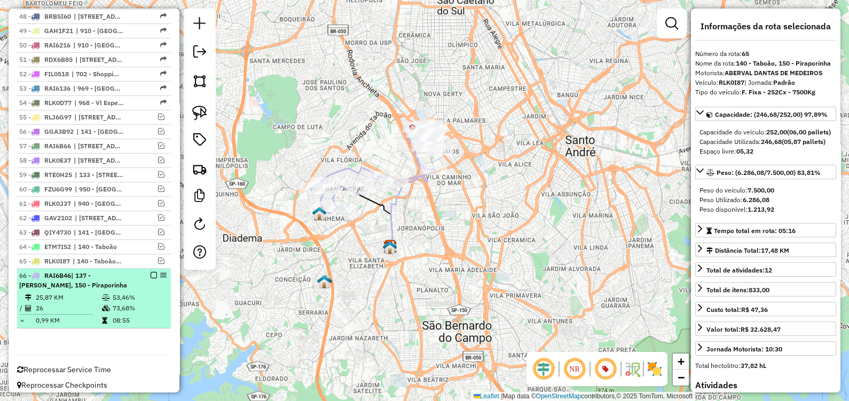
click at [151, 272] on em at bounding box center [154, 275] width 6 height 6
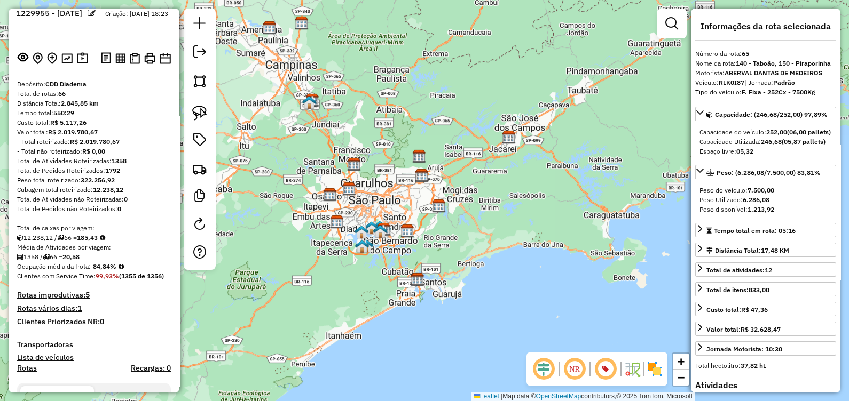
scroll to position [13, 0]
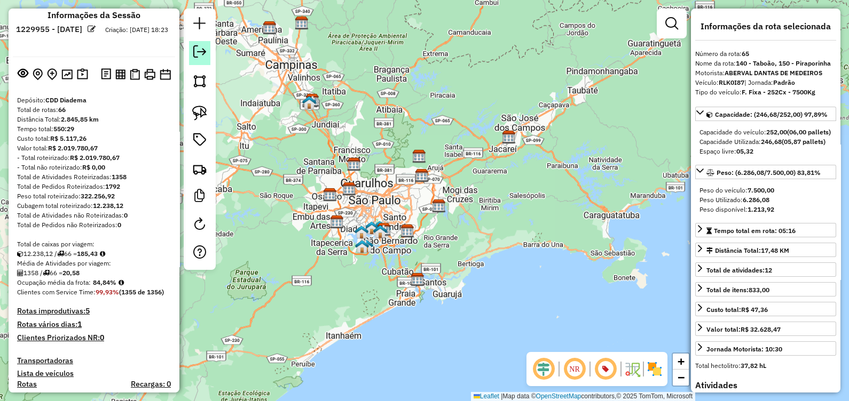
click at [205, 49] on em at bounding box center [199, 51] width 13 height 13
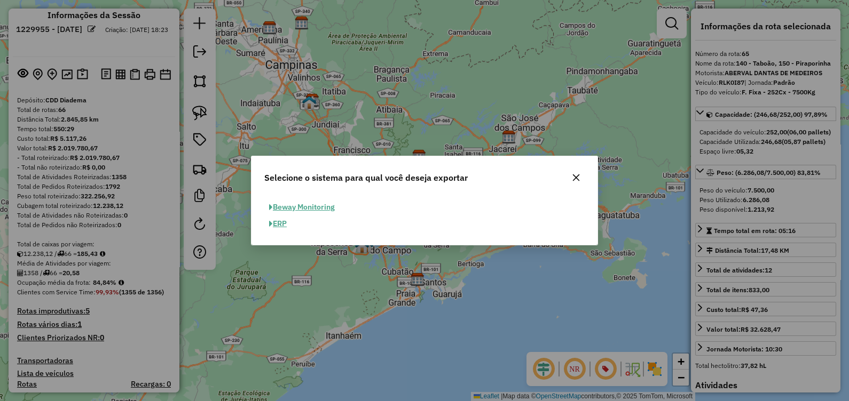
click at [279, 225] on button "ERP" at bounding box center [277, 224] width 27 height 17
select select "**"
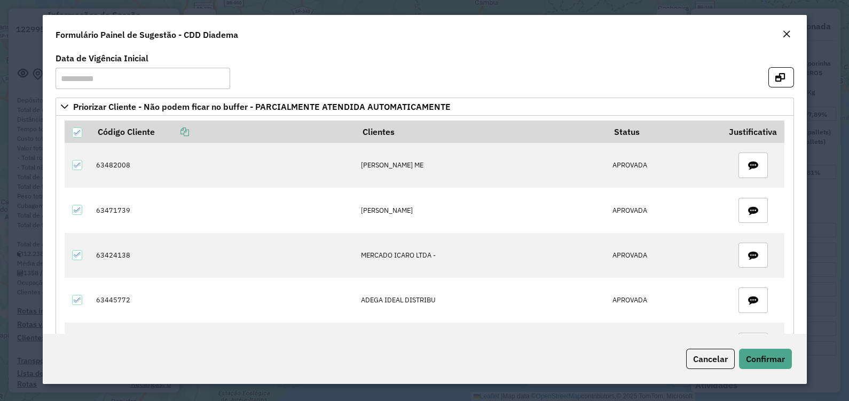
click at [789, 35] on em "Close" at bounding box center [786, 34] width 9 height 9
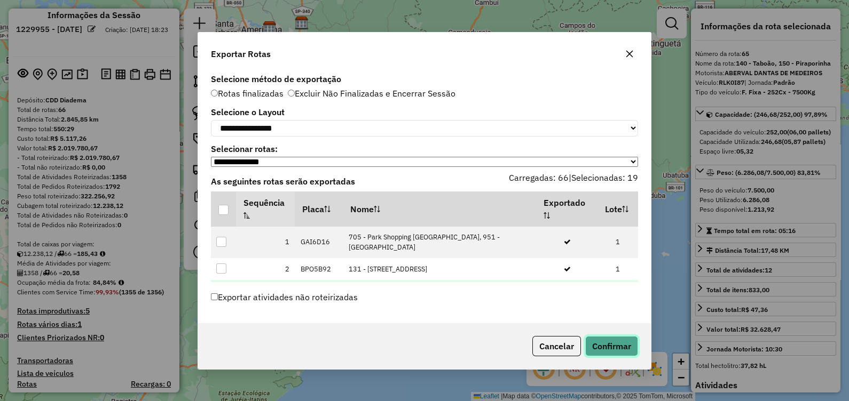
click at [611, 350] on button "Confirmar" at bounding box center [611, 346] width 53 height 20
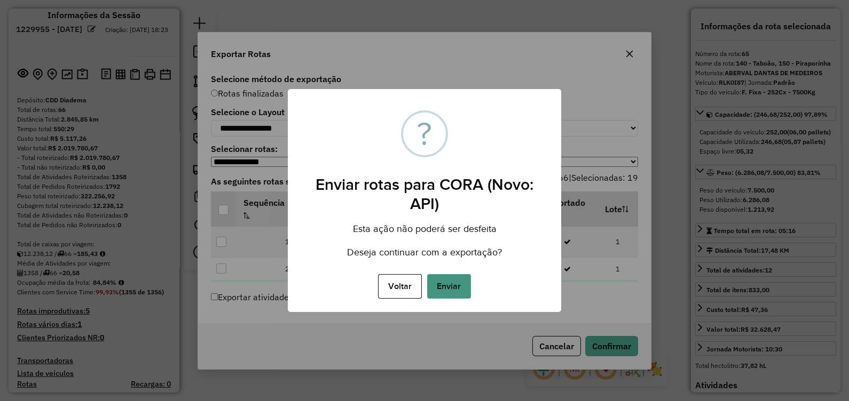
click at [456, 284] on button "Enviar" at bounding box center [449, 286] width 44 height 25
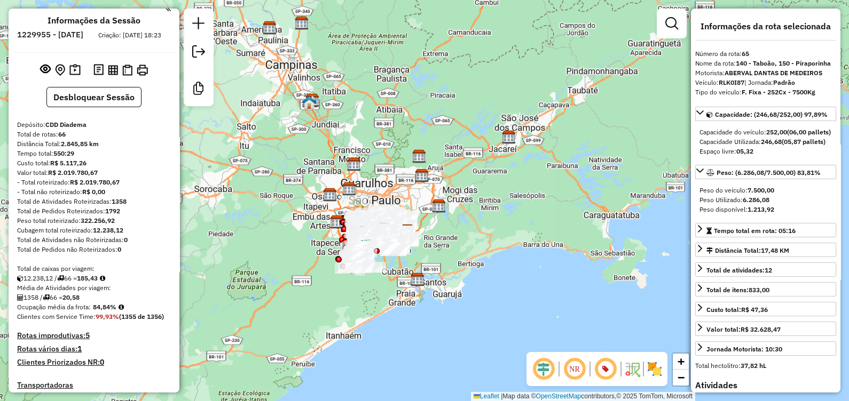
scroll to position [0, 0]
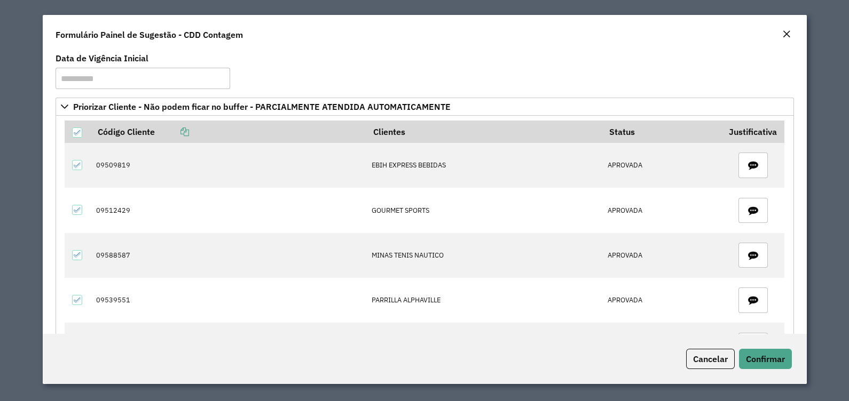
scroll to position [594, 0]
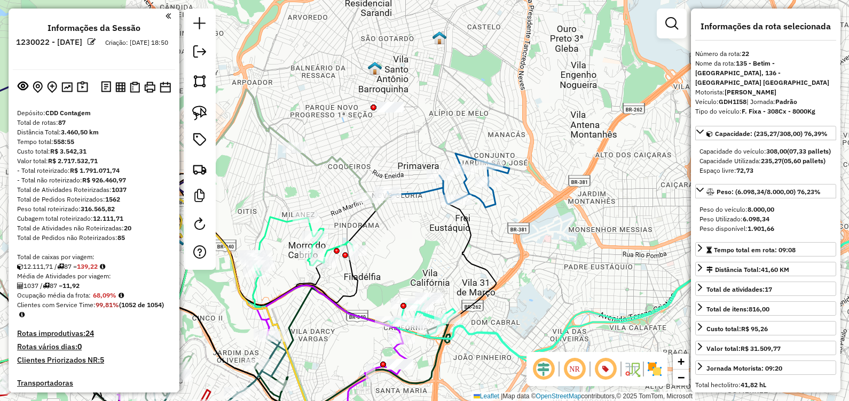
select select "*********"
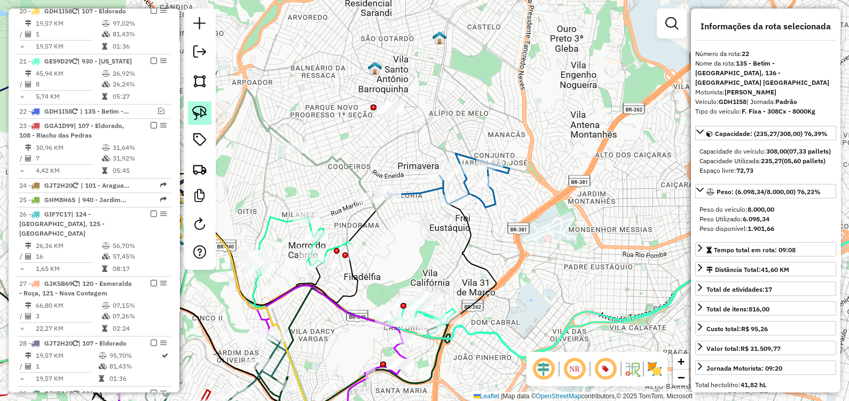
click at [206, 123] on link at bounding box center [199, 112] width 23 height 23
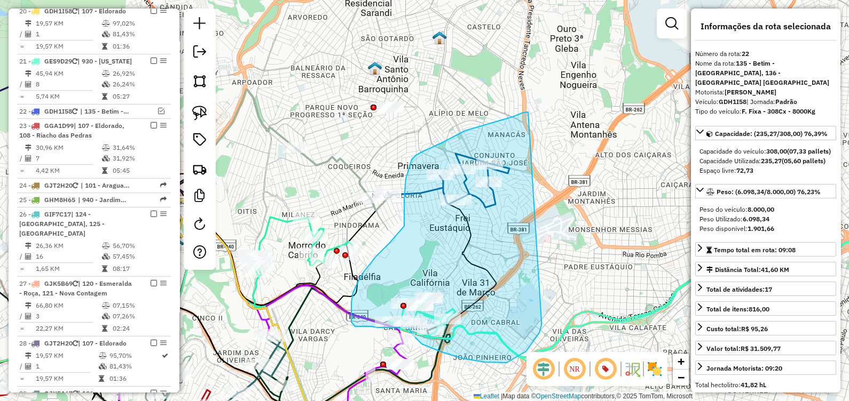
drag, startPoint x: 500, startPoint y: 120, endPoint x: 537, endPoint y: 318, distance: 201.4
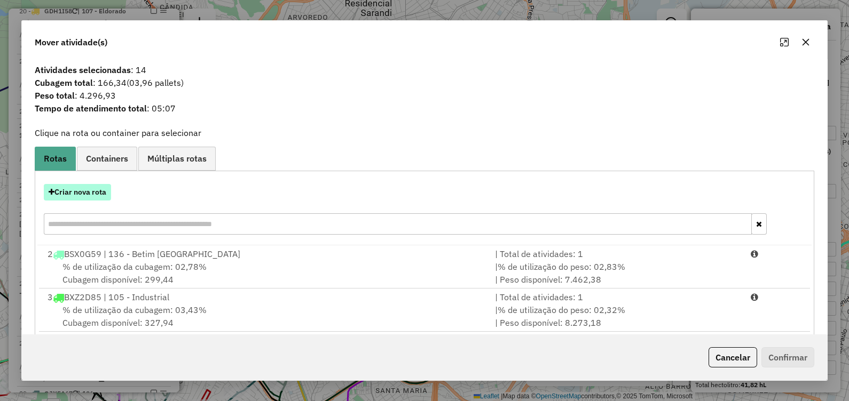
click at [91, 195] on button "Criar nova rota" at bounding box center [77, 192] width 67 height 17
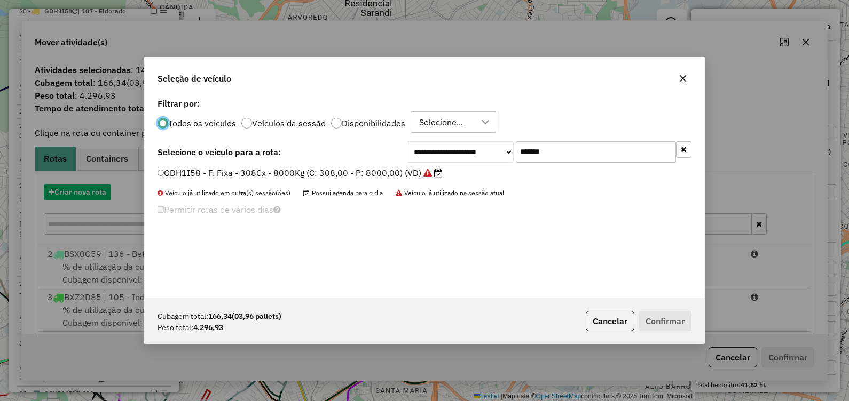
scroll to position [5, 3]
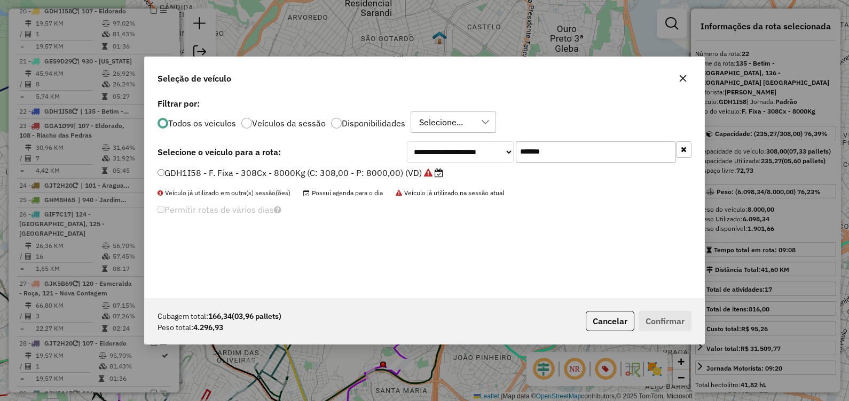
drag, startPoint x: 566, startPoint y: 151, endPoint x: 311, endPoint y: 187, distance: 257.8
click at [311, 187] on div "**********" at bounding box center [424, 197] width 559 height 203
paste input "text"
type input "*******"
click at [352, 173] on label "GKB4B60 - F. Fixa - 308Cx - 8110Kg (C: 308,00 - P: 8110,00) (VD)" at bounding box center [295, 173] width 276 height 13
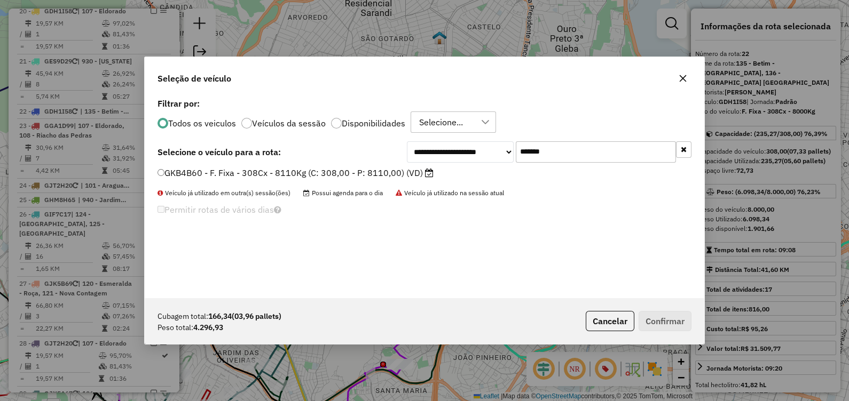
drag, startPoint x: 352, startPoint y: 173, endPoint x: 269, endPoint y: 170, distance: 83.3
click at [269, 170] on label "GKB4B60 - F. Fixa - 308Cx - 8110Kg (C: 308,00 - P: 8110,00) (VD)" at bounding box center [295, 173] width 276 height 13
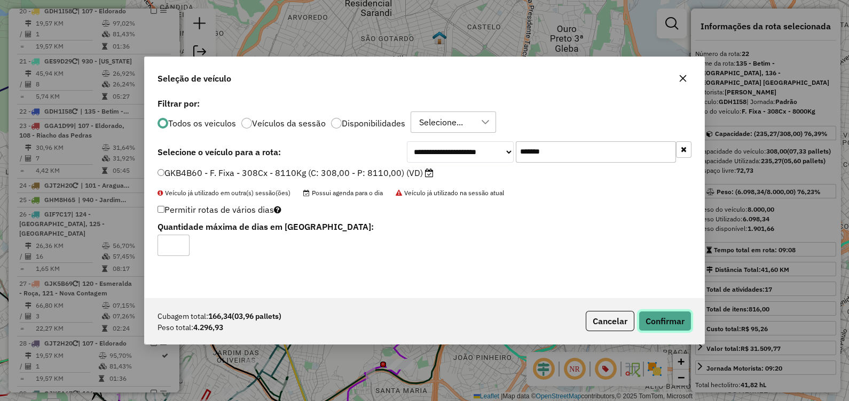
click at [669, 328] on button "Confirmar" at bounding box center [665, 321] width 53 height 20
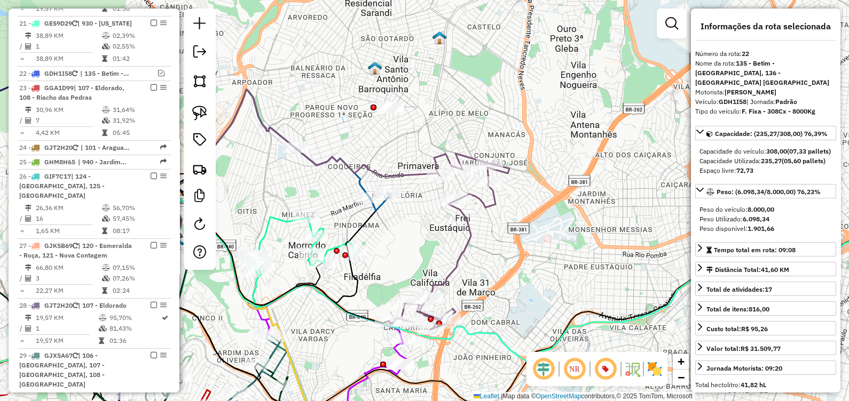
scroll to position [1504, 0]
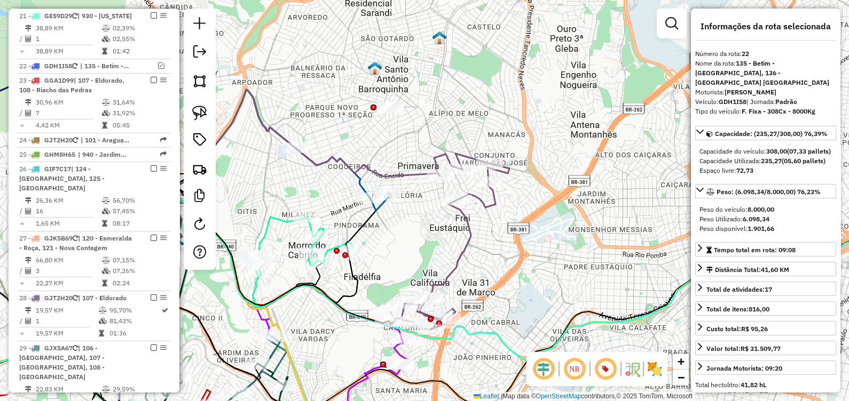
click at [455, 260] on icon at bounding box center [448, 242] width 121 height 176
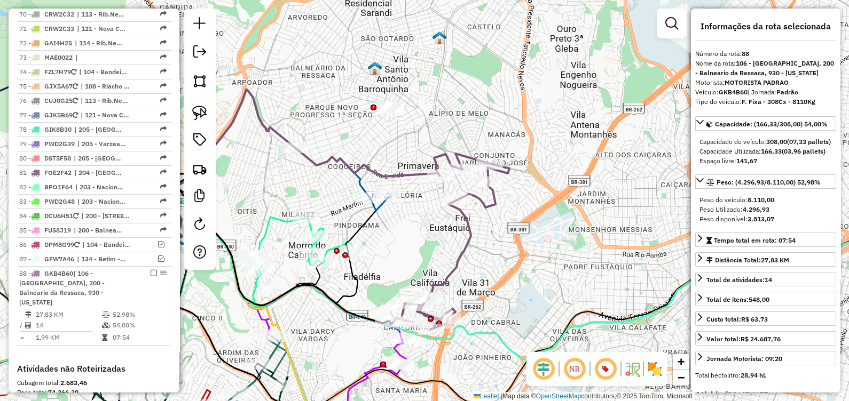
scroll to position [2764, 0]
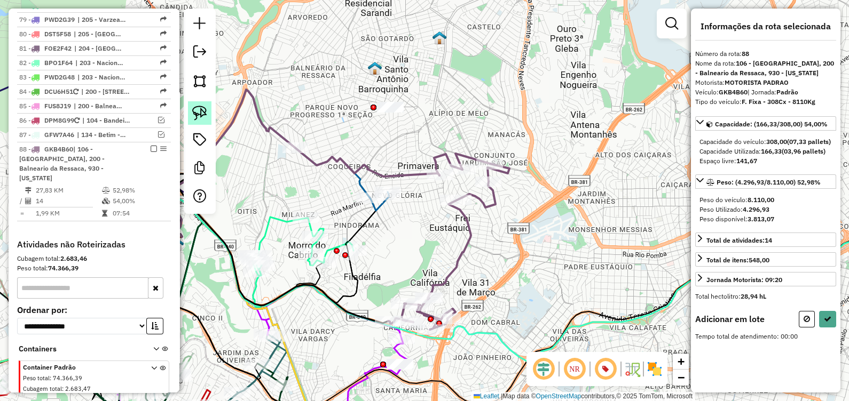
click at [200, 121] on link at bounding box center [199, 112] width 23 height 23
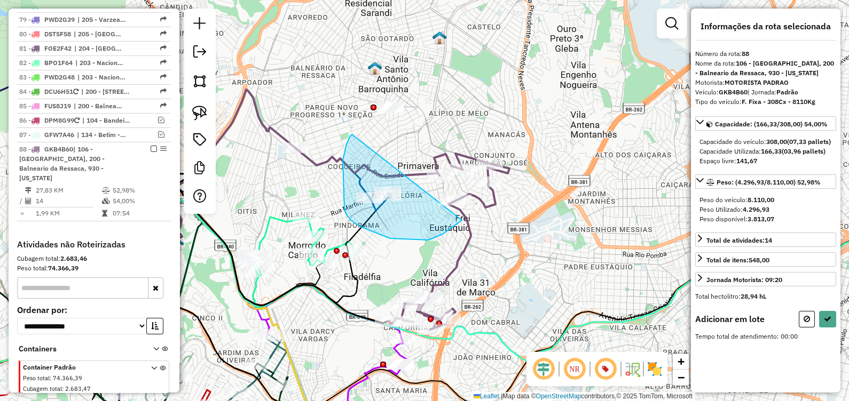
drag, startPoint x: 352, startPoint y: 135, endPoint x: 402, endPoint y: 235, distance: 111.7
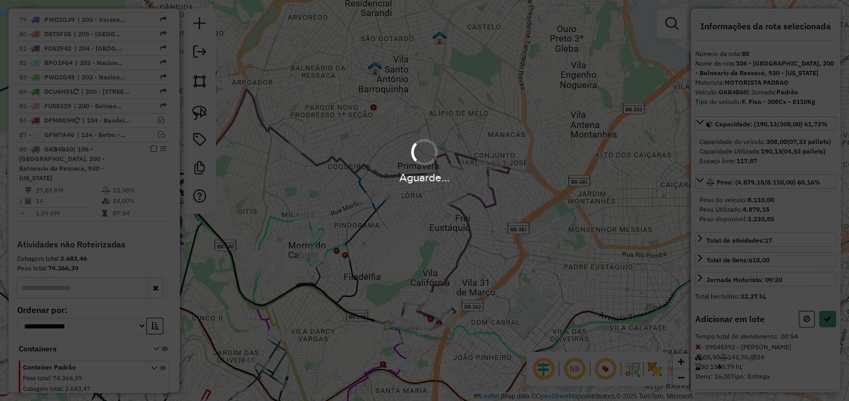
select select "*********"
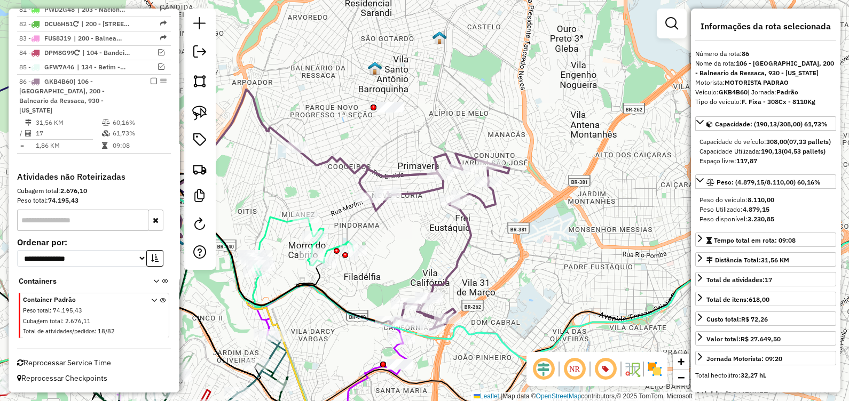
scroll to position [2645, 0]
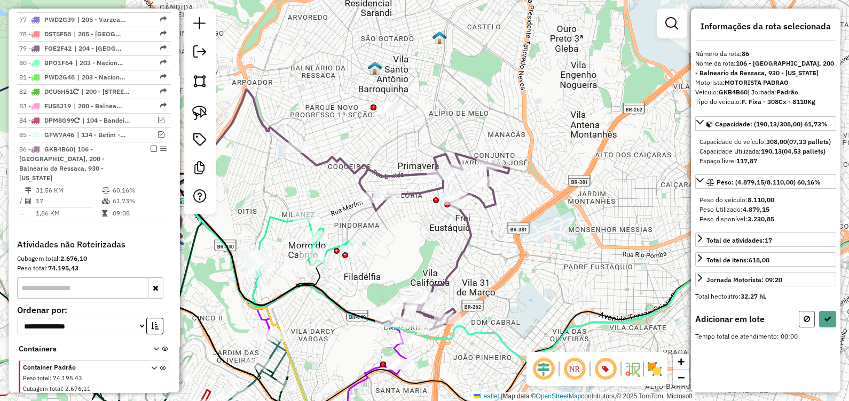
click at [810, 328] on button at bounding box center [807, 319] width 16 height 17
select select "*********"
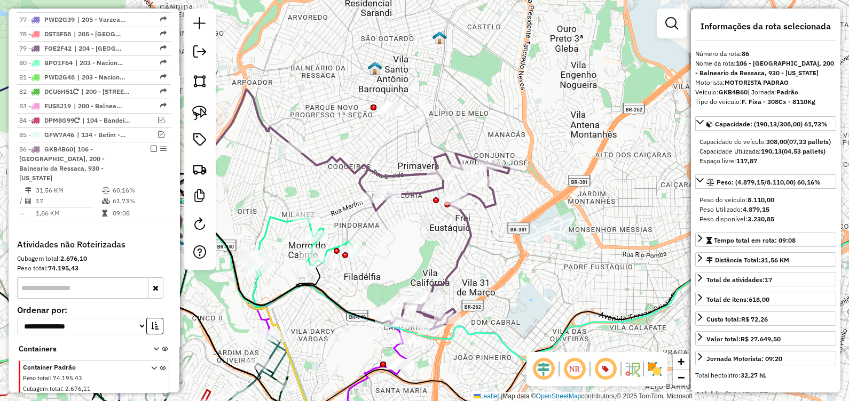
drag, startPoint x: 148, startPoint y: 91, endPoint x: 176, endPoint y: 157, distance: 71.8
click at [151, 146] on em at bounding box center [154, 149] width 6 height 6
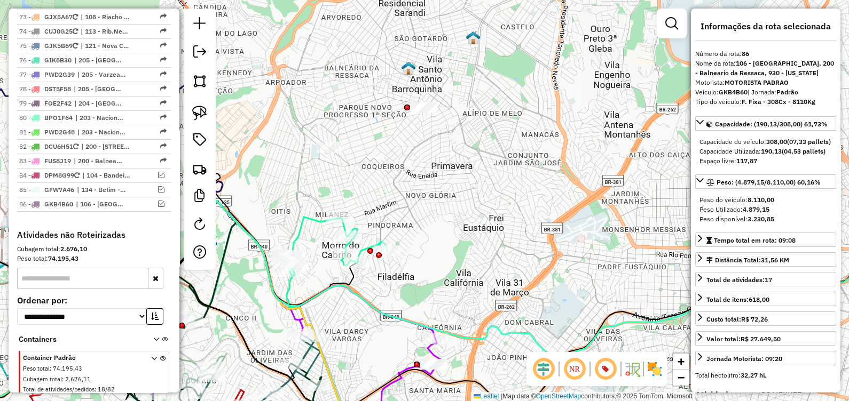
drag, startPoint x: 396, startPoint y: 271, endPoint x: 493, endPoint y: 271, distance: 97.2
click at [493, 271] on div "Janela de atendimento Grade de atendimento Capacidade Transportadoras Veículos …" at bounding box center [424, 200] width 849 height 401
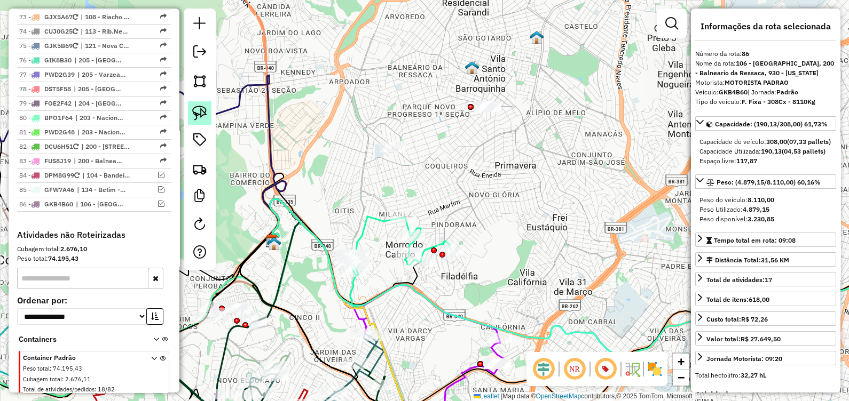
click at [204, 115] on img at bounding box center [199, 113] width 15 height 15
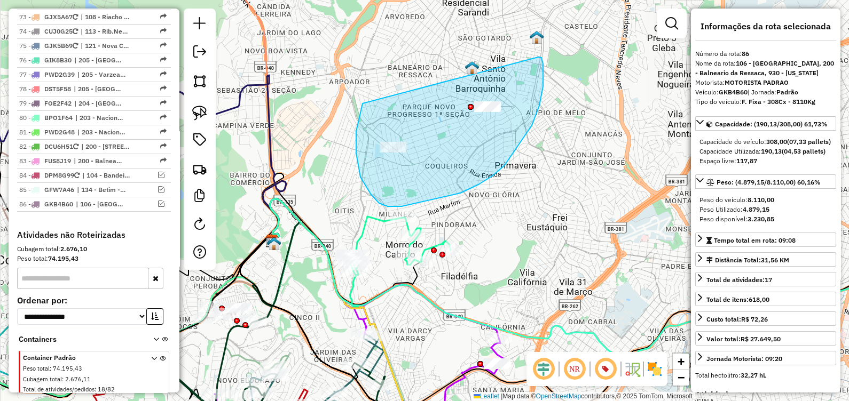
drag, startPoint x: 368, startPoint y: 191, endPoint x: 533, endPoint y: 62, distance: 208.5
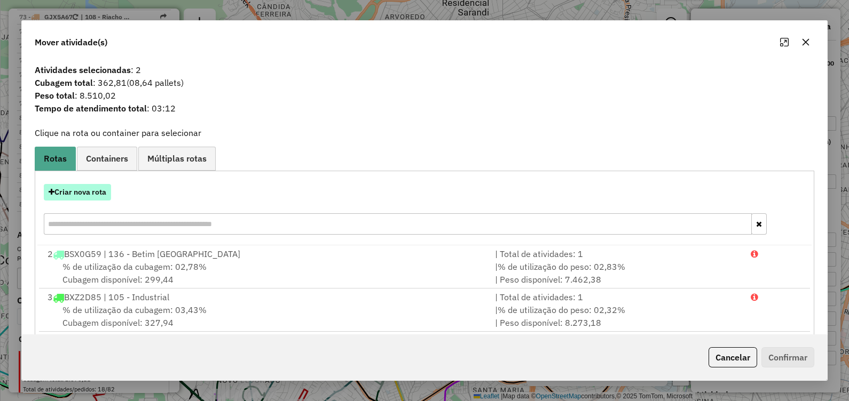
click at [93, 191] on button "Criar nova rota" at bounding box center [77, 192] width 67 height 17
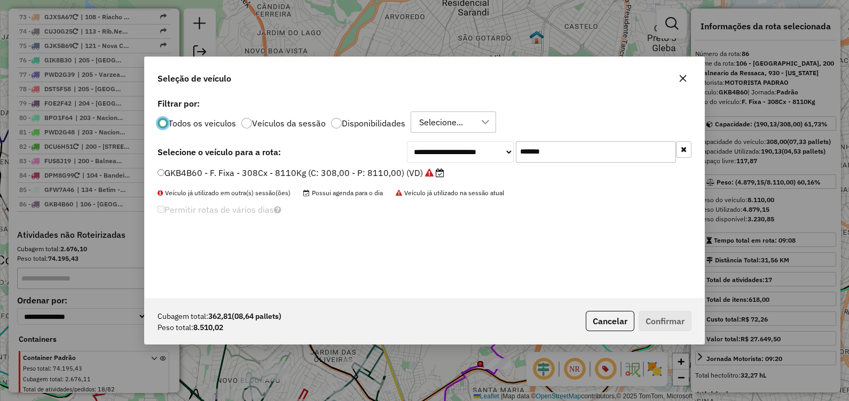
scroll to position [5, 3]
drag, startPoint x: 574, startPoint y: 149, endPoint x: 291, endPoint y: 180, distance: 284.1
click at [296, 182] on div "**********" at bounding box center [424, 197] width 559 height 203
paste input "text"
type input "*******"
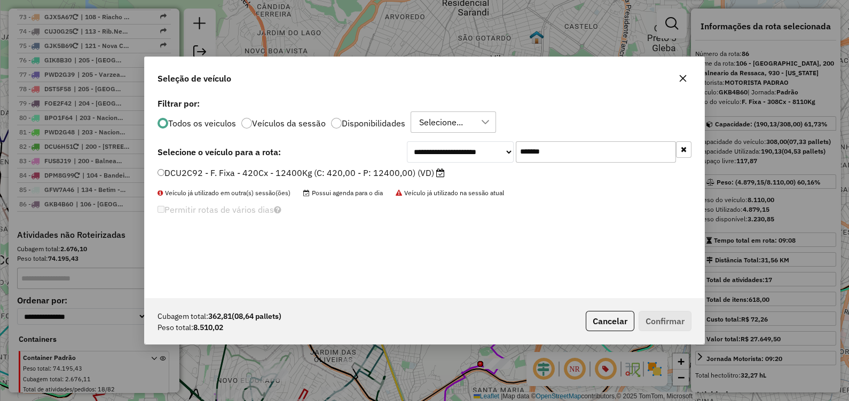
click at [389, 168] on label "DCU2C92 - F. Fixa - 420Cx - 12400Kg (C: 420,00 - P: 12400,00) (VD)" at bounding box center [300, 173] width 287 height 13
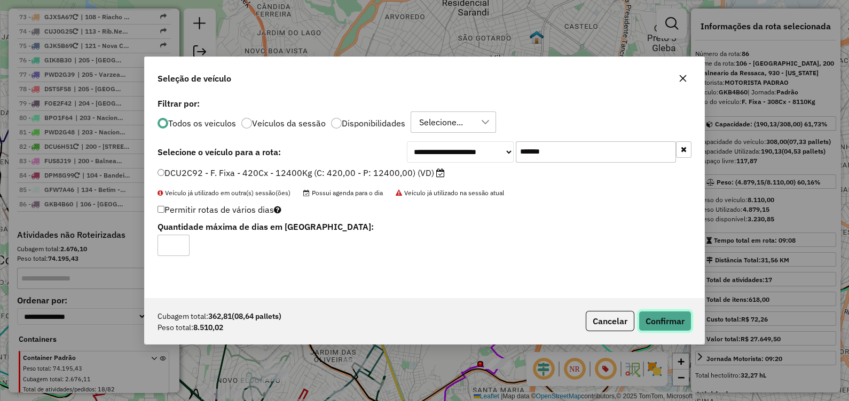
click at [666, 327] on button "Confirmar" at bounding box center [665, 321] width 53 height 20
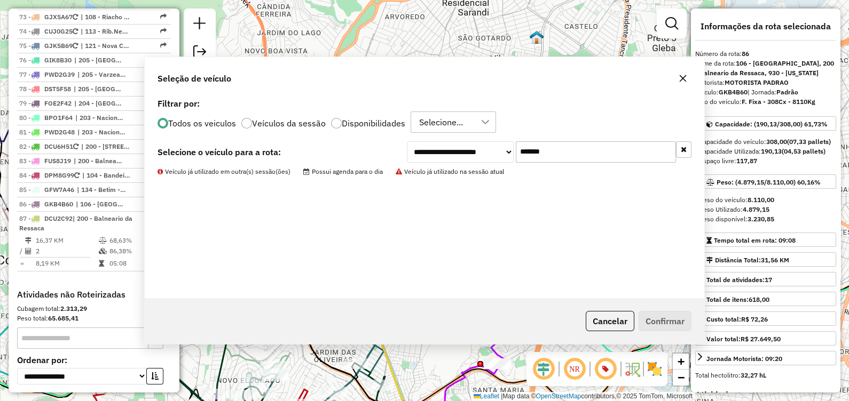
scroll to position [2650, 0]
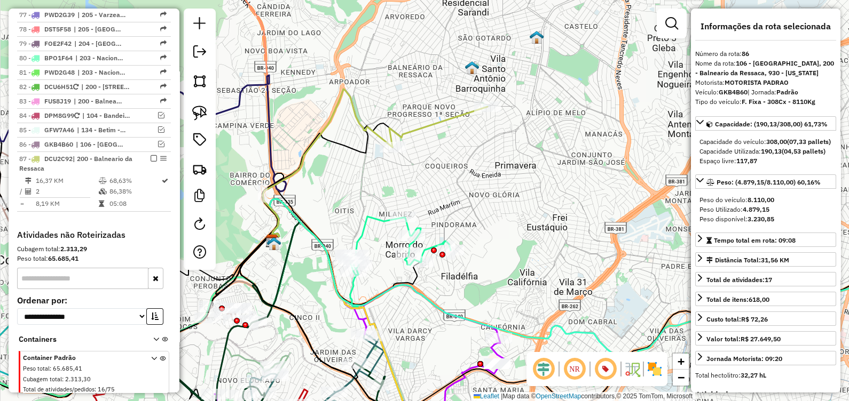
click at [443, 123] on icon at bounding box center [438, 127] width 98 height 41
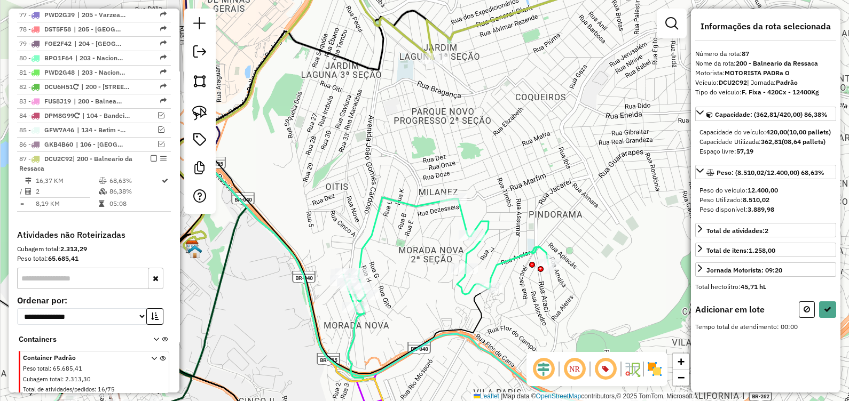
click at [212, 109] on div at bounding box center [200, 112] width 32 height 206
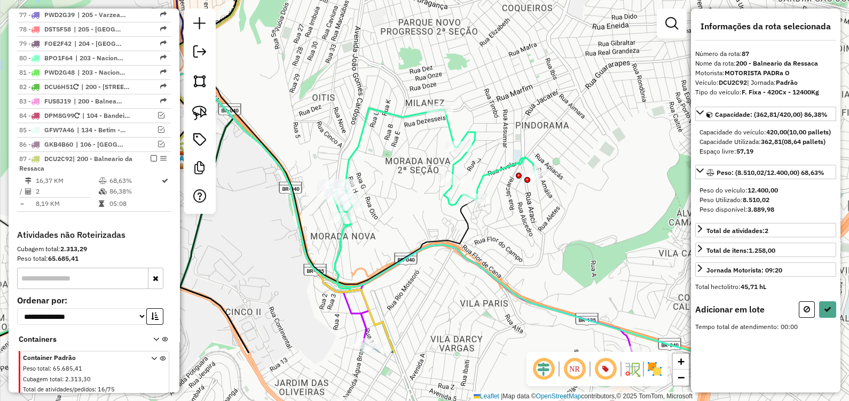
drag, startPoint x: 287, startPoint y: 244, endPoint x: 269, endPoint y: 112, distance: 133.7
click at [272, 112] on div "Janela de atendimento Grade de atendimento Capacidade Transportadoras Veículos …" at bounding box center [424, 200] width 849 height 401
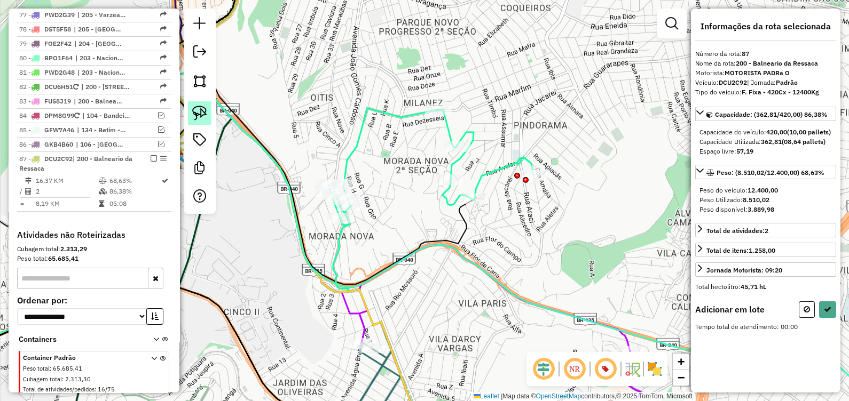
click at [200, 111] on img at bounding box center [199, 113] width 15 height 15
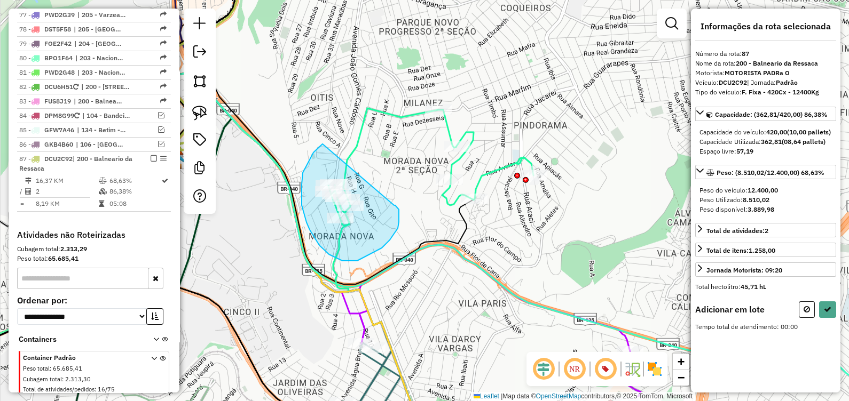
drag, startPoint x: 303, startPoint y: 173, endPoint x: 366, endPoint y: 216, distance: 76.9
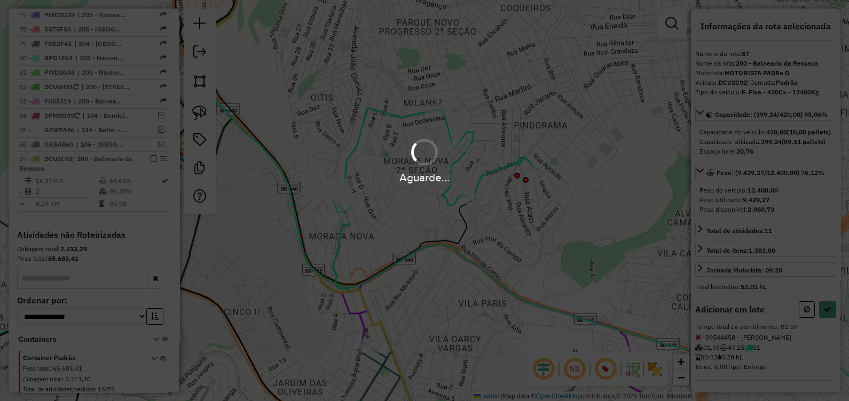
select select "*********"
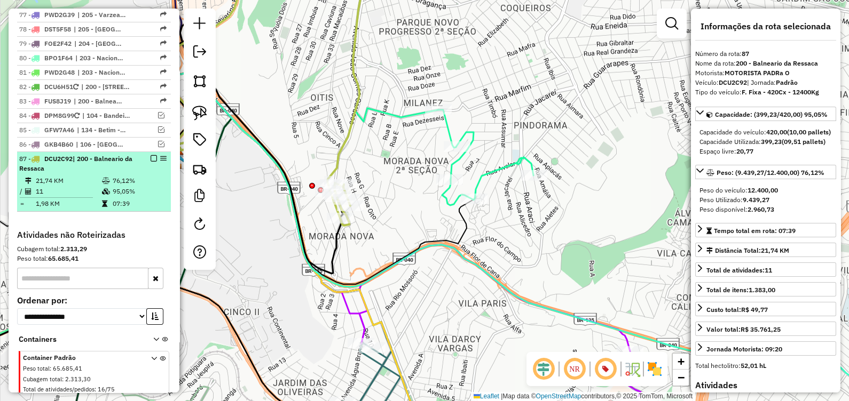
click at [152, 155] on em at bounding box center [154, 158] width 6 height 6
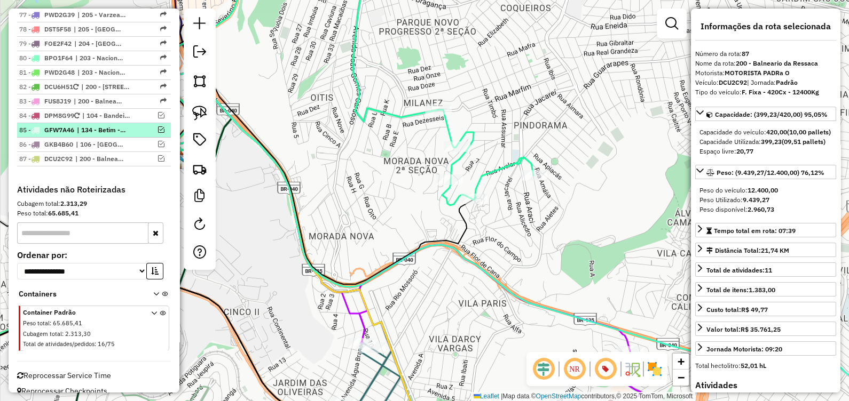
scroll to position [2604, 0]
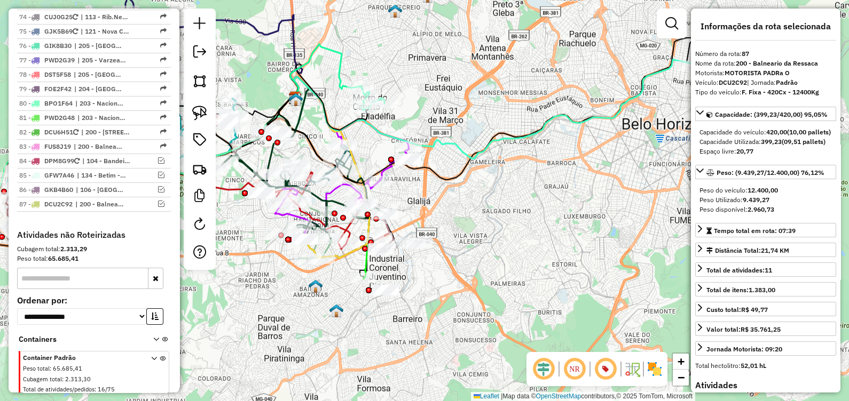
drag, startPoint x: 478, startPoint y: 295, endPoint x: 451, endPoint y: 205, distance: 94.2
click at [451, 205] on div "Janela de atendimento Grade de atendimento Capacidade Transportadoras Veículos …" at bounding box center [424, 200] width 849 height 401
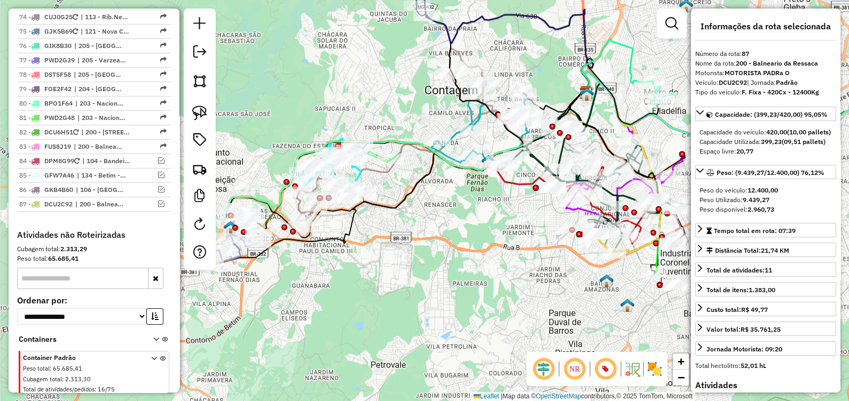
drag, startPoint x: 443, startPoint y: 205, endPoint x: 707, endPoint y: 198, distance: 264.4
click at [735, 198] on hb-router-mapa "Informações da Sessão 1230022 - 15/08/2025 Criação: 14/08/2025 18:50 Depósito: …" at bounding box center [424, 200] width 849 height 401
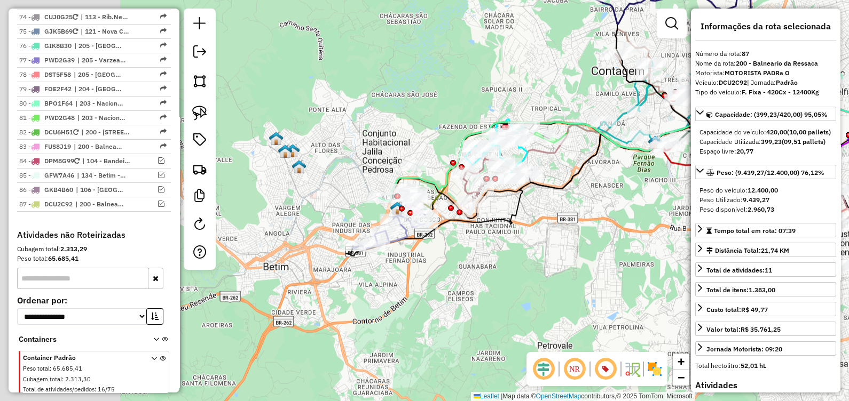
drag, startPoint x: 471, startPoint y: 282, endPoint x: 612, endPoint y: 256, distance: 142.9
click at [614, 256] on div "Janela de atendimento Grade de atendimento Capacidade Transportadoras Veículos …" at bounding box center [424, 200] width 849 height 401
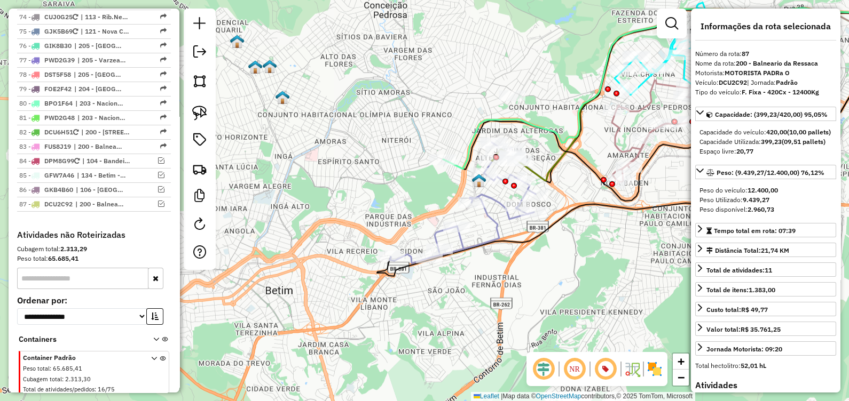
click at [500, 230] on icon at bounding box center [463, 203] width 146 height 121
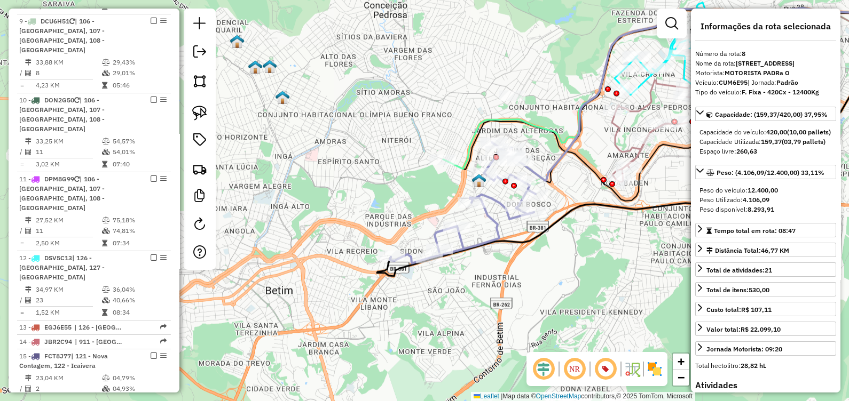
scroll to position [731, 0]
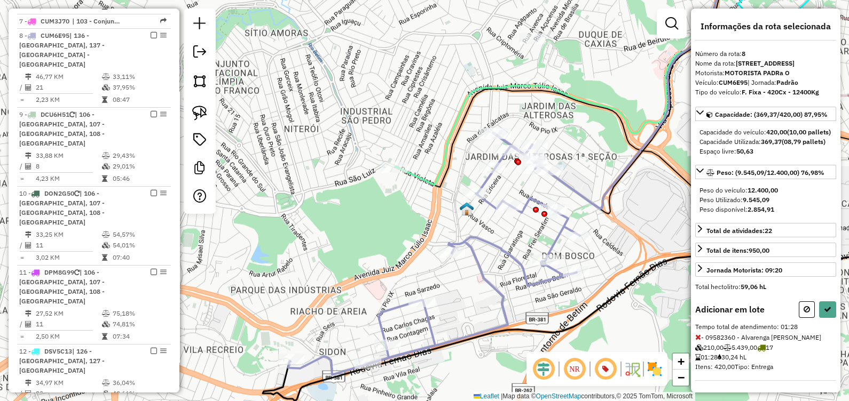
select select "*********"
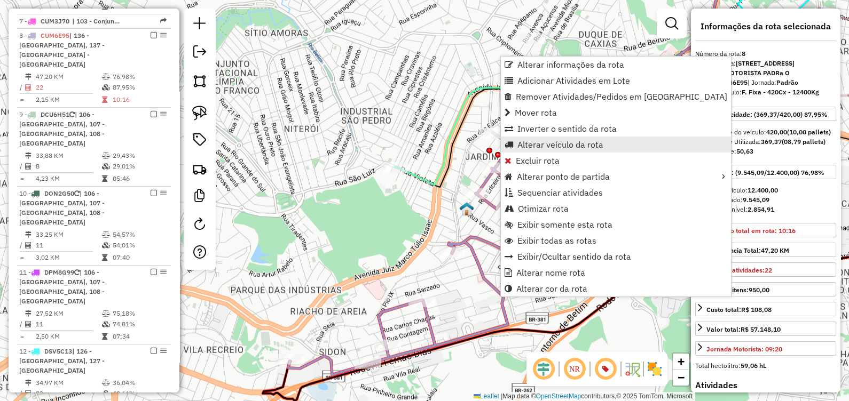
click at [577, 144] on span "Alterar veículo da rota" at bounding box center [560, 144] width 86 height 9
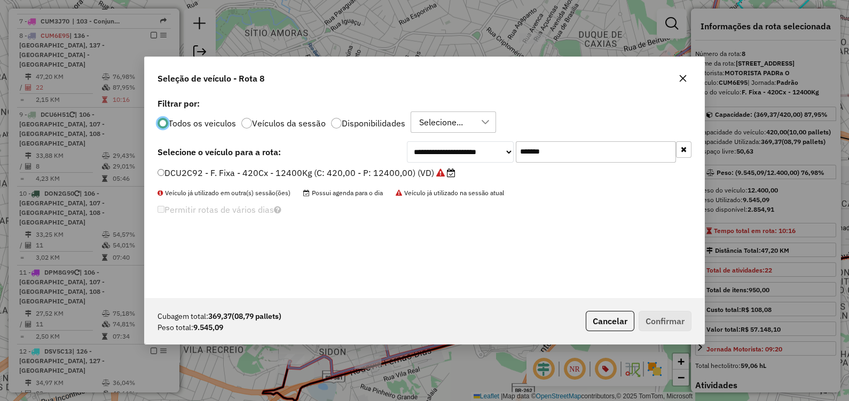
scroll to position [5, 3]
click at [680, 76] on icon "button" at bounding box center [683, 78] width 7 height 7
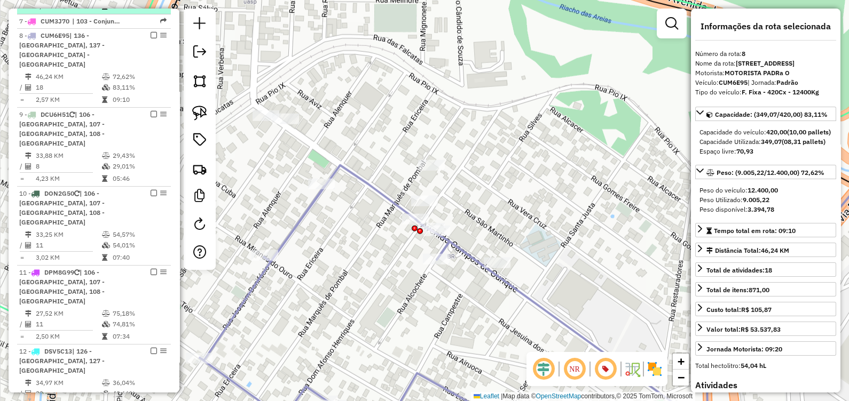
click at [151, 32] on em at bounding box center [154, 35] width 6 height 6
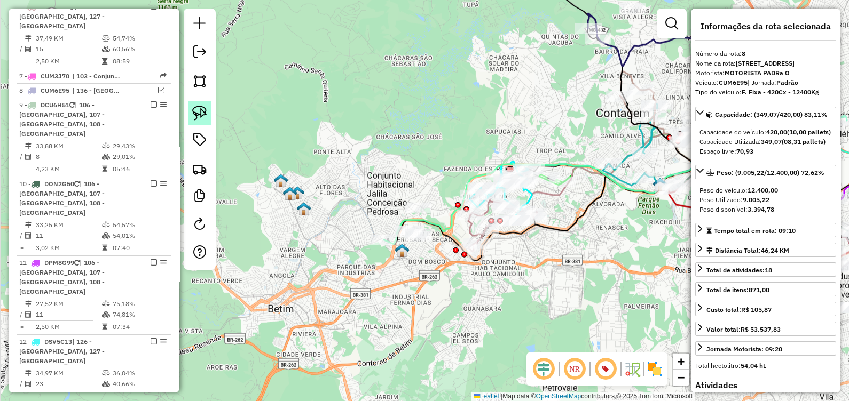
click at [200, 114] on img at bounding box center [199, 113] width 15 height 15
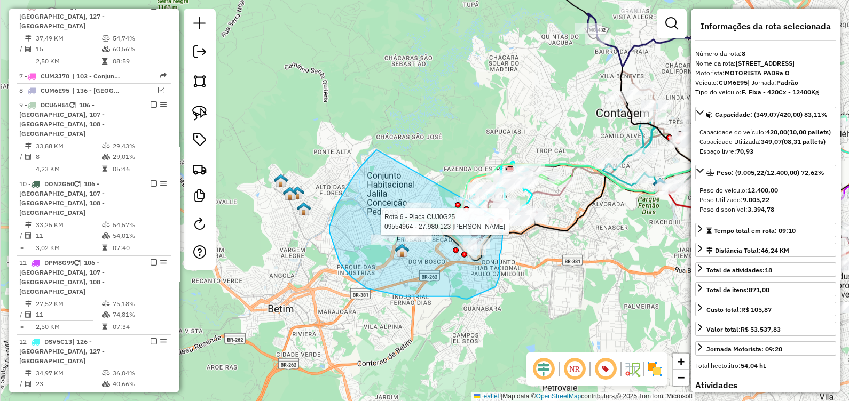
click at [500, 220] on div "Rota 6 - Placa CUJ0G25 09554964 - 27.980.123 JULIANO D Janela de atendimento Gr…" at bounding box center [424, 200] width 849 height 401
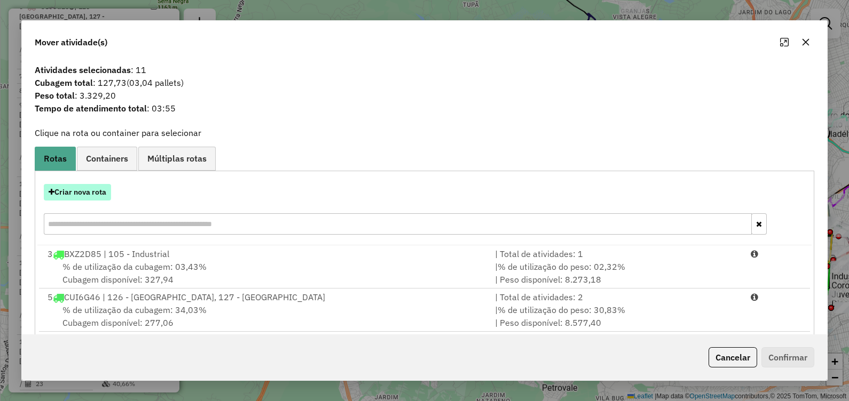
click at [91, 191] on button "Criar nova rota" at bounding box center [77, 192] width 67 height 17
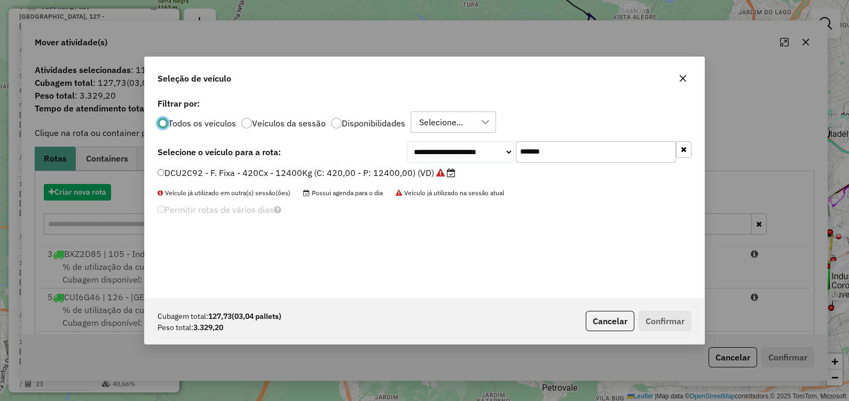
scroll to position [5, 3]
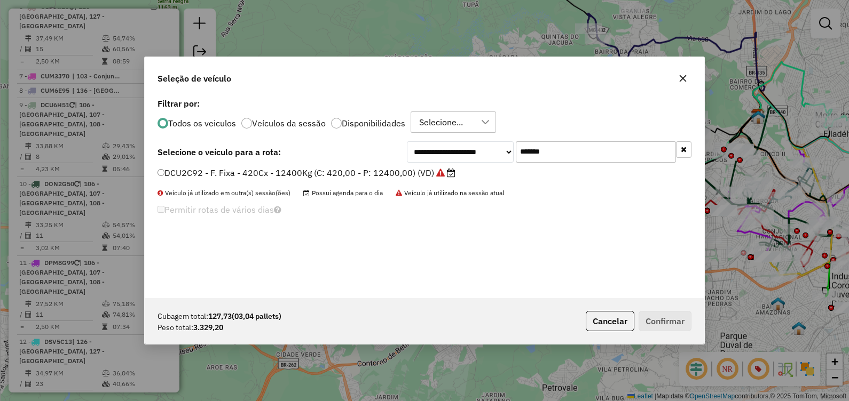
drag, startPoint x: 579, startPoint y: 148, endPoint x: 335, endPoint y: 180, distance: 246.1
click at [349, 176] on div "**********" at bounding box center [424, 197] width 559 height 203
paste input "text"
type input "*******"
click at [339, 176] on label "DAI8E71 - F. Fixa - 420Cx - 12400Kg (C: 420,00 - P: 12400,00) (VD)" at bounding box center [299, 173] width 284 height 13
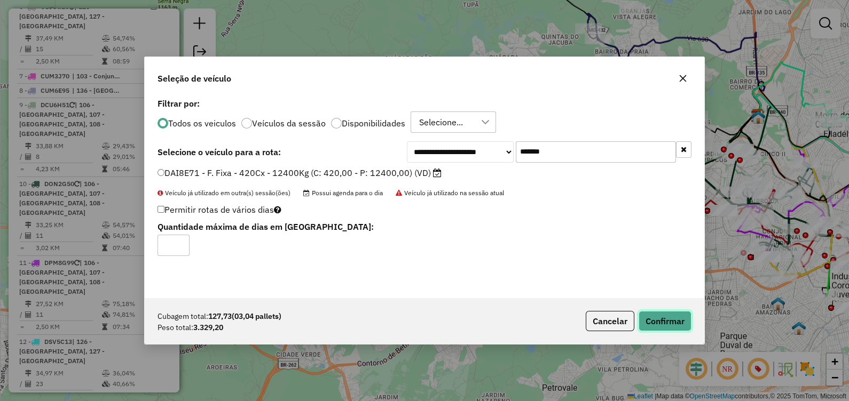
click at [668, 318] on button "Confirmar" at bounding box center [665, 321] width 53 height 20
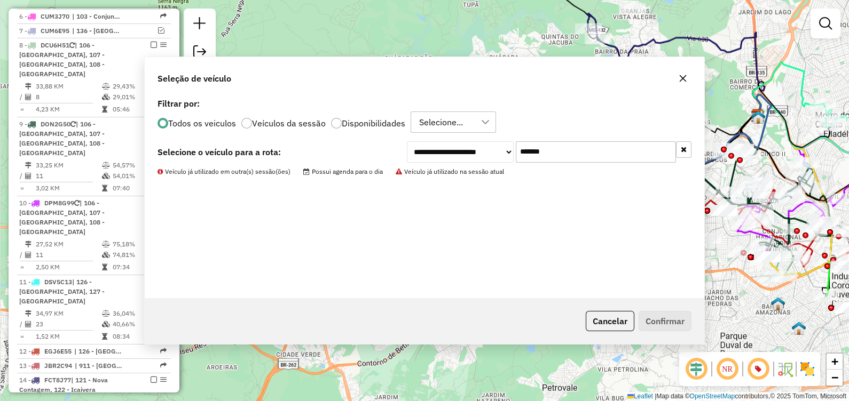
scroll to position [616, 0]
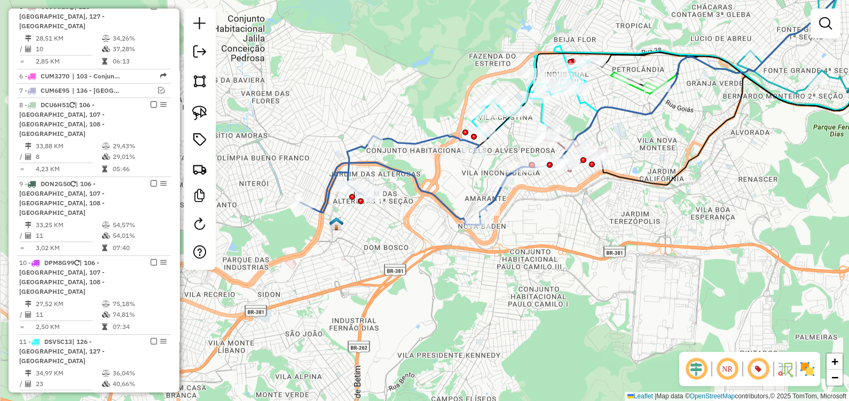
click at [443, 209] on icon at bounding box center [410, 181] width 219 height 90
select select "*********"
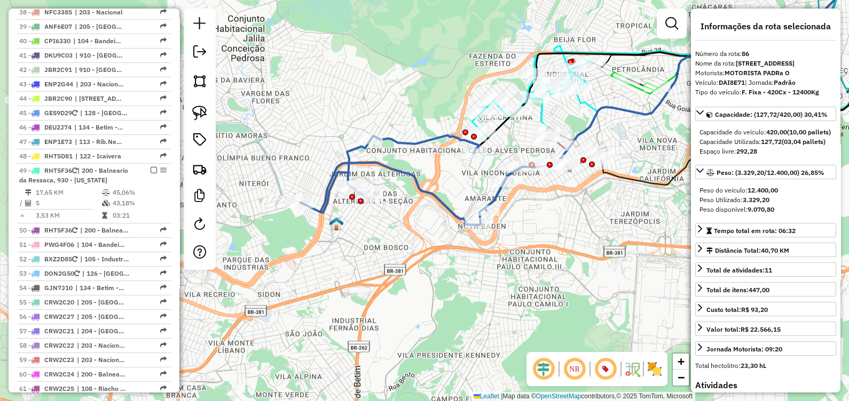
scroll to position [2499, 0]
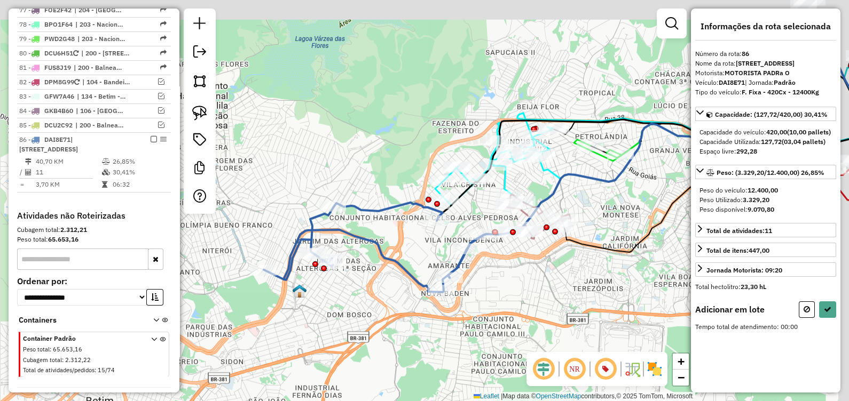
drag, startPoint x: 399, startPoint y: 288, endPoint x: 361, endPoint y: 335, distance: 60.3
click at [361, 335] on div "Janela de atendimento Grade de atendimento Capacidade Transportadoras Veículos …" at bounding box center [424, 200] width 849 height 401
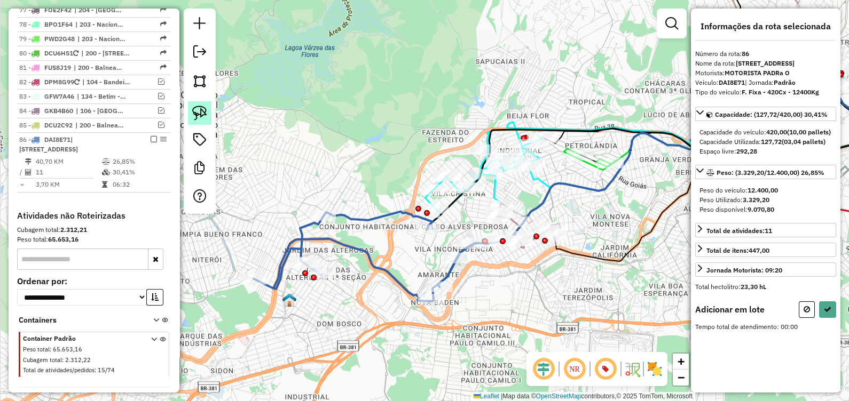
click at [204, 111] on img at bounding box center [199, 113] width 15 height 15
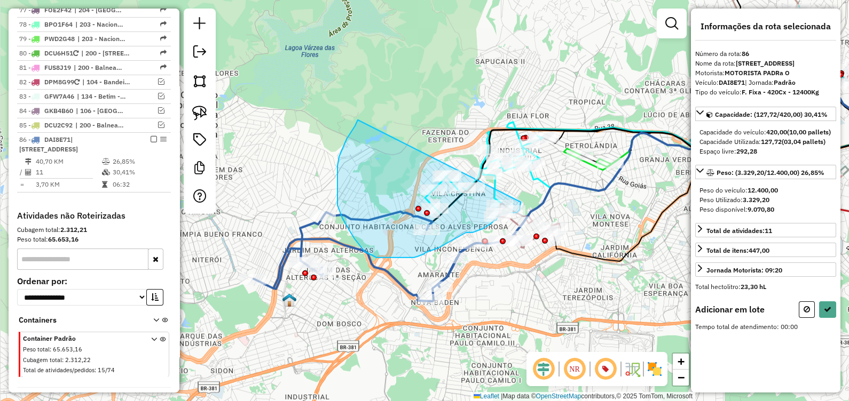
drag, startPoint x: 343, startPoint y: 148, endPoint x: 491, endPoint y: 215, distance: 162.7
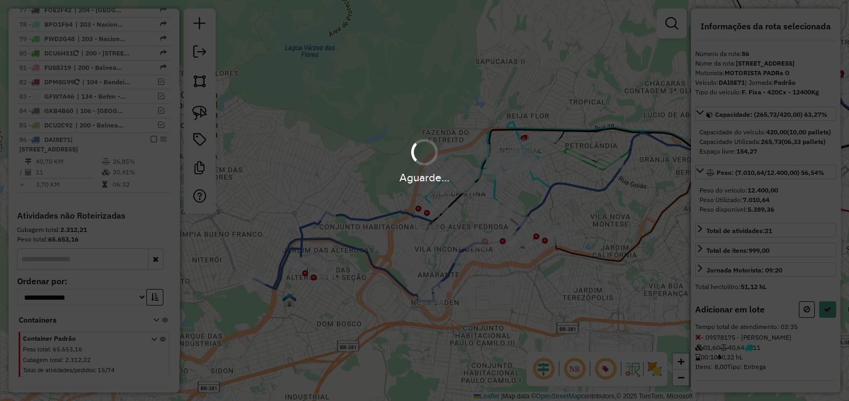
select select "*********"
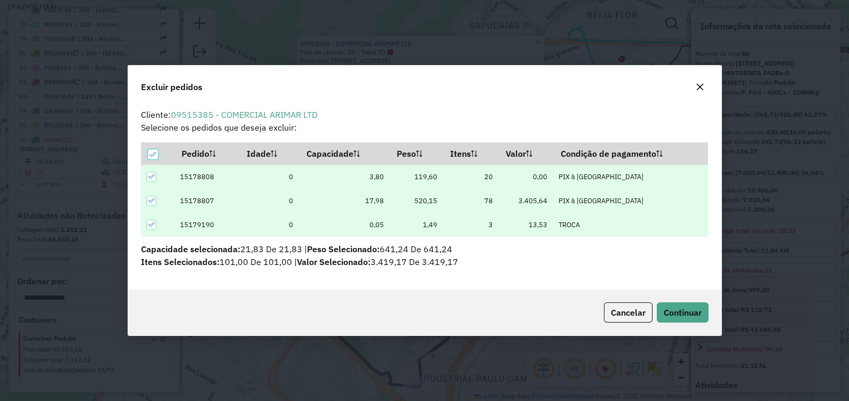
scroll to position [0, 0]
click at [666, 316] on span "Continuar" at bounding box center [683, 313] width 38 height 11
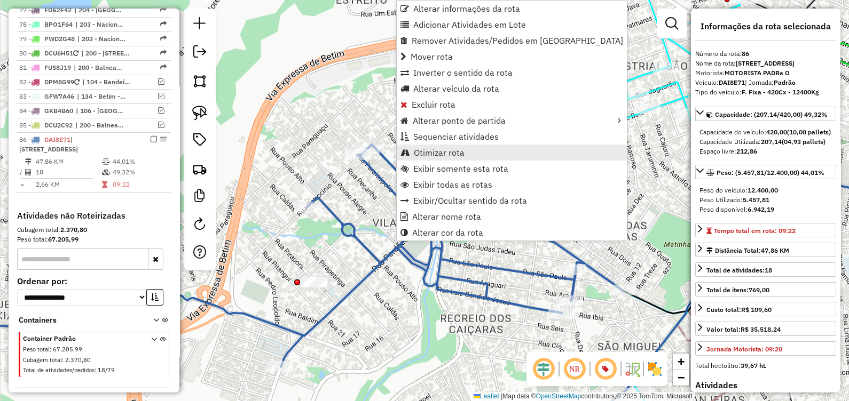
click at [435, 157] on span "Otimizar rota" at bounding box center [439, 152] width 51 height 9
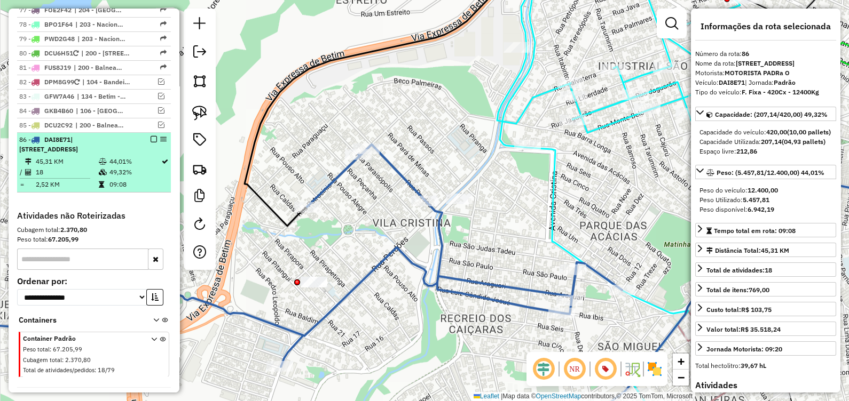
click at [151, 136] on em at bounding box center [154, 139] width 6 height 6
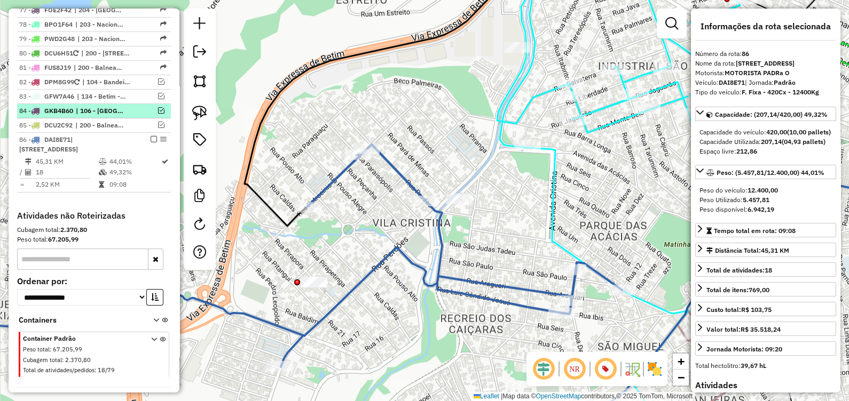
scroll to position [2445, 0]
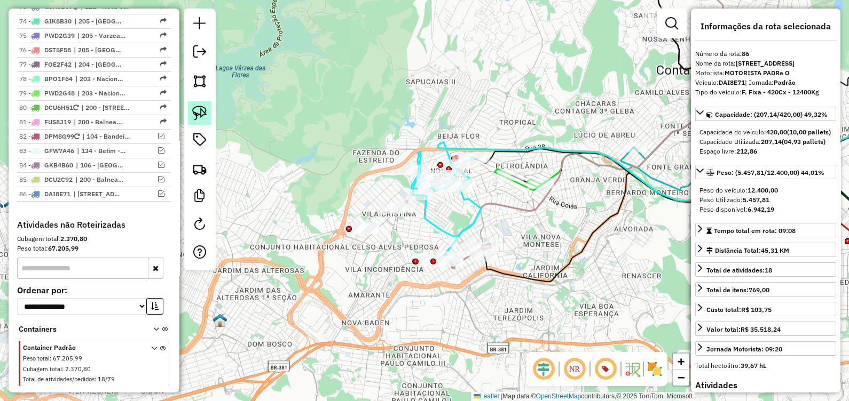
click at [200, 109] on img at bounding box center [199, 113] width 15 height 15
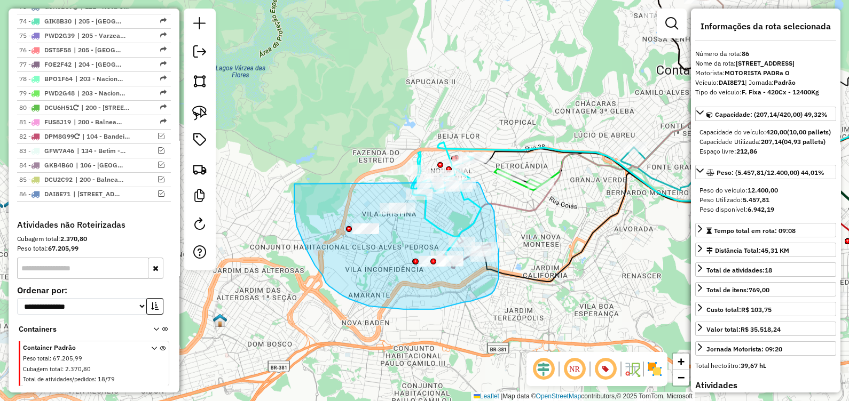
drag, startPoint x: 297, startPoint y: 227, endPoint x: 478, endPoint y: 183, distance: 186.5
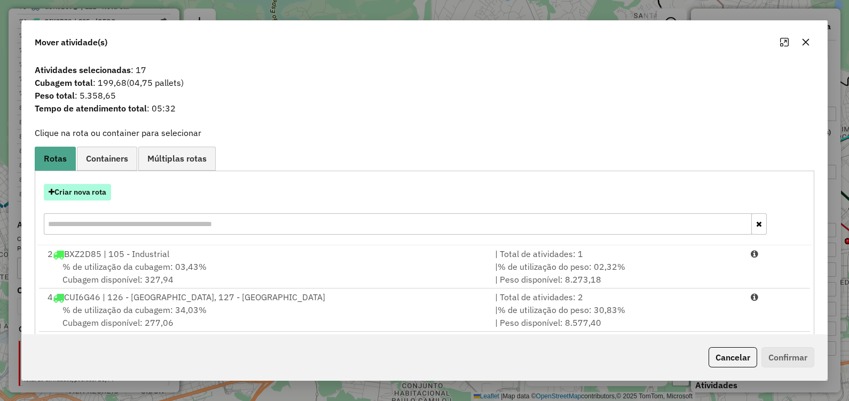
click at [98, 195] on button "Criar nova rota" at bounding box center [77, 192] width 67 height 17
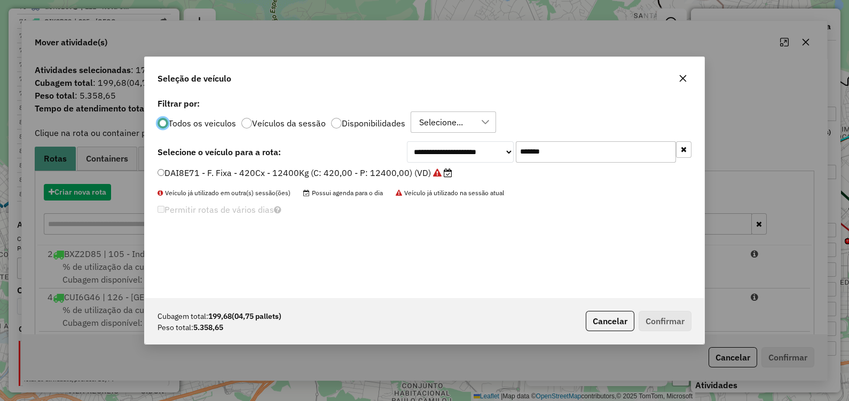
scroll to position [5, 3]
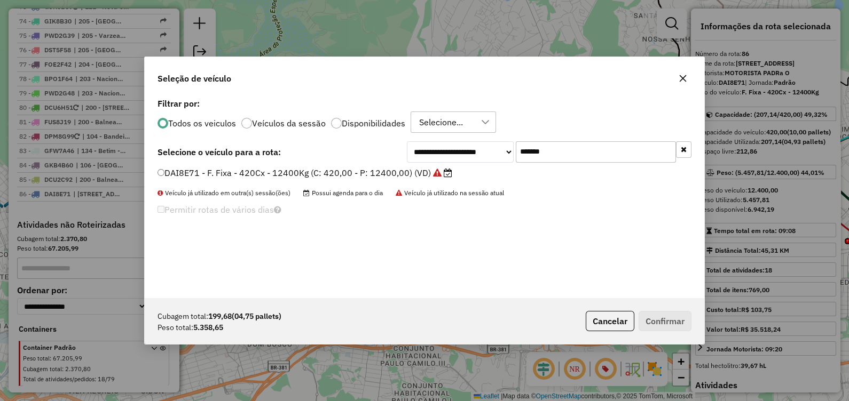
drag, startPoint x: 561, startPoint y: 151, endPoint x: 357, endPoint y: 157, distance: 203.5
click at [358, 157] on div "**********" at bounding box center [424, 151] width 534 height 21
paste input "text"
type input "*******"
click at [386, 174] on label "CUI6G46 - F. Fixa - 420Cx - 12400Kg (C: 420,00 - P: 12400,00) (VD)" at bounding box center [305, 173] width 296 height 13
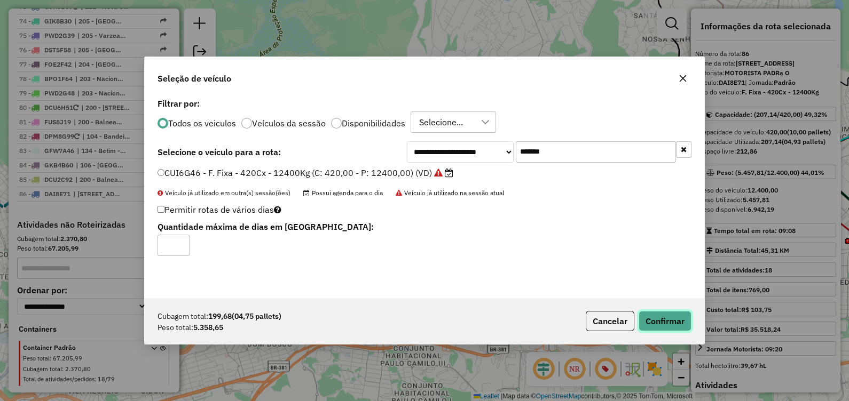
click at [654, 318] on button "Confirmar" at bounding box center [665, 321] width 53 height 20
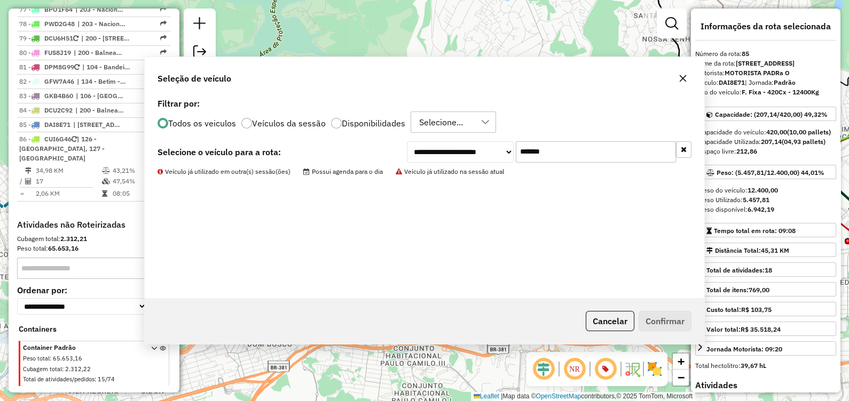
scroll to position [2445, 0]
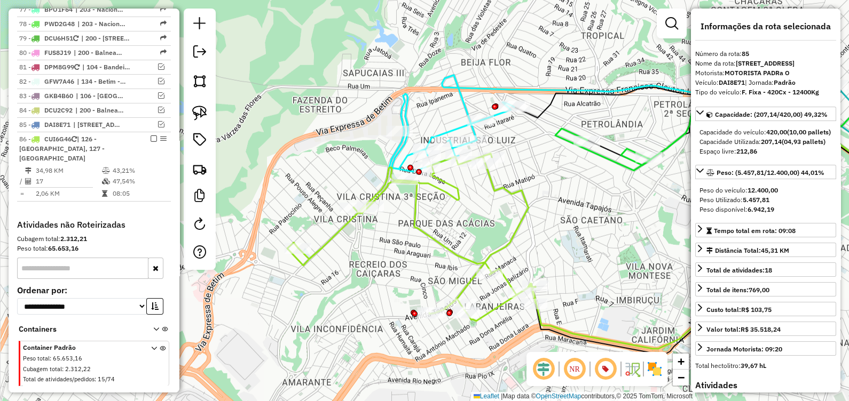
click at [443, 253] on icon at bounding box center [411, 238] width 248 height 168
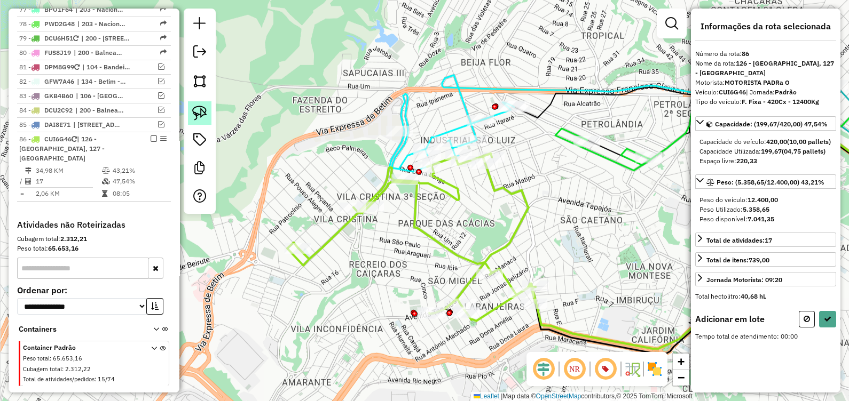
click at [201, 110] on img at bounding box center [199, 113] width 15 height 15
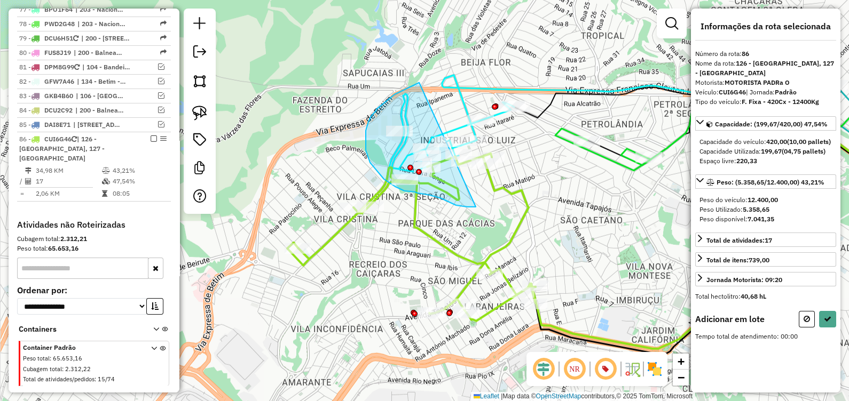
drag, startPoint x: 376, startPoint y: 109, endPoint x: 449, endPoint y: 209, distance: 123.0
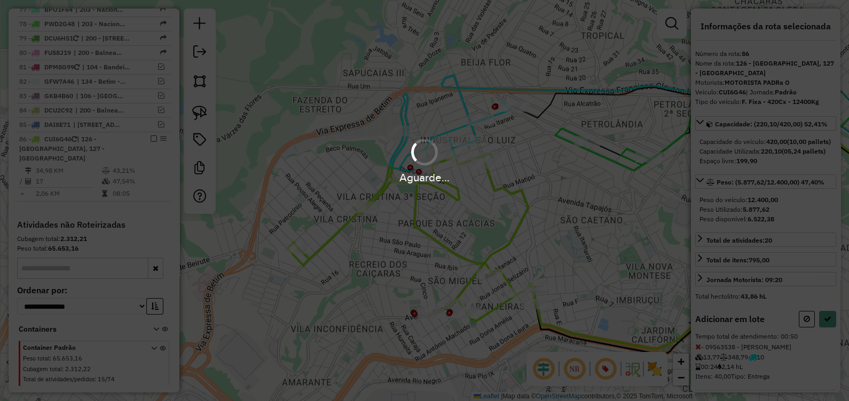
select select "*********"
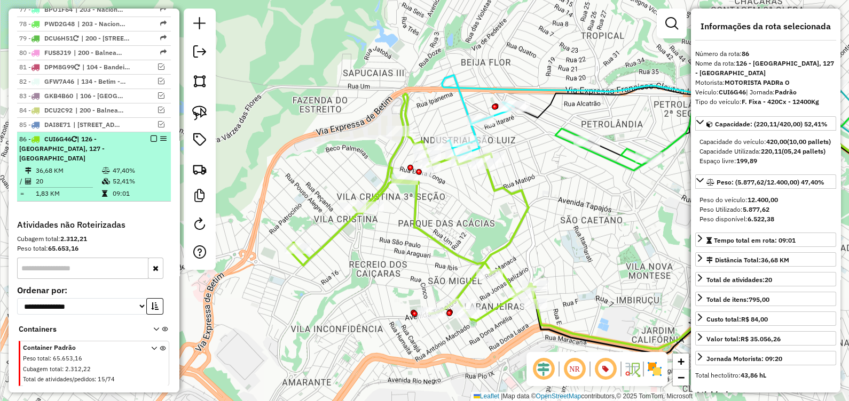
click at [154, 136] on div at bounding box center [151, 139] width 32 height 6
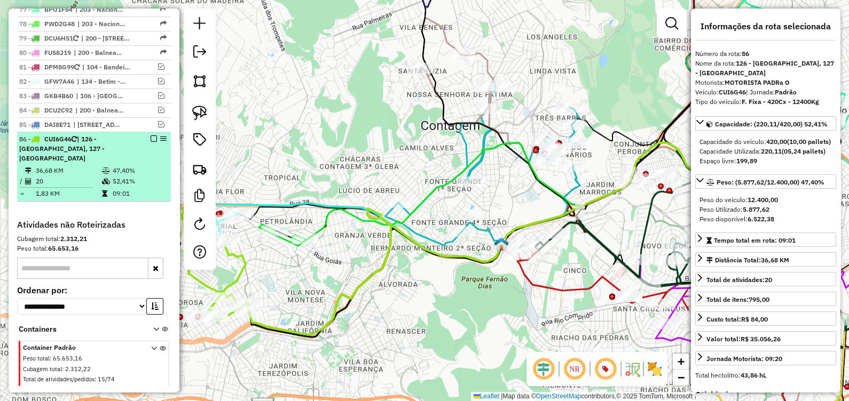
click at [151, 136] on em at bounding box center [154, 139] width 6 height 6
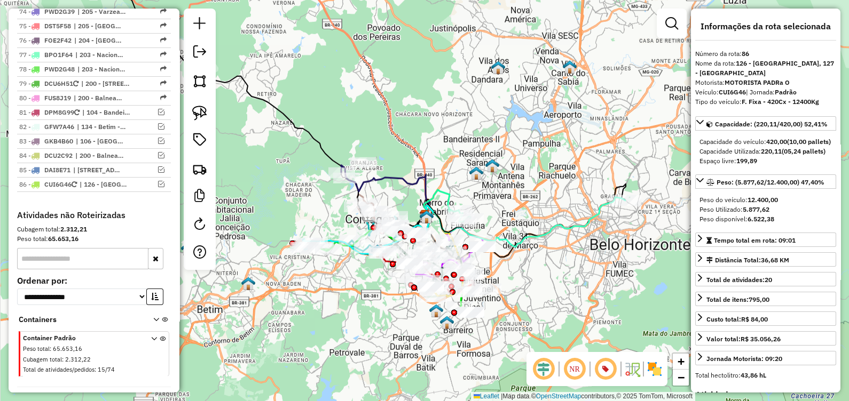
drag, startPoint x: 408, startPoint y: 317, endPoint x: 354, endPoint y: 291, distance: 59.9
click at [354, 291] on div "Janela de atendimento Grade de atendimento Capacidade Transportadoras Veículos …" at bounding box center [424, 200] width 849 height 401
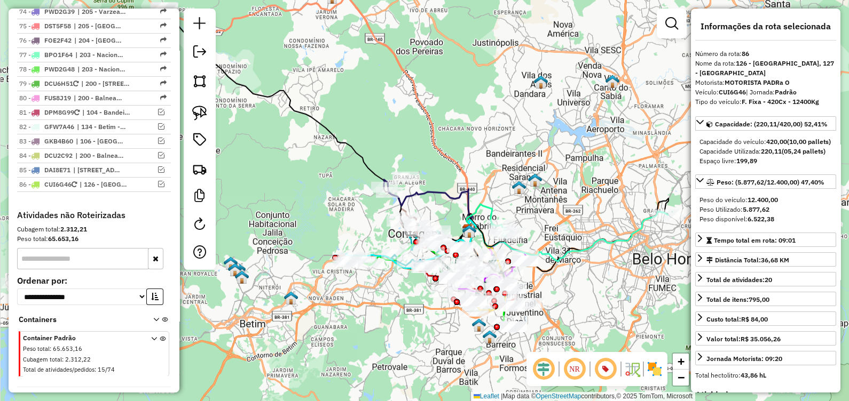
drag, startPoint x: 389, startPoint y: 311, endPoint x: 417, endPoint y: 315, distance: 29.1
click at [417, 316] on div "Janela de atendimento Grade de atendimento Capacidade Transportadoras Veículos …" at bounding box center [424, 200] width 849 height 401
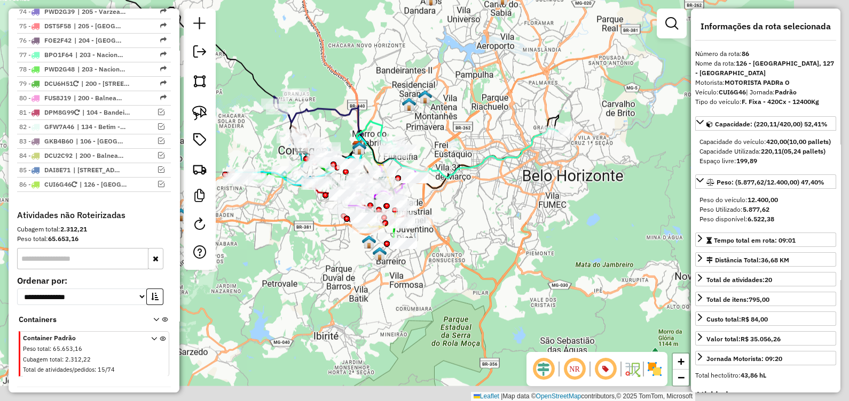
drag, startPoint x: 418, startPoint y: 310, endPoint x: 257, endPoint y: 198, distance: 196.4
click at [257, 198] on div "Janela de atendimento Grade de atendimento Capacidade Transportadoras Veículos …" at bounding box center [424, 200] width 849 height 401
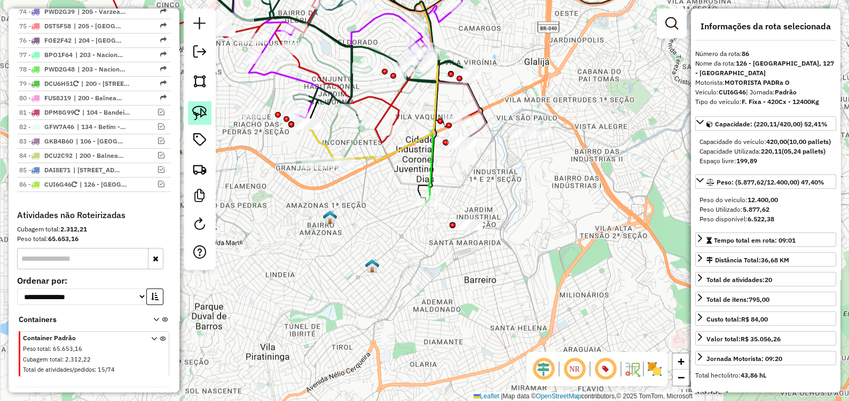
click at [202, 116] on img at bounding box center [199, 113] width 15 height 15
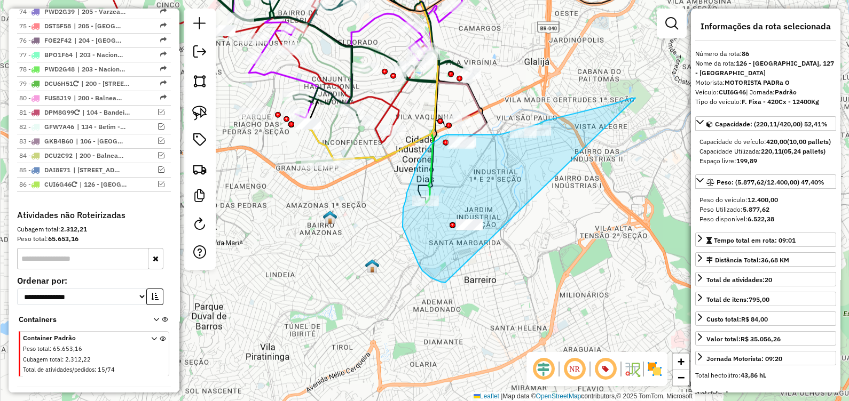
drag, startPoint x: 585, startPoint y: 111, endPoint x: 483, endPoint y: 278, distance: 196.0
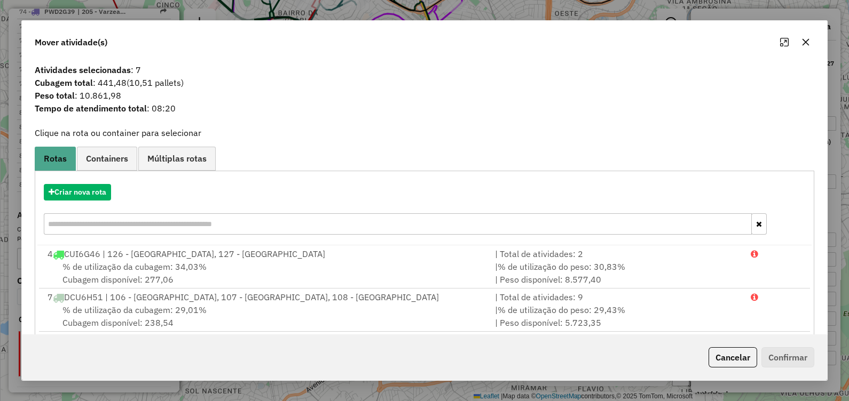
click at [98, 183] on div "Criar nova rota" at bounding box center [424, 210] width 775 height 69
click at [97, 187] on button "Criar nova rota" at bounding box center [77, 192] width 67 height 17
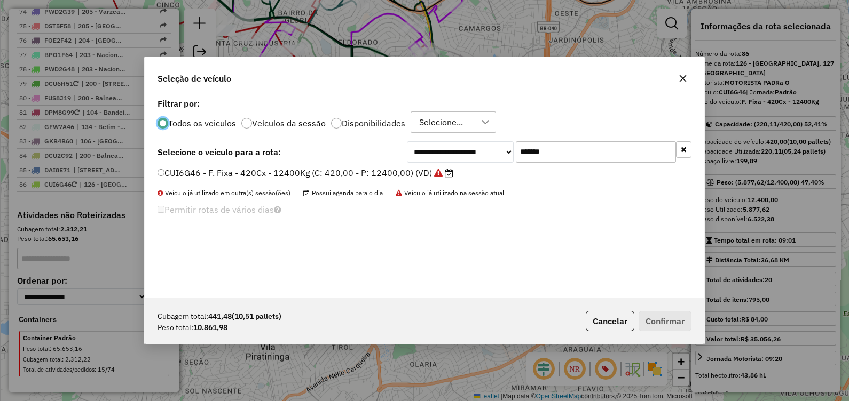
scroll to position [5, 3]
drag, startPoint x: 569, startPoint y: 161, endPoint x: 378, endPoint y: 152, distance: 190.8
click at [382, 152] on div "**********" at bounding box center [424, 151] width 534 height 21
paste input "text"
type input "*******"
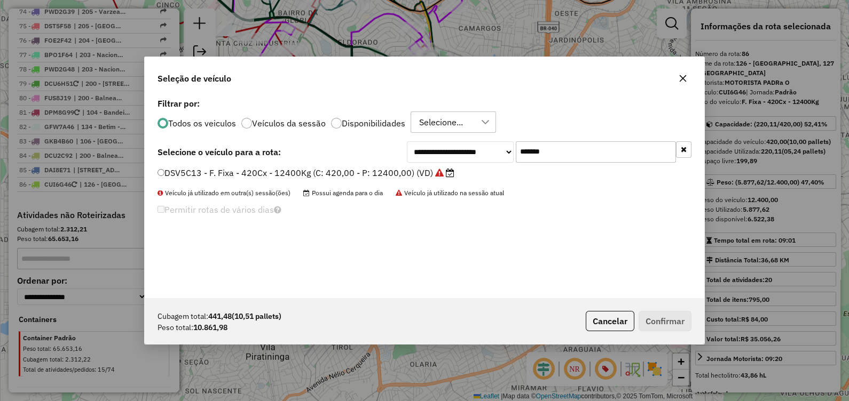
click at [366, 171] on label "DSV5C13 - F. Fixa - 420Cx - 12400Kg (C: 420,00 - P: 12400,00) (VD)" at bounding box center [305, 173] width 297 height 13
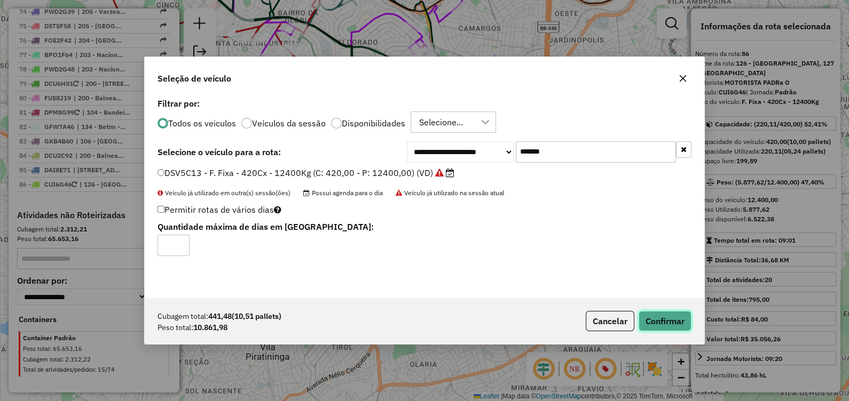
click at [660, 321] on button "Confirmar" at bounding box center [665, 321] width 53 height 20
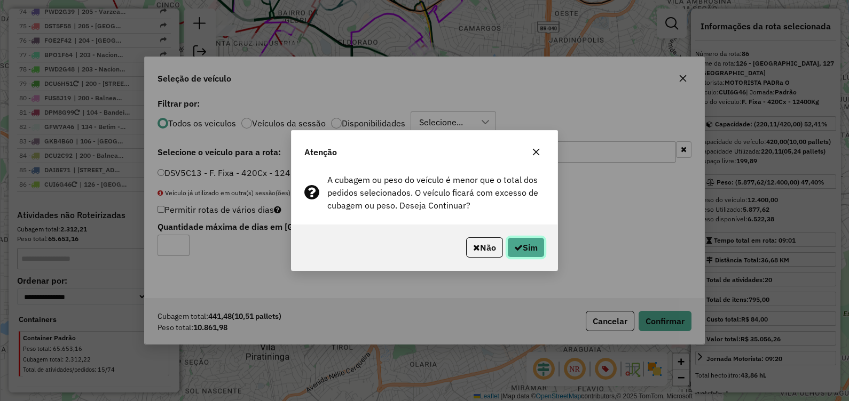
click at [516, 253] on button "Sim" at bounding box center [525, 248] width 37 height 20
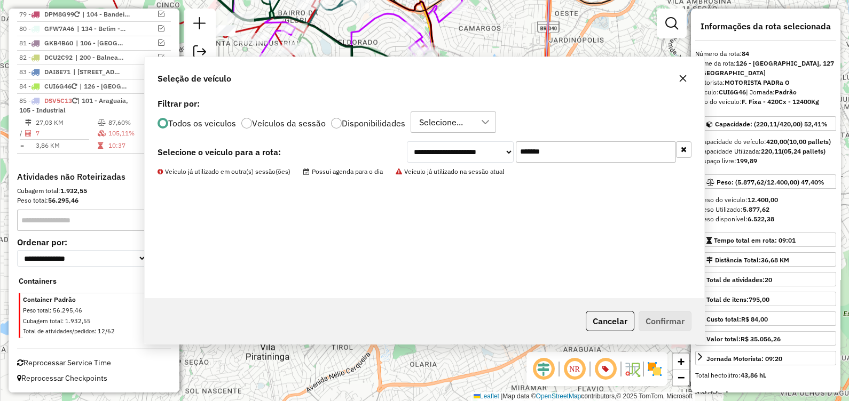
scroll to position [2349, 0]
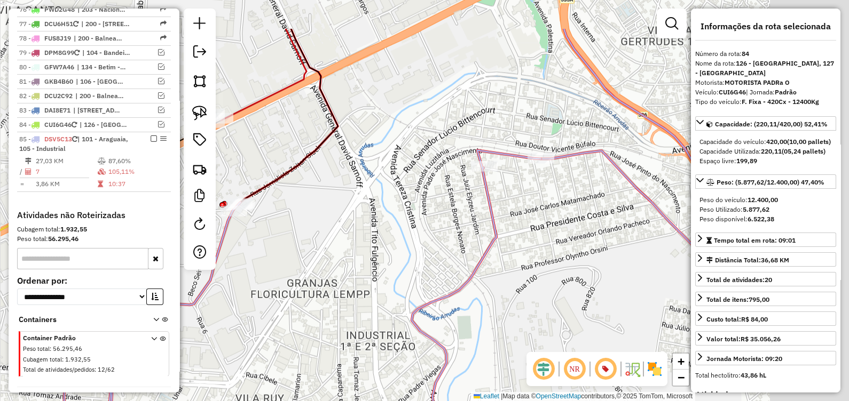
drag, startPoint x: 334, startPoint y: 223, endPoint x: 320, endPoint y: 215, distance: 16.8
click at [324, 225] on div "Janela de atendimento Grade de atendimento Capacidade Transportadoras Veículos …" at bounding box center [424, 200] width 849 height 401
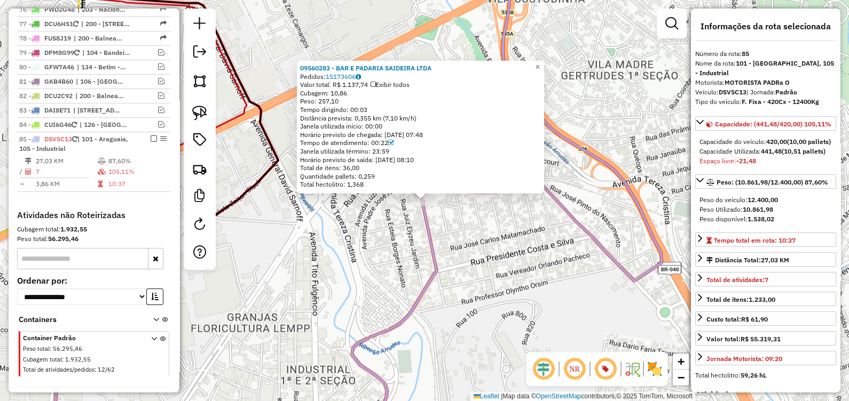
click at [460, 240] on div "09560283 - BAR E PADARIA SAIDEIRA LTDA Pedidos: 15173606 Valor total: R$ 1.137,…" at bounding box center [424, 200] width 849 height 401
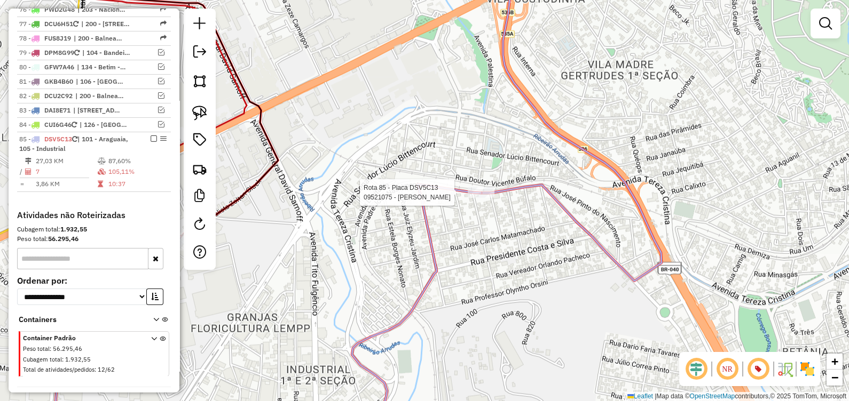
select select "*********"
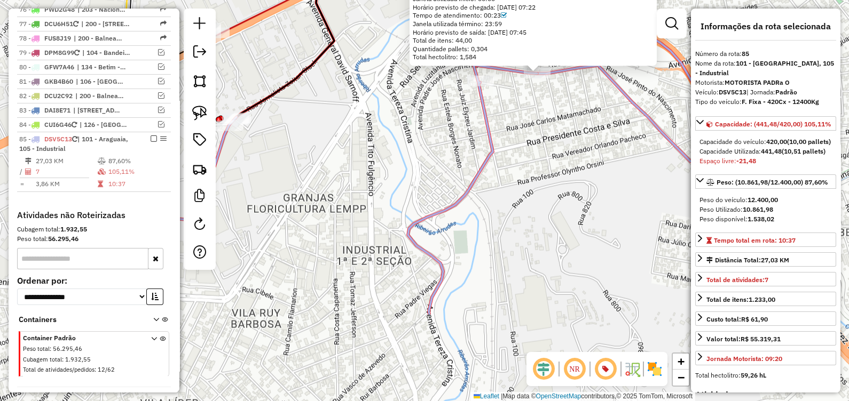
drag, startPoint x: 499, startPoint y: 163, endPoint x: 515, endPoint y: 125, distance: 41.4
click at [515, 130] on div "09521075 - GILBERTO NASCIMENTO Endereço: AV PADRE JOSE NASCIMENTO 225 Bairro: I…" at bounding box center [424, 200] width 849 height 401
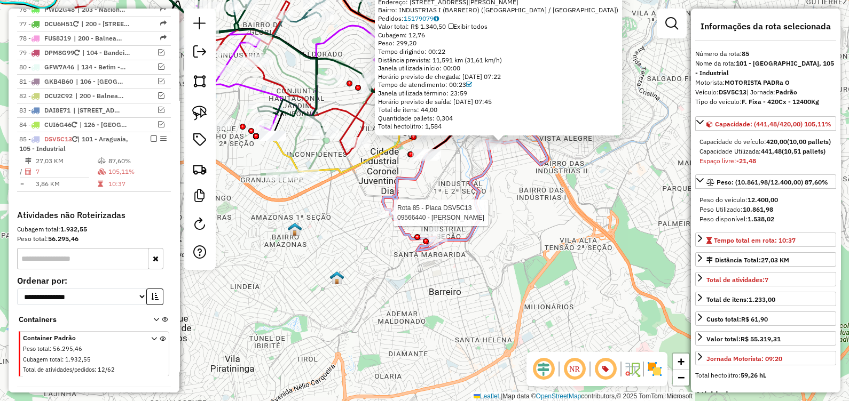
click at [389, 218] on div at bounding box center [390, 213] width 27 height 11
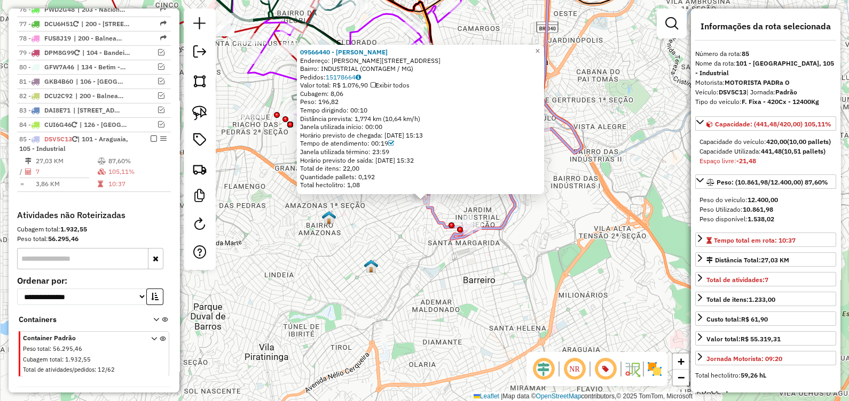
click at [364, 236] on div "09566440 - DANIELLE SOUZA Endereço: R MONSENHOR LEAO 201 Bairro: INDUSTRIAL (CO…" at bounding box center [424, 200] width 849 height 401
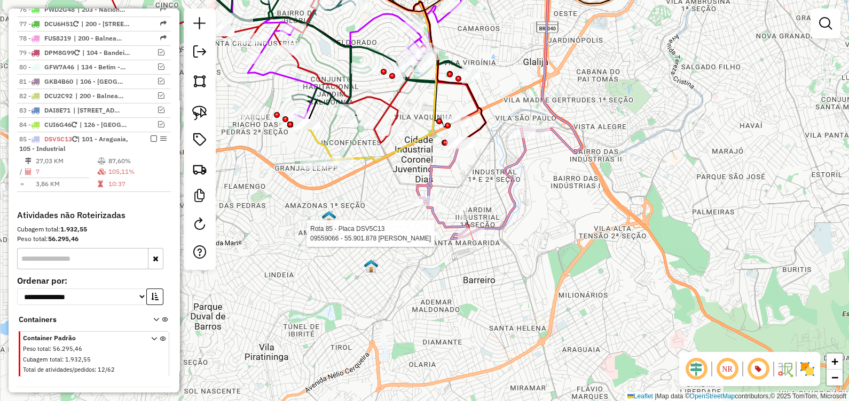
select select "*********"
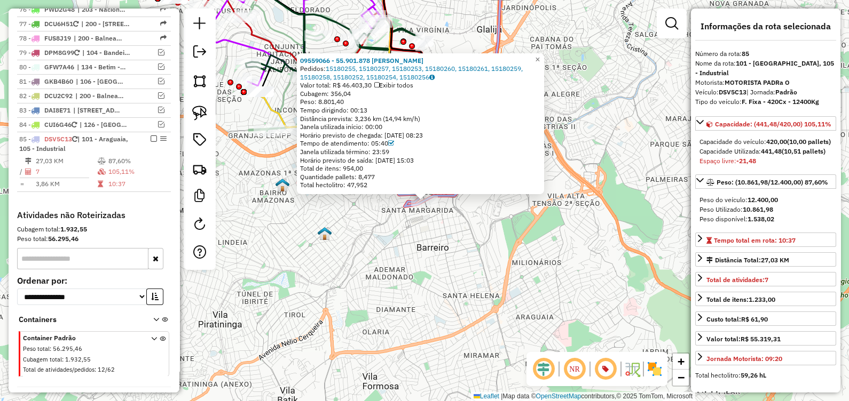
click at [399, 275] on div "09559066 - 55.901.878 GUILHERME VIEIRA GOMES Pedidos: 15180255, 15180257, 15180…" at bounding box center [424, 200] width 849 height 401
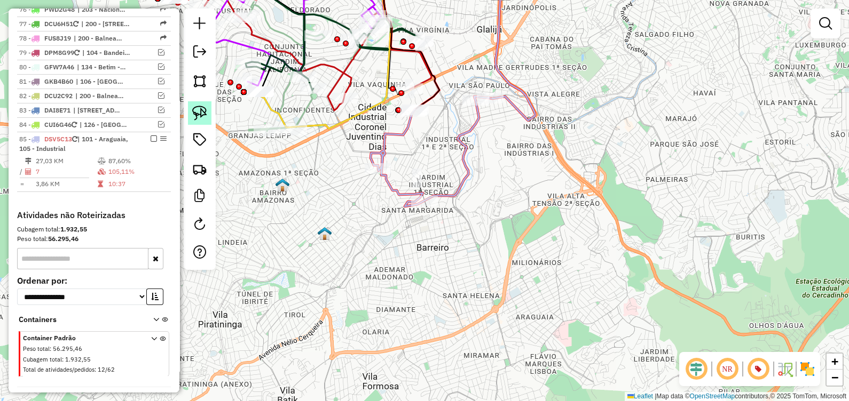
click at [207, 116] on img at bounding box center [199, 113] width 15 height 15
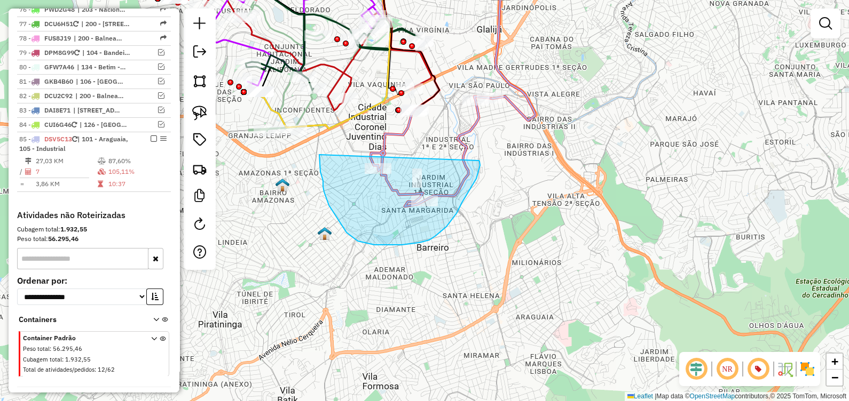
drag, startPoint x: 324, startPoint y: 192, endPoint x: 476, endPoint y: 161, distance: 155.4
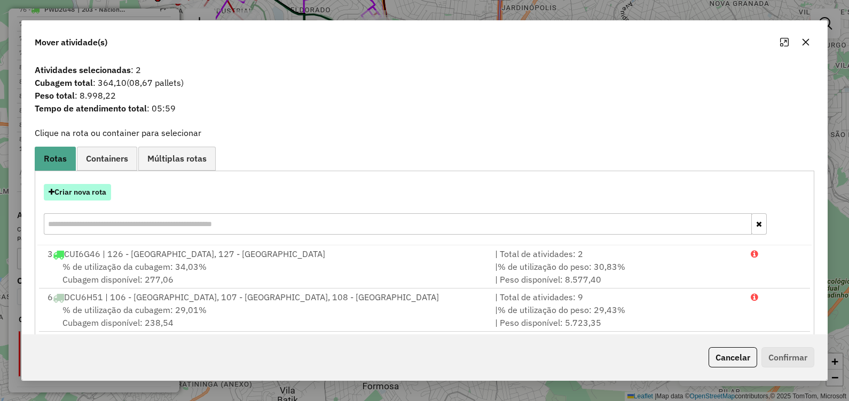
click at [86, 197] on button "Criar nova rota" at bounding box center [77, 192] width 67 height 17
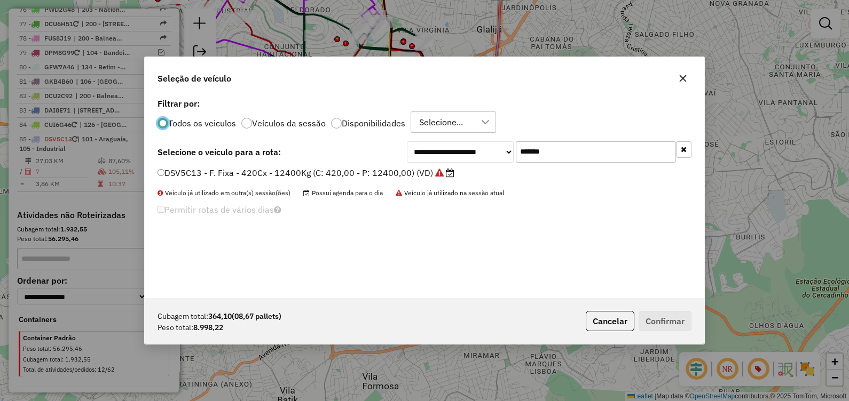
scroll to position [5, 3]
click at [179, 176] on label "DSV5C13 - F. Fixa - 420Cx - 12400Kg (C: 420,00 - P: 12400,00) (VD)" at bounding box center [305, 173] width 297 height 13
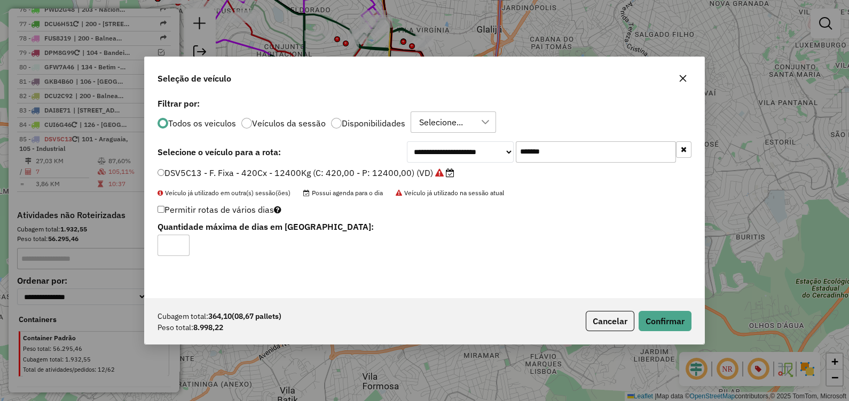
drag, startPoint x: 550, startPoint y: 152, endPoint x: 411, endPoint y: 150, distance: 139.4
click at [412, 150] on div "**********" at bounding box center [424, 197] width 559 height 203
drag, startPoint x: 411, startPoint y: 150, endPoint x: 577, endPoint y: 162, distance: 166.5
click at [577, 162] on input "*******" at bounding box center [596, 151] width 160 height 21
drag, startPoint x: 461, startPoint y: 154, endPoint x: 423, endPoint y: 162, distance: 38.7
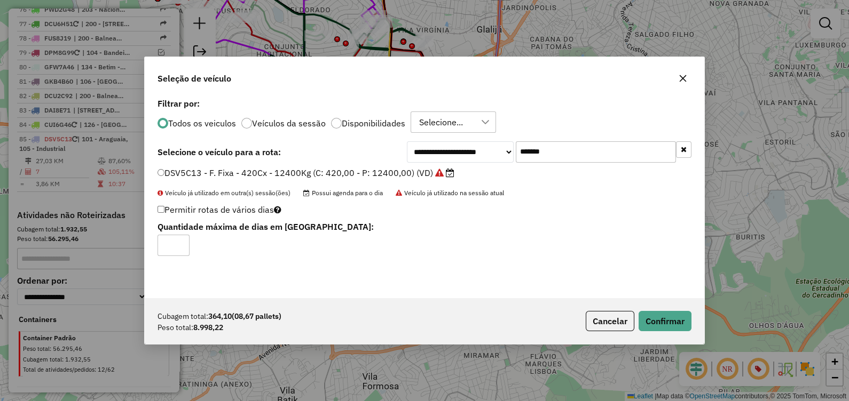
click at [424, 162] on div "**********" at bounding box center [549, 151] width 285 height 21
paste input "text"
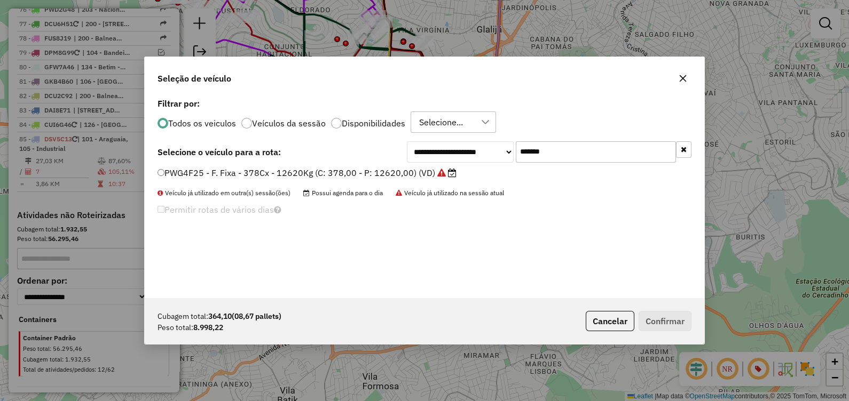
type input "*******"
click at [389, 176] on label "PWG4F25 - F. Fixa - 378Cx - 12620Kg (C: 378,00 - P: 12620,00) (VD)" at bounding box center [306, 173] width 299 height 13
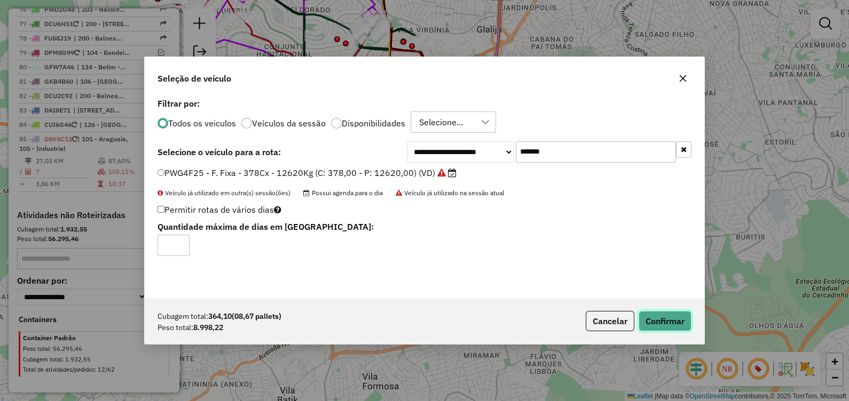
click at [675, 327] on button "Confirmar" at bounding box center [665, 321] width 53 height 20
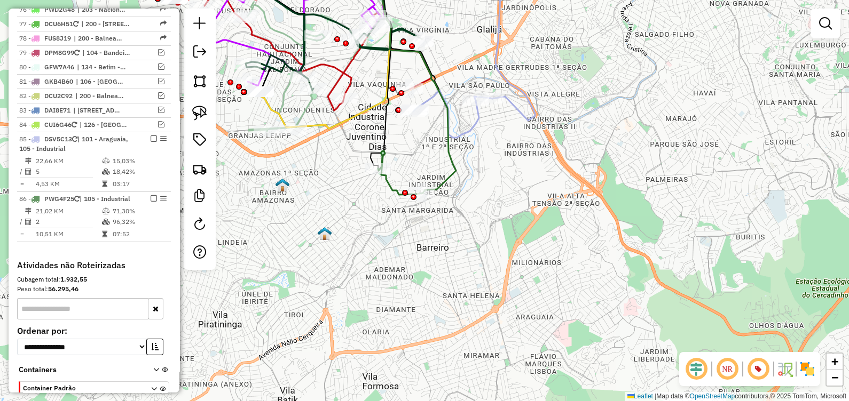
click at [451, 183] on icon at bounding box center [412, 76] width 86 height 233
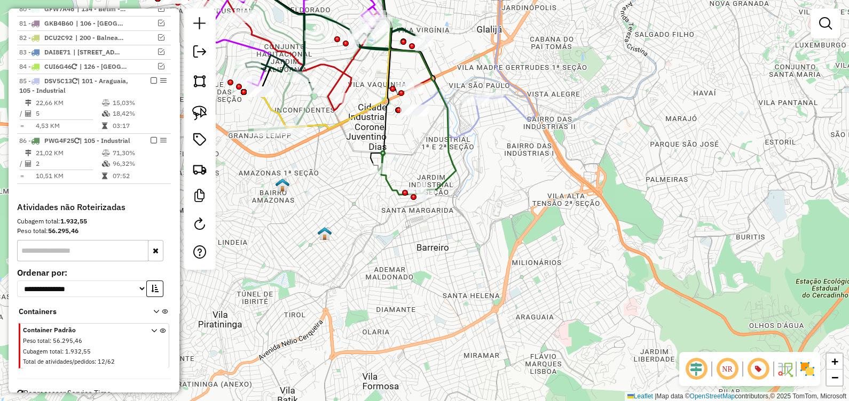
select select "*********"
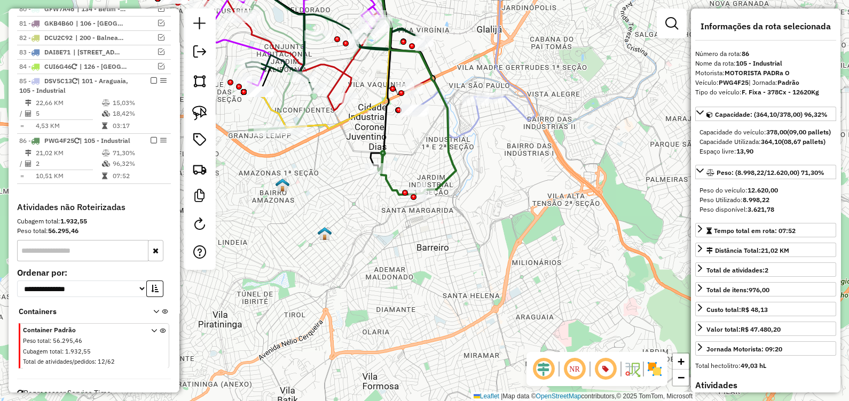
scroll to position [2408, 0]
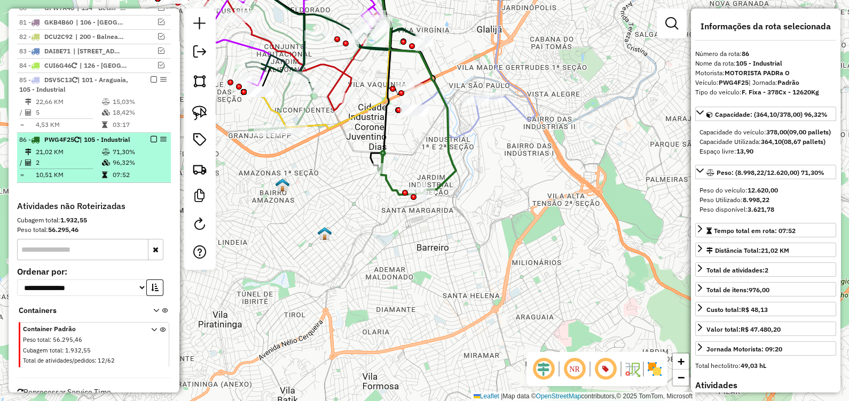
click at [151, 136] on em at bounding box center [154, 139] width 6 height 6
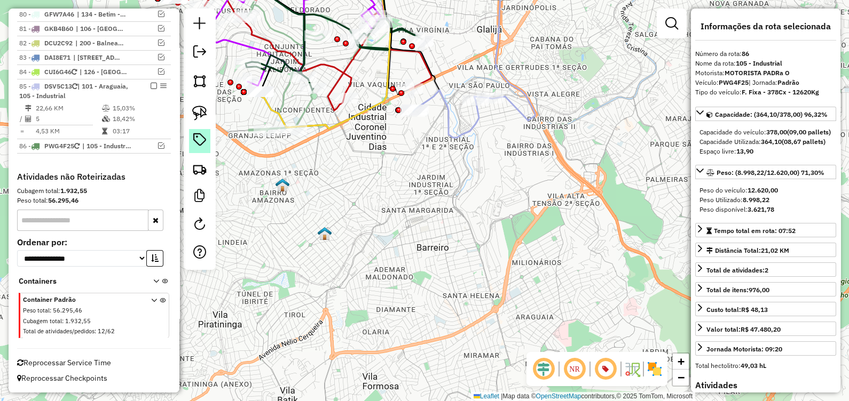
scroll to position [2363, 0]
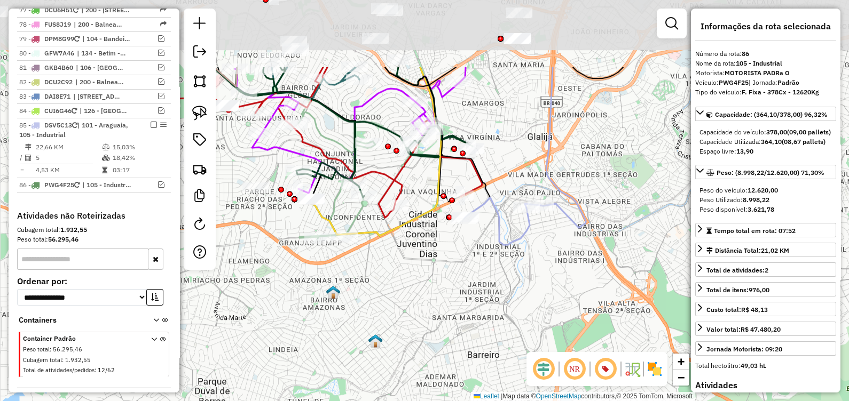
drag, startPoint x: 392, startPoint y: 256, endPoint x: 448, endPoint y: 313, distance: 79.7
click at [440, 319] on div "Janela de atendimento Grade de atendimento Capacidade Transportadoras Veículos …" at bounding box center [424, 200] width 849 height 401
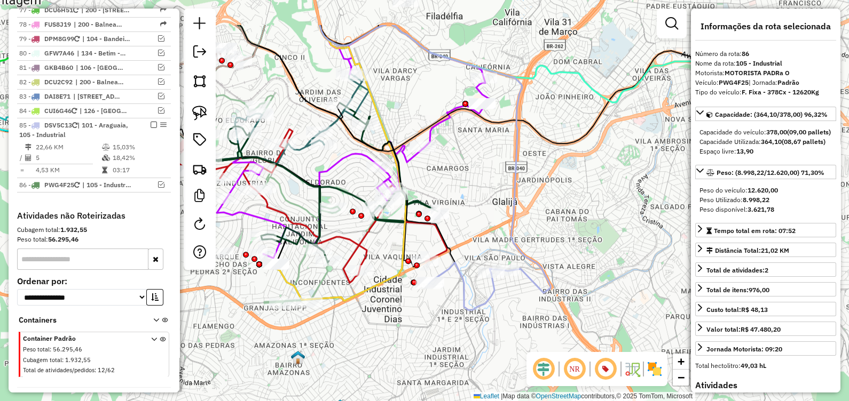
drag, startPoint x: 514, startPoint y: 163, endPoint x: 477, endPoint y: 203, distance: 53.7
click at [488, 203] on icon at bounding box center [435, 159] width 231 height 268
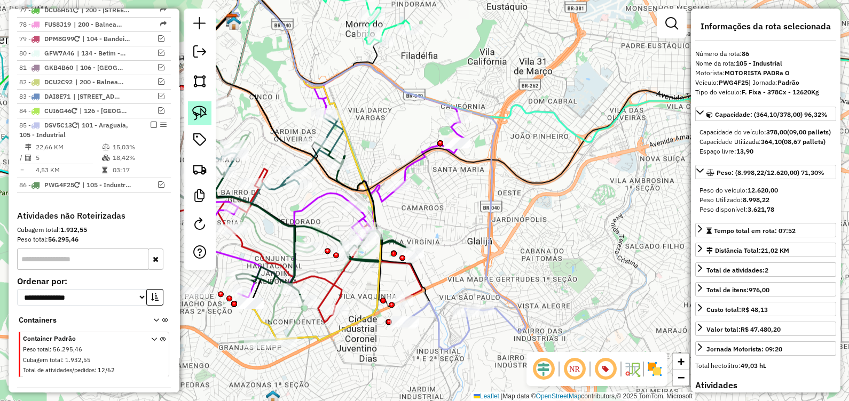
click at [196, 113] on img at bounding box center [199, 113] width 15 height 15
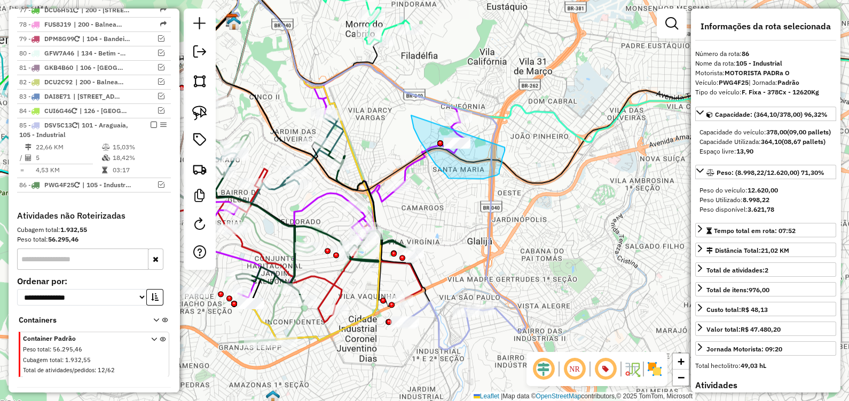
drag, startPoint x: 420, startPoint y: 140, endPoint x: 506, endPoint y: 141, distance: 86.0
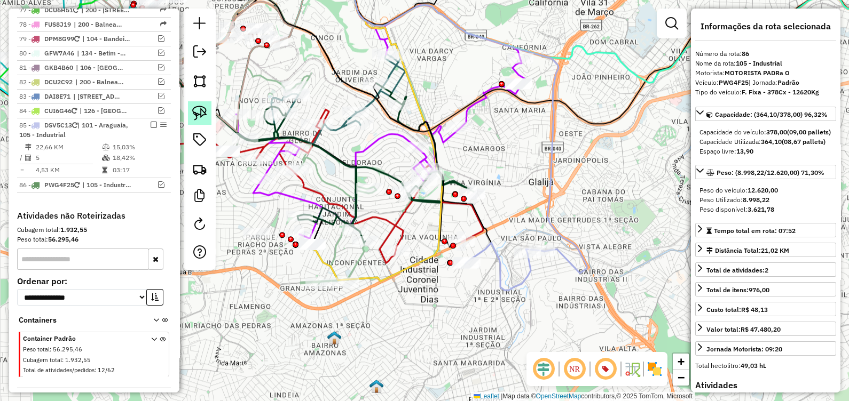
click at [192, 110] on img at bounding box center [199, 113] width 15 height 15
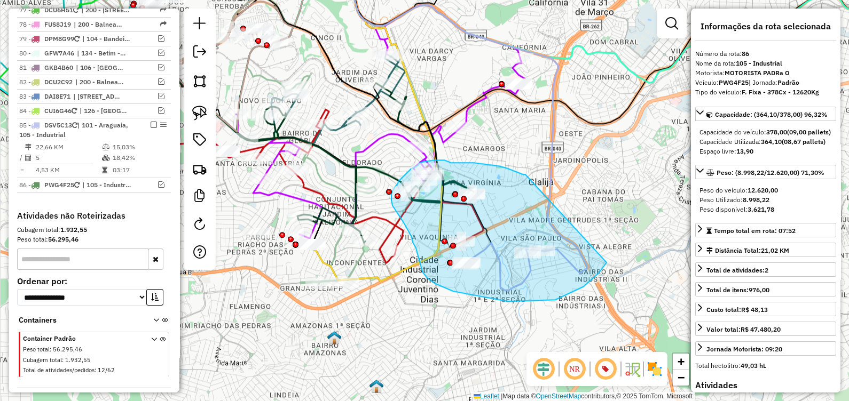
drag, startPoint x: 525, startPoint y: 175, endPoint x: 597, endPoint y: 253, distance: 106.6
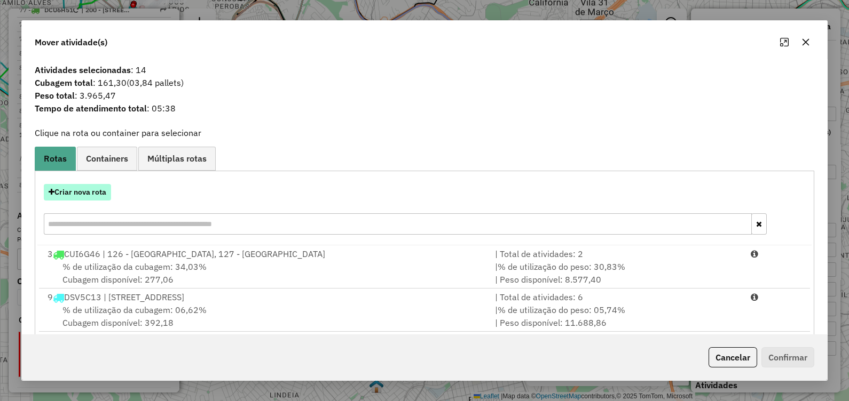
click at [101, 198] on button "Criar nova rota" at bounding box center [77, 192] width 67 height 17
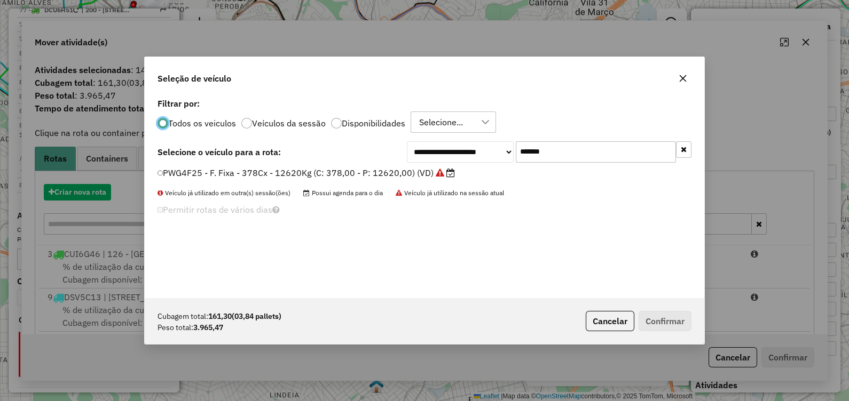
scroll to position [5, 3]
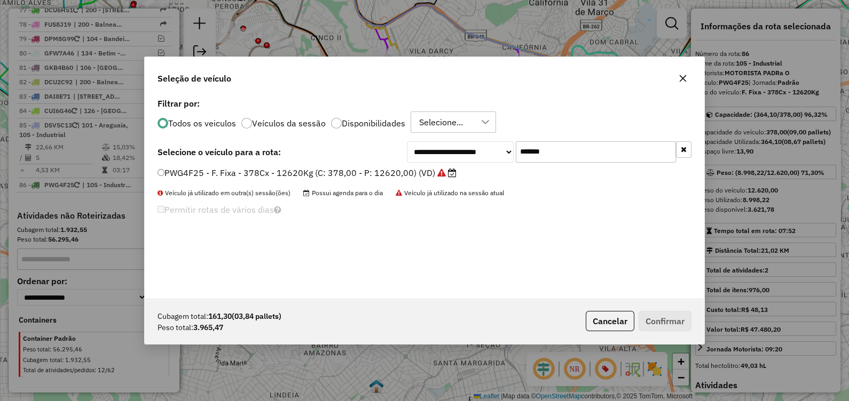
drag, startPoint x: 521, startPoint y: 157, endPoint x: 320, endPoint y: 155, distance: 201.3
click at [323, 155] on div "**********" at bounding box center [424, 151] width 534 height 21
paste input "text"
type input "*******"
click at [375, 174] on label "BSX0G59 - F. Fixa - 308Cx - 7680Kg (C: 308,00 - P: 7680,00) (VD)" at bounding box center [294, 173] width 275 height 13
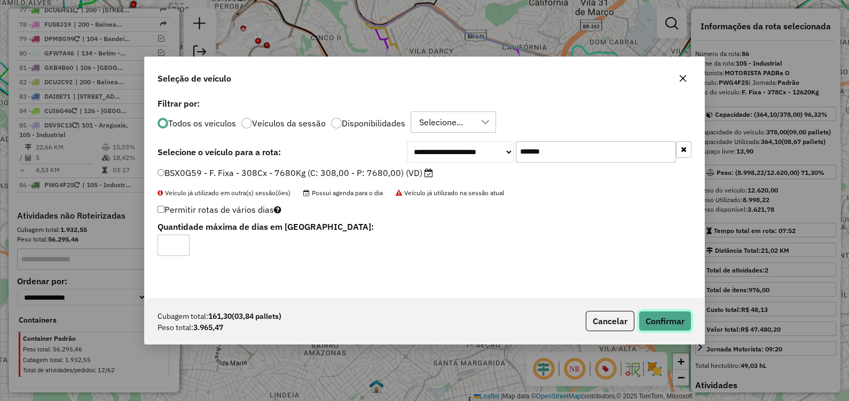
click at [665, 320] on button "Confirmar" at bounding box center [665, 321] width 53 height 20
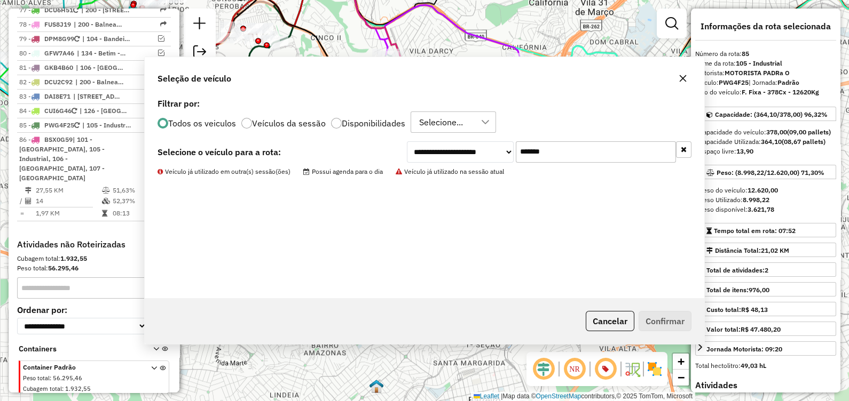
scroll to position [2373, 0]
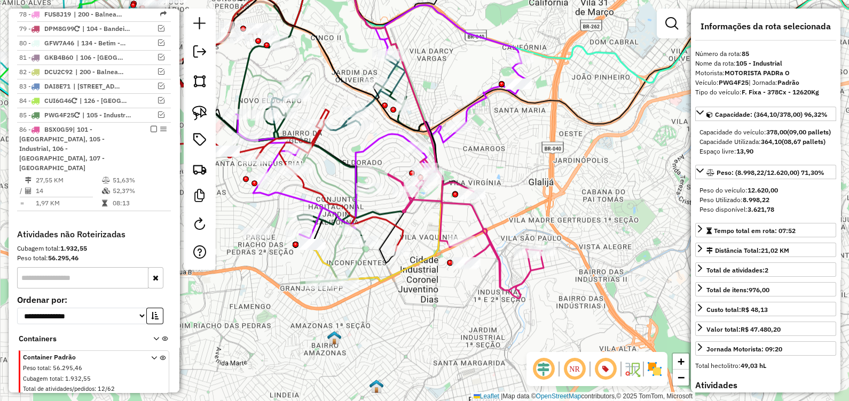
click at [499, 259] on icon at bounding box center [465, 228] width 155 height 139
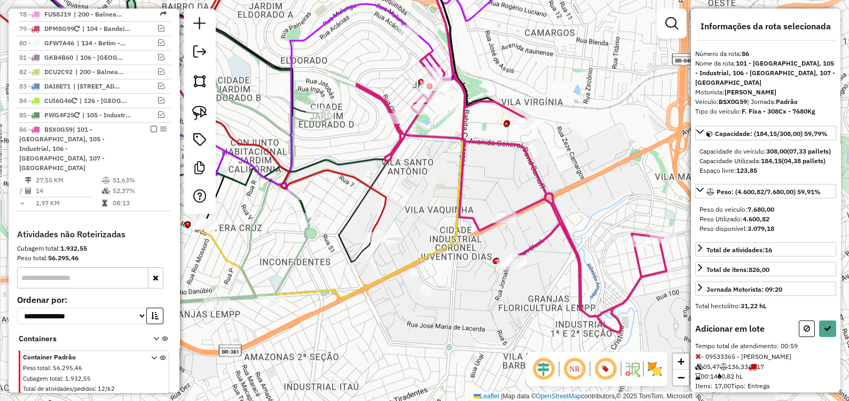
select select "*********"
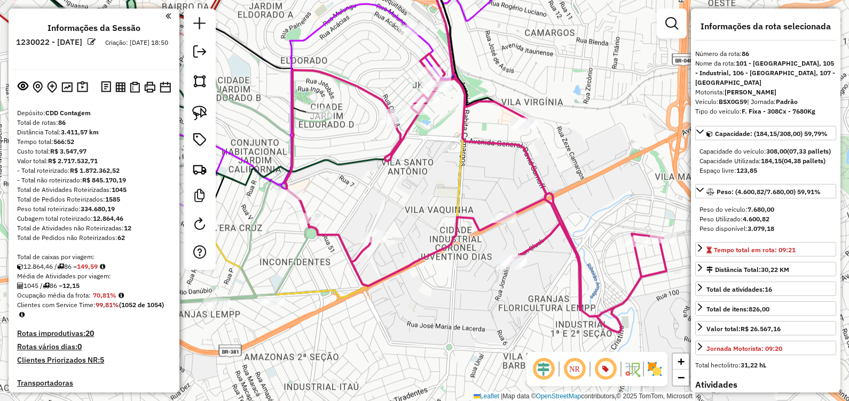
select select "*********"
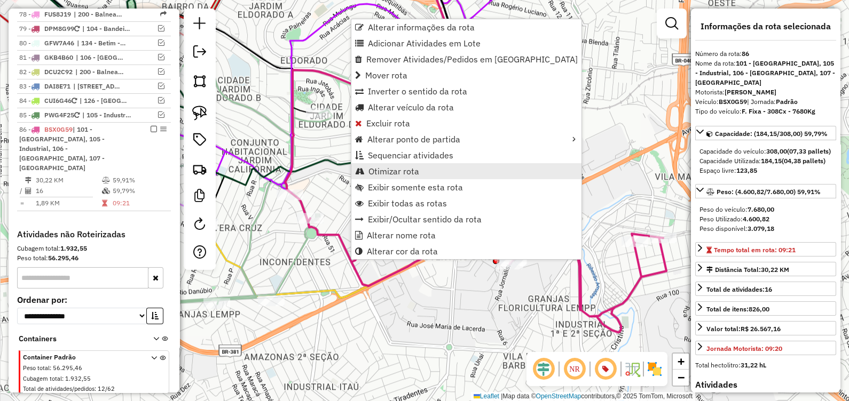
click at [391, 176] on link "Otimizar rota" at bounding box center [466, 171] width 230 height 16
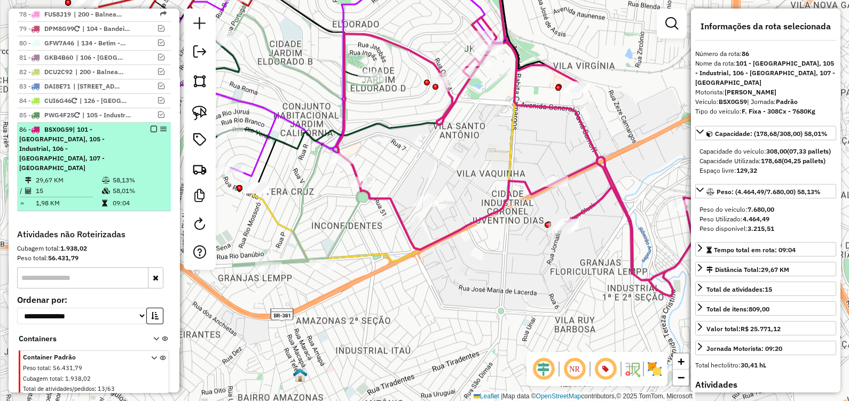
click at [151, 126] on em at bounding box center [154, 129] width 6 height 6
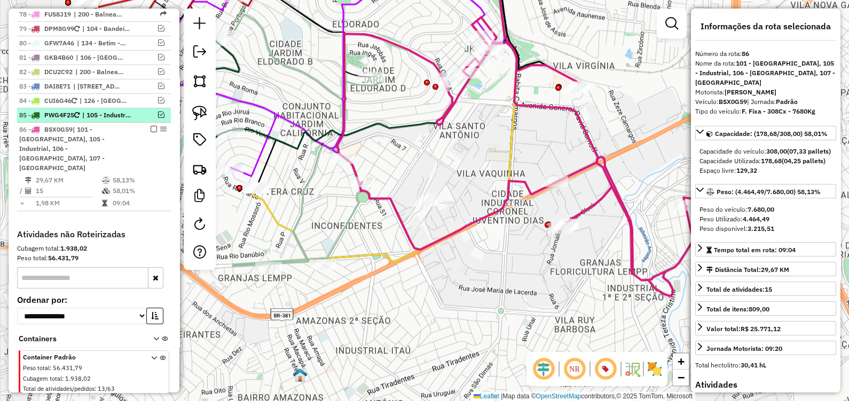
scroll to position [2318, 0]
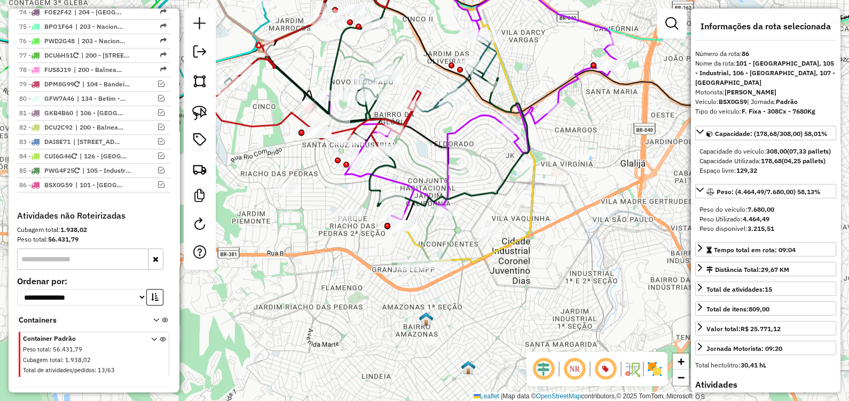
drag, startPoint x: 411, startPoint y: 300, endPoint x: 443, endPoint y: 312, distance: 33.8
click at [451, 317] on div "Janela de atendimento Grade de atendimento Capacidade Transportadoras Veículos …" at bounding box center [424, 200] width 849 height 401
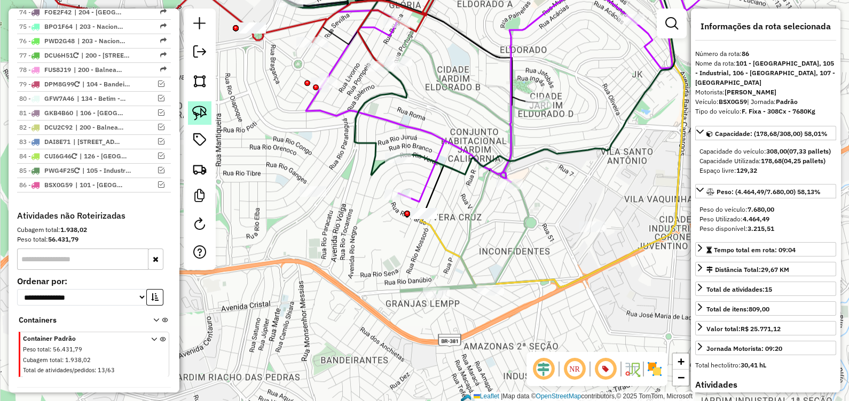
click at [202, 115] on img at bounding box center [199, 113] width 15 height 15
drag, startPoint x: 453, startPoint y: 203, endPoint x: 411, endPoint y: 267, distance: 77.0
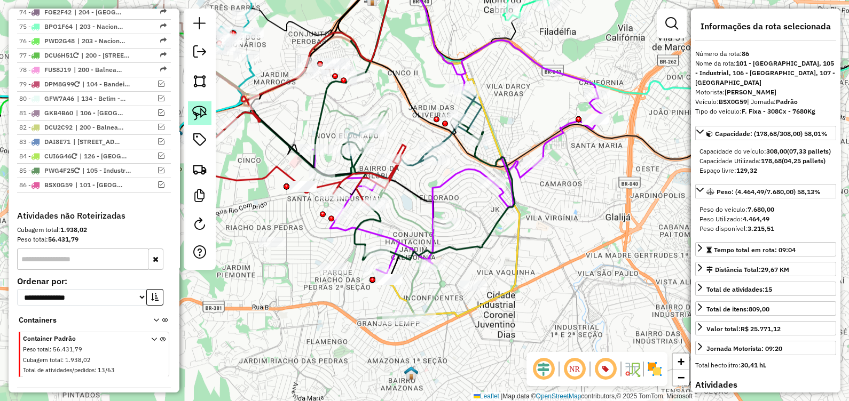
click at [198, 119] on img at bounding box center [199, 113] width 15 height 15
drag, startPoint x: 614, startPoint y: 113, endPoint x: 598, endPoint y: 152, distance: 42.1
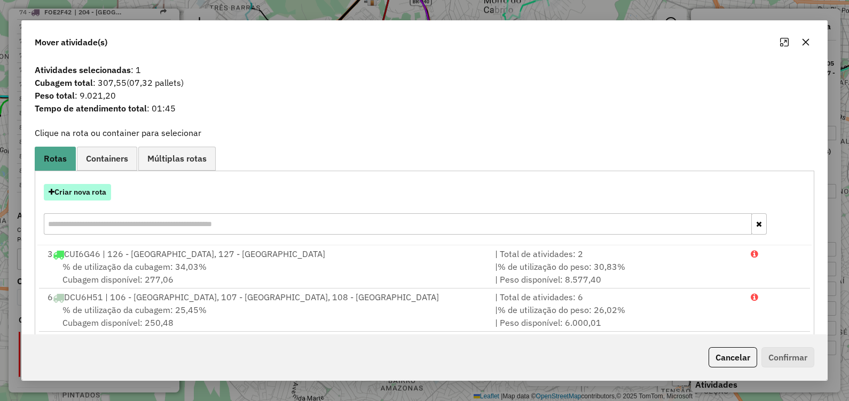
click at [94, 192] on button "Criar nova rota" at bounding box center [77, 192] width 67 height 17
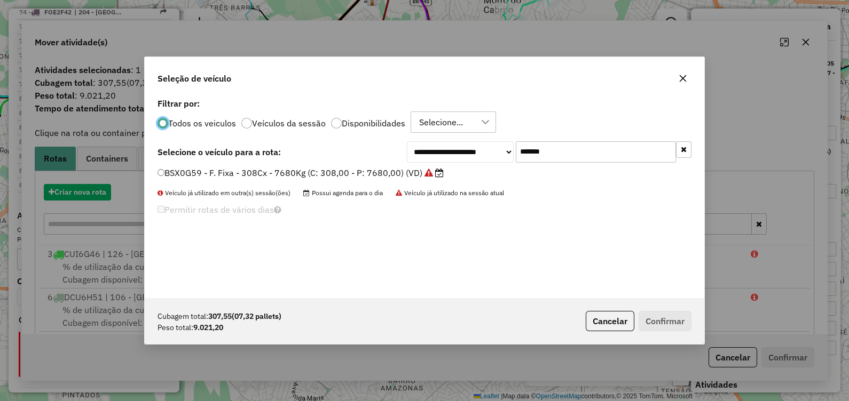
scroll to position [5, 3]
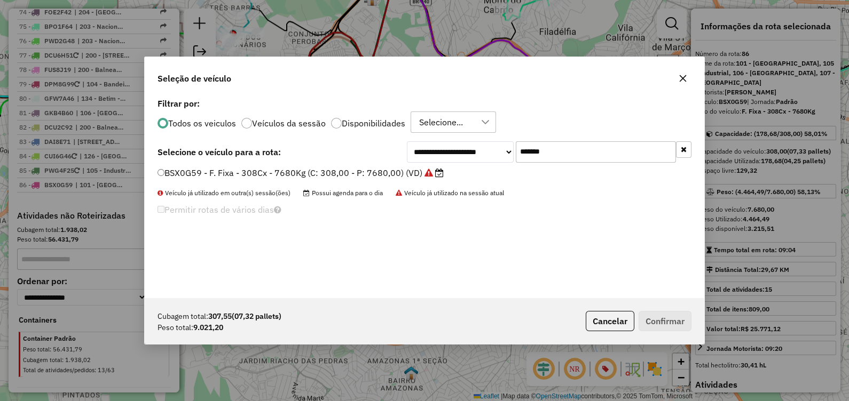
drag, startPoint x: 402, startPoint y: 152, endPoint x: 319, endPoint y: 156, distance: 83.4
click at [320, 155] on div "**********" at bounding box center [424, 151] width 534 height 21
paste input "text"
type input "*******"
click at [317, 173] on label "GRV6566 - Freteiro - 336 CX - 9240 KG Toco - Tem cofre (C: 336,00 - P: 9240,00)…" at bounding box center [335, 173] width 356 height 13
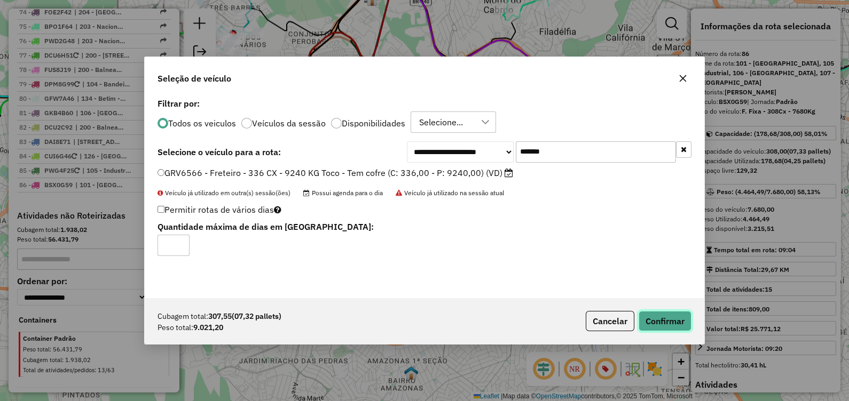
click at [655, 329] on button "Confirmar" at bounding box center [665, 321] width 53 height 20
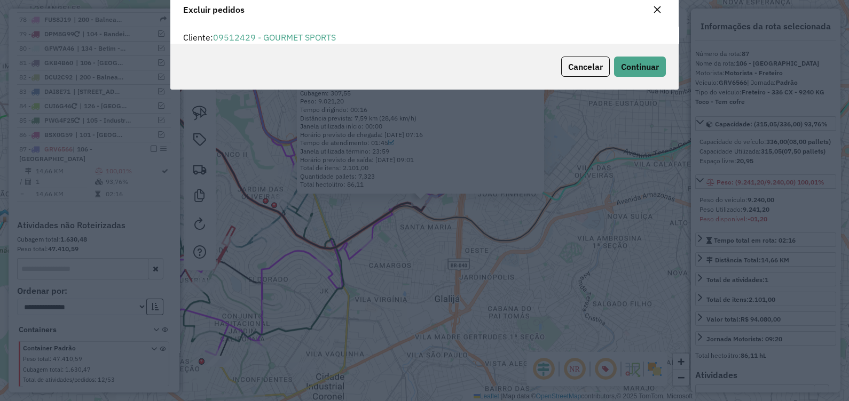
scroll to position [5, 3]
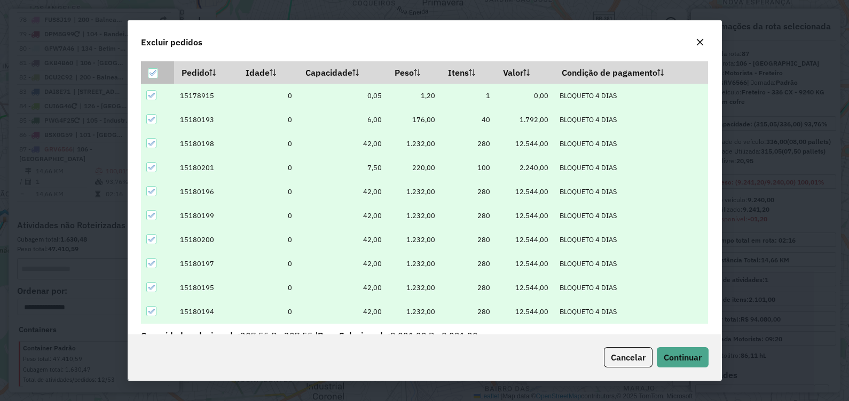
click at [156, 73] on icon at bounding box center [152, 72] width 7 height 7
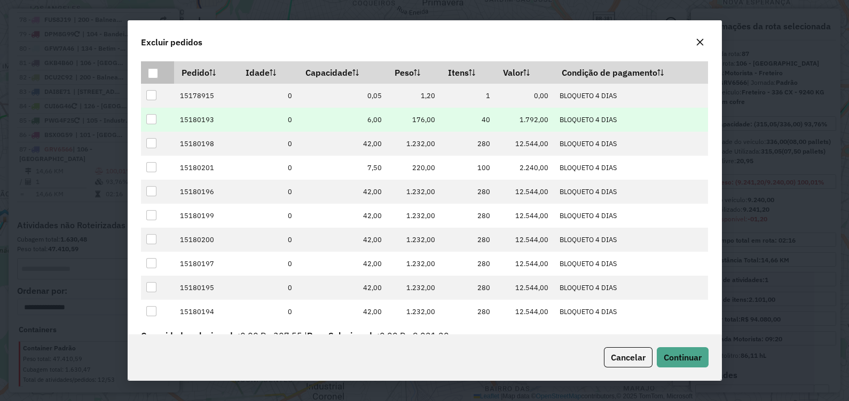
click at [154, 120] on div at bounding box center [151, 119] width 10 height 10
click at [681, 363] on span "Continuar" at bounding box center [683, 357] width 38 height 11
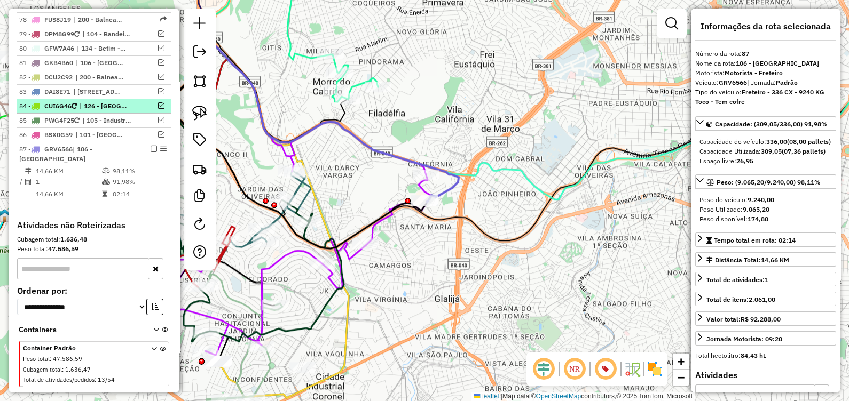
click at [151, 146] on em at bounding box center [154, 149] width 6 height 6
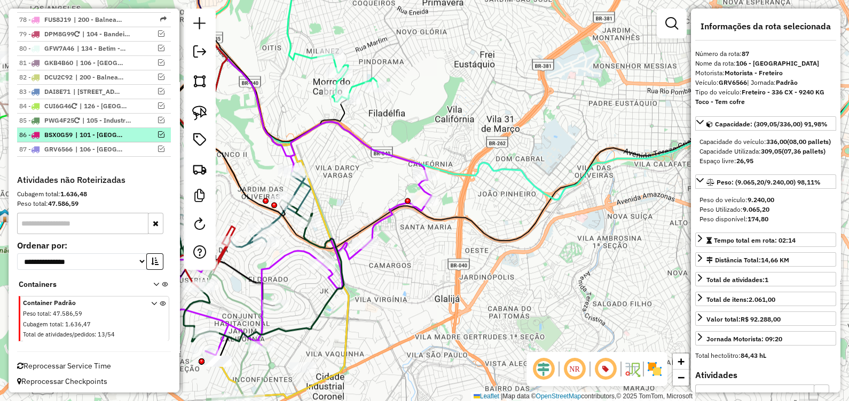
scroll to position [2332, 0]
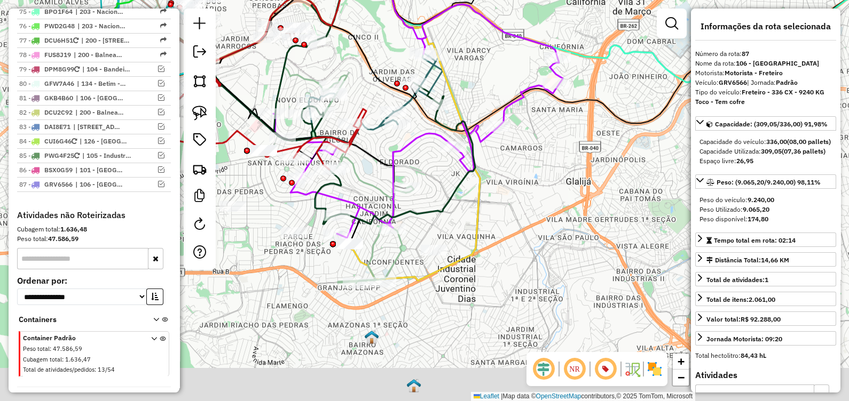
drag, startPoint x: 346, startPoint y: 311, endPoint x: 484, endPoint y: 166, distance: 200.1
click at [480, 176] on icon at bounding box center [403, 99] width 153 height 362
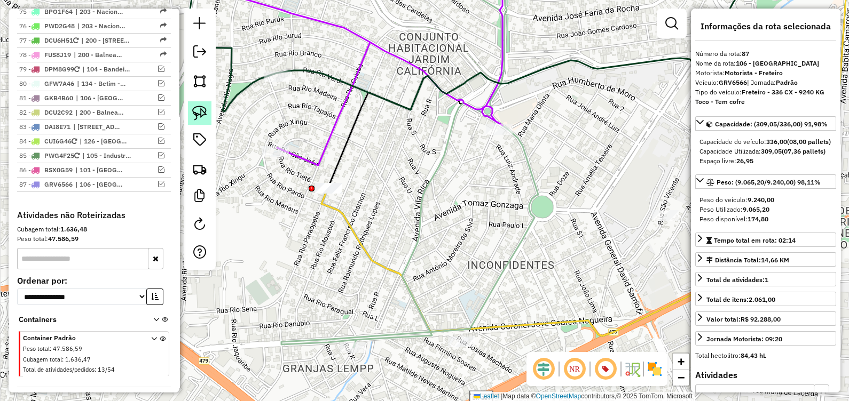
click at [206, 116] on img at bounding box center [199, 113] width 15 height 15
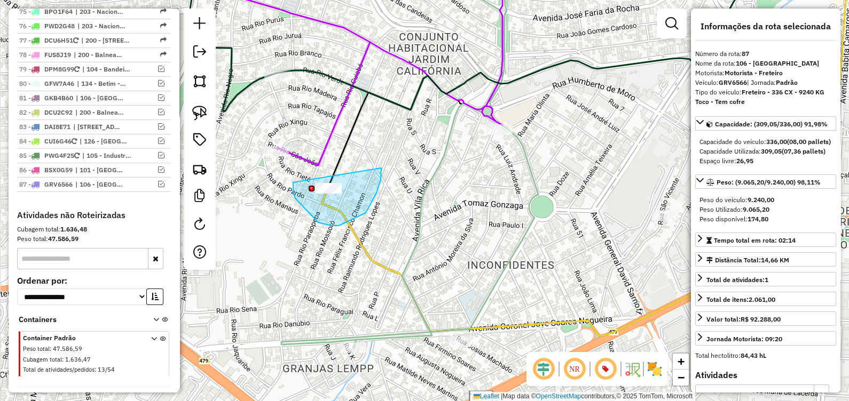
drag, startPoint x: 318, startPoint y: 223, endPoint x: 376, endPoint y: 161, distance: 84.6
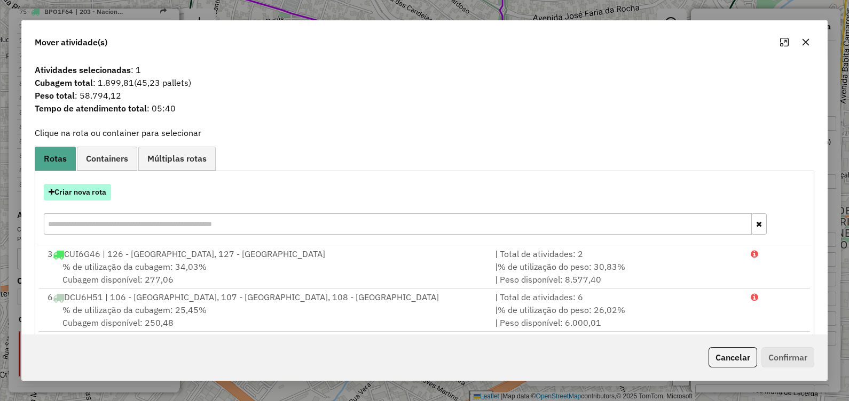
click at [80, 193] on button "Criar nova rota" at bounding box center [77, 192] width 67 height 17
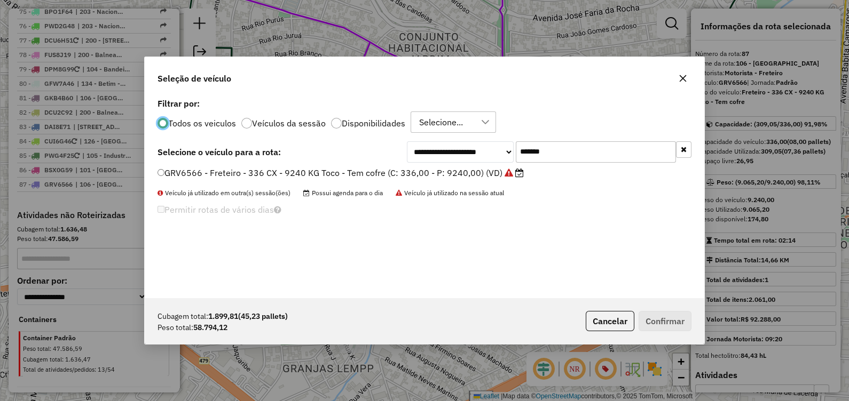
scroll to position [5, 3]
drag, startPoint x: 574, startPoint y: 155, endPoint x: 326, endPoint y: 153, distance: 248.8
click at [326, 153] on div "**********" at bounding box center [424, 151] width 534 height 21
paste input "text"
type input "*******"
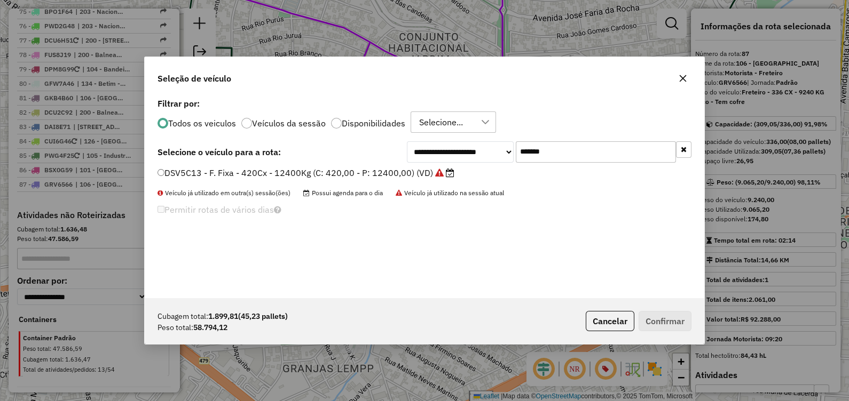
click at [388, 170] on label "DSV5C13 - F. Fixa - 420Cx - 12400Kg (C: 420,00 - P: 12400,00) (VD)" at bounding box center [305, 173] width 297 height 13
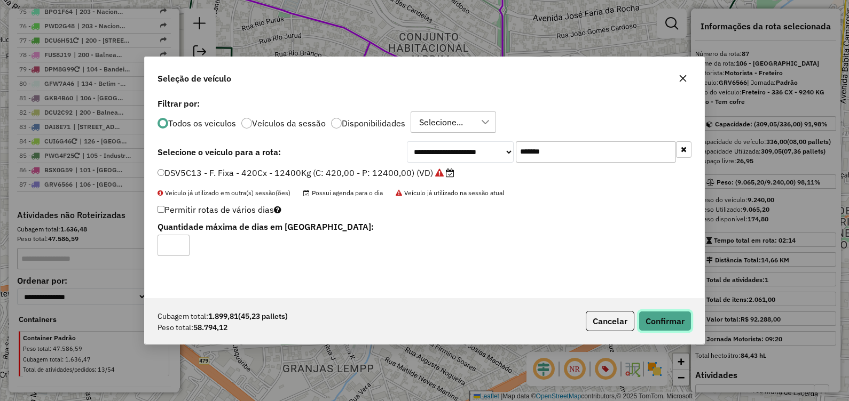
click at [673, 318] on button "Confirmar" at bounding box center [665, 321] width 53 height 20
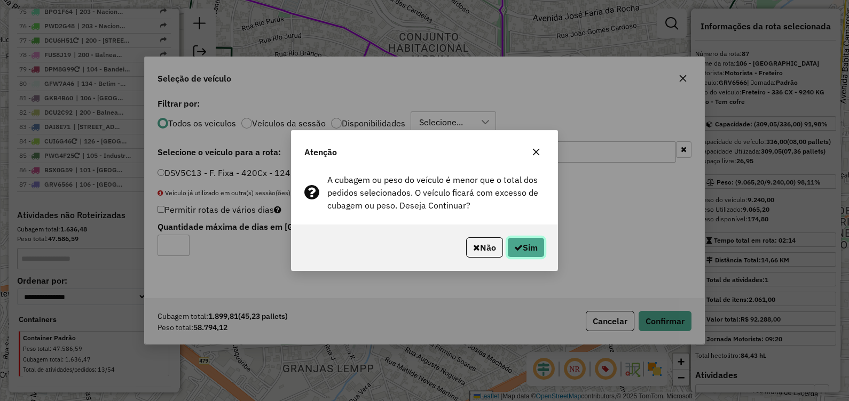
click at [525, 248] on button "Sim" at bounding box center [525, 248] width 37 height 20
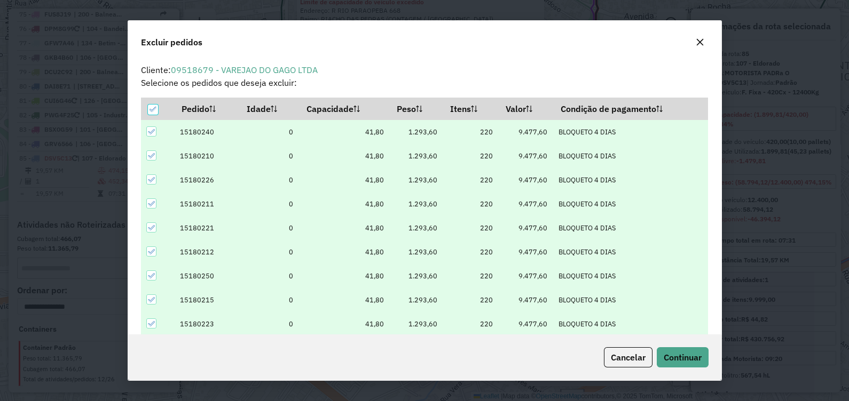
scroll to position [36, 0]
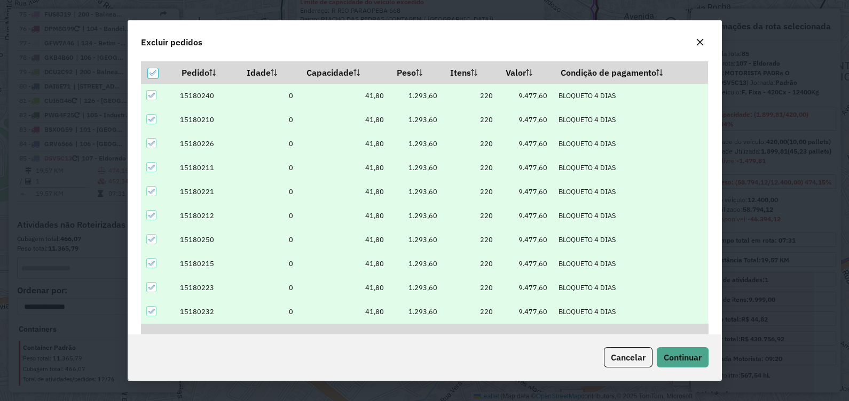
click at [150, 96] on icon at bounding box center [150, 95] width 7 height 7
click at [151, 117] on icon at bounding box center [150, 119] width 7 height 7
click at [153, 140] on icon at bounding box center [150, 143] width 7 height 7
click at [149, 169] on icon at bounding box center [150, 167] width 7 height 5
click at [150, 193] on icon at bounding box center [150, 191] width 7 height 7
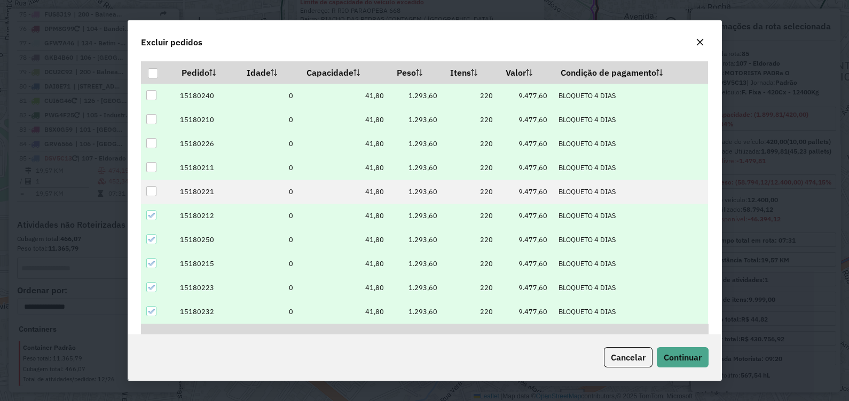
click at [152, 218] on icon at bounding box center [150, 215] width 7 height 7
click at [148, 240] on icon at bounding box center [150, 239] width 7 height 7
click at [149, 269] on div at bounding box center [151, 263] width 11 height 11
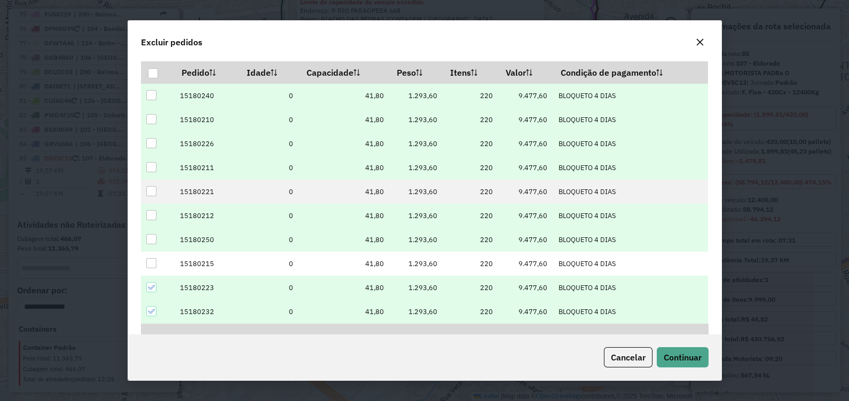
click at [155, 288] on div at bounding box center [151, 287] width 10 height 10
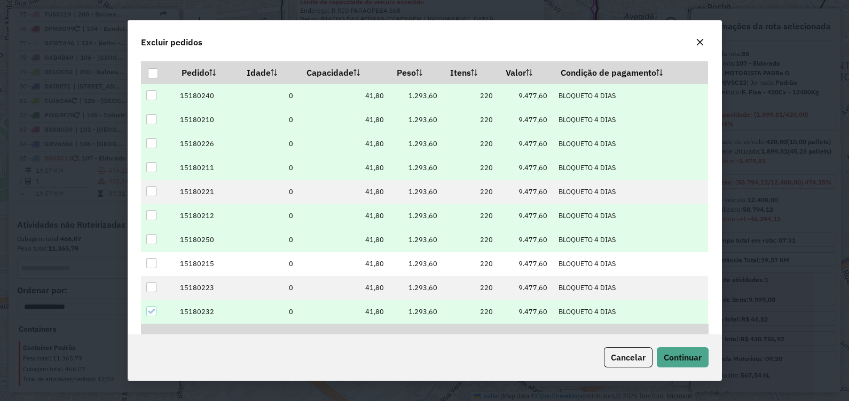
click at [152, 311] on icon at bounding box center [150, 311] width 7 height 7
click at [671, 366] on button "Continuar" at bounding box center [683, 358] width 52 height 20
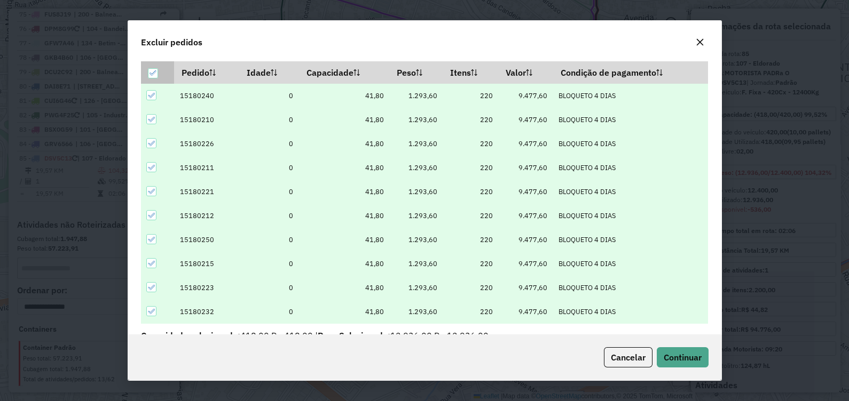
click at [155, 73] on icon at bounding box center [152, 72] width 7 height 7
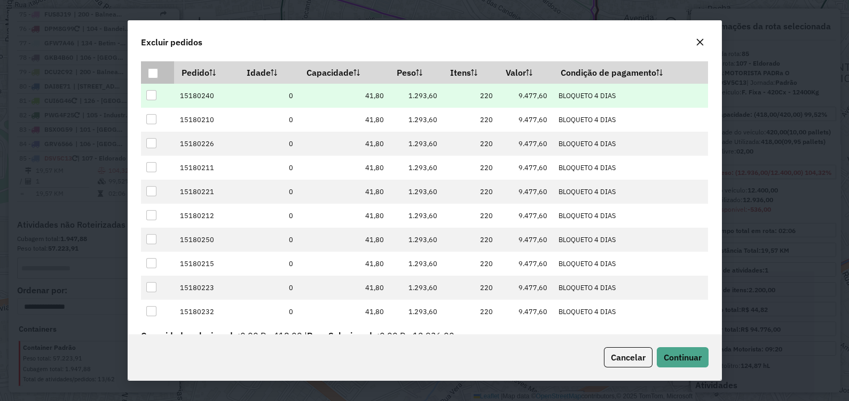
click at [152, 99] on div at bounding box center [151, 95] width 10 height 10
click at [677, 354] on span "Continuar" at bounding box center [683, 357] width 38 height 11
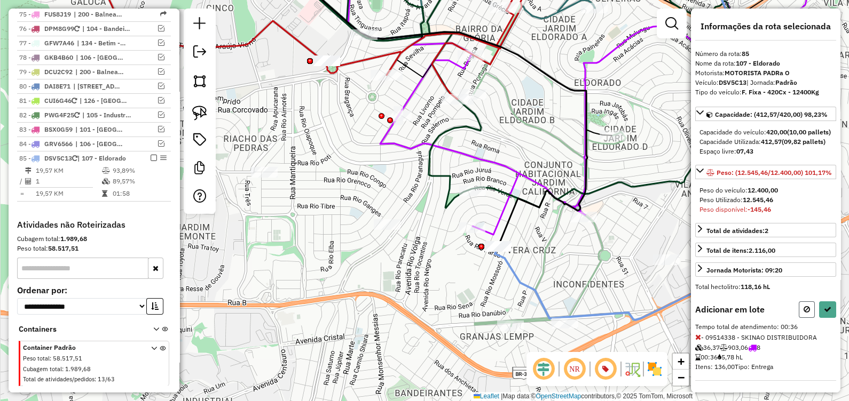
click at [803, 313] on icon at bounding box center [806, 309] width 6 height 7
select select "*********"
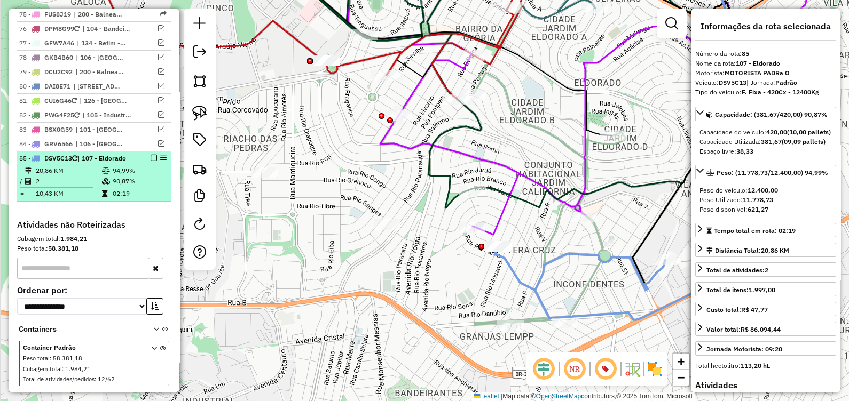
click at [151, 155] on em at bounding box center [154, 158] width 6 height 6
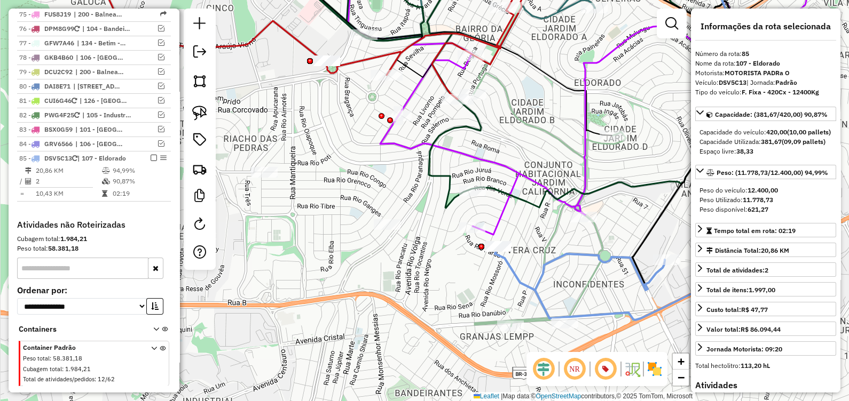
scroll to position [2177, 0]
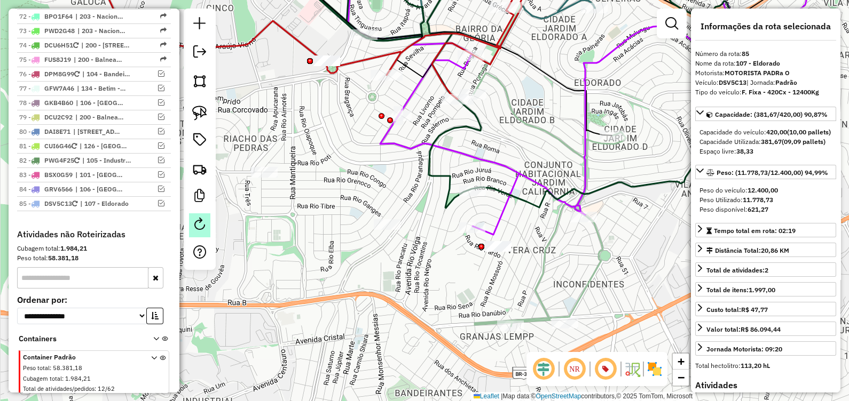
click at [201, 224] on em at bounding box center [199, 224] width 13 height 13
select select "*"
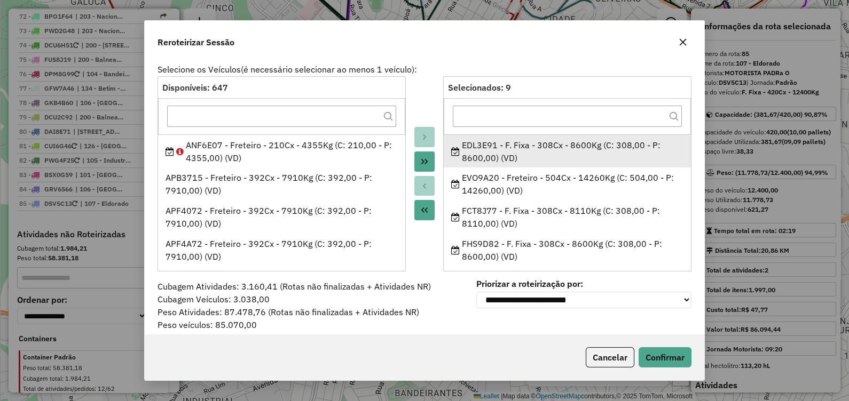
click at [475, 152] on div "EDL3E91 - F. Fixa - 308Cx - 8600Kg (C: 308,00 - P: 8600,00) (VD)" at bounding box center [567, 152] width 233 height 26
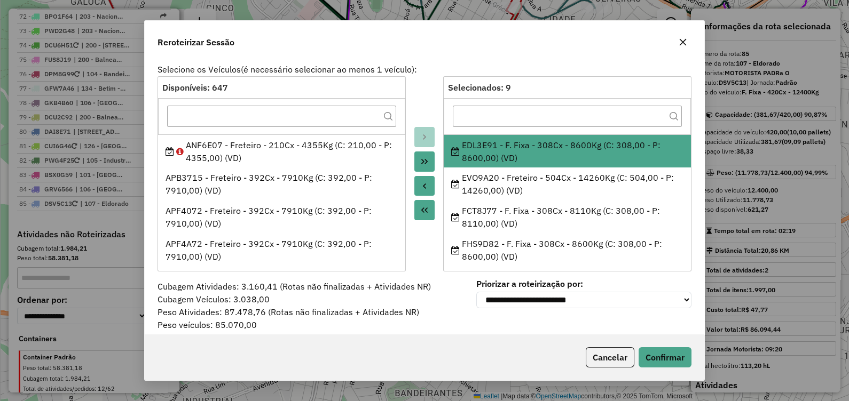
click at [421, 184] on icon "Move to Source" at bounding box center [424, 186] width 9 height 9
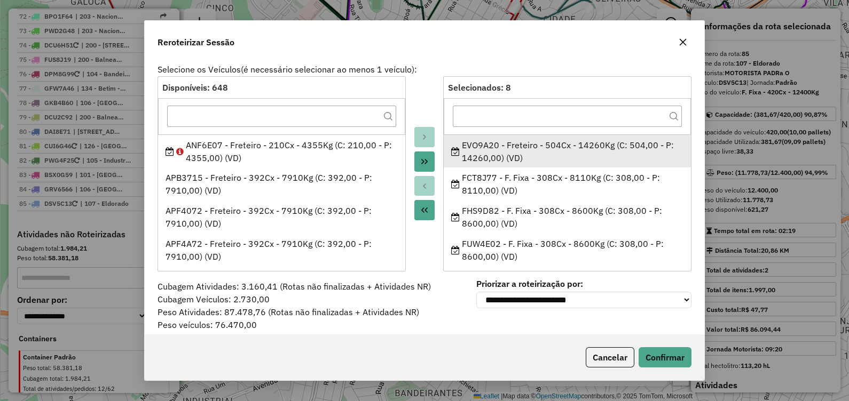
click at [472, 155] on div "EVO9A20 - Freteiro - 504Cx - 14260Kg (C: 504,00 - P: 14260,00) (VD)" at bounding box center [567, 152] width 233 height 26
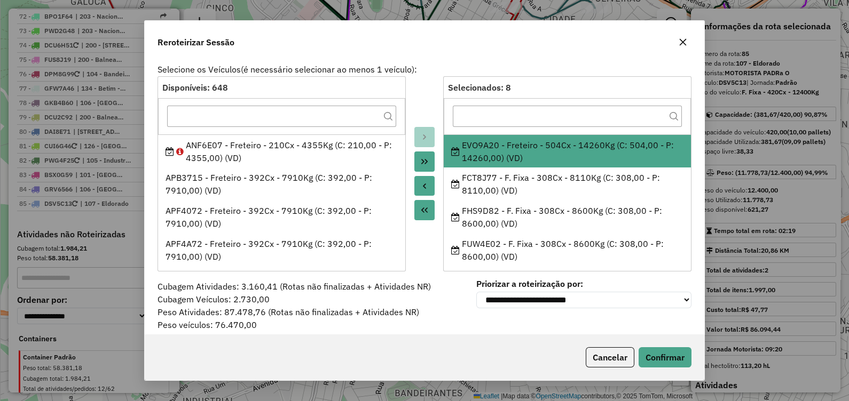
click at [423, 184] on icon "Move to Source" at bounding box center [424, 186] width 3 height 5
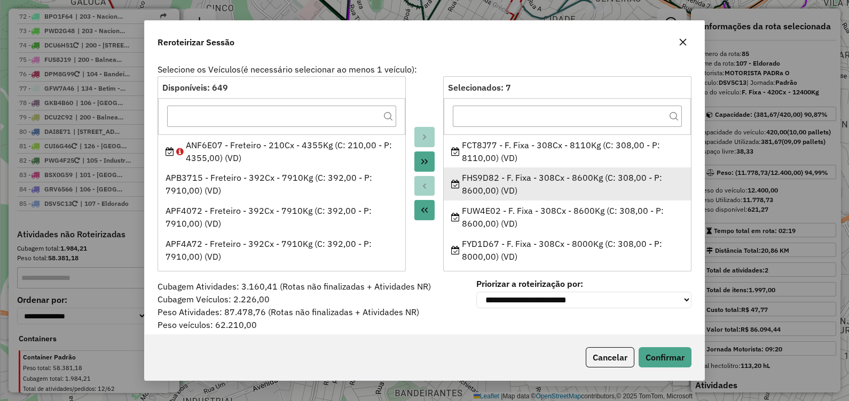
drag, startPoint x: 484, startPoint y: 151, endPoint x: 446, endPoint y: 176, distance: 45.2
click at [483, 152] on div "FCT8J77 - F. Fixa - 308Cx - 8110Kg (C: 308,00 - P: 8110,00) (VD)" at bounding box center [567, 152] width 233 height 26
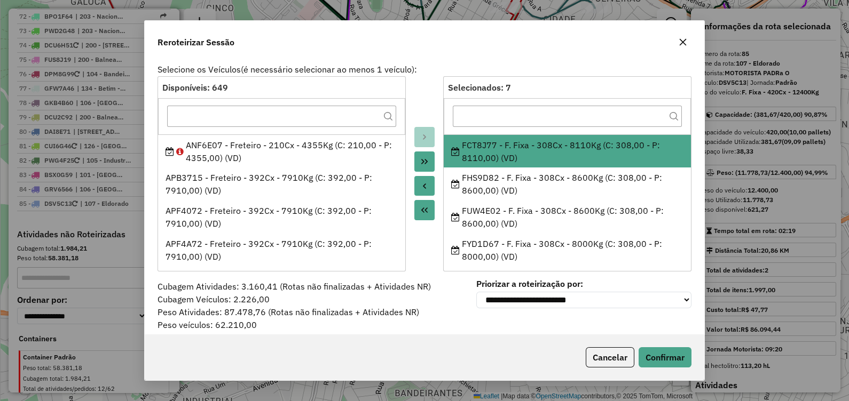
click at [420, 184] on icon "Move to Source" at bounding box center [424, 186] width 9 height 9
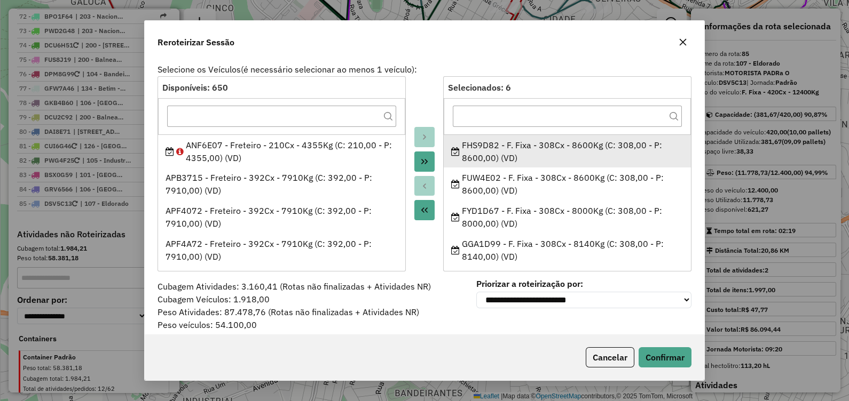
click at [488, 152] on div "FHS9D82 - F. Fixa - 308Cx - 8600Kg (C: 308,00 - P: 8600,00) (VD)" at bounding box center [567, 152] width 233 height 26
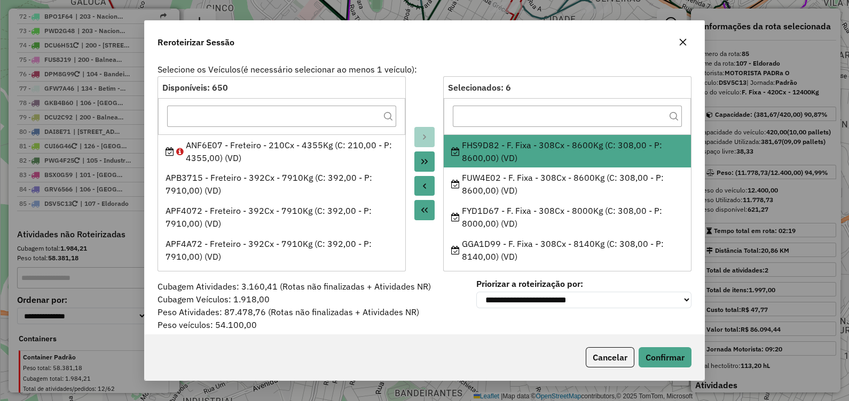
drag, startPoint x: 422, startPoint y: 189, endPoint x: 436, endPoint y: 179, distance: 17.2
click at [422, 187] on icon "Move to Source" at bounding box center [424, 186] width 9 height 9
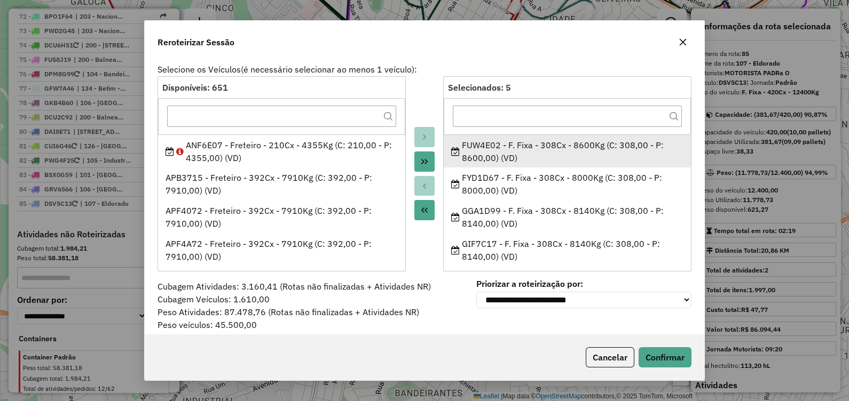
click at [492, 149] on div "FUW4E02 - F. Fixa - 308Cx - 8600Kg (C: 308,00 - P: 8600,00) (VD)" at bounding box center [567, 152] width 233 height 26
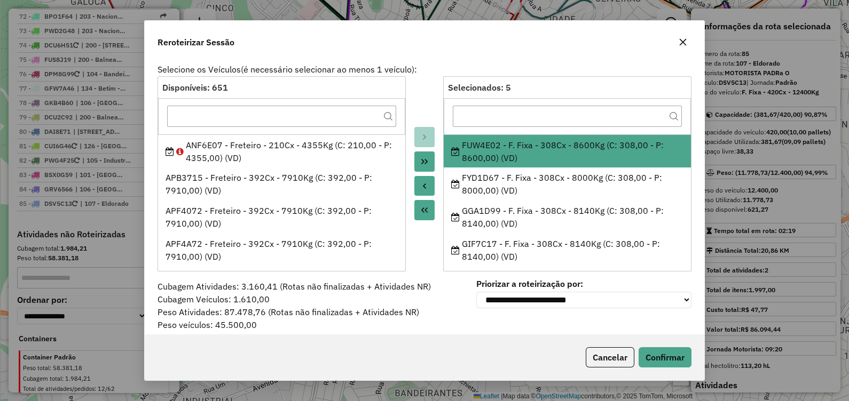
click at [420, 186] on icon "Move to Source" at bounding box center [424, 186] width 9 height 9
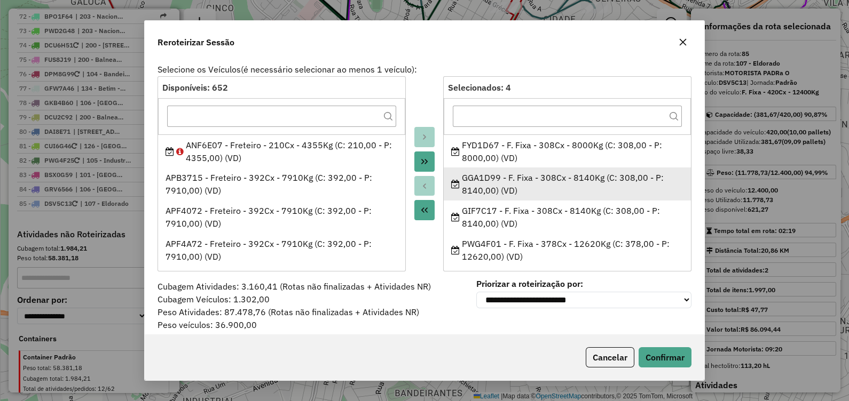
drag, startPoint x: 484, startPoint y: 155, endPoint x: 463, endPoint y: 168, distance: 24.4
click at [484, 155] on div "FYD1D67 - F. Fixa - 308Cx - 8000Kg (C: 308,00 - P: 8000,00) (VD)" at bounding box center [567, 152] width 233 height 26
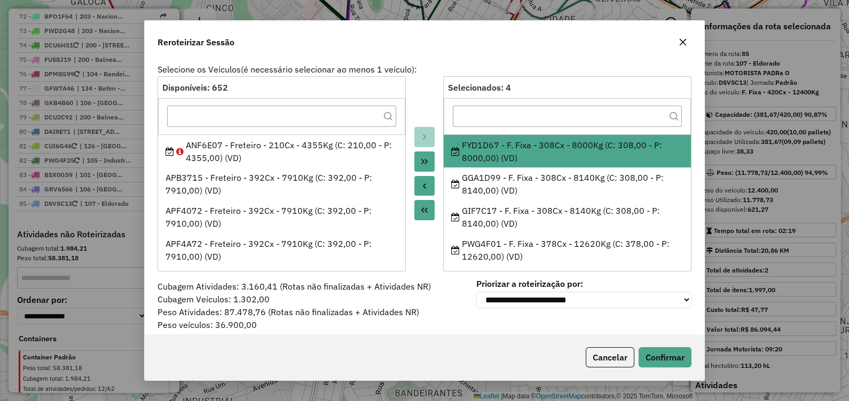
click at [424, 184] on icon "Move to Source" at bounding box center [424, 186] width 9 height 9
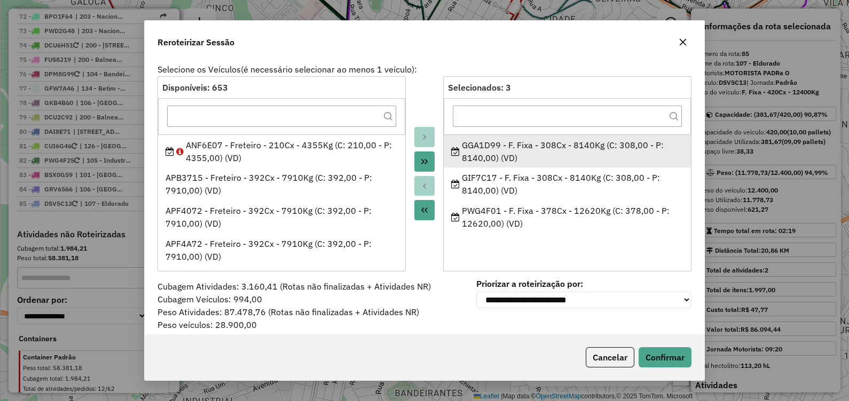
drag, startPoint x: 496, startPoint y: 144, endPoint x: 485, endPoint y: 154, distance: 15.1
click at [496, 147] on div "GGA1D99 - F. Fixa - 308Cx - 8140Kg (C: 308,00 - P: 8140,00) (VD)" at bounding box center [567, 152] width 233 height 26
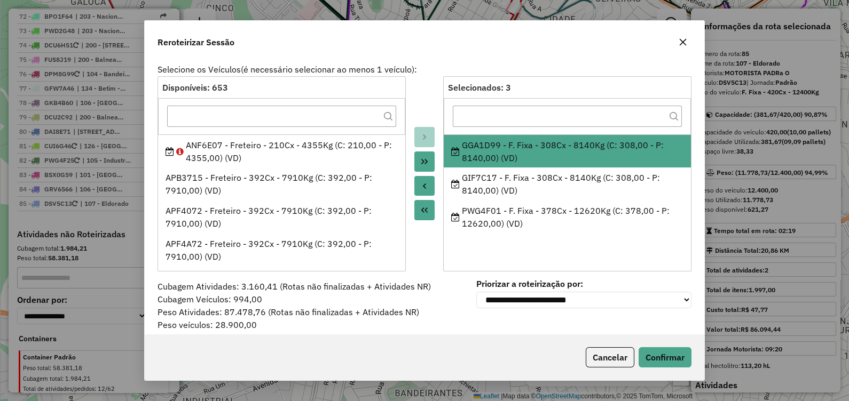
click at [420, 184] on icon "Move to Source" at bounding box center [424, 186] width 9 height 9
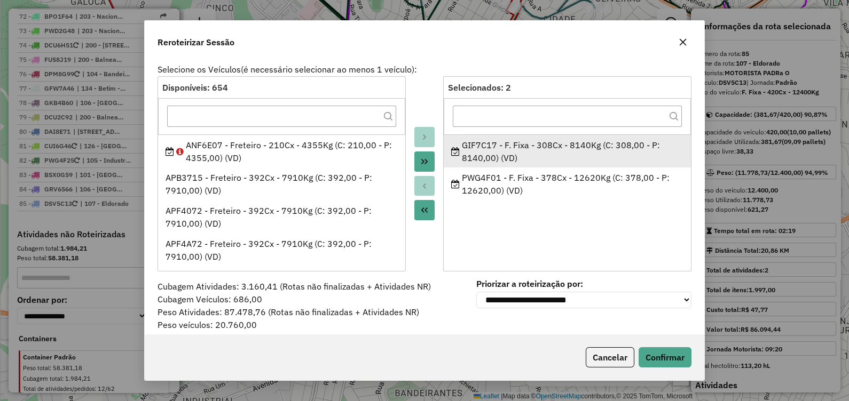
drag, startPoint x: 484, startPoint y: 152, endPoint x: 464, endPoint y: 163, distance: 22.7
click at [481, 154] on div "GIF7C17 - F. Fixa - 308Cx - 8140Kg (C: 308,00 - P: 8140,00) (VD)" at bounding box center [567, 152] width 233 height 26
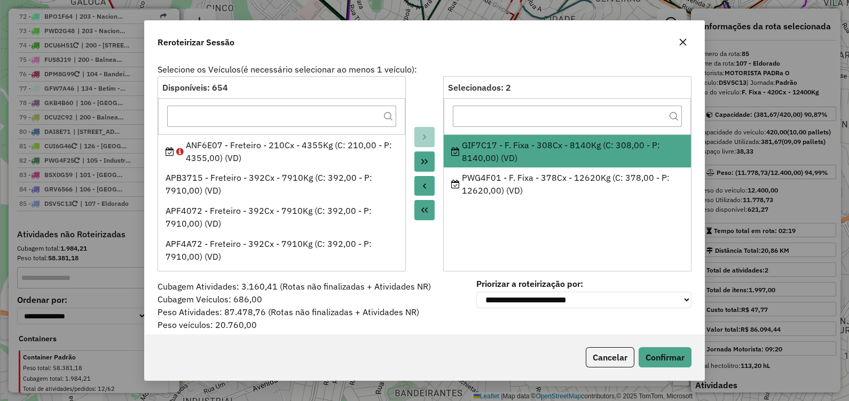
drag, startPoint x: 464, startPoint y: 163, endPoint x: 422, endPoint y: 188, distance: 49.1
click at [417, 186] on button "Move to Source" at bounding box center [424, 186] width 20 height 20
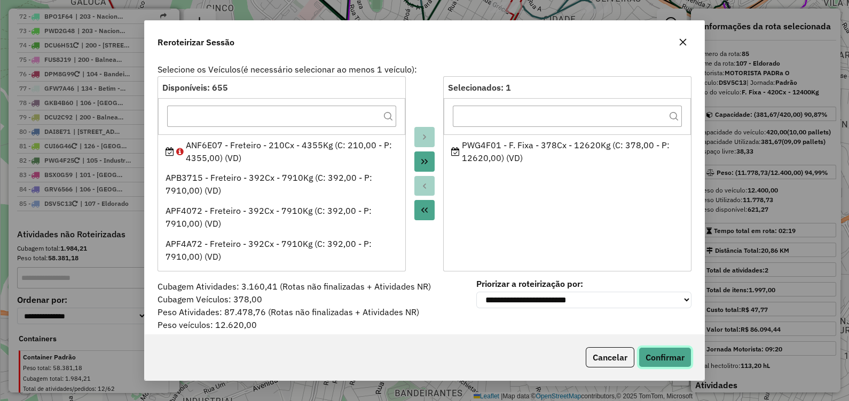
click at [671, 357] on button "Confirmar" at bounding box center [665, 358] width 53 height 20
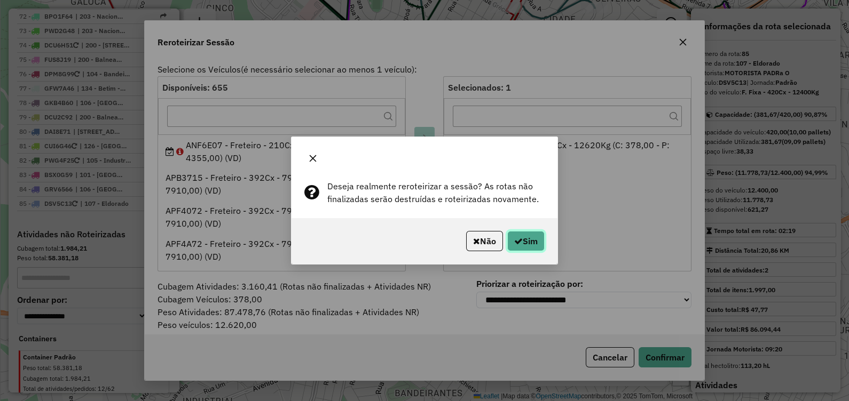
drag, startPoint x: 535, startPoint y: 242, endPoint x: 511, endPoint y: 249, distance: 24.3
click at [535, 242] on button "Sim" at bounding box center [525, 241] width 37 height 20
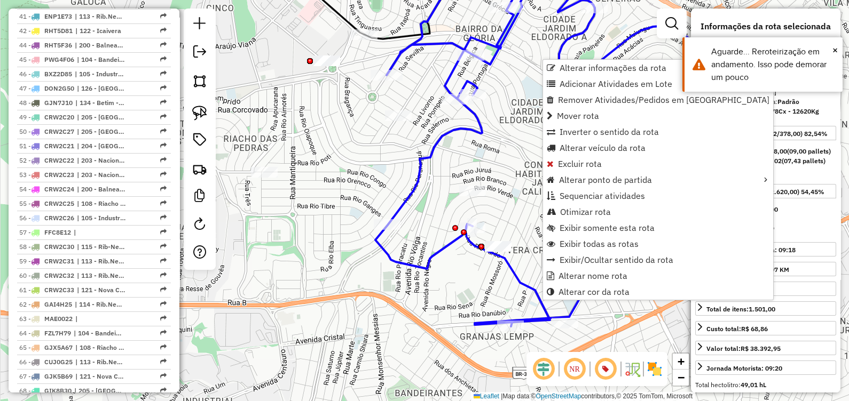
scroll to position [487, 0]
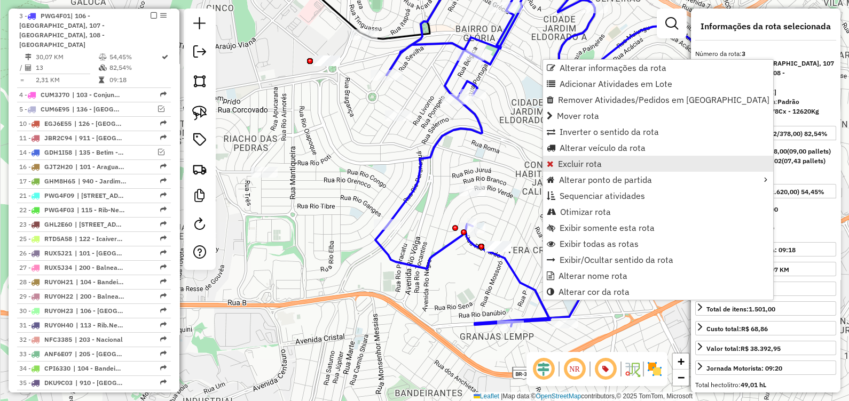
click at [591, 164] on span "Excluir rota" at bounding box center [580, 164] width 44 height 9
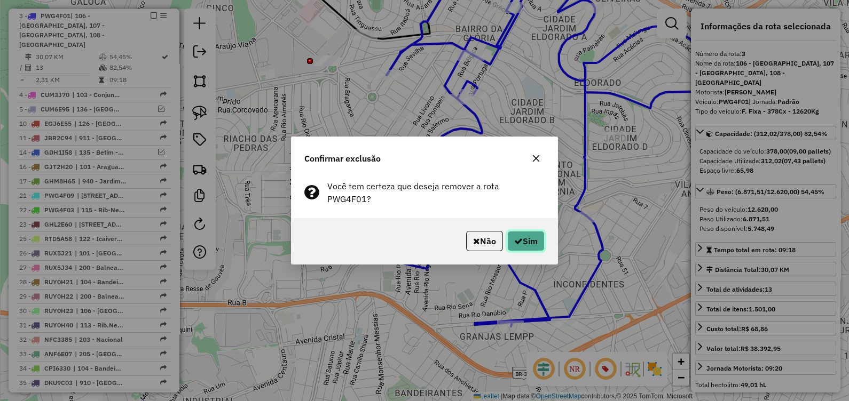
click at [521, 231] on button "Sim" at bounding box center [525, 241] width 37 height 20
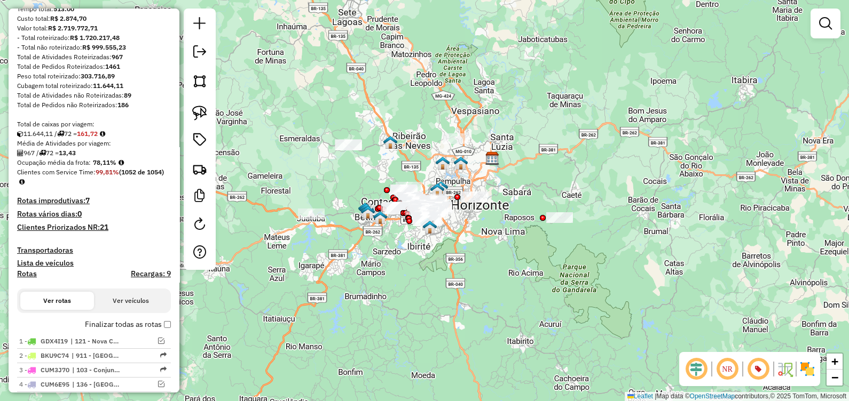
scroll to position [62, 0]
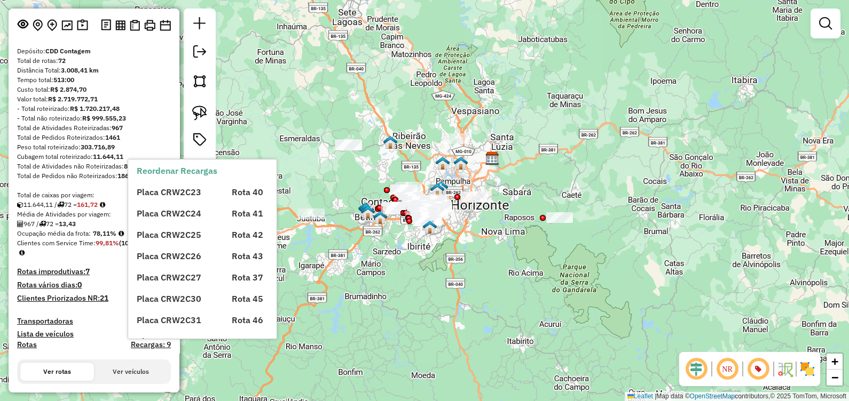
click at [149, 346] on h4 "Recargas: 9" at bounding box center [151, 345] width 40 height 9
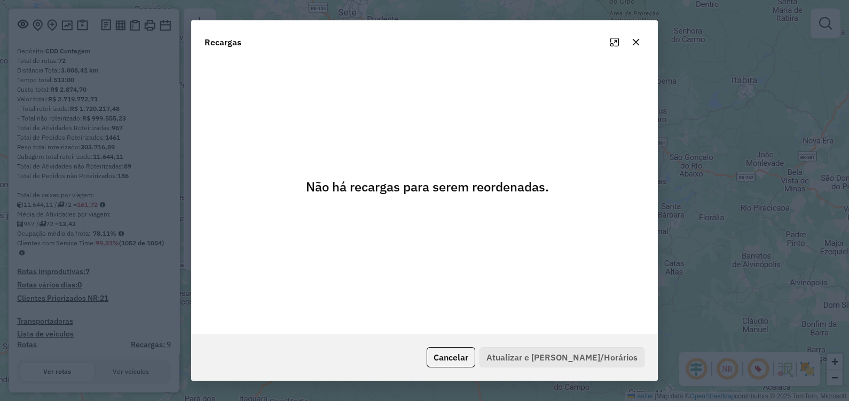
click at [638, 45] on icon "button" at bounding box center [636, 42] width 9 height 9
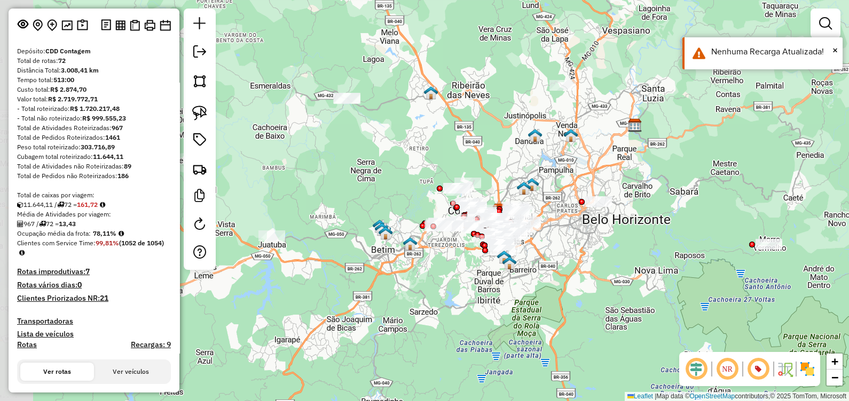
drag, startPoint x: 385, startPoint y: 259, endPoint x: 443, endPoint y: 296, distance: 69.2
click at [443, 296] on div "Janela de atendimento Grade de atendimento Capacidade Transportadoras Veículos …" at bounding box center [424, 200] width 849 height 401
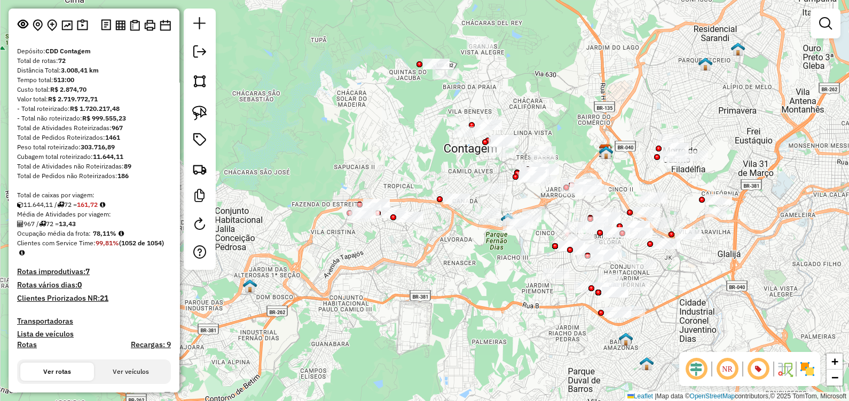
click at [425, 337] on div "Janela de atendimento Grade de atendimento Capacidade Transportadoras Veículos …" at bounding box center [424, 200] width 849 height 401
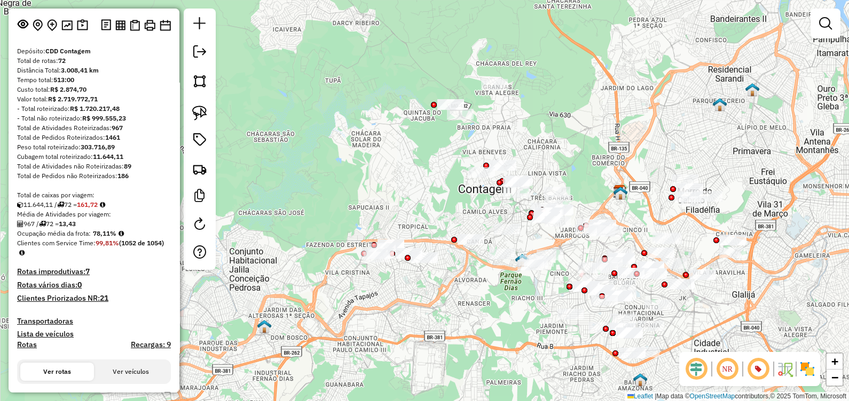
click at [329, 271] on div "Janela de atendimento Grade de atendimento Capacidade Transportadoras Veículos …" at bounding box center [424, 200] width 849 height 401
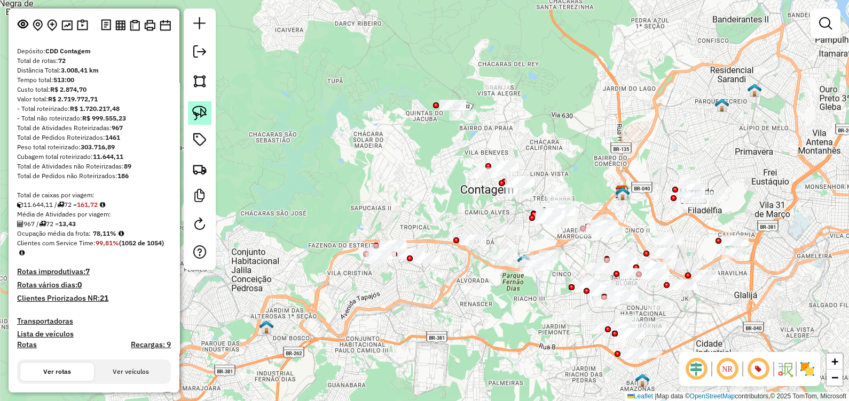
click at [200, 122] on link at bounding box center [199, 112] width 23 height 23
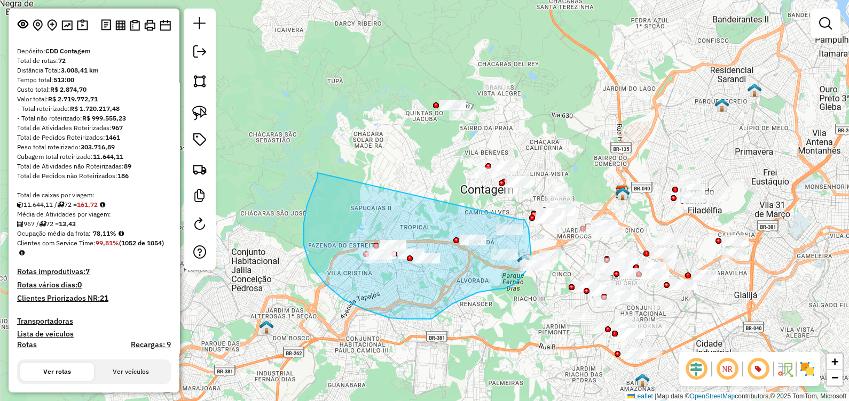
drag, startPoint x: 307, startPoint y: 206, endPoint x: 515, endPoint y: 222, distance: 208.8
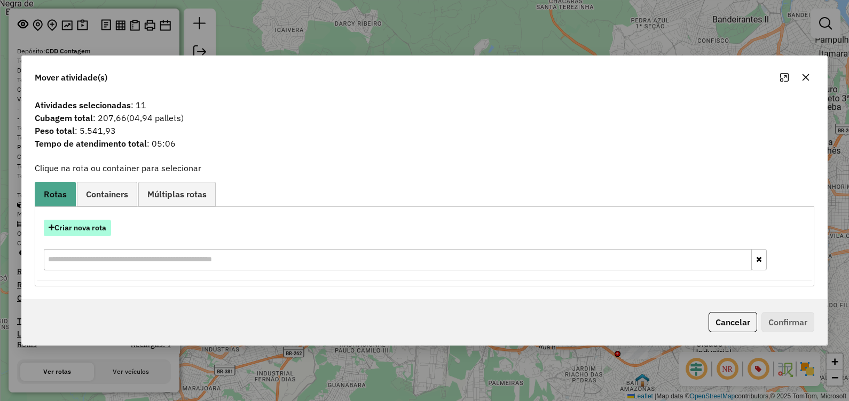
click at [91, 232] on button "Criar nova rota" at bounding box center [77, 228] width 67 height 17
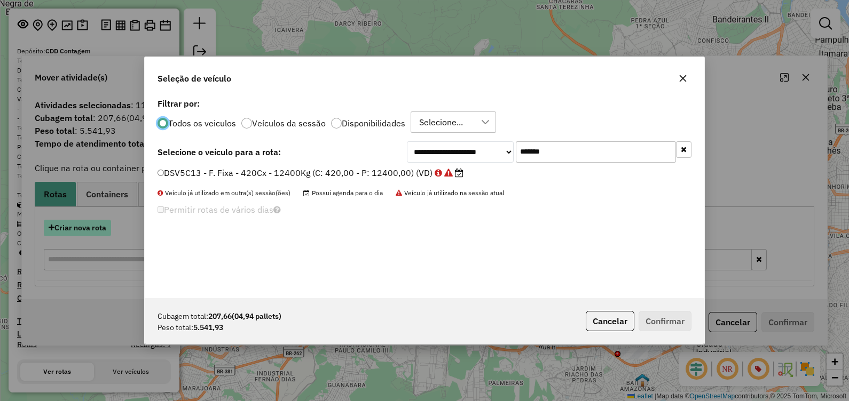
scroll to position [5, 3]
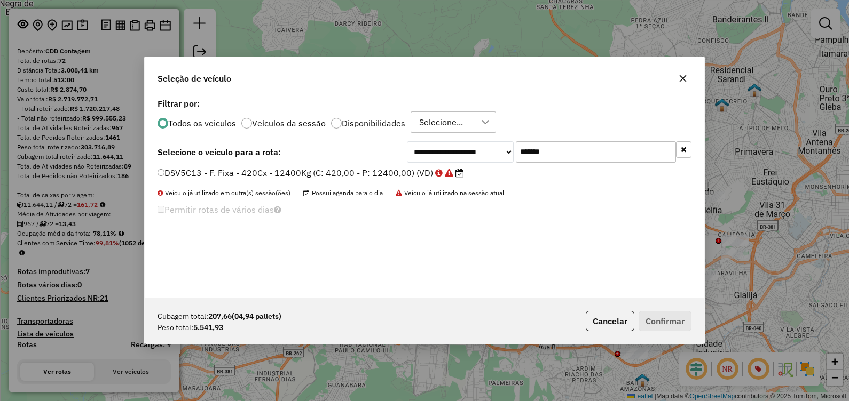
drag, startPoint x: 569, startPoint y: 154, endPoint x: 357, endPoint y: 157, distance: 212.0
click at [366, 155] on div "**********" at bounding box center [424, 151] width 534 height 21
paste input "text"
type input "*******"
click at [336, 172] on label "LOX6E28 - Freteiro - 308Cx - 6620Kg (C: 308,00 - P: 6620,00) (VD)" at bounding box center [297, 173] width 281 height 13
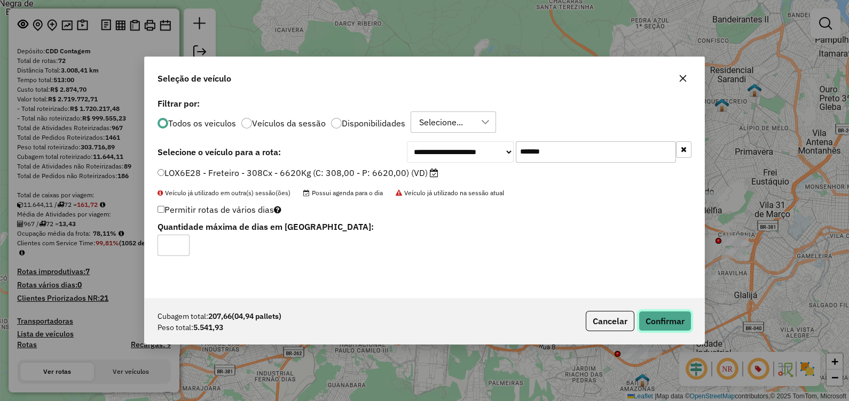
click at [665, 324] on button "Confirmar" at bounding box center [665, 321] width 53 height 20
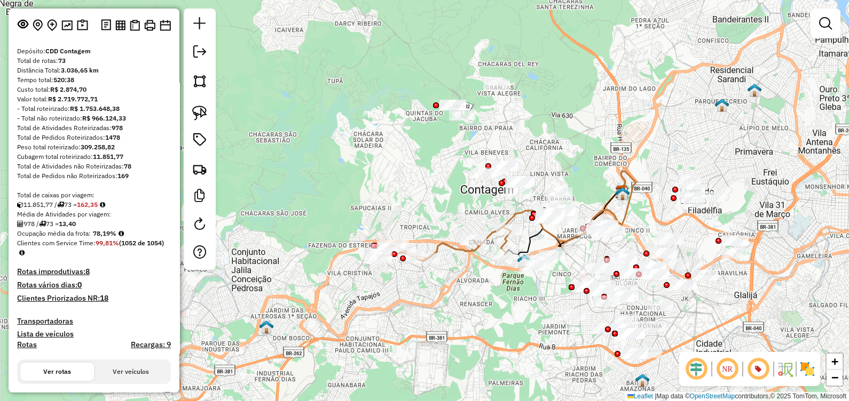
click at [455, 248] on icon at bounding box center [443, 243] width 135 height 35
select select "*********"
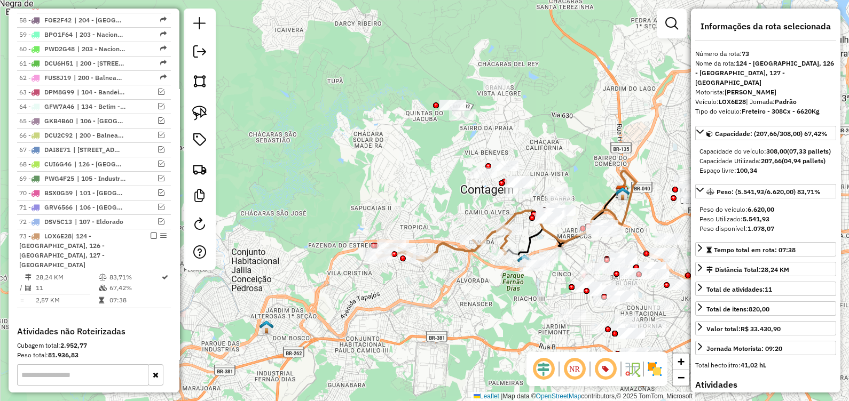
scroll to position [1413, 0]
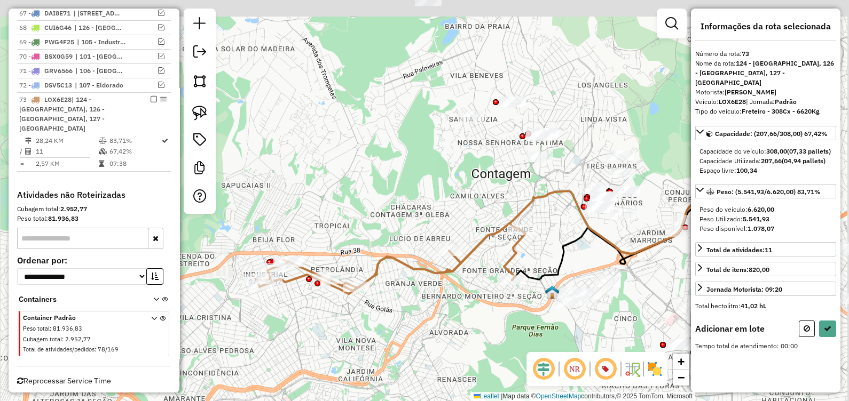
click at [437, 196] on div "Janela de atendimento Grade de atendimento Capacidade Transportadoras Veículos …" at bounding box center [424, 200] width 849 height 401
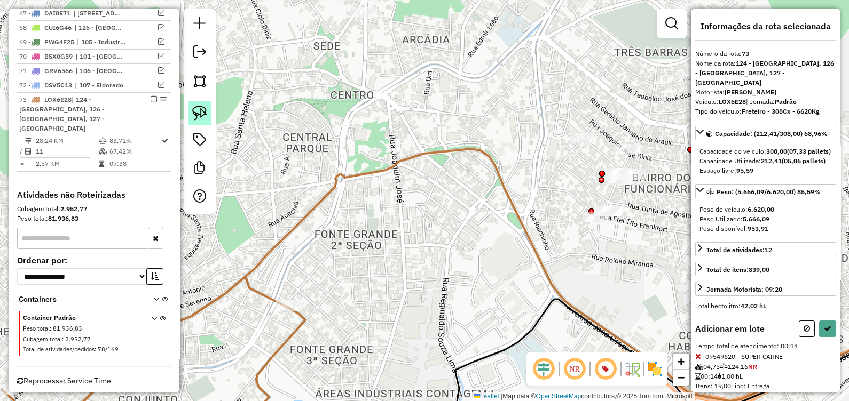
click at [206, 115] on img at bounding box center [199, 113] width 15 height 15
drag, startPoint x: 569, startPoint y: 192, endPoint x: 639, endPoint y: 206, distance: 71.7
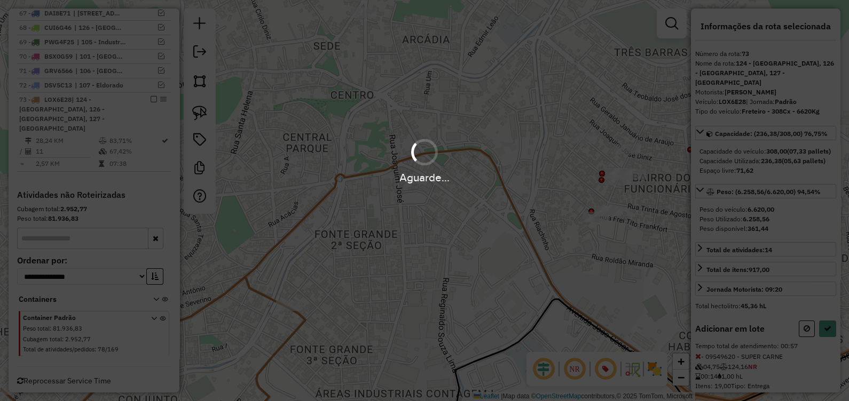
select select "*********"
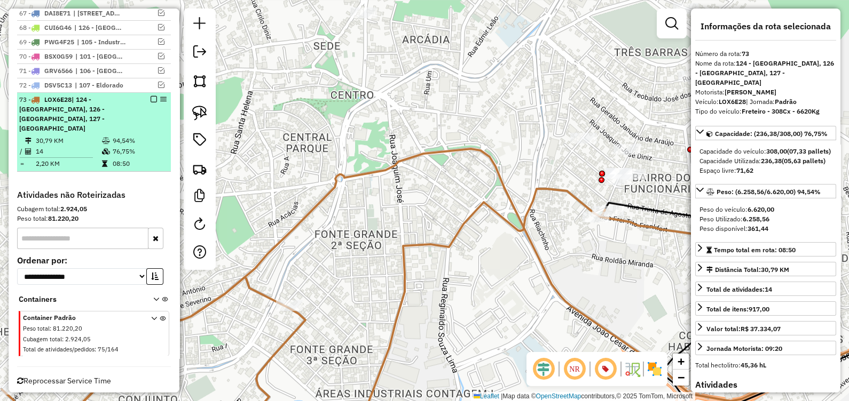
click at [152, 96] on em at bounding box center [154, 99] width 6 height 6
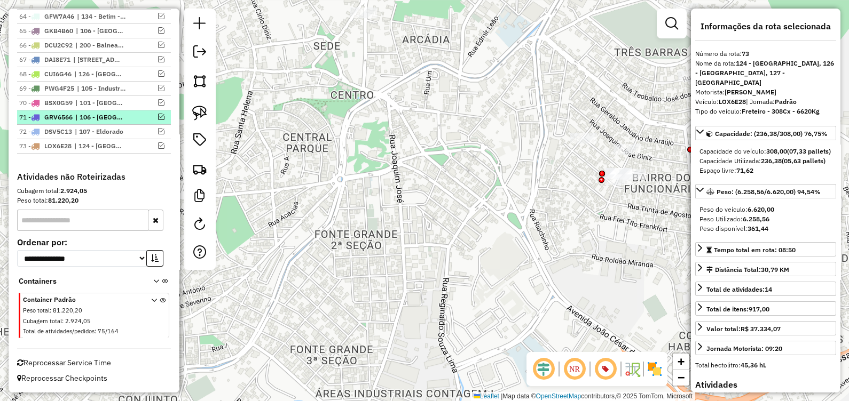
scroll to position [1358, 0]
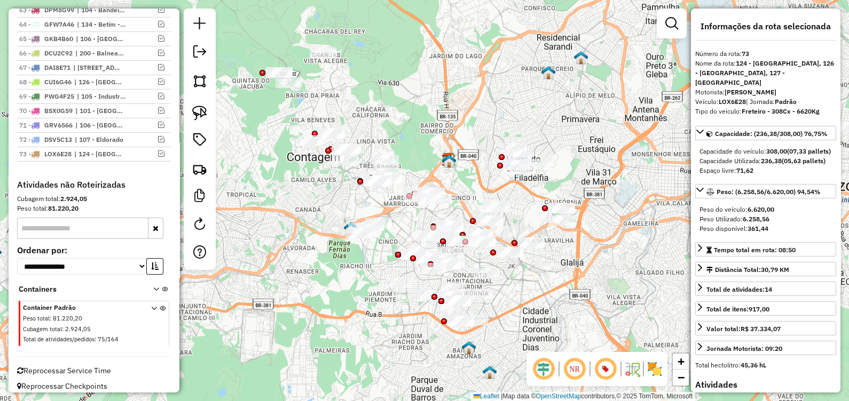
drag, startPoint x: 377, startPoint y: 279, endPoint x: 226, endPoint y: 175, distance: 183.6
click at [226, 176] on div "Janela de atendimento Grade de atendimento Capacidade Transportadoras Veículos …" at bounding box center [424, 200] width 849 height 401
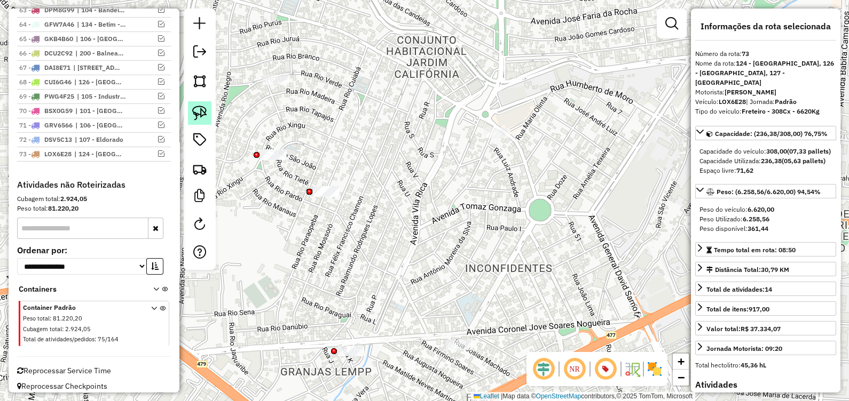
click at [200, 113] on img at bounding box center [199, 113] width 15 height 15
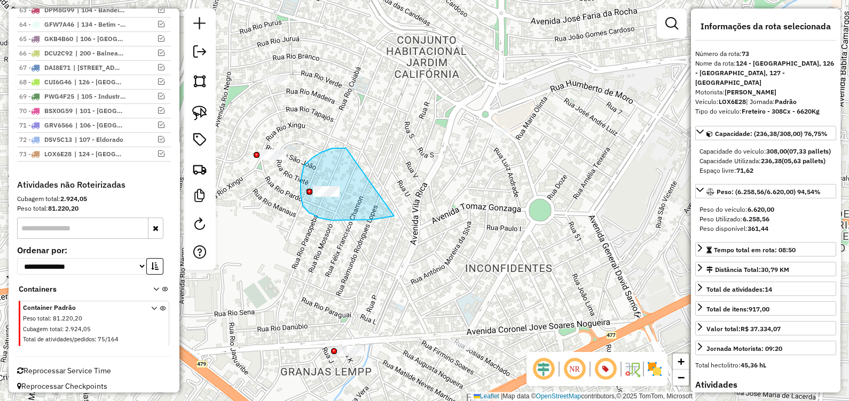
drag, startPoint x: 304, startPoint y: 166, endPoint x: 391, endPoint y: 216, distance: 100.5
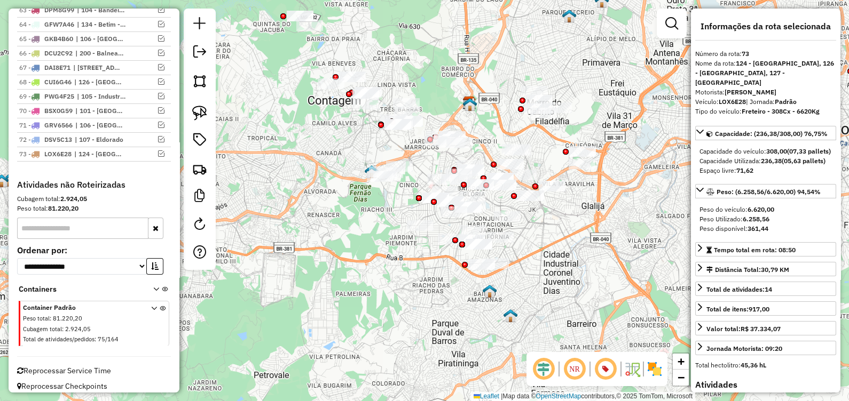
drag, startPoint x: 371, startPoint y: 267, endPoint x: 415, endPoint y: 356, distance: 99.1
click at [415, 356] on div "Janela de atendimento Grade de atendimento Capacidade Transportadoras Veículos …" at bounding box center [424, 200] width 849 height 401
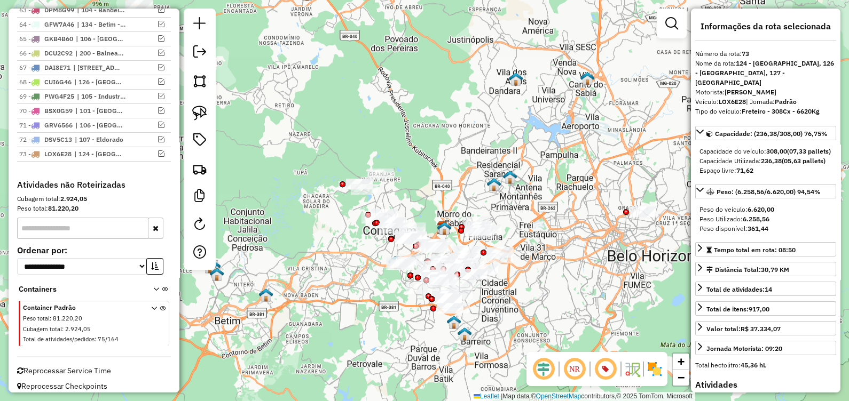
drag, startPoint x: 331, startPoint y: 234, endPoint x: 345, endPoint y: 243, distance: 17.0
click at [345, 243] on div "Janela de atendimento Grade de atendimento Capacidade Transportadoras Veículos …" at bounding box center [424, 200] width 849 height 401
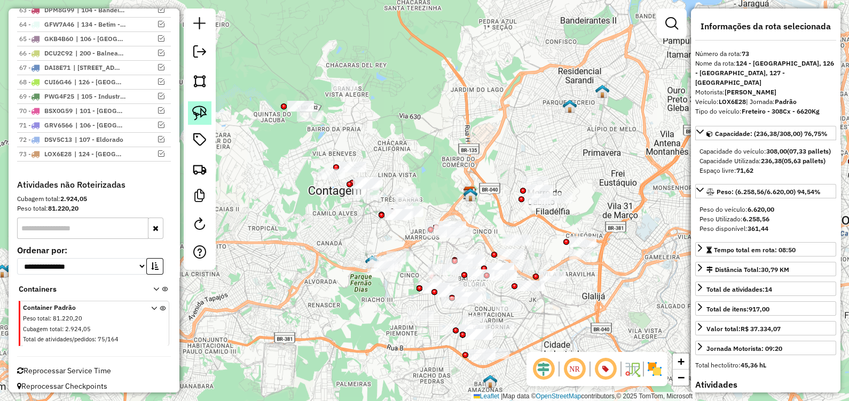
click at [196, 103] on link at bounding box center [199, 112] width 23 height 23
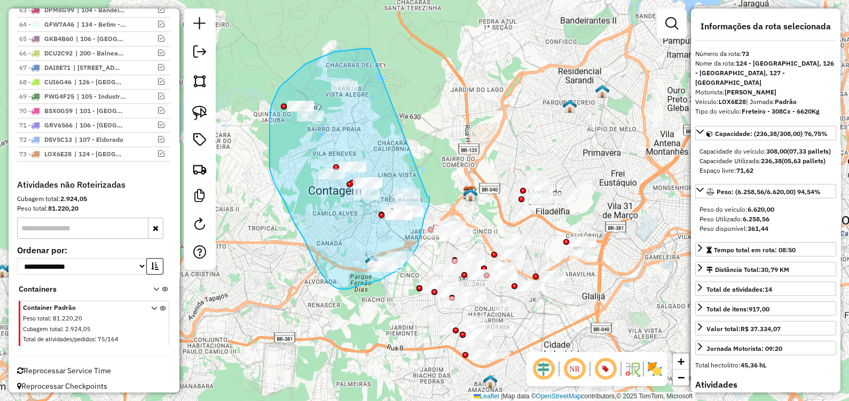
drag, startPoint x: 334, startPoint y: 52, endPoint x: 422, endPoint y: 196, distance: 169.7
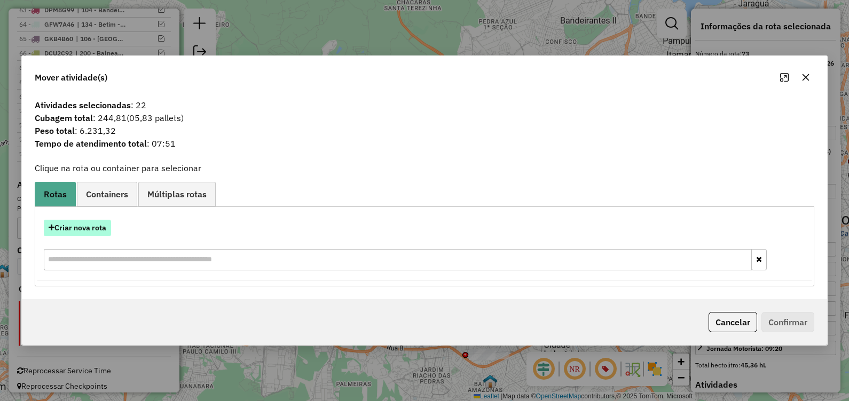
click at [107, 231] on button "Criar nova rota" at bounding box center [77, 228] width 67 height 17
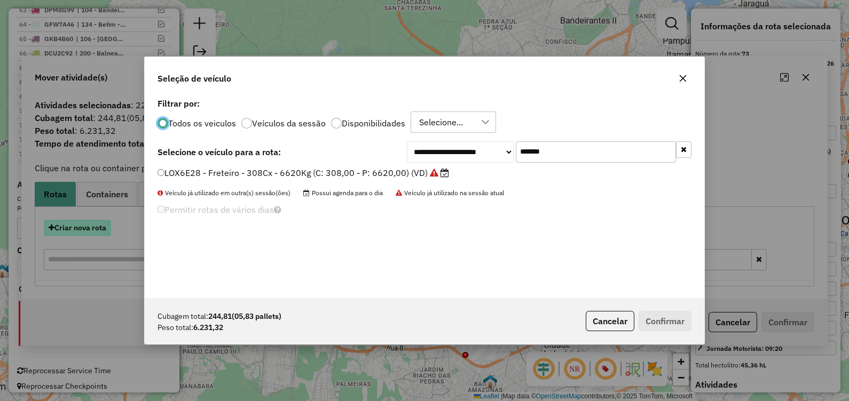
scroll to position [5, 3]
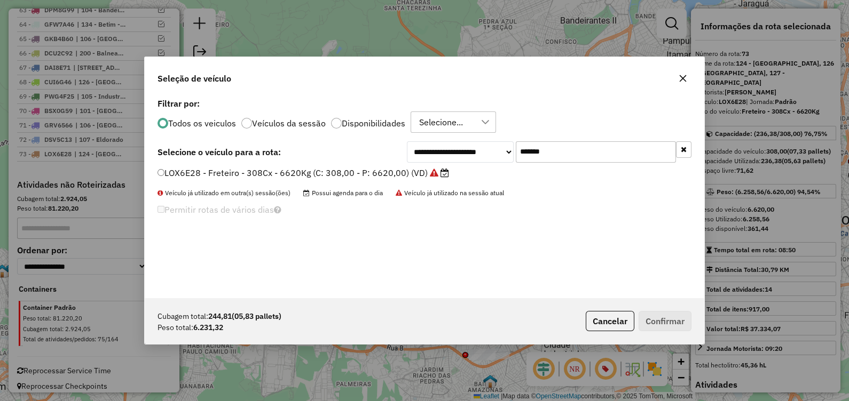
drag, startPoint x: 551, startPoint y: 144, endPoint x: 376, endPoint y: 174, distance: 177.6
click at [381, 174] on div "**********" at bounding box center [424, 197] width 559 height 203
paste input "text"
type input "*******"
click at [389, 176] on label "FYD1D67 - F. Fixa - 308Cx - 8000Kg (C: 308,00 - P: 8000,00) (VD)" at bounding box center [294, 173] width 275 height 13
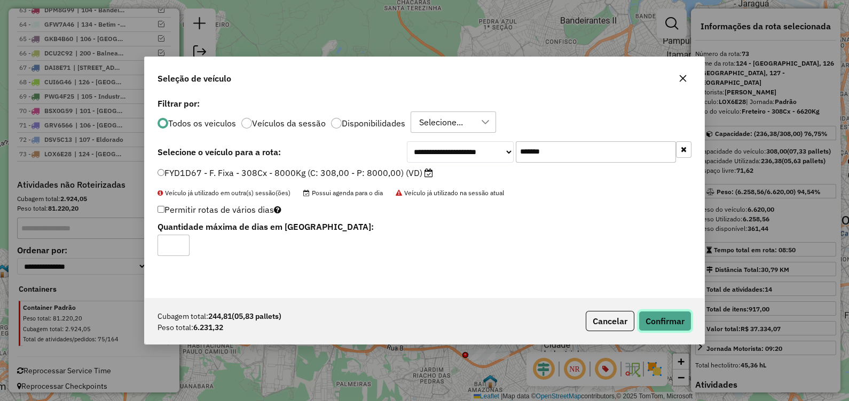
click at [670, 321] on button "Confirmar" at bounding box center [665, 321] width 53 height 20
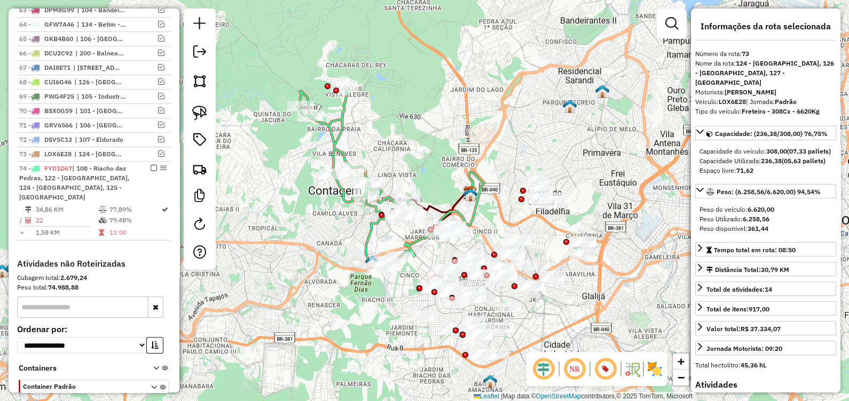
scroll to position [1428, 0]
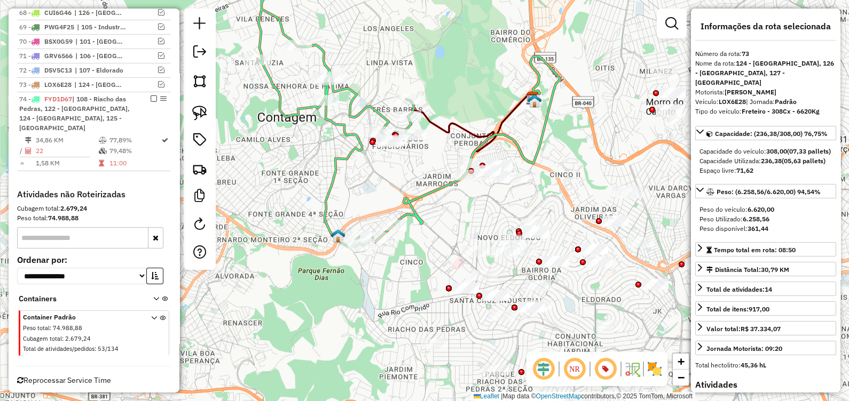
drag, startPoint x: 391, startPoint y: 286, endPoint x: 402, endPoint y: 279, distance: 12.5
click at [404, 281] on div "Janela de atendimento Grade de atendimento Capacidade Transportadoras Veículos …" at bounding box center [424, 200] width 849 height 401
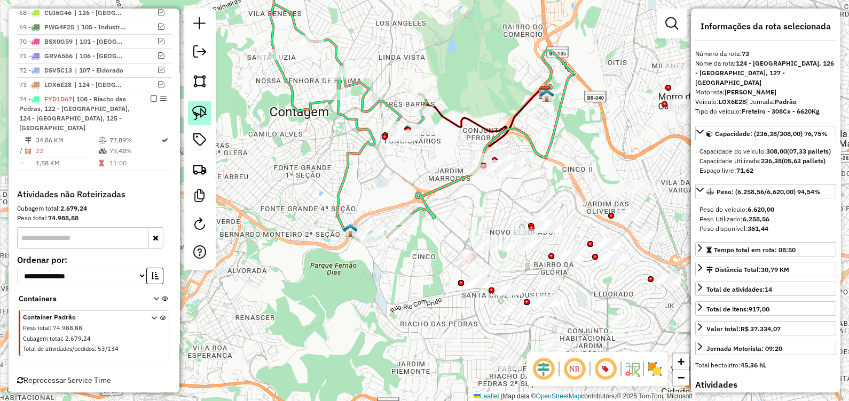
click at [199, 104] on link at bounding box center [199, 112] width 23 height 23
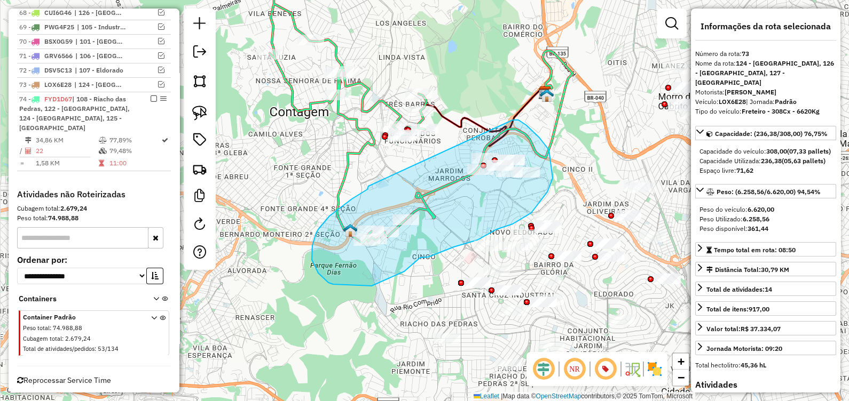
drag, startPoint x: 368, startPoint y: 186, endPoint x: 511, endPoint y: 123, distance: 156.1
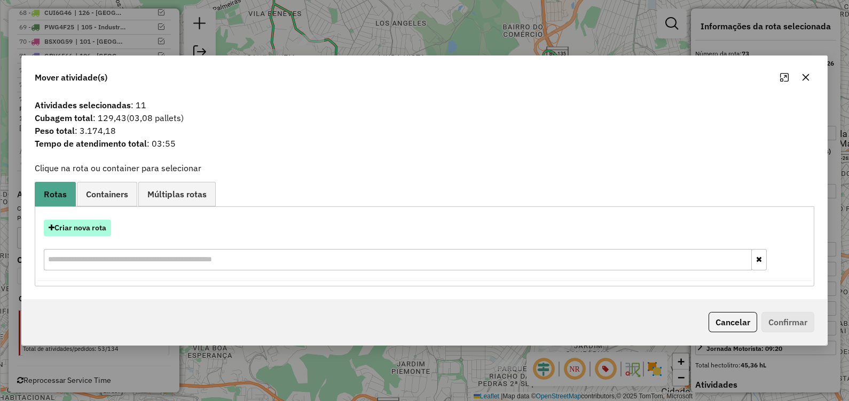
click at [89, 226] on button "Criar nova rota" at bounding box center [77, 228] width 67 height 17
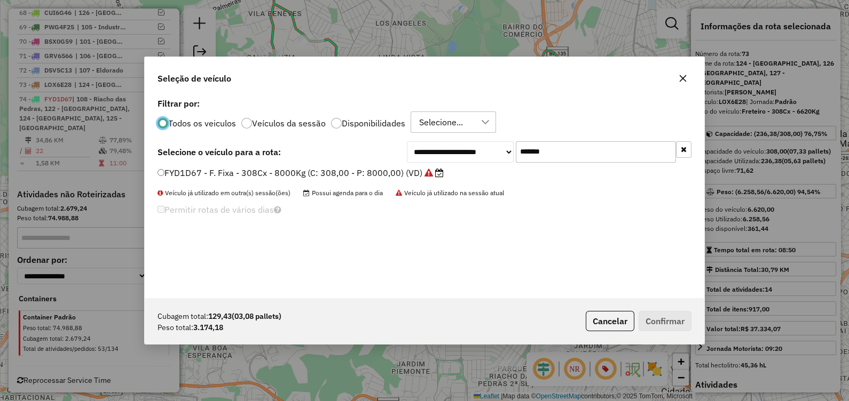
scroll to position [5, 3]
click at [558, 138] on div "**********" at bounding box center [424, 197] width 559 height 203
drag, startPoint x: 563, startPoint y: 151, endPoint x: 409, endPoint y: 169, distance: 155.4
click at [416, 162] on div "**********" at bounding box center [549, 151] width 285 height 21
paste input "text"
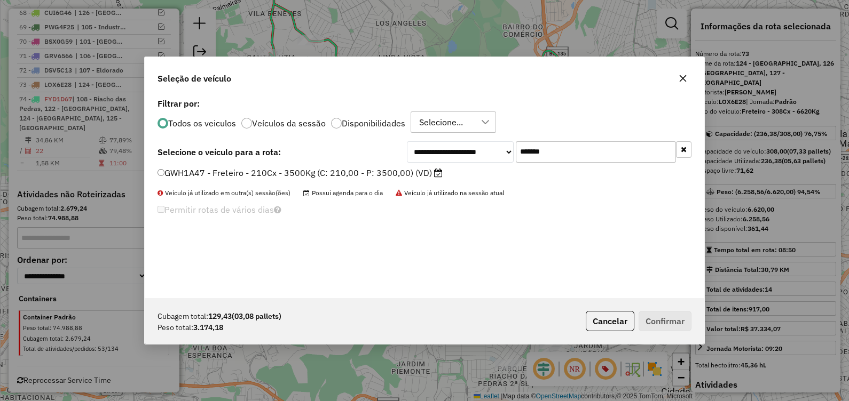
type input "*******"
click at [397, 173] on label "GWH1A47 - Freteiro - 210Cx - 3500Kg (C: 210,00 - P: 3500,00) (VD)" at bounding box center [299, 173] width 285 height 13
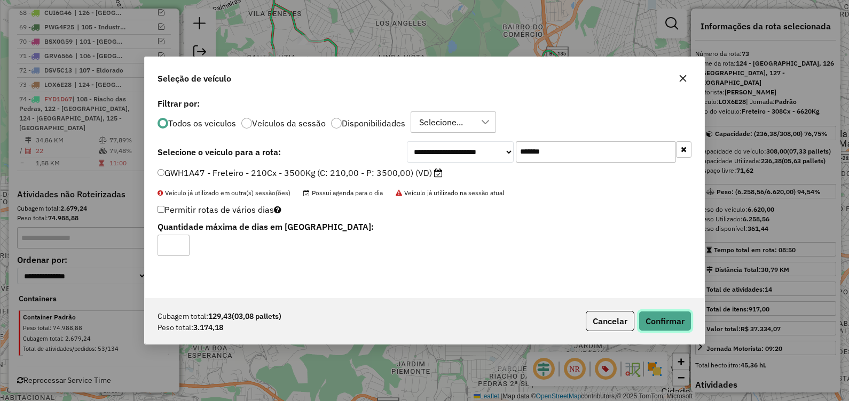
click at [662, 318] on button "Confirmar" at bounding box center [665, 321] width 53 height 20
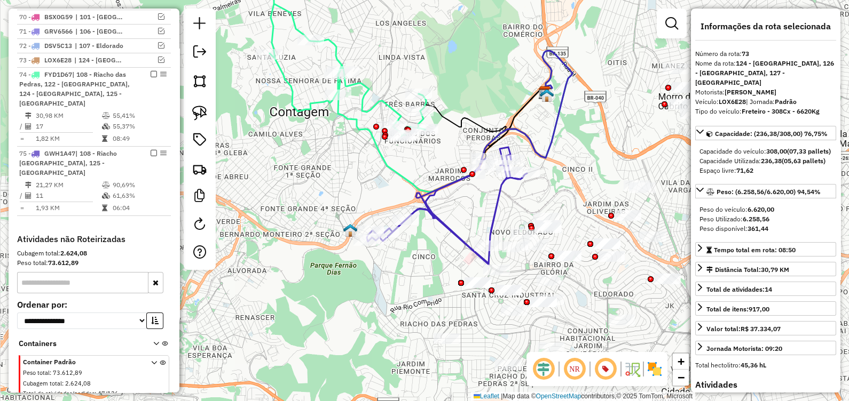
scroll to position [1487, 0]
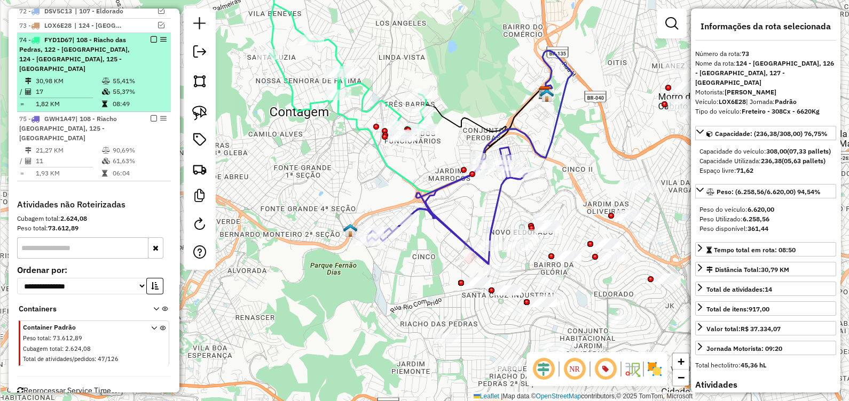
drag, startPoint x: 152, startPoint y: 31, endPoint x: 152, endPoint y: 54, distance: 23.0
click at [152, 37] on div "74 - FYD1D67 | 108 - [GEOGRAPHIC_DATA], 122 - [GEOGRAPHIC_DATA], 124 - [GEOGRAP…" at bounding box center [93, 54] width 149 height 38
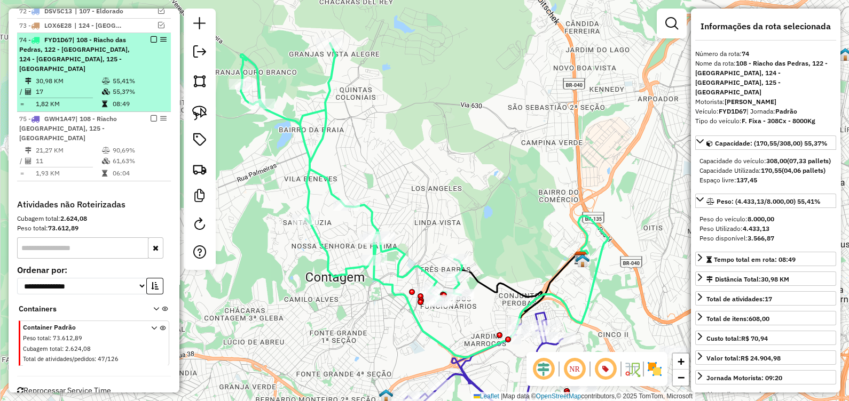
click at [152, 36] on em at bounding box center [154, 39] width 6 height 6
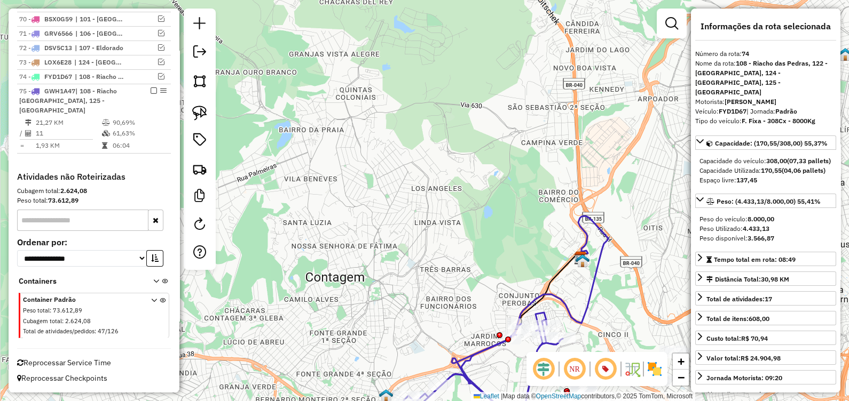
scroll to position [1432, 0]
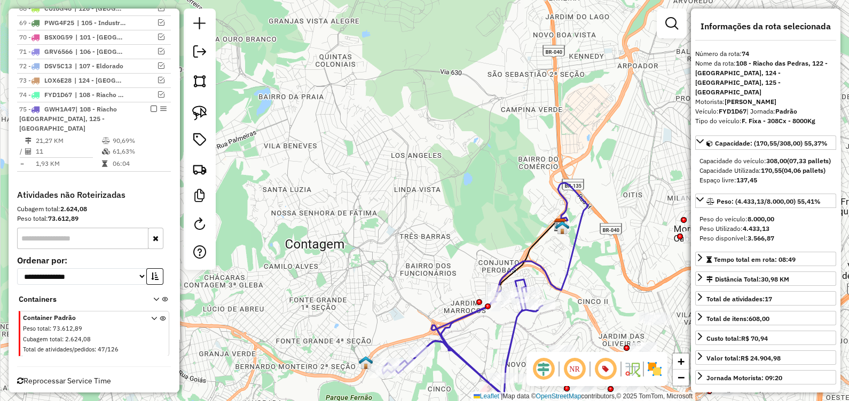
drag, startPoint x: 477, startPoint y: 292, endPoint x: 415, endPoint y: 200, distance: 110.8
click at [415, 200] on div "Rota 75 - Placa GWH1A47 09547728 - BAR DOS AMIGOS Janela de atendimento Grade d…" at bounding box center [424, 200] width 849 height 401
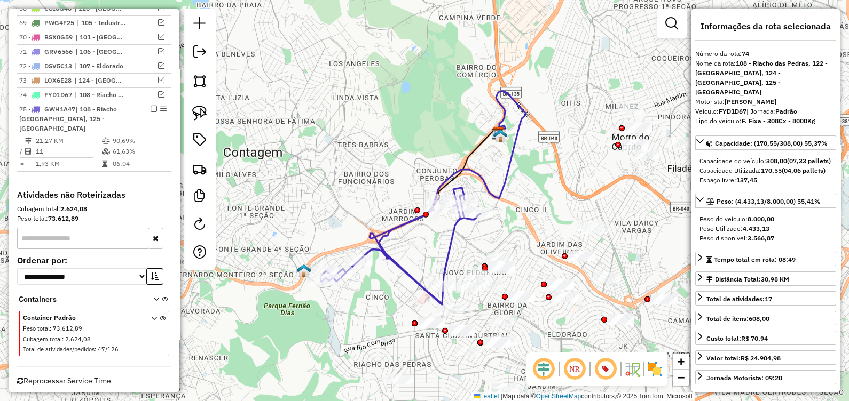
drag, startPoint x: 402, startPoint y: 224, endPoint x: 399, endPoint y: 229, distance: 5.5
click at [401, 223] on icon at bounding box center [400, 246] width 160 height 117
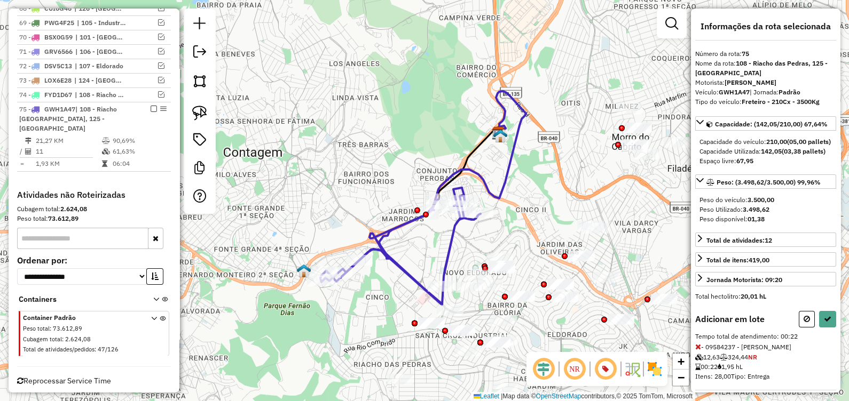
select select "*********"
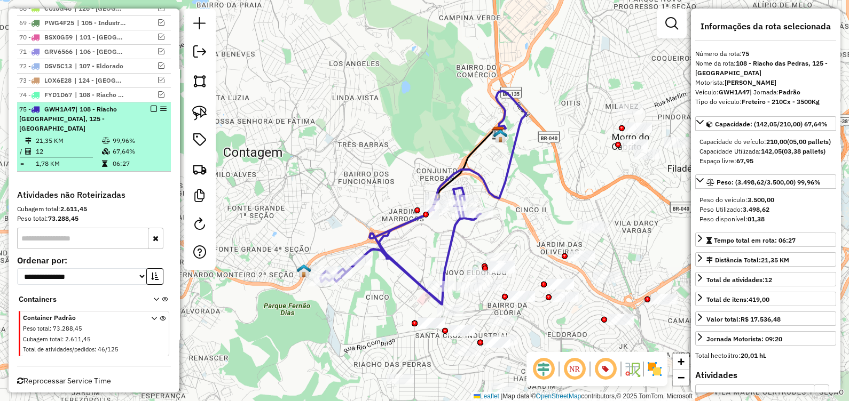
click at [151, 106] on em at bounding box center [154, 109] width 6 height 6
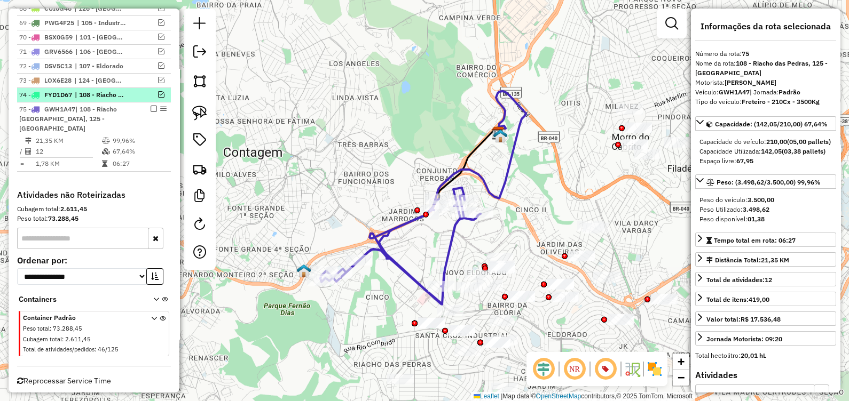
scroll to position [1386, 0]
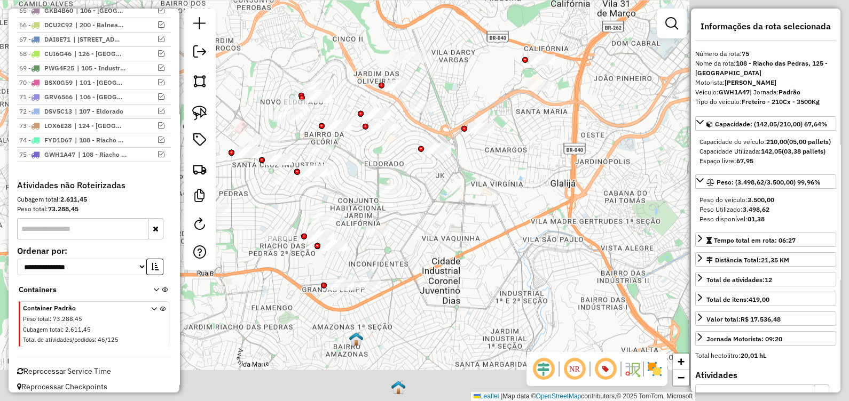
drag, startPoint x: 329, startPoint y: 224, endPoint x: 182, endPoint y: 75, distance: 209.5
click at [183, 75] on hb-router-mapa "Informações da Sessão 1230022 - [DATE] Criação: [DATE] 18:50 Depósito: CDD Cont…" at bounding box center [424, 200] width 849 height 401
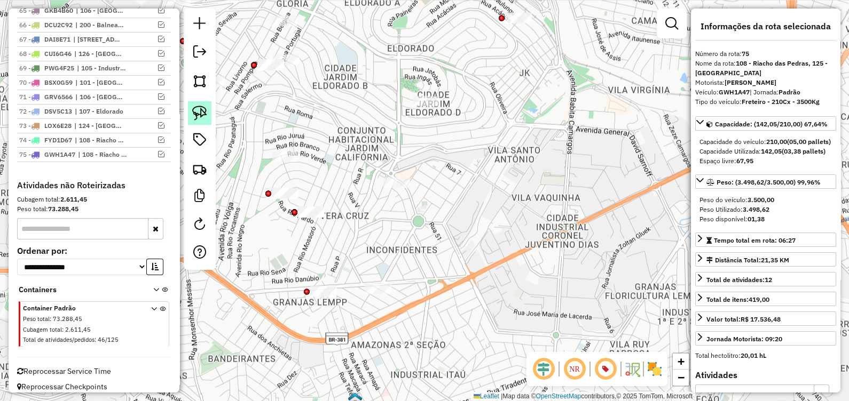
click at [198, 111] on img at bounding box center [199, 113] width 15 height 15
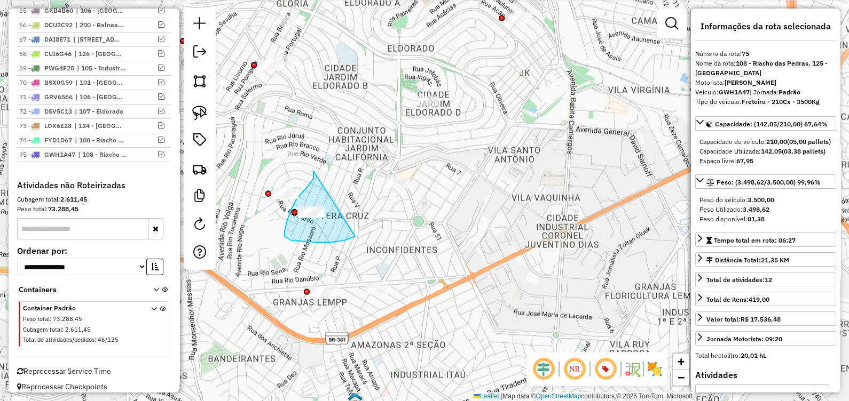
drag, startPoint x: 314, startPoint y: 171, endPoint x: 352, endPoint y: 234, distance: 73.8
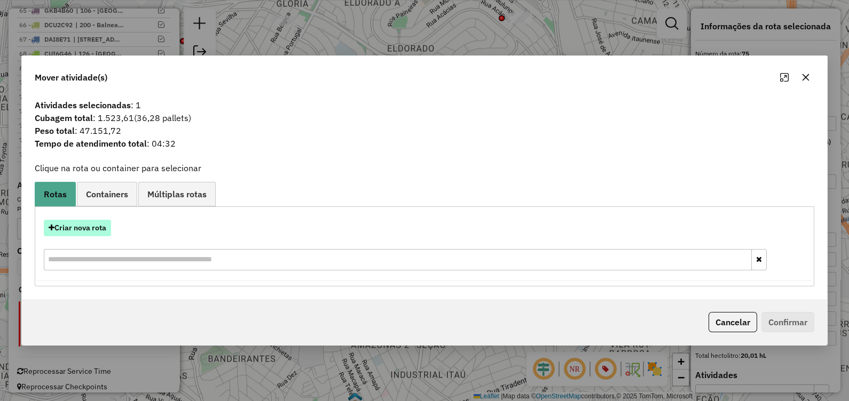
click at [96, 226] on button "Criar nova rota" at bounding box center [77, 228] width 67 height 17
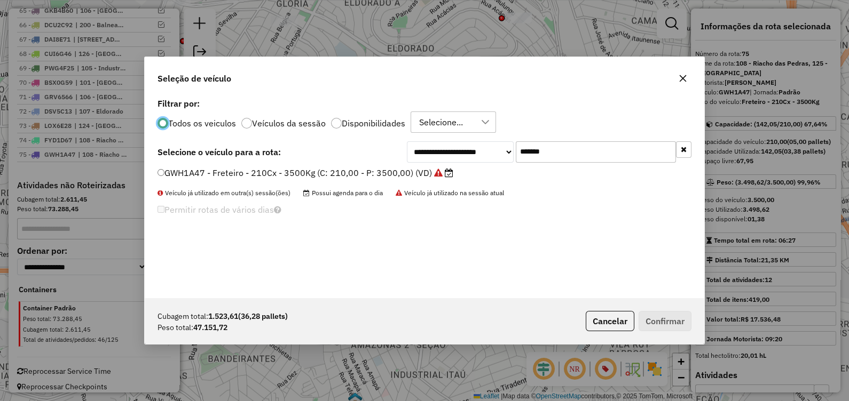
scroll to position [5, 3]
drag, startPoint x: 482, startPoint y: 152, endPoint x: 291, endPoint y: 155, distance: 190.6
click at [293, 155] on div "**********" at bounding box center [424, 151] width 534 height 21
paste input "text"
type input "*******"
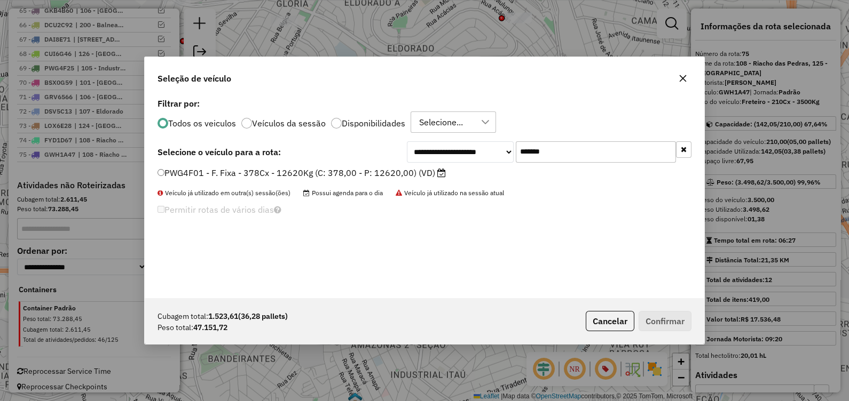
click at [329, 176] on label "PWG4F01 - F. Fixa - 378Cx - 12620Kg (C: 378,00 - P: 12620,00) (VD)" at bounding box center [301, 173] width 288 height 13
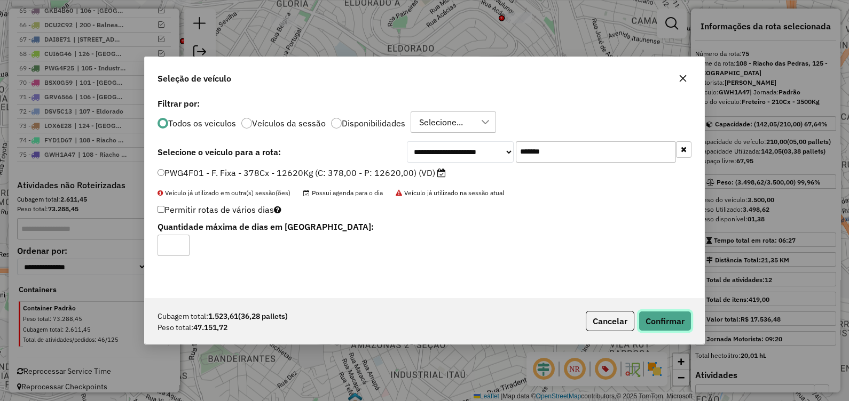
click at [668, 325] on button "Confirmar" at bounding box center [665, 321] width 53 height 20
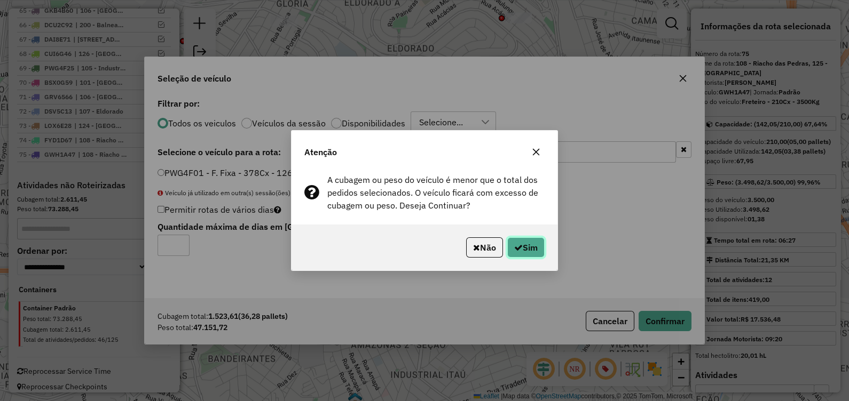
click at [518, 249] on icon "button" at bounding box center [518, 247] width 9 height 9
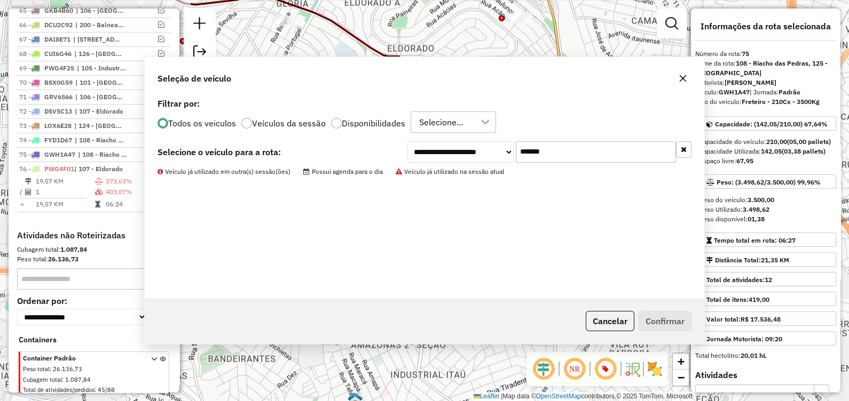
scroll to position [1437, 0]
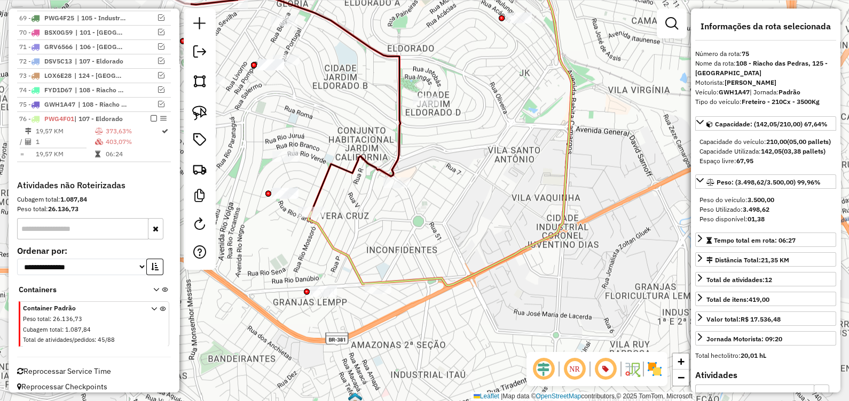
click at [313, 206] on g at bounding box center [187, 123] width 770 height 326
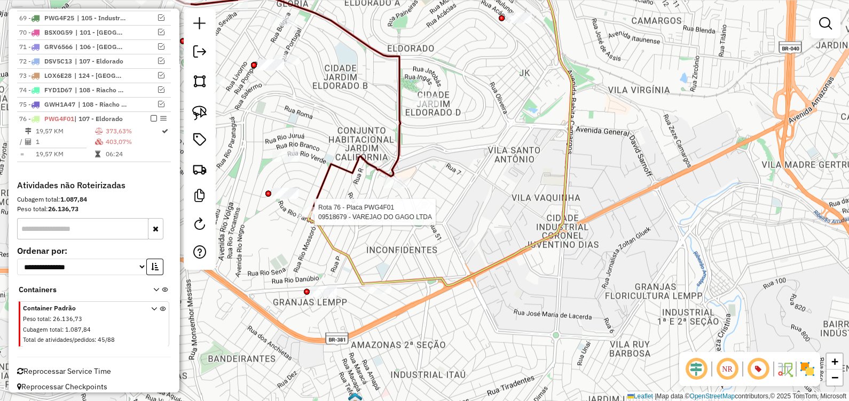
select select "*********"
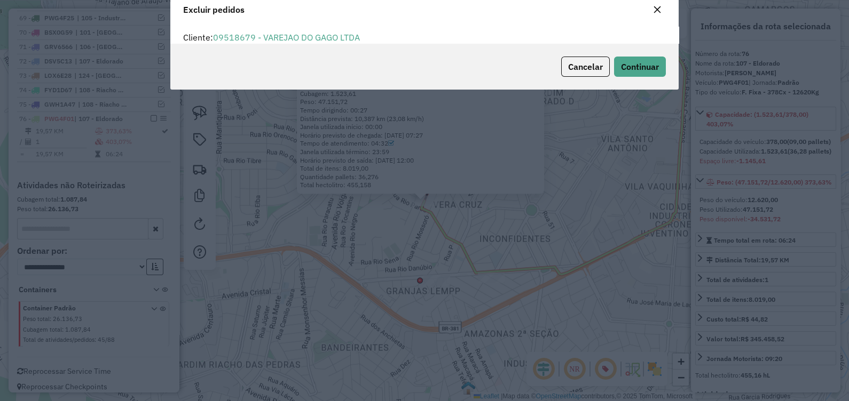
scroll to position [36, 0]
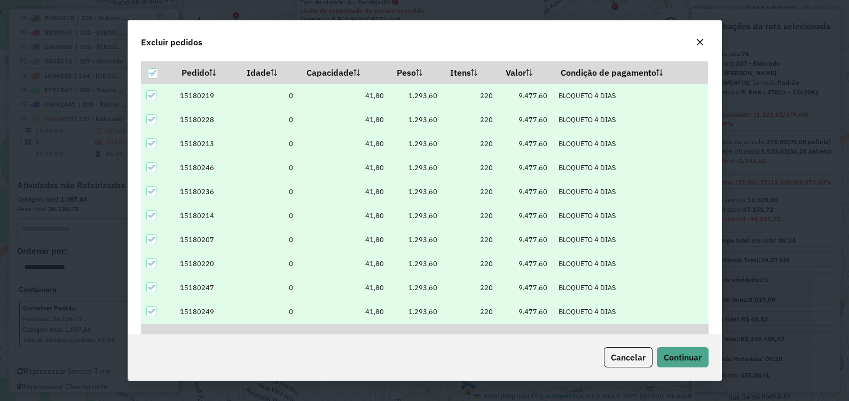
click at [147, 99] on icon at bounding box center [150, 95] width 7 height 7
click at [148, 116] on icon at bounding box center [150, 119] width 7 height 7
click at [148, 144] on icon at bounding box center [150, 143] width 7 height 5
click at [147, 166] on div at bounding box center [151, 167] width 10 height 10
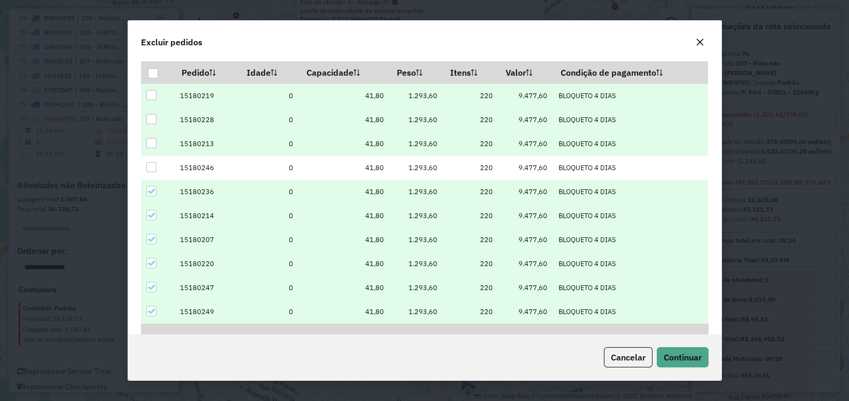
click at [150, 188] on icon at bounding box center [150, 191] width 7 height 7
drag, startPoint x: 152, startPoint y: 209, endPoint x: 153, endPoint y: 216, distance: 7.6
click at [152, 213] on td at bounding box center [158, 216] width 34 height 24
click at [153, 216] on icon at bounding box center [150, 215] width 7 height 7
click at [148, 236] on icon at bounding box center [150, 239] width 7 height 7
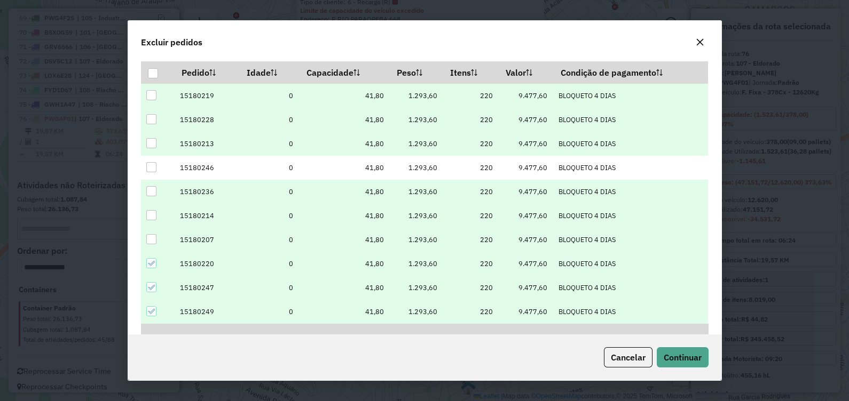
click at [150, 263] on icon at bounding box center [150, 263] width 7 height 7
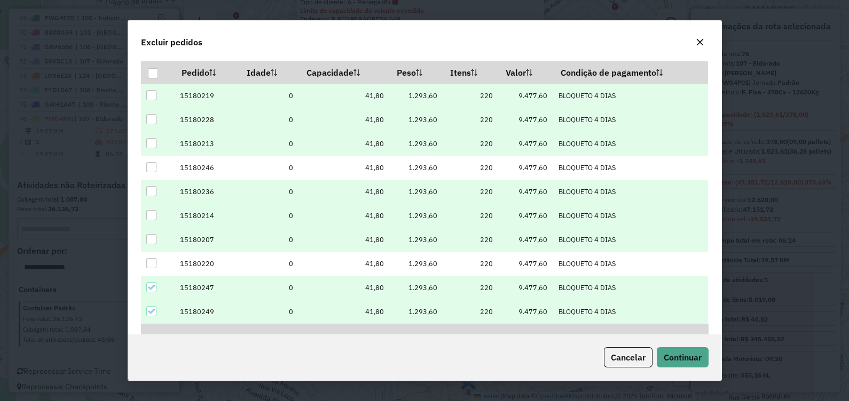
click at [152, 283] on div at bounding box center [151, 287] width 10 height 10
click at [687, 366] on button "Continuar" at bounding box center [683, 358] width 52 height 20
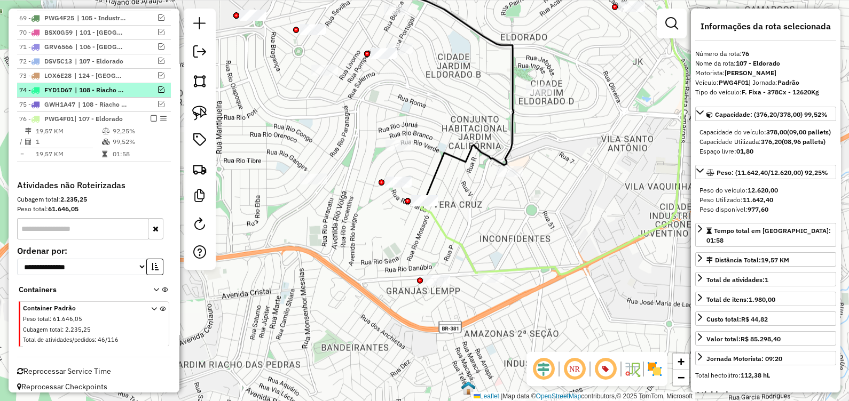
drag, startPoint x: 150, startPoint y: 108, endPoint x: 150, endPoint y: 118, distance: 9.6
click at [151, 115] on em at bounding box center [154, 118] width 6 height 6
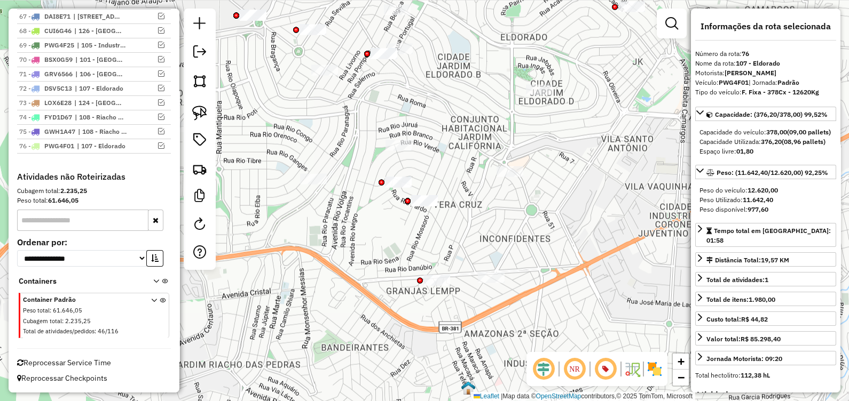
scroll to position [1401, 0]
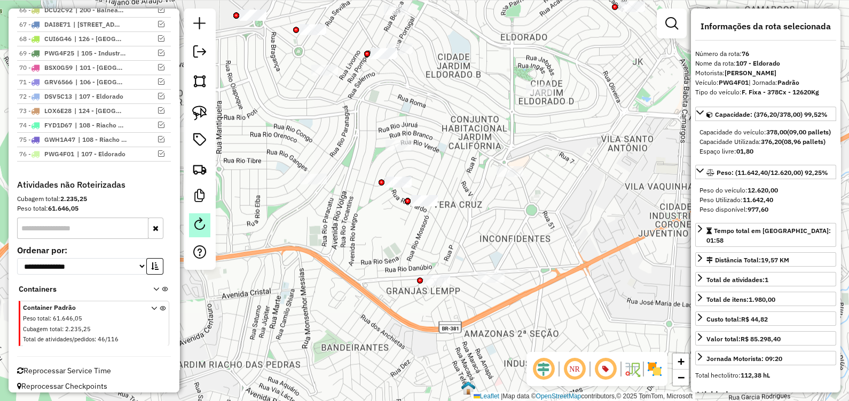
click at [203, 222] on em at bounding box center [199, 224] width 13 height 13
select select "*"
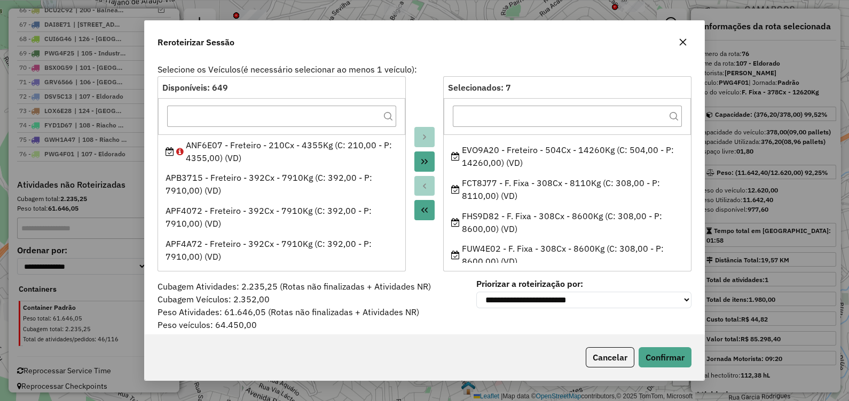
scroll to position [0, 0]
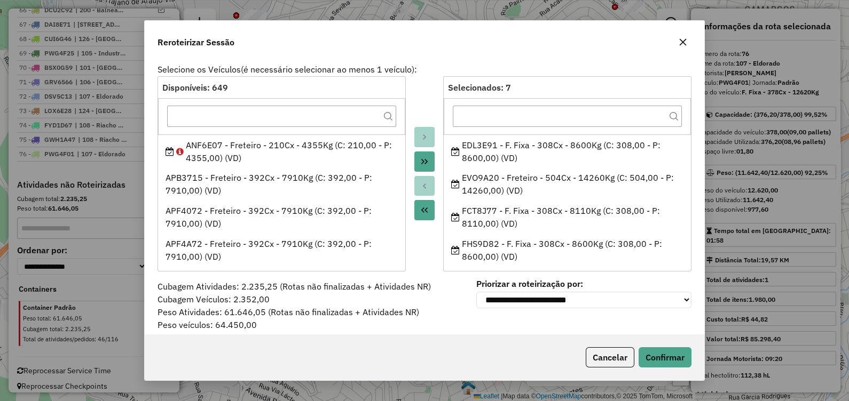
drag, startPoint x: 684, startPoint y: 40, endPoint x: 654, endPoint y: 53, distance: 32.7
click at [683, 40] on icon "button" at bounding box center [683, 41] width 7 height 7
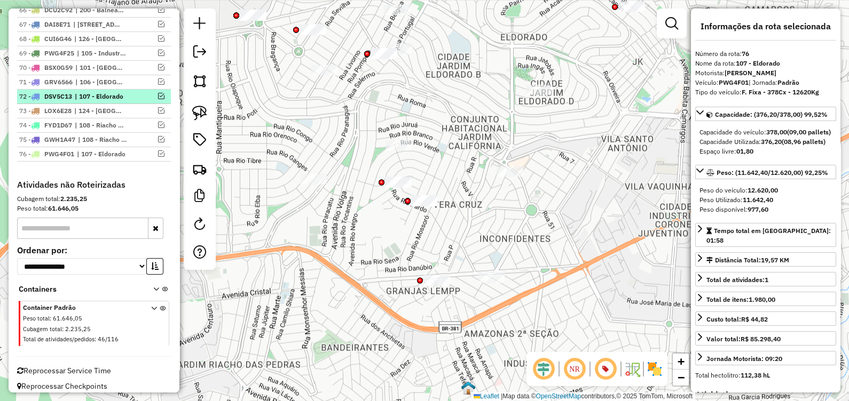
click at [158, 93] on em at bounding box center [161, 96] width 6 height 6
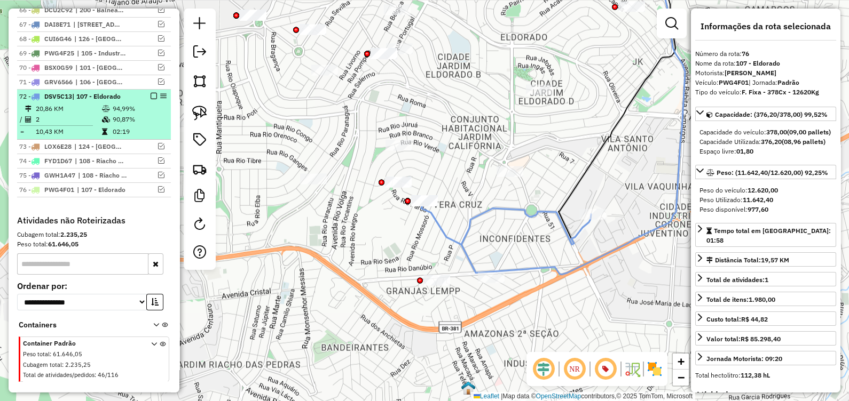
click at [151, 93] on em at bounding box center [154, 96] width 6 height 6
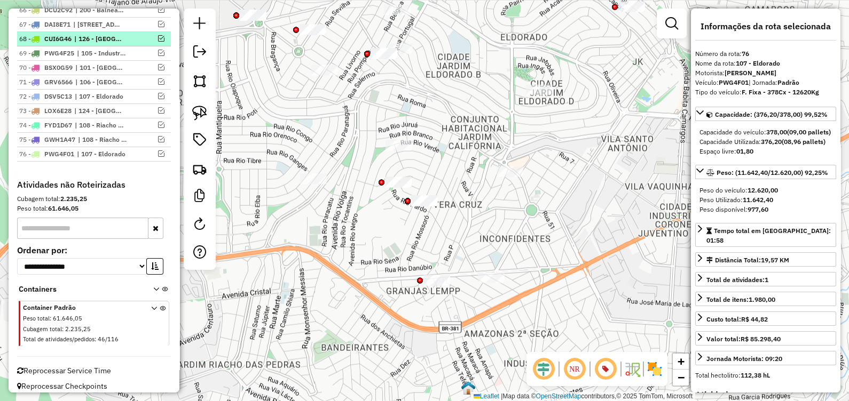
click at [158, 35] on em at bounding box center [161, 38] width 6 height 6
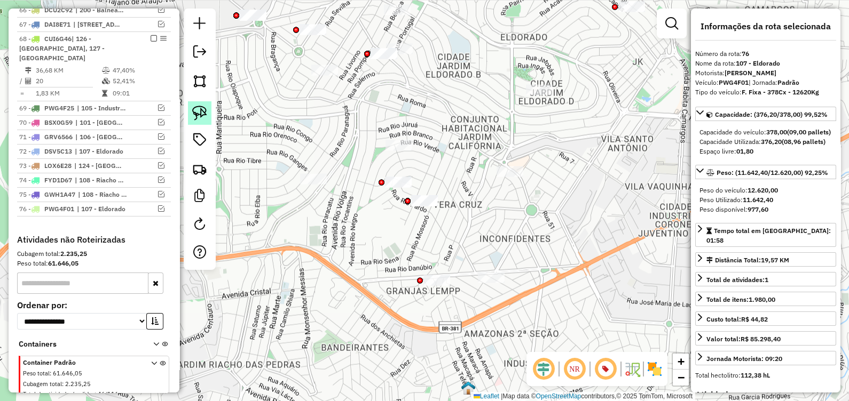
click at [202, 114] on img at bounding box center [199, 113] width 15 height 15
drag, startPoint x: 443, startPoint y: 170, endPoint x: 462, endPoint y: 223, distance: 56.6
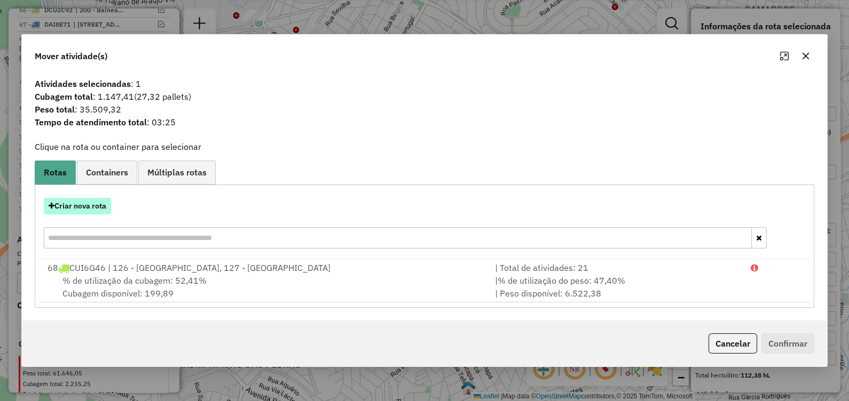
click at [95, 211] on button "Criar nova rota" at bounding box center [77, 206] width 67 height 17
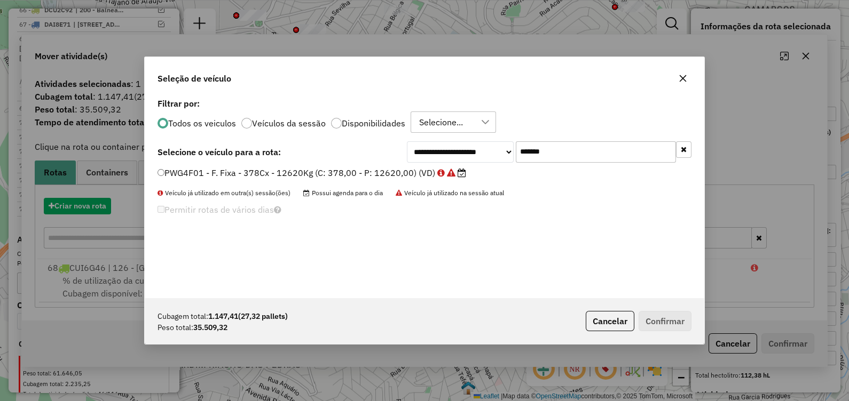
scroll to position [5, 3]
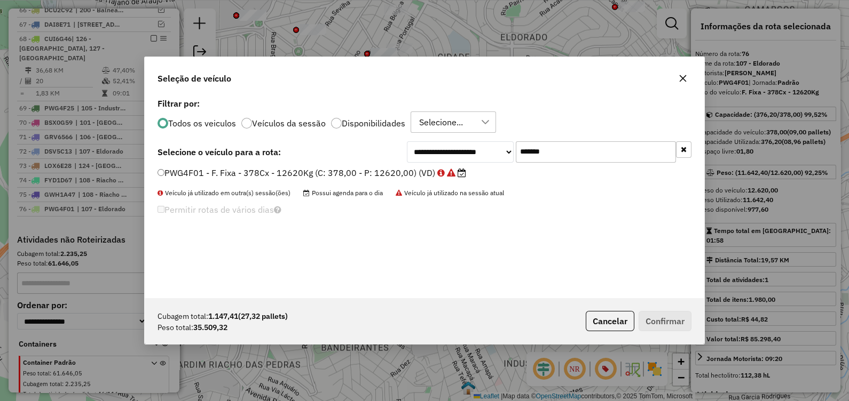
drag, startPoint x: 570, startPoint y: 144, endPoint x: 377, endPoint y: 172, distance: 194.8
click at [379, 172] on div "**********" at bounding box center [424, 197] width 559 height 203
paste input "text"
type input "*******"
click at [376, 169] on label "CUI6G46 - F. Fixa - 420Cx - 12400Kg (C: 420,00 - P: 12400,00) (VD)" at bounding box center [309, 173] width 305 height 13
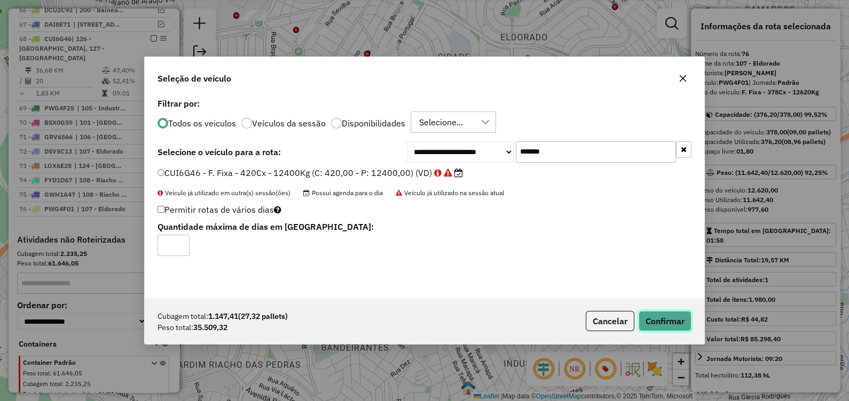
click at [663, 323] on button "Confirmar" at bounding box center [665, 321] width 53 height 20
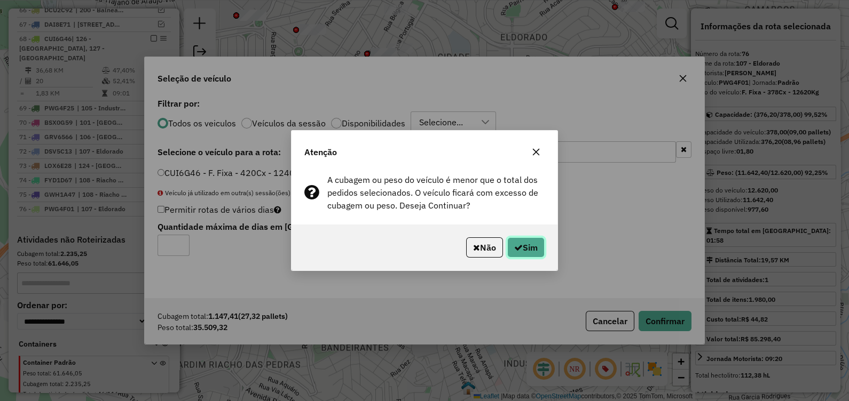
click at [510, 254] on button "Sim" at bounding box center [525, 248] width 37 height 20
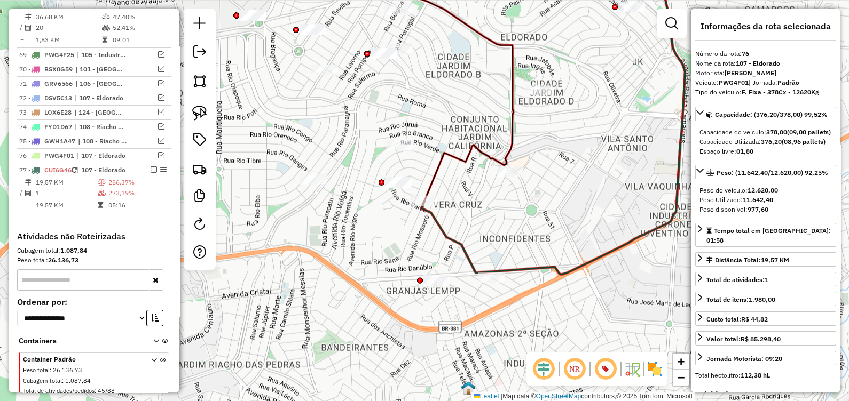
scroll to position [1496, 0]
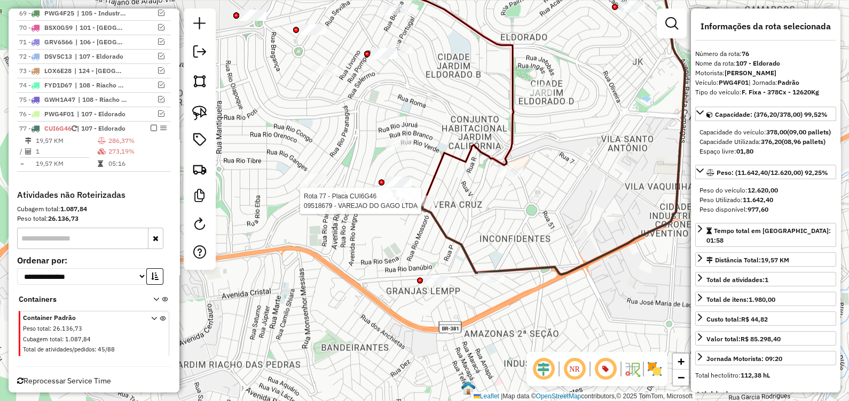
click at [422, 207] on div at bounding box center [424, 201] width 27 height 11
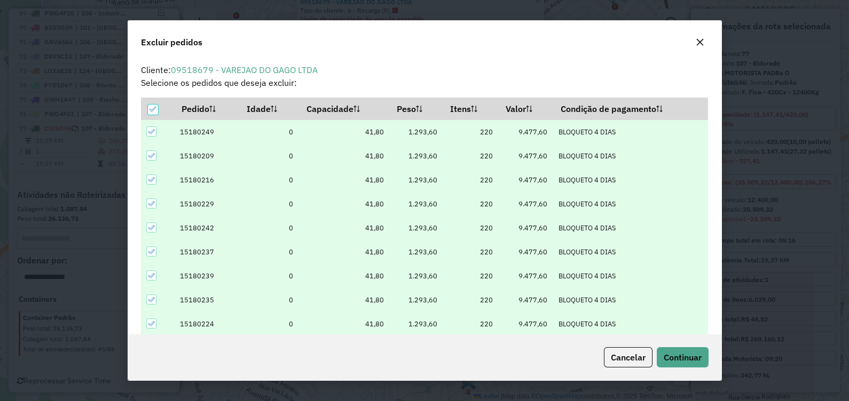
scroll to position [5, 3]
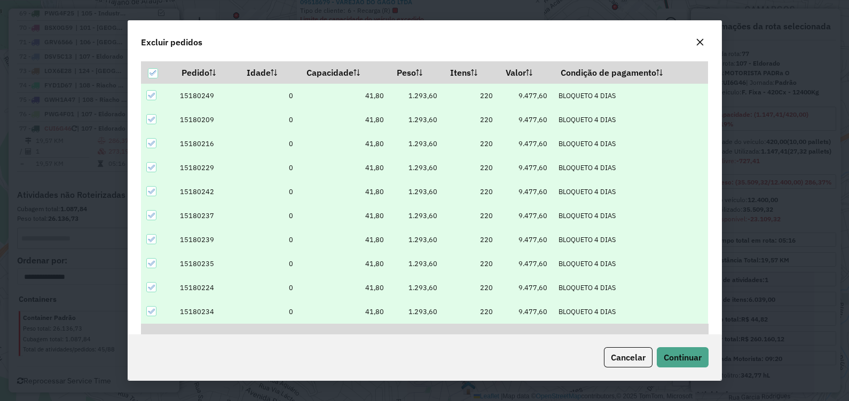
drag, startPoint x: 149, startPoint y: 96, endPoint x: 151, endPoint y: 117, distance: 21.5
click at [149, 98] on icon at bounding box center [150, 95] width 7 height 7
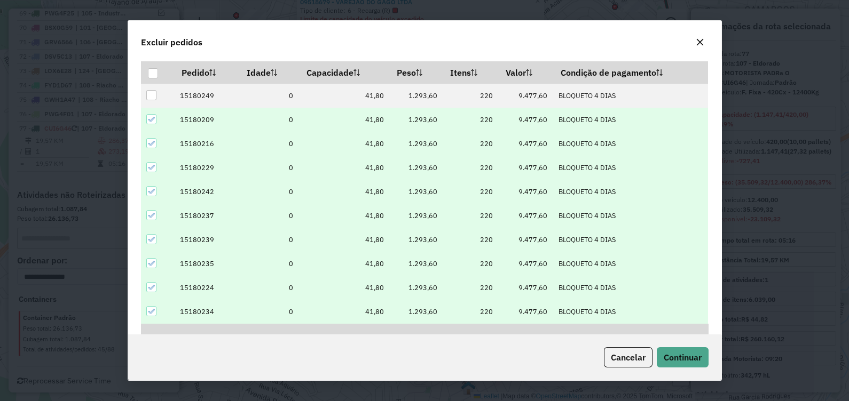
click at [149, 115] on div at bounding box center [151, 119] width 10 height 10
click at [151, 146] on icon at bounding box center [150, 143] width 7 height 7
click at [148, 171] on div at bounding box center [151, 167] width 10 height 10
drag, startPoint x: 151, startPoint y: 191, endPoint x: 152, endPoint y: 206, distance: 15.0
click at [151, 192] on icon at bounding box center [150, 191] width 7 height 7
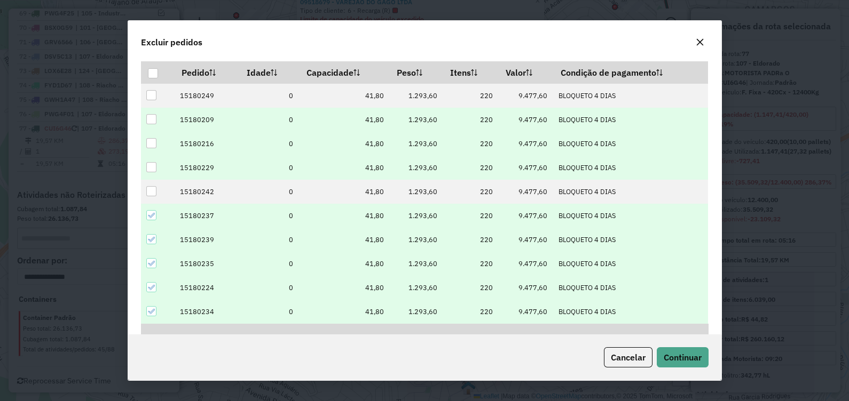
drag, startPoint x: 148, startPoint y: 216, endPoint x: 151, endPoint y: 230, distance: 13.6
click at [148, 216] on icon at bounding box center [150, 215] width 7 height 7
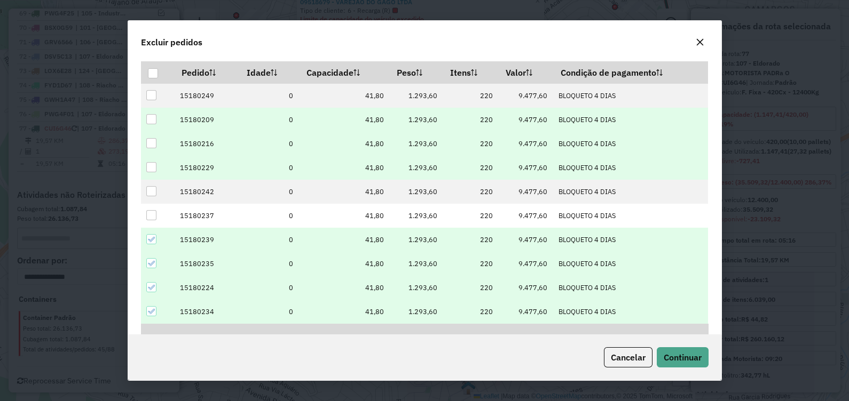
click at [151, 239] on icon at bounding box center [150, 239] width 7 height 7
click at [147, 263] on icon at bounding box center [150, 263] width 7 height 5
drag, startPoint x: 148, startPoint y: 286, endPoint x: 153, endPoint y: 288, distance: 5.5
click at [149, 286] on icon at bounding box center [150, 287] width 7 height 7
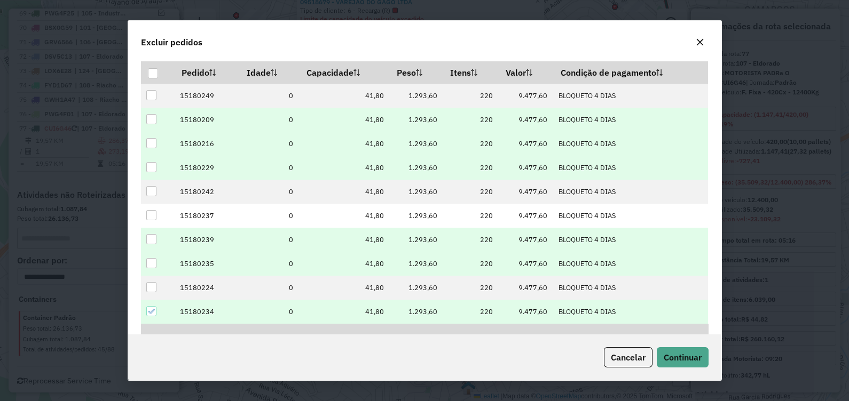
click at [707, 369] on div "Cancelar Continuar" at bounding box center [424, 358] width 593 height 46
click at [685, 361] on span "Continuar" at bounding box center [683, 357] width 38 height 11
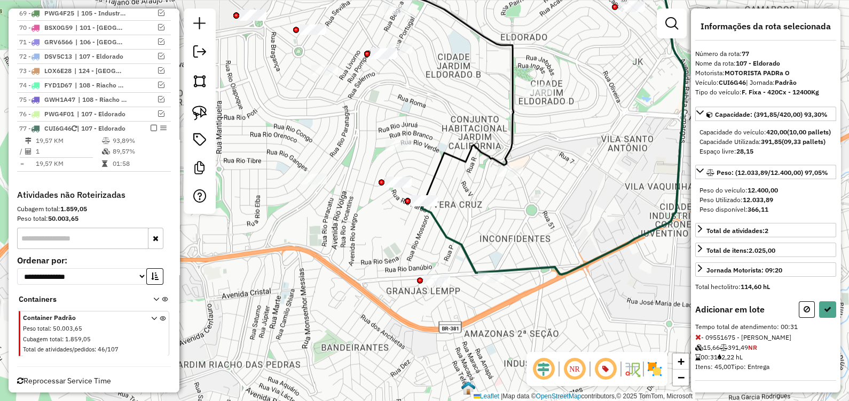
select select "*********"
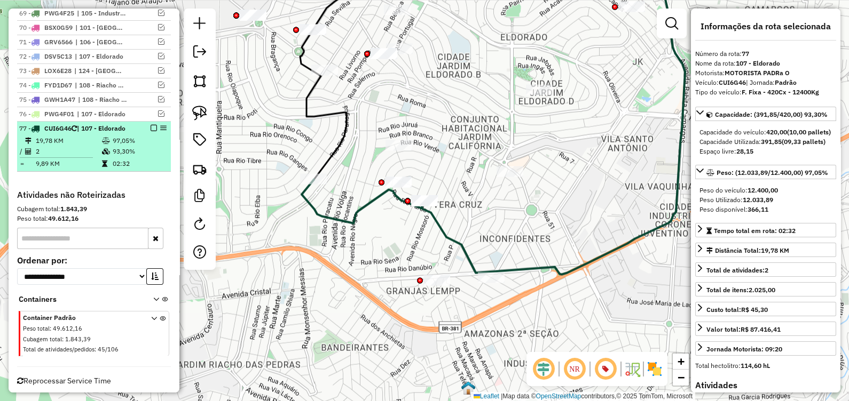
click at [148, 124] on div "77 - CUI6G46 | 107 - [GEOGRAPHIC_DATA]" at bounding box center [93, 129] width 149 height 10
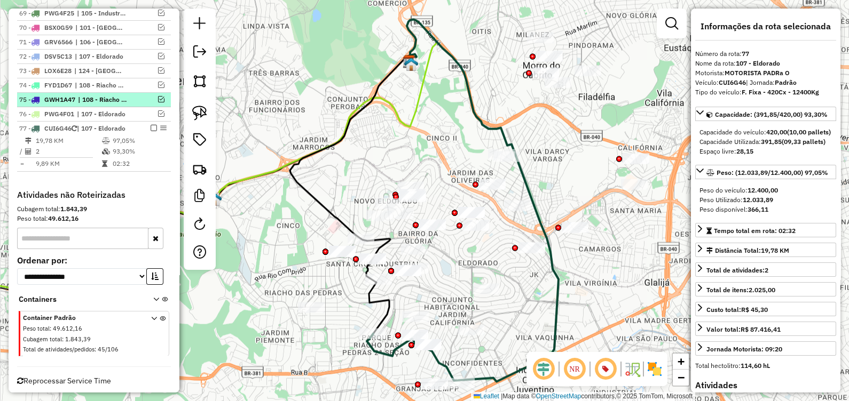
drag, startPoint x: 150, startPoint y: 112, endPoint x: 156, endPoint y: 114, distance: 6.2
click at [151, 125] on em at bounding box center [154, 128] width 6 height 6
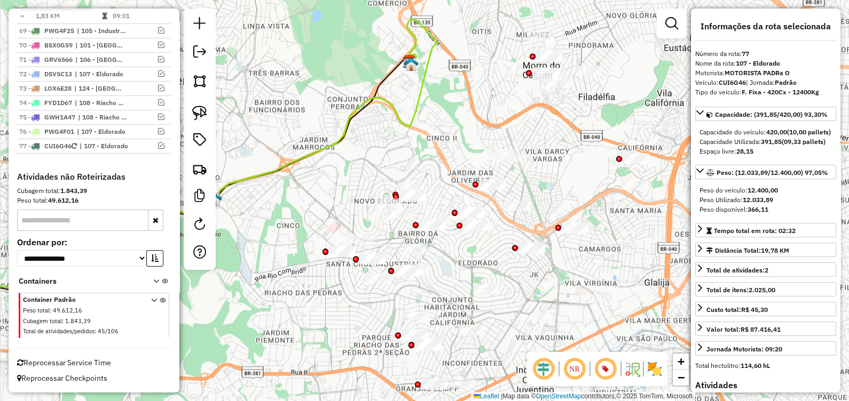
scroll to position [1461, 0]
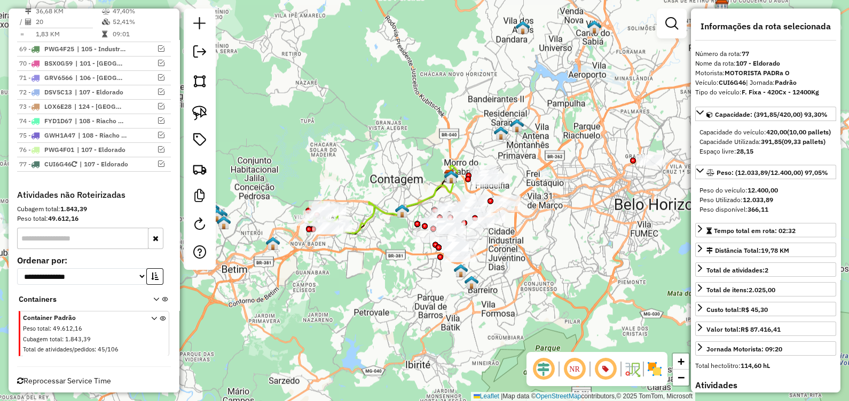
click at [372, 224] on icon at bounding box center [398, 200] width 119 height 68
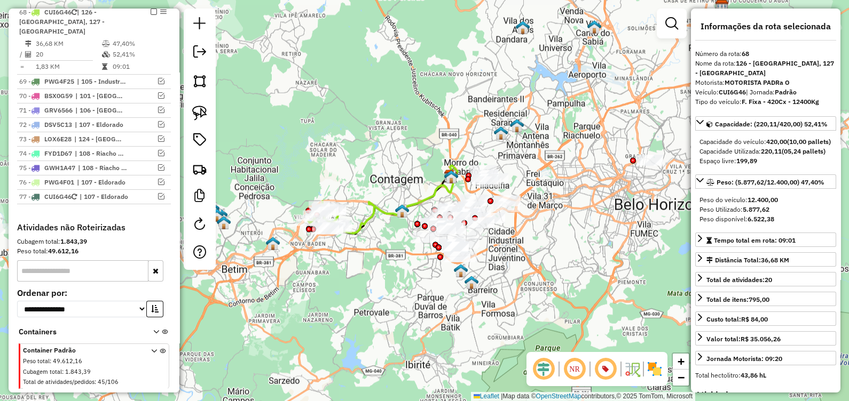
scroll to position [1418, 0]
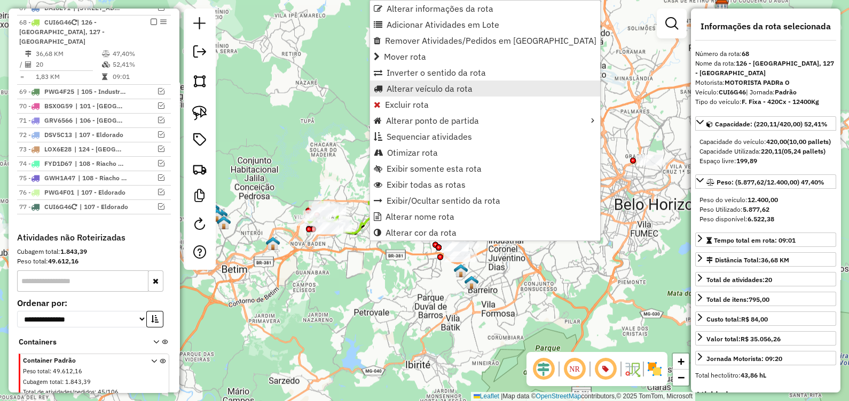
click at [422, 91] on span "Alterar veículo da rota" at bounding box center [430, 88] width 86 height 9
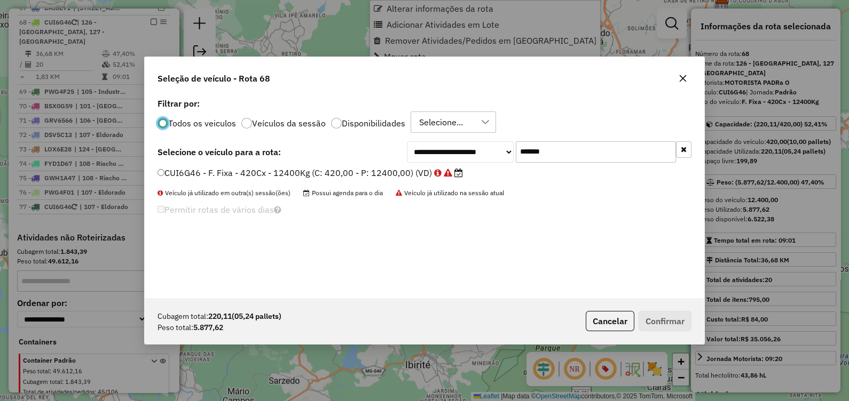
scroll to position [5, 3]
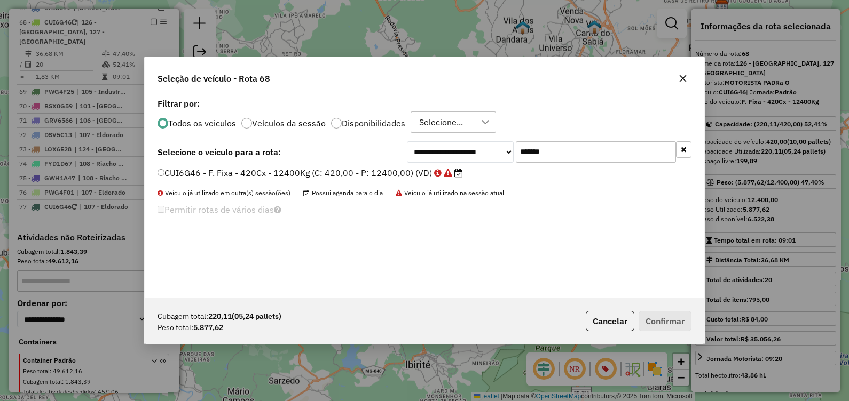
drag, startPoint x: 561, startPoint y: 152, endPoint x: 370, endPoint y: 153, distance: 191.1
click at [371, 153] on div "**********" at bounding box center [424, 151] width 534 height 21
paste input "text"
type input "*******"
click at [390, 169] on label "GIF7C17 - F. Fixa - 308Cx - 8140Kg (C: 308,00 - P: 8140,00) (VD)" at bounding box center [293, 173] width 273 height 13
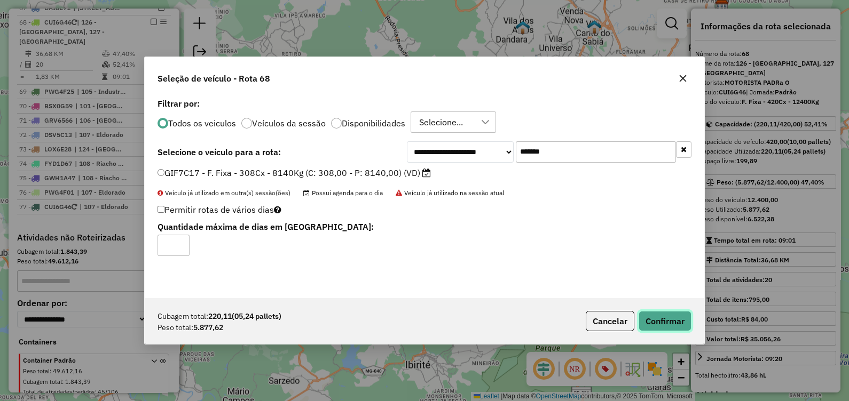
click at [665, 318] on button "Confirmar" at bounding box center [665, 321] width 53 height 20
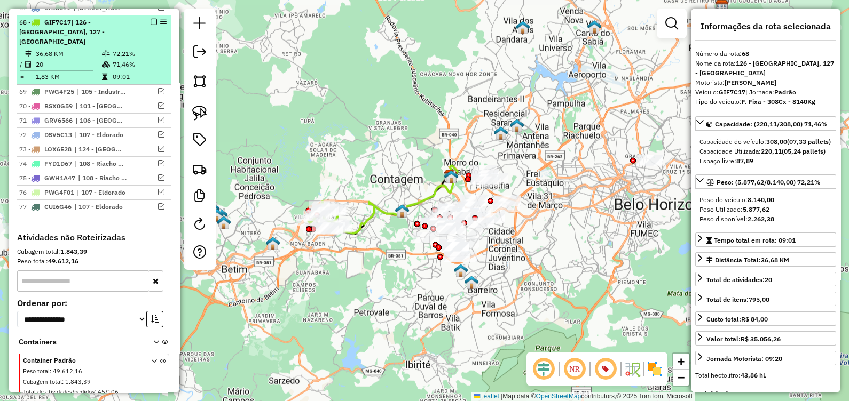
click at [151, 19] on em at bounding box center [154, 22] width 6 height 6
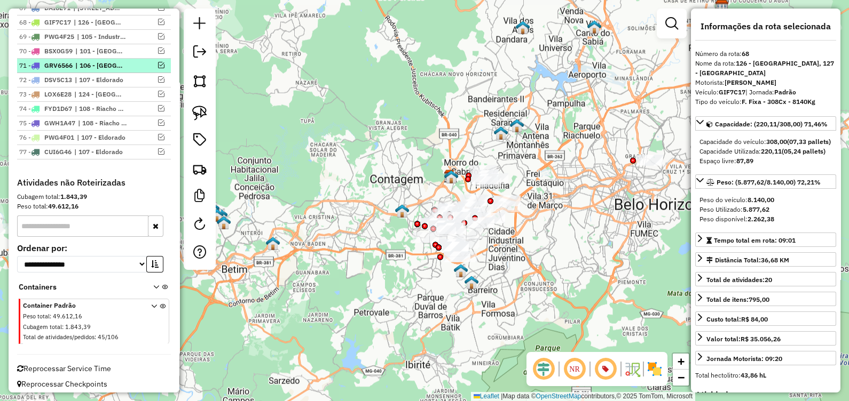
scroll to position [1415, 0]
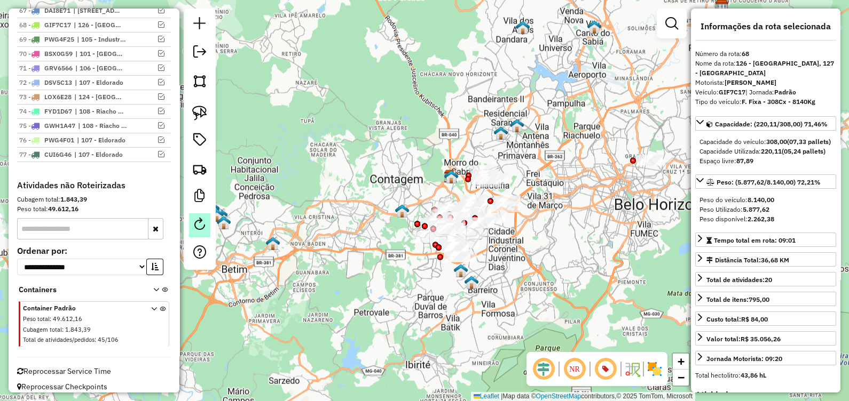
click at [204, 230] on em at bounding box center [199, 224] width 13 height 13
select select "*"
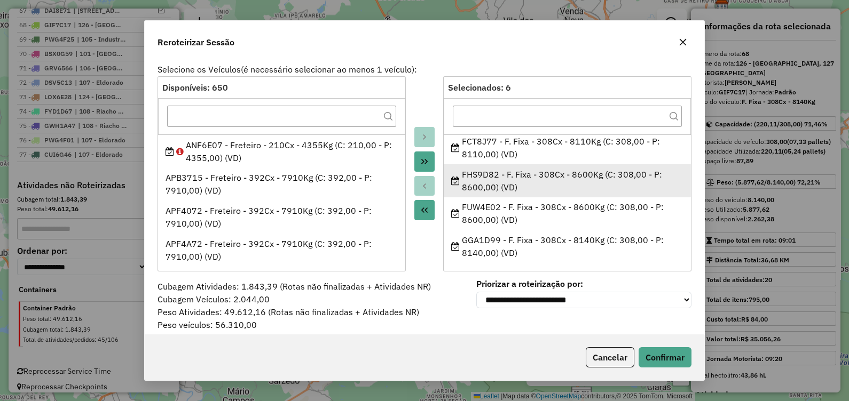
scroll to position [0, 0]
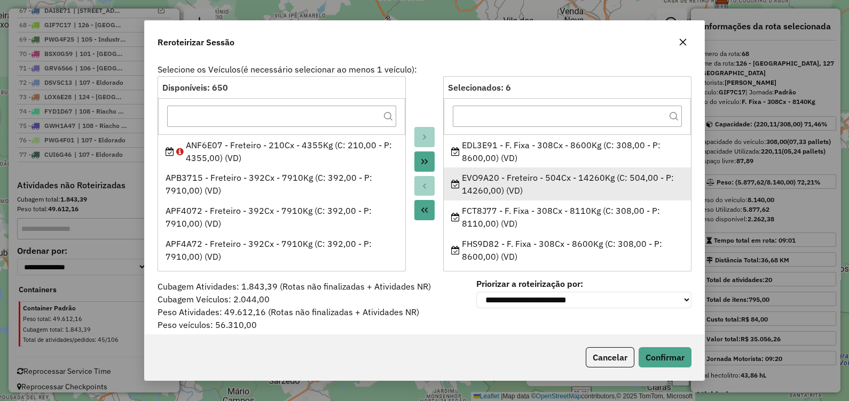
click at [470, 186] on div "EVO9A20 - Freteiro - 504Cx - 14260Kg (C: 504,00 - P: 14260,00) (VD)" at bounding box center [567, 184] width 233 height 26
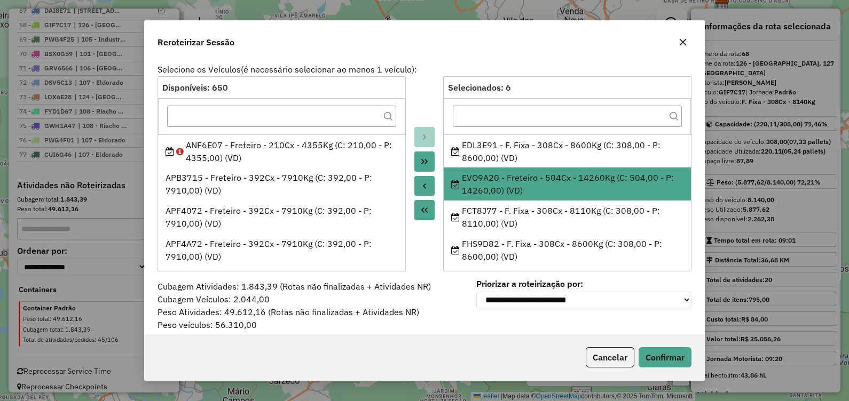
click at [420, 186] on icon "Move to Source" at bounding box center [424, 186] width 9 height 9
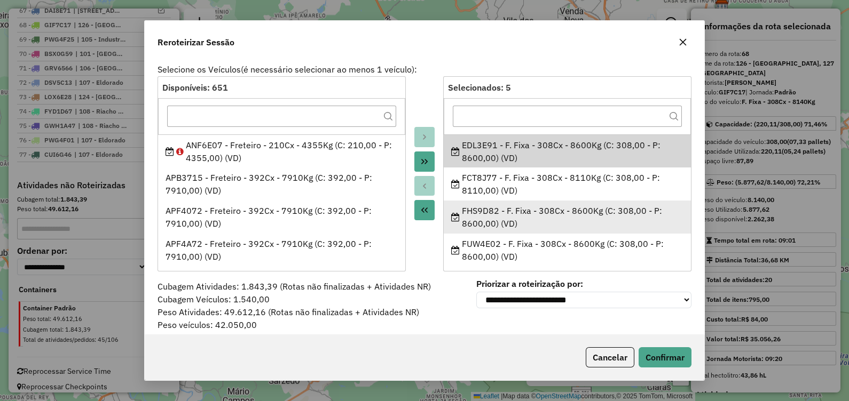
drag, startPoint x: 456, startPoint y: 212, endPoint x: 496, endPoint y: 206, distance: 40.5
click at [496, 210] on div "FHS9D82 - F. Fixa - 308Cx - 8600Kg (C: 308,00 - P: 8600,00) (VD)" at bounding box center [567, 217] width 233 height 26
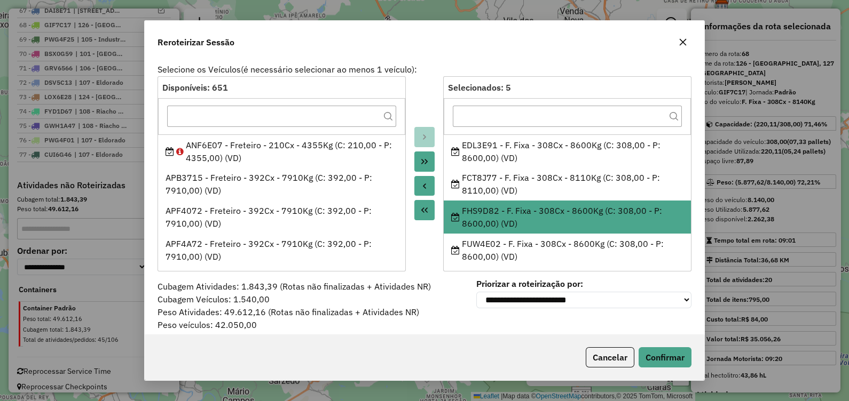
copy div "FHS9D82"
click at [683, 38] on icon "button" at bounding box center [683, 42] width 9 height 9
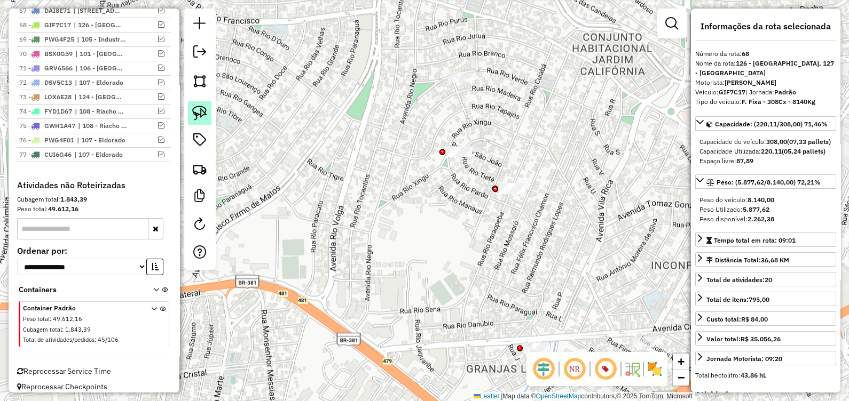
click at [204, 117] on img at bounding box center [199, 113] width 15 height 15
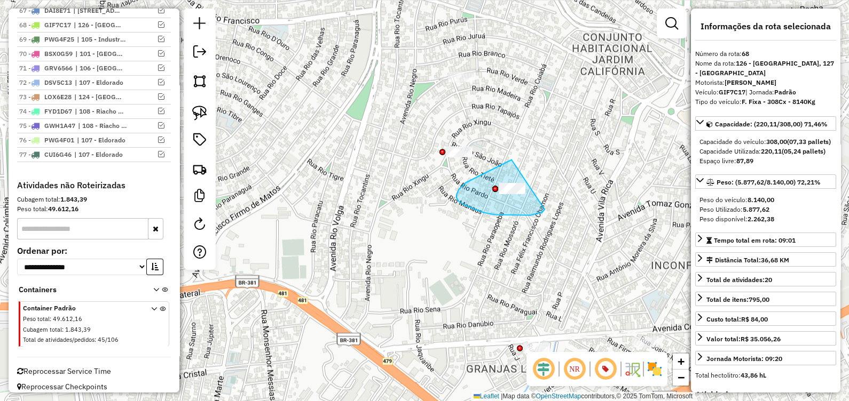
drag, startPoint x: 511, startPoint y: 160, endPoint x: 535, endPoint y: 208, distance: 53.7
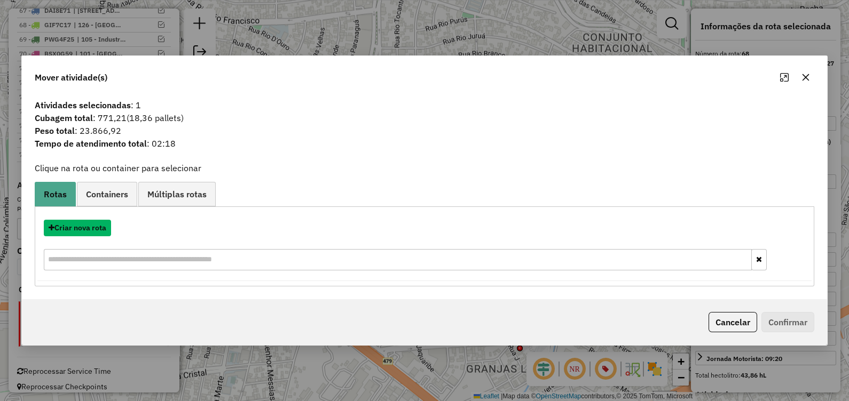
click at [109, 236] on button "Criar nova rota" at bounding box center [77, 228] width 67 height 17
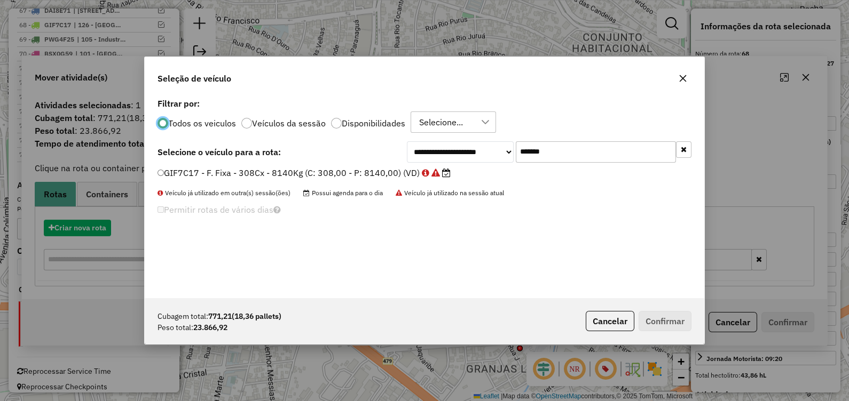
scroll to position [5, 3]
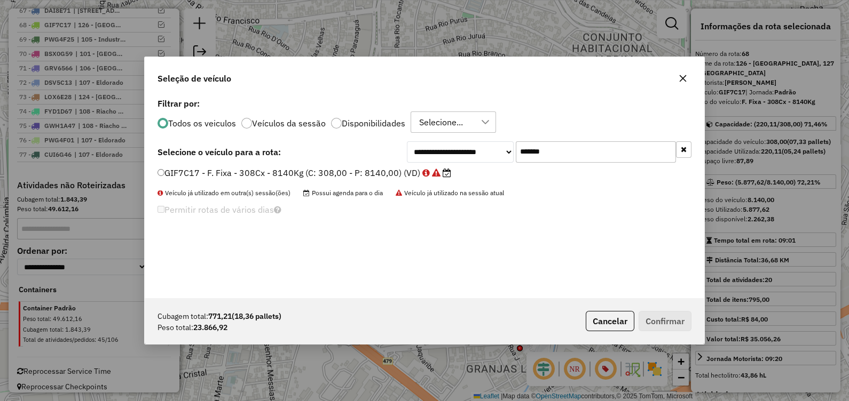
drag, startPoint x: 594, startPoint y: 144, endPoint x: 392, endPoint y: 172, distance: 204.3
click at [406, 171] on div "**********" at bounding box center [424, 197] width 559 height 203
paste input "text"
type input "*******"
click at [376, 174] on label "FHS9D82 - F. Fixa - 308Cx - 8600Kg (C: 308,00 - P: 8600,00) (VD)" at bounding box center [294, 173] width 275 height 13
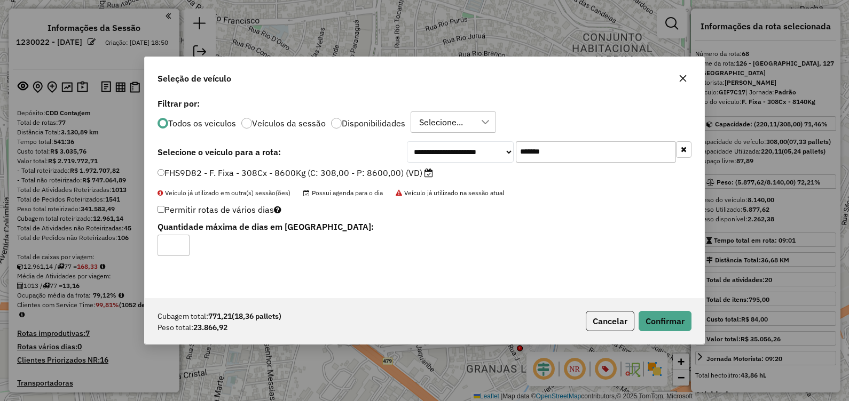
select select "*********"
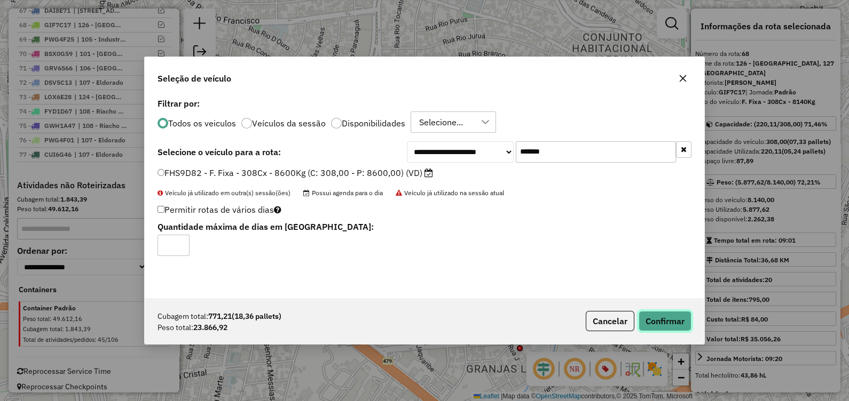
click at [660, 325] on button "Confirmar" at bounding box center [665, 321] width 53 height 20
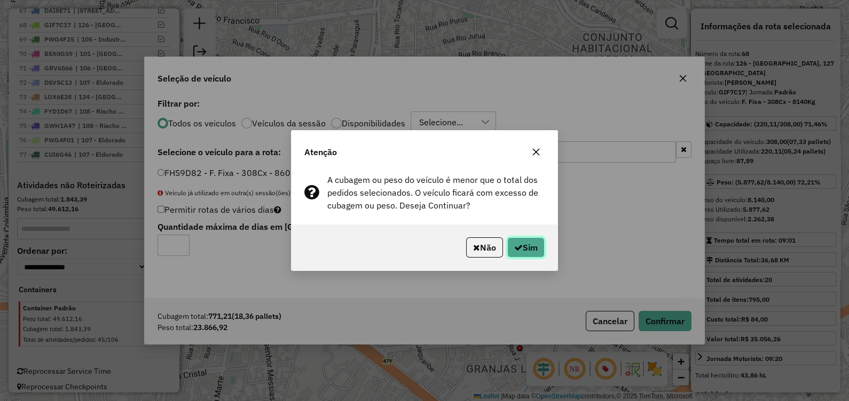
click at [522, 248] on button "Sim" at bounding box center [525, 248] width 37 height 20
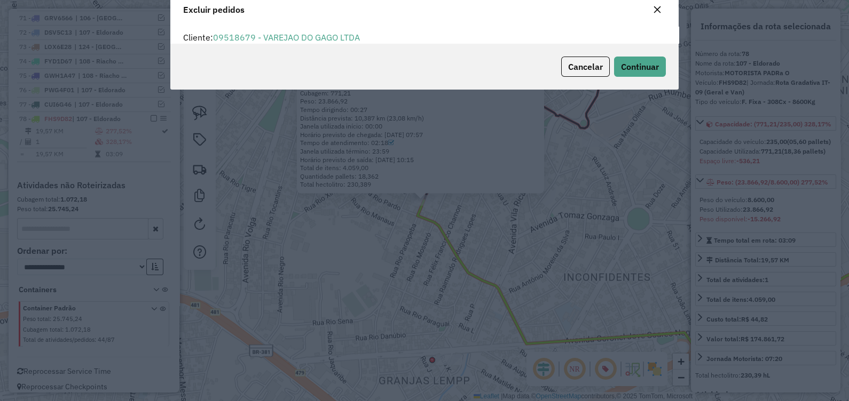
scroll to position [36, 0]
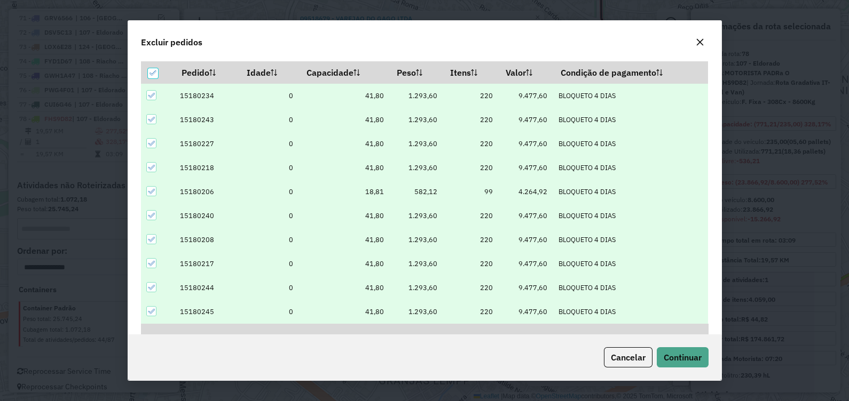
click at [152, 96] on icon at bounding box center [150, 95] width 7 height 7
click at [148, 119] on icon at bounding box center [150, 119] width 7 height 7
click at [162, 143] on td at bounding box center [158, 144] width 34 height 24
click at [151, 144] on icon at bounding box center [150, 143] width 7 height 5
click at [147, 168] on div at bounding box center [151, 167] width 10 height 10
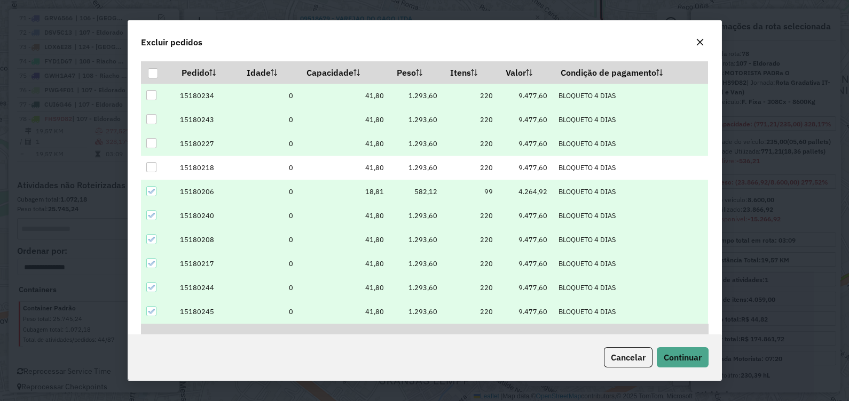
click at [149, 194] on icon at bounding box center [150, 191] width 7 height 7
click at [149, 220] on div at bounding box center [151, 215] width 10 height 10
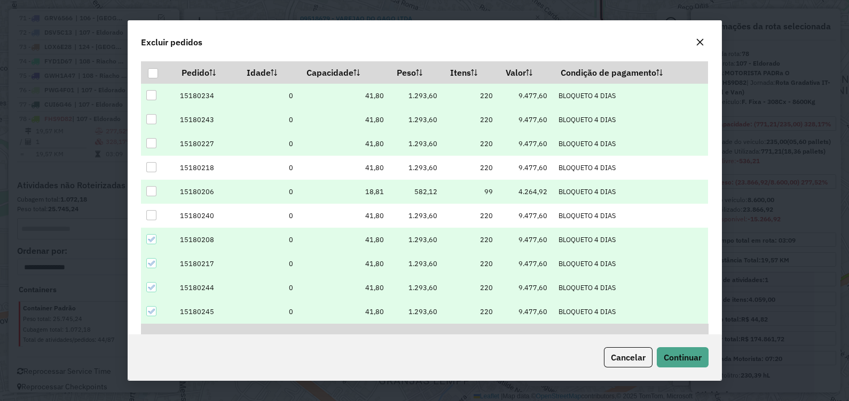
click at [149, 240] on icon at bounding box center [150, 239] width 7 height 7
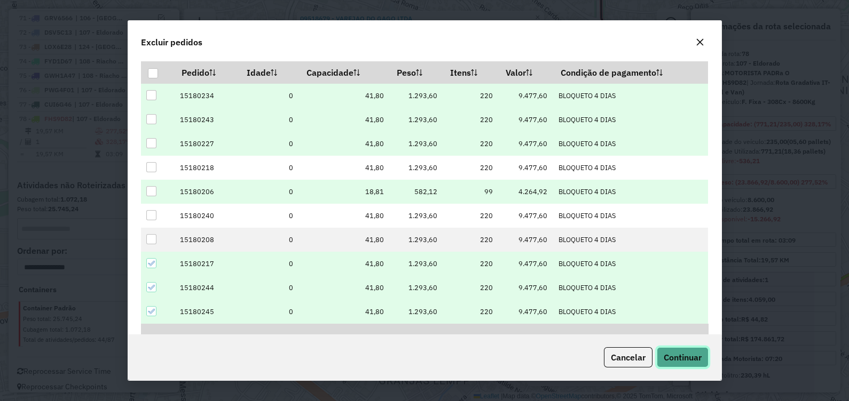
click at [668, 362] on span "Continuar" at bounding box center [683, 357] width 38 height 11
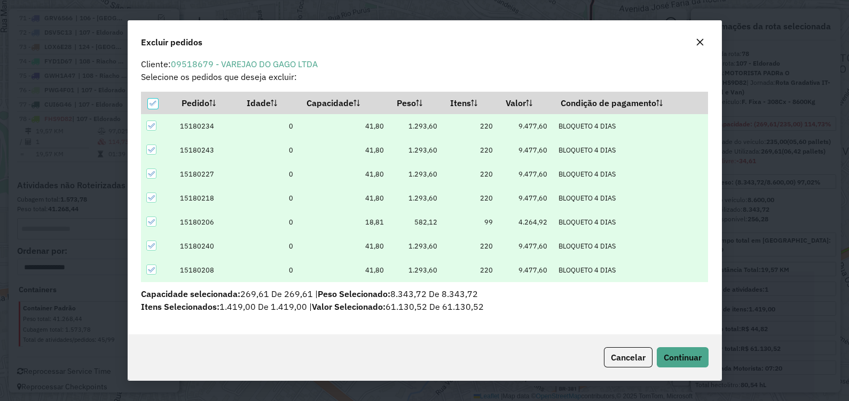
scroll to position [5, 0]
click at [152, 104] on icon at bounding box center [152, 104] width 7 height 7
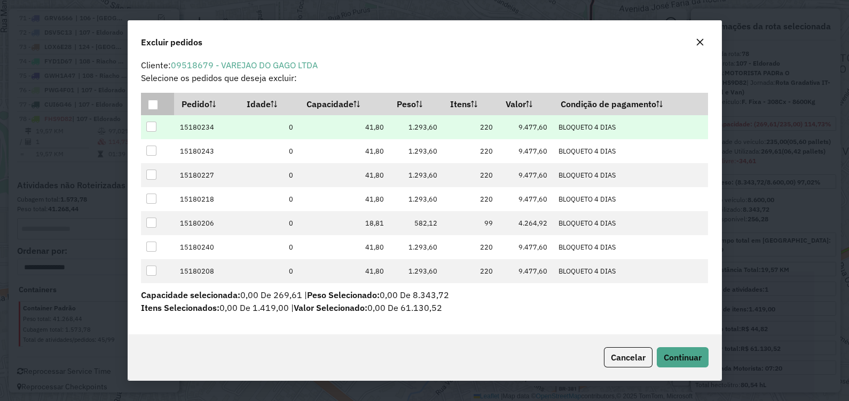
click at [148, 127] on div at bounding box center [151, 127] width 10 height 10
drag, startPoint x: 670, startPoint y: 357, endPoint x: 640, endPoint y: 357, distance: 29.9
click at [671, 357] on span "Continuar" at bounding box center [683, 357] width 38 height 11
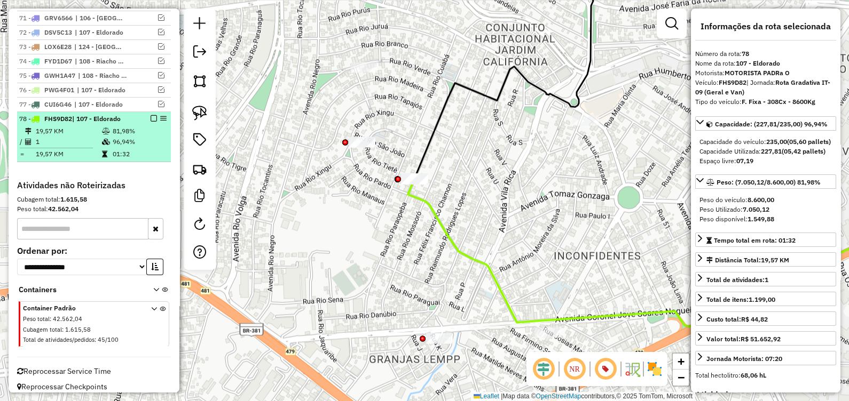
click at [151, 115] on em at bounding box center [154, 118] width 6 height 6
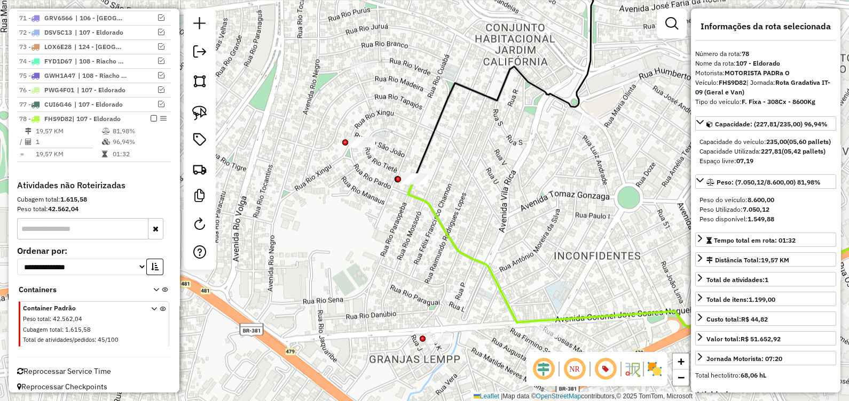
scroll to position [1430, 0]
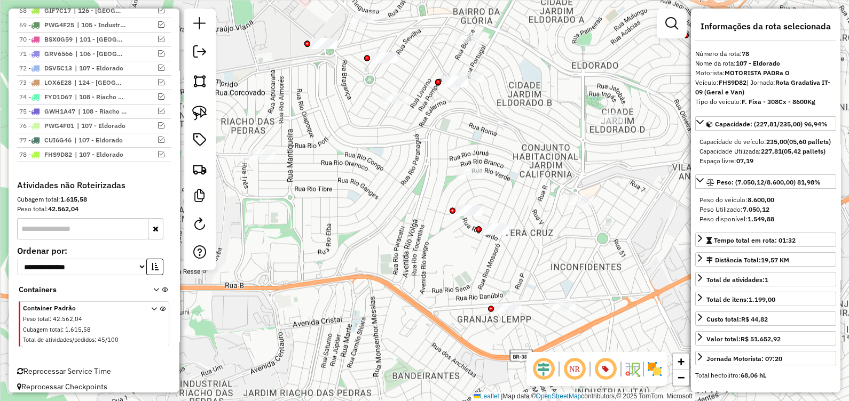
drag, startPoint x: 472, startPoint y: 260, endPoint x: 413, endPoint y: 261, distance: 59.3
click at [414, 261] on div "Janela de atendimento Grade de atendimento Capacidade Transportadoras Veículos …" at bounding box center [424, 200] width 849 height 401
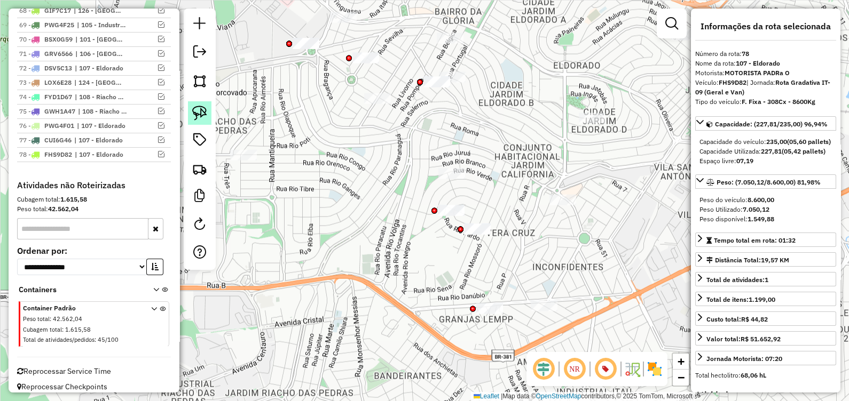
click at [208, 114] on link at bounding box center [199, 112] width 23 height 23
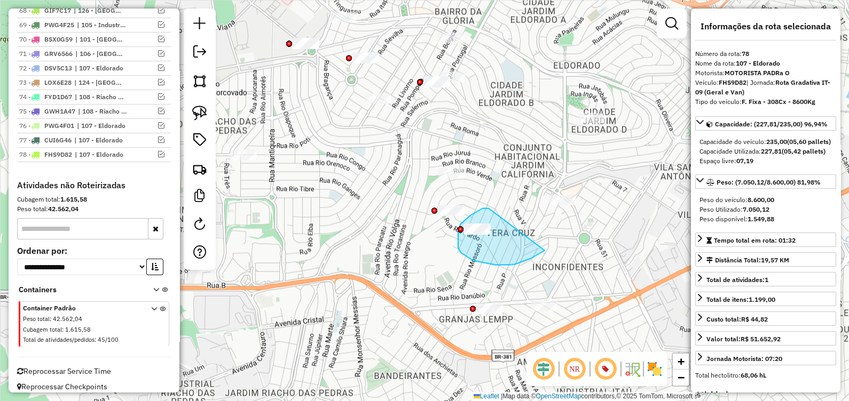
drag, startPoint x: 488, startPoint y: 208, endPoint x: 486, endPoint y: 264, distance: 56.1
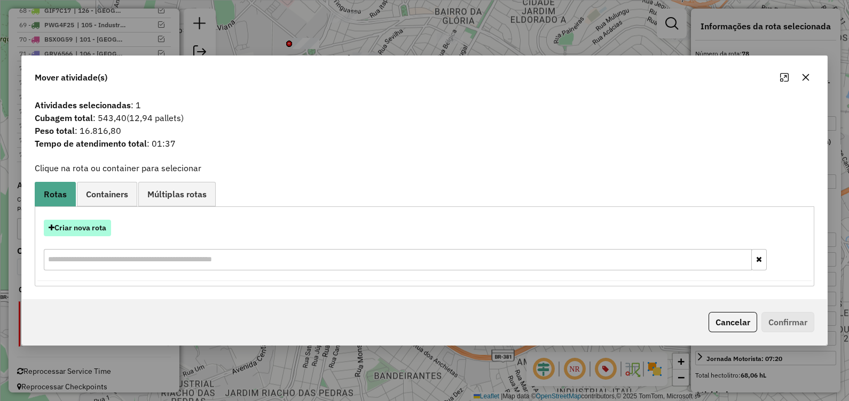
click at [95, 226] on button "Criar nova rota" at bounding box center [77, 228] width 67 height 17
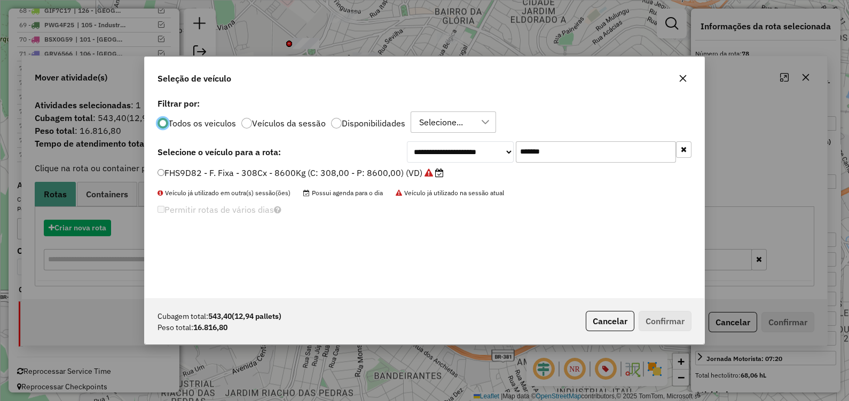
scroll to position [5, 3]
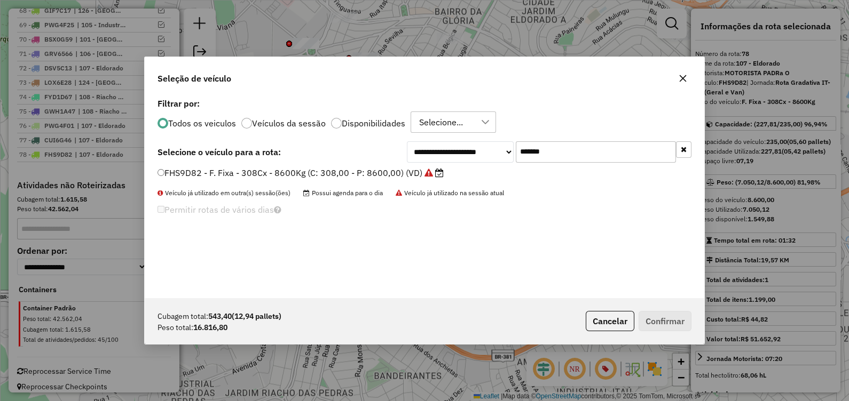
drag, startPoint x: 581, startPoint y: 154, endPoint x: 401, endPoint y: 159, distance: 179.5
click at [403, 159] on div "**********" at bounding box center [424, 151] width 534 height 21
paste input "text"
type input "*******"
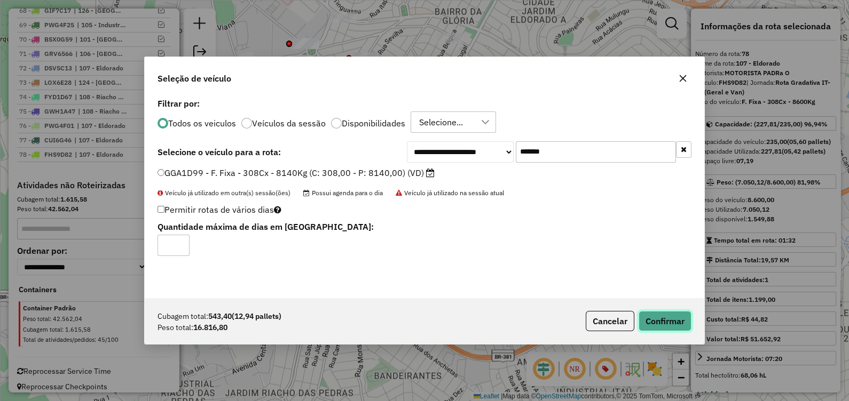
click at [675, 317] on button "Confirmar" at bounding box center [665, 321] width 53 height 20
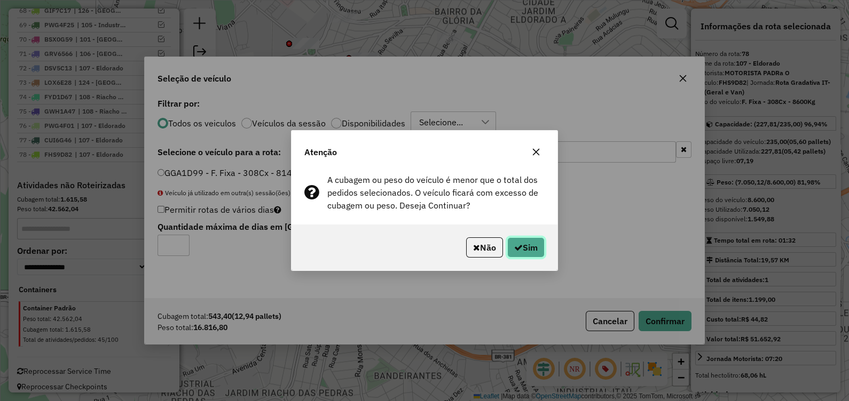
click at [526, 249] on button "Sim" at bounding box center [525, 248] width 37 height 20
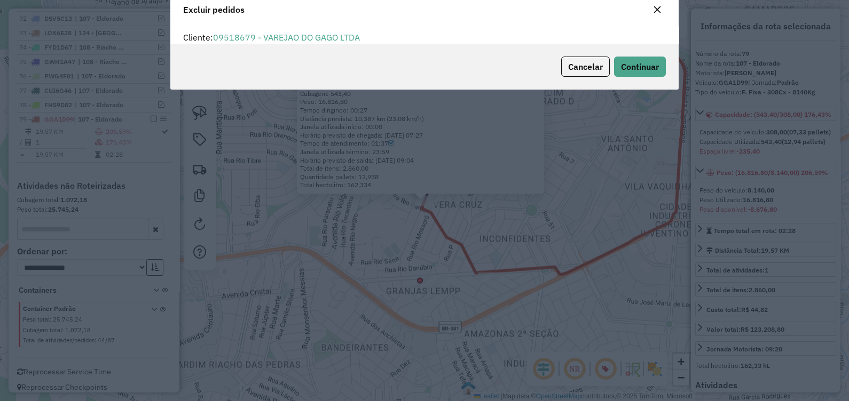
scroll to position [36, 0]
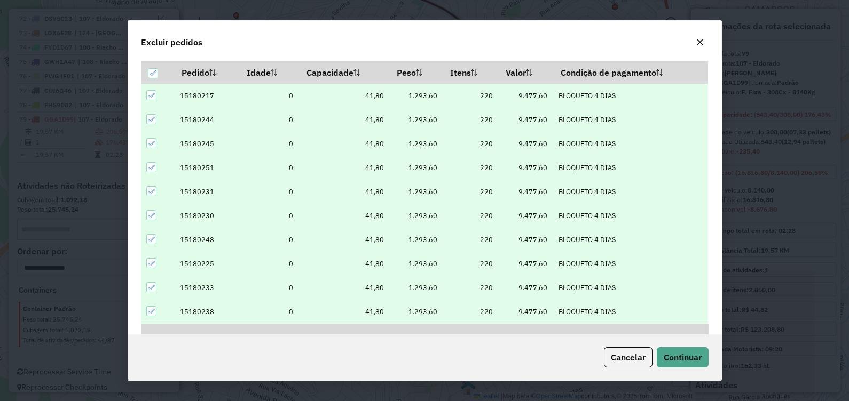
click at [149, 94] on icon at bounding box center [150, 95] width 7 height 7
click at [149, 121] on icon at bounding box center [150, 119] width 7 height 5
click at [149, 142] on icon at bounding box center [150, 143] width 7 height 7
click at [152, 169] on icon at bounding box center [150, 167] width 7 height 7
click at [151, 188] on icon at bounding box center [150, 191] width 7 height 7
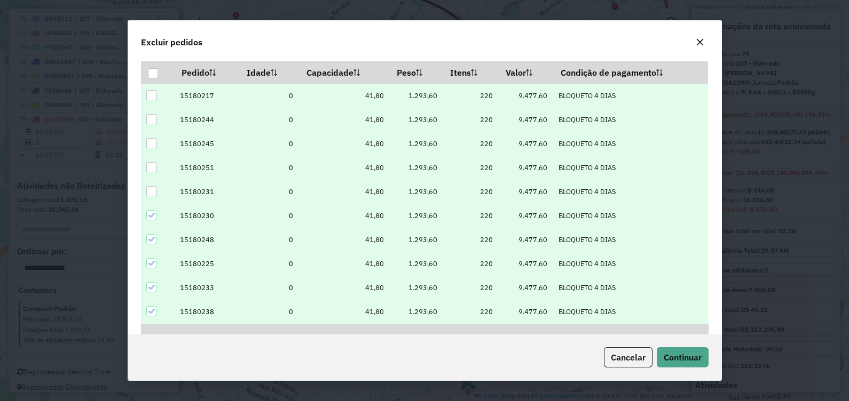
click at [147, 214] on icon at bounding box center [150, 215] width 7 height 7
click at [149, 241] on icon at bounding box center [150, 239] width 7 height 7
drag, startPoint x: 672, startPoint y: 358, endPoint x: 677, endPoint y: 356, distance: 6.2
click at [673, 358] on span "Continuar" at bounding box center [683, 357] width 38 height 11
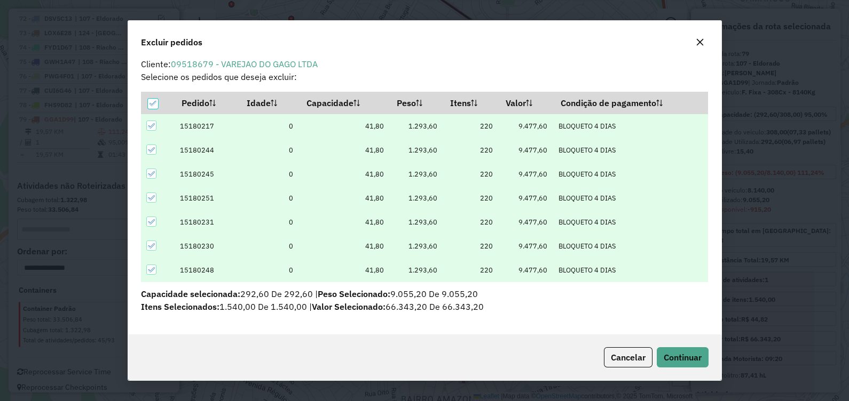
scroll to position [5, 0]
drag, startPoint x: 150, startPoint y: 103, endPoint x: 152, endPoint y: 116, distance: 13.5
click at [151, 103] on icon at bounding box center [152, 104] width 7 height 7
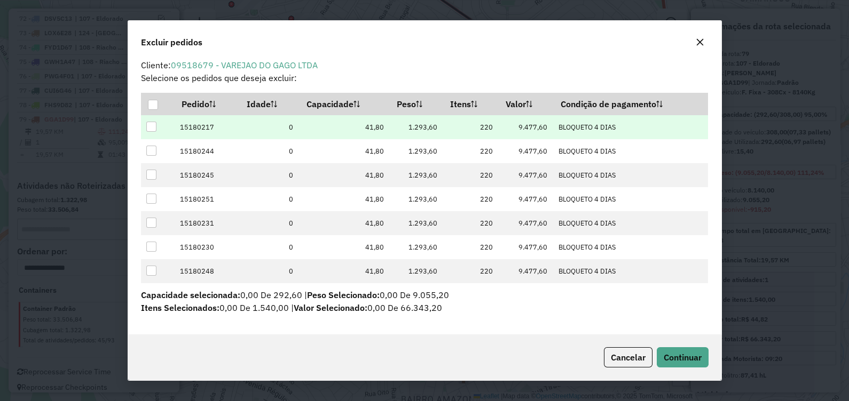
click at [153, 128] on div at bounding box center [151, 127] width 10 height 10
click at [681, 355] on span "Continuar" at bounding box center [683, 357] width 38 height 11
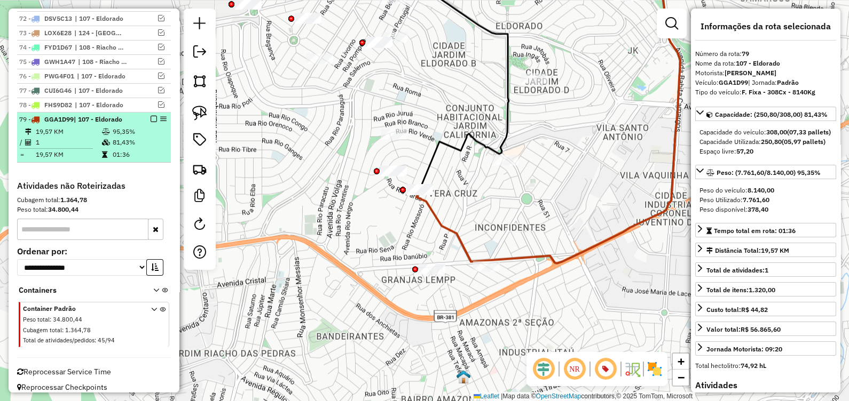
click at [151, 116] on em at bounding box center [154, 119] width 6 height 6
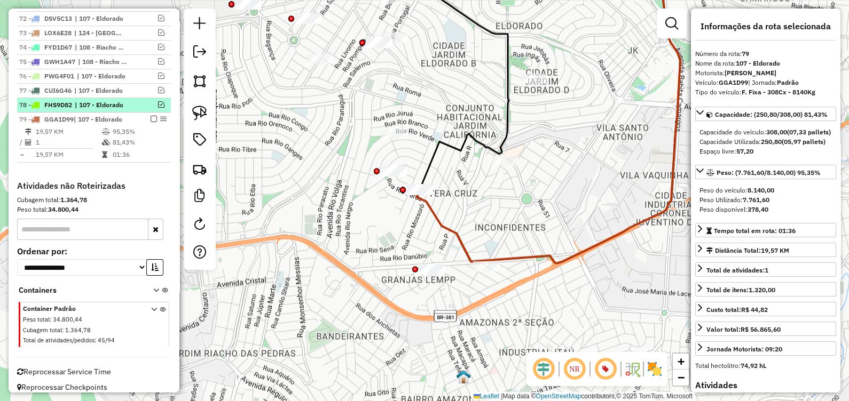
scroll to position [1444, 0]
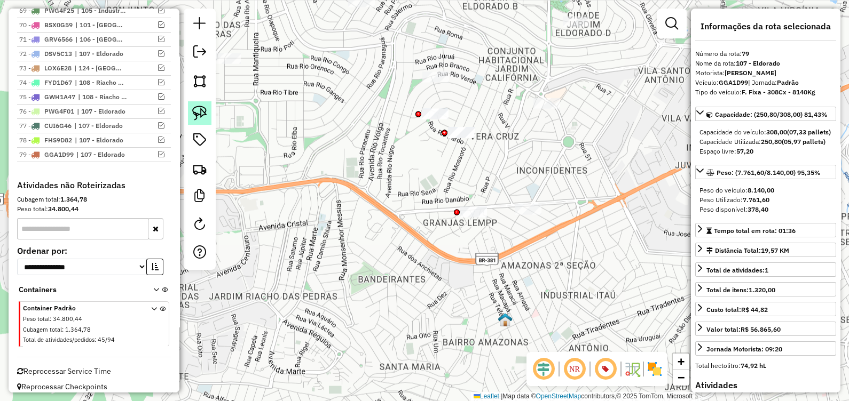
click at [203, 120] on img at bounding box center [199, 113] width 15 height 15
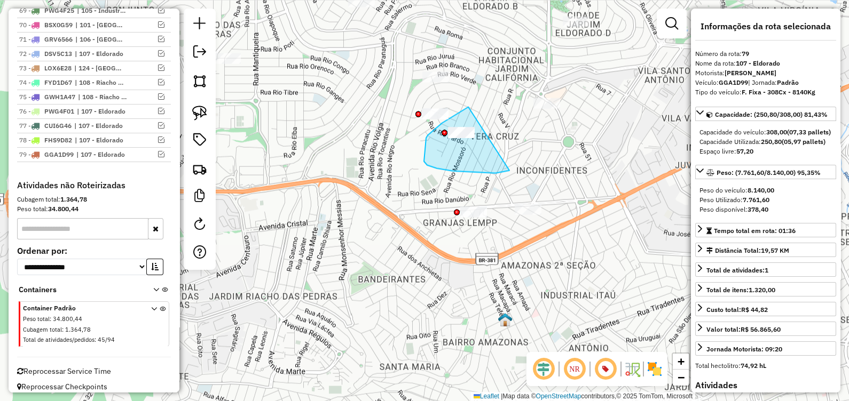
drag, startPoint x: 462, startPoint y: 111, endPoint x: 508, endPoint y: 160, distance: 68.0
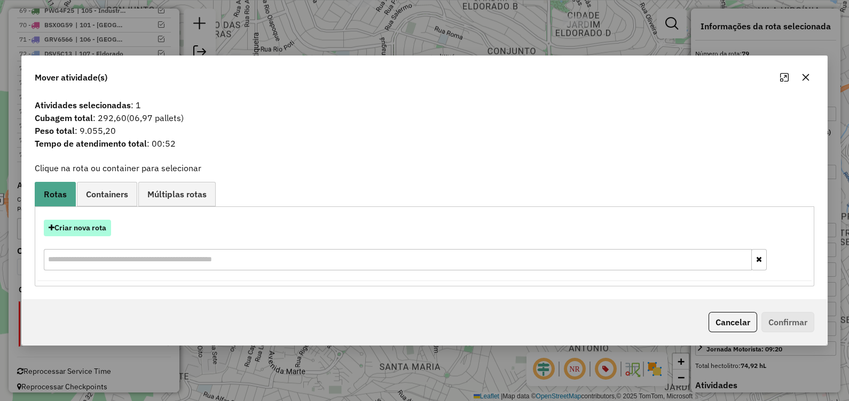
click at [88, 230] on button "Criar nova rota" at bounding box center [77, 228] width 67 height 17
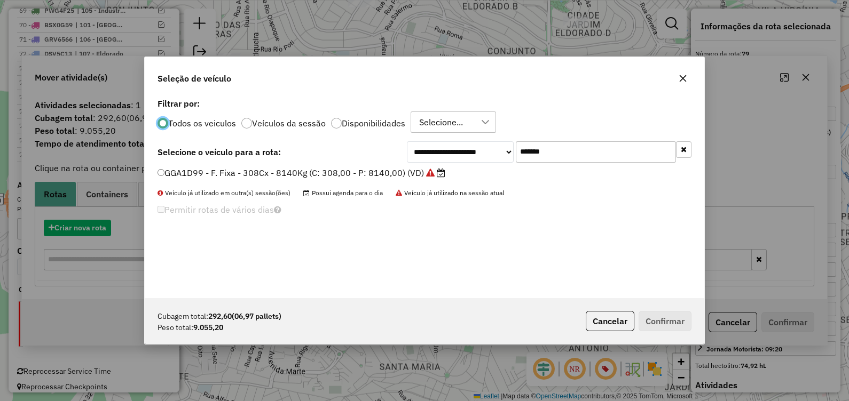
scroll to position [5, 3]
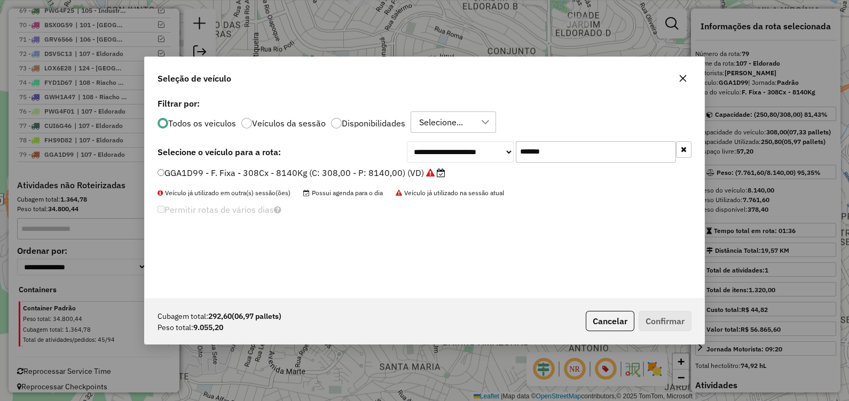
drag, startPoint x: 572, startPoint y: 156, endPoint x: 425, endPoint y: 159, distance: 147.4
click at [432, 157] on div "**********" at bounding box center [549, 151] width 285 height 21
paste input "text"
type input "*******"
click at [377, 175] on label "FUW4E02 - F. Fixa - 308Cx - 8600Kg (C: 308,00 - P: 8600,00) (VD)" at bounding box center [295, 173] width 277 height 13
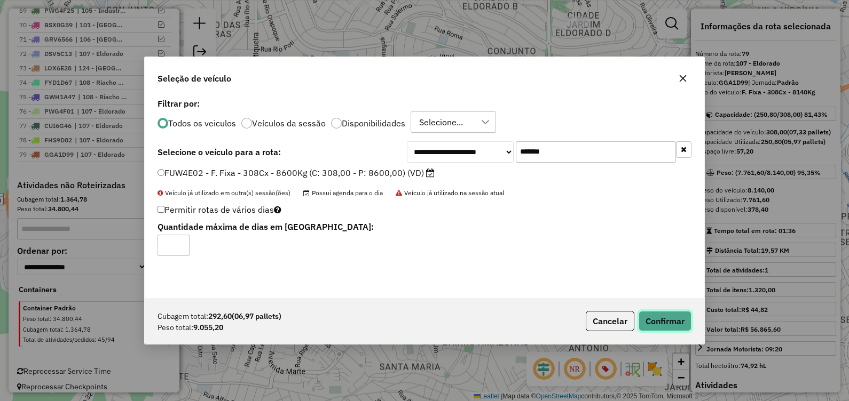
click at [689, 317] on button "Confirmar" at bounding box center [665, 321] width 53 height 20
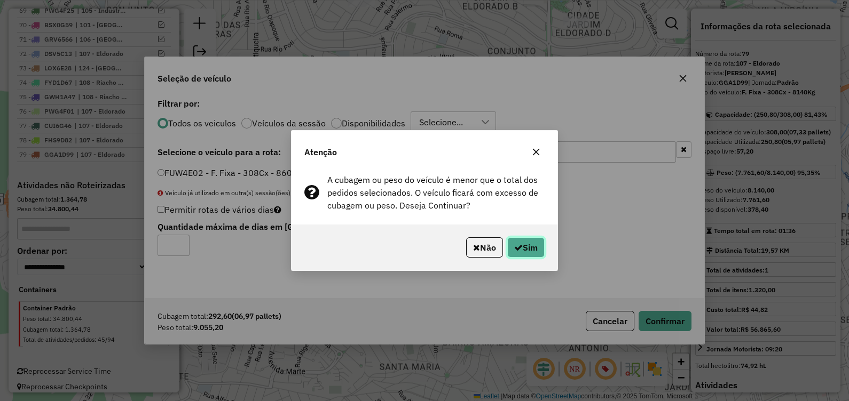
click at [535, 254] on button "Sim" at bounding box center [525, 248] width 37 height 20
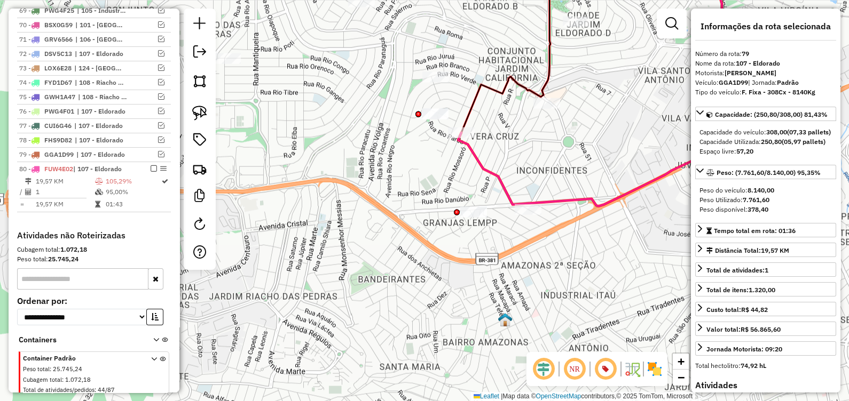
scroll to position [1494, 0]
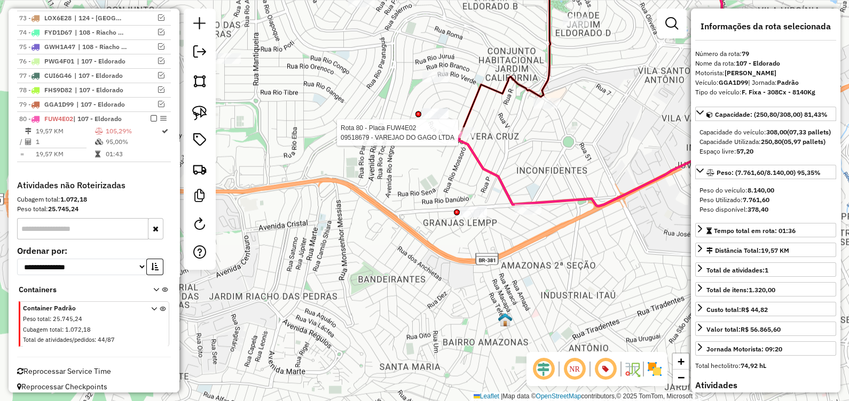
click at [462, 138] on div at bounding box center [461, 133] width 27 height 11
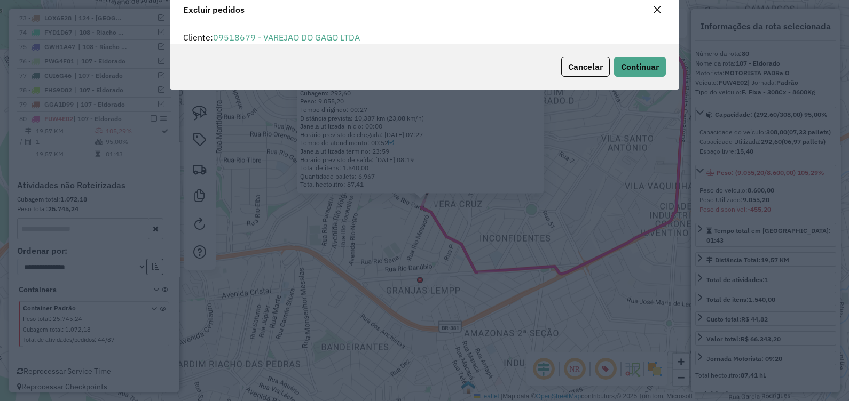
scroll to position [5, 0]
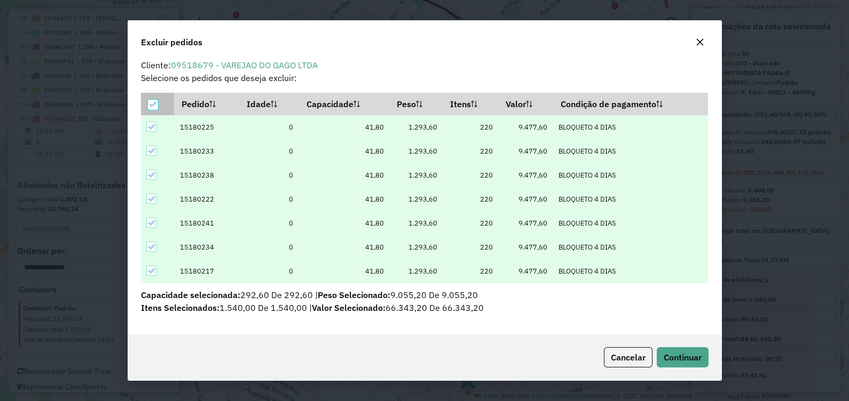
click at [153, 104] on icon at bounding box center [152, 104] width 7 height 7
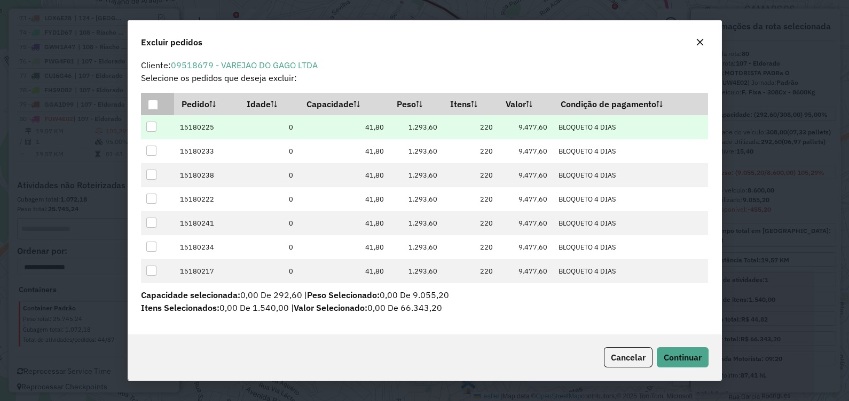
click at [147, 123] on div at bounding box center [151, 127] width 10 height 10
click at [675, 359] on span "Continuar" at bounding box center [683, 357] width 38 height 11
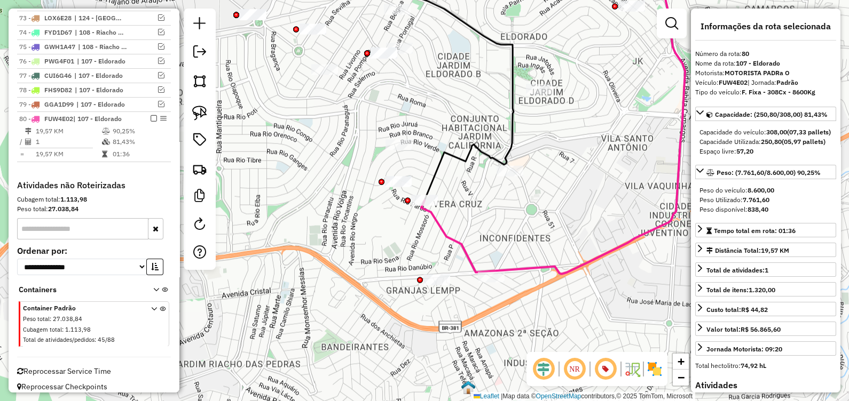
click at [464, 245] on icon at bounding box center [553, 117] width 264 height 314
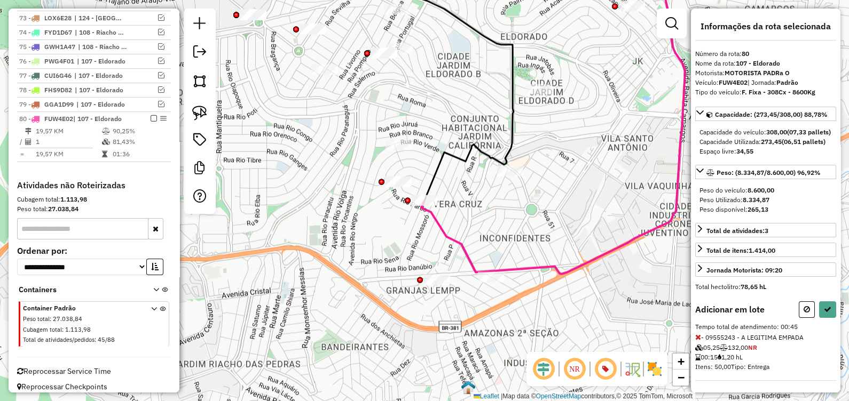
select select "*********"
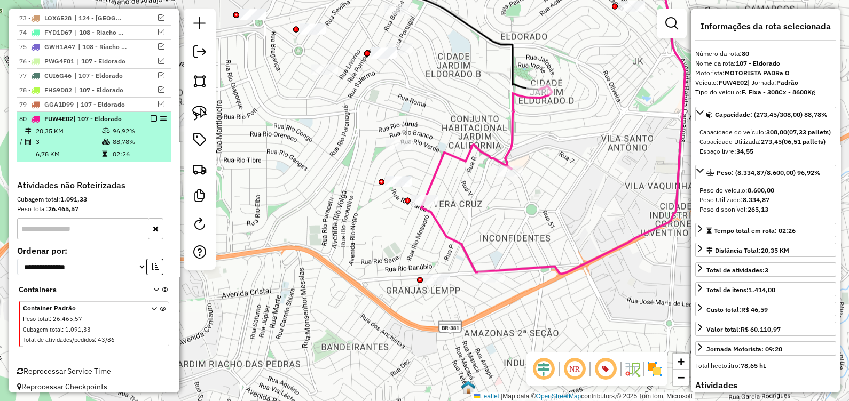
click at [152, 115] on em at bounding box center [154, 118] width 6 height 6
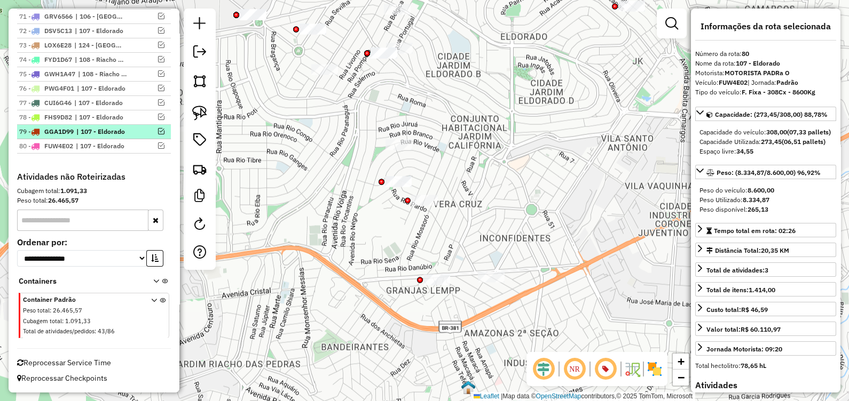
scroll to position [1458, 0]
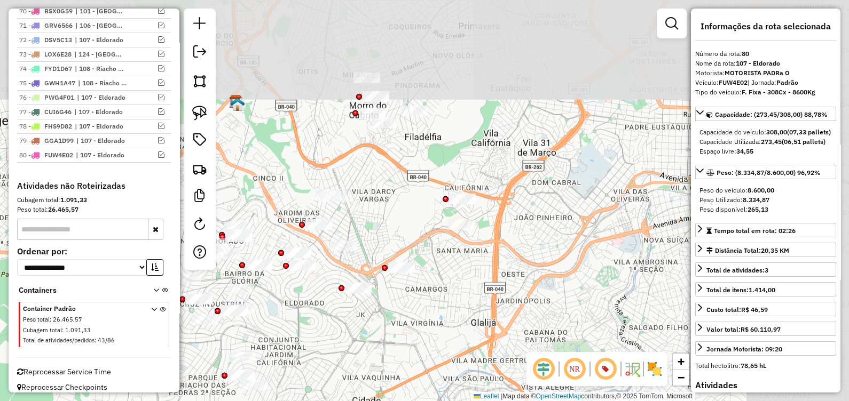
drag, startPoint x: 493, startPoint y: 242, endPoint x: 362, endPoint y: 342, distance: 164.2
click at [358, 350] on div "Janela de atendimento Grade de atendimento Capacidade Transportadoras Veículos …" at bounding box center [424, 200] width 849 height 401
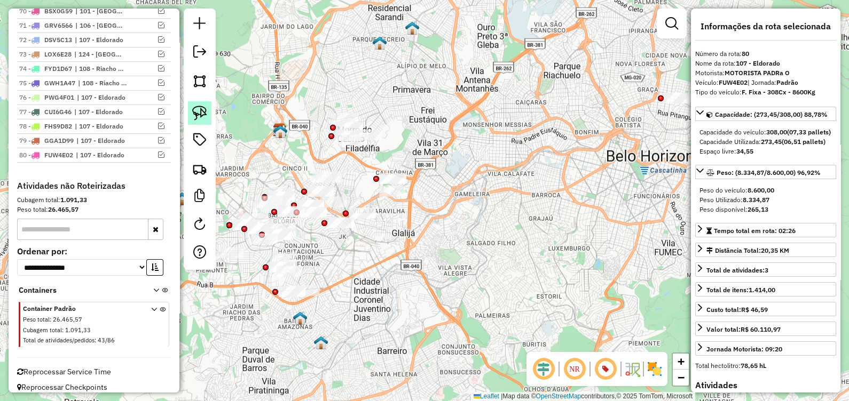
click at [200, 106] on img at bounding box center [199, 113] width 15 height 15
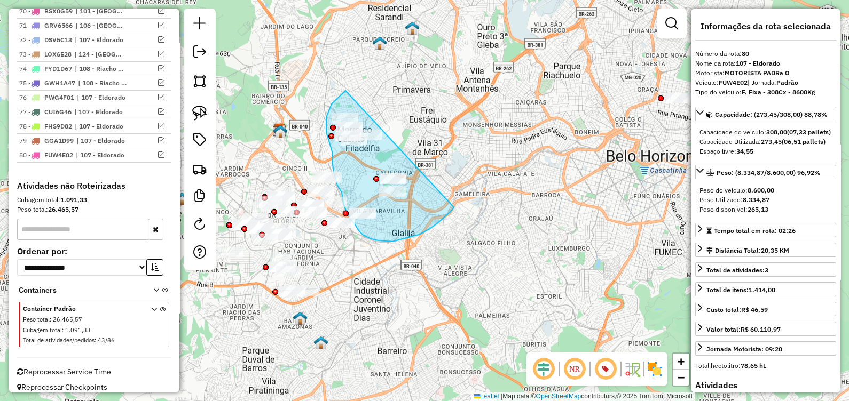
drag, startPoint x: 345, startPoint y: 91, endPoint x: 446, endPoint y: 209, distance: 155.3
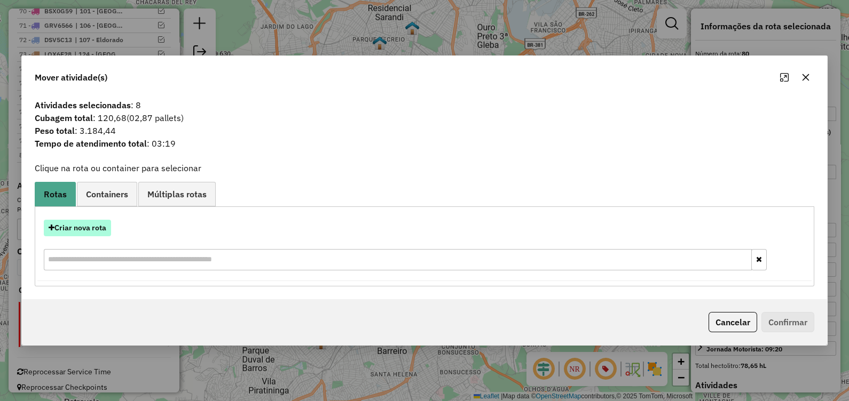
click at [89, 227] on button "Criar nova rota" at bounding box center [77, 228] width 67 height 17
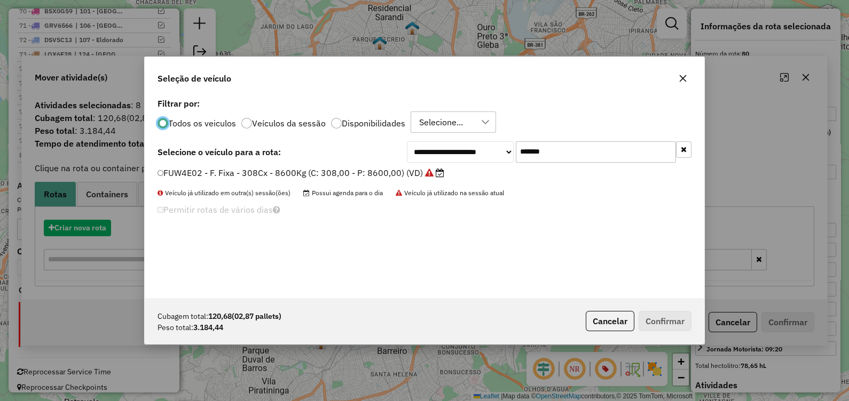
scroll to position [5, 3]
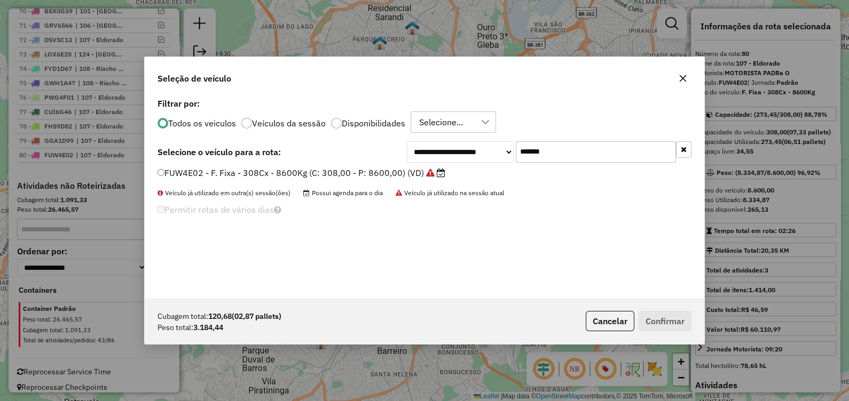
drag, startPoint x: 571, startPoint y: 154, endPoint x: 419, endPoint y: 168, distance: 152.8
click at [420, 168] on div "**********" at bounding box center [424, 197] width 559 height 203
paste input "text"
type input "*******"
click at [373, 173] on label "EDL3E91 - F. Fixa - 308Cx - 8600Kg (C: 308,00 - P: 8600,00) (VD)" at bounding box center [294, 173] width 274 height 13
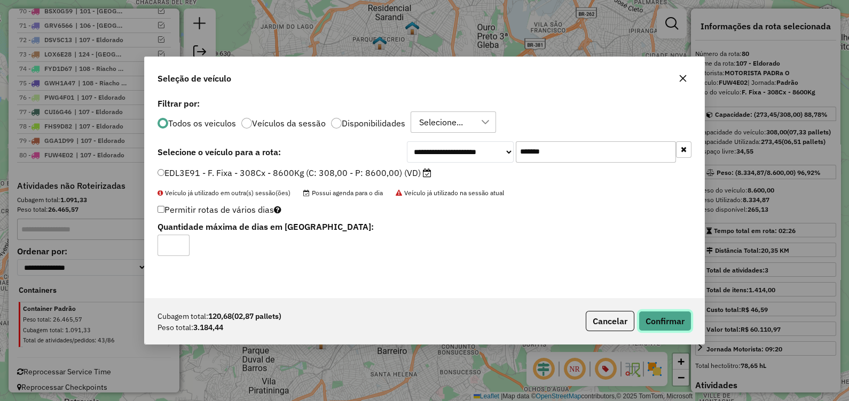
click at [672, 318] on button "Confirmar" at bounding box center [665, 321] width 53 height 20
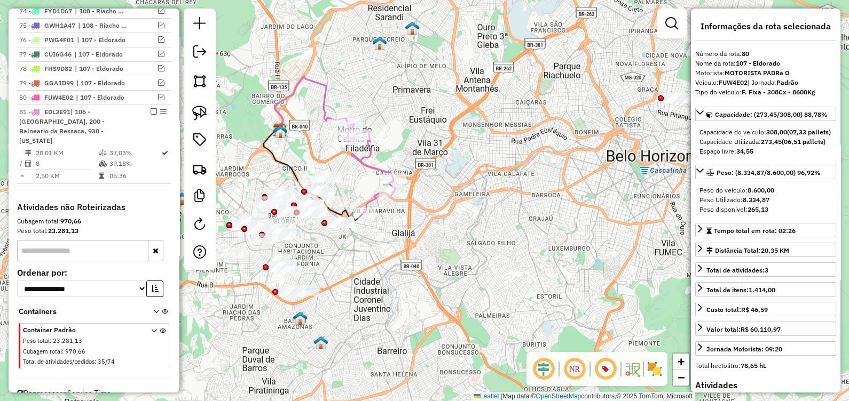
scroll to position [1527, 0]
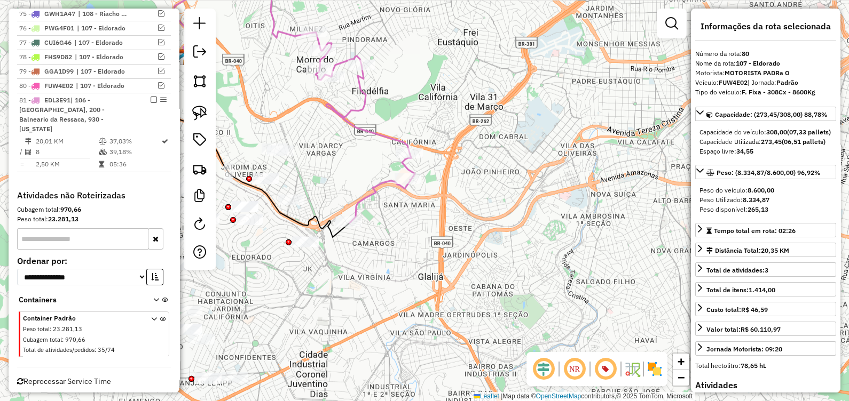
click at [366, 201] on icon at bounding box center [364, 128] width 101 height 191
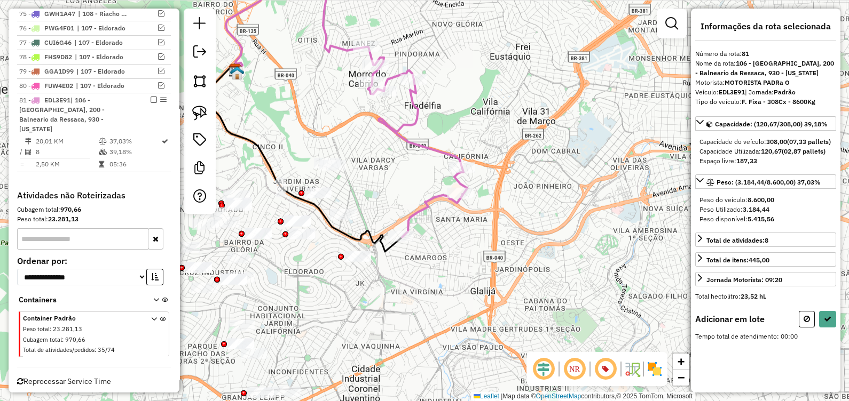
drag, startPoint x: 452, startPoint y: 270, endPoint x: 460, endPoint y: 266, distance: 8.8
click at [464, 270] on div "Janela de atendimento Grade de atendimento Capacidade Transportadoras Veículos …" at bounding box center [424, 200] width 849 height 401
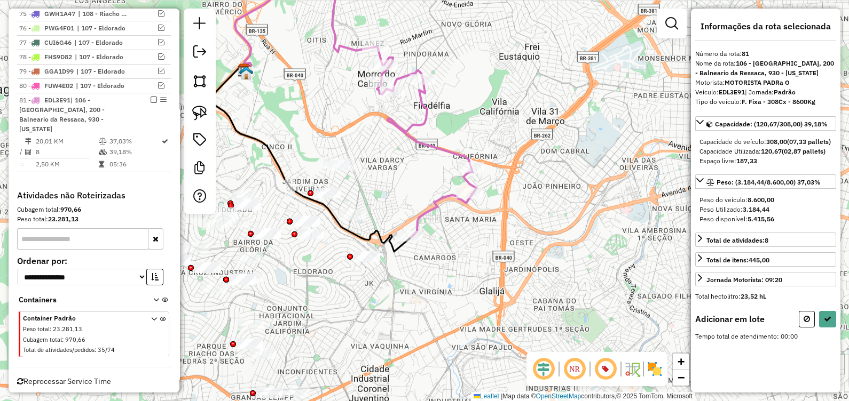
drag, startPoint x: 198, startPoint y: 117, endPoint x: 232, endPoint y: 125, distance: 35.5
click at [198, 117] on img at bounding box center [199, 113] width 15 height 15
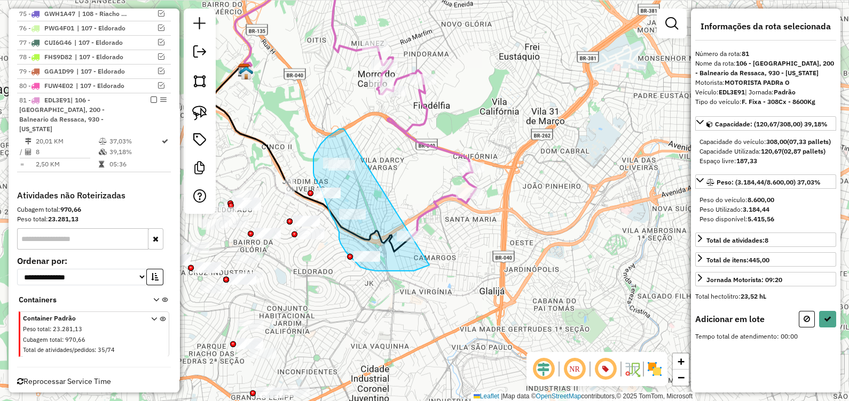
drag, startPoint x: 320, startPoint y: 145, endPoint x: 372, endPoint y: 265, distance: 130.8
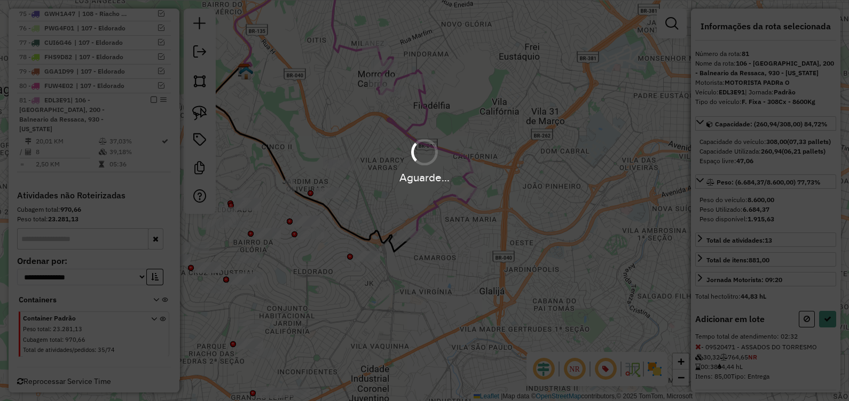
select select "*********"
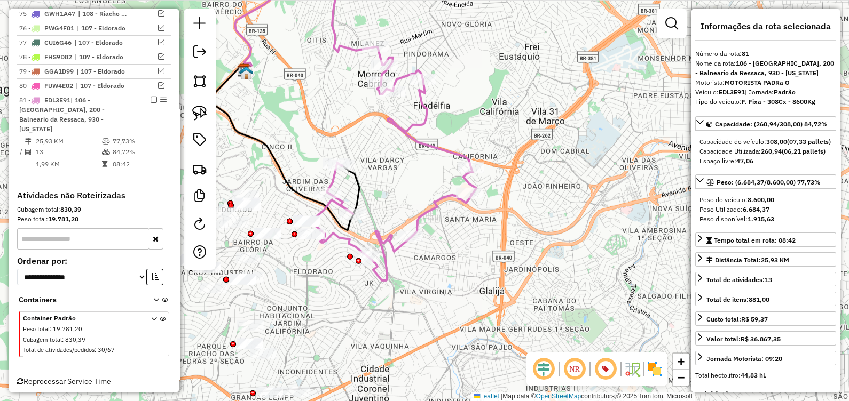
click at [420, 219] on icon at bounding box center [393, 164] width 167 height 234
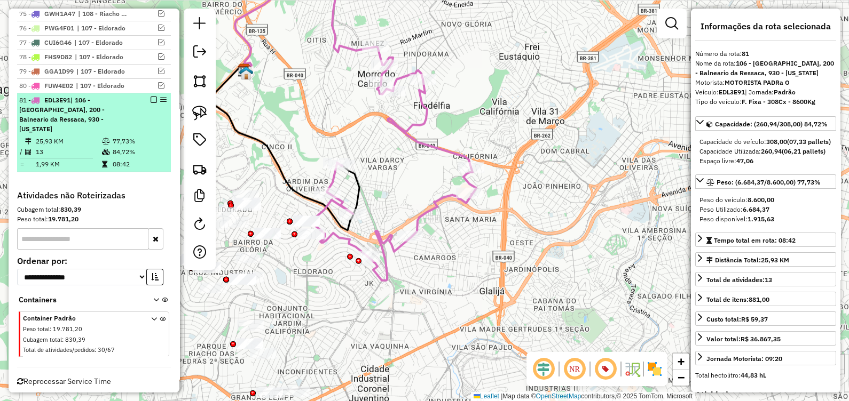
click at [151, 97] on em at bounding box center [154, 100] width 6 height 6
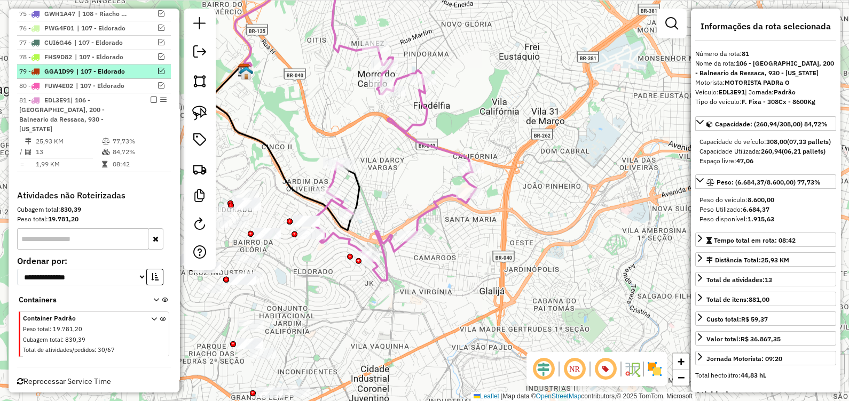
scroll to position [1473, 0]
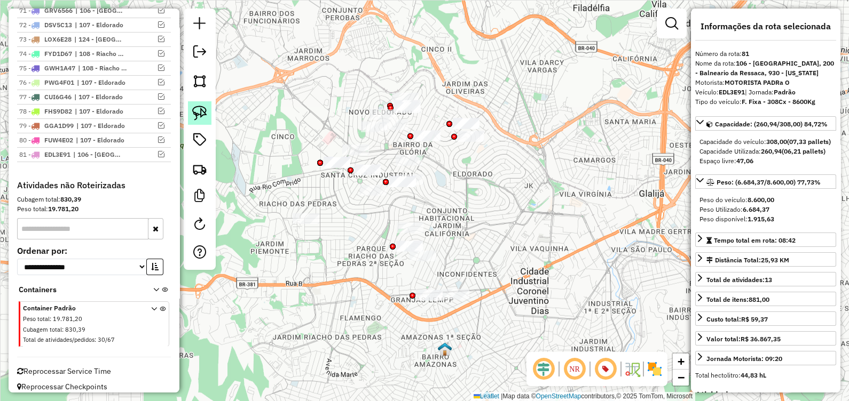
click at [207, 119] on link at bounding box center [199, 112] width 23 height 23
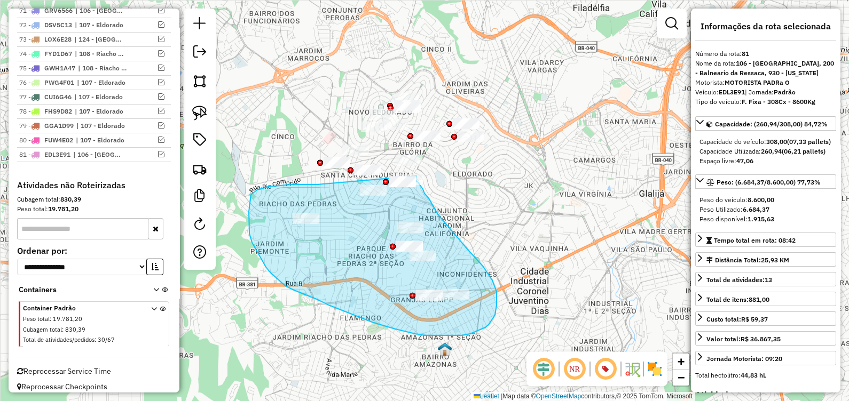
click at [416, 176] on div "Janela de atendimento Grade de atendimento Capacidade Transportadoras Veículos …" at bounding box center [424, 200] width 849 height 401
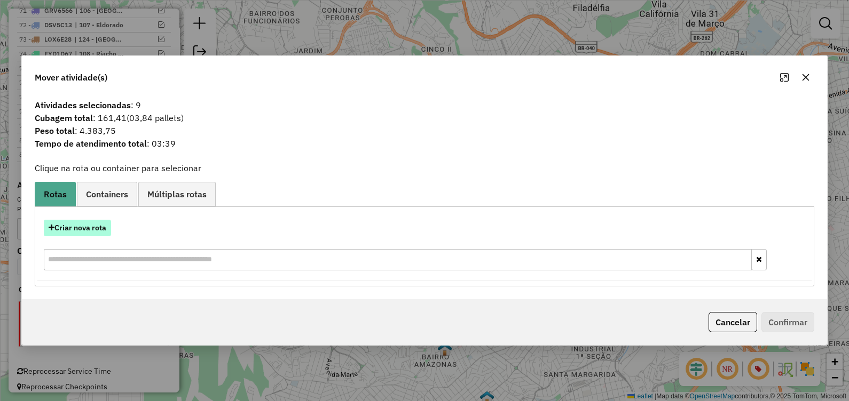
click at [94, 232] on button "Criar nova rota" at bounding box center [77, 228] width 67 height 17
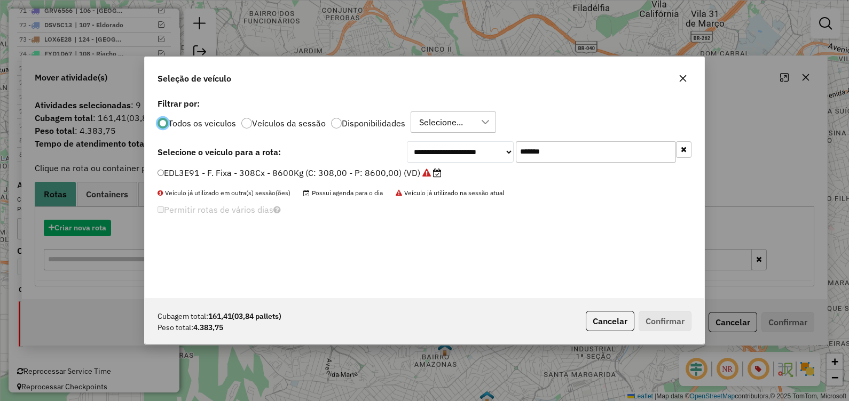
scroll to position [5, 3]
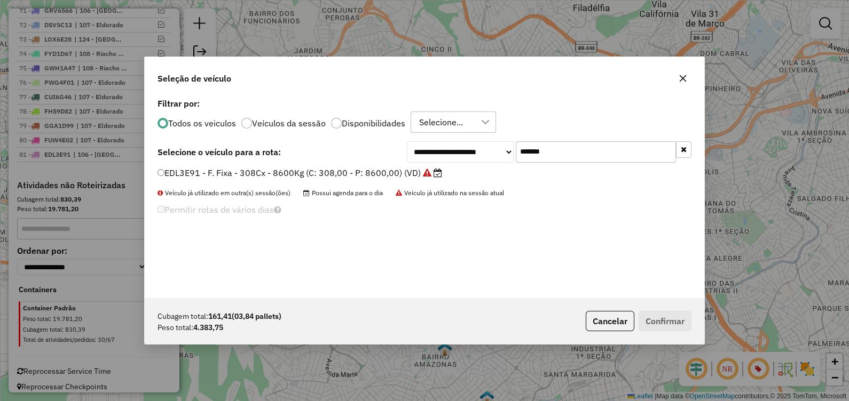
drag, startPoint x: 563, startPoint y: 153, endPoint x: 415, endPoint y: 163, distance: 147.7
click at [418, 163] on div "**********" at bounding box center [424, 197] width 559 height 203
paste input "text"
type input "*******"
click at [393, 176] on label "FCT8J77 - F. Fixa - 308Cx - 8110Kg (C: 308,00 - P: 8110,00) (VD)" at bounding box center [293, 173] width 273 height 13
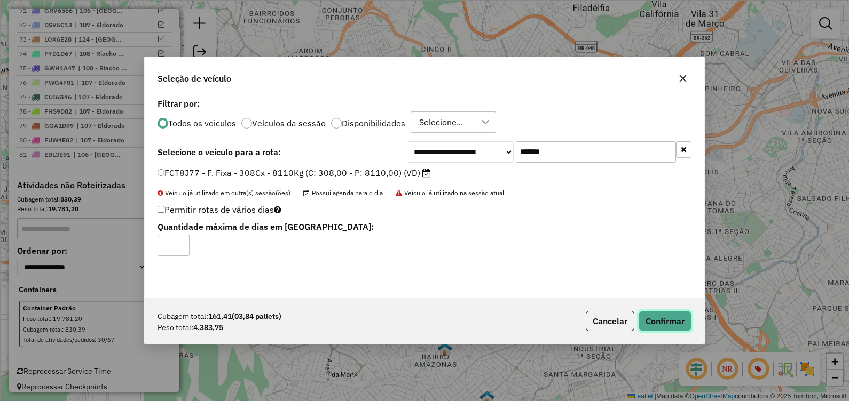
click at [672, 320] on button "Confirmar" at bounding box center [665, 321] width 53 height 20
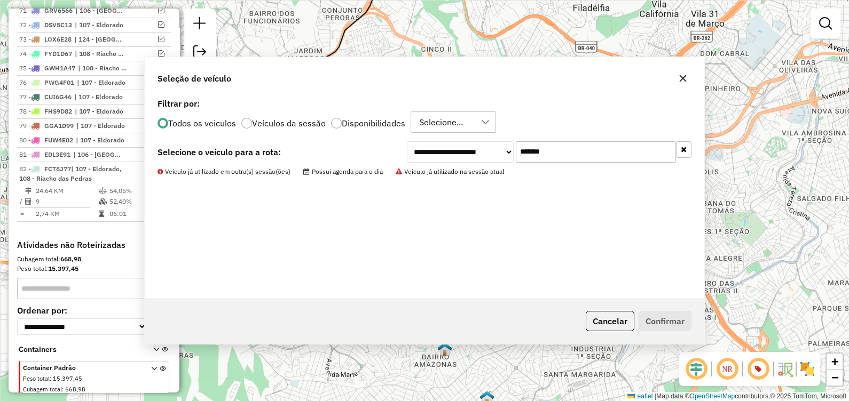
scroll to position [1527, 0]
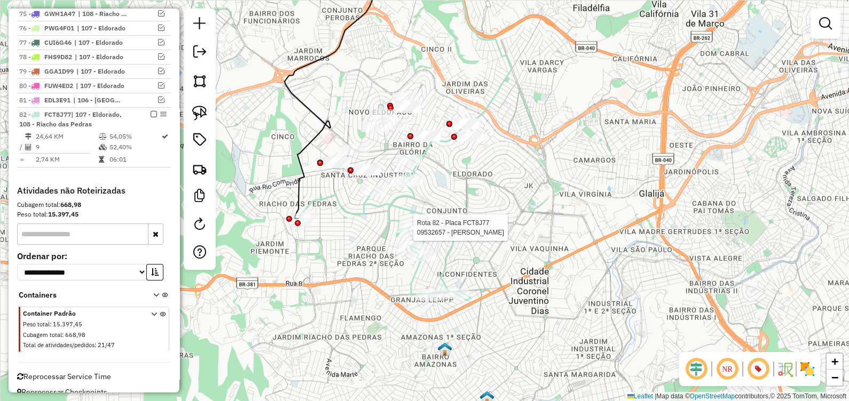
select select "*********"
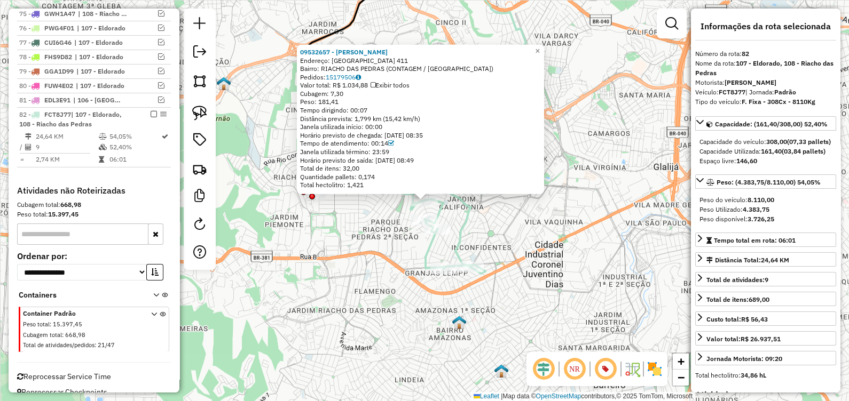
scroll to position [1532, 0]
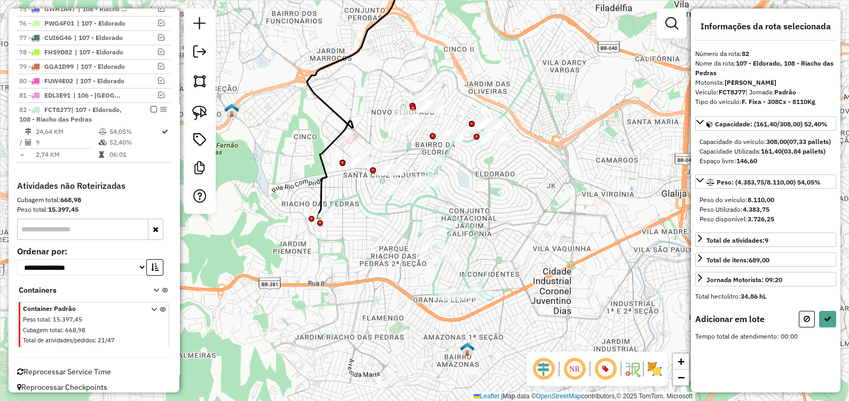
drag, startPoint x: 350, startPoint y: 278, endPoint x: 352, endPoint y: 295, distance: 17.8
click at [352, 295] on div "Janela de atendimento Grade de atendimento Capacidade Transportadoras Veículos …" at bounding box center [424, 200] width 849 height 401
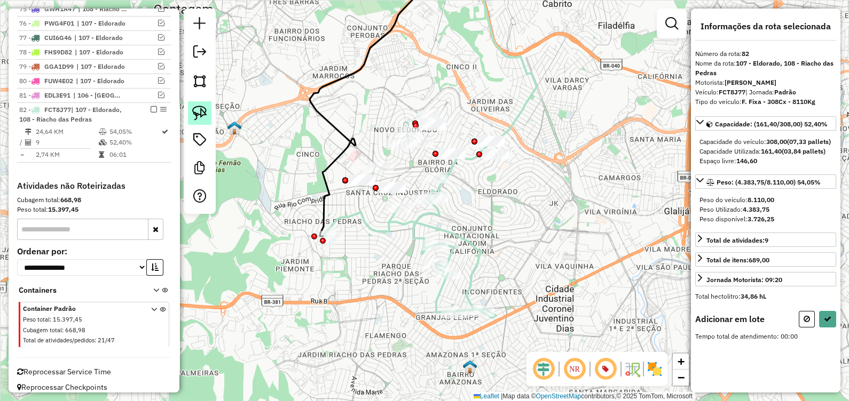
click at [196, 119] on img at bounding box center [199, 113] width 15 height 15
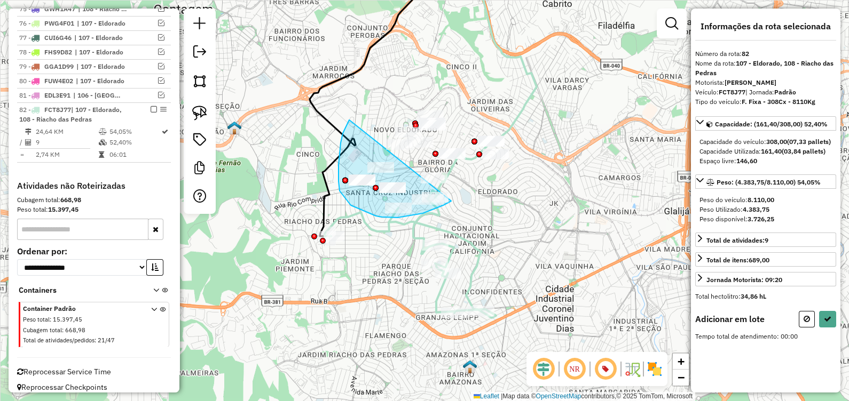
drag, startPoint x: 341, startPoint y: 143, endPoint x: 448, endPoint y: 202, distance: 122.8
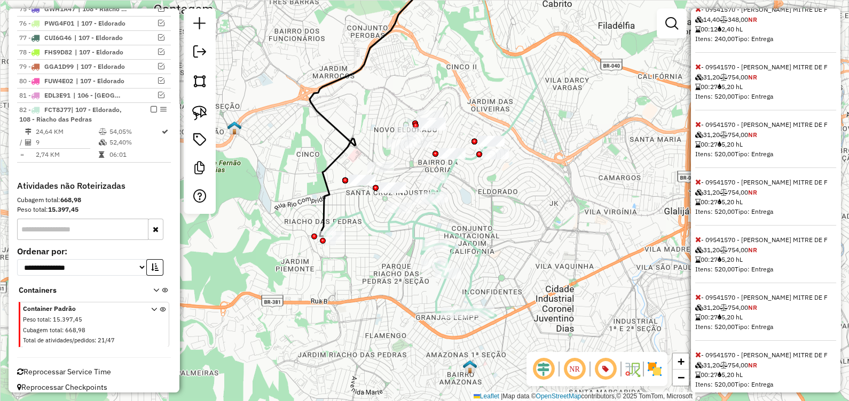
scroll to position [356, 0]
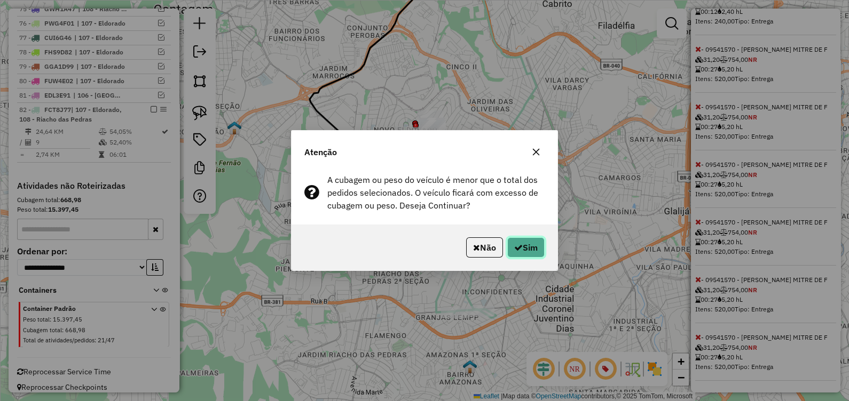
click at [541, 252] on button "Sim" at bounding box center [525, 248] width 37 height 20
select select "*********"
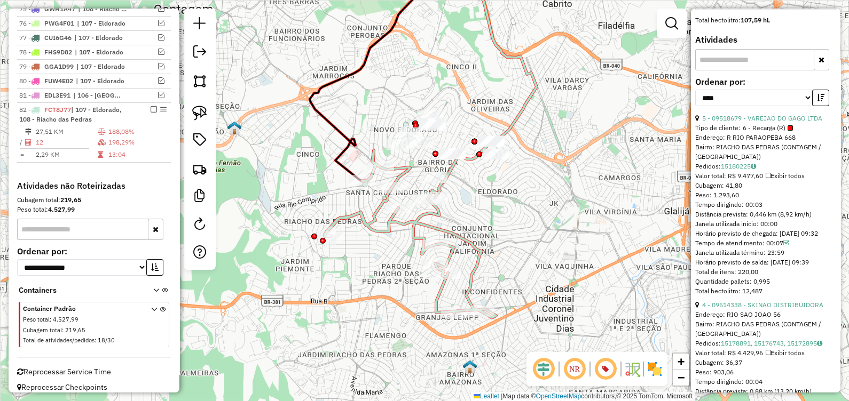
scroll to position [366, 0]
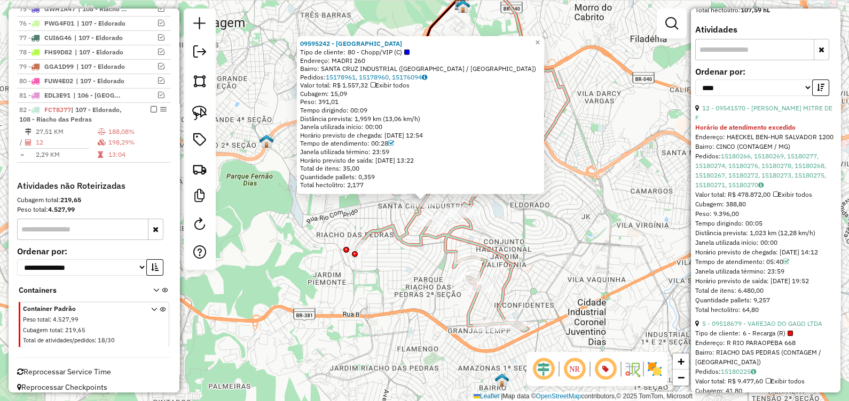
click at [424, 247] on icon at bounding box center [442, 248] width 171 height 168
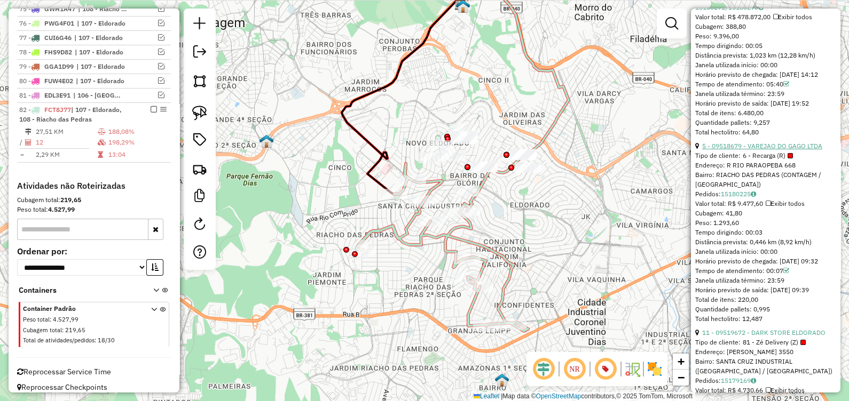
scroll to position [454, 0]
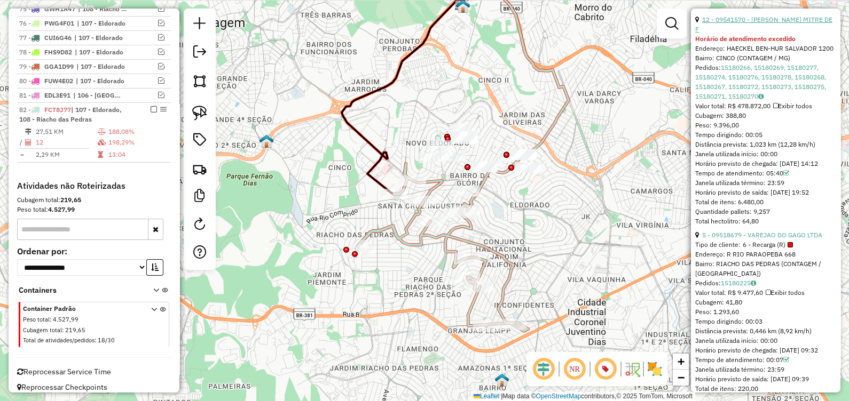
click at [763, 33] on link "12 - 09541570 - JEREMIAS MITRE DE F" at bounding box center [763, 24] width 137 height 18
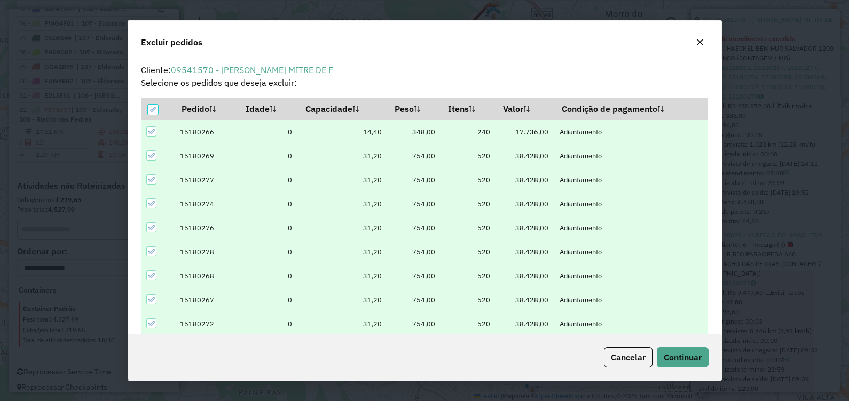
scroll to position [5, 3]
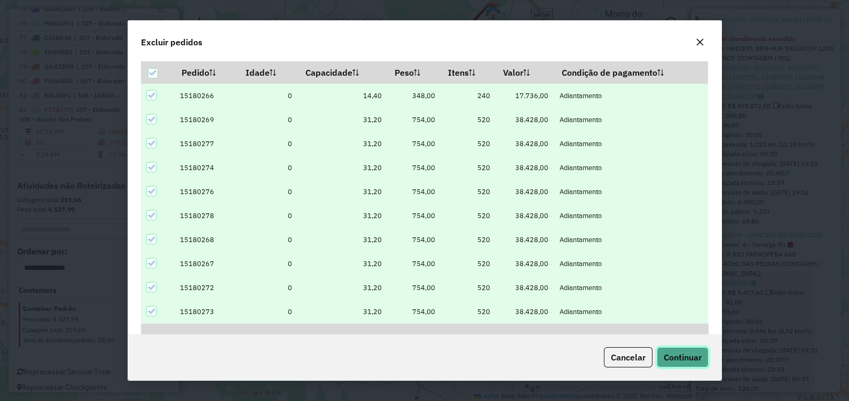
click at [681, 362] on span "Continuar" at bounding box center [683, 357] width 38 height 11
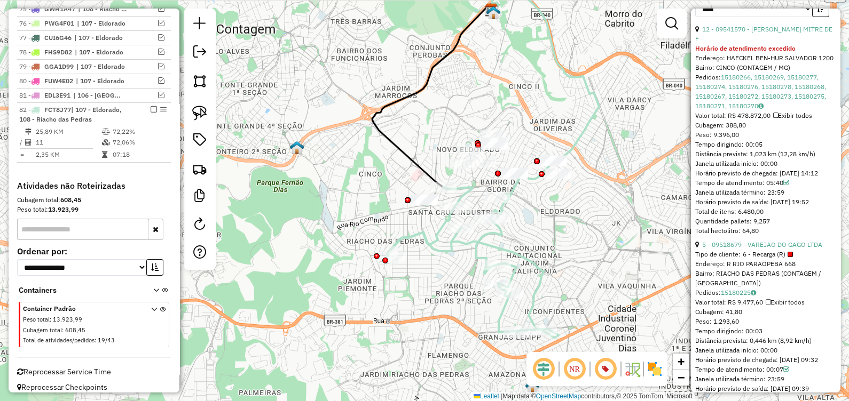
scroll to position [316, 0]
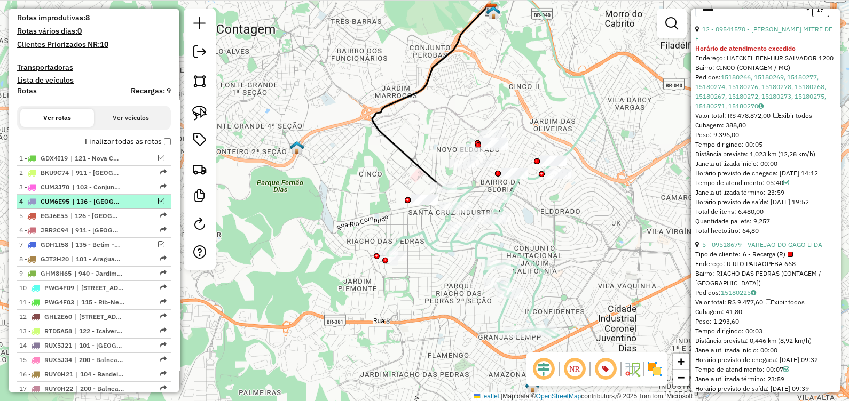
drag, startPoint x: 157, startPoint y: 199, endPoint x: 157, endPoint y: 207, distance: 8.0
click at [158, 199] on em at bounding box center [161, 201] width 6 height 6
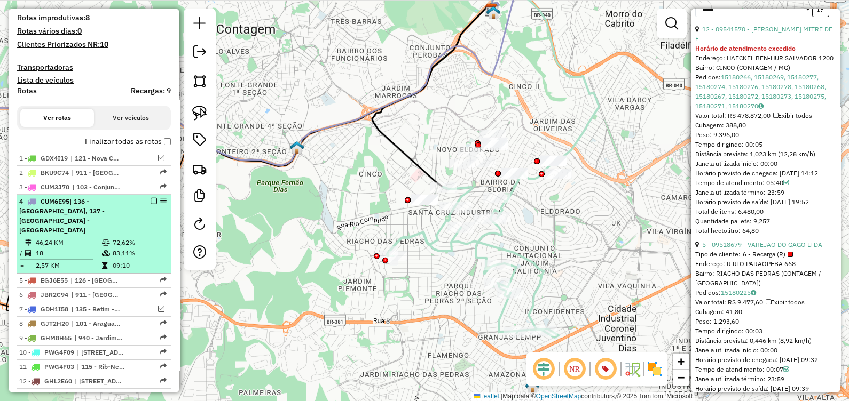
click at [131, 238] on td "72,62%" at bounding box center [139, 243] width 54 height 11
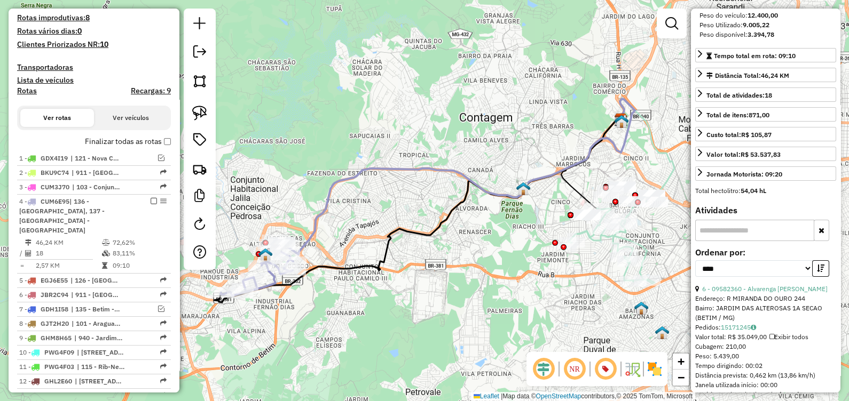
scroll to position [89, 0]
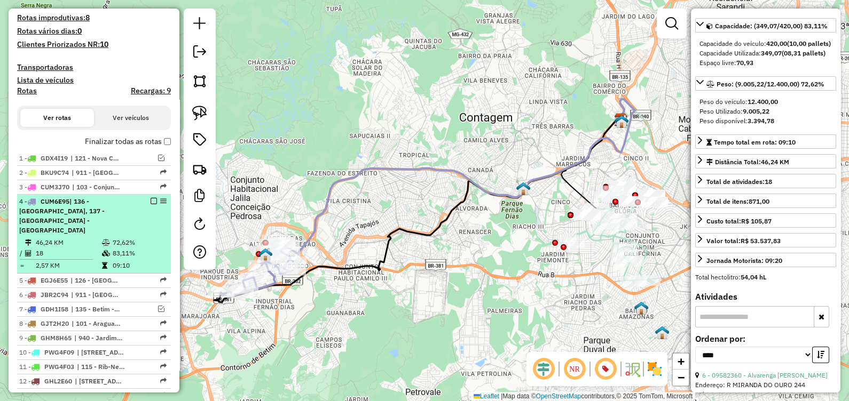
click at [151, 200] on em at bounding box center [154, 201] width 6 height 6
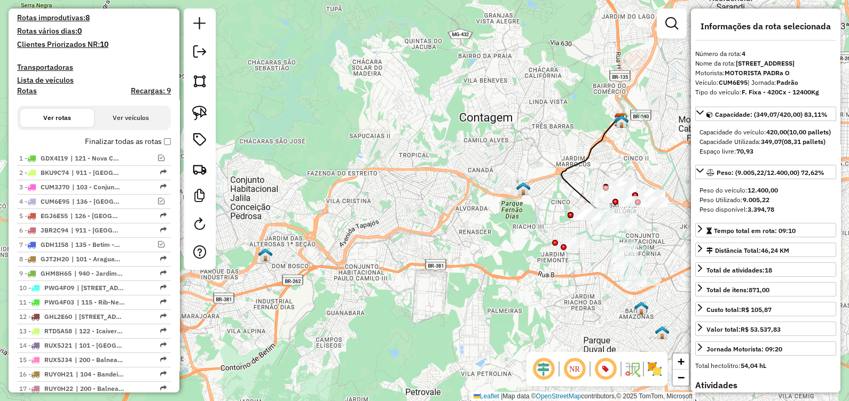
scroll to position [1219, 0]
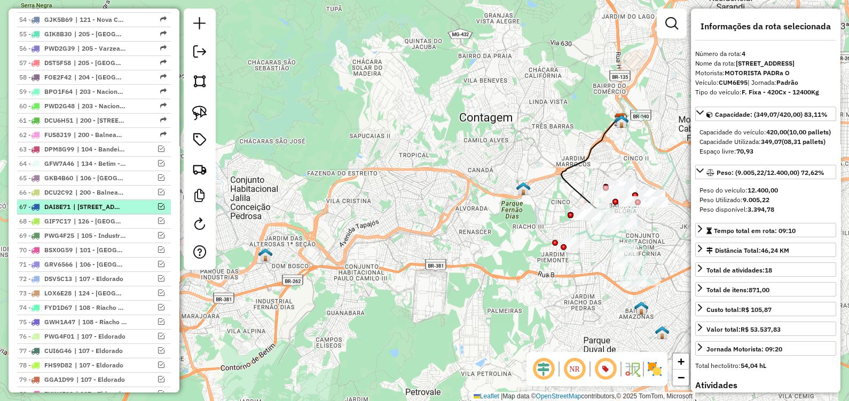
click at [159, 203] on em at bounding box center [161, 206] width 6 height 6
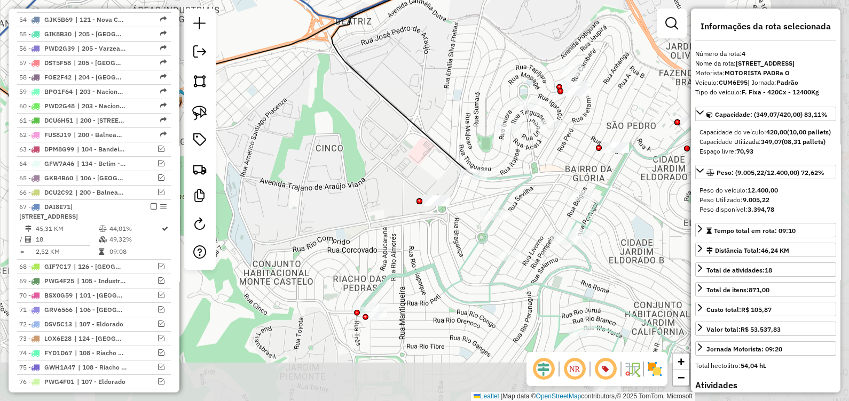
drag, startPoint x: 558, startPoint y: 237, endPoint x: 343, endPoint y: 174, distance: 223.8
click at [346, 174] on div "Janela de atendimento Grade de atendimento Capacidade Transportadoras Veículos …" at bounding box center [424, 200] width 849 height 401
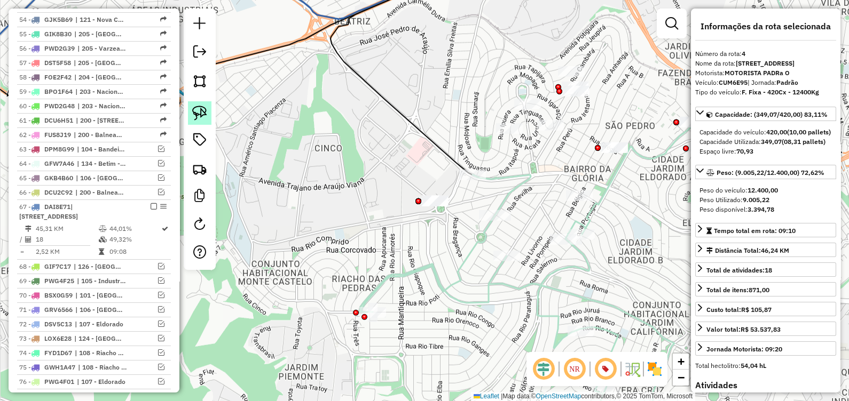
click at [193, 107] on img at bounding box center [199, 113] width 15 height 15
drag, startPoint x: 409, startPoint y: 200, endPoint x: 424, endPoint y: 212, distance: 19.0
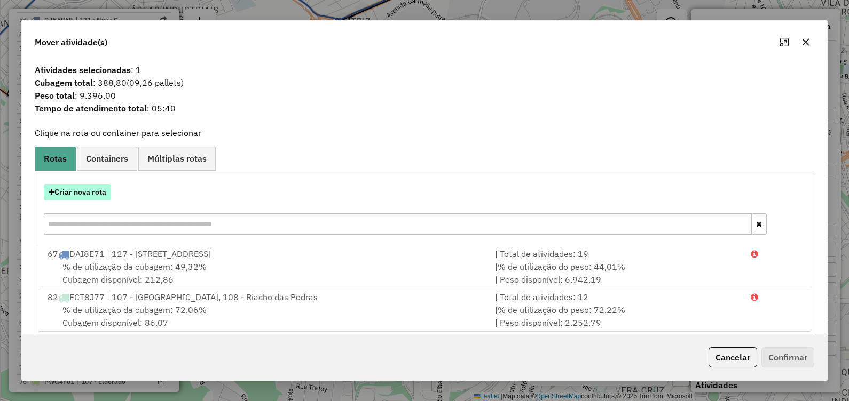
click at [83, 191] on button "Criar nova rota" at bounding box center [77, 192] width 67 height 17
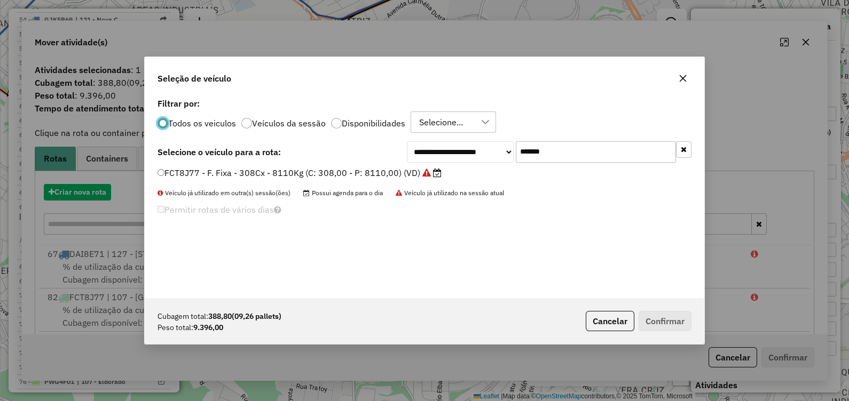
scroll to position [5, 3]
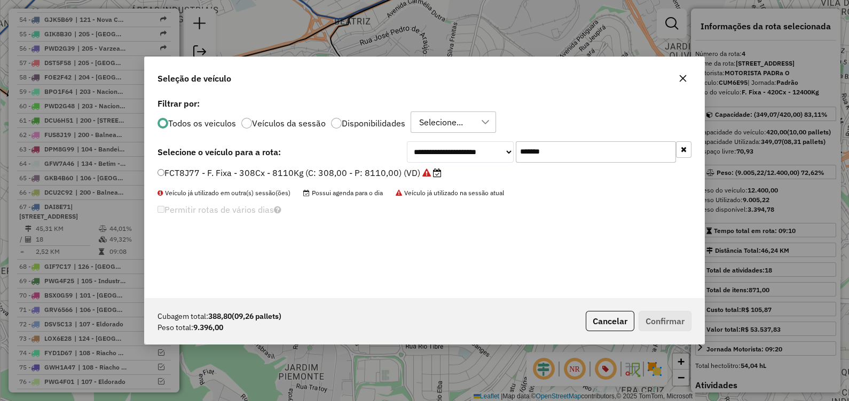
drag, startPoint x: 561, startPoint y: 149, endPoint x: 438, endPoint y: 157, distance: 123.0
click at [446, 155] on div "**********" at bounding box center [549, 151] width 285 height 21
paste input "text"
type input "*******"
click at [400, 174] on label "DAI8E71 - F. Fixa - 420Cx - 12400Kg (C: 420,00 - P: 12400,00) (VD)" at bounding box center [309, 173] width 304 height 13
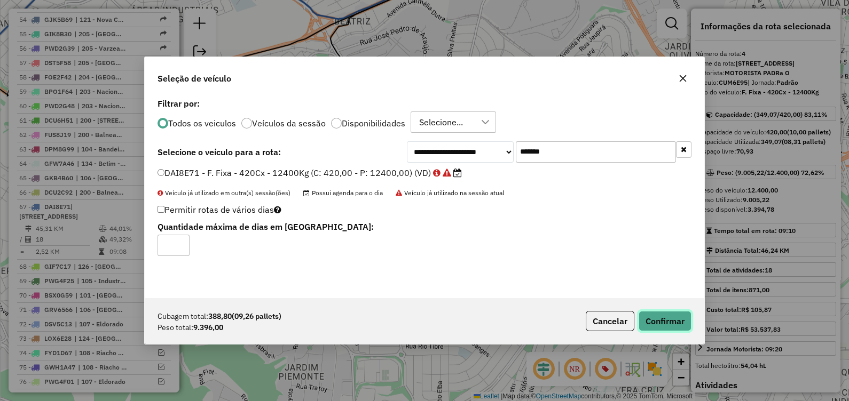
click at [669, 320] on button "Confirmar" at bounding box center [665, 321] width 53 height 20
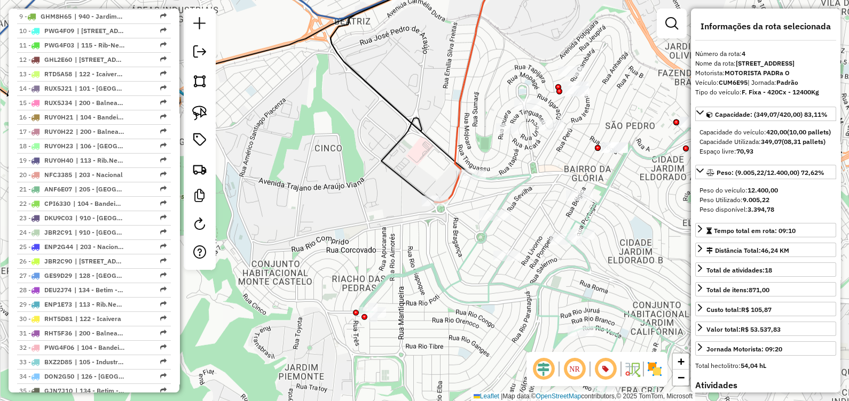
scroll to position [501, 0]
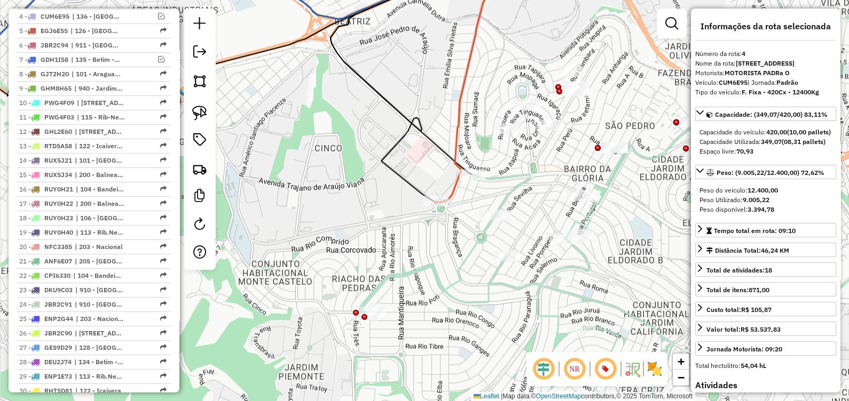
click at [459, 132] on icon at bounding box center [500, 81] width 131 height 243
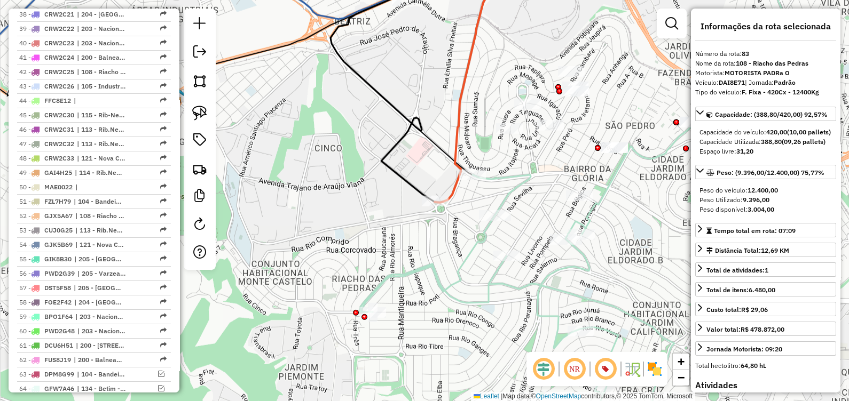
scroll to position [1646, 0]
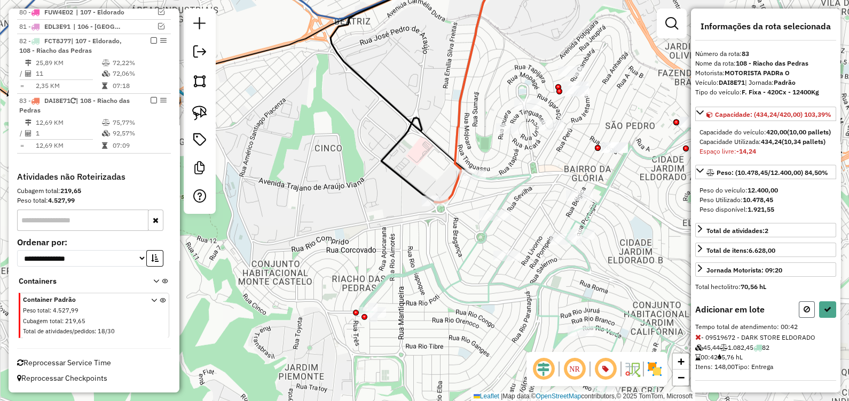
click at [809, 318] on button at bounding box center [807, 310] width 16 height 17
select select "*********"
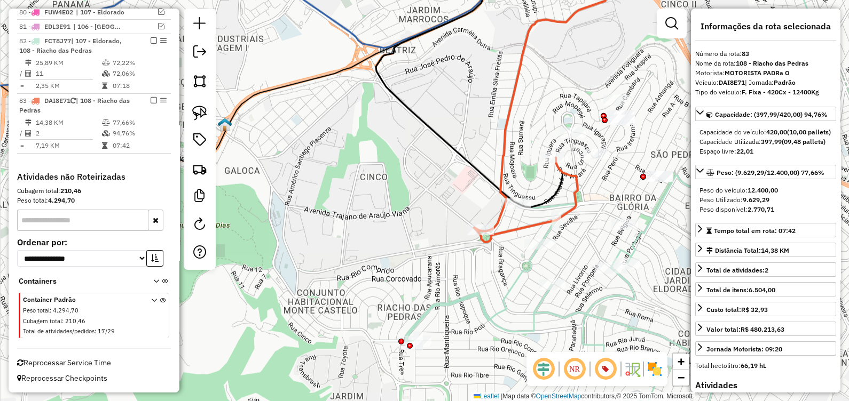
drag, startPoint x: 397, startPoint y: 274, endPoint x: 424, endPoint y: 283, distance: 28.5
click at [433, 289] on div "Janela de atendimento Grade de atendimento Capacidade Transportadoras Veículos …" at bounding box center [424, 200] width 849 height 401
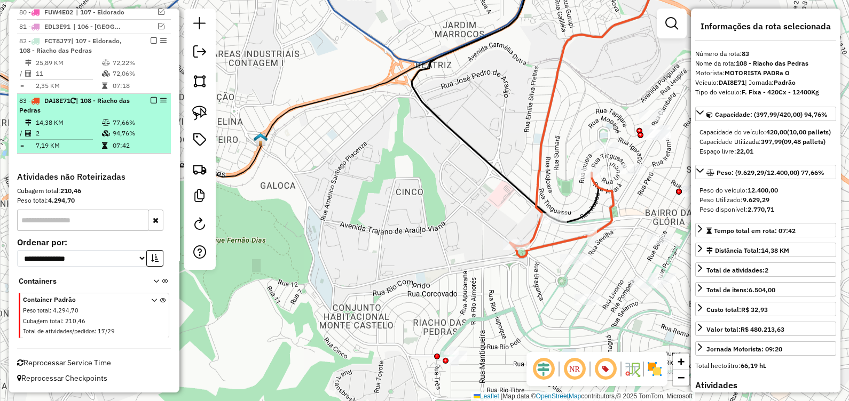
click at [151, 104] on em at bounding box center [154, 100] width 6 height 6
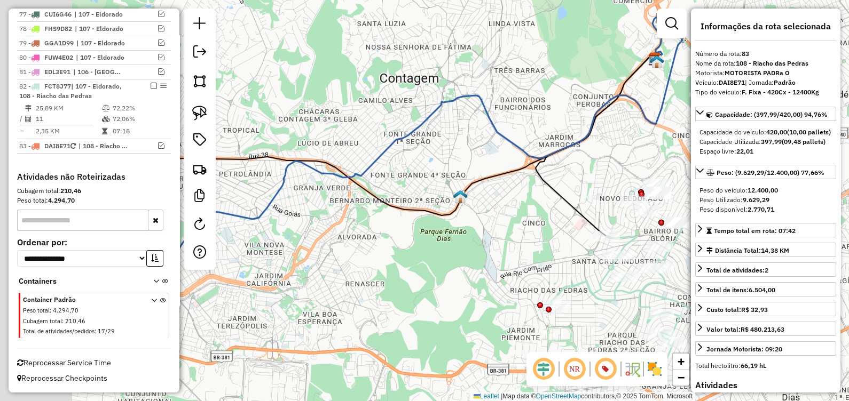
drag, startPoint x: 396, startPoint y: 248, endPoint x: 557, endPoint y: 283, distance: 165.7
click at [563, 287] on div "Janela de atendimento Grade de atendimento Capacidade Transportadoras Veículos …" at bounding box center [424, 200] width 849 height 401
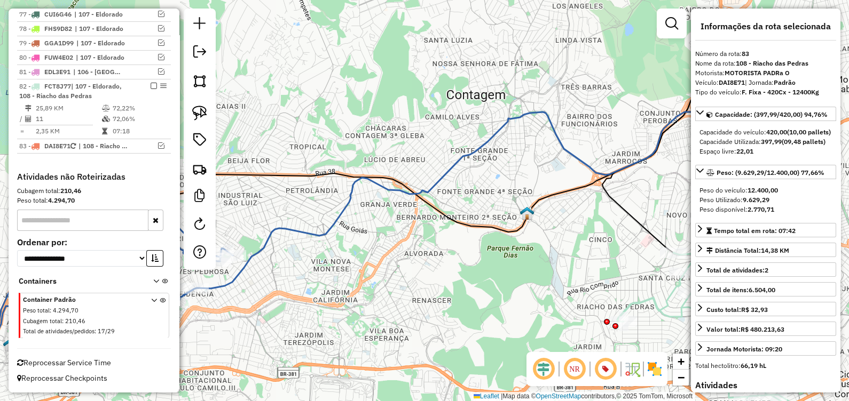
click at [324, 222] on div "Janela de atendimento Grade de atendimento Capacidade Transportadoras Veículos …" at bounding box center [424, 200] width 849 height 401
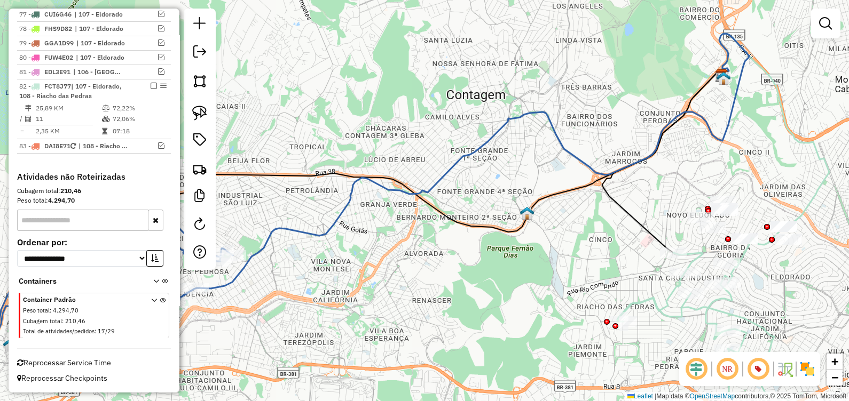
click at [318, 236] on icon at bounding box center [454, 183] width 590 height 298
select select "*********"
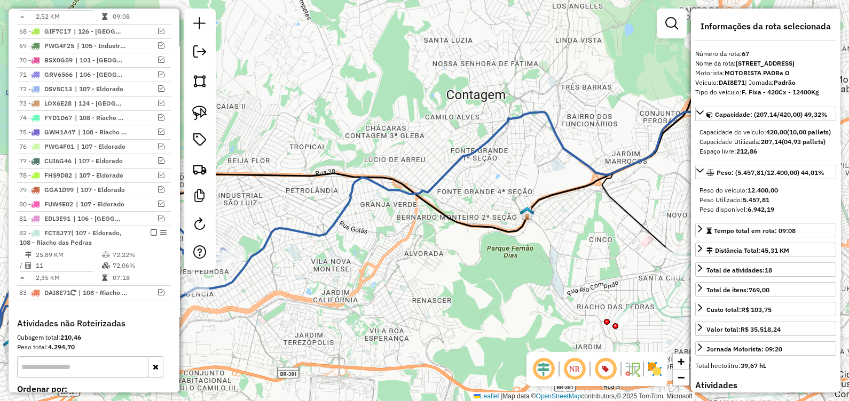
scroll to position [1404, 0]
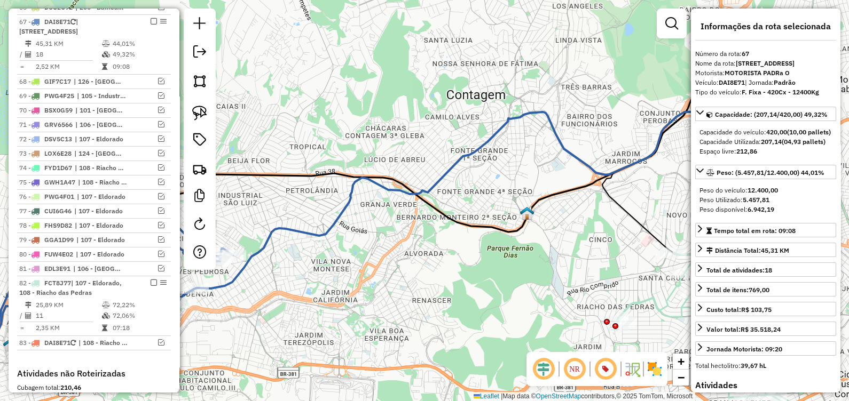
click at [303, 234] on icon at bounding box center [454, 183] width 590 height 298
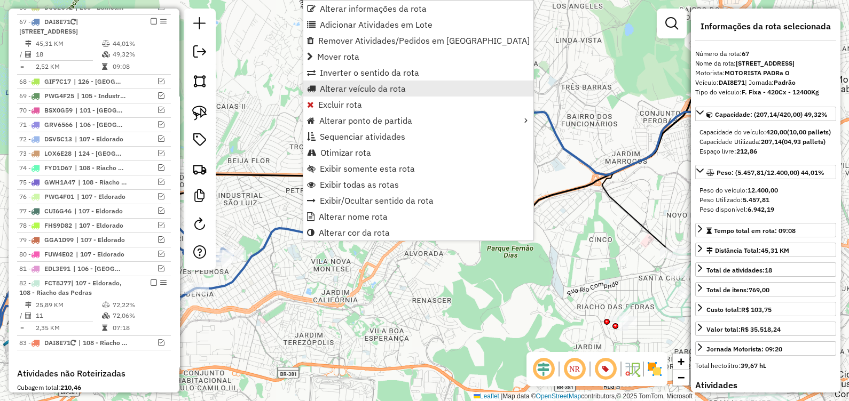
click at [370, 93] on span "Alterar veículo da rota" at bounding box center [363, 88] width 86 height 9
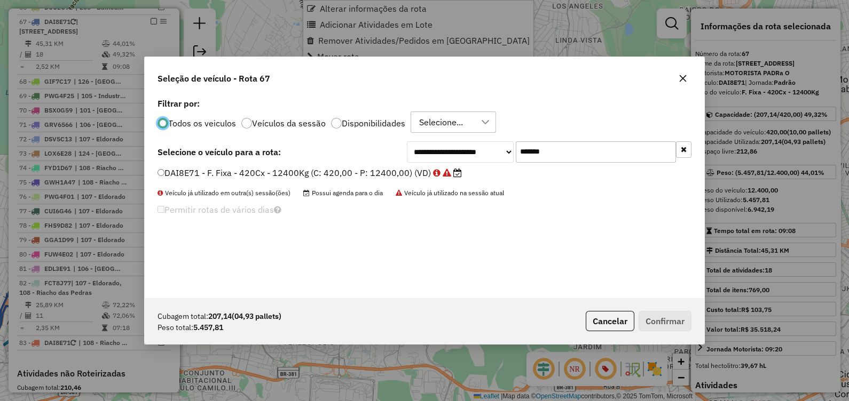
scroll to position [5, 3]
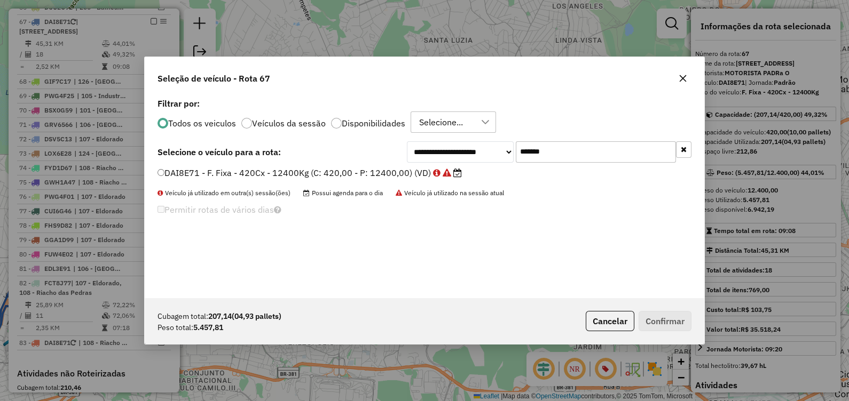
drag, startPoint x: 544, startPoint y: 152, endPoint x: 390, endPoint y: 151, distance: 154.3
click at [395, 151] on div "**********" at bounding box center [424, 151] width 534 height 21
paste input "text"
type input "*******"
click at [371, 172] on label "EDL3E91 - F. Fixa - 308Cx - 8600Kg (C: 308,00 - P: 8600,00) (VD)" at bounding box center [299, 173] width 285 height 13
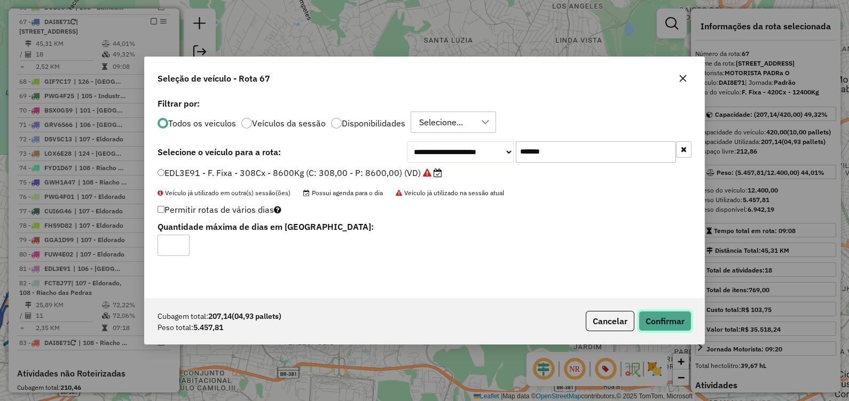
click at [665, 322] on button "Confirmar" at bounding box center [665, 321] width 53 height 20
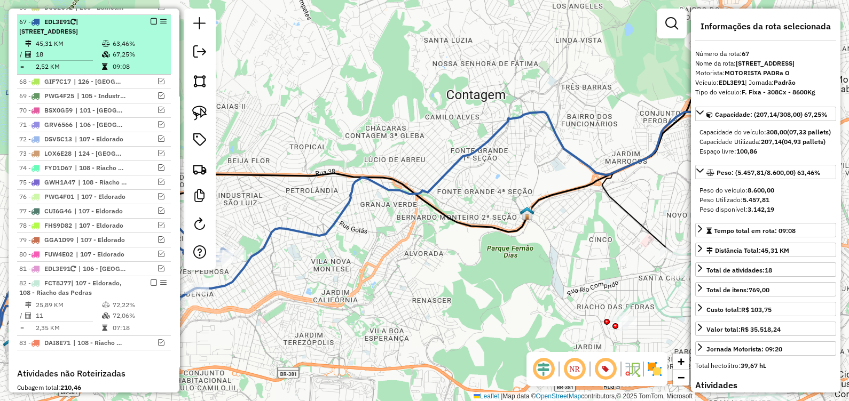
click at [150, 19] on div "67 - EDL3E91 | 127 - Vila Cristina, 136 - Betim São Pedro, 137 - Betim - Jardim…" at bounding box center [93, 26] width 149 height 19
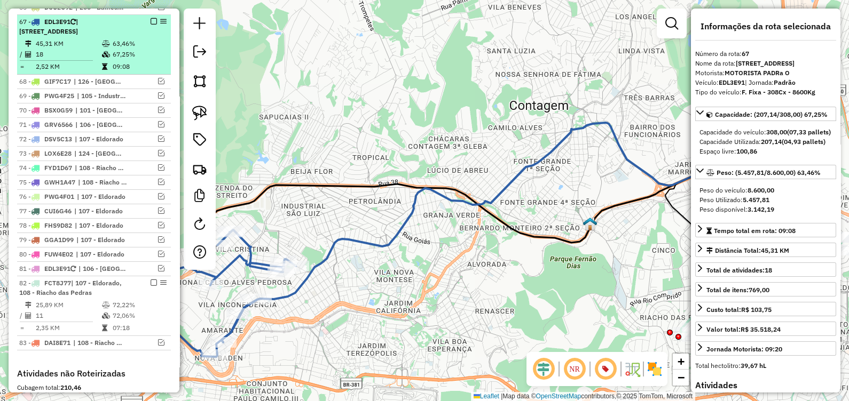
click at [151, 18] on em at bounding box center [154, 21] width 6 height 6
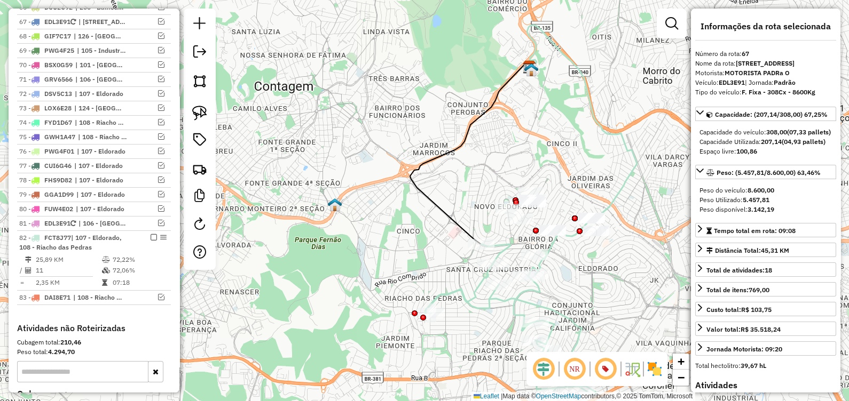
drag, startPoint x: 411, startPoint y: 206, endPoint x: 231, endPoint y: 186, distance: 180.9
click at [232, 186] on div "Janela de atendimento Grade de atendimento Capacidade Transportadoras Veículos …" at bounding box center [424, 200] width 849 height 401
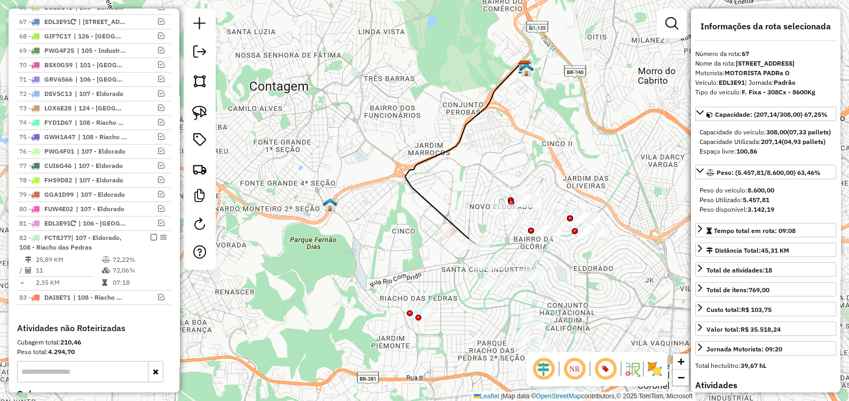
drag, startPoint x: 377, startPoint y: 231, endPoint x: 233, endPoint y: 211, distance: 145.6
click at [234, 211] on div "Janela de atendimento Grade de atendimento Capacidade Transportadoras Veículos …" at bounding box center [424, 200] width 849 height 401
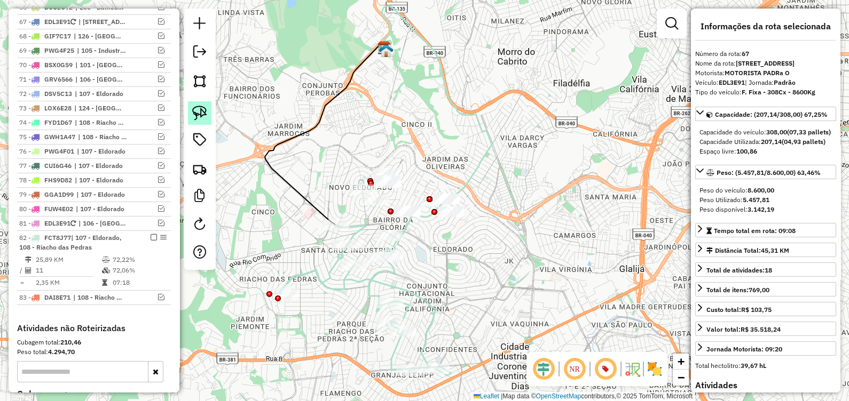
click at [195, 113] on img at bounding box center [199, 113] width 15 height 15
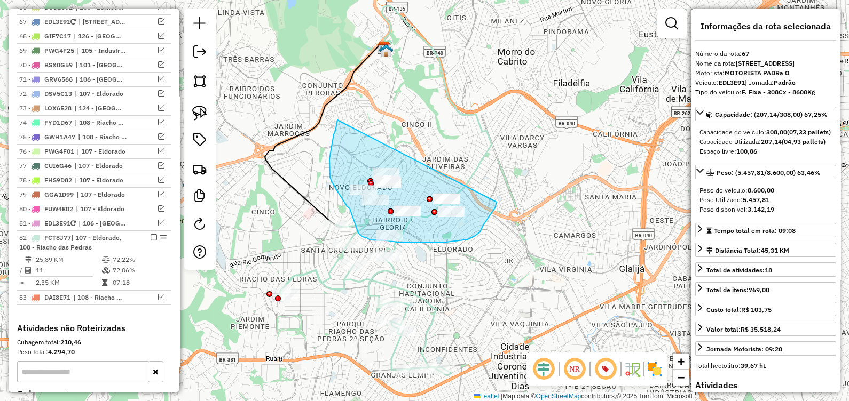
drag, startPoint x: 337, startPoint y: 123, endPoint x: 492, endPoint y: 202, distance: 174.3
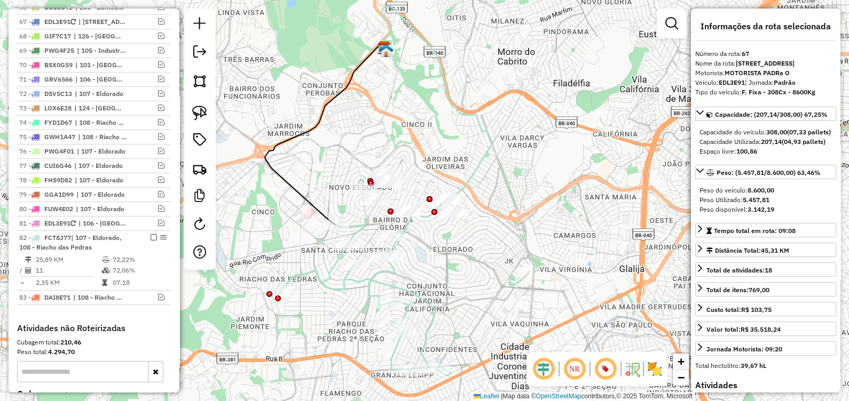
click at [336, 281] on div "Janela de atendimento Grade de atendimento Capacidade Transportadoras Veículos …" at bounding box center [424, 200] width 849 height 401
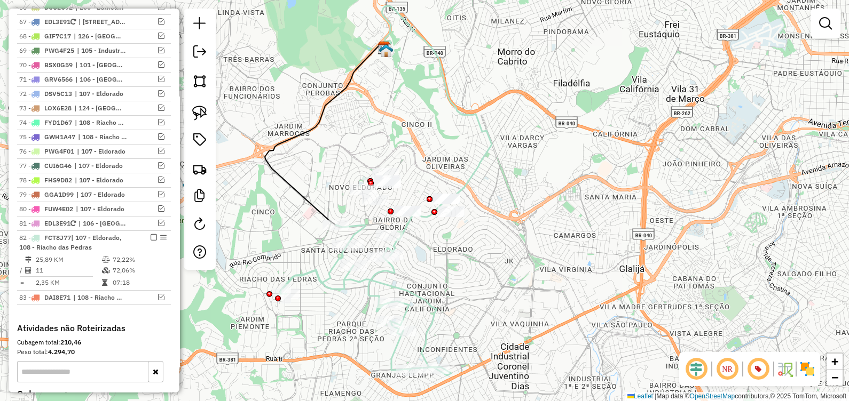
click at [338, 288] on icon at bounding box center [365, 300] width 171 height 151
select select "*********"
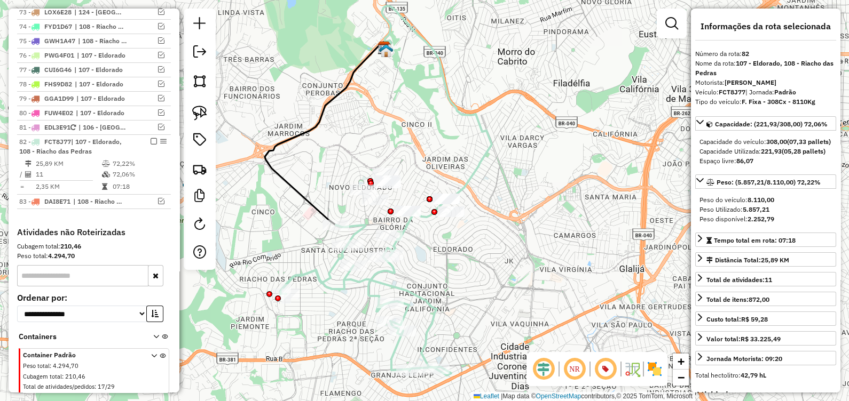
scroll to position [1547, 0]
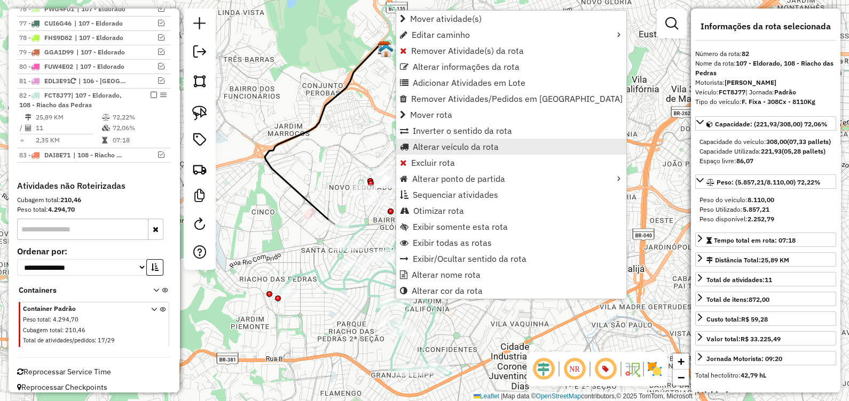
click at [447, 143] on span "Alterar veículo da rota" at bounding box center [456, 147] width 86 height 9
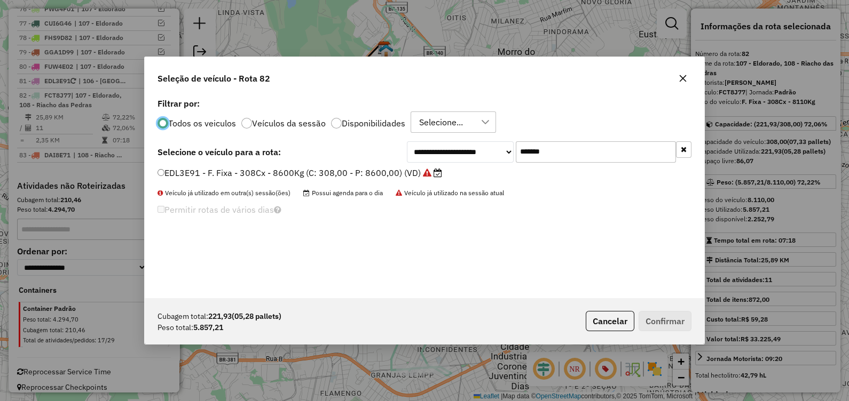
scroll to position [5, 3]
drag, startPoint x: 572, startPoint y: 157, endPoint x: 384, endPoint y: 168, distance: 188.8
click at [395, 163] on div "**********" at bounding box center [424, 197] width 559 height 203
paste input "text"
type input "*******"
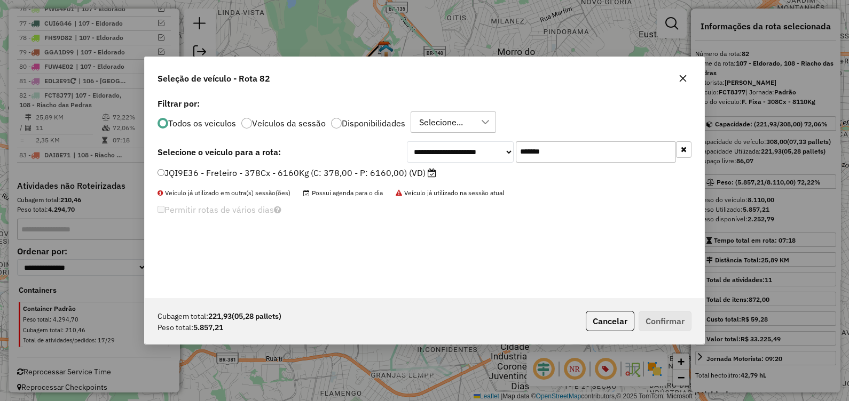
click at [378, 177] on label "JQI9E36 - Freteiro - 378Cx - 6160Kg (C: 378,00 - P: 6160,00) (VD)" at bounding box center [296, 173] width 279 height 13
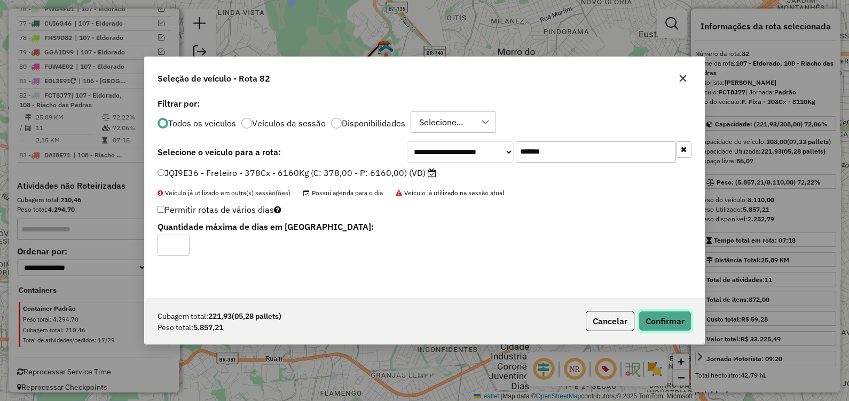
click at [667, 326] on button "Confirmar" at bounding box center [665, 321] width 53 height 20
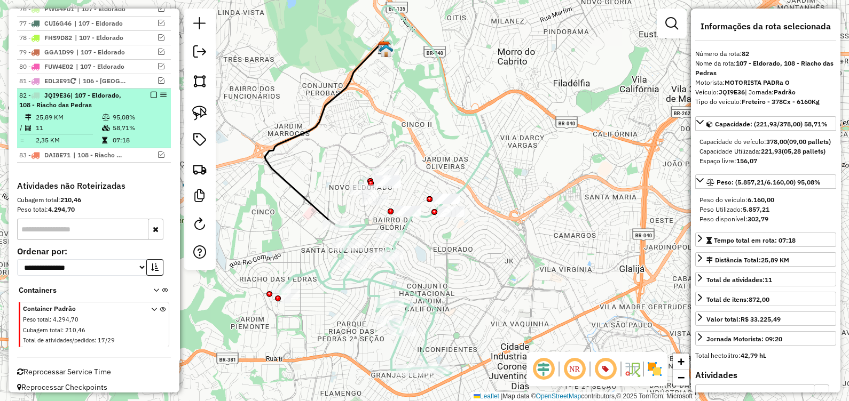
click at [151, 92] on em at bounding box center [154, 95] width 6 height 6
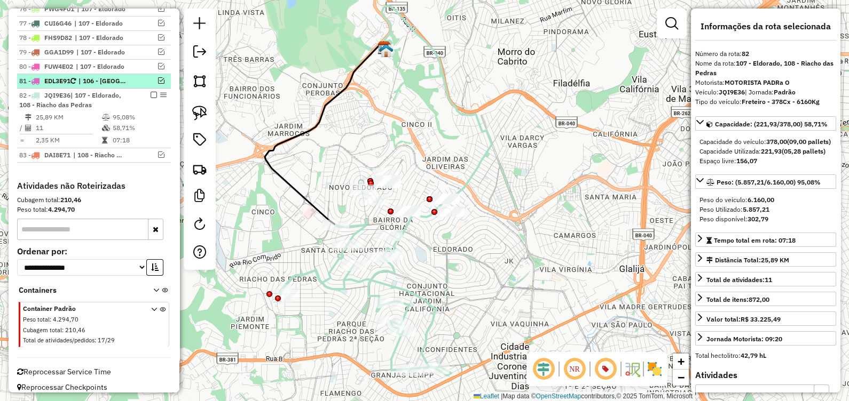
scroll to position [1501, 0]
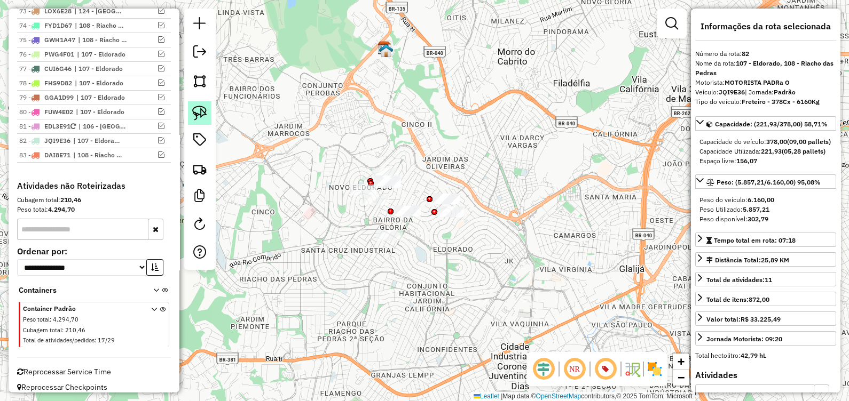
click at [198, 108] on img at bounding box center [199, 113] width 15 height 15
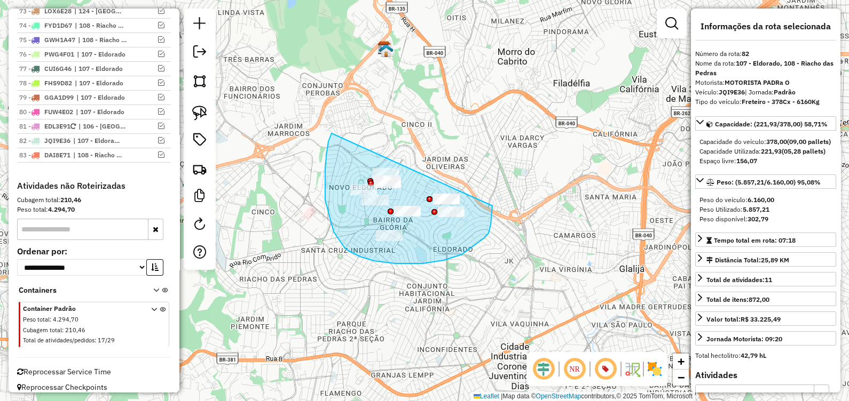
drag, startPoint x: 331, startPoint y: 221, endPoint x: 492, endPoint y: 204, distance: 162.1
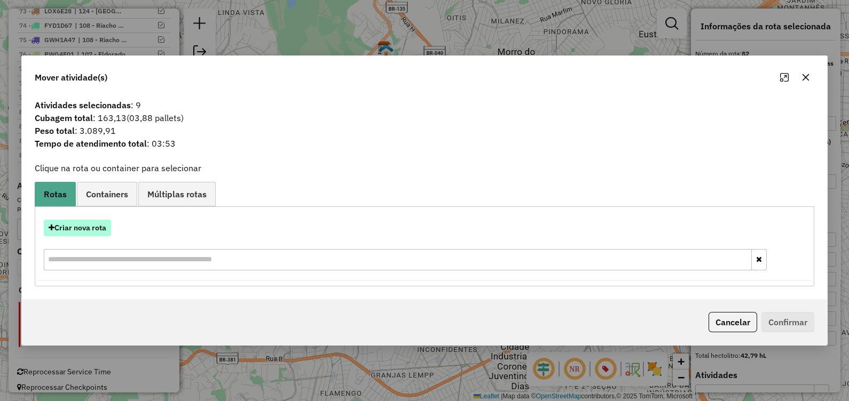
click at [89, 232] on button "Criar nova rota" at bounding box center [77, 228] width 67 height 17
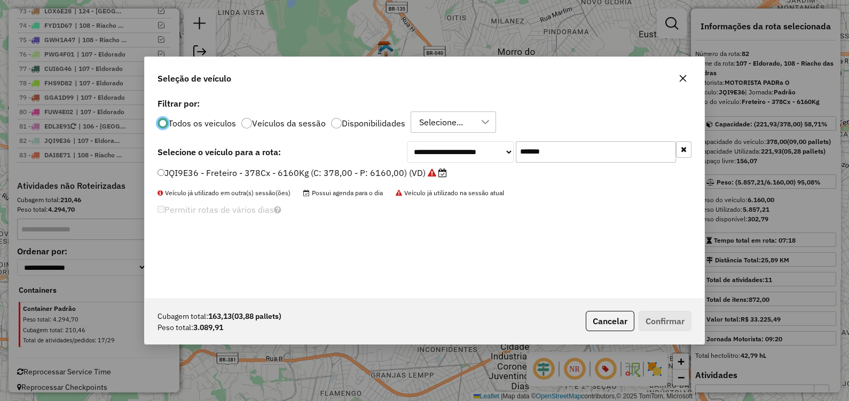
scroll to position [5, 3]
drag, startPoint x: 558, startPoint y: 149, endPoint x: 320, endPoint y: 156, distance: 237.7
click at [325, 154] on div "**********" at bounding box center [424, 151] width 534 height 21
paste input "text"
type input "*******"
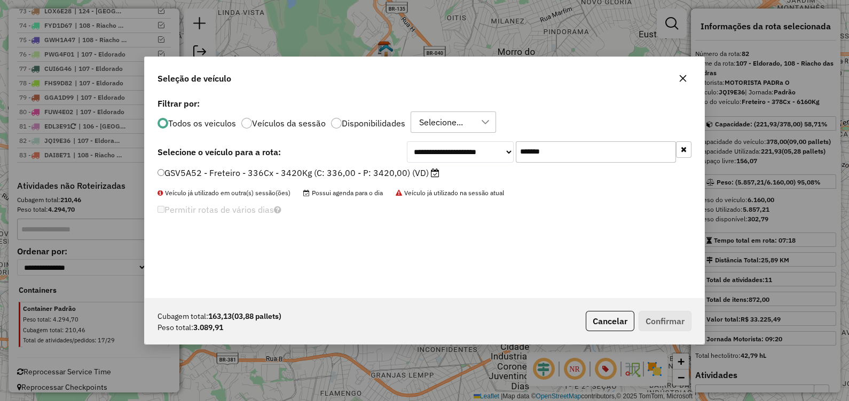
click at [374, 170] on label "GSV5A52 - Freteiro - 336Cx - 3420Kg (C: 336,00 - P: 3420,00) (VD)" at bounding box center [298, 173] width 282 height 13
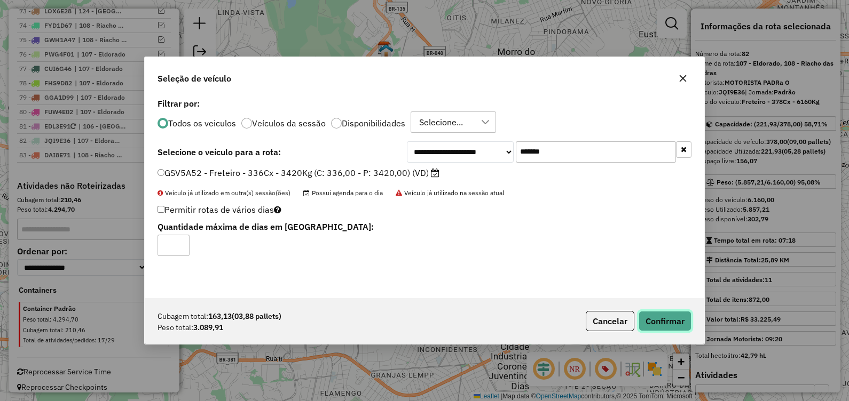
click at [664, 326] on button "Confirmar" at bounding box center [665, 321] width 53 height 20
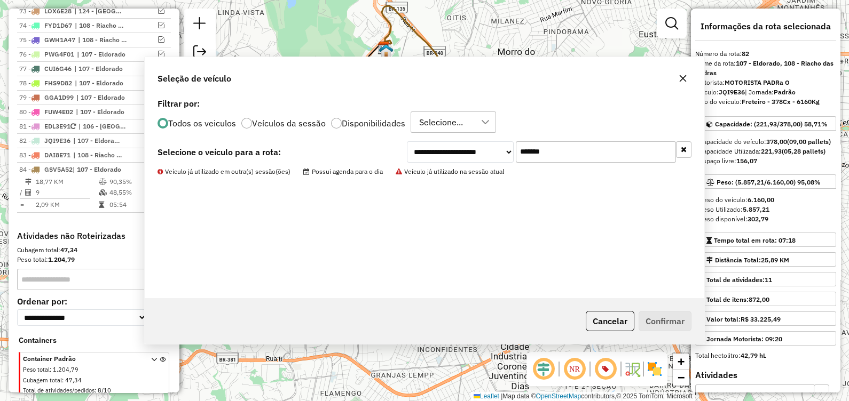
scroll to position [1551, 0]
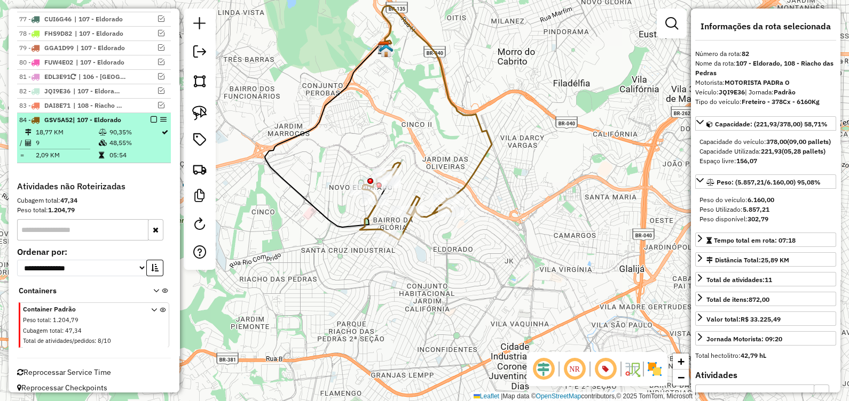
click at [151, 116] on em at bounding box center [154, 119] width 6 height 6
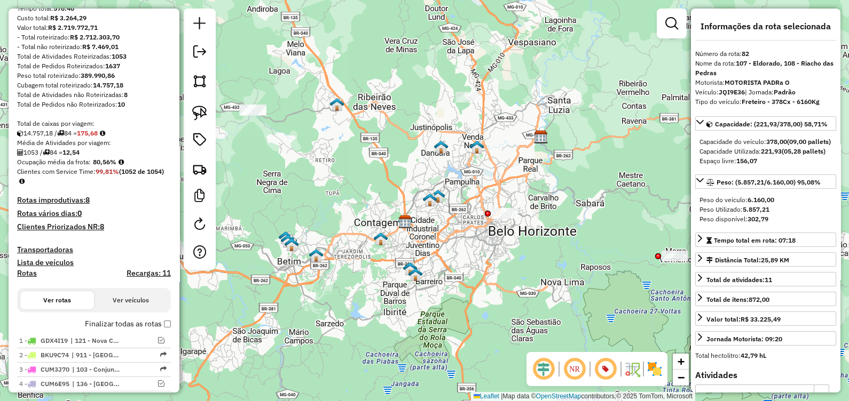
scroll to position [181, 0]
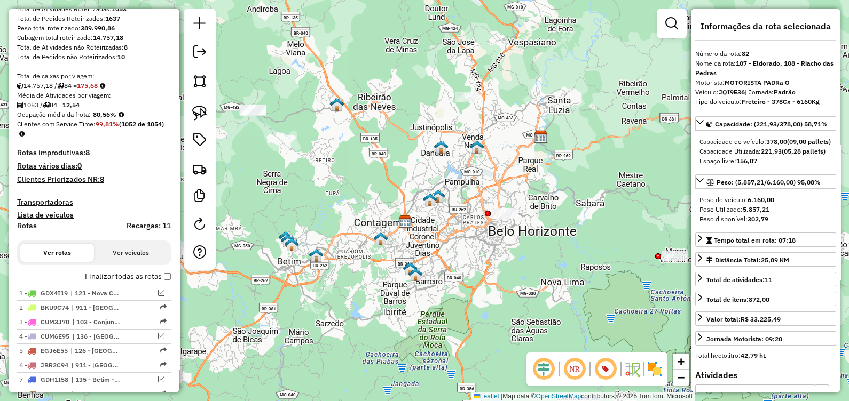
click at [143, 225] on h4 "Recargas: 11" at bounding box center [149, 226] width 44 height 9
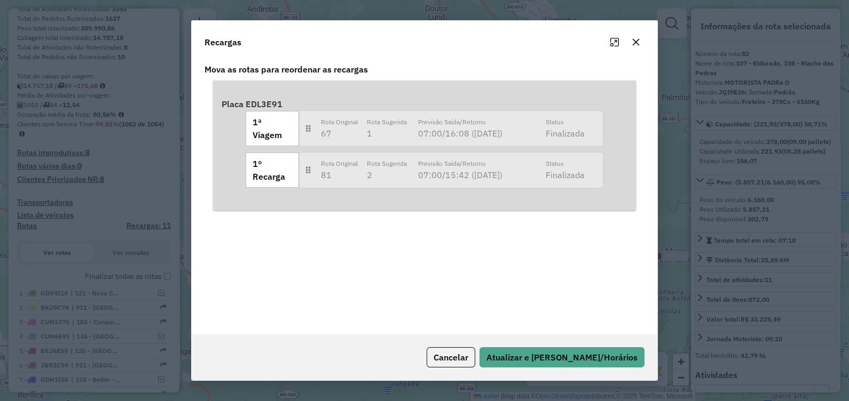
click at [641, 42] on button "button" at bounding box center [635, 42] width 17 height 17
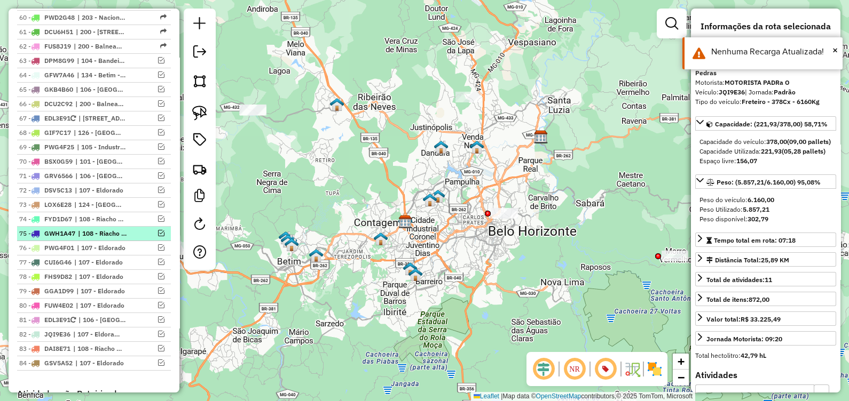
scroll to position [1337, 0]
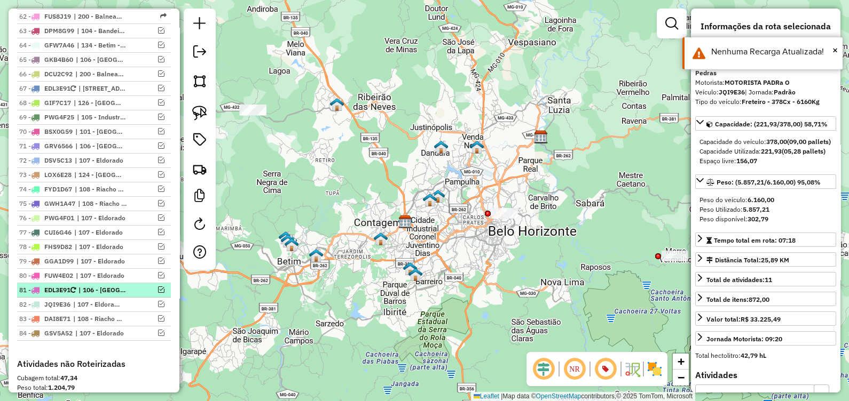
click at [158, 287] on em at bounding box center [161, 290] width 6 height 6
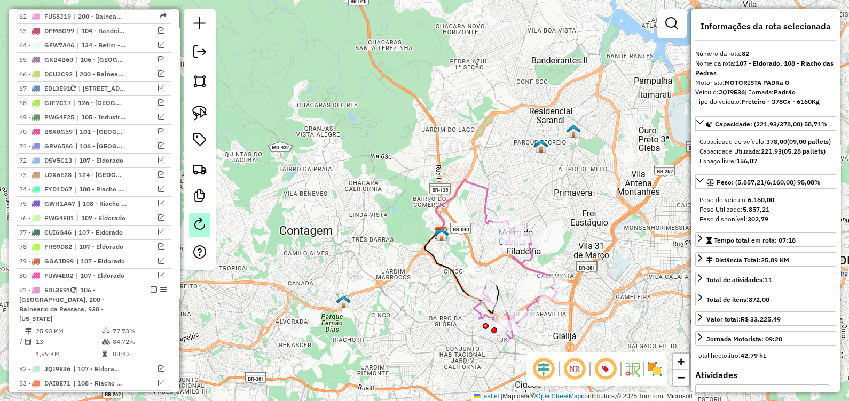
click at [202, 227] on em at bounding box center [199, 224] width 13 height 13
select select "*"
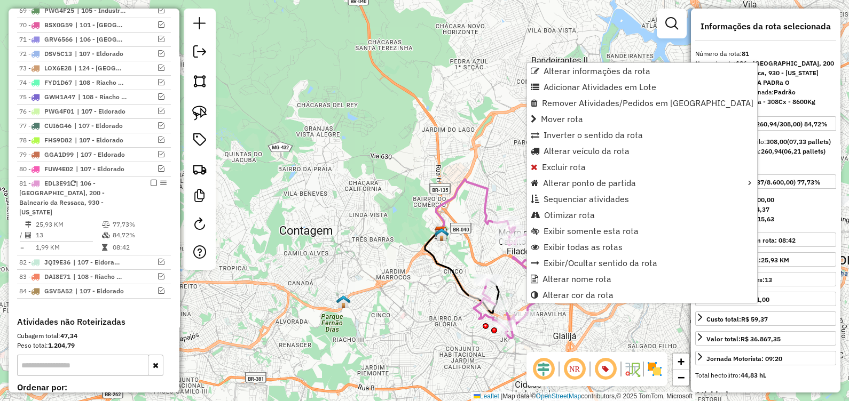
scroll to position [1571, 0]
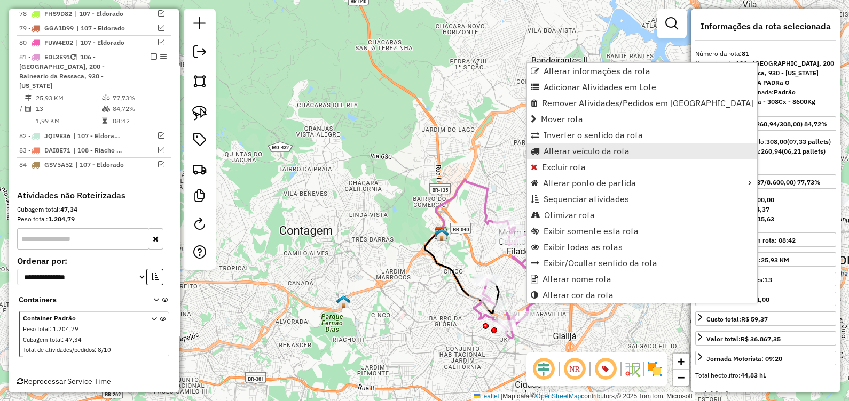
click at [569, 157] on link "Alterar veículo da rota" at bounding box center [642, 151] width 230 height 16
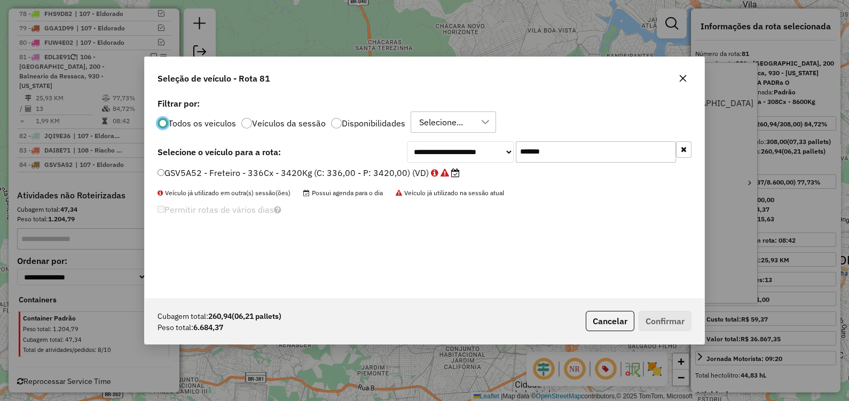
scroll to position [5, 3]
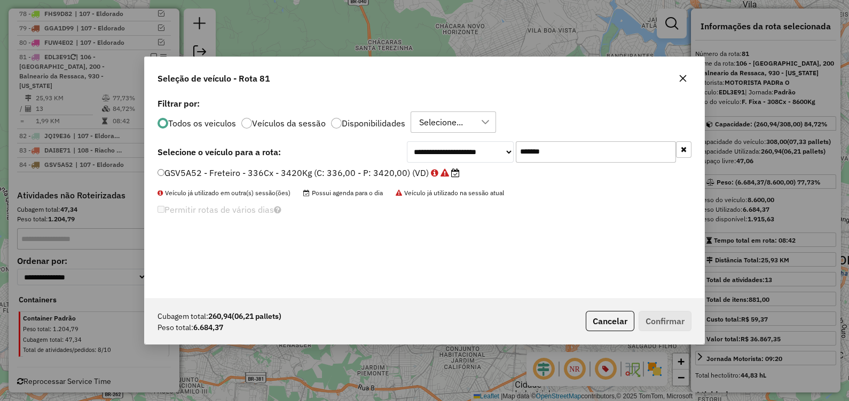
drag, startPoint x: 582, startPoint y: 157, endPoint x: 447, endPoint y: 161, distance: 135.7
click at [447, 161] on div "**********" at bounding box center [549, 151] width 285 height 21
paste input "text"
type input "*******"
click at [402, 177] on label "FCT8J77 - F. Fixa - 308Cx - 8110Kg (C: 308,00 - P: 8110,00) (VD)" at bounding box center [293, 173] width 273 height 13
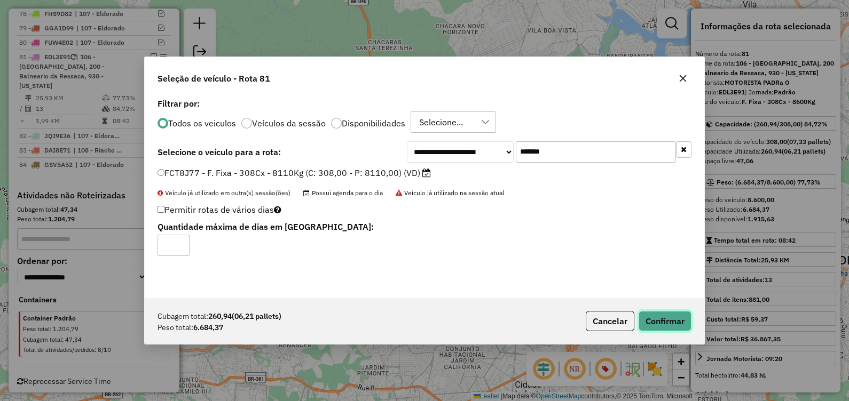
click at [670, 330] on button "Confirmar" at bounding box center [665, 321] width 53 height 20
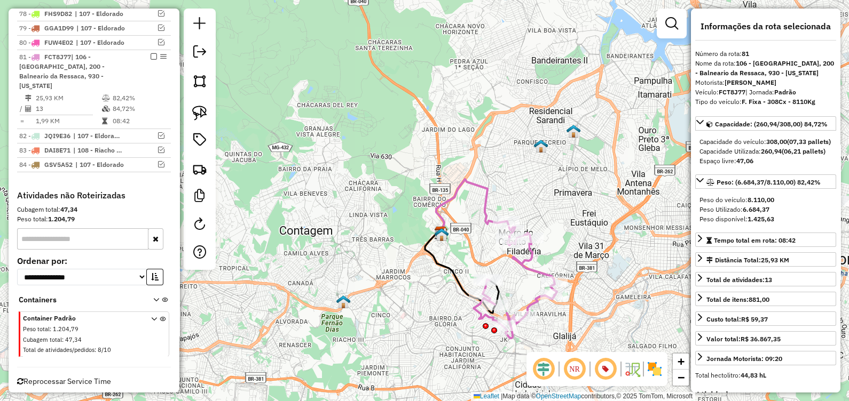
click at [151, 53] on em at bounding box center [154, 56] width 6 height 6
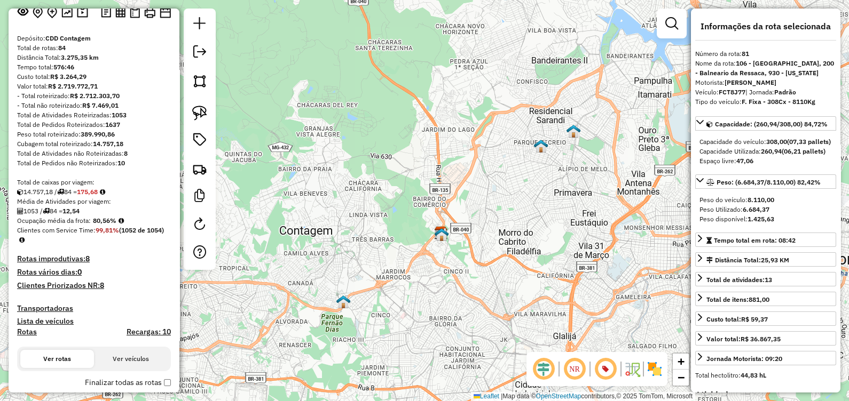
scroll to position [178, 0]
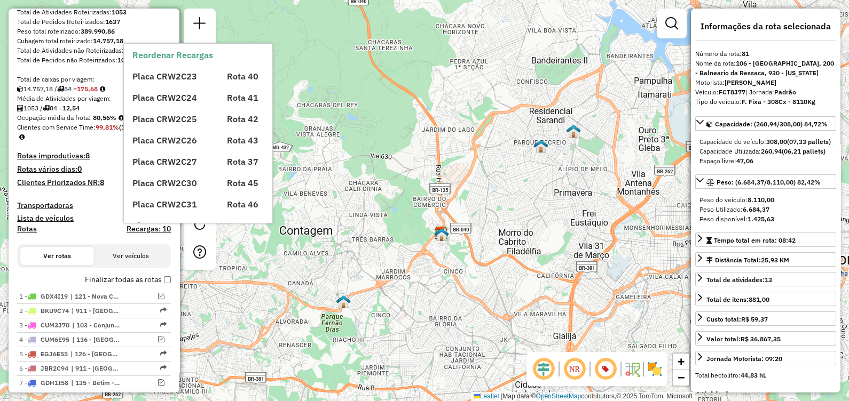
click at [137, 227] on h4 "Recargas: 10" at bounding box center [149, 229] width 44 height 9
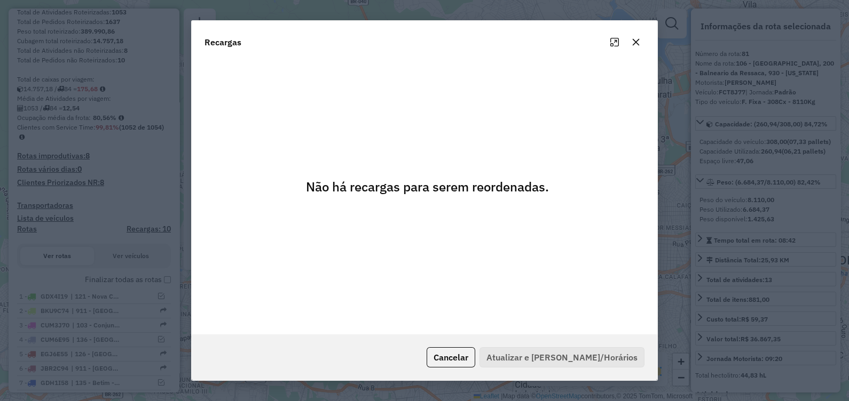
click at [636, 44] on icon "button" at bounding box center [636, 42] width 9 height 9
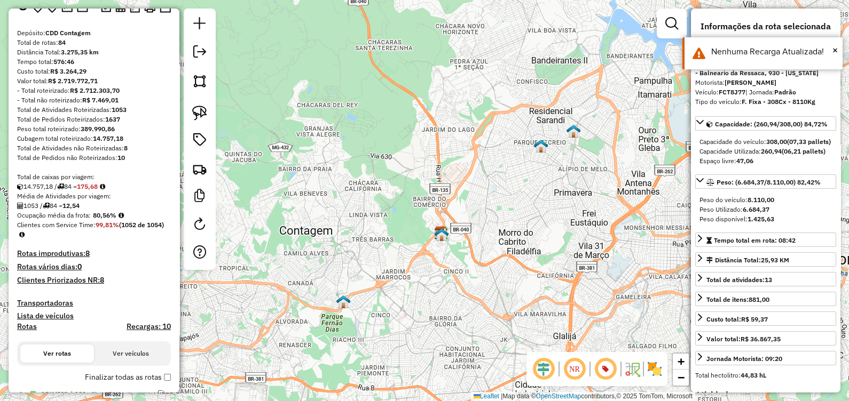
scroll to position [0, 0]
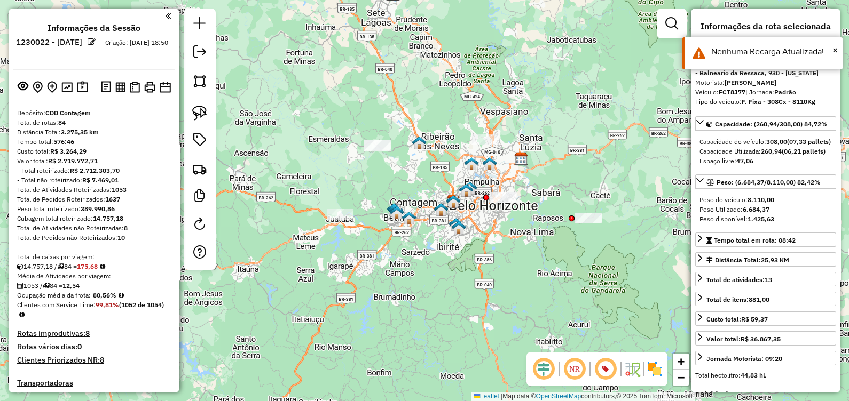
drag, startPoint x: 403, startPoint y: 248, endPoint x: 445, endPoint y: 254, distance: 42.5
click at [445, 254] on div "Janela de atendimento Grade de atendimento Capacidade Transportadoras Veículos …" at bounding box center [424, 200] width 849 height 401
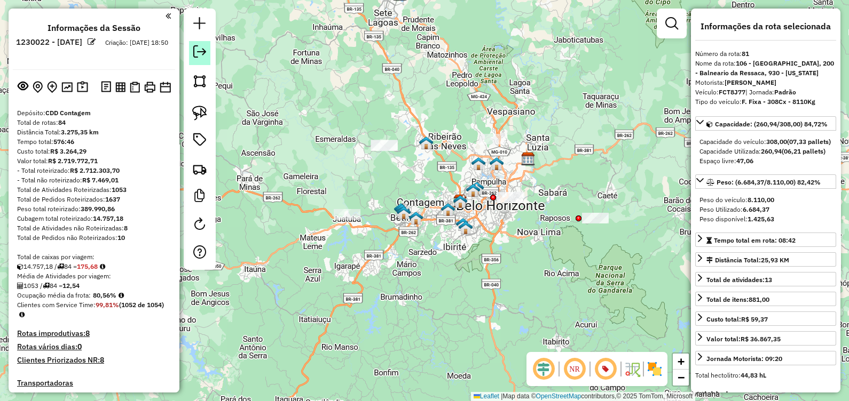
click at [203, 52] on em at bounding box center [199, 51] width 13 height 13
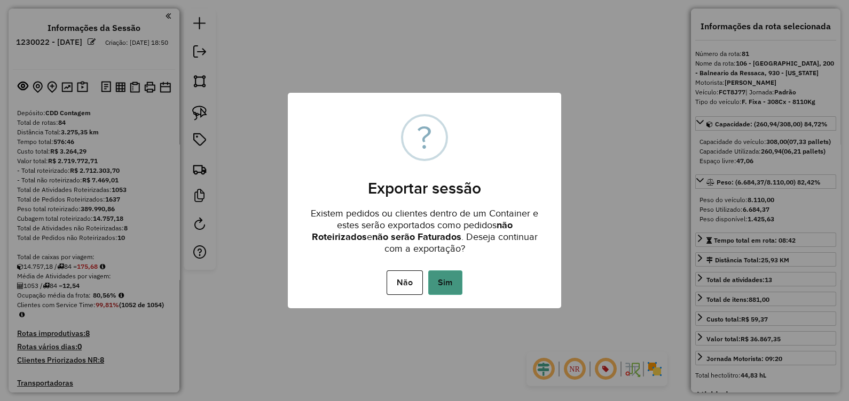
click at [448, 291] on button "Sim" at bounding box center [445, 283] width 34 height 25
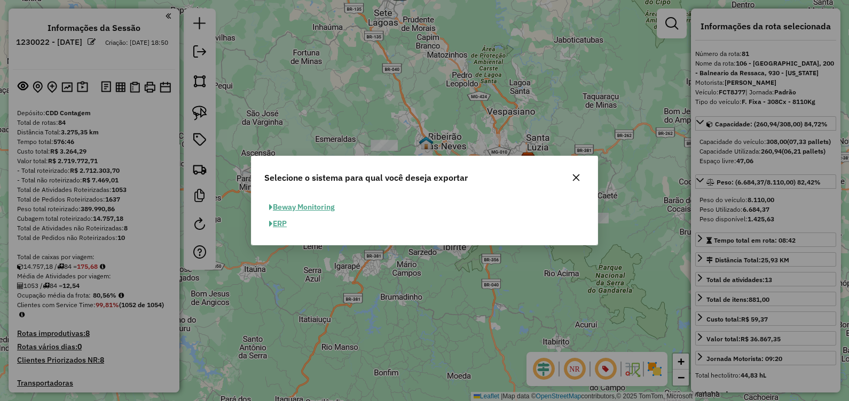
click at [277, 231] on button "ERP" at bounding box center [277, 224] width 27 height 17
select select "*********"
select select "**"
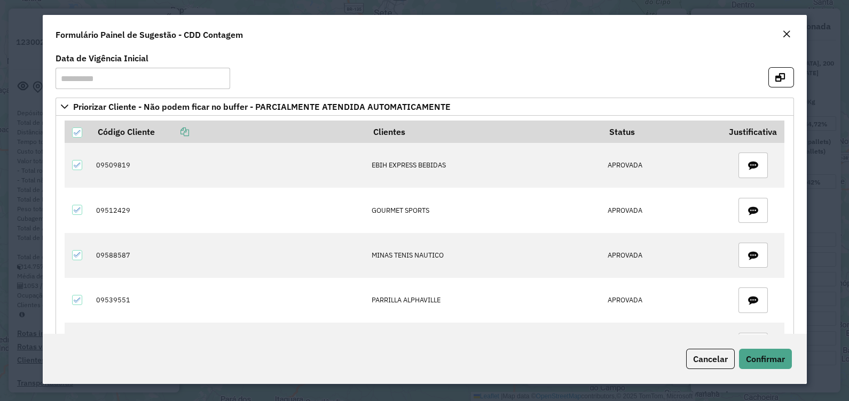
click at [785, 39] on div "Close" at bounding box center [786, 34] width 9 height 13
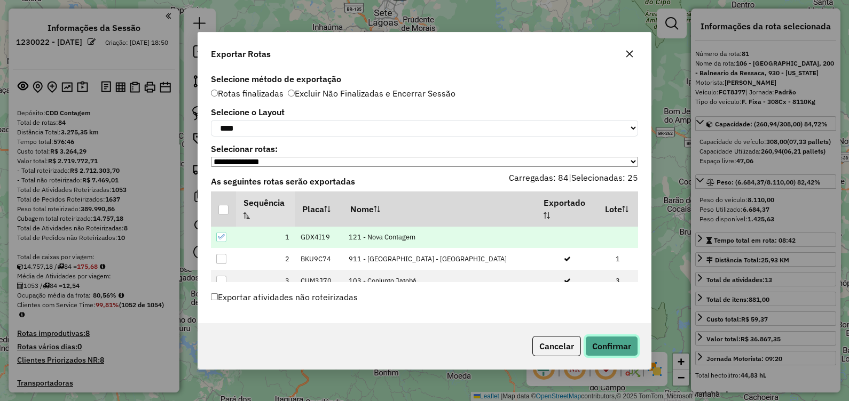
click at [609, 354] on button "Confirmar" at bounding box center [611, 346] width 53 height 20
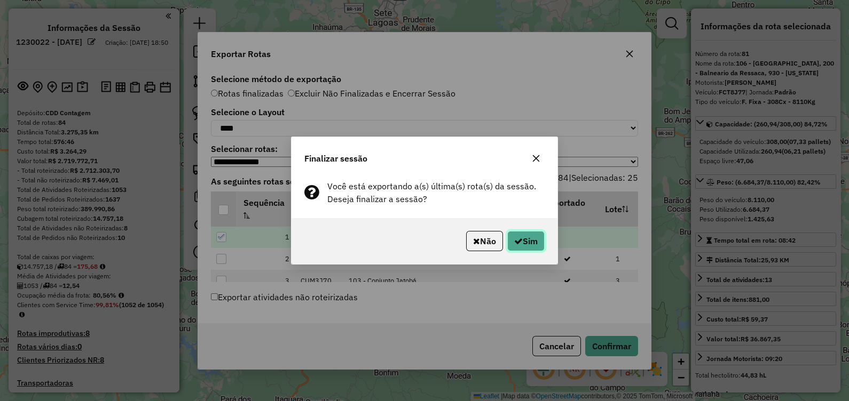
click at [515, 238] on icon "button" at bounding box center [518, 241] width 9 height 9
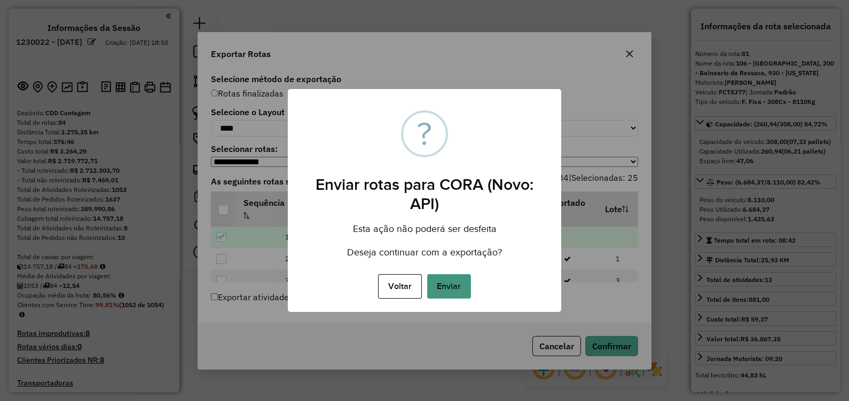
click at [462, 285] on button "Enviar" at bounding box center [449, 286] width 44 height 25
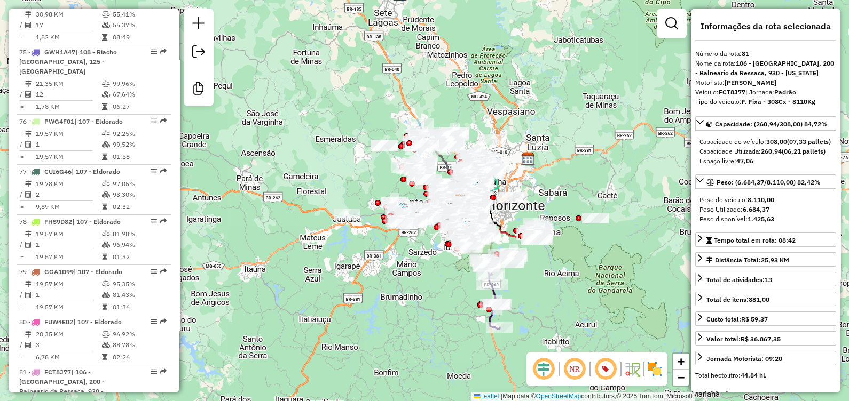
scroll to position [5039, 0]
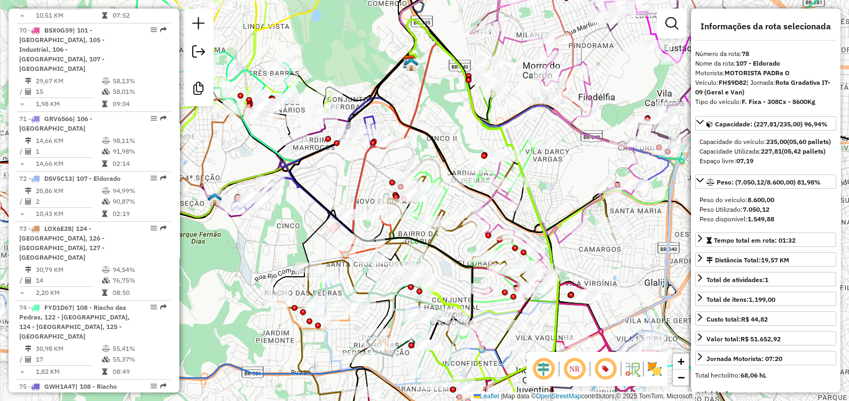
scroll to position [266, 0]
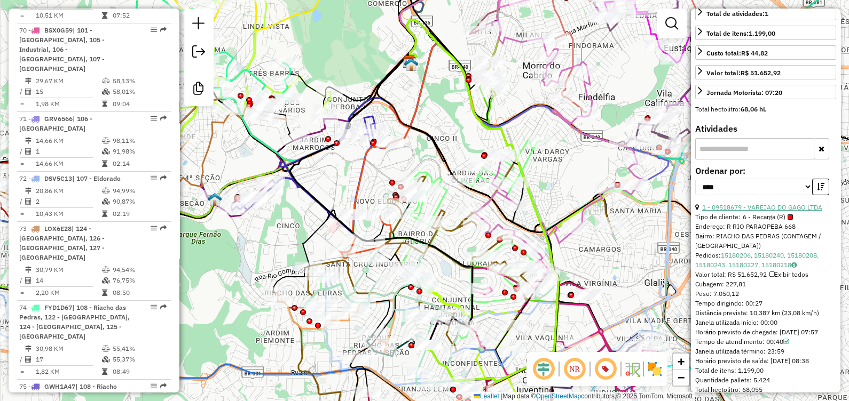
drag, startPoint x: 767, startPoint y: 225, endPoint x: 745, endPoint y: 225, distance: 22.4
click at [767, 211] on link "1 - 09518679 - VAREJAO DO GAGO LTDA" at bounding box center [762, 207] width 120 height 8
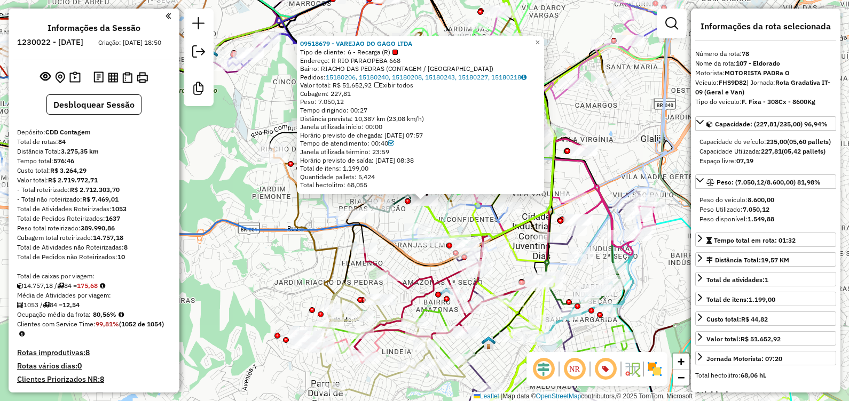
select select "*********"
